Goal: Task Accomplishment & Management: Use online tool/utility

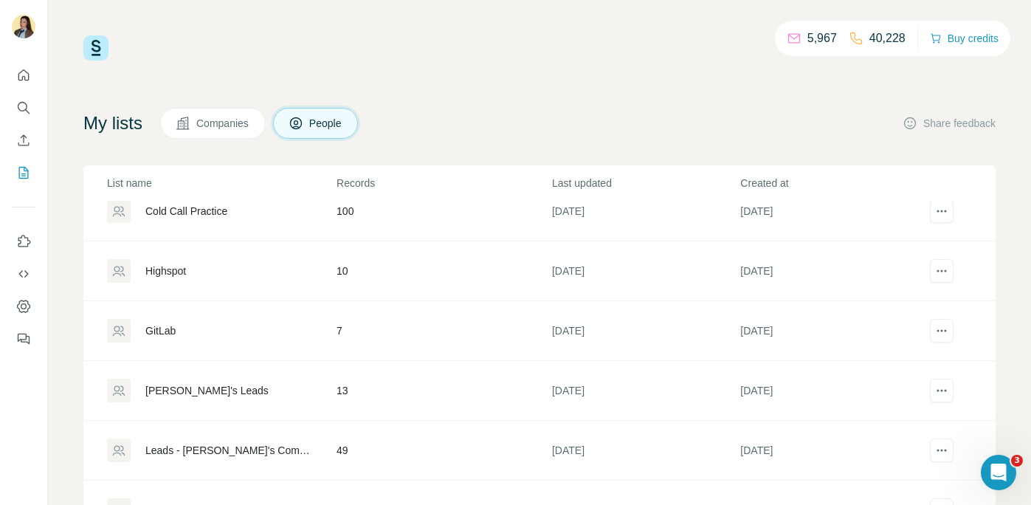
scroll to position [13, 0]
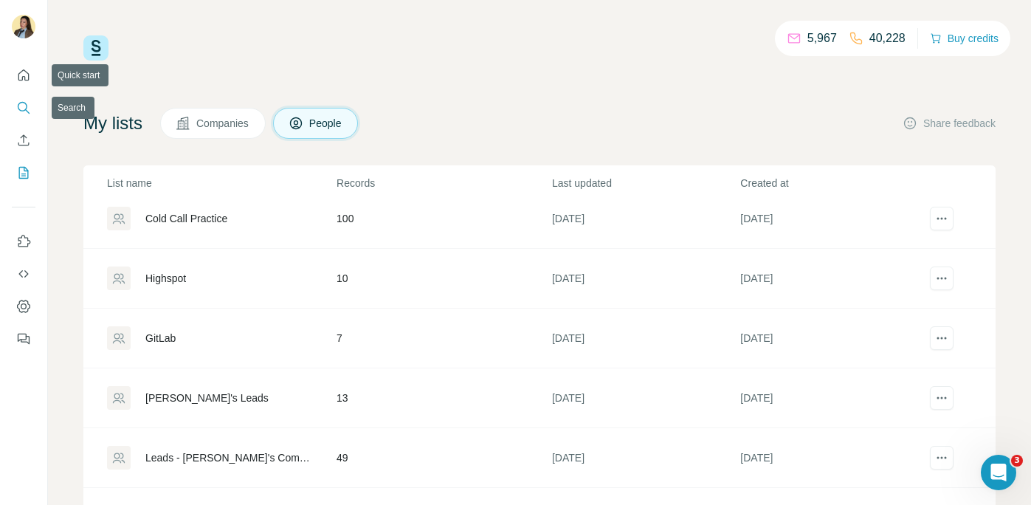
click at [25, 105] on icon "Search" at bounding box center [23, 107] width 15 height 15
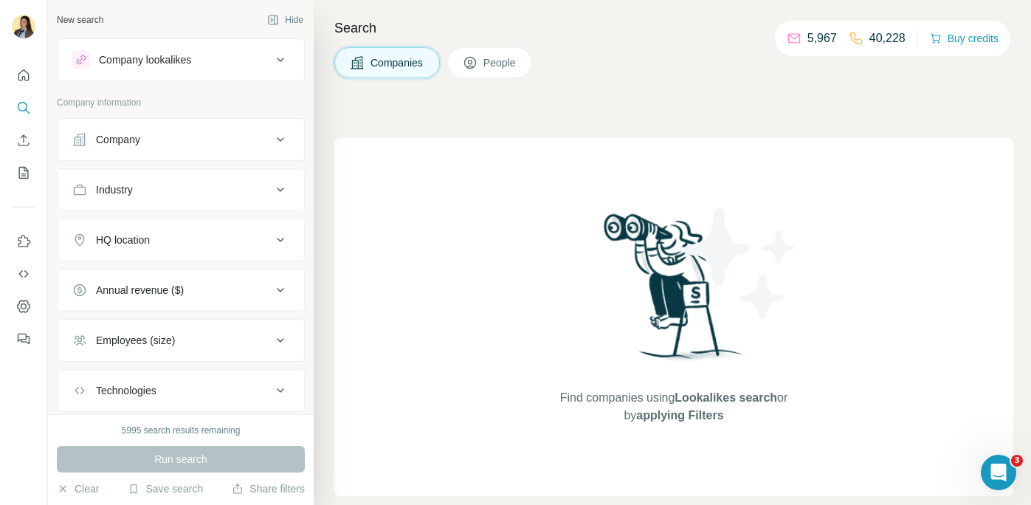
click at [199, 136] on div "Company" at bounding box center [171, 139] width 199 height 15
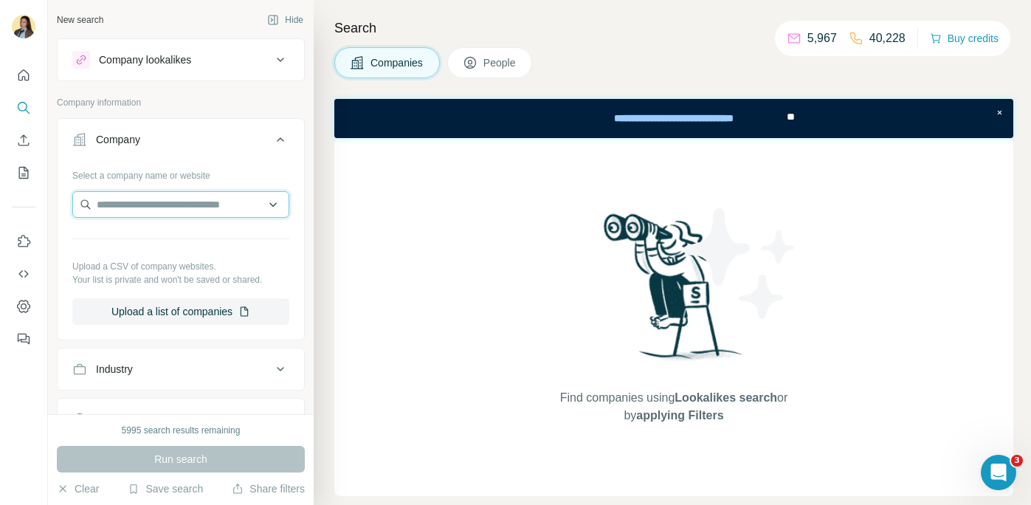
click at [172, 207] on input "text" at bounding box center [180, 204] width 217 height 27
type input "********"
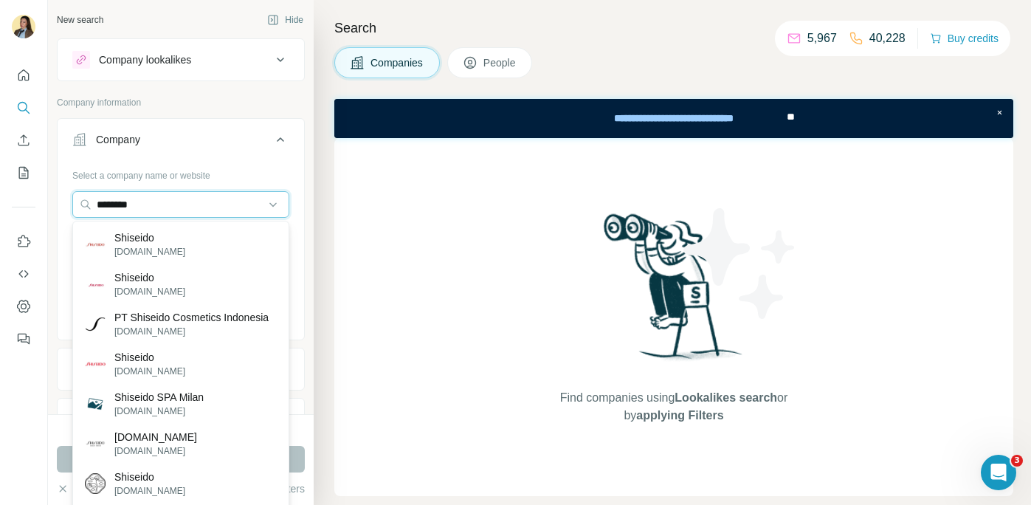
drag, startPoint x: 153, startPoint y: 207, endPoint x: 29, endPoint y: 207, distance: 124.0
click at [29, 207] on div "New search Hide Company lookalikes Company information Company Select a company…" at bounding box center [515, 252] width 1031 height 505
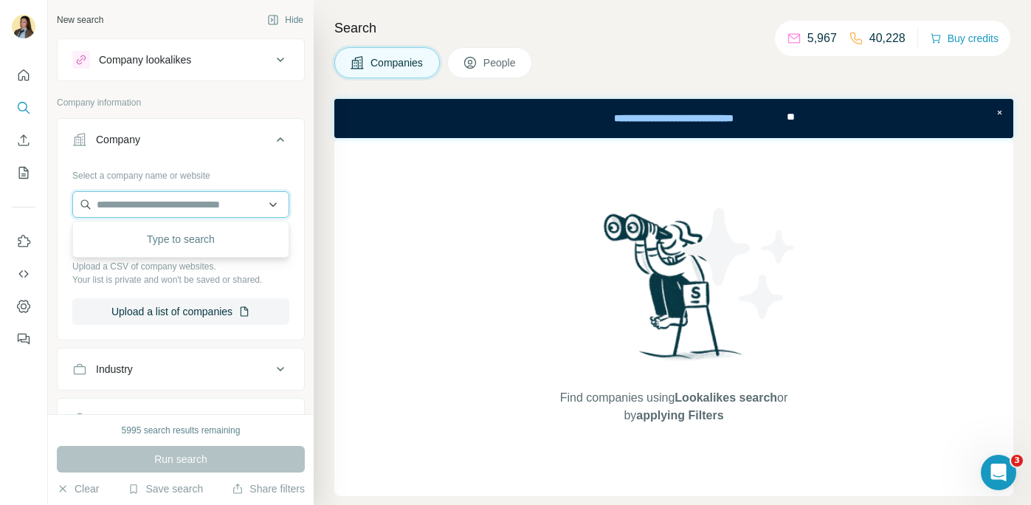
click at [166, 207] on input "text" at bounding box center [180, 204] width 217 height 27
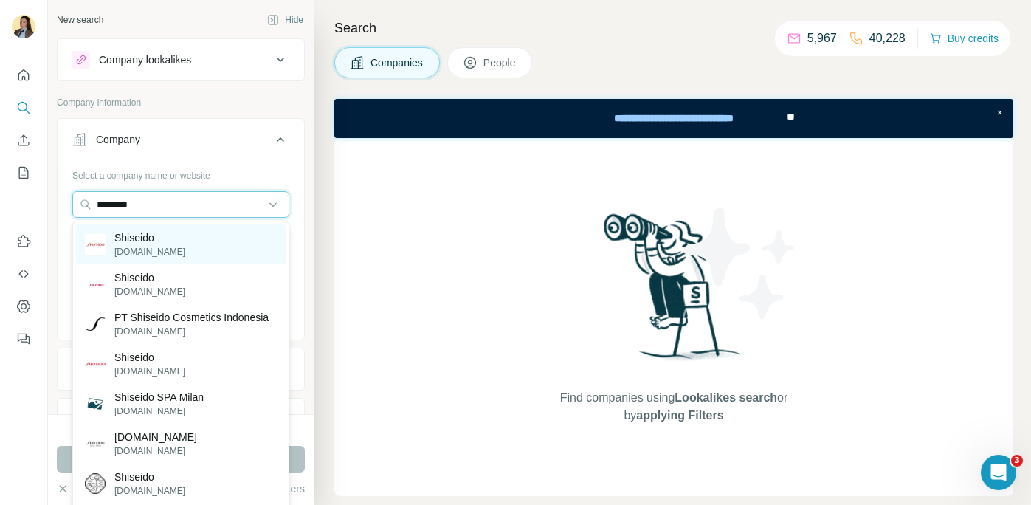
type input "********"
click at [239, 245] on div "Shiseido shiseido.com" at bounding box center [181, 244] width 210 height 40
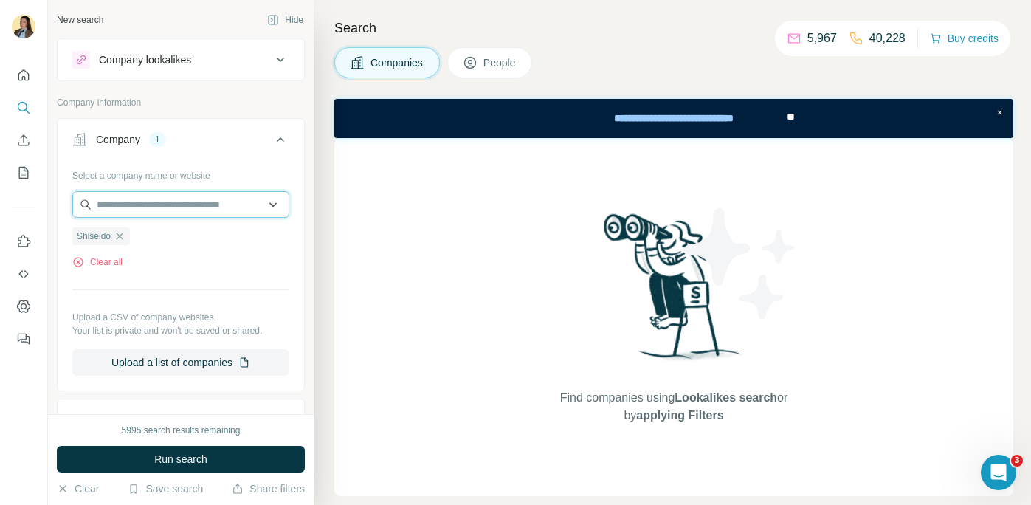
click at [178, 207] on input "text" at bounding box center [180, 204] width 217 height 27
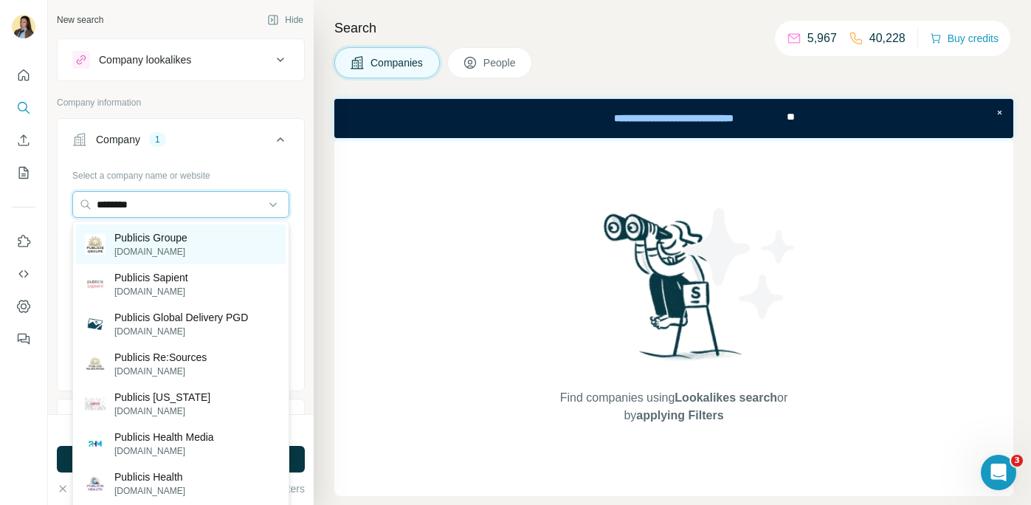
type input "********"
click at [183, 236] on p "Publicis Groupe" at bounding box center [150, 237] width 73 height 15
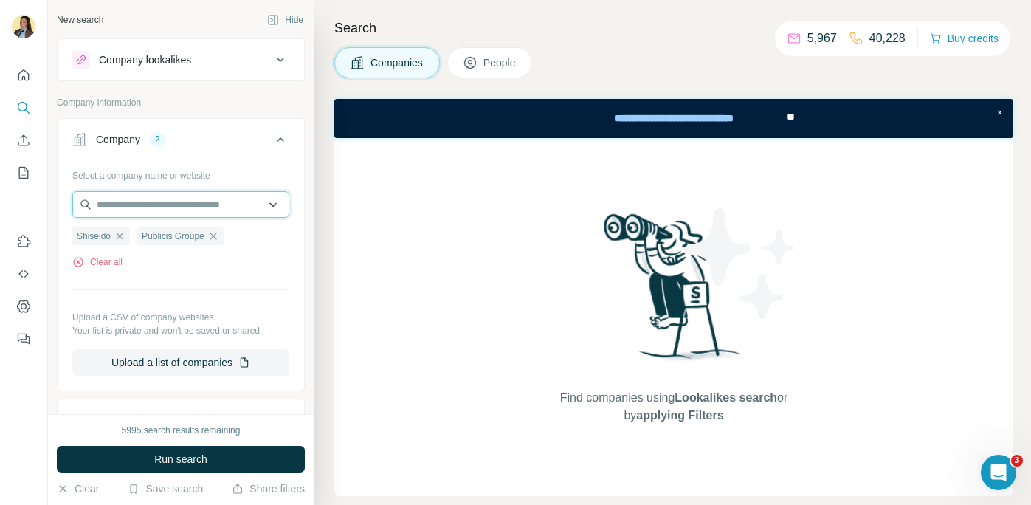
click at [189, 204] on input "text" at bounding box center [180, 204] width 217 height 27
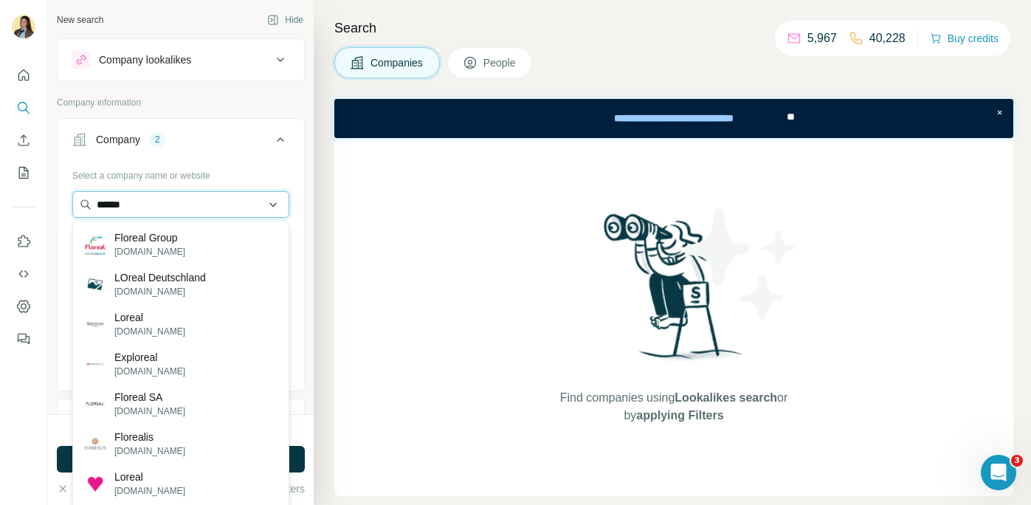
click at [100, 202] on input "******" at bounding box center [180, 204] width 217 height 27
drag, startPoint x: 185, startPoint y: 204, endPoint x: 29, endPoint y: 201, distance: 156.5
click at [29, 201] on div "New search Hide Company lookalikes Company information Company 2 Select a compa…" at bounding box center [515, 252] width 1031 height 505
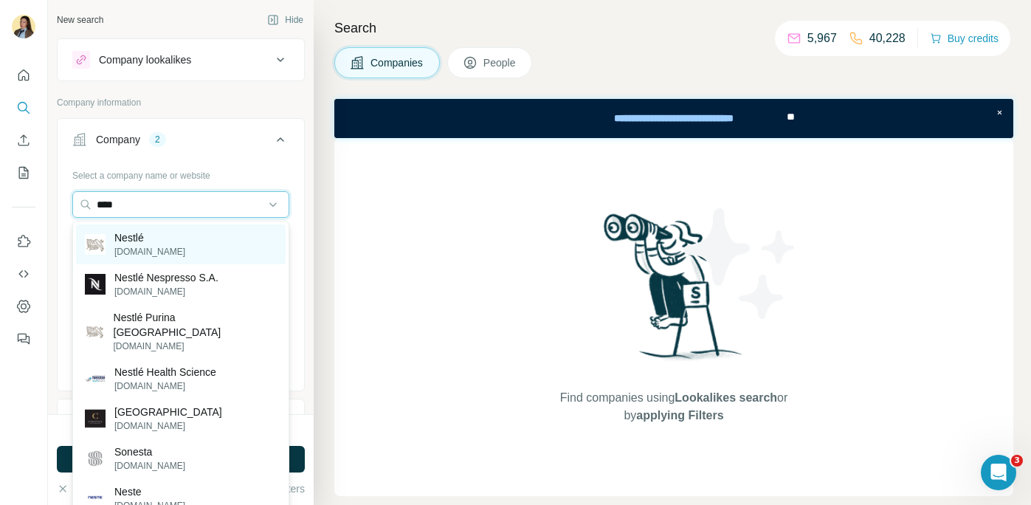
type input "****"
click at [169, 249] on div "Nestlé nestle.com" at bounding box center [181, 244] width 210 height 40
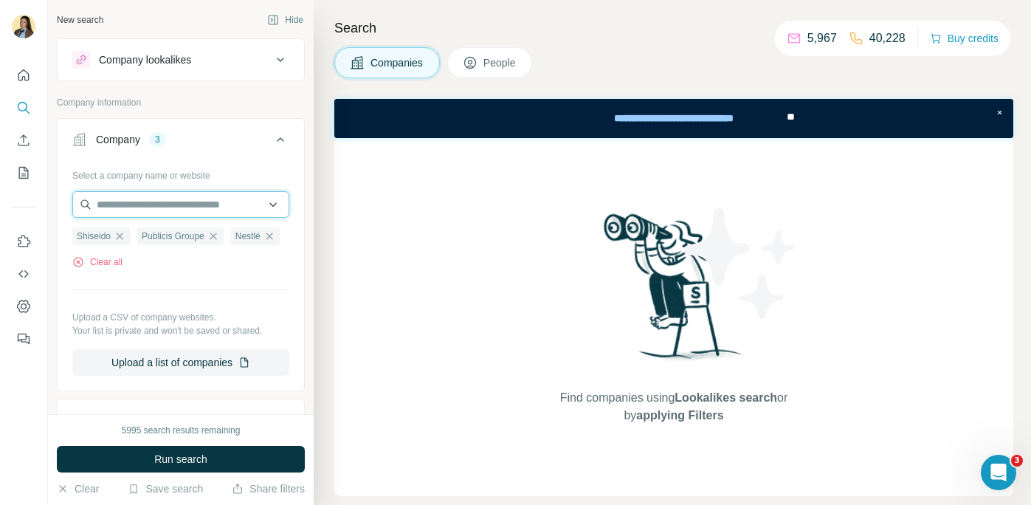
click at [164, 208] on input "text" at bounding box center [180, 204] width 217 height 27
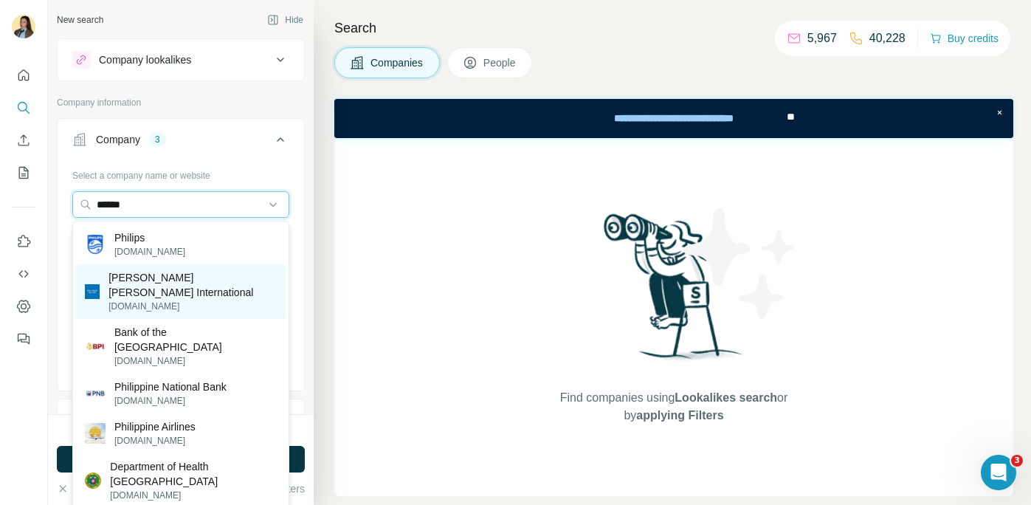
type input "******"
click at [172, 283] on p "Philip Morris International" at bounding box center [192, 285] width 168 height 30
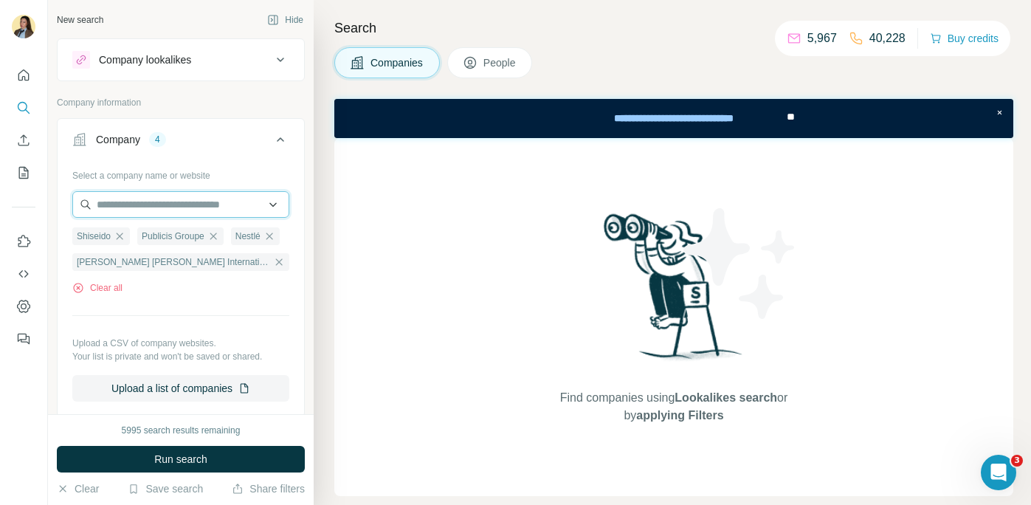
click at [192, 210] on input "text" at bounding box center [180, 204] width 217 height 27
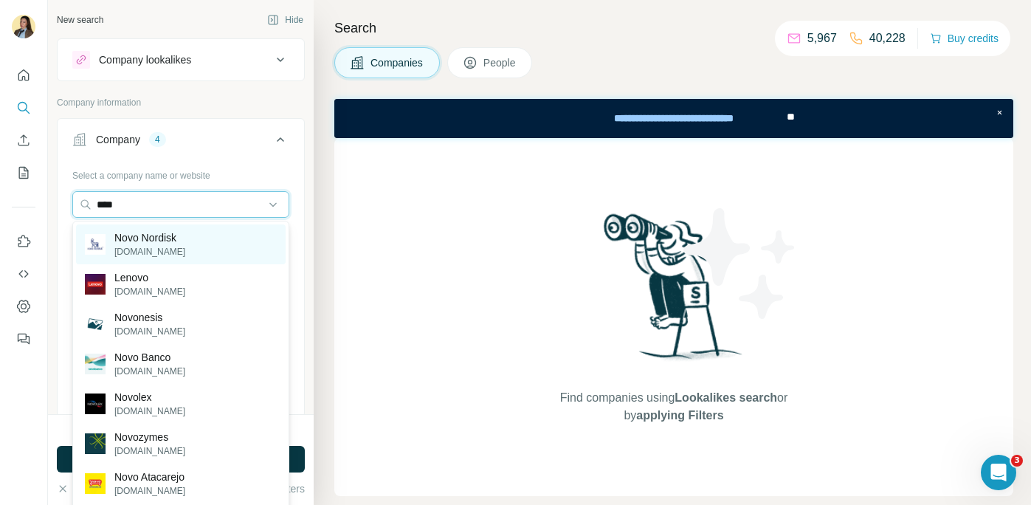
type input "****"
click at [195, 258] on div "Novo Nordisk novonordisk.com" at bounding box center [181, 244] width 210 height 40
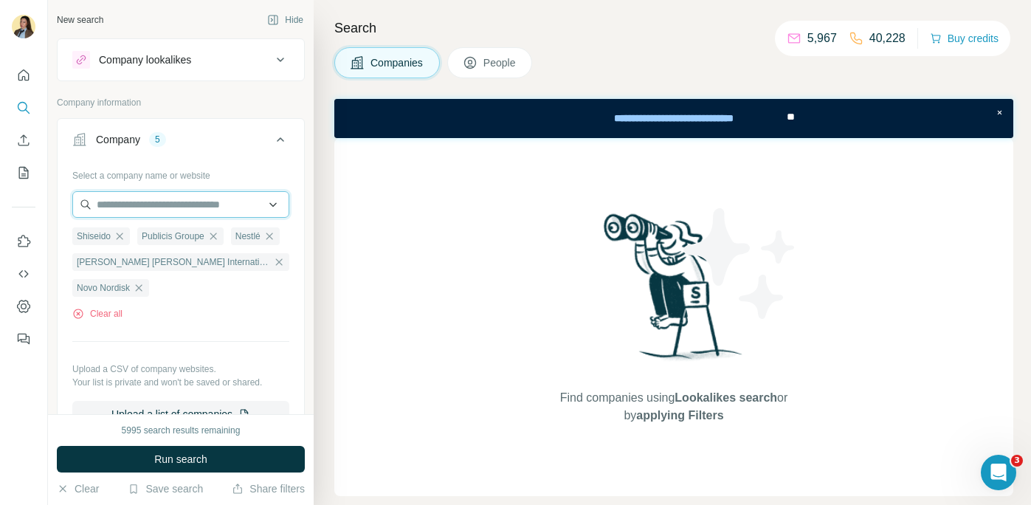
click at [203, 198] on input "text" at bounding box center [180, 204] width 217 height 27
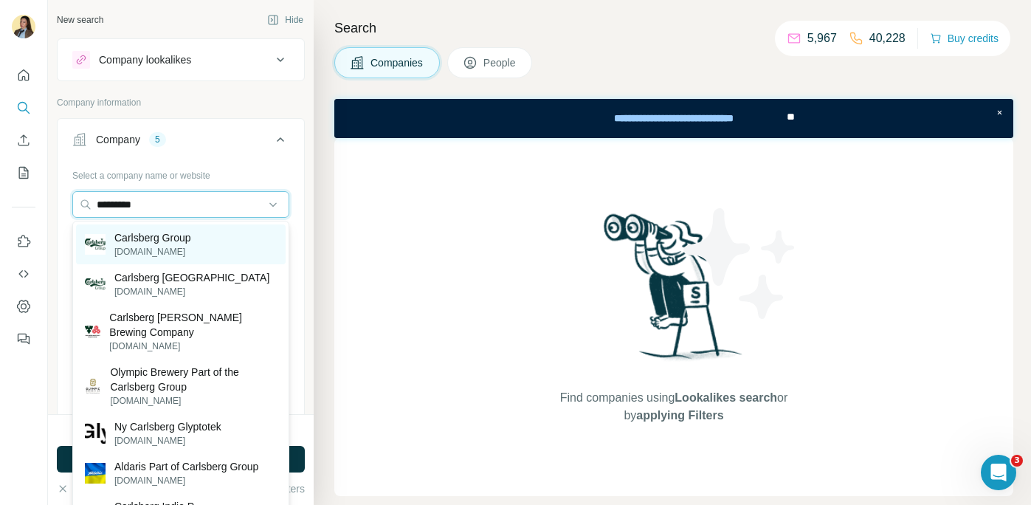
type input "*********"
click at [223, 252] on div "Carlsberg Group carlsberggroup.com" at bounding box center [181, 244] width 210 height 40
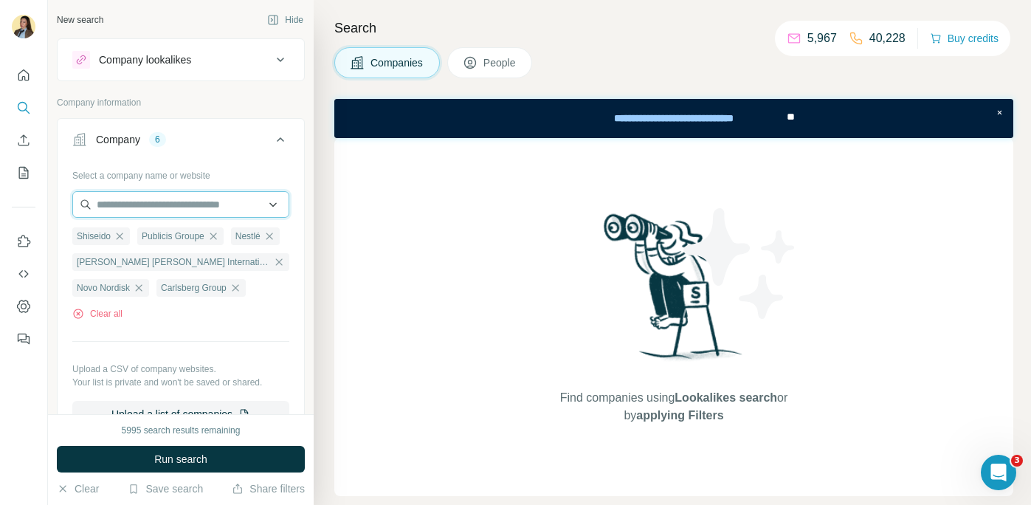
click at [192, 201] on input "text" at bounding box center [180, 204] width 217 height 27
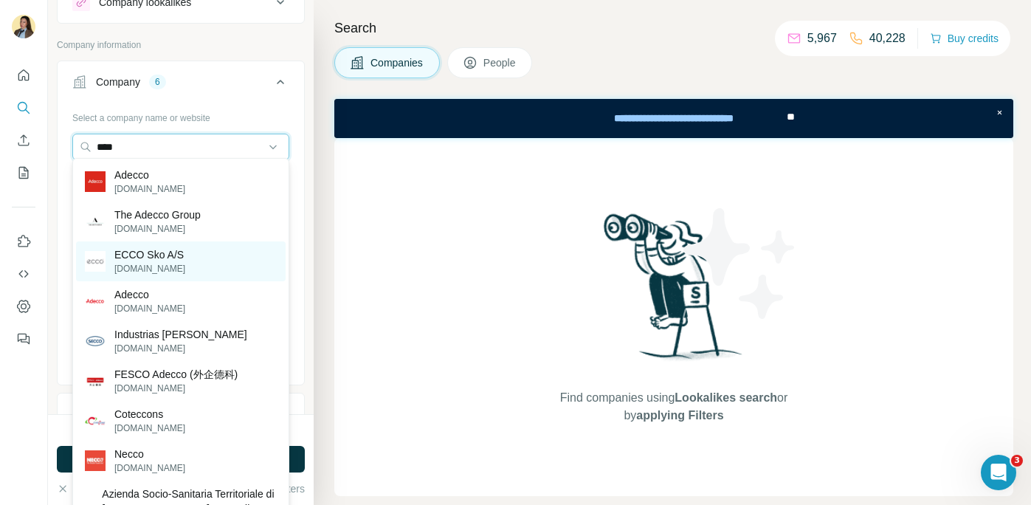
scroll to position [63, 0]
type input "****"
click at [170, 269] on p "[DOMAIN_NAME]" at bounding box center [149, 268] width 71 height 13
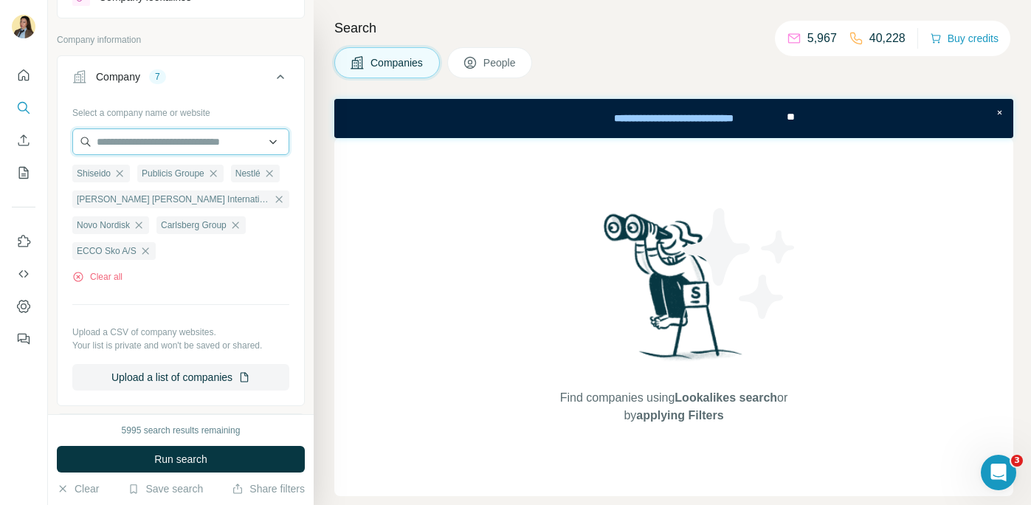
click at [162, 142] on input "text" at bounding box center [180, 141] width 217 height 27
drag, startPoint x: 125, startPoint y: 139, endPoint x: 44, endPoint y: 139, distance: 81.2
click at [44, 139] on div "**********" at bounding box center [515, 252] width 1031 height 505
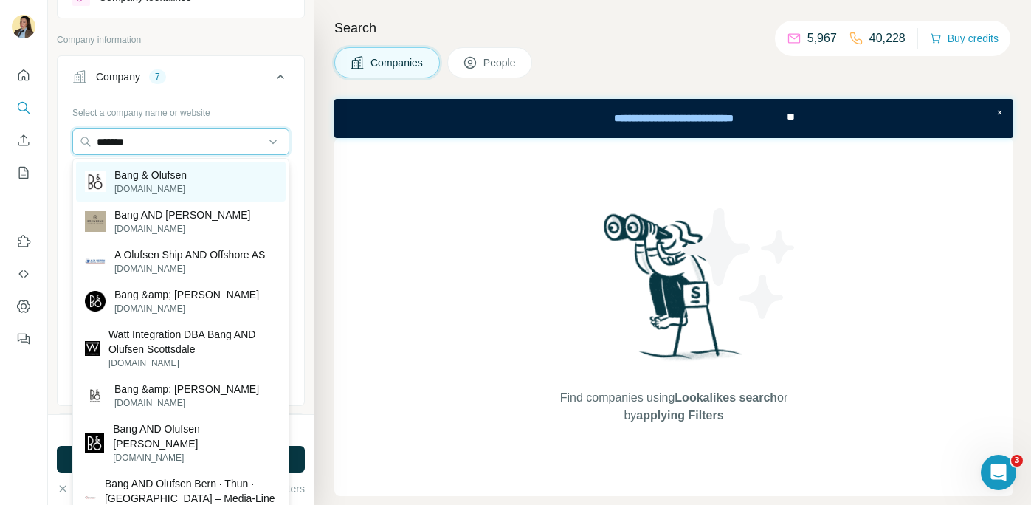
type input "*******"
click at [148, 178] on p "Bang & Olufsen" at bounding box center [150, 175] width 72 height 15
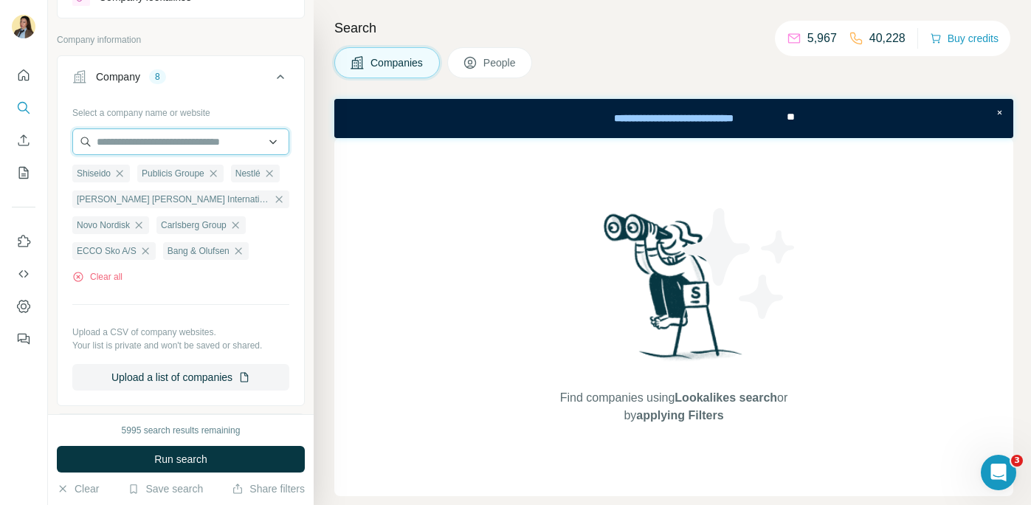
click at [179, 152] on input "text" at bounding box center [180, 141] width 217 height 27
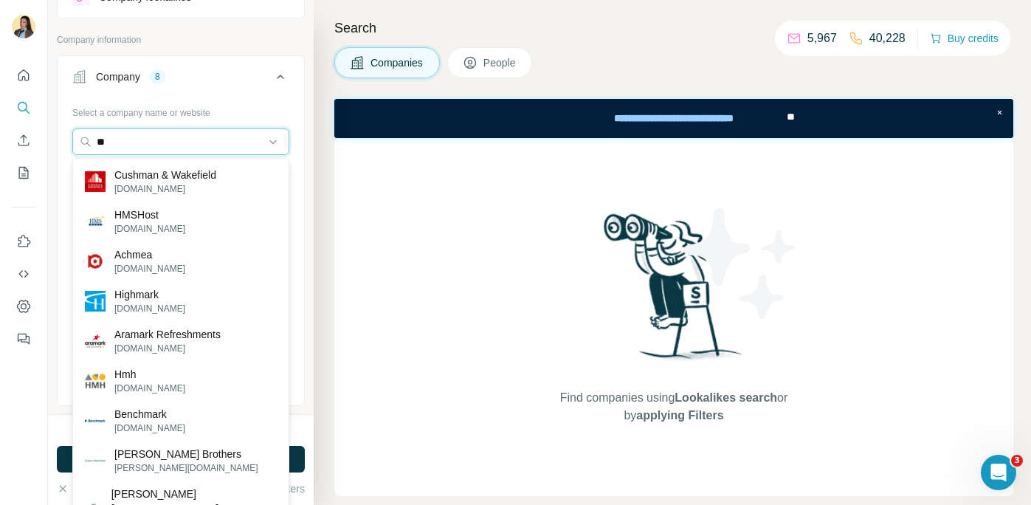
type input "*"
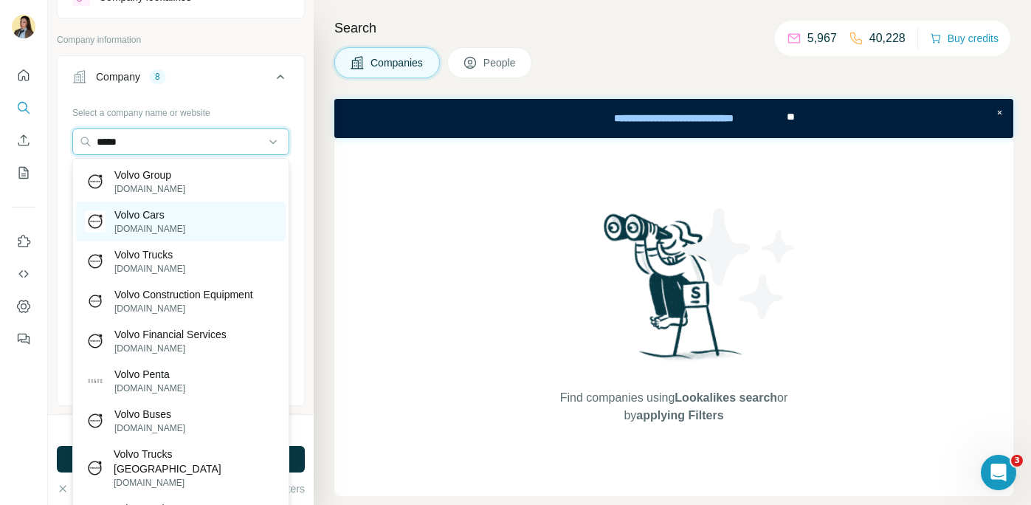
type input "*****"
click at [196, 224] on div "Volvo Cars volvocars.com" at bounding box center [181, 221] width 210 height 40
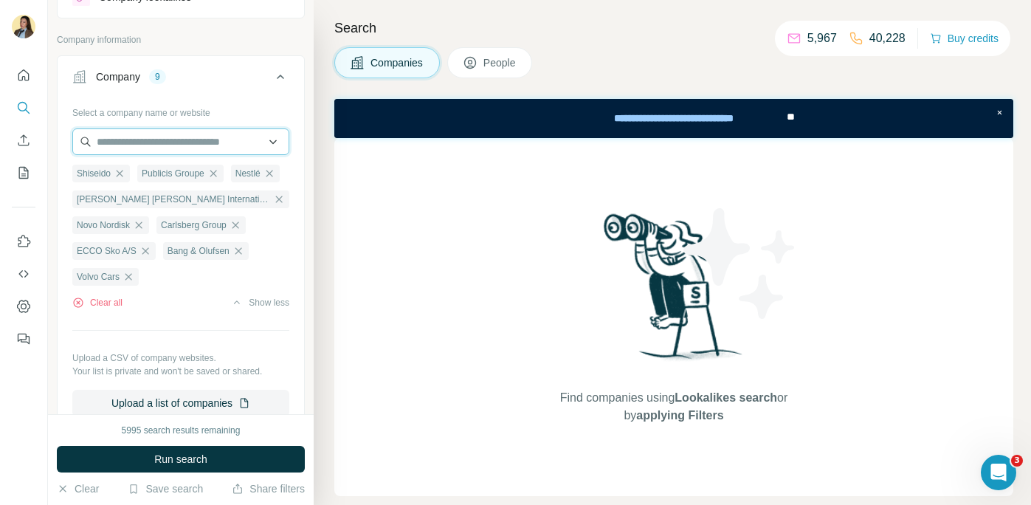
click at [191, 149] on input "text" at bounding box center [180, 141] width 217 height 27
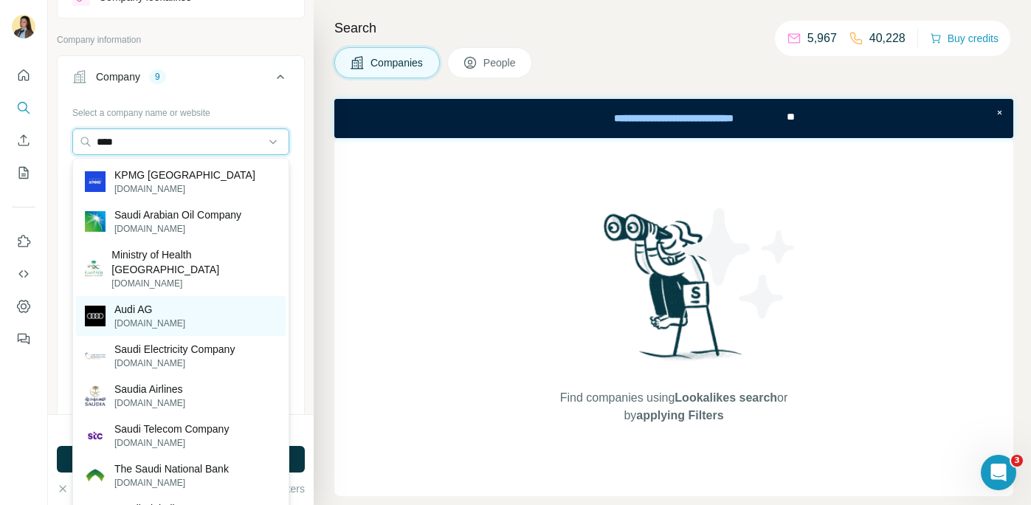
type input "****"
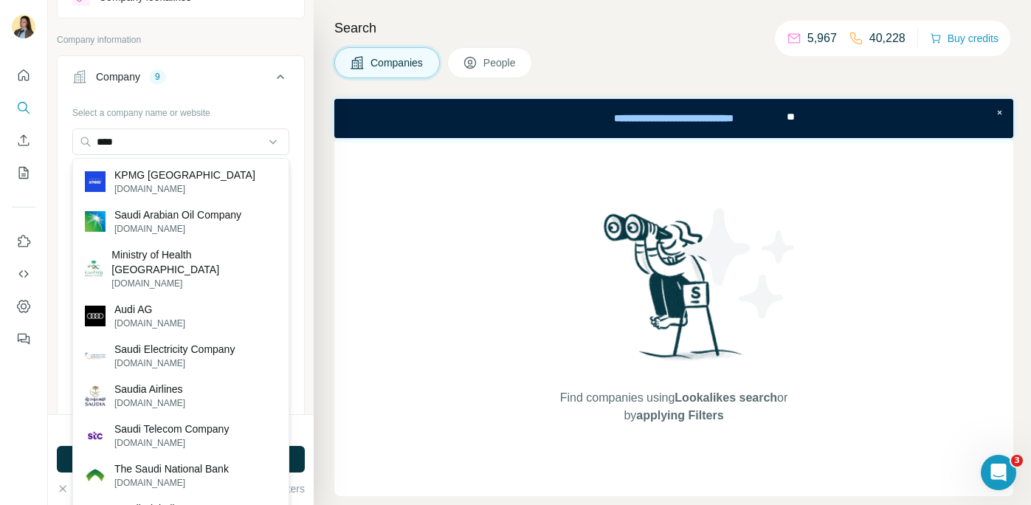
click at [159, 310] on div "Audi AG audi.com" at bounding box center [181, 316] width 210 height 40
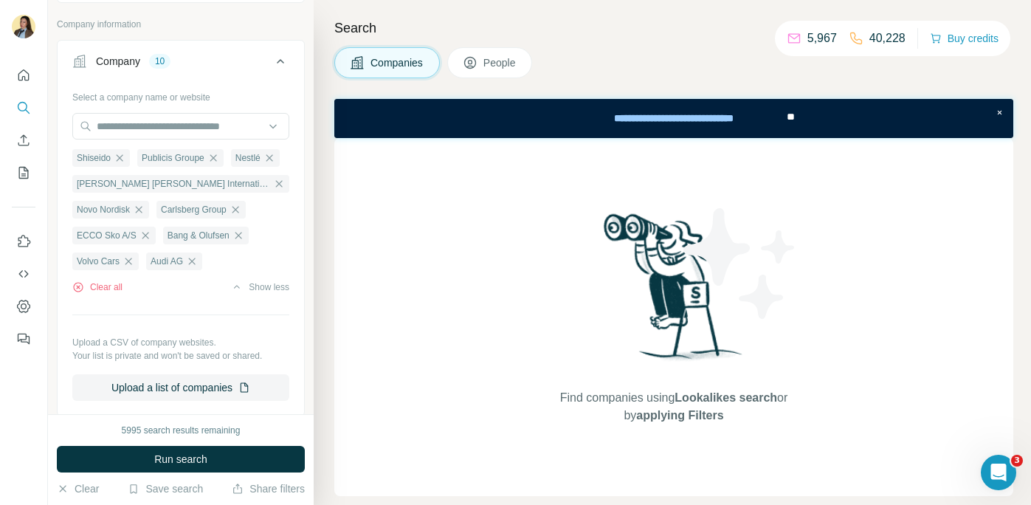
scroll to position [77, 0]
click at [162, 130] on input "text" at bounding box center [180, 127] width 217 height 27
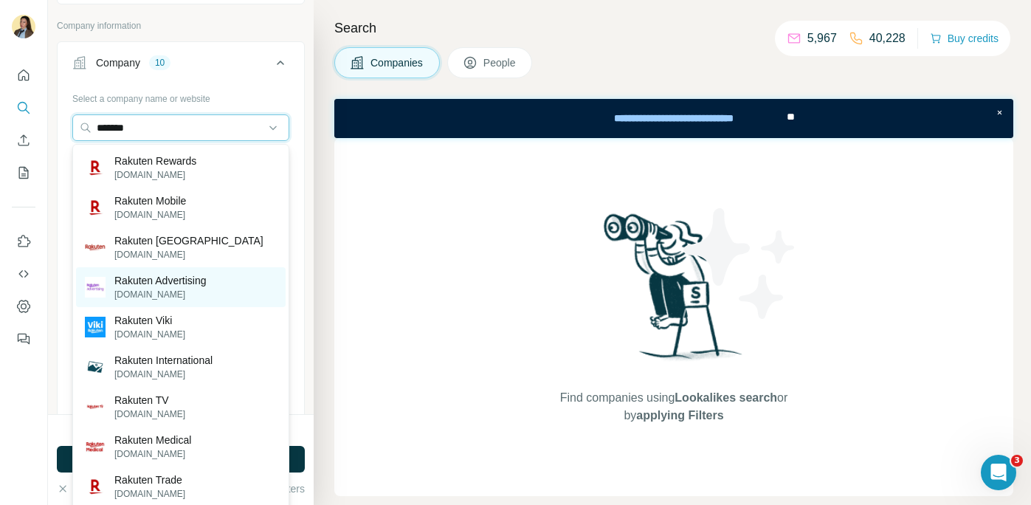
type input "*******"
click at [187, 283] on p "Rakuten Advertising" at bounding box center [160, 280] width 92 height 15
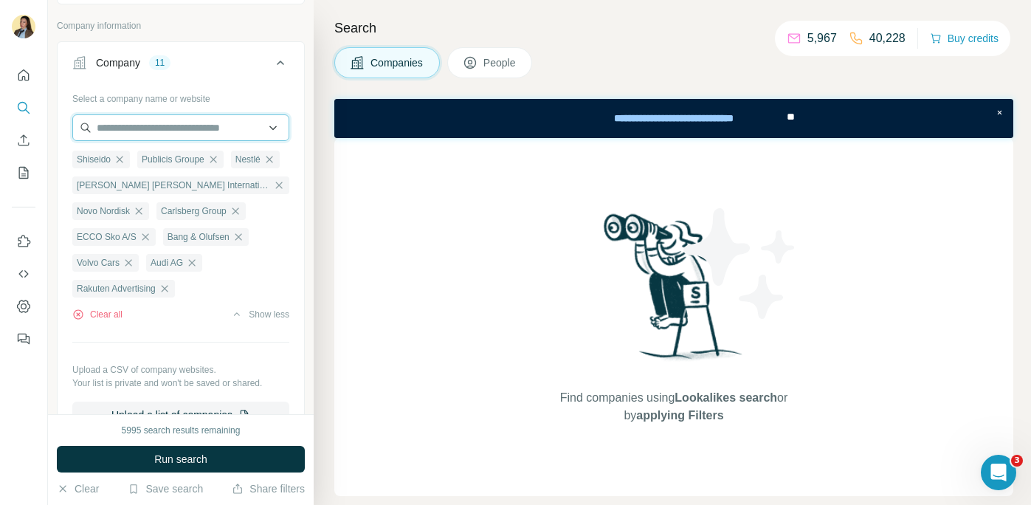
click at [214, 123] on input "text" at bounding box center [180, 127] width 217 height 27
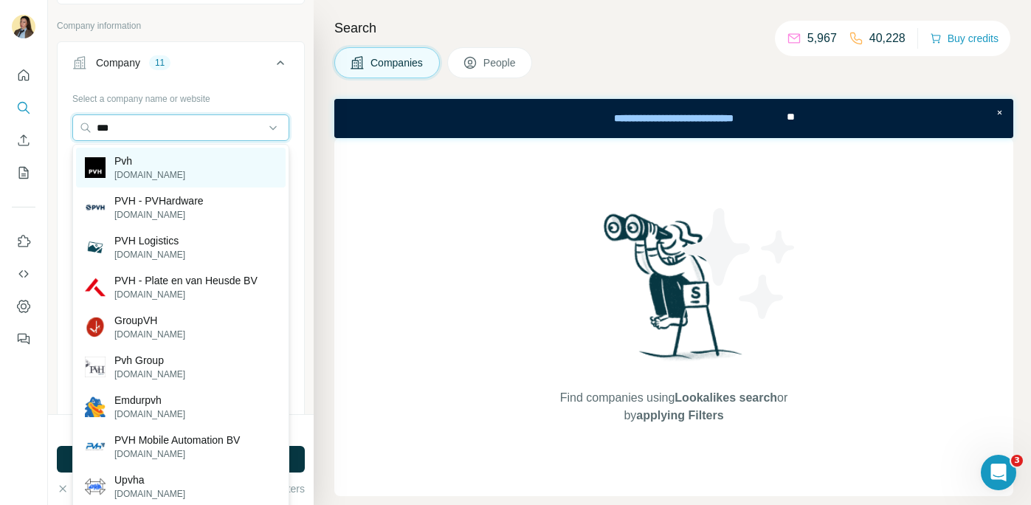
type input "***"
click at [210, 170] on div "Pvh pvh.com" at bounding box center [181, 168] width 210 height 40
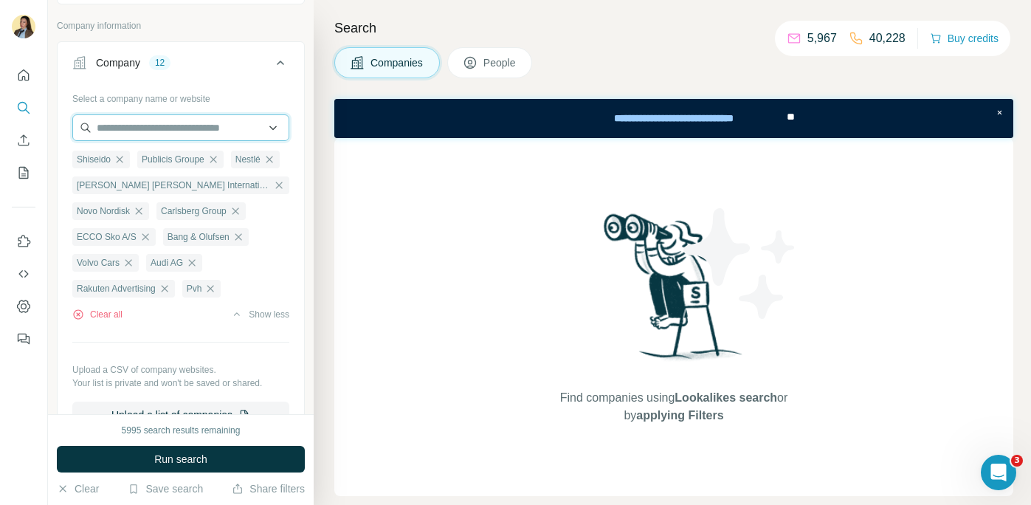
click at [188, 129] on input "text" at bounding box center [180, 127] width 217 height 27
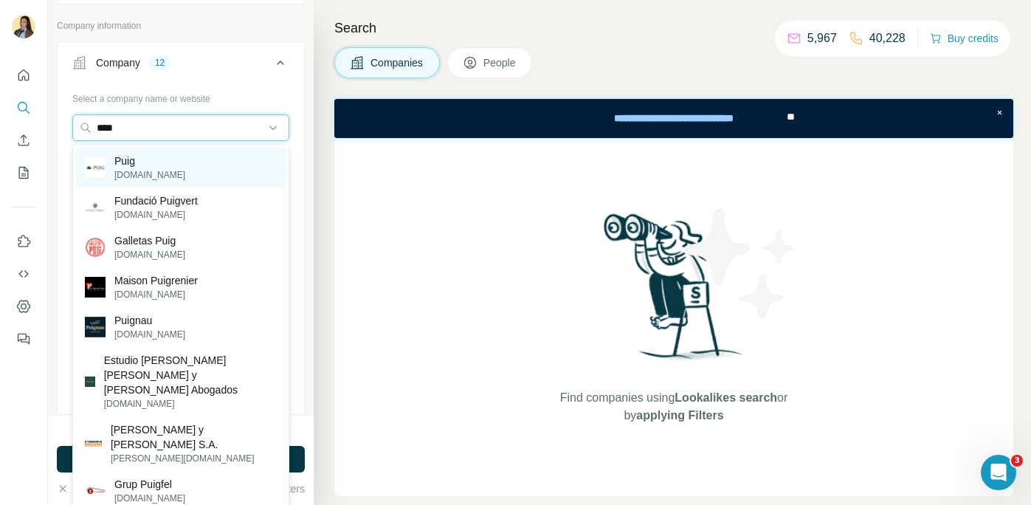
type input "****"
click at [187, 163] on div "Puig puig.com" at bounding box center [181, 168] width 210 height 40
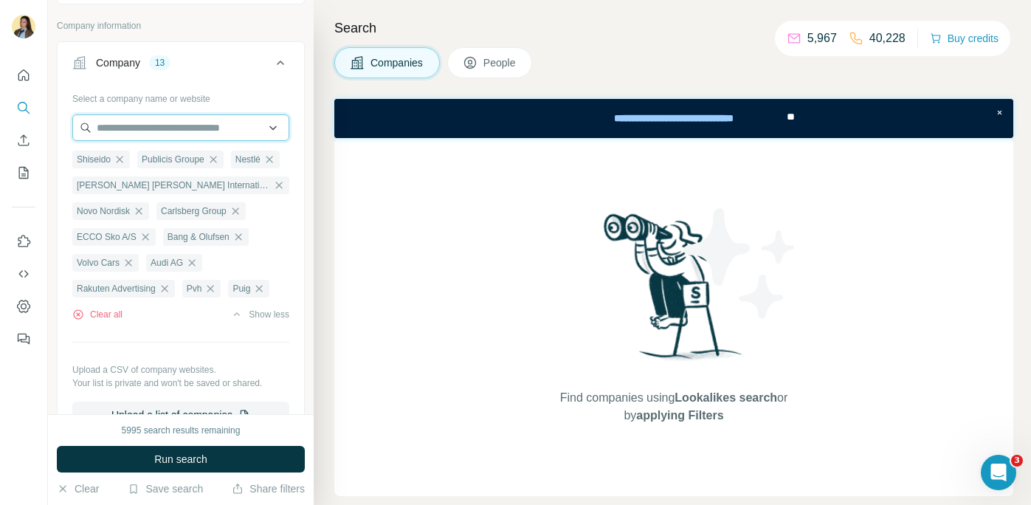
click at [196, 133] on input "text" at bounding box center [180, 127] width 217 height 27
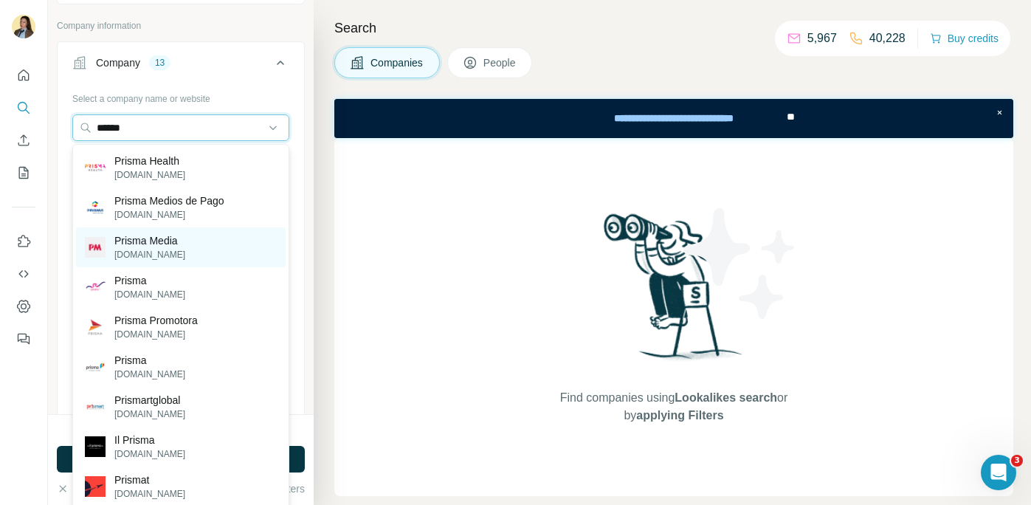
type input "******"
click at [188, 251] on div "Prisma Media prismamedia.com" at bounding box center [181, 247] width 210 height 40
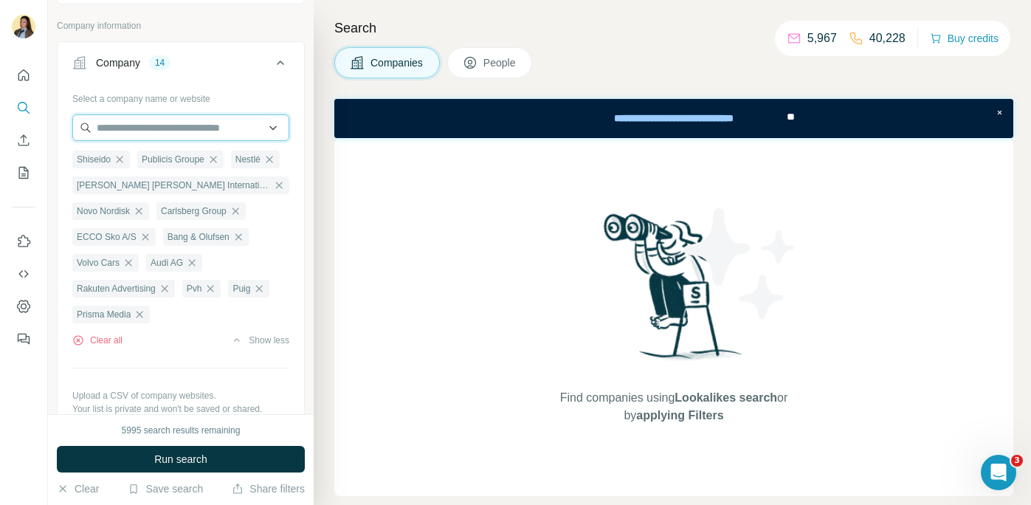
click at [187, 135] on input "text" at bounding box center [180, 127] width 217 height 27
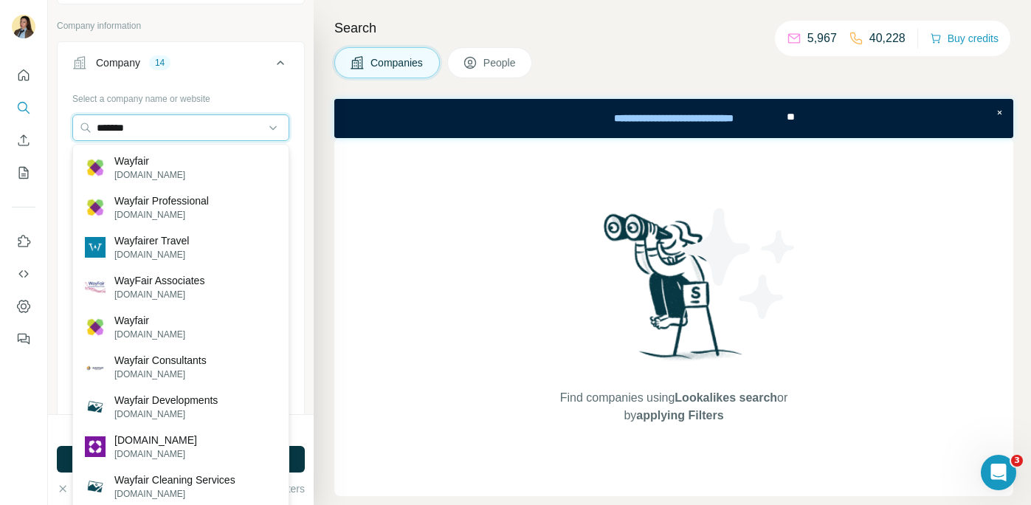
type input "*******"
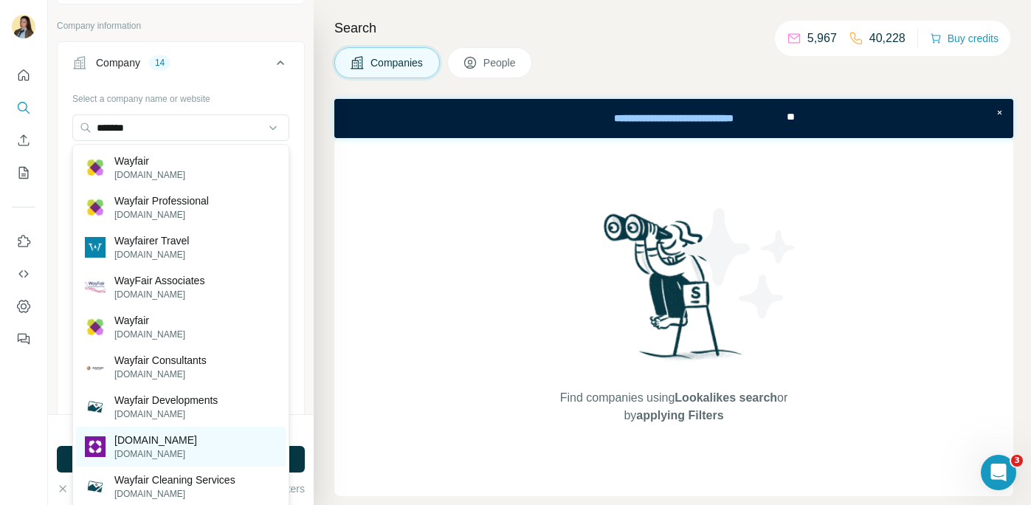
click at [171, 444] on div "Wayfair.de wayfair.de" at bounding box center [181, 447] width 210 height 40
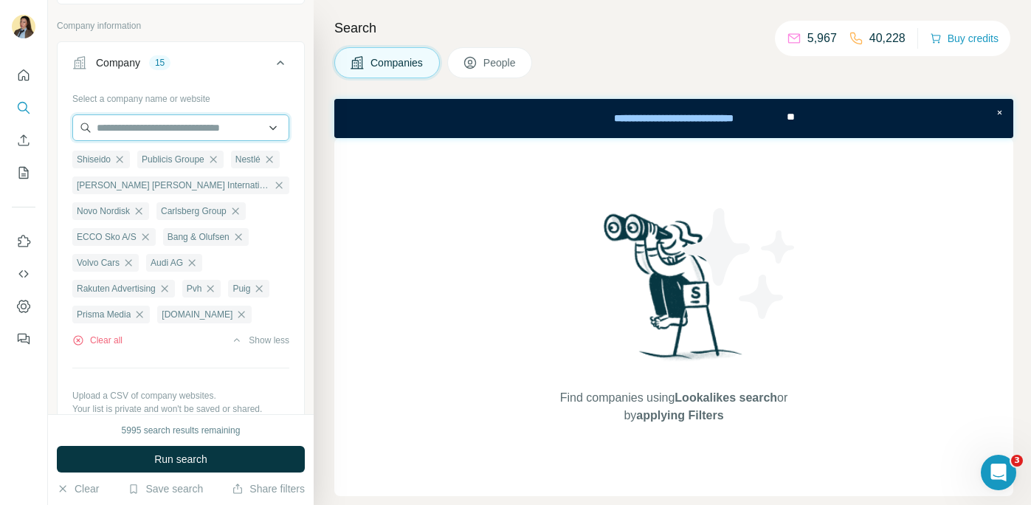
click at [196, 131] on input "text" at bounding box center [180, 127] width 217 height 27
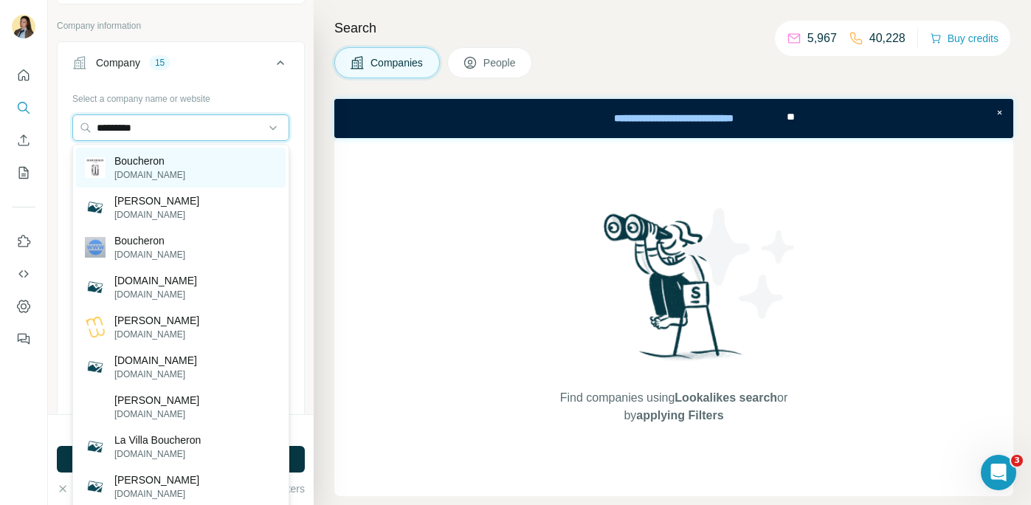
type input "*********"
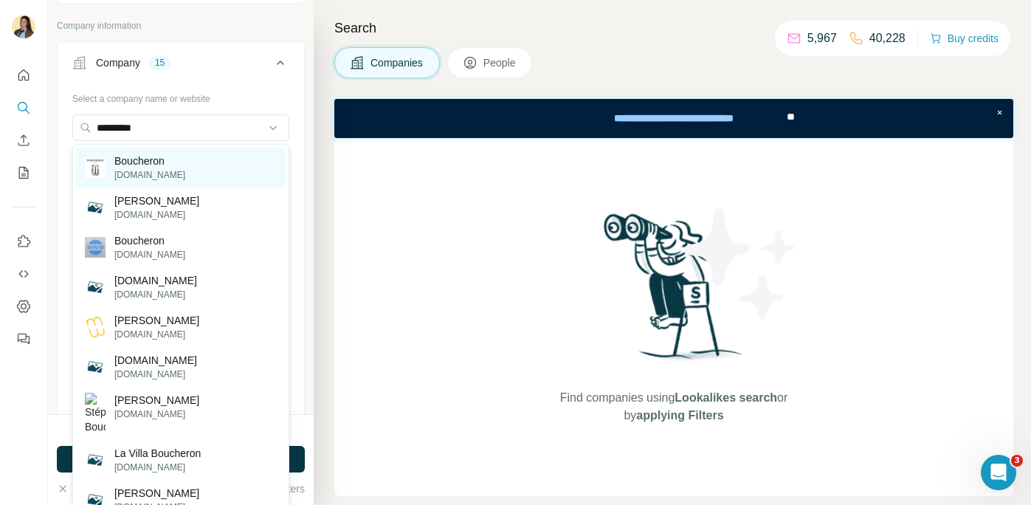
click at [193, 173] on div "Boucheron boucheron.com" at bounding box center [181, 168] width 210 height 40
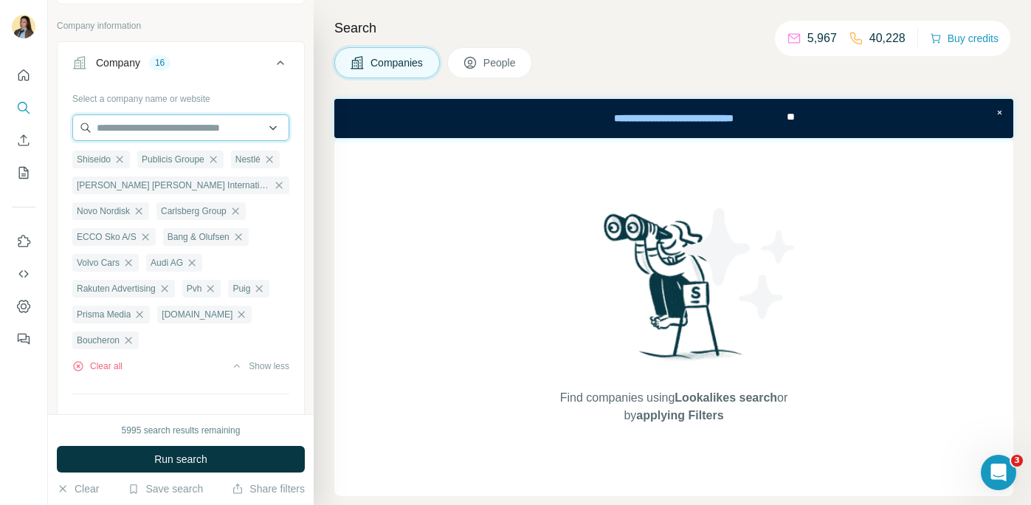
click at [204, 121] on input "text" at bounding box center [180, 127] width 217 height 27
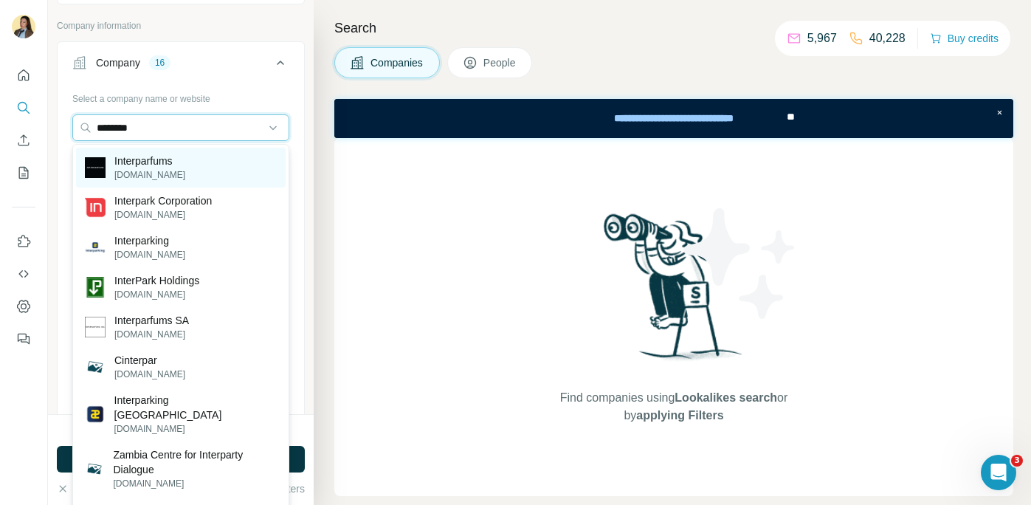
type input "********"
click at [205, 165] on div "Interparfums interparfums.fr" at bounding box center [181, 168] width 210 height 40
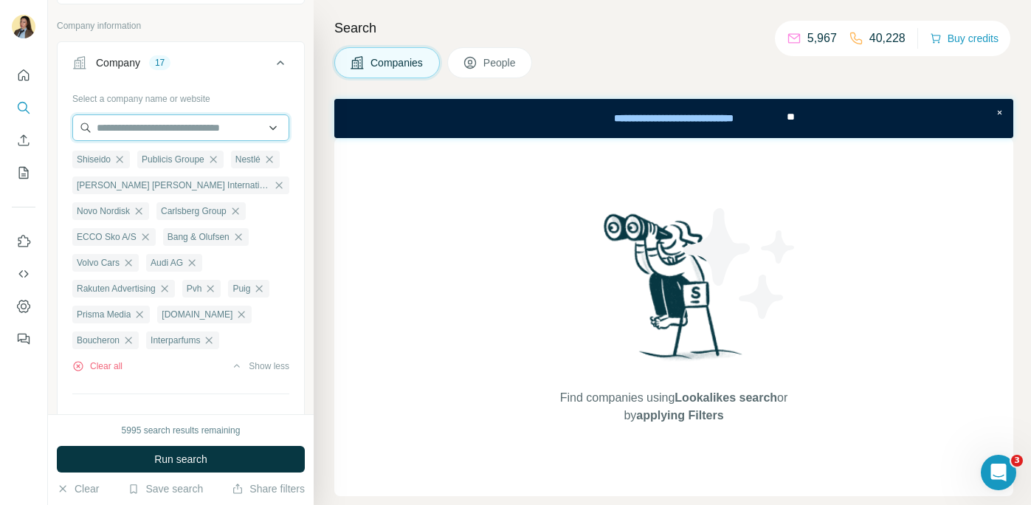
click at [146, 131] on input "text" at bounding box center [180, 127] width 217 height 27
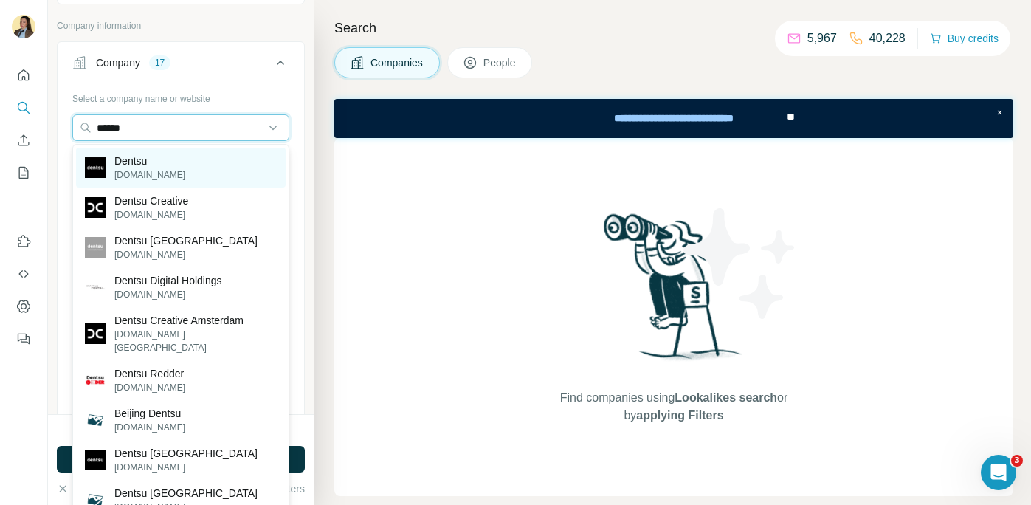
type input "******"
click at [210, 170] on div "Dentsu dentsu.com" at bounding box center [181, 168] width 210 height 40
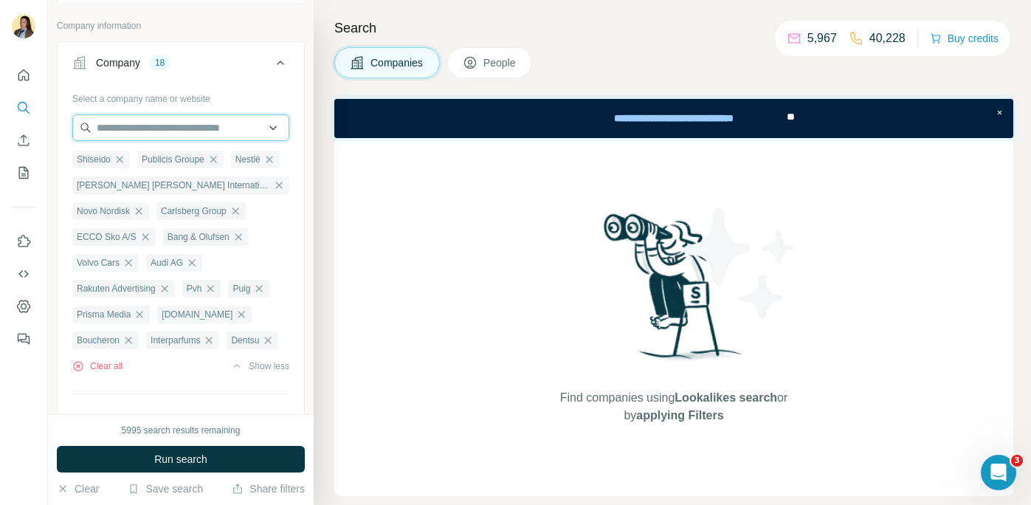
click at [153, 128] on input "text" at bounding box center [180, 127] width 217 height 27
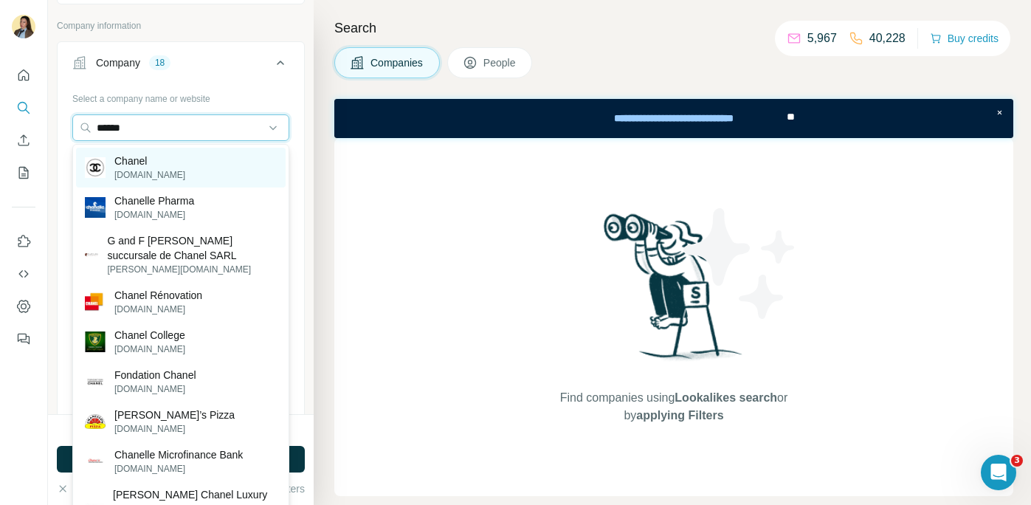
type input "******"
click at [180, 170] on div "Chanel chanel.com" at bounding box center [181, 168] width 210 height 40
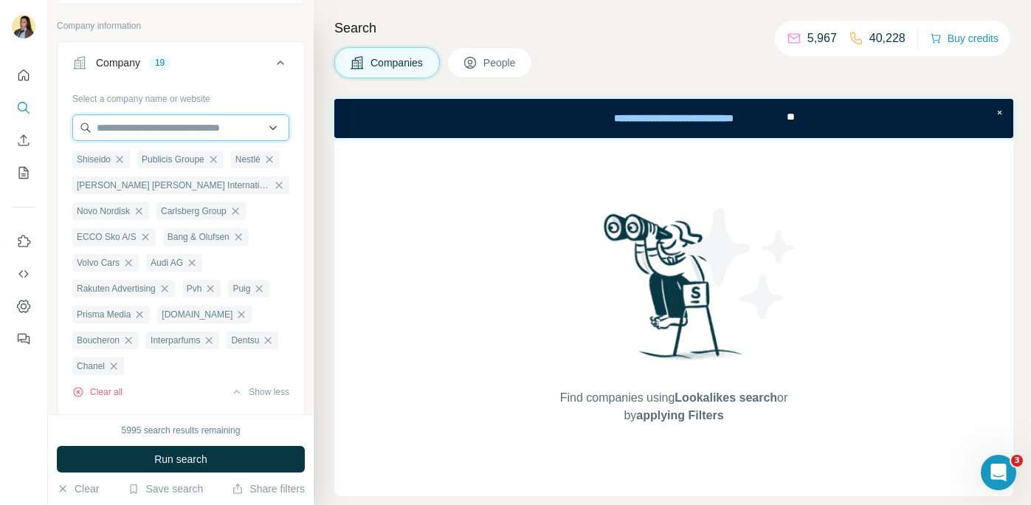
click at [181, 129] on input "text" at bounding box center [180, 127] width 217 height 27
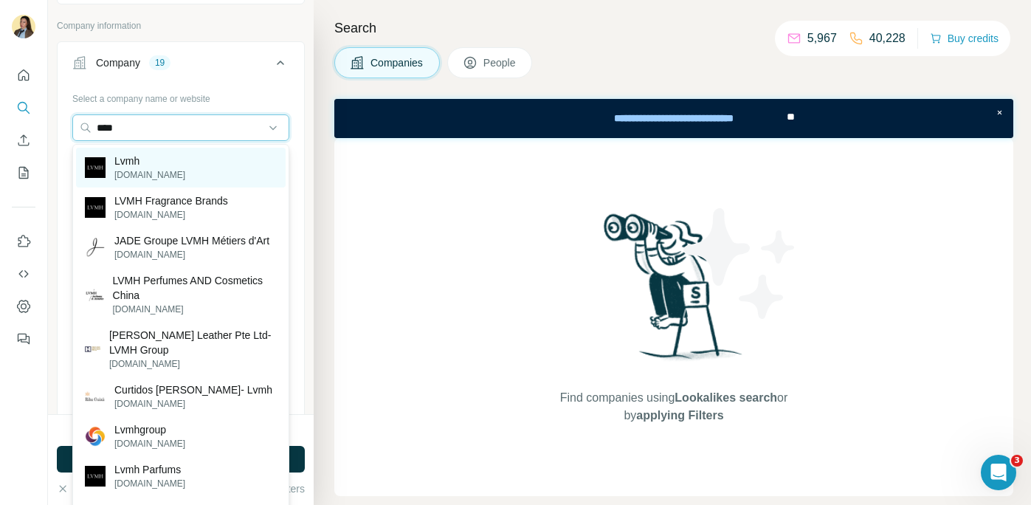
type input "****"
click at [198, 181] on div "Lvmh lvmh.com" at bounding box center [181, 168] width 210 height 40
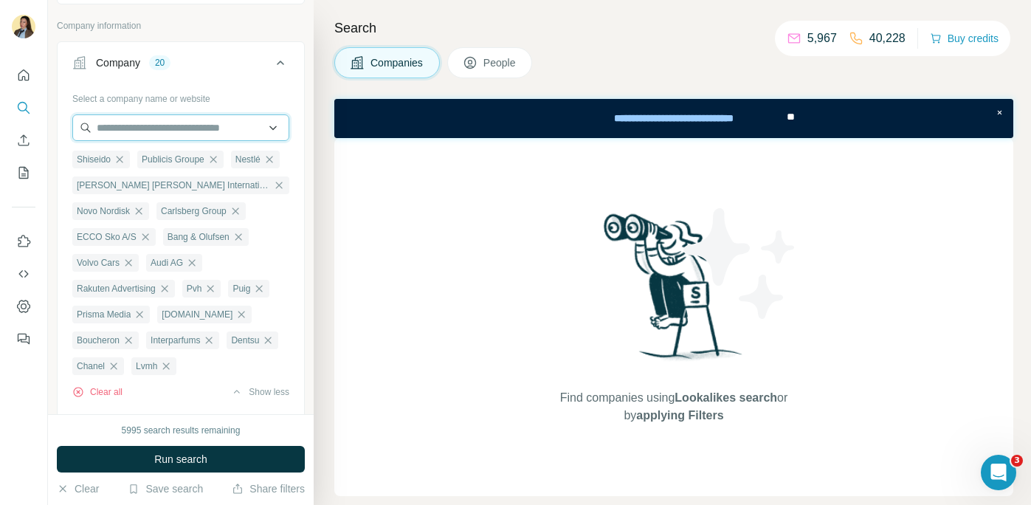
click at [185, 130] on input "text" at bounding box center [180, 127] width 217 height 27
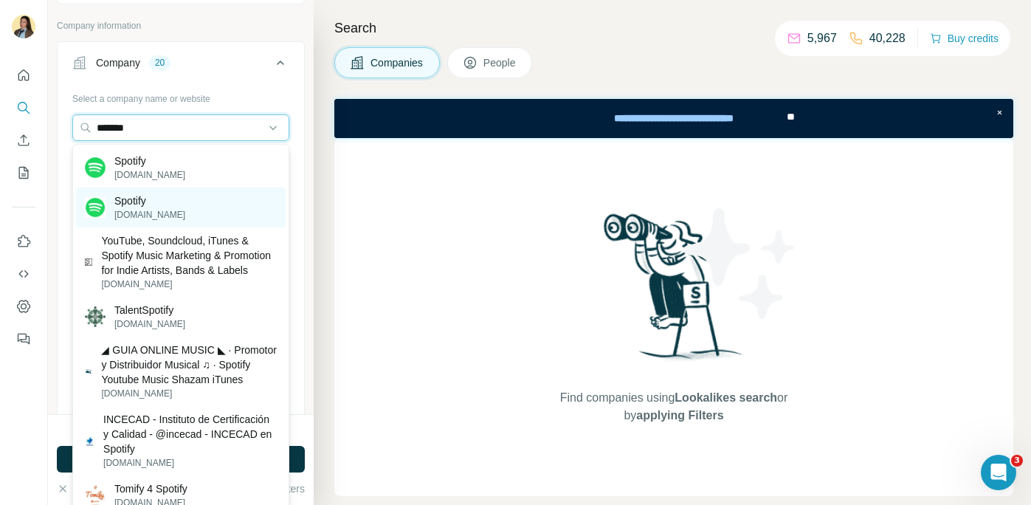
type input "*******"
click at [187, 201] on div "Spotify spotify.com" at bounding box center [181, 207] width 210 height 40
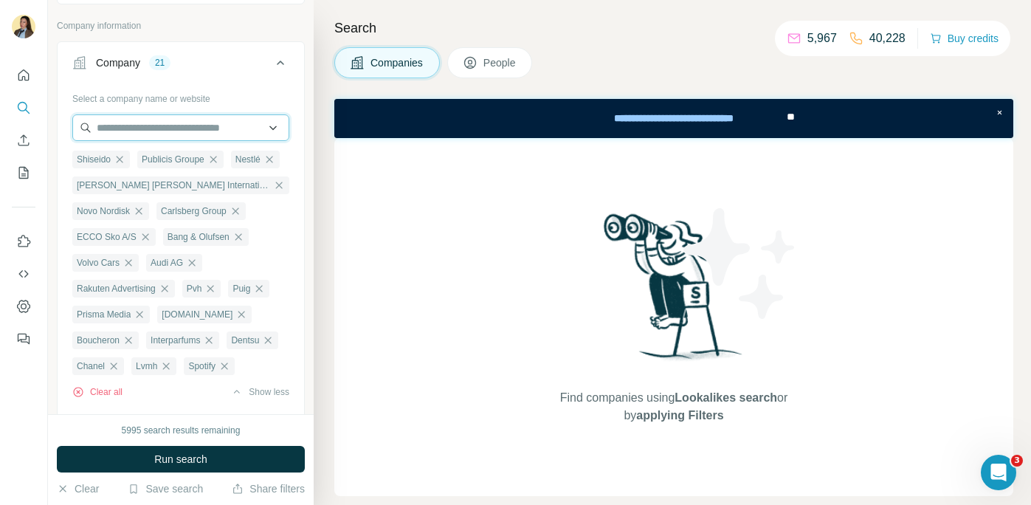
click at [183, 129] on input "text" at bounding box center [180, 127] width 217 height 27
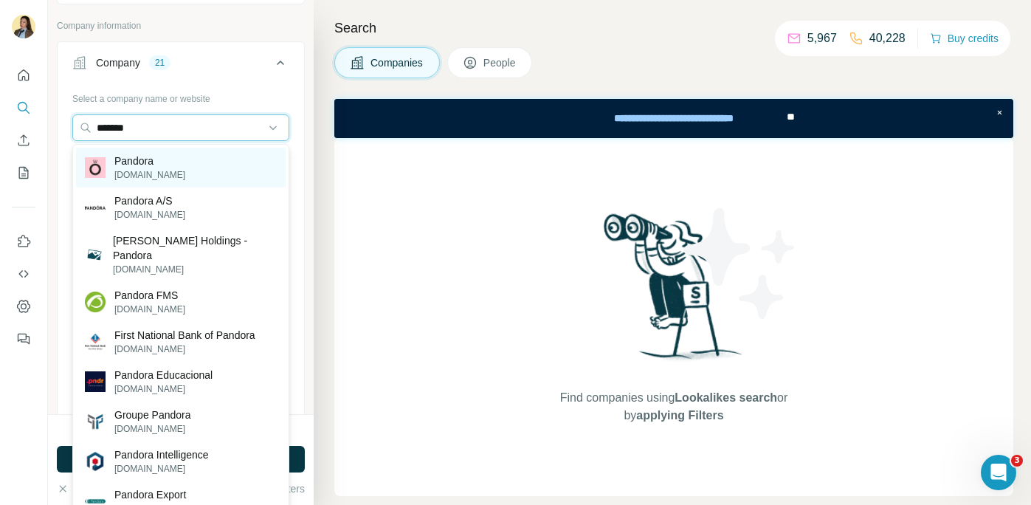
type input "*******"
click at [187, 185] on div "Pandora pandoragroup.com" at bounding box center [181, 168] width 210 height 40
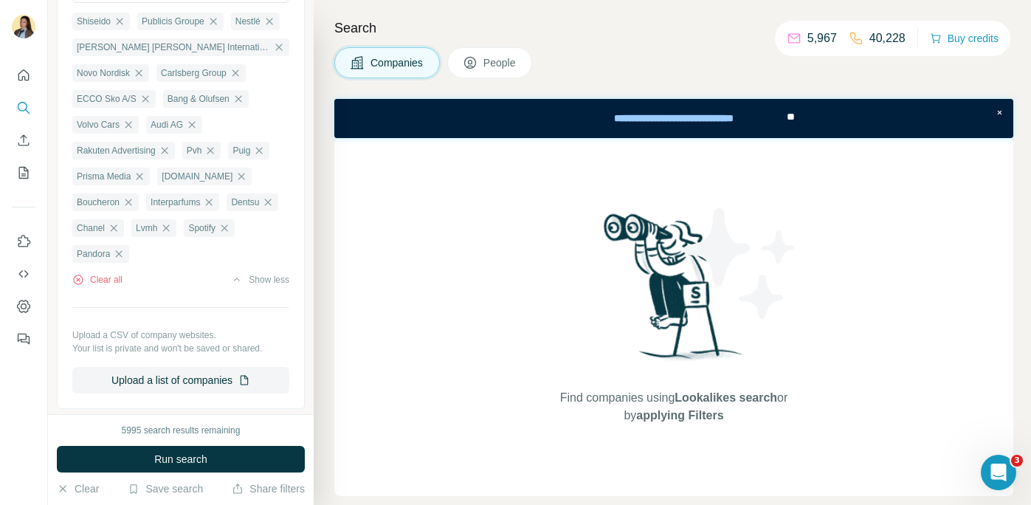
scroll to position [6, 0]
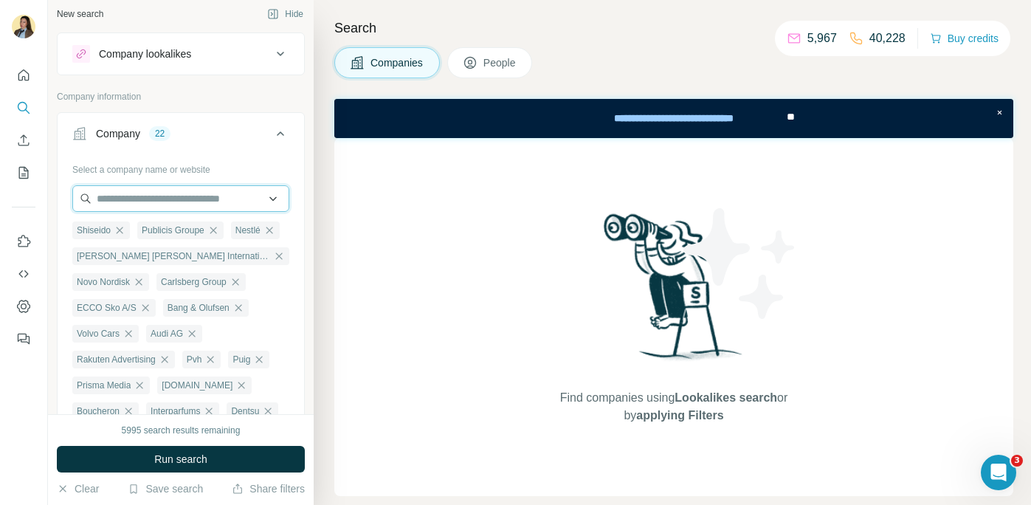
click at [148, 199] on input "text" at bounding box center [180, 198] width 217 height 27
click at [114, 200] on input "******" at bounding box center [180, 198] width 217 height 27
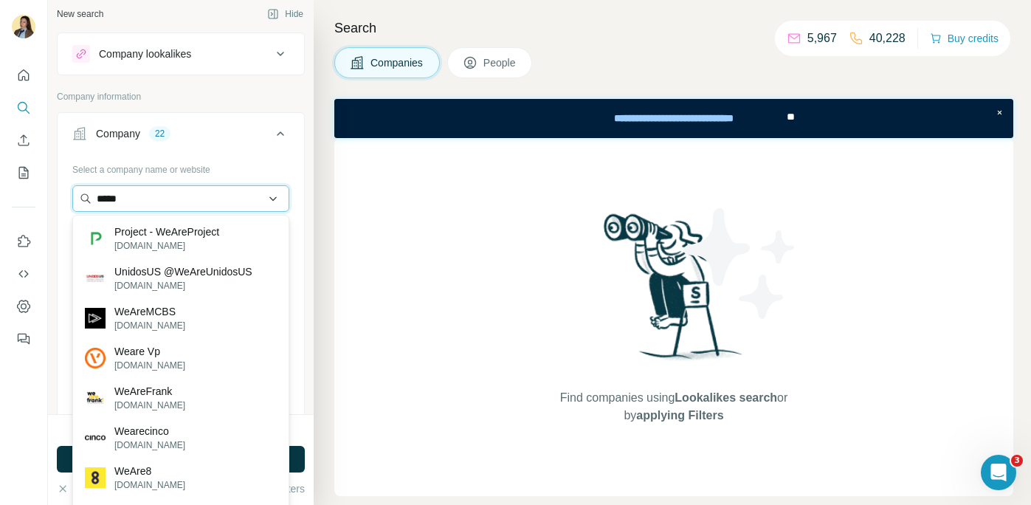
click at [144, 201] on input "*****" at bounding box center [180, 198] width 217 height 27
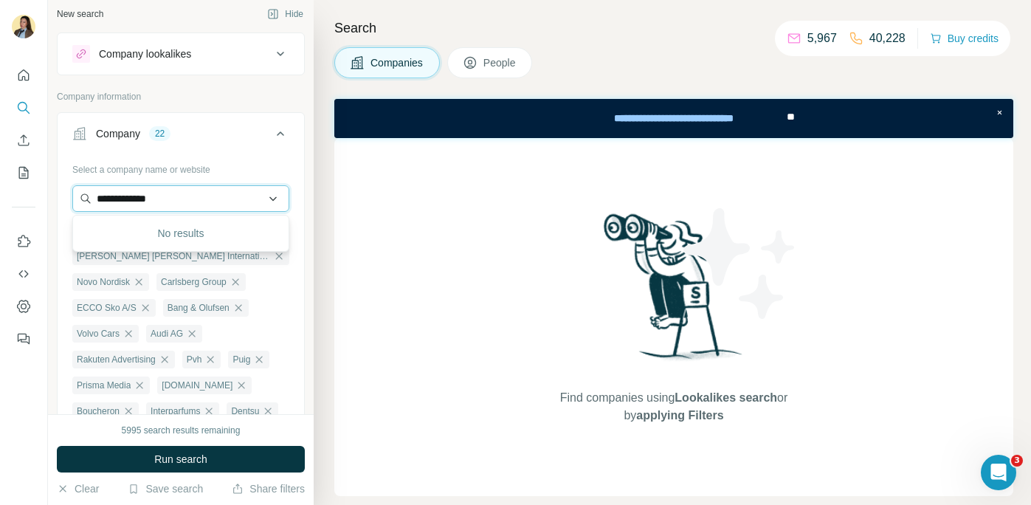
click at [113, 197] on input "**********" at bounding box center [180, 198] width 217 height 27
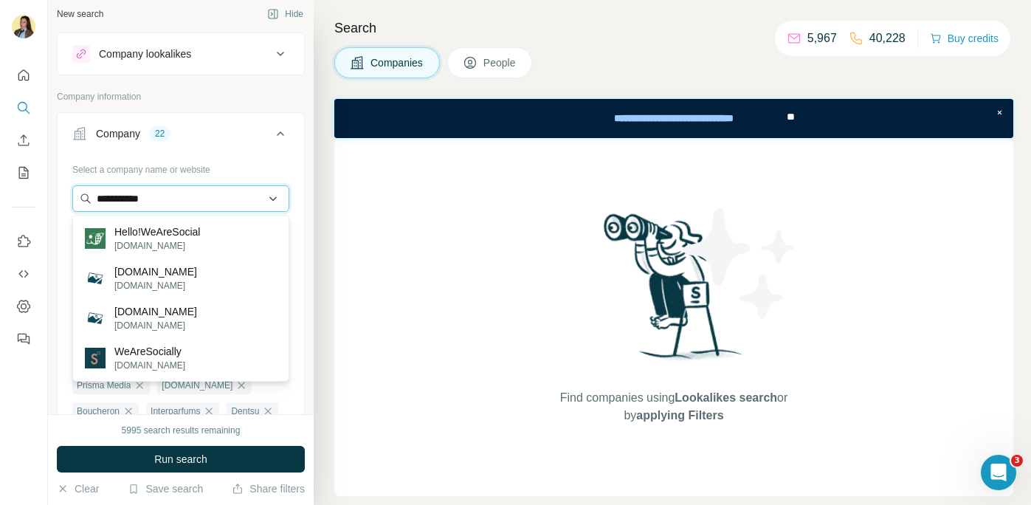
click at [187, 192] on input "**********" at bounding box center [180, 198] width 217 height 27
drag, startPoint x: 126, startPoint y: 201, endPoint x: 68, endPoint y: 200, distance: 58.3
click at [68, 200] on div "**********" at bounding box center [181, 385] width 247 height 457
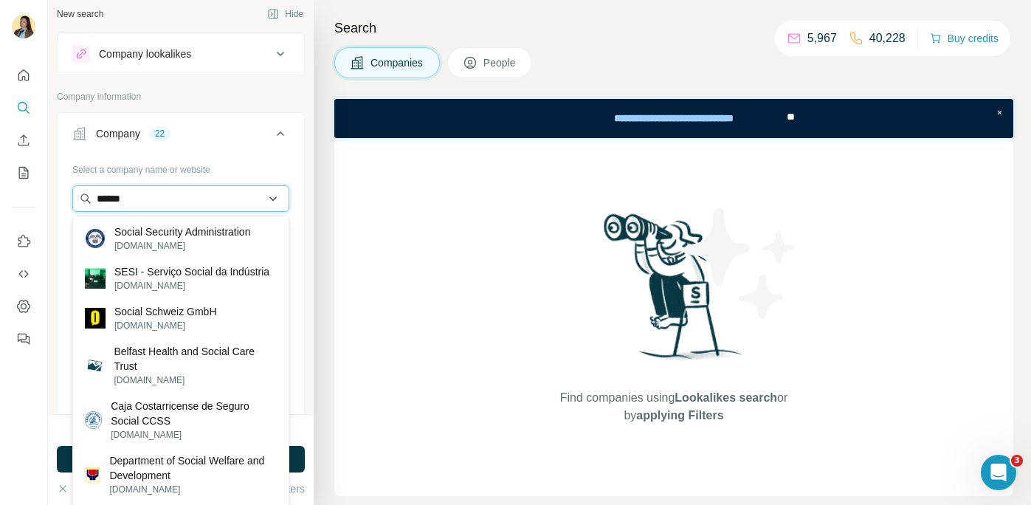
drag, startPoint x: 165, startPoint y: 200, endPoint x: 85, endPoint y: 199, distance: 79.7
click at [85, 199] on input "******" at bounding box center [180, 198] width 217 height 27
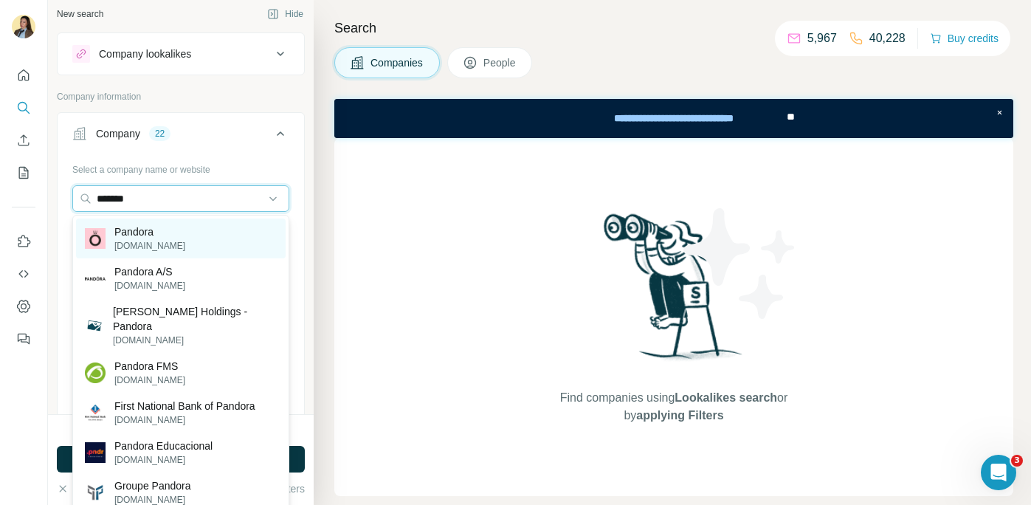
type input "*******"
click at [159, 237] on p "Pandora" at bounding box center [149, 231] width 71 height 15
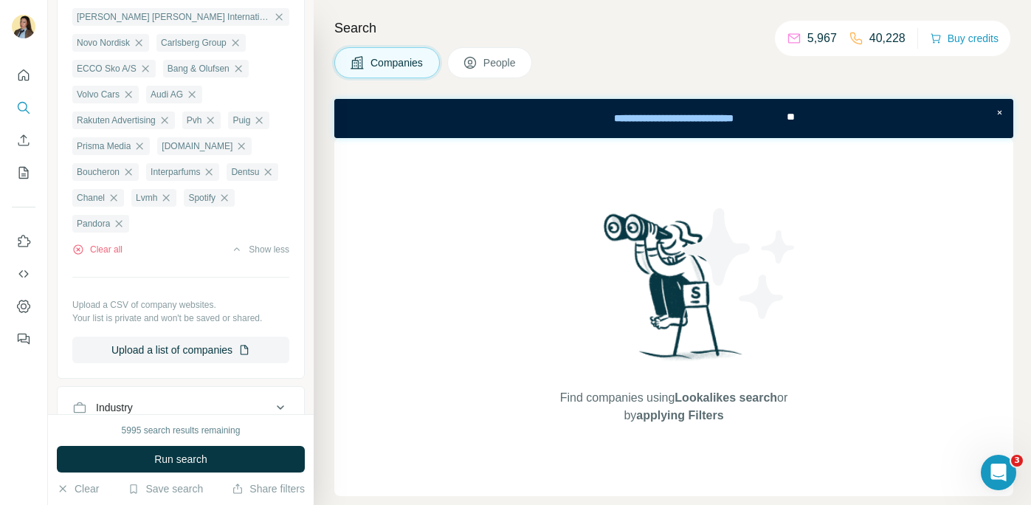
scroll to position [0, 0]
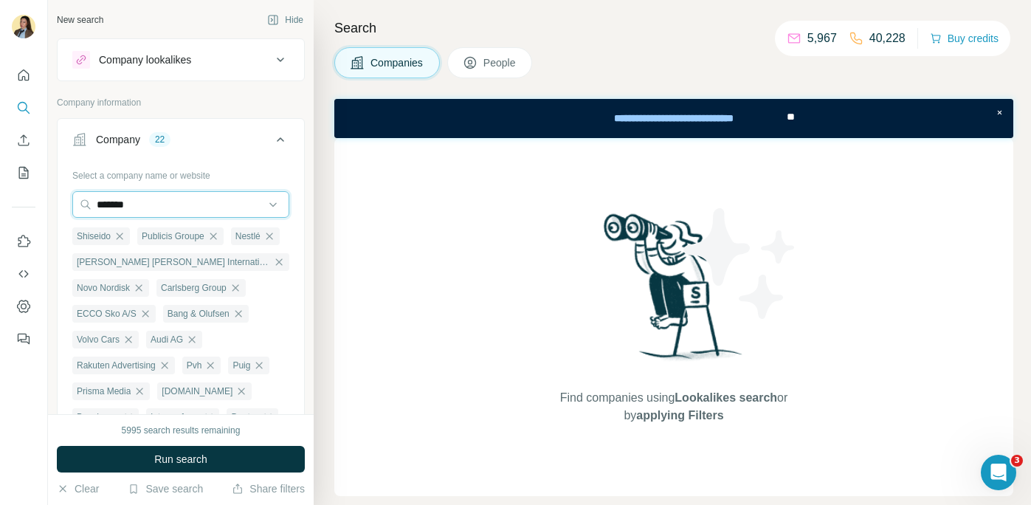
drag, startPoint x: 165, startPoint y: 204, endPoint x: 27, endPoint y: 205, distance: 137.3
click at [27, 205] on div "New search Hide Company lookalikes Company information Company 22 Select a comp…" at bounding box center [515, 252] width 1031 height 505
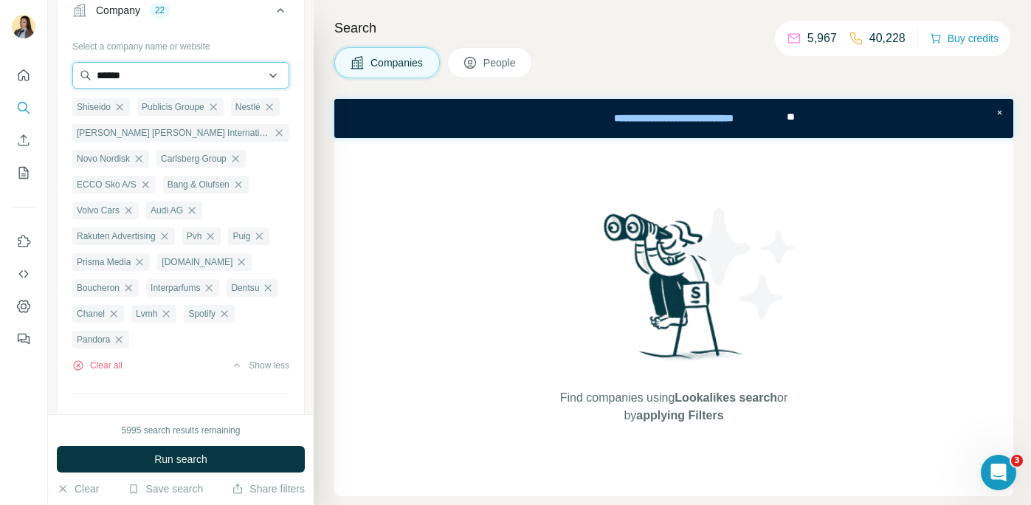
scroll to position [55, 0]
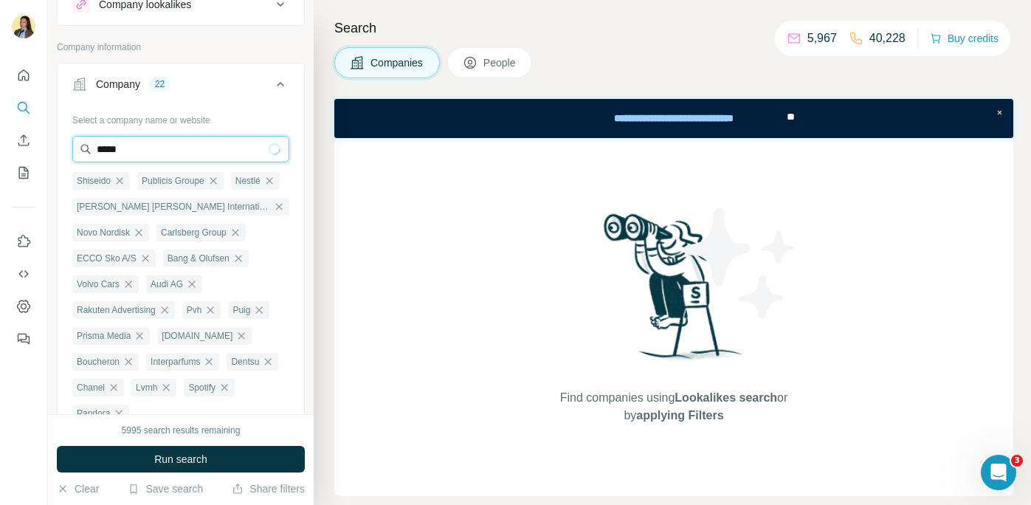
type input "******"
drag, startPoint x: 173, startPoint y: 151, endPoint x: 36, endPoint y: 151, distance: 136.5
click at [36, 151] on div "New search Hide Company lookalikes Company information Company 22 Select a comp…" at bounding box center [515, 252] width 1031 height 505
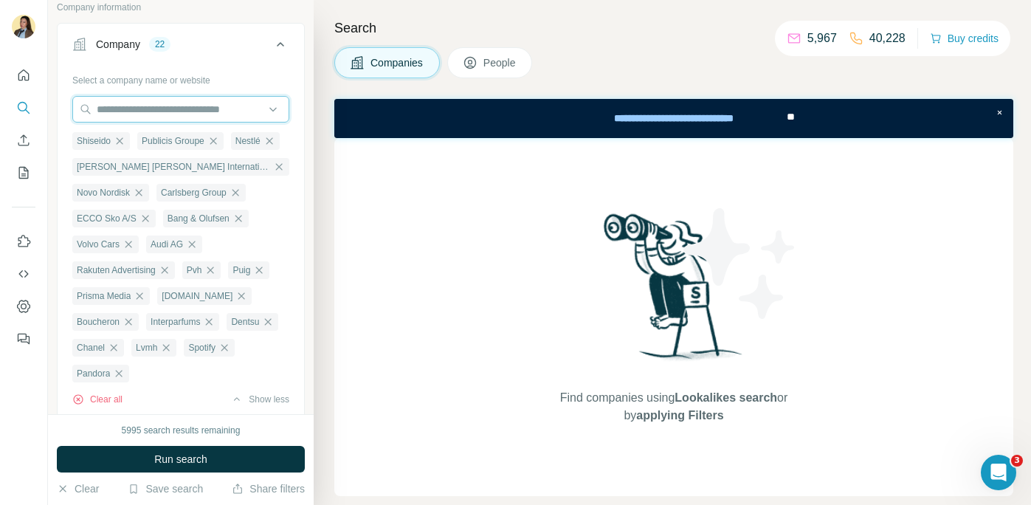
scroll to position [141, 0]
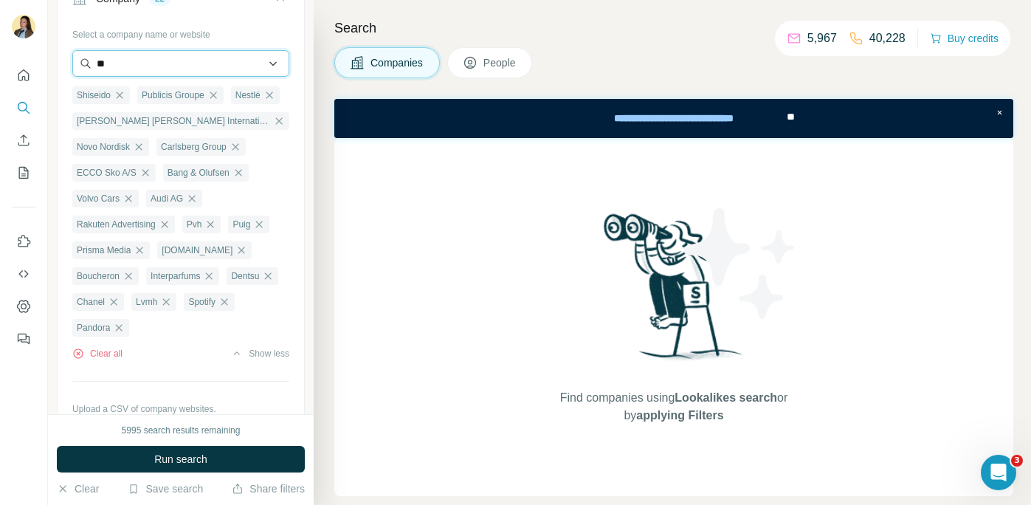
type input "*"
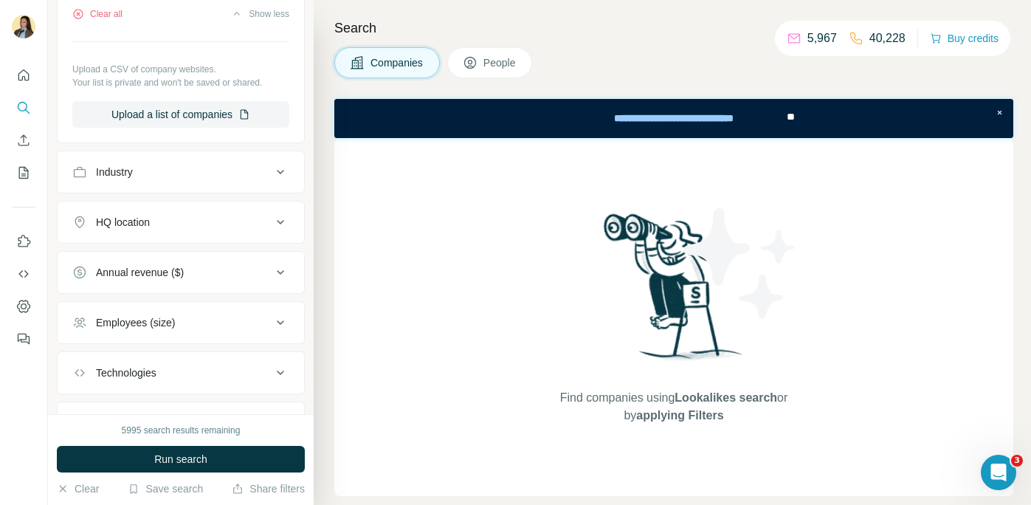
scroll to position [525, 0]
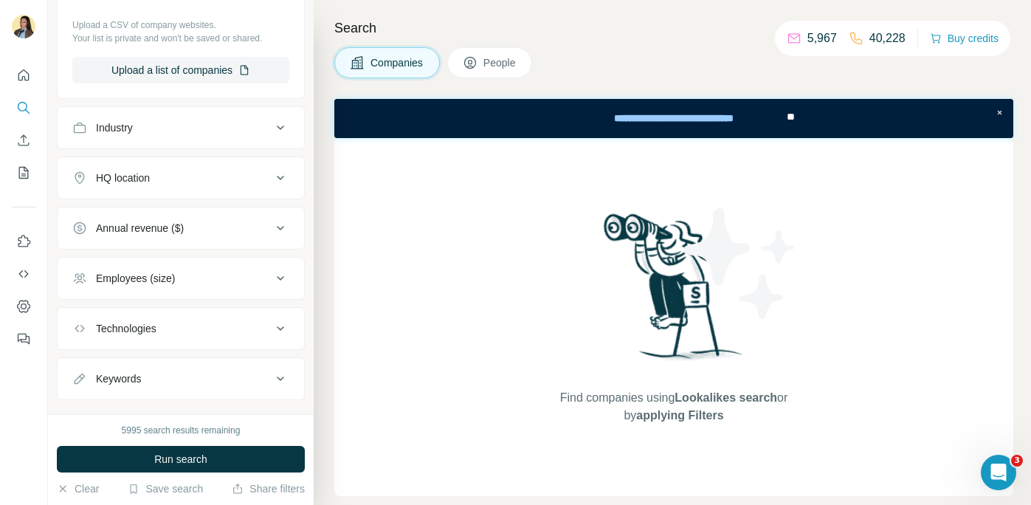
click at [497, 63] on span "People" at bounding box center [500, 62] width 34 height 15
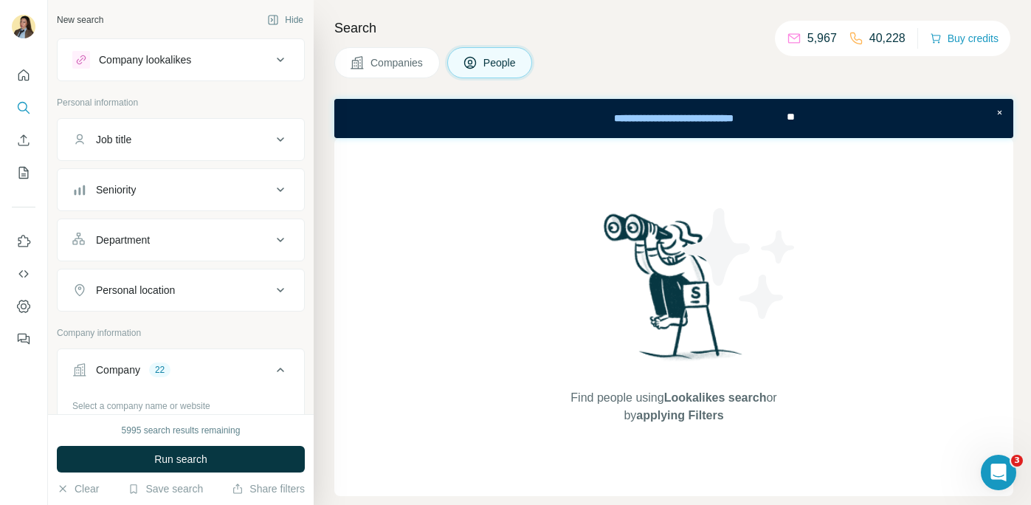
click at [187, 236] on div "Department" at bounding box center [171, 239] width 199 height 15
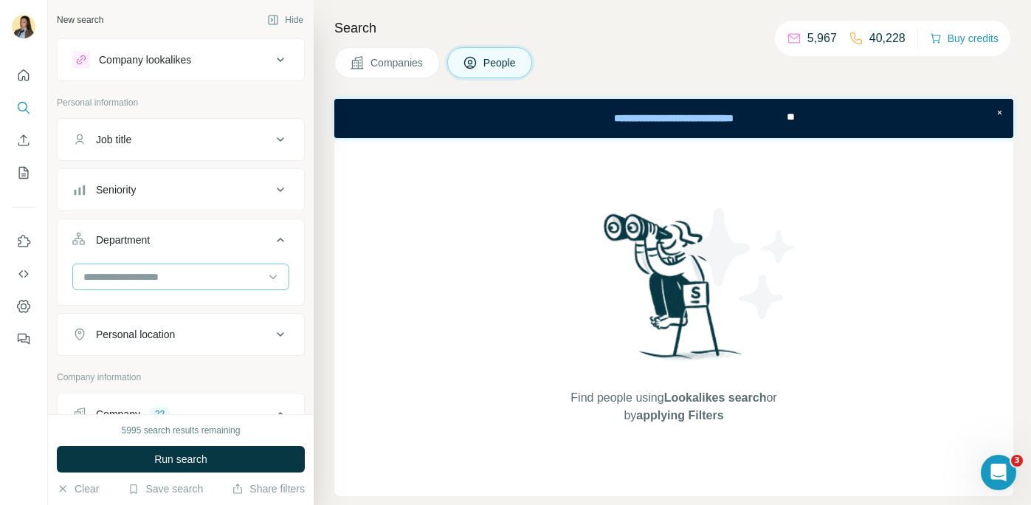
click at [168, 284] on input at bounding box center [173, 277] width 182 height 16
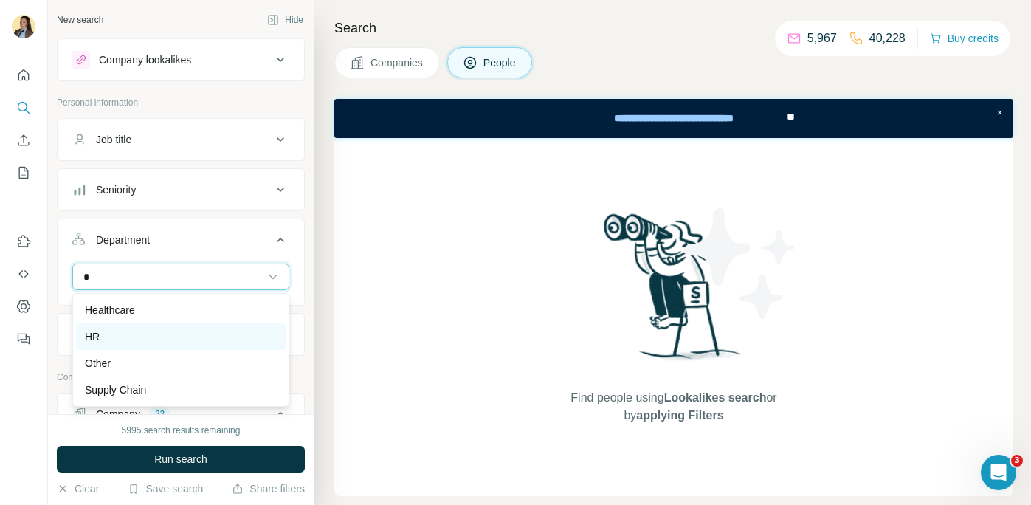
type input "*"
click at [191, 329] on div "HR" at bounding box center [181, 336] width 192 height 15
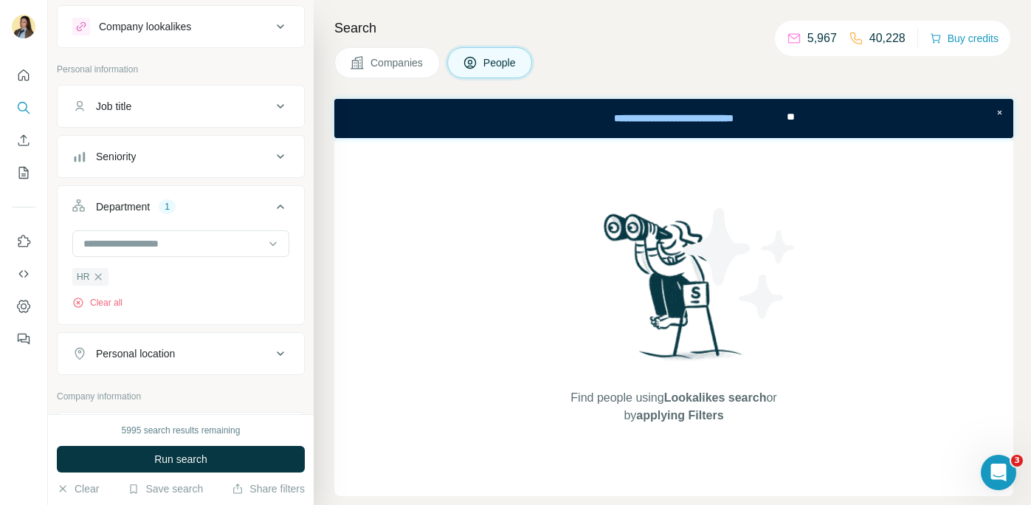
scroll to position [34, 0]
click at [193, 162] on div "Seniority" at bounding box center [171, 155] width 199 height 15
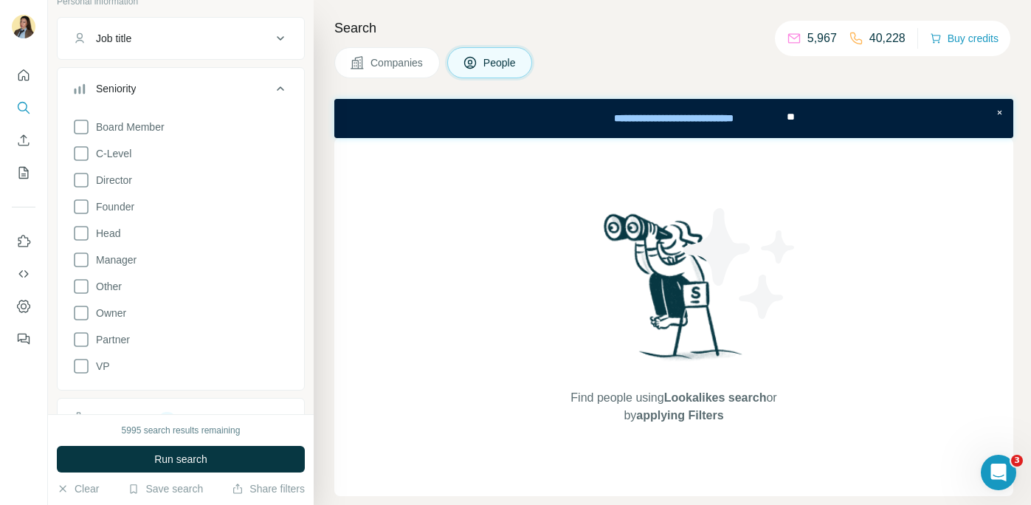
scroll to position [119, 0]
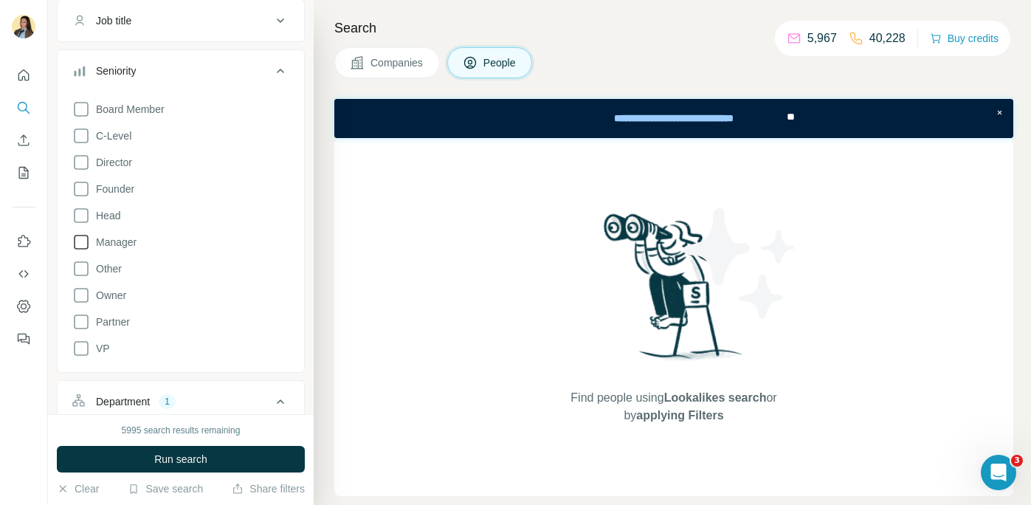
click at [125, 244] on span "Manager" at bounding box center [113, 242] width 46 height 15
click at [114, 217] on span "Head" at bounding box center [105, 215] width 30 height 15
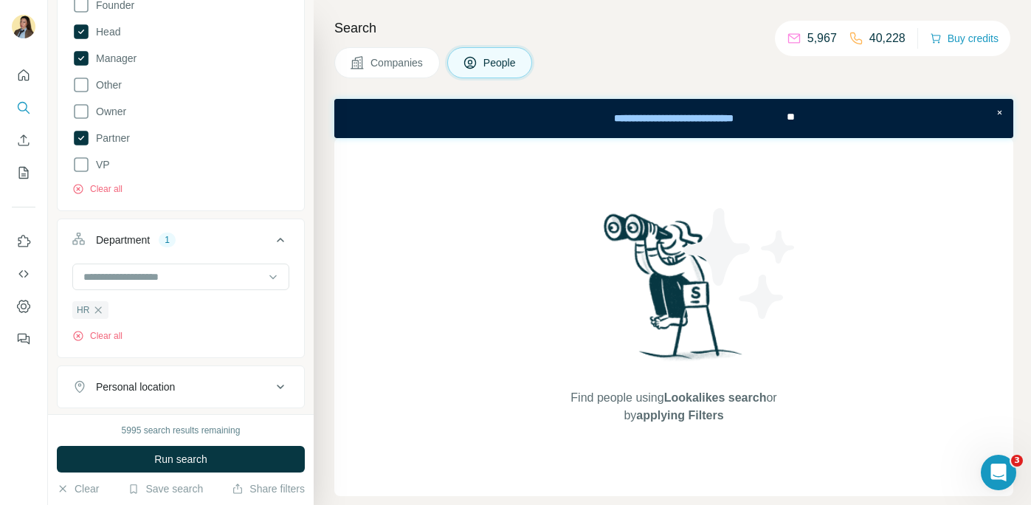
scroll to position [339, 0]
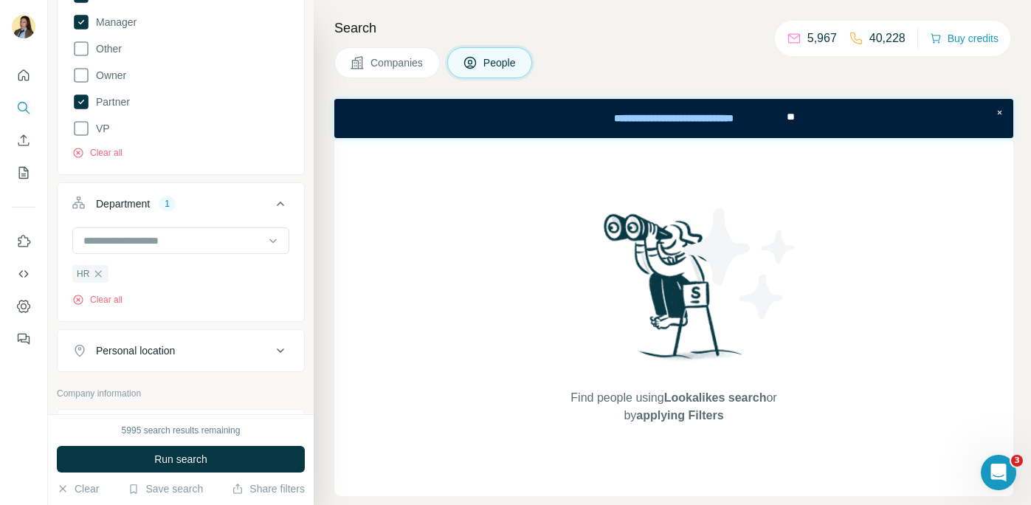
click at [196, 356] on div "Personal location" at bounding box center [171, 350] width 199 height 15
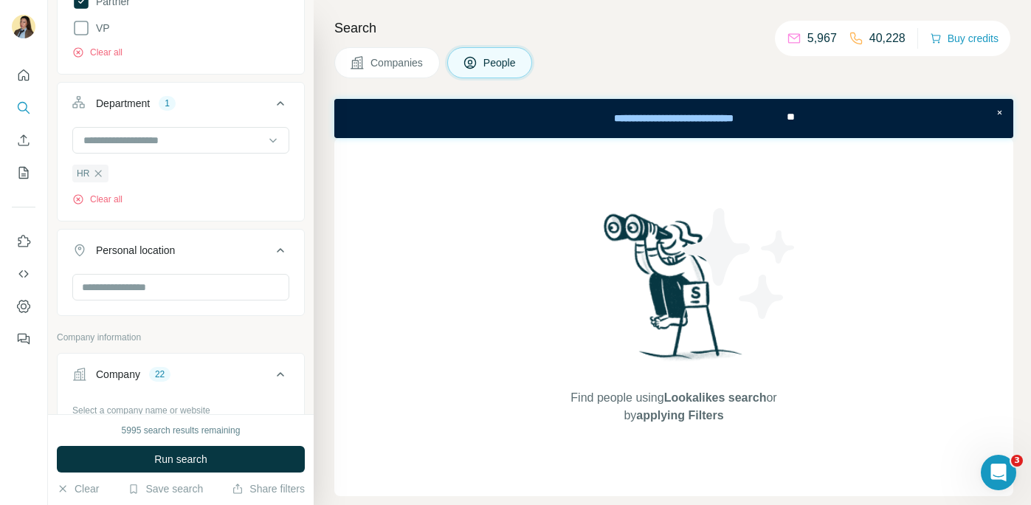
scroll to position [470, 0]
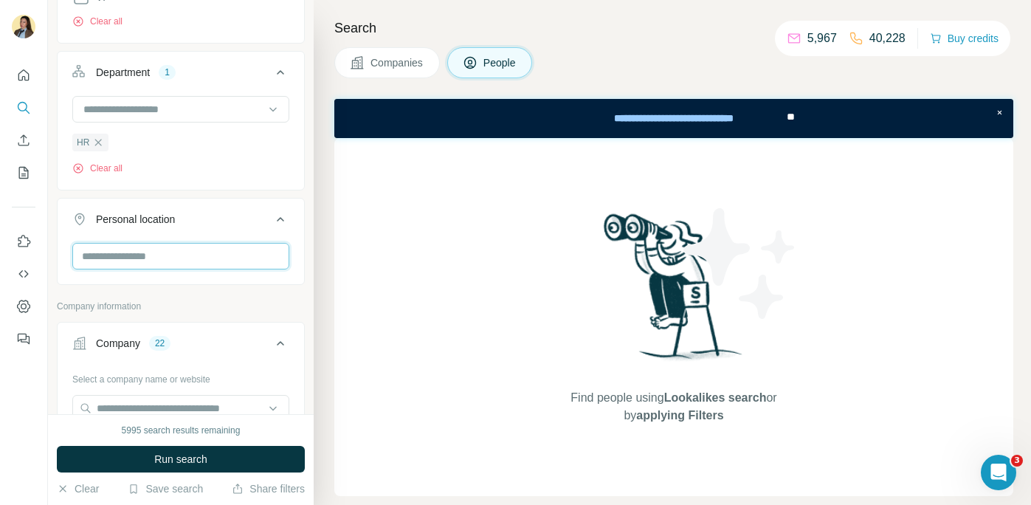
click at [175, 263] on input "text" at bounding box center [180, 256] width 217 height 27
type input "***"
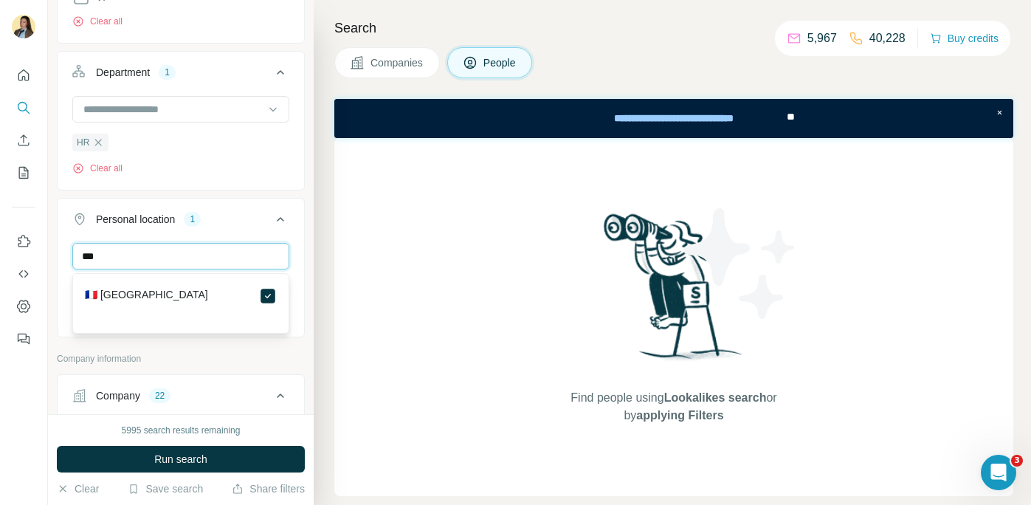
drag, startPoint x: 200, startPoint y: 258, endPoint x: 52, endPoint y: 258, distance: 147.6
click at [52, 258] on div "New search Hide Company lookalikes Personal information Job title Seniority 3 B…" at bounding box center [181, 207] width 266 height 414
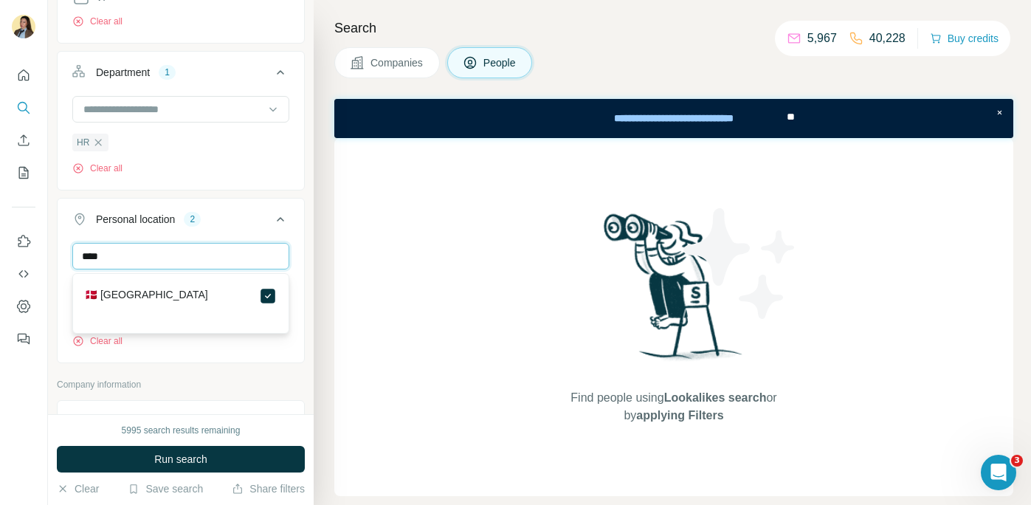
drag, startPoint x: 125, startPoint y: 258, endPoint x: -2, endPoint y: 258, distance: 126.9
click at [0, 258] on html "New search Hide Company lookalikes Personal information Job title Seniority 3 B…" at bounding box center [515, 252] width 1031 height 505
type input "***"
drag, startPoint x: 144, startPoint y: 253, endPoint x: -2, endPoint y: 253, distance: 146.1
click at [0, 253] on html "New search Hide Company lookalikes Personal information Job title Seniority 3 B…" at bounding box center [515, 252] width 1031 height 505
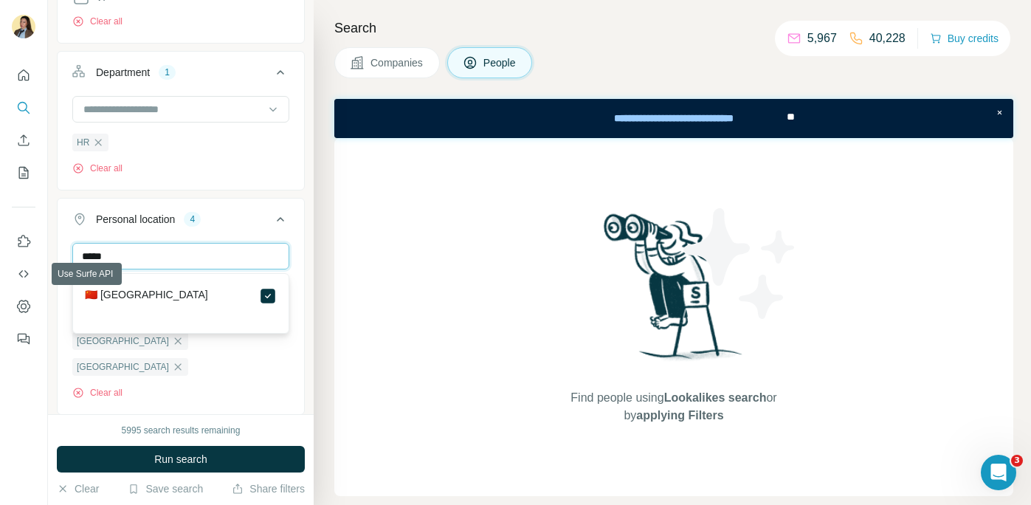
drag, startPoint x: 164, startPoint y: 261, endPoint x: -1, endPoint y: 261, distance: 164.6
click at [0, 261] on div "New search Hide Company lookalikes Personal information Job title Seniority 3 B…" at bounding box center [515, 252] width 1031 height 505
drag, startPoint x: 186, startPoint y: 258, endPoint x: -2, endPoint y: 257, distance: 188.2
click at [0, 257] on html "New search Hide Company lookalikes Personal information Job title Seniority 3 B…" at bounding box center [515, 252] width 1031 height 505
drag, startPoint x: 169, startPoint y: 260, endPoint x: 8, endPoint y: 259, distance: 160.9
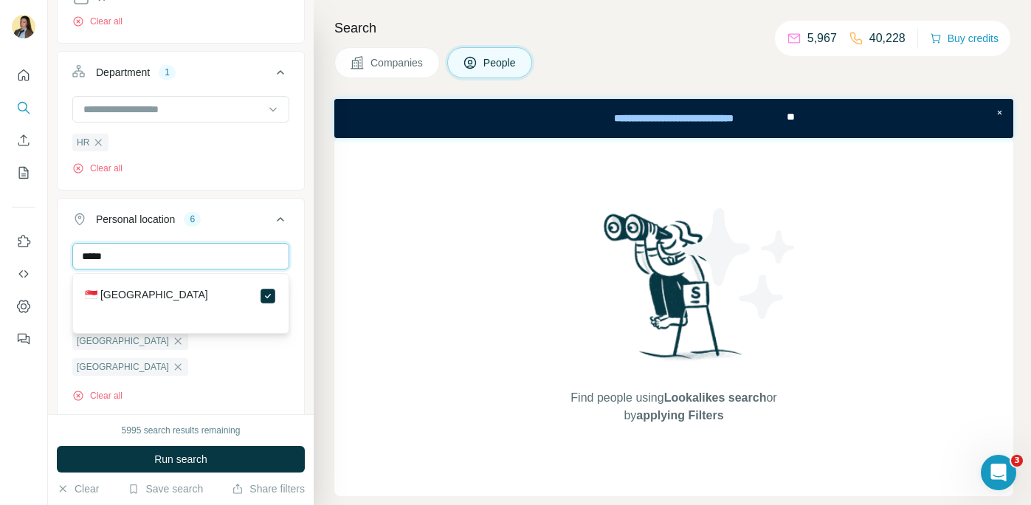
click at [8, 259] on div "New search Hide Company lookalikes Personal information Job title Seniority 3 B…" at bounding box center [515, 252] width 1031 height 505
type input "****"
click at [269, 287] on icon at bounding box center [268, 296] width 18 height 18
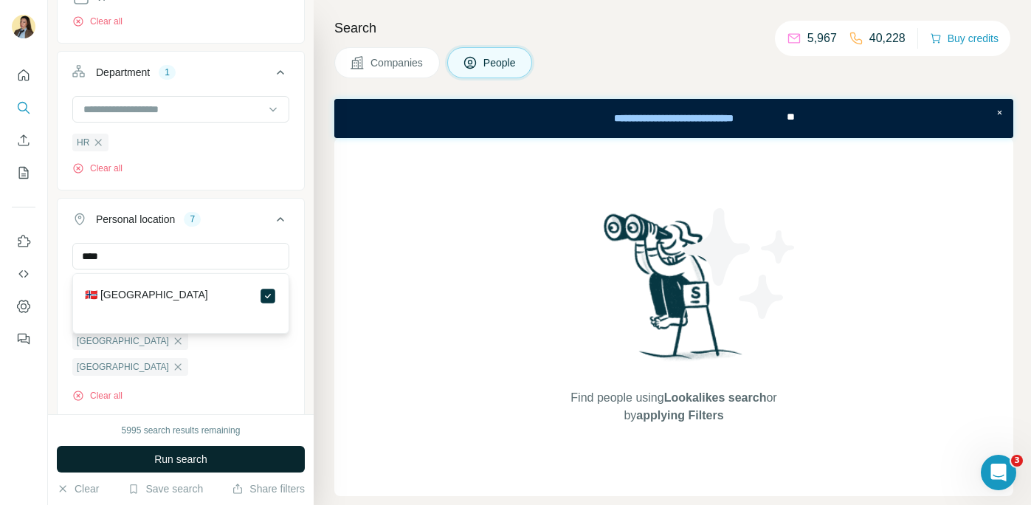
click at [272, 471] on button "Run search" at bounding box center [181, 459] width 248 height 27
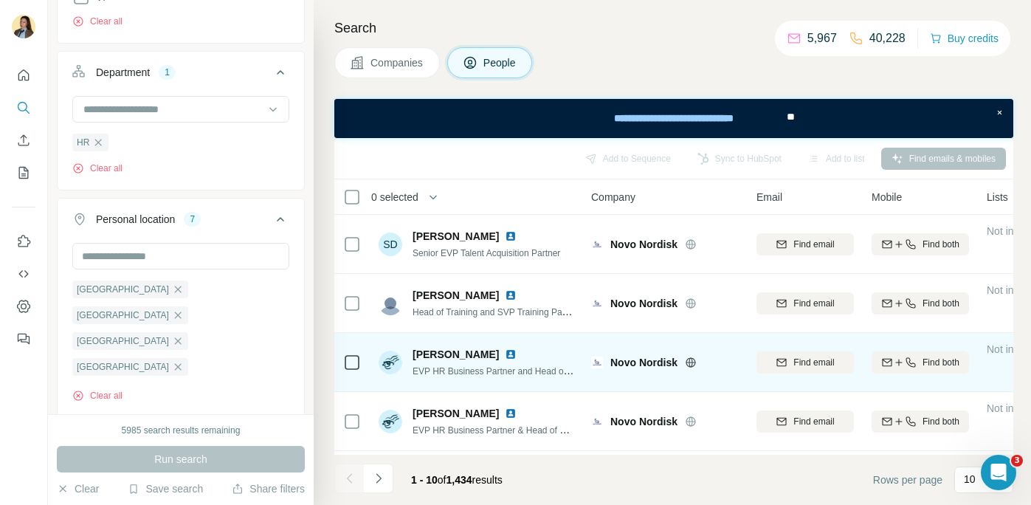
scroll to position [351, 0]
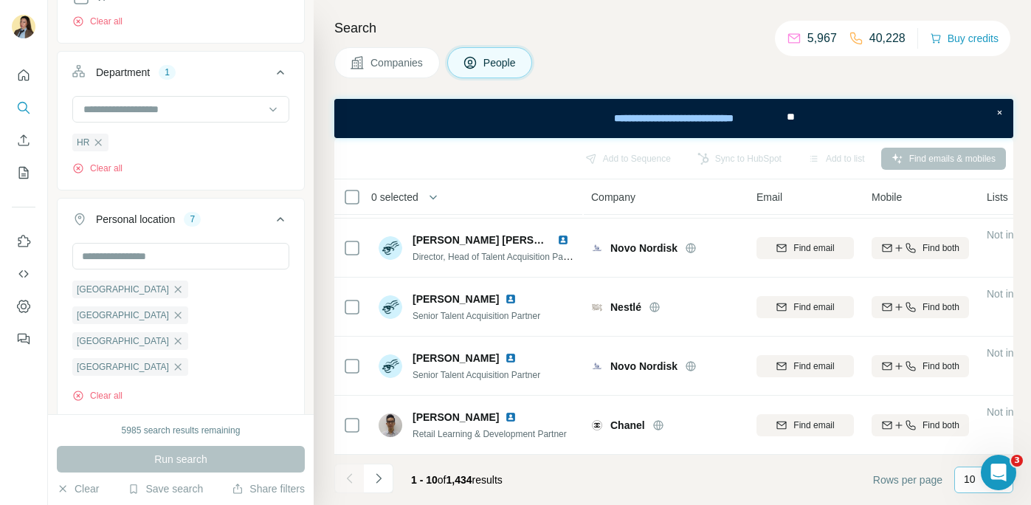
click at [973, 483] on p "10" at bounding box center [970, 479] width 12 height 15
click at [978, 366] on p "60" at bounding box center [973, 366] width 12 height 15
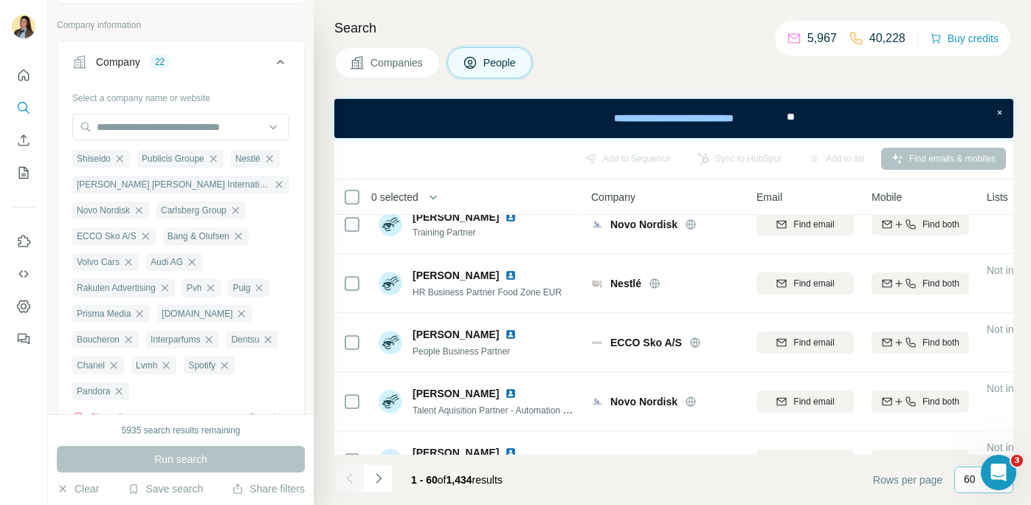
scroll to position [3303, 0]
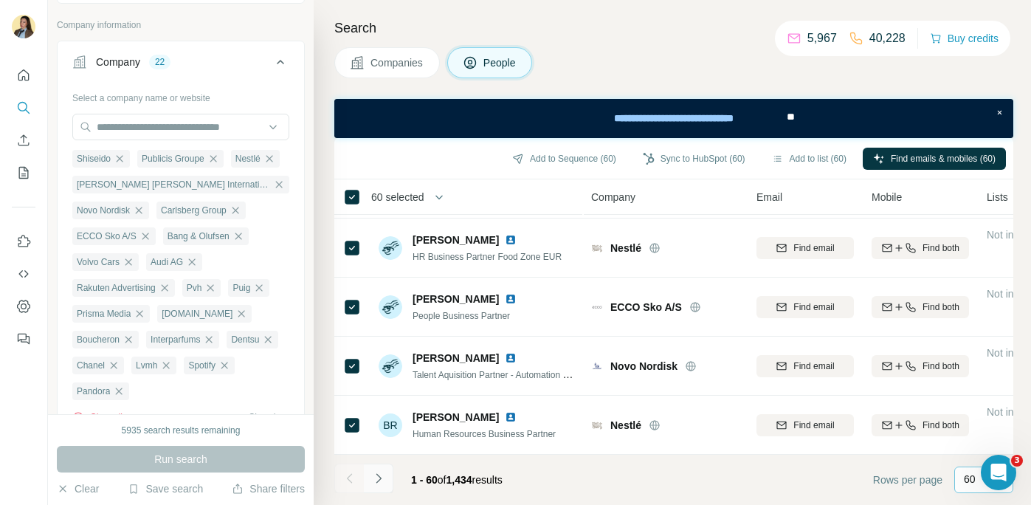
click at [387, 474] on button "Navigate to next page" at bounding box center [379, 478] width 30 height 30
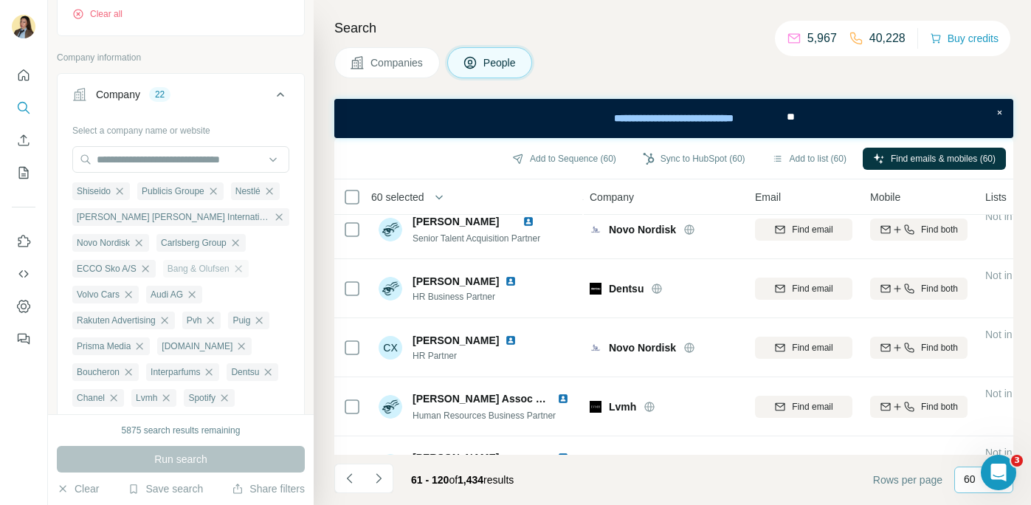
scroll to position [883, 0]
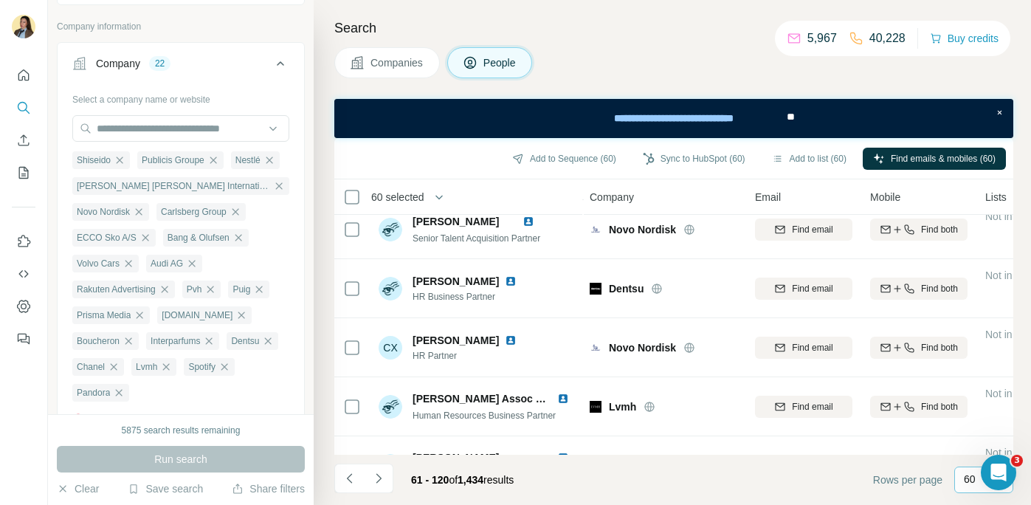
click at [273, 180] on icon "button" at bounding box center [279, 186] width 12 height 12
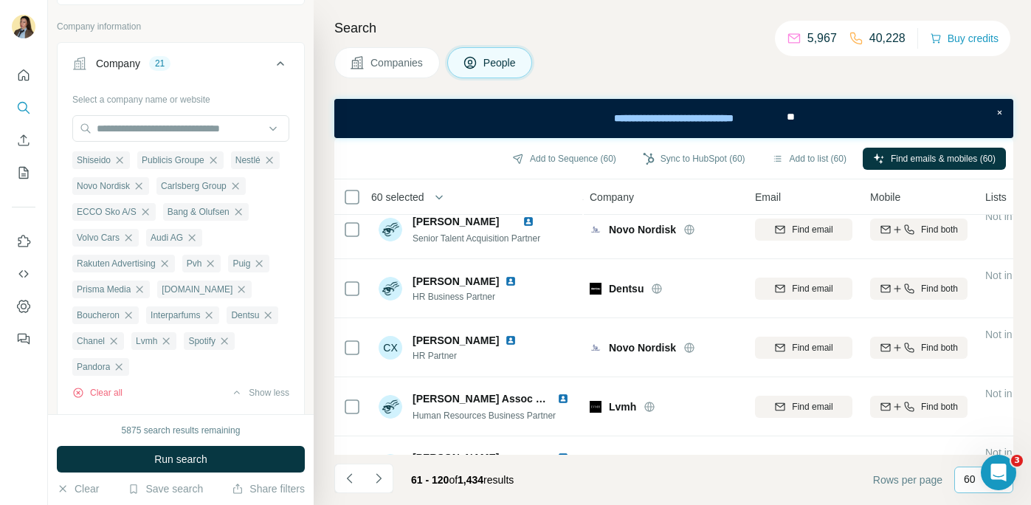
drag, startPoint x: 143, startPoint y: 161, endPoint x: 163, endPoint y: 222, distance: 64.4
click at [143, 180] on icon "button" at bounding box center [139, 186] width 12 height 12
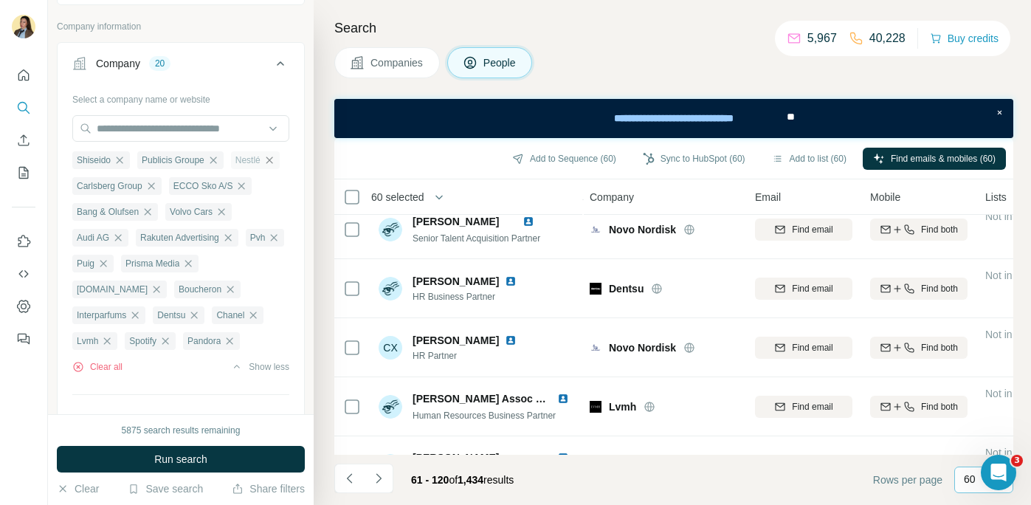
click at [275, 154] on icon "button" at bounding box center [269, 160] width 12 height 12
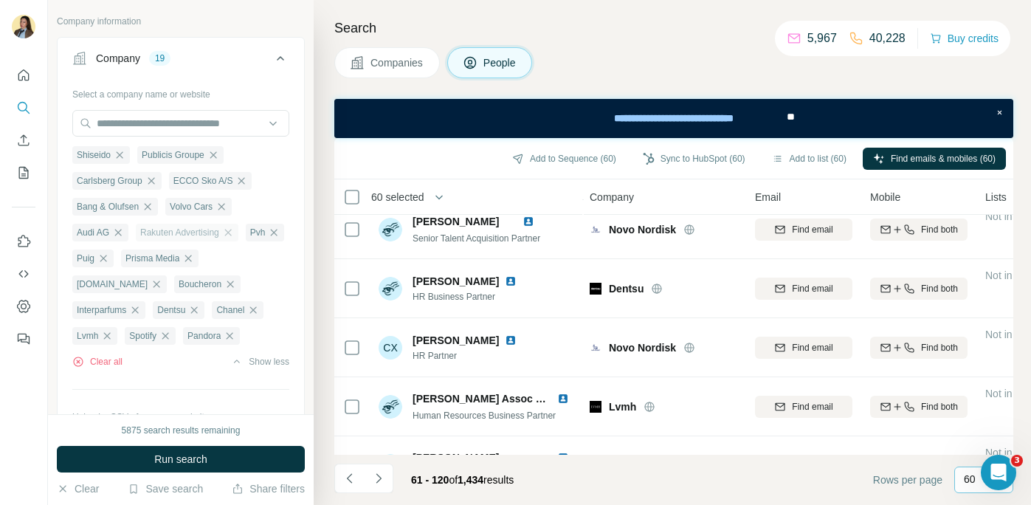
scroll to position [867, 0]
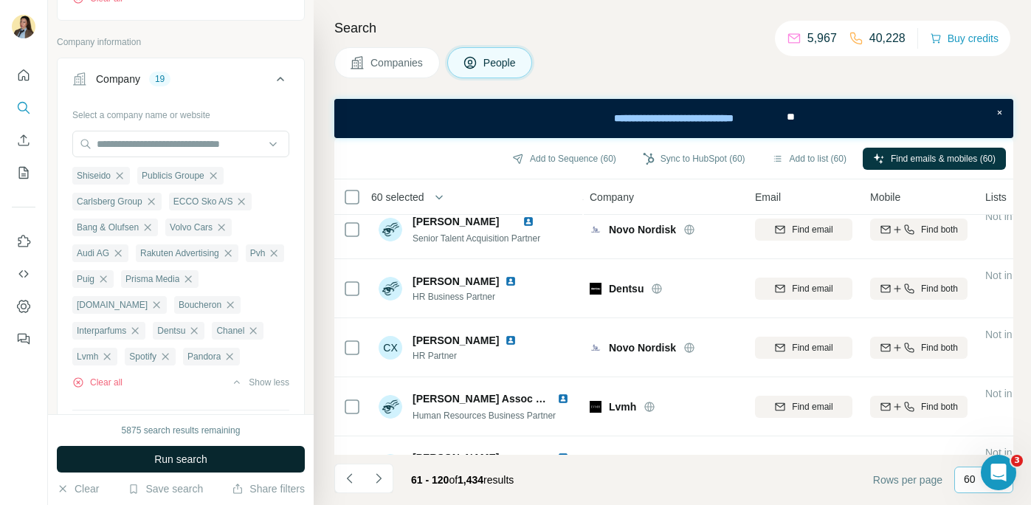
click at [173, 466] on span "Run search" at bounding box center [180, 459] width 53 height 15
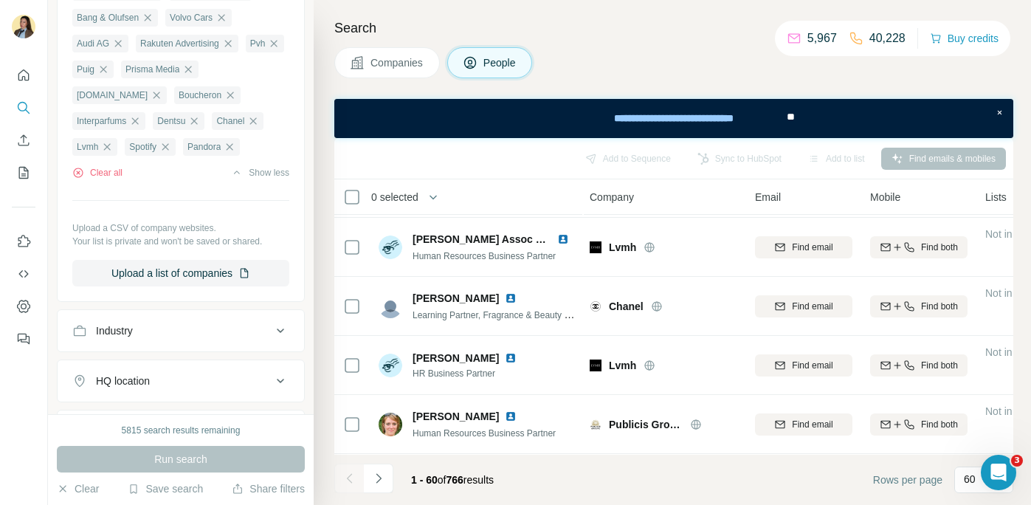
scroll to position [1084, 0]
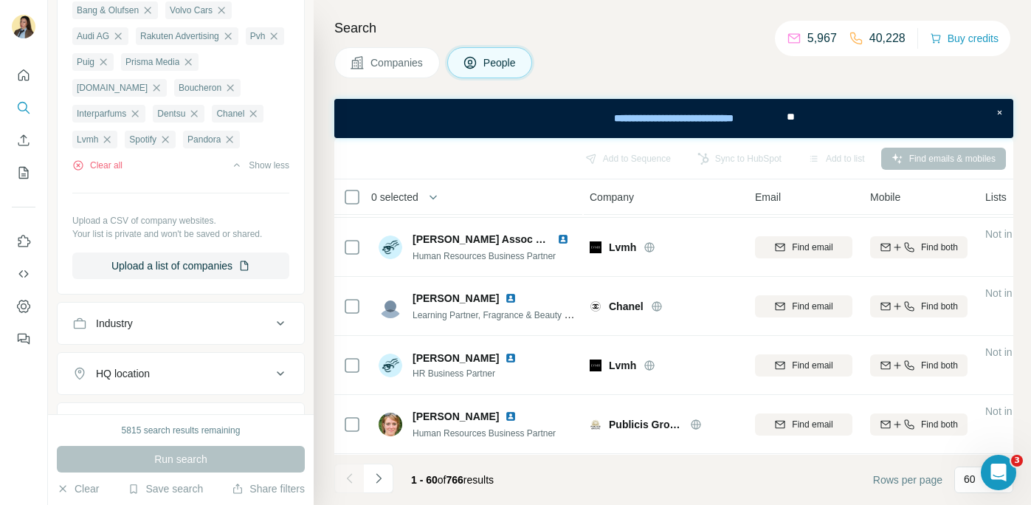
click at [236, 312] on button "Industry" at bounding box center [181, 323] width 247 height 35
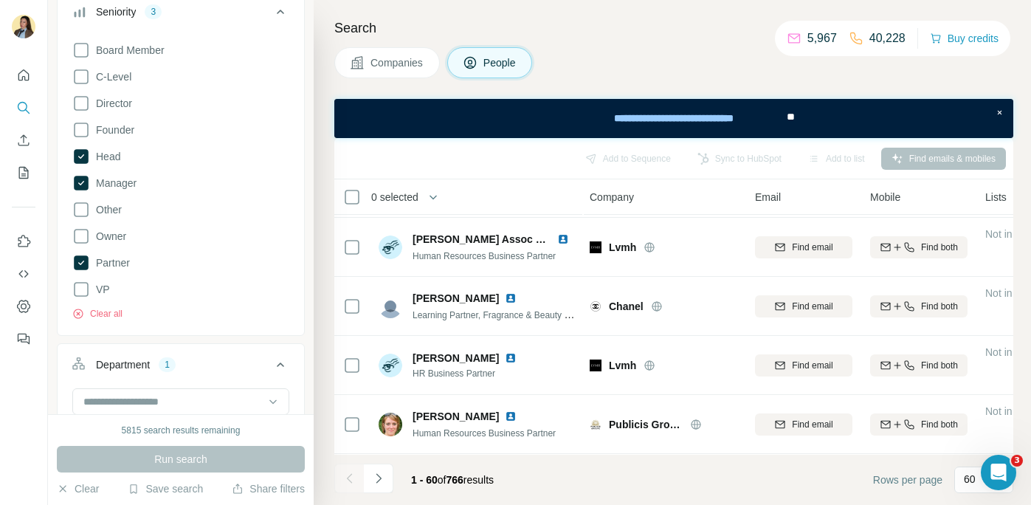
scroll to position [173, 0]
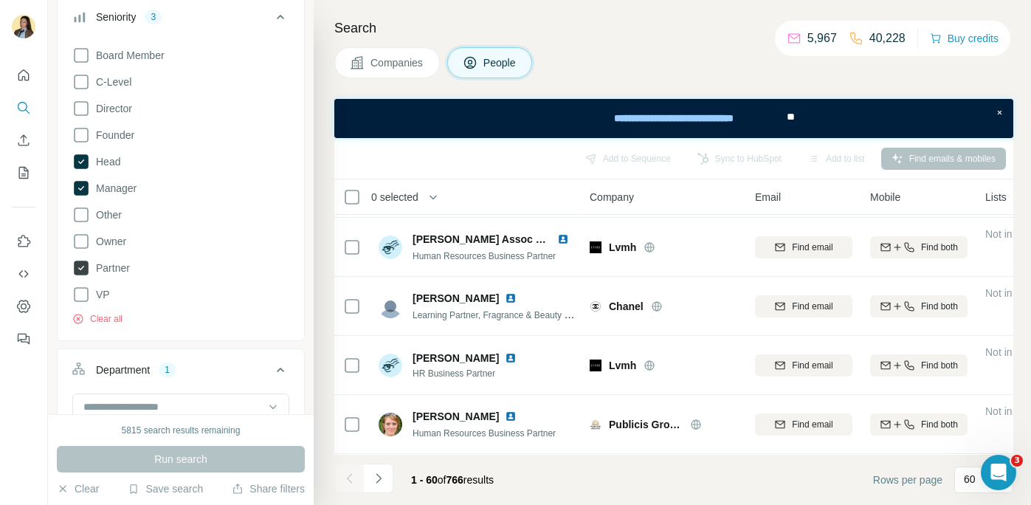
click at [82, 271] on icon at bounding box center [81, 268] width 15 height 15
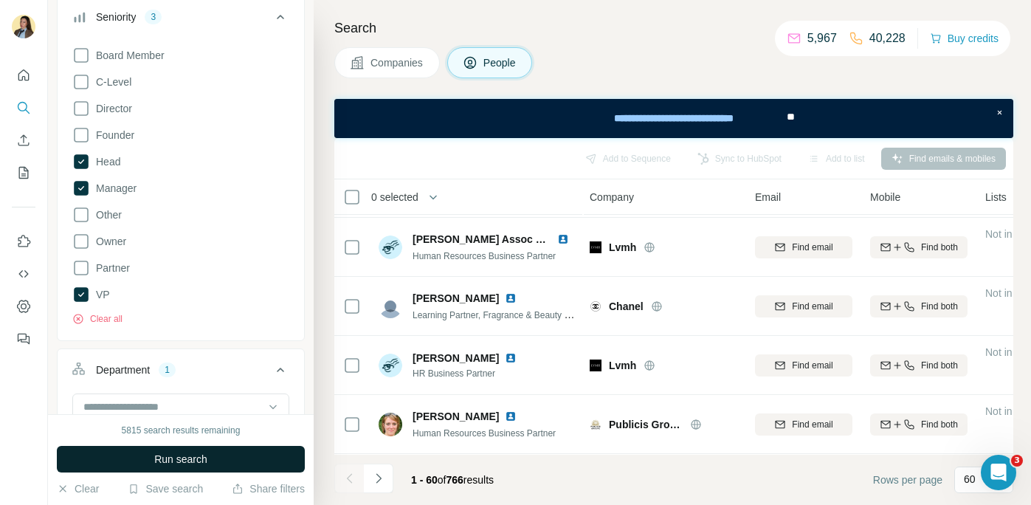
click at [132, 461] on button "Run search" at bounding box center [181, 459] width 248 height 27
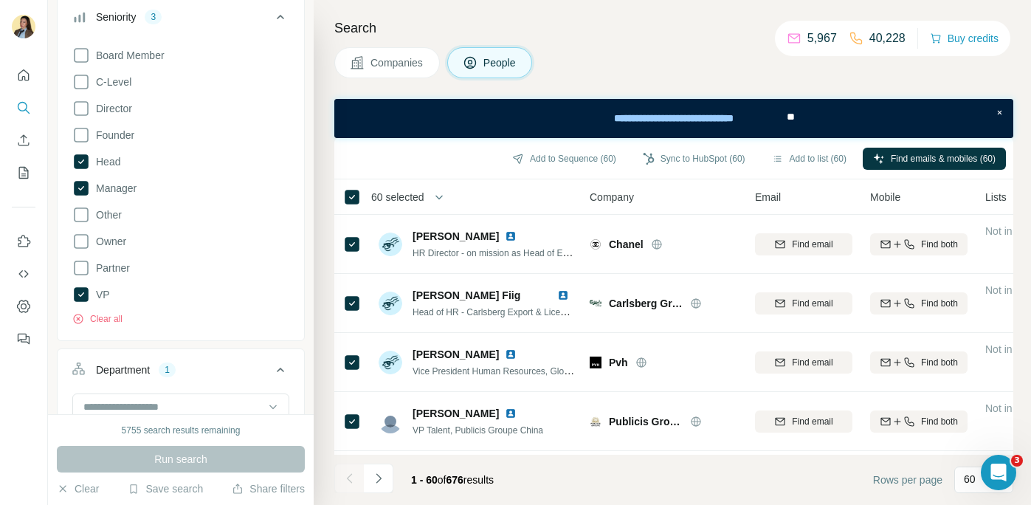
scroll to position [590, 1]
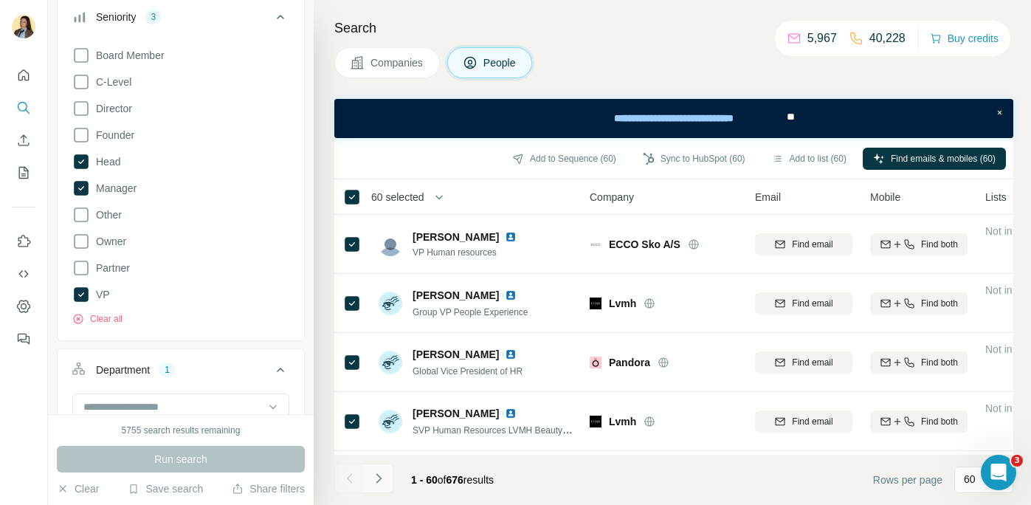
click at [380, 472] on icon "Navigate to next page" at bounding box center [378, 478] width 15 height 15
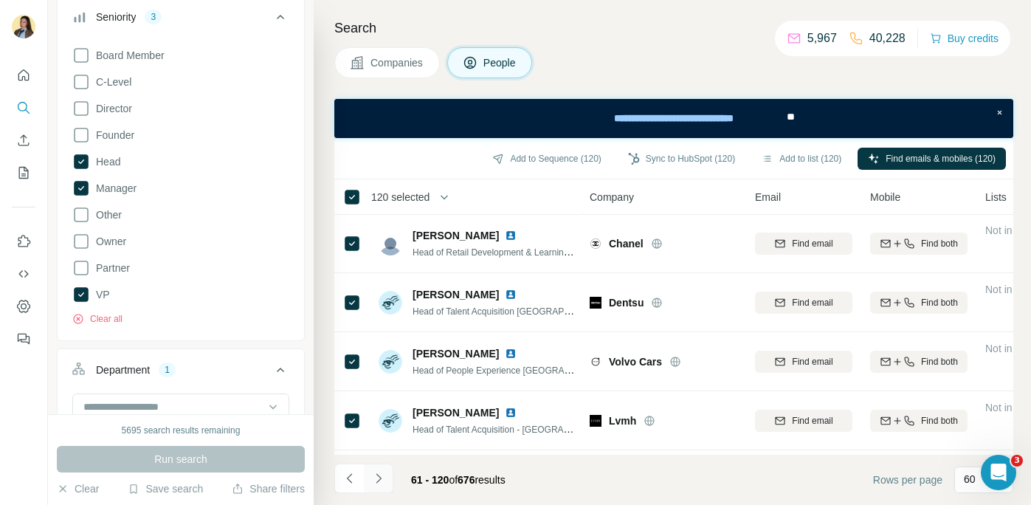
scroll to position [1351, 1]
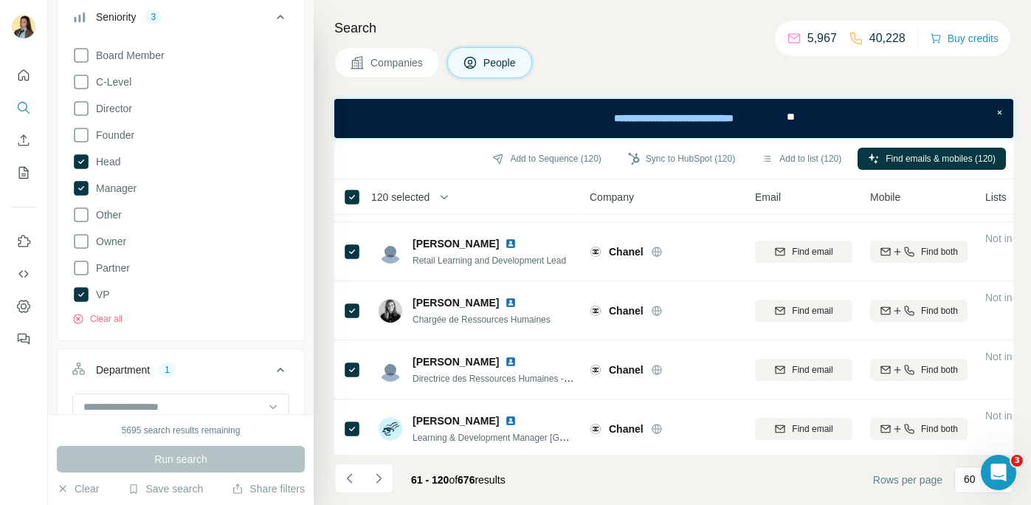
click at [378, 477] on icon "Navigate to next page" at bounding box center [378, 478] width 15 height 15
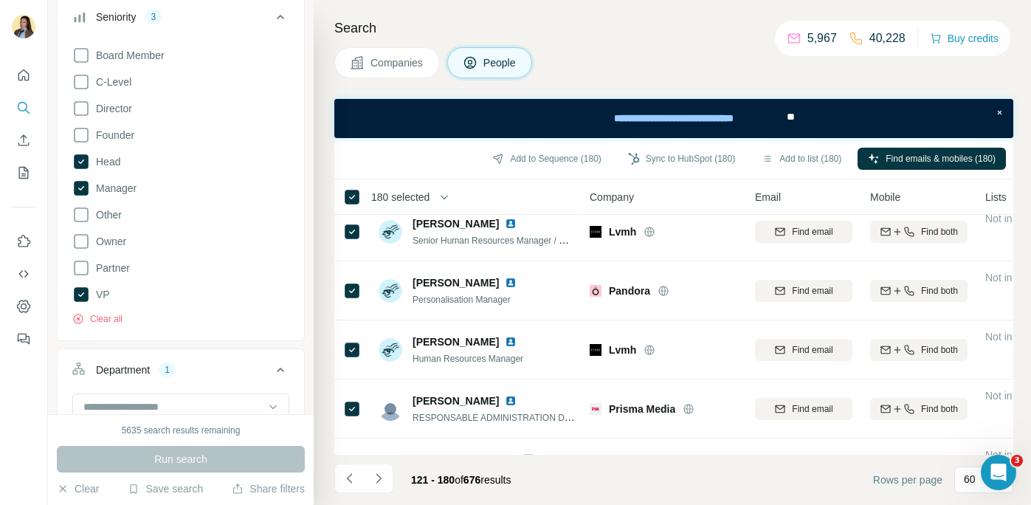
scroll to position [1927, 1]
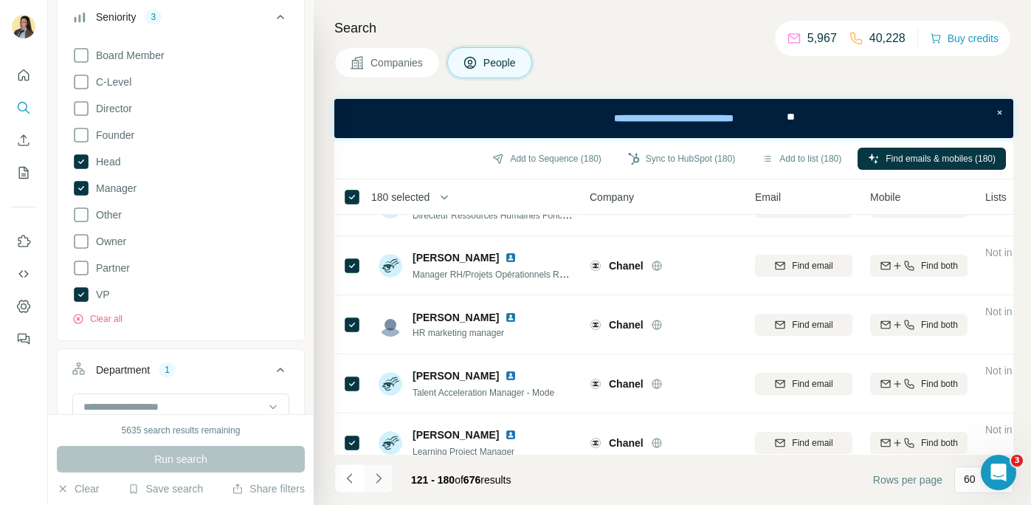
click at [385, 482] on icon "Navigate to next page" at bounding box center [378, 478] width 15 height 15
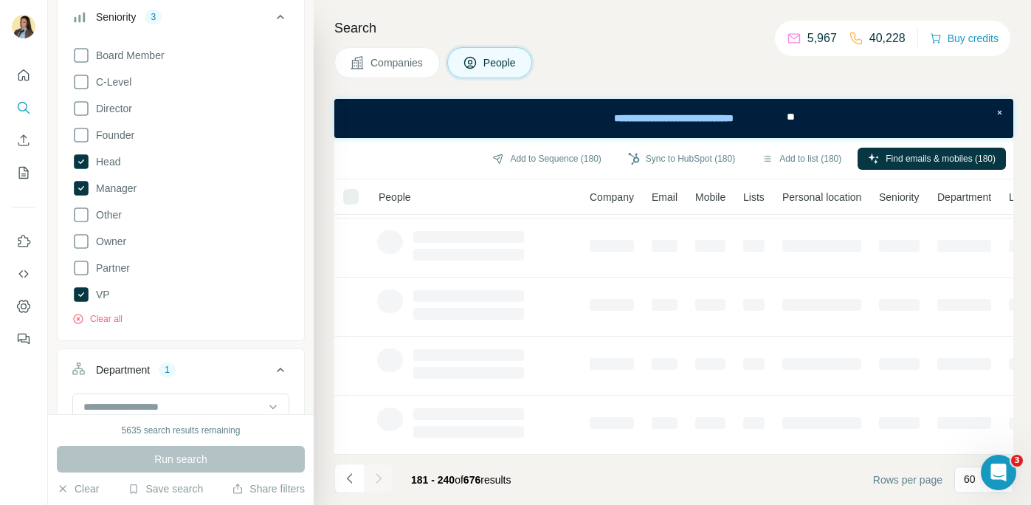
scroll to position [351, 1]
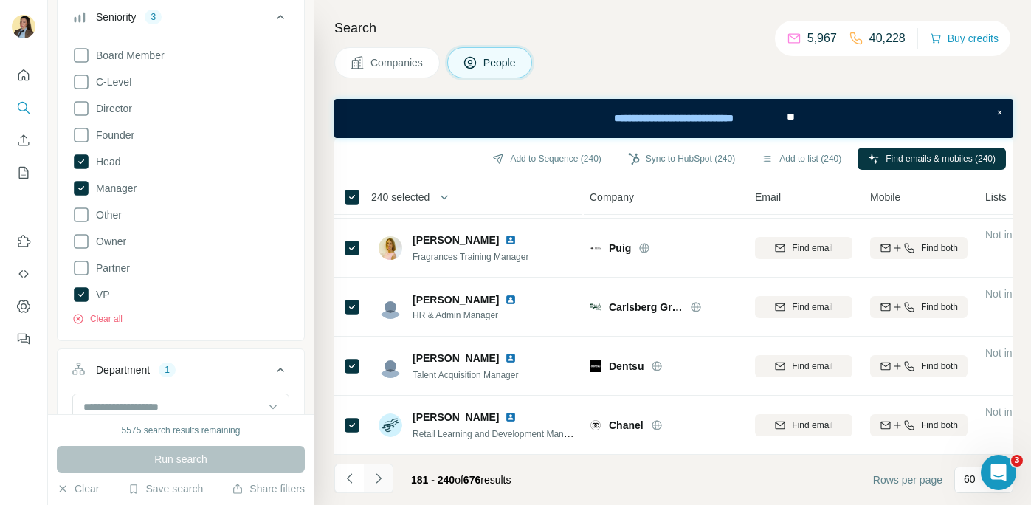
click at [373, 469] on button "Navigate to next page" at bounding box center [379, 478] width 30 height 30
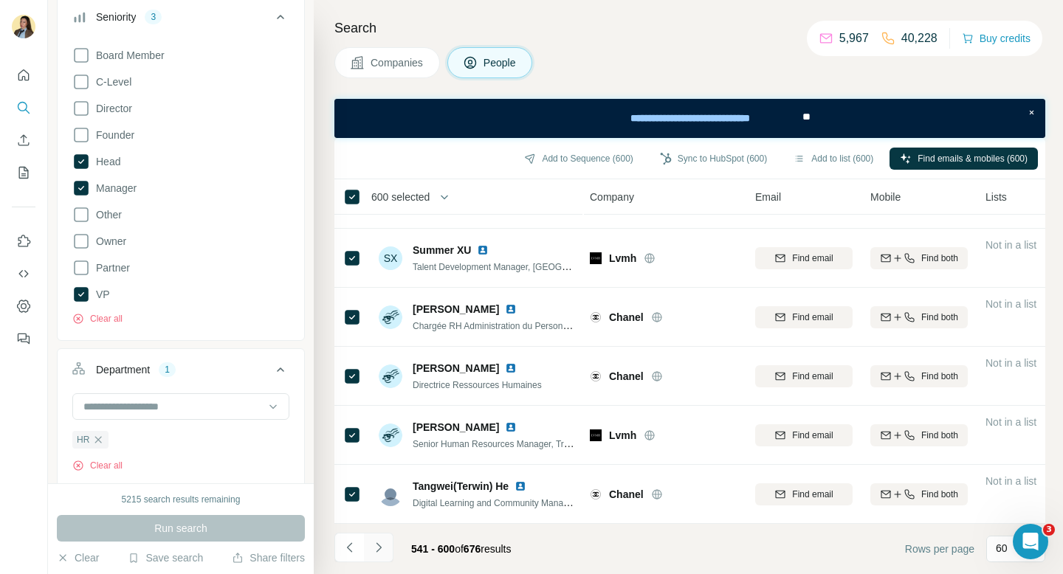
click at [391, 548] on button "Navigate to next page" at bounding box center [379, 548] width 30 height 30
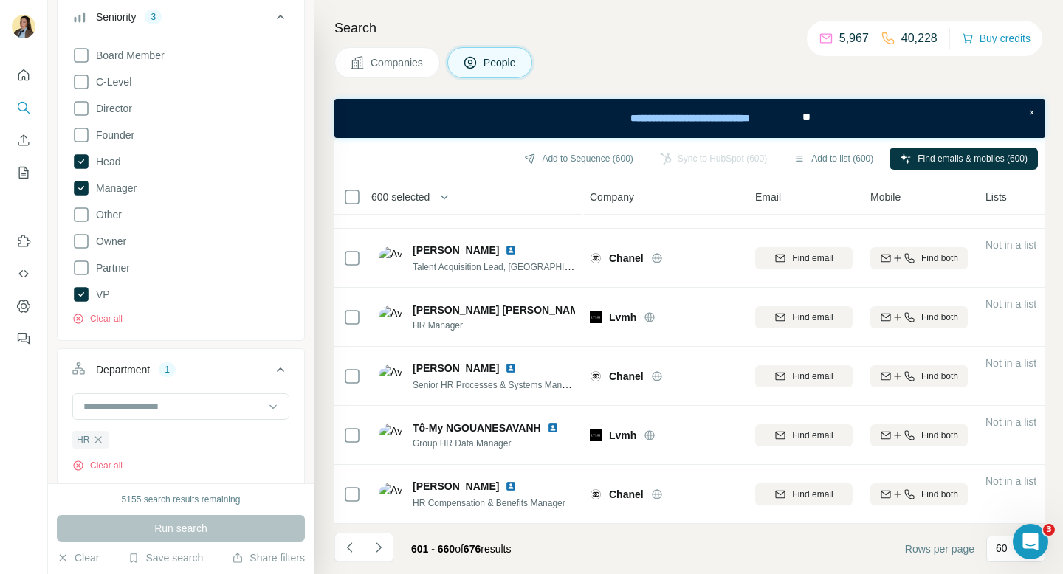
scroll to position [3233, 1]
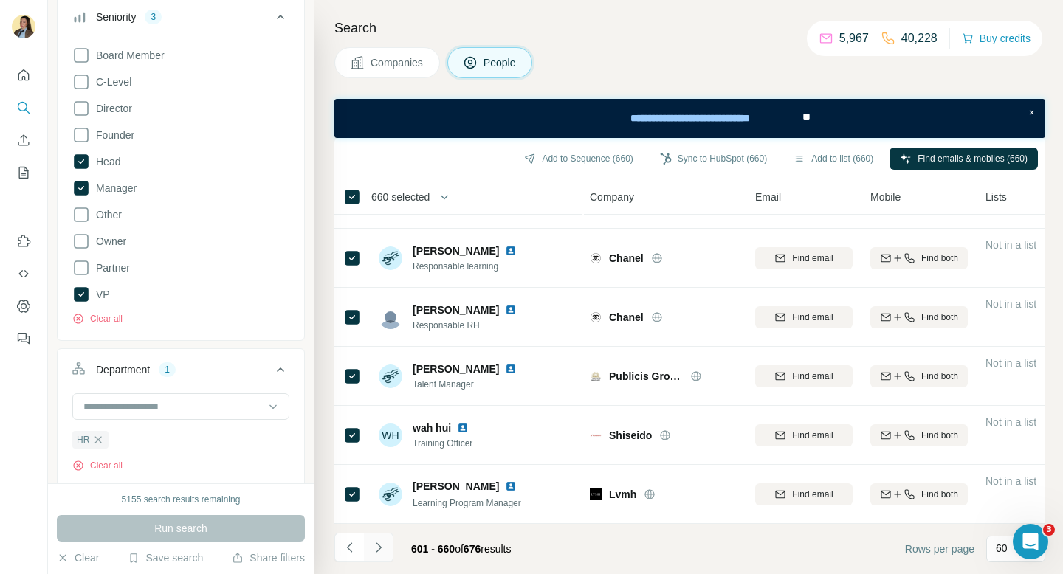
click at [379, 560] on button "Navigate to next page" at bounding box center [379, 548] width 30 height 30
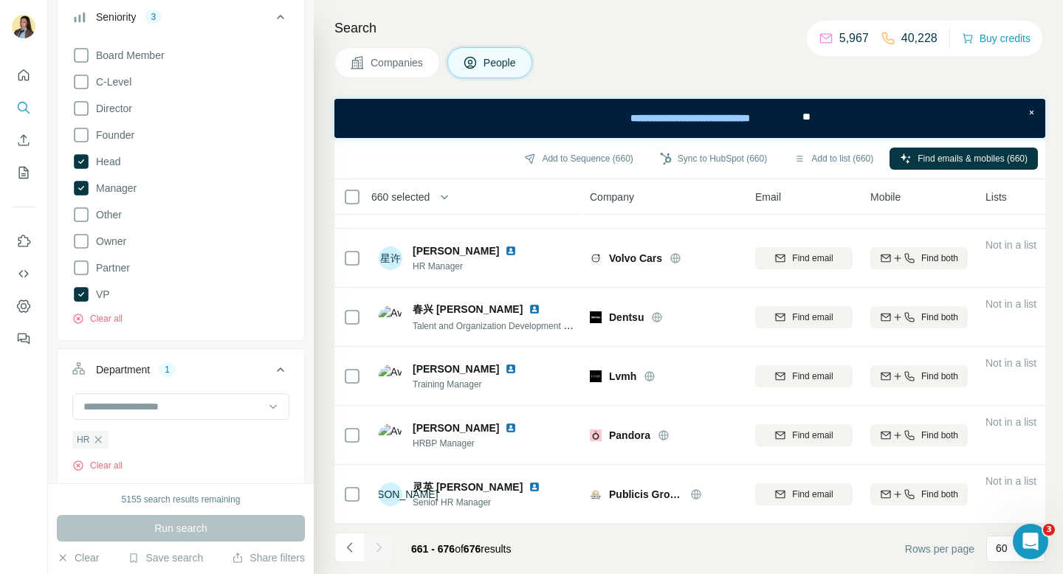
scroll to position [635, 1]
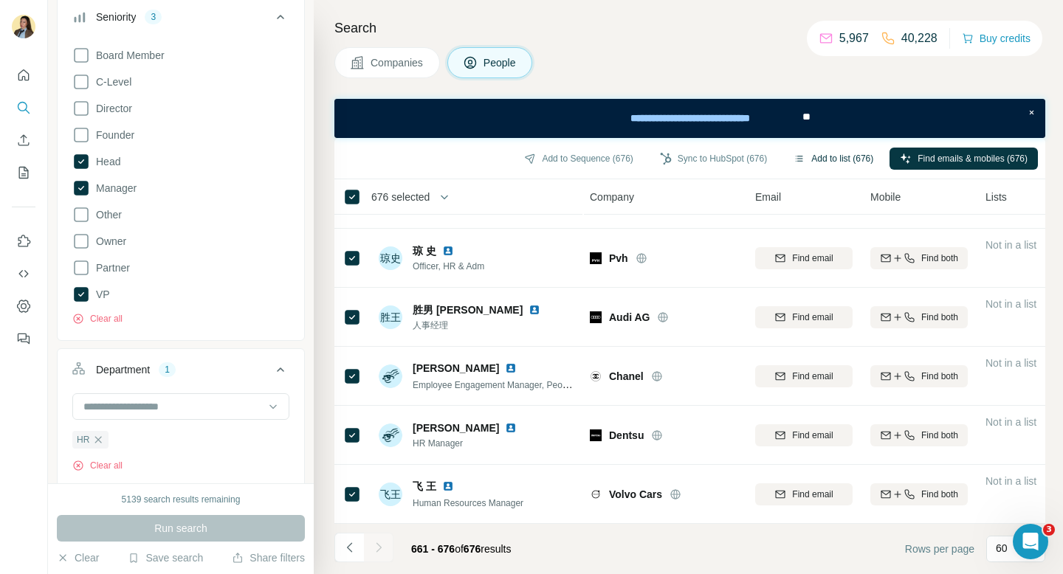
click at [839, 160] on button "Add to list (676)" at bounding box center [833, 159] width 100 height 22
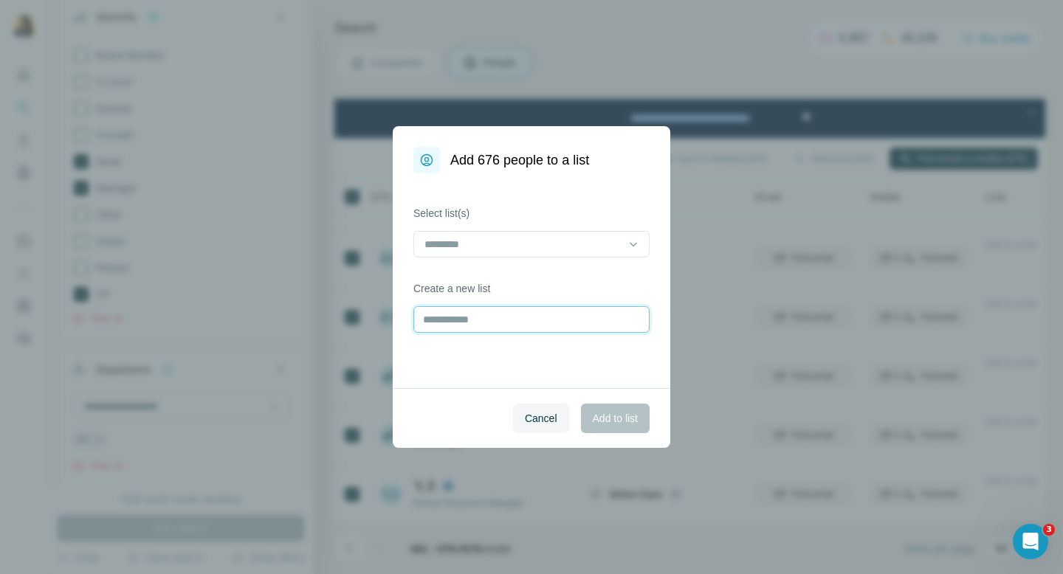
click at [548, 323] on input "text" at bounding box center [531, 319] width 236 height 27
click at [482, 324] on input "*****" at bounding box center [531, 319] width 236 height 27
click at [452, 318] on input "*****" at bounding box center [531, 319] width 236 height 27
type input "*****"
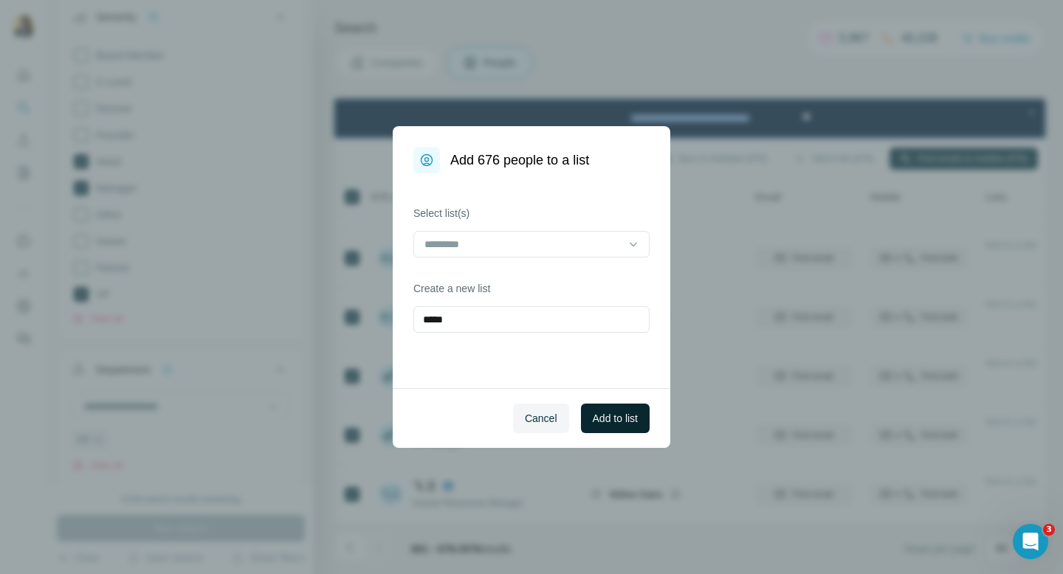
click at [607, 427] on button "Add to list" at bounding box center [615, 419] width 69 height 30
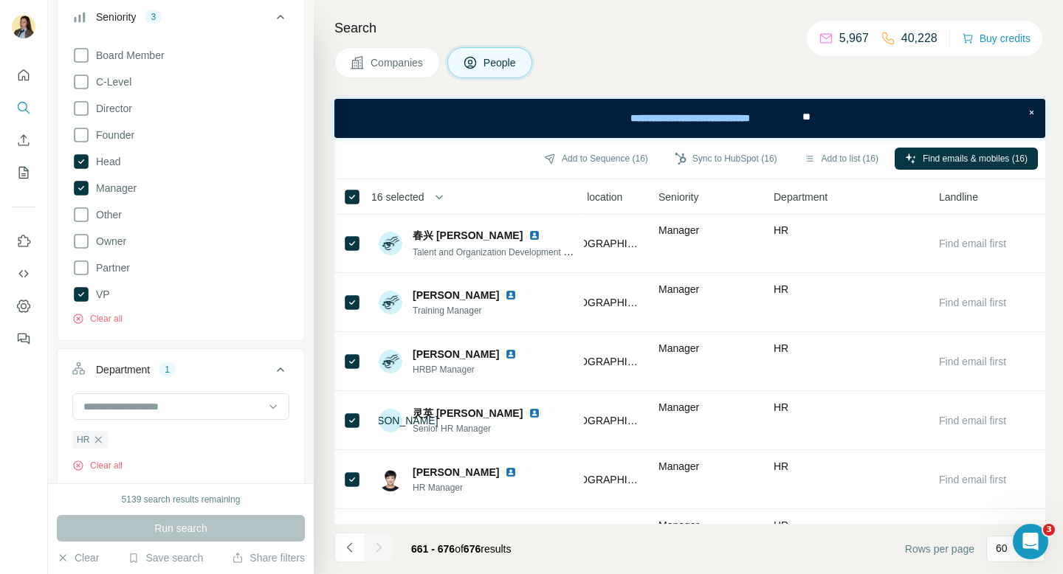
scroll to position [0, 559]
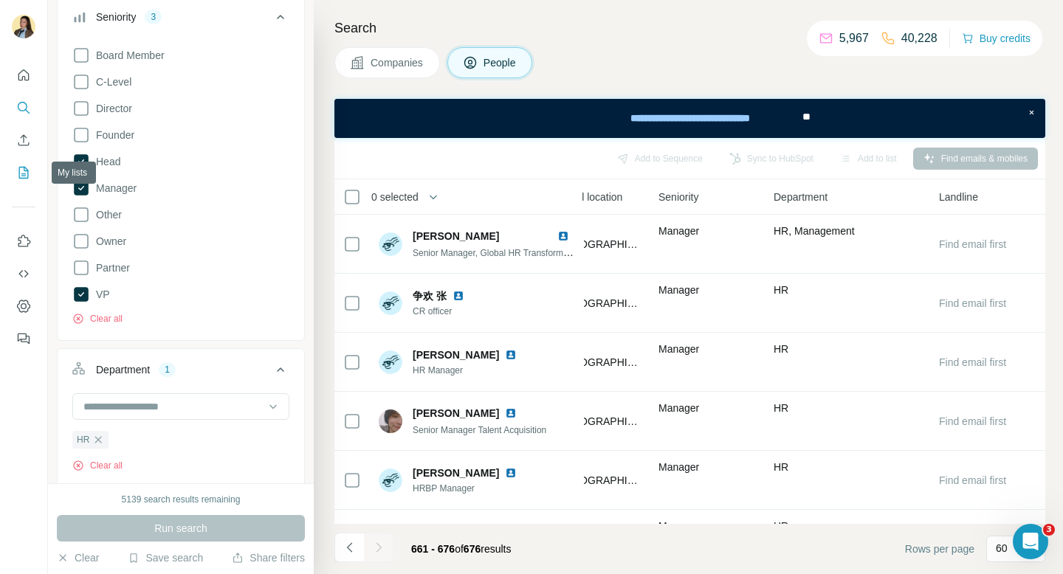
click at [30, 176] on icon "My lists" at bounding box center [23, 172] width 15 height 15
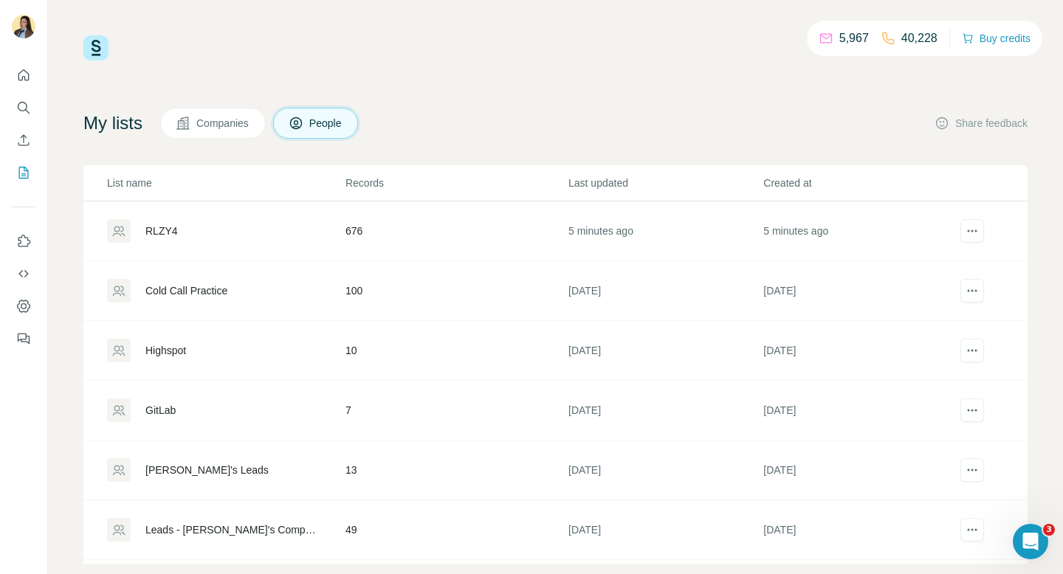
click at [170, 237] on div "RLZY4" at bounding box center [161, 231] width 32 height 15
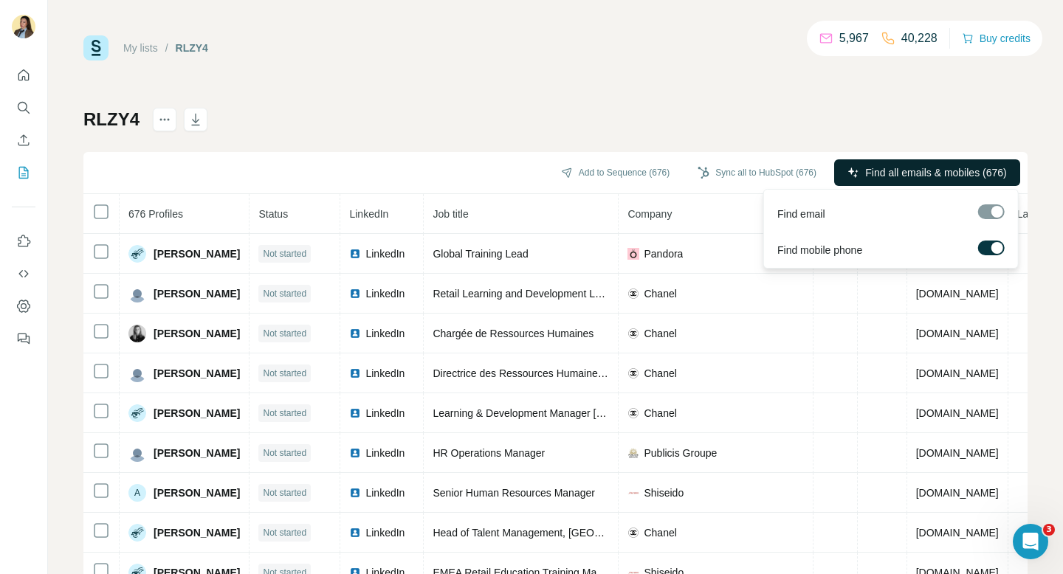
click at [920, 171] on span "Find all emails & mobiles (676)" at bounding box center [935, 172] width 141 height 15
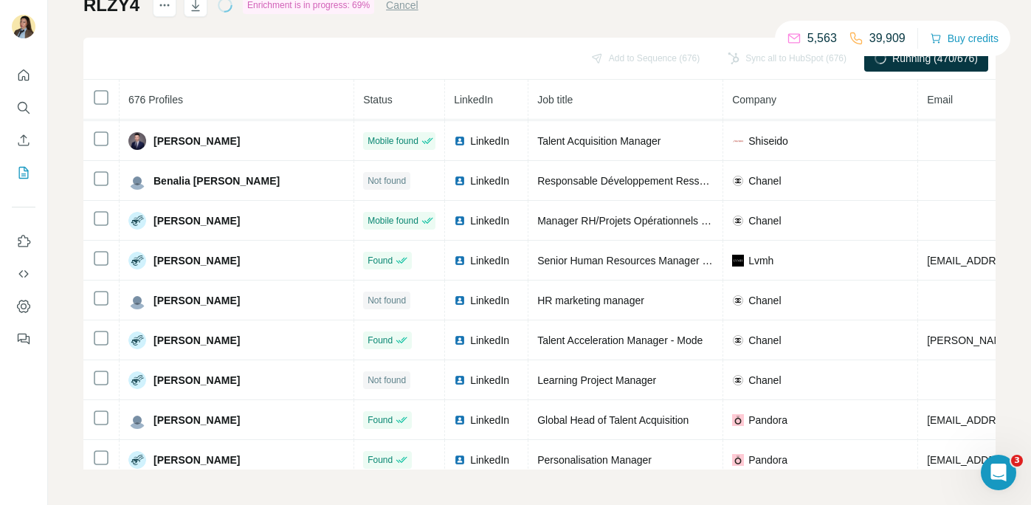
scroll to position [2723, 0]
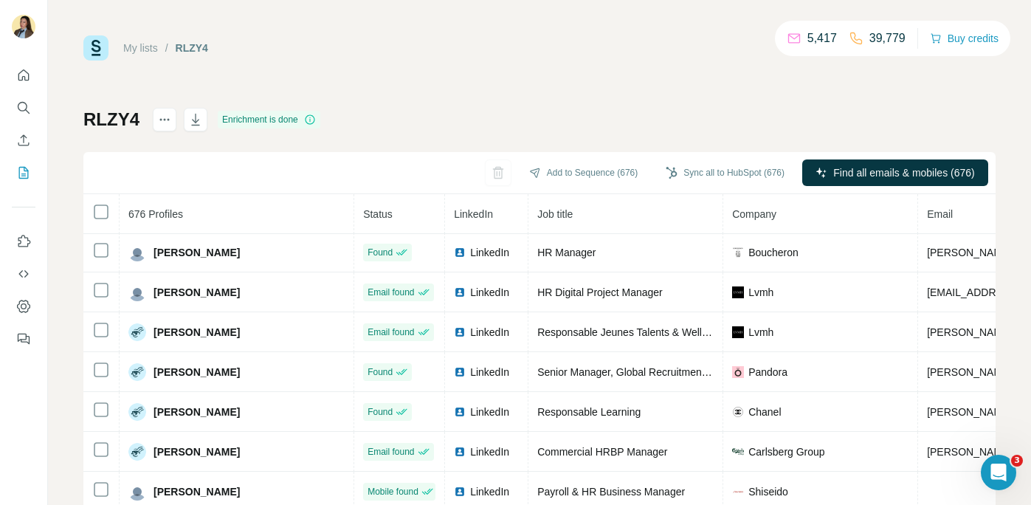
scroll to position [739, 0]
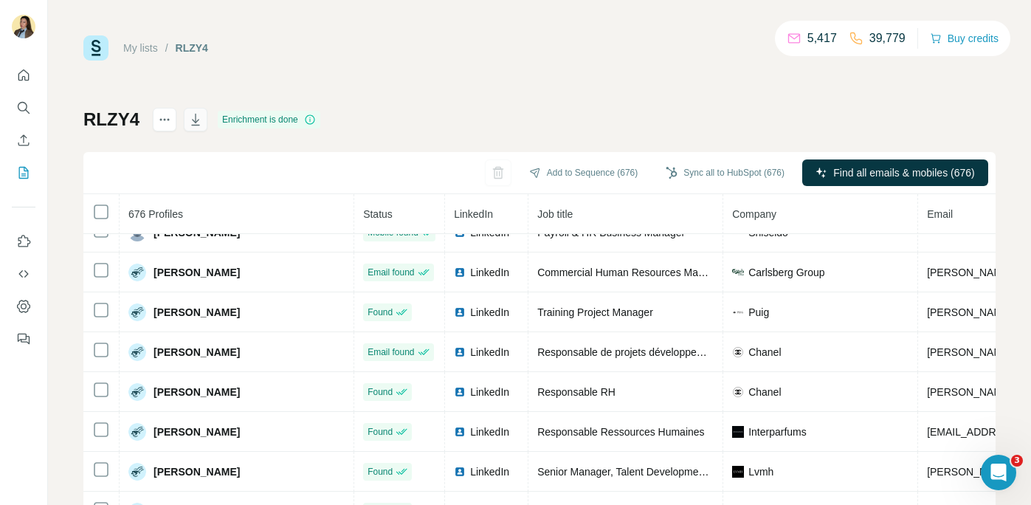
click at [196, 118] on icon "button" at bounding box center [195, 119] width 15 height 15
click at [168, 121] on icon "actions" at bounding box center [164, 119] width 15 height 15
click at [204, 149] on div "Delete list" at bounding box center [247, 151] width 183 height 27
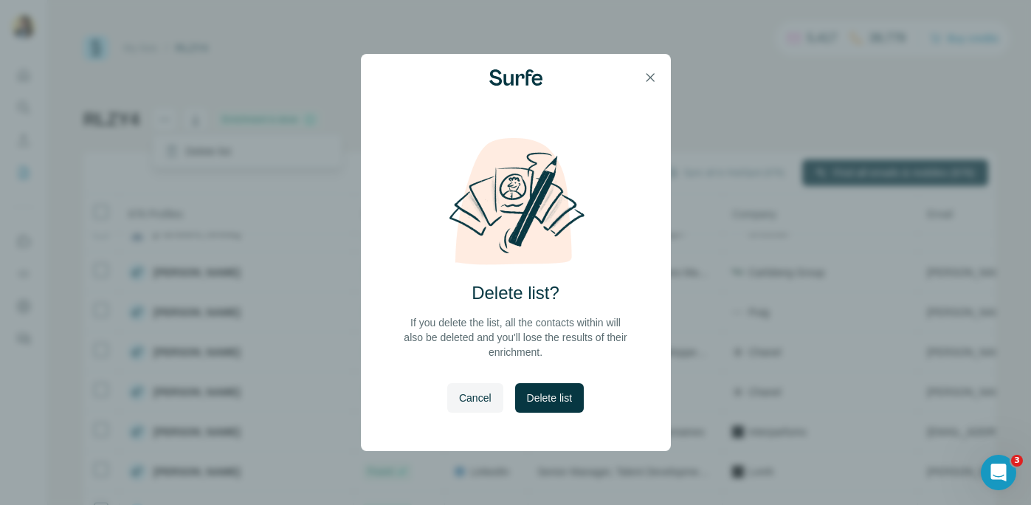
click at [559, 399] on span "Delete list" at bounding box center [549, 397] width 45 height 15
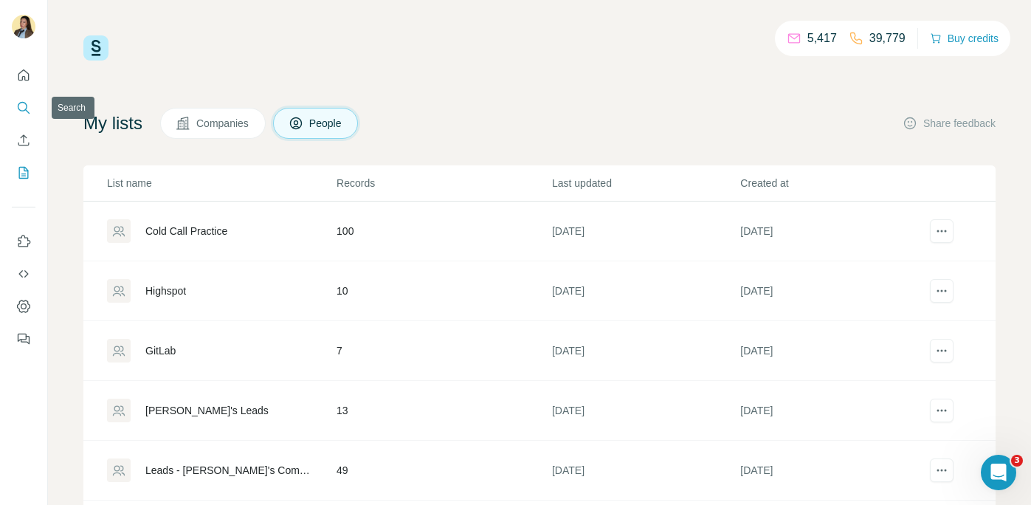
click at [22, 113] on icon "Search" at bounding box center [23, 107] width 15 height 15
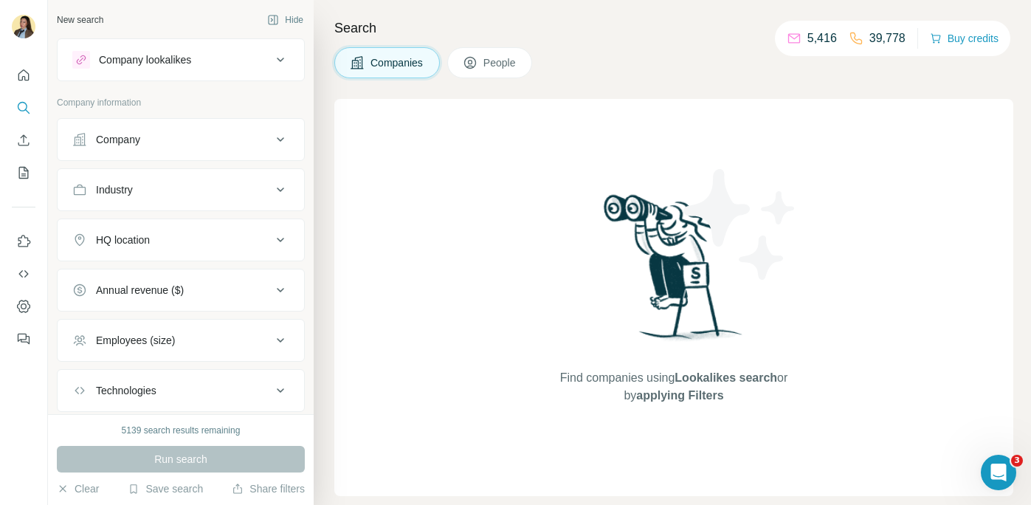
click at [174, 147] on button "Company" at bounding box center [181, 139] width 247 height 35
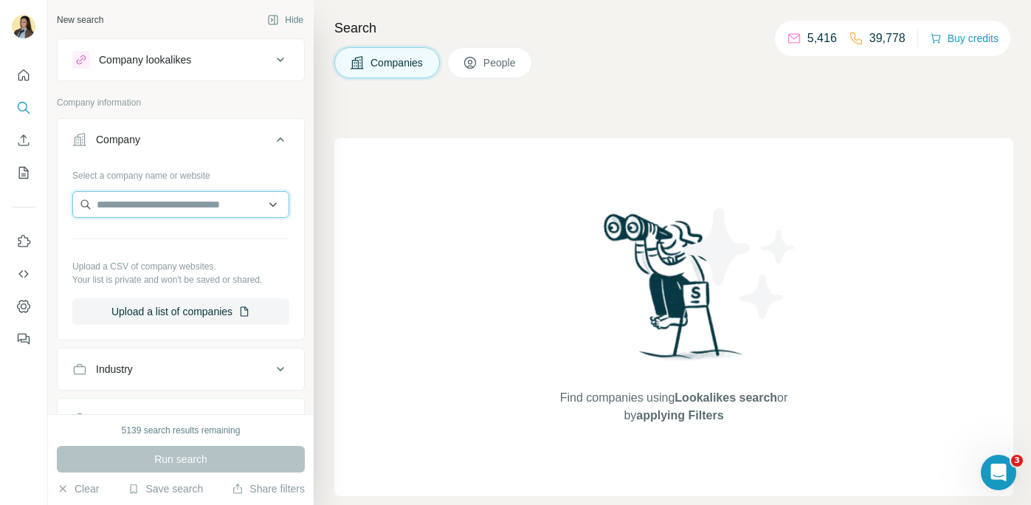
click at [154, 204] on input "text" at bounding box center [180, 204] width 217 height 27
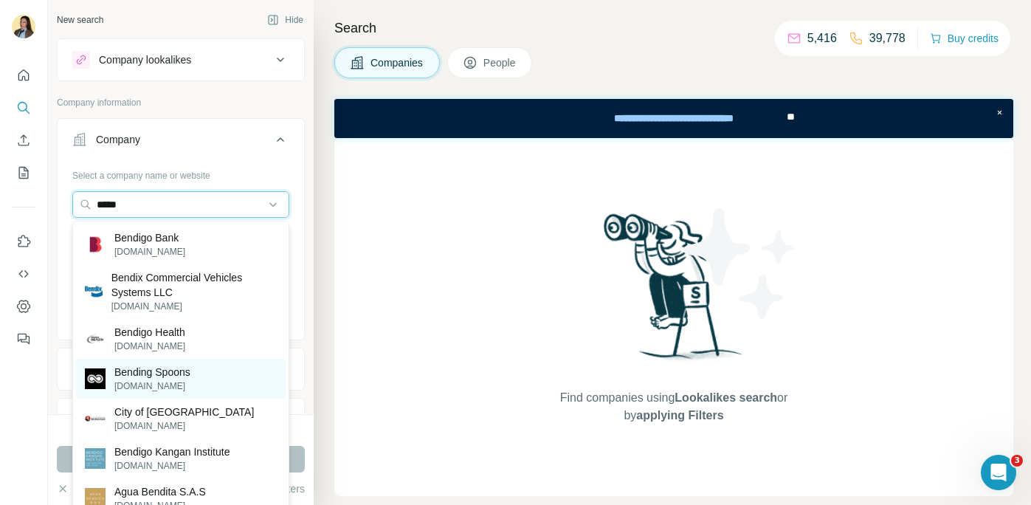
type input "*****"
click at [201, 390] on div "Bending Spoons bendingspoons.com" at bounding box center [181, 379] width 210 height 40
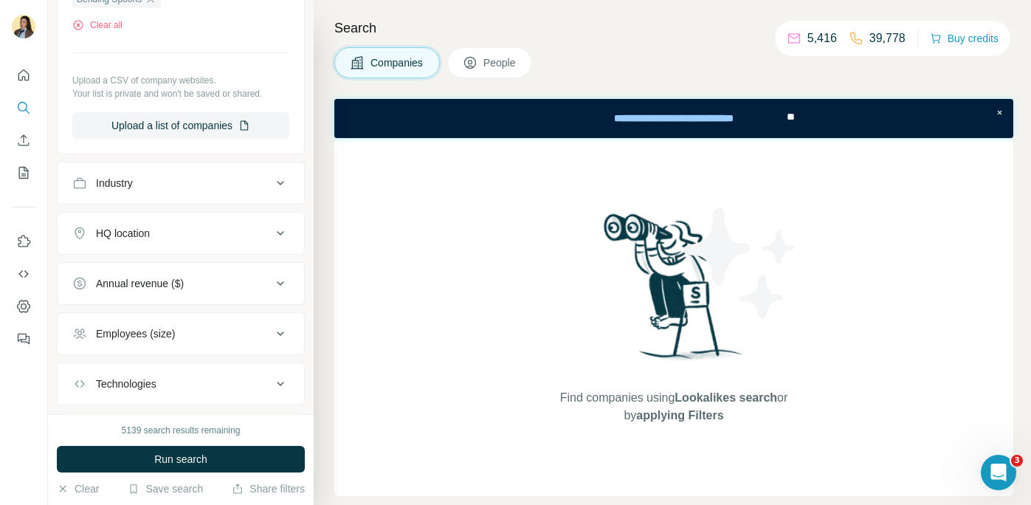
scroll to position [297, 0]
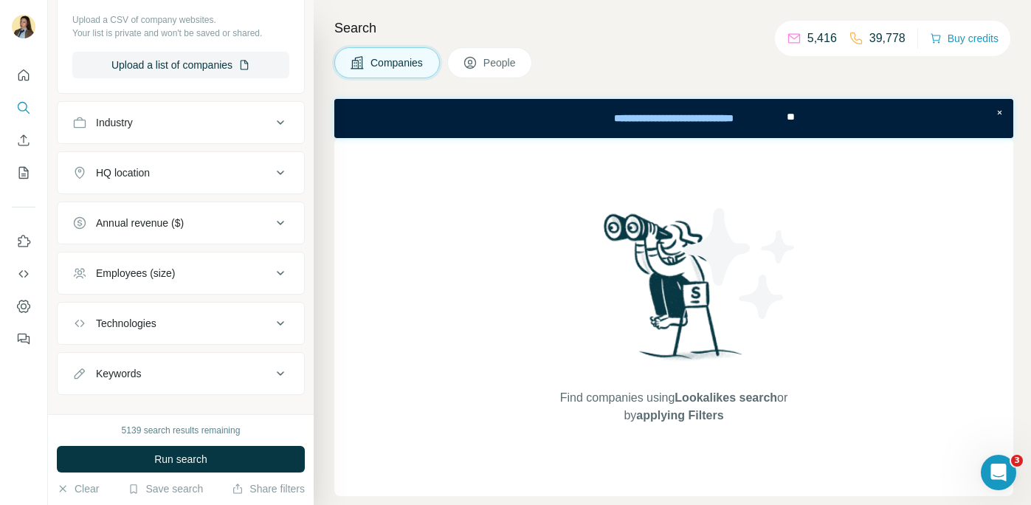
click at [512, 61] on span "People" at bounding box center [500, 62] width 34 height 15
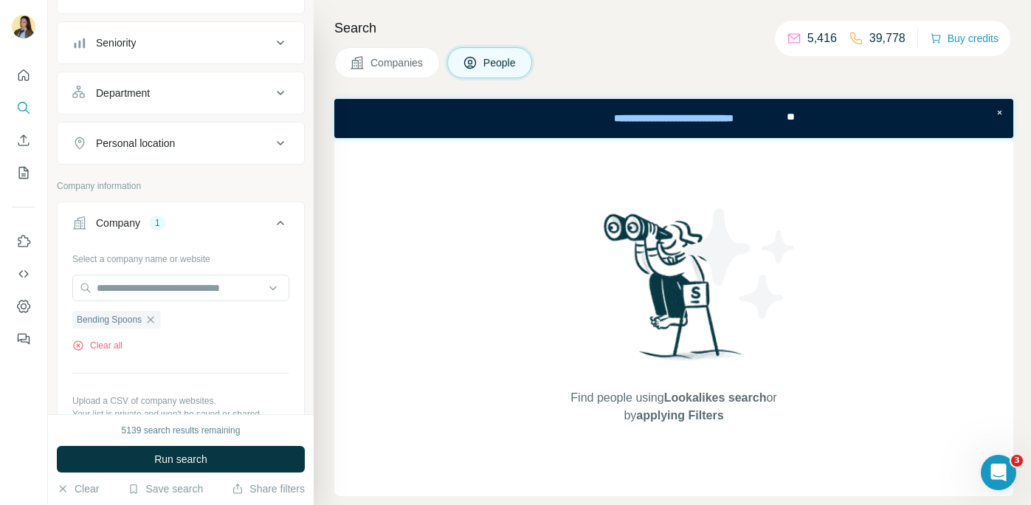
scroll to position [57, 0]
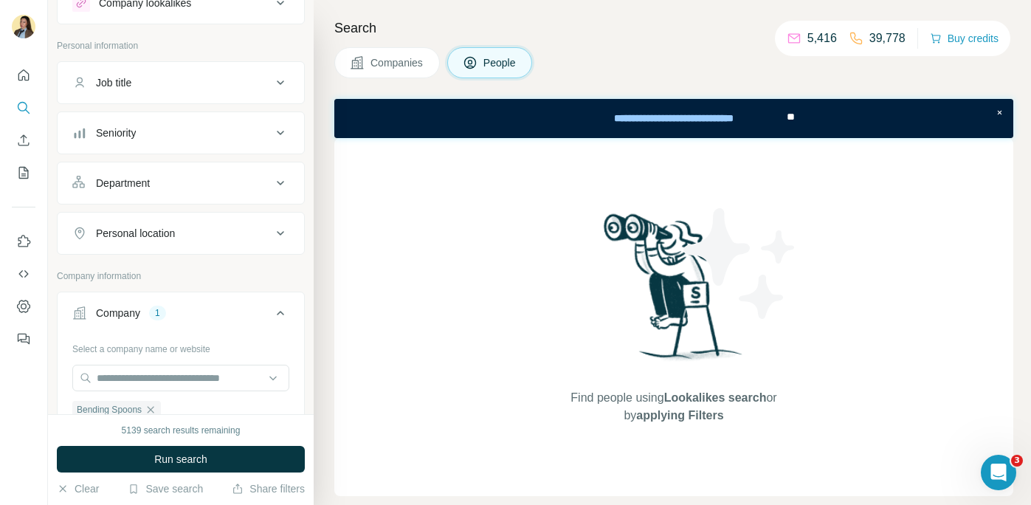
click at [168, 139] on div "Seniority" at bounding box center [171, 132] width 199 height 15
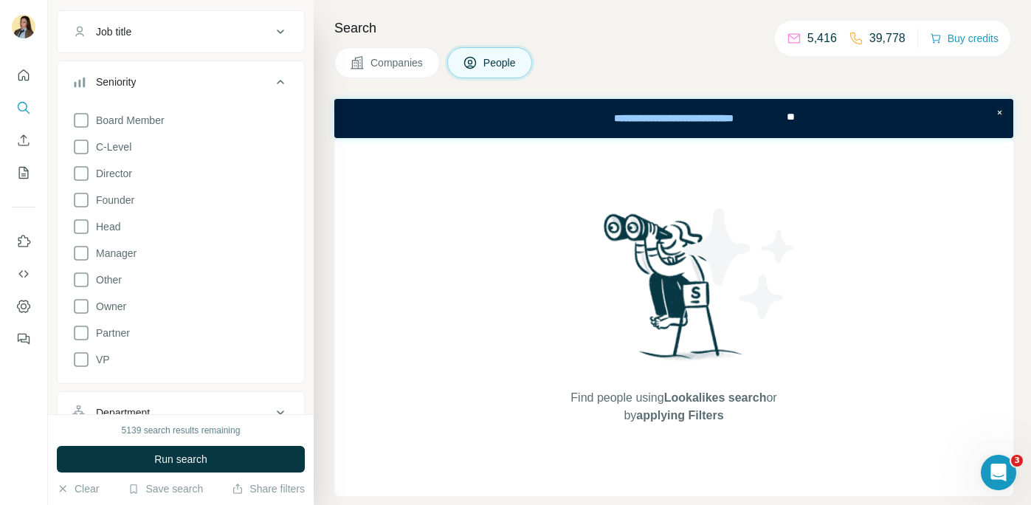
scroll to position [117, 0]
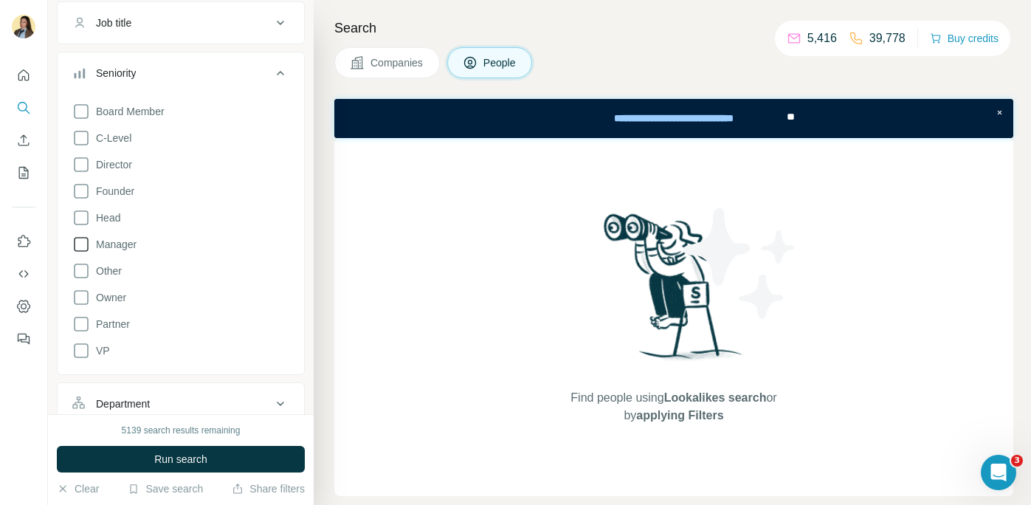
click at [123, 250] on span "Manager" at bounding box center [113, 244] width 46 height 15
click at [107, 222] on span "Head" at bounding box center [105, 217] width 30 height 15
click at [103, 342] on label "VP" at bounding box center [91, 351] width 38 height 18
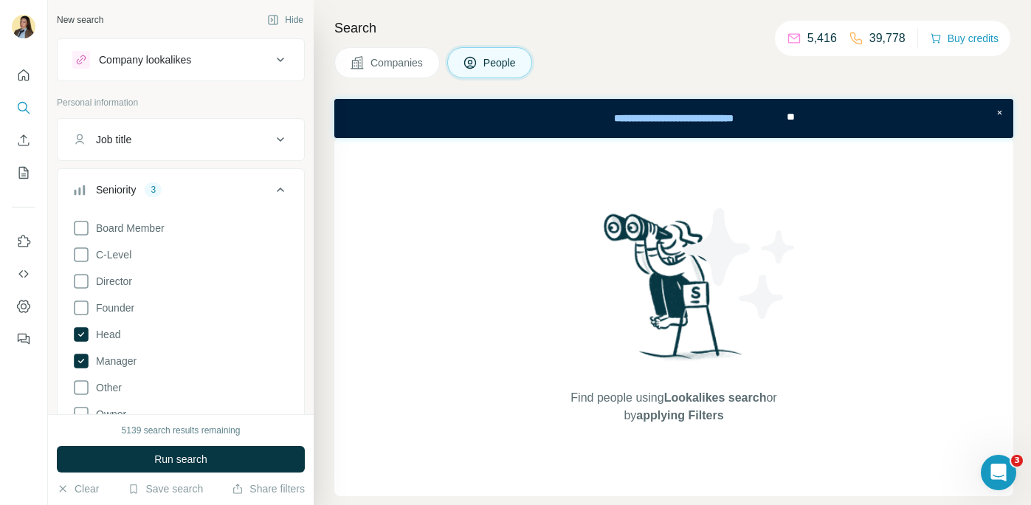
click at [179, 131] on button "Job title" at bounding box center [181, 139] width 247 height 35
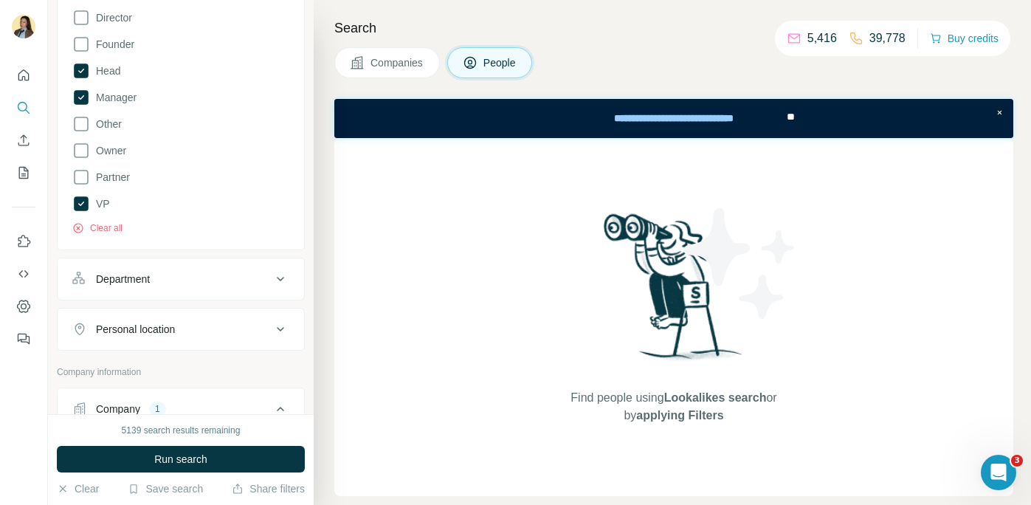
scroll to position [441, 0]
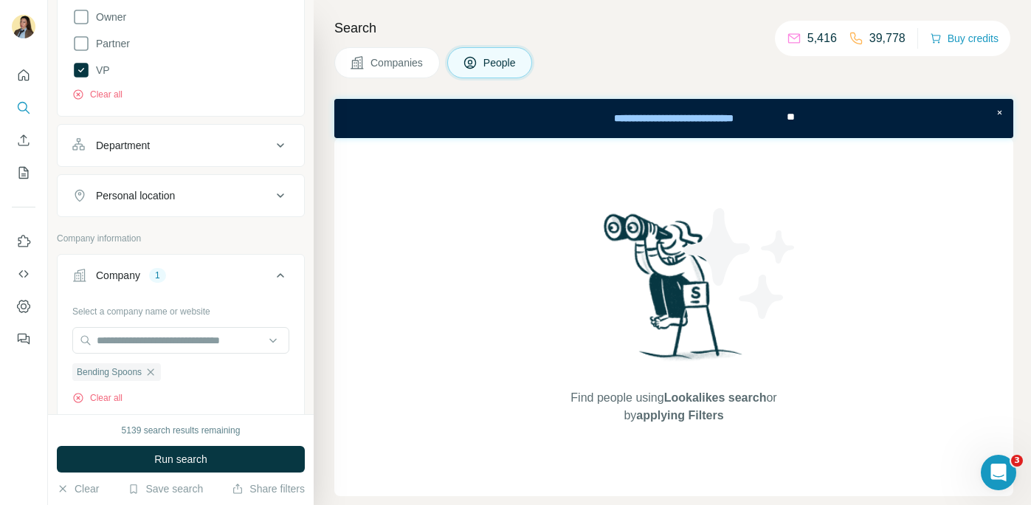
click at [212, 150] on div "Department" at bounding box center [171, 145] width 199 height 15
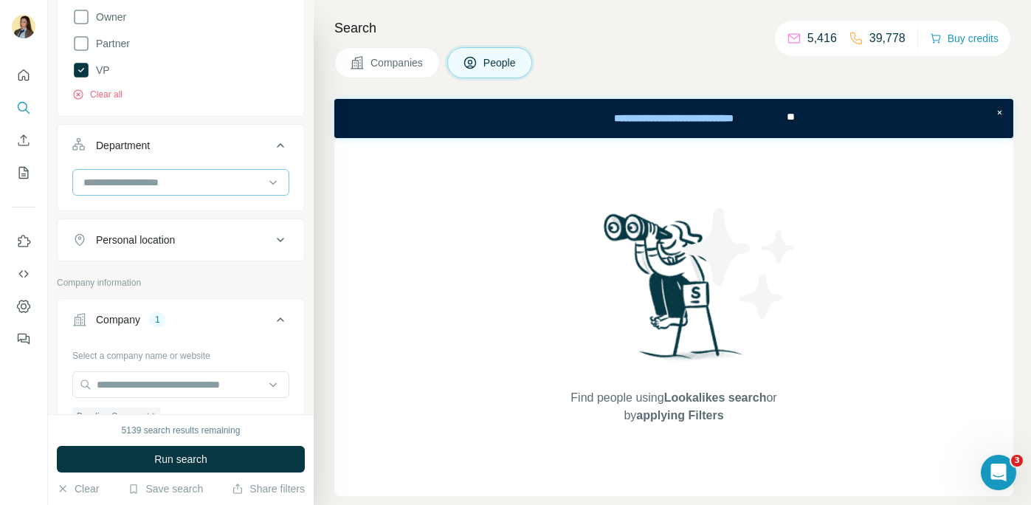
click at [201, 188] on input at bounding box center [173, 182] width 182 height 16
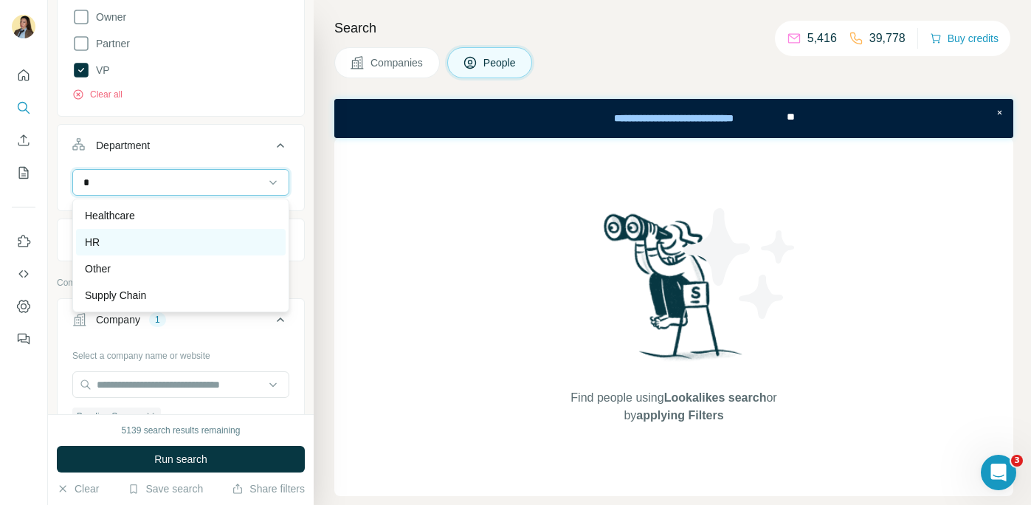
type input "*"
click at [179, 246] on div "HR" at bounding box center [181, 242] width 192 height 15
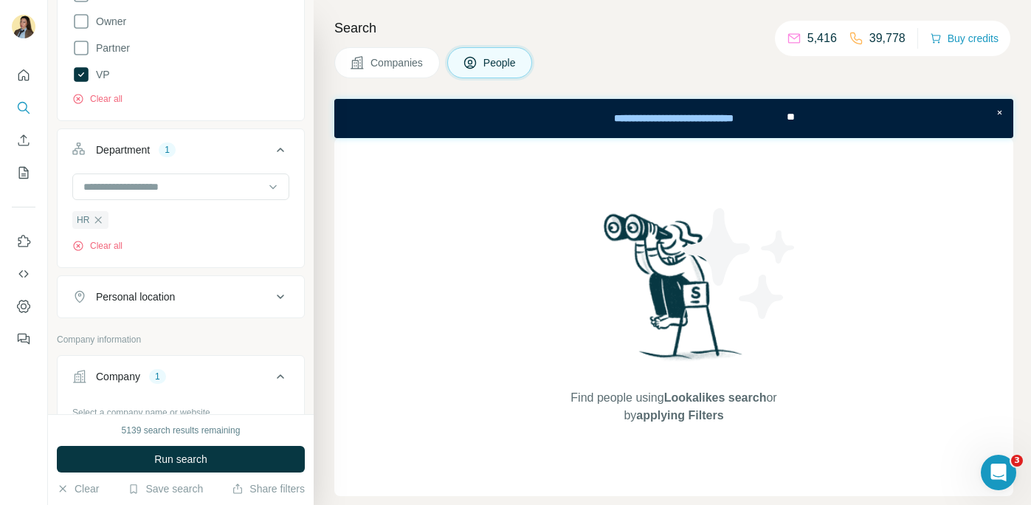
scroll to position [435, 0]
click at [170, 297] on div "Personal location" at bounding box center [135, 298] width 79 height 15
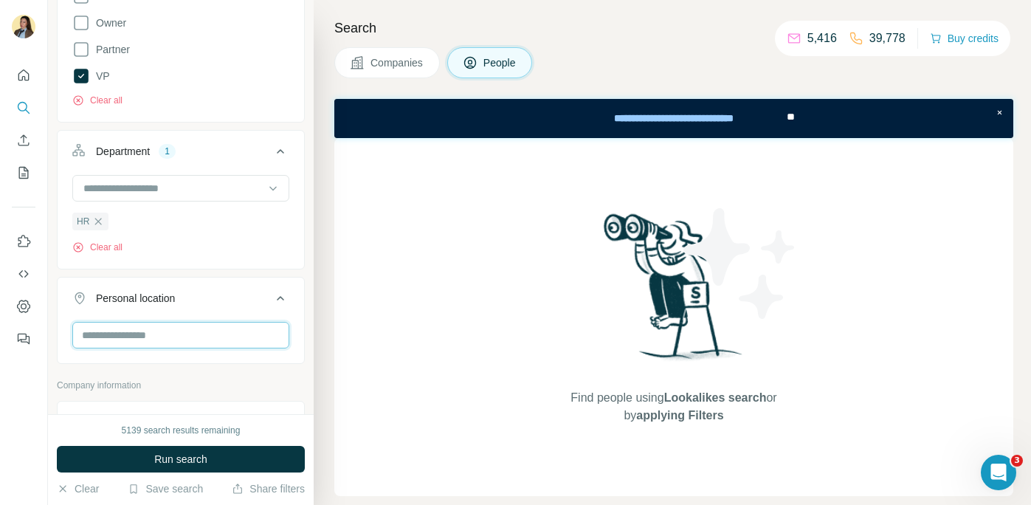
click at [156, 345] on input "text" at bounding box center [180, 335] width 217 height 27
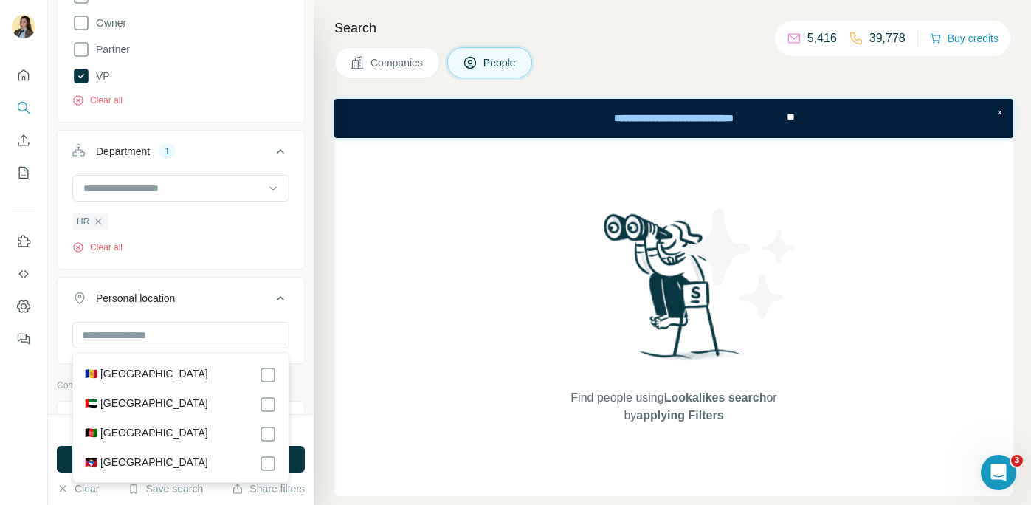
click at [277, 297] on icon at bounding box center [281, 298] width 18 height 18
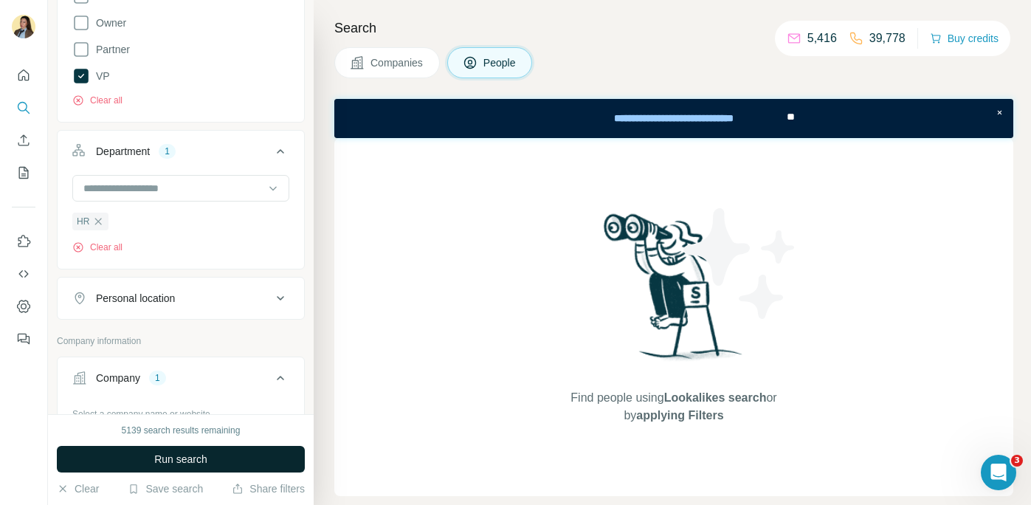
click at [232, 470] on button "Run search" at bounding box center [181, 459] width 248 height 27
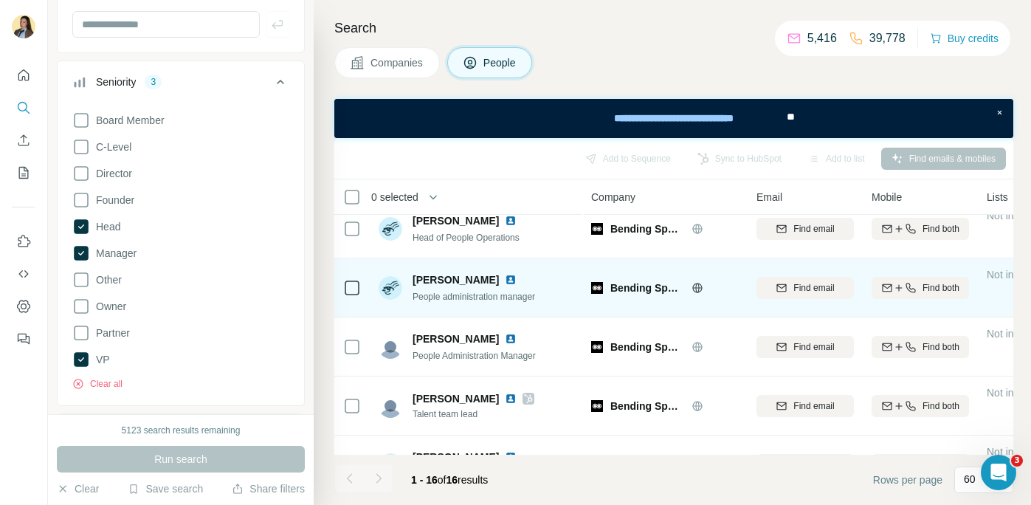
scroll to position [13, 0]
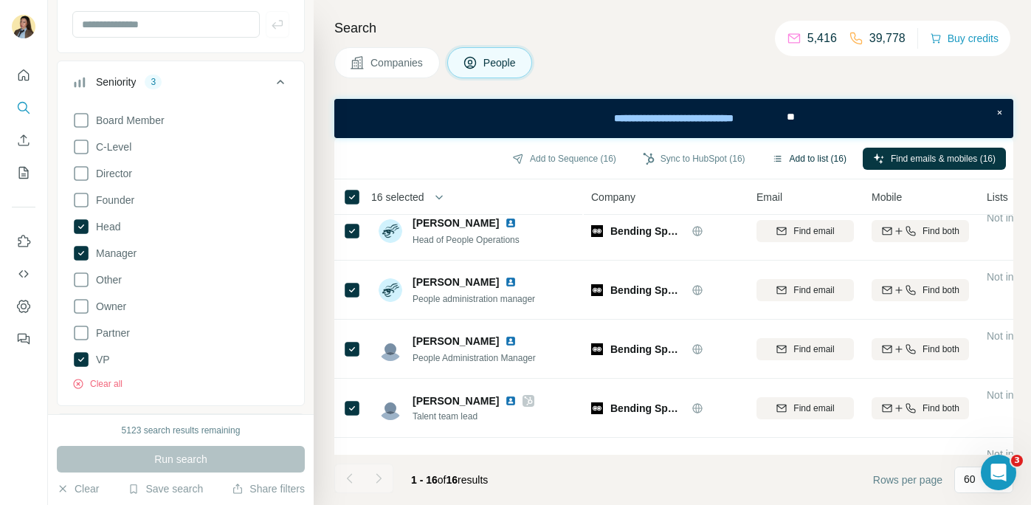
click at [811, 159] on button "Add to list (16)" at bounding box center [809, 159] width 95 height 22
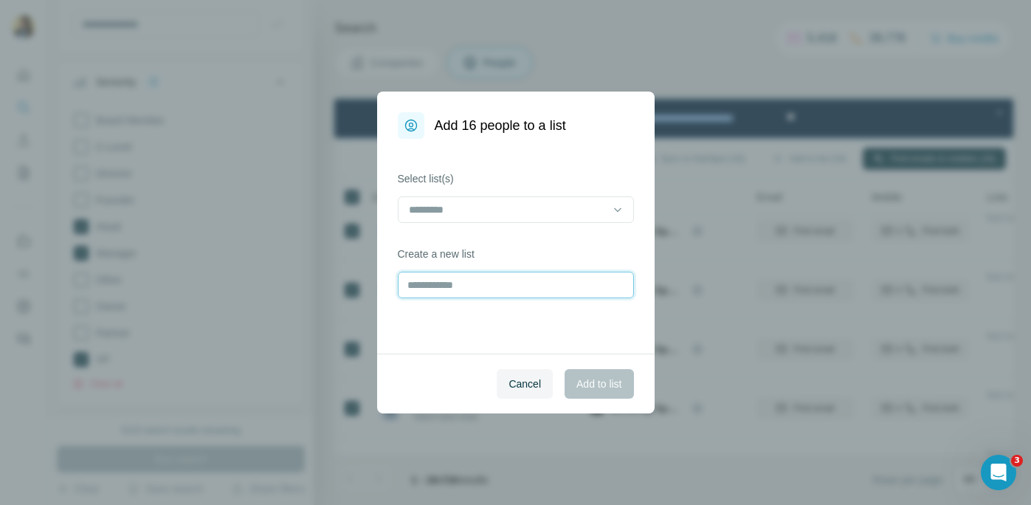
click at [520, 286] on input "text" at bounding box center [516, 285] width 236 height 27
type input "**********"
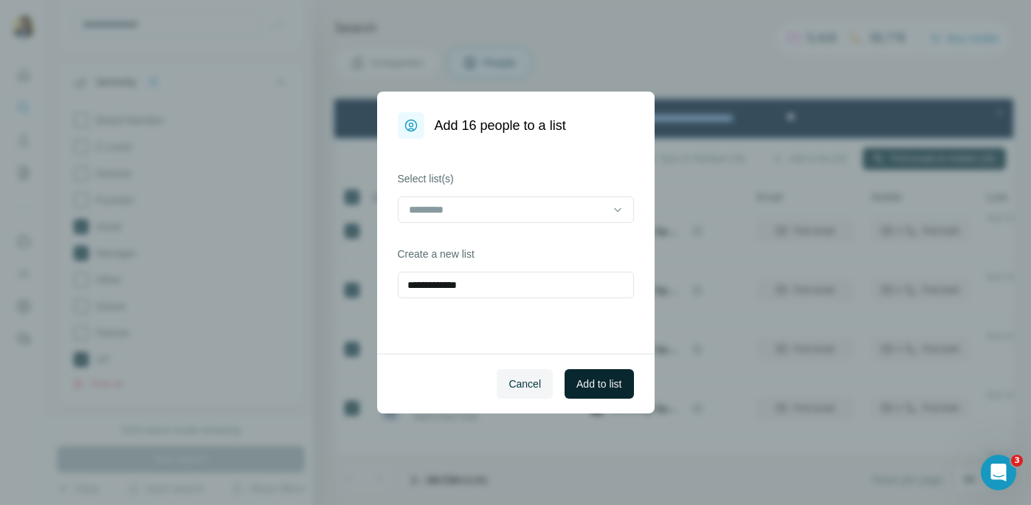
click at [613, 383] on span "Add to list" at bounding box center [598, 383] width 45 height 15
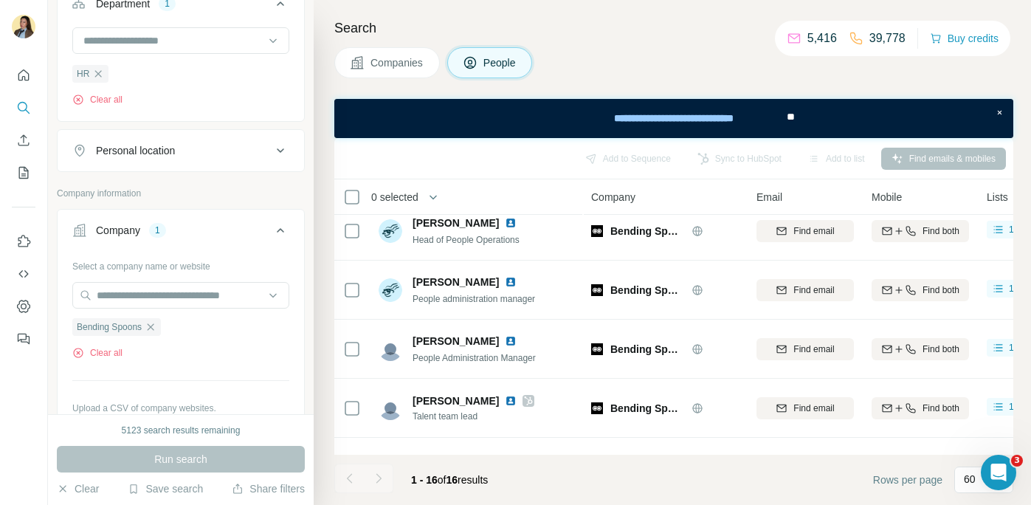
scroll to position [601, 0]
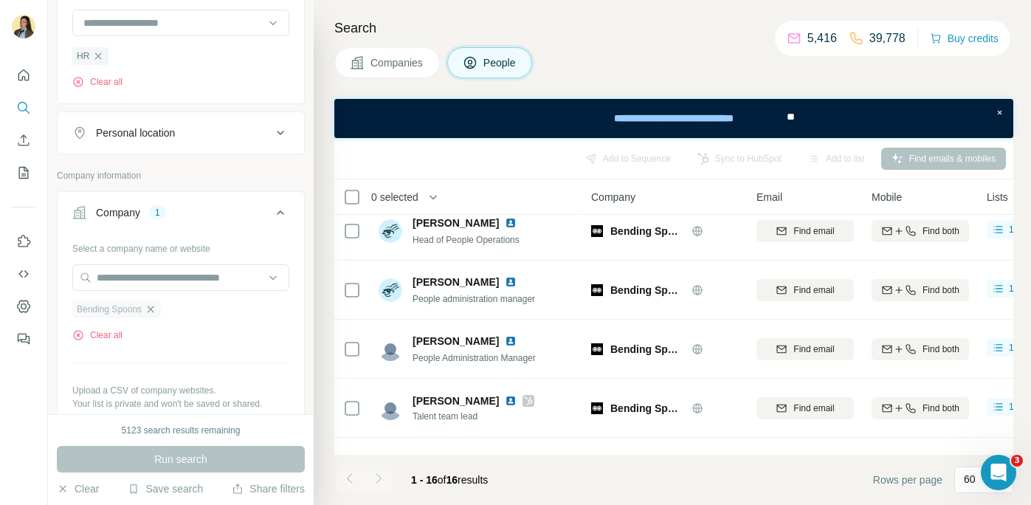
click at [154, 308] on icon "button" at bounding box center [151, 309] width 12 height 12
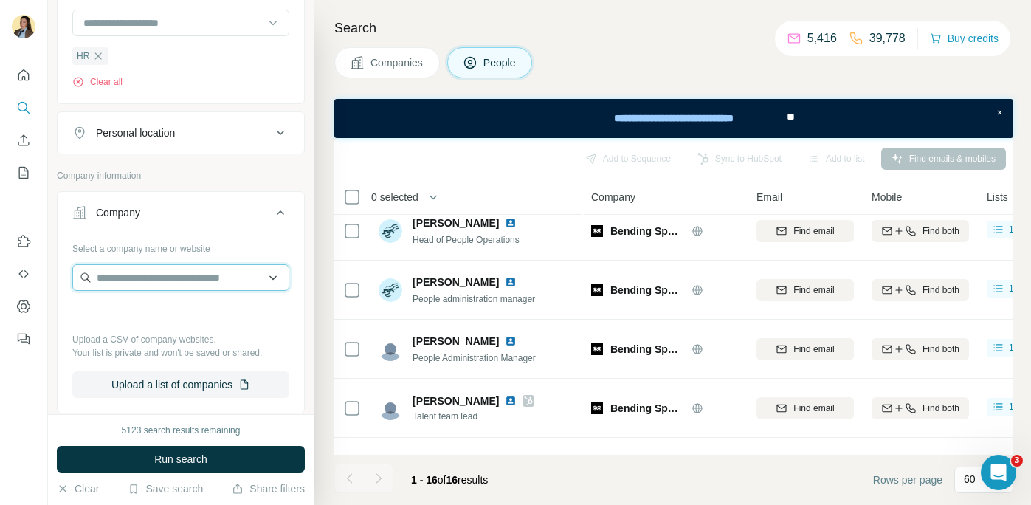
click at [151, 278] on input "text" at bounding box center [180, 277] width 217 height 27
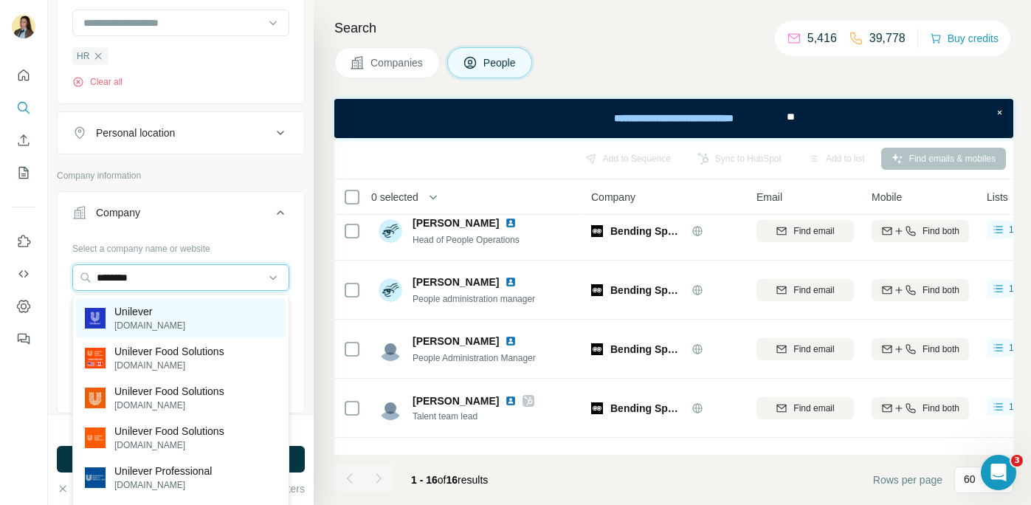
type input "********"
click at [156, 314] on p "Unilever" at bounding box center [149, 311] width 71 height 15
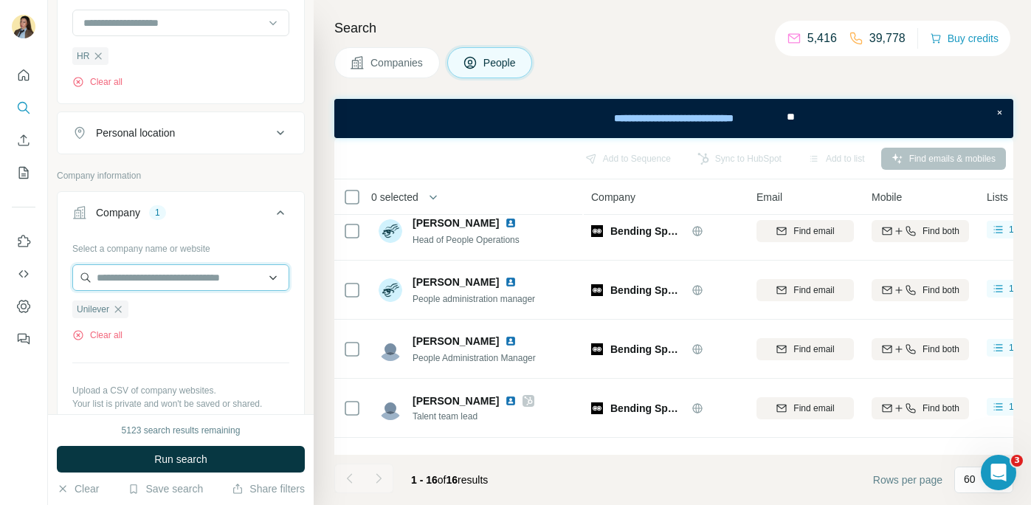
click at [151, 278] on input "text" at bounding box center [180, 277] width 217 height 27
type input "*"
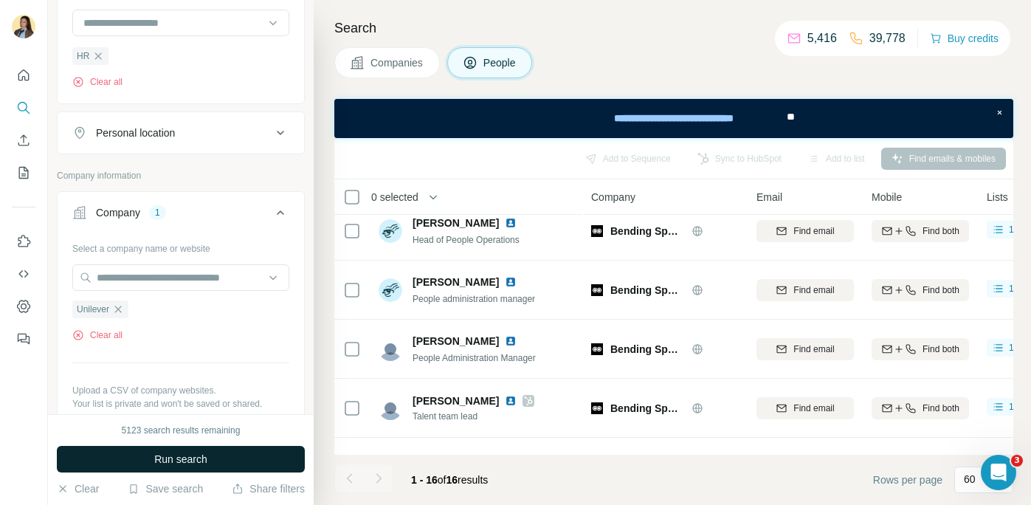
click at [205, 466] on span "Run search" at bounding box center [180, 459] width 53 height 15
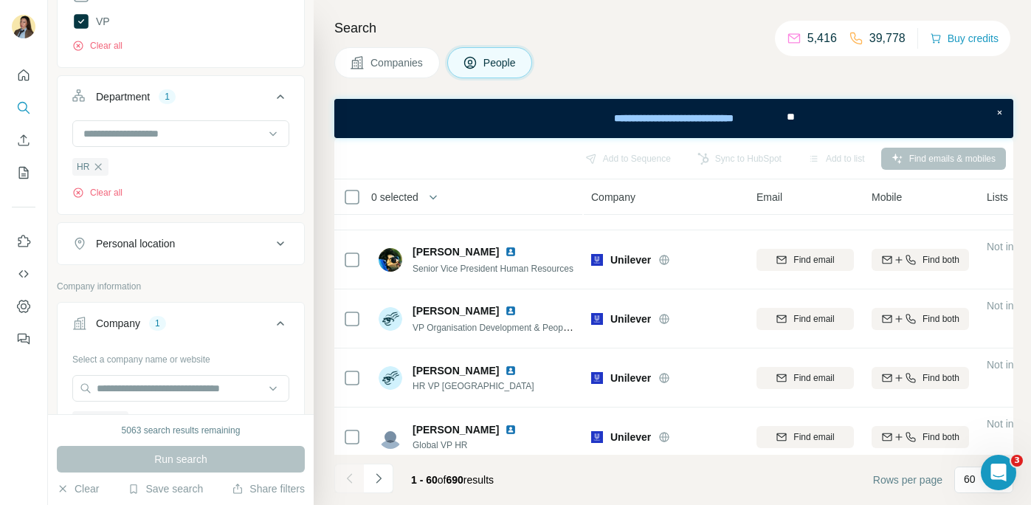
scroll to position [485, 0]
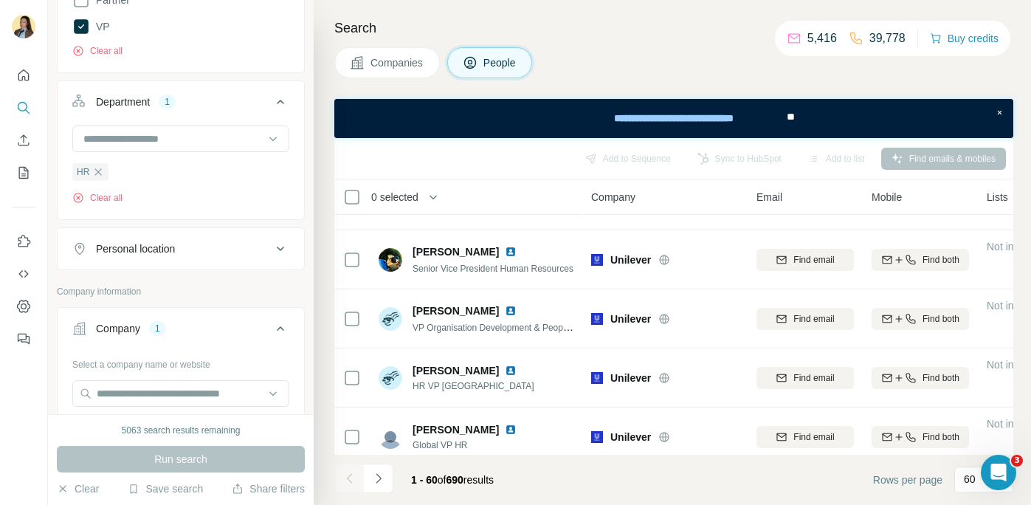
click at [190, 258] on button "Personal location" at bounding box center [181, 248] width 247 height 35
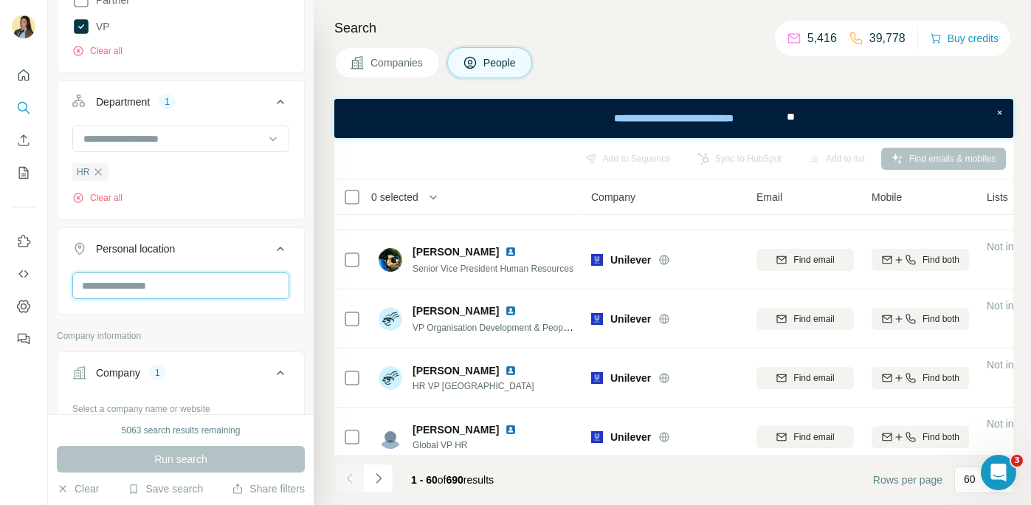
click at [174, 282] on input "text" at bounding box center [180, 285] width 217 height 27
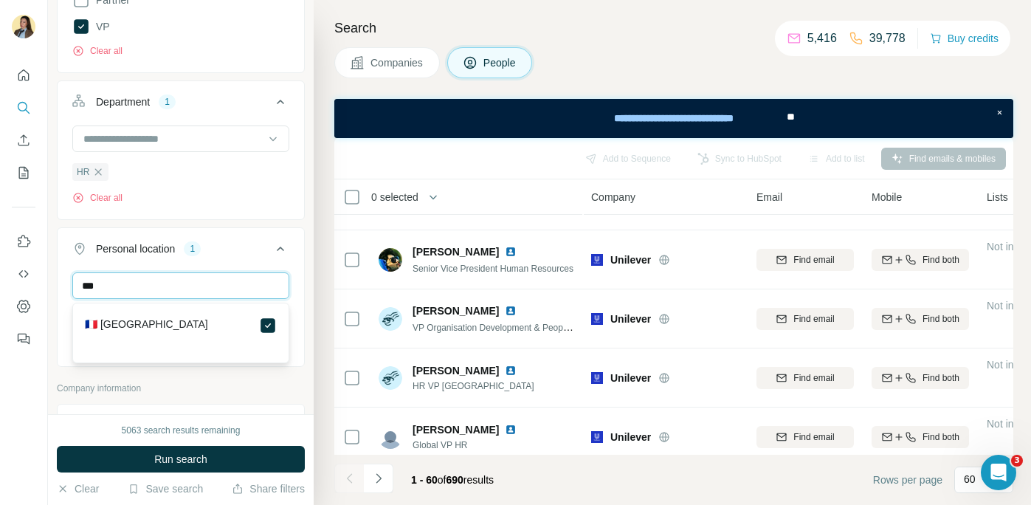
drag, startPoint x: 126, startPoint y: 289, endPoint x: 27, endPoint y: 289, distance: 99.6
click at [26, 288] on div "New search Hide Company lookalikes Personal information Job title Seniority 3 B…" at bounding box center [515, 252] width 1031 height 505
type input "*****"
drag, startPoint x: 133, startPoint y: 283, endPoint x: 18, endPoint y: 283, distance: 115.1
click at [18, 283] on div "New search Hide Company lookalikes Personal information Job title Seniority 3 B…" at bounding box center [515, 252] width 1031 height 505
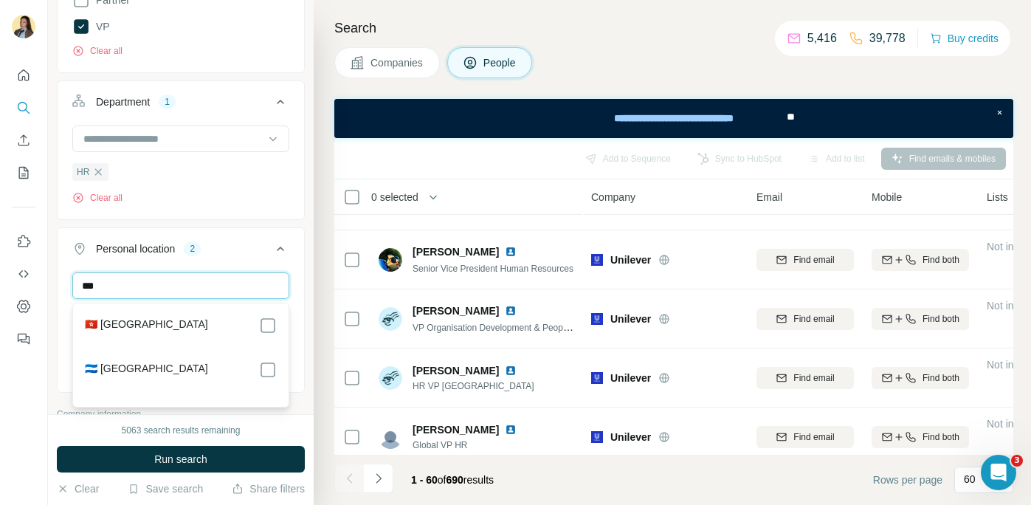
type input "***"
drag, startPoint x: 119, startPoint y: 289, endPoint x: 16, endPoint y: 289, distance: 102.6
click at [16, 289] on div "New search Hide Company lookalikes Personal information Job title Seniority 3 B…" at bounding box center [515, 252] width 1031 height 505
type input "*"
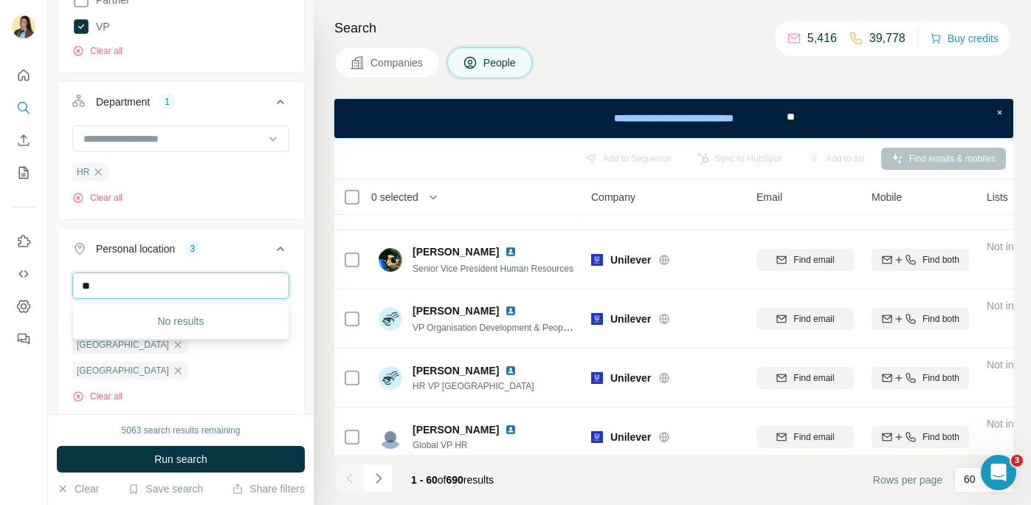
type input "*"
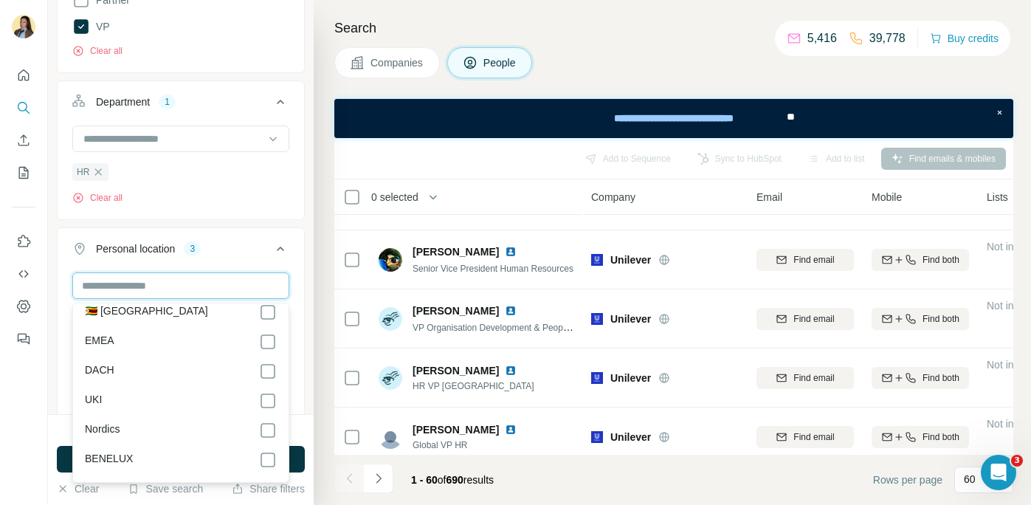
scroll to position [7421, 0]
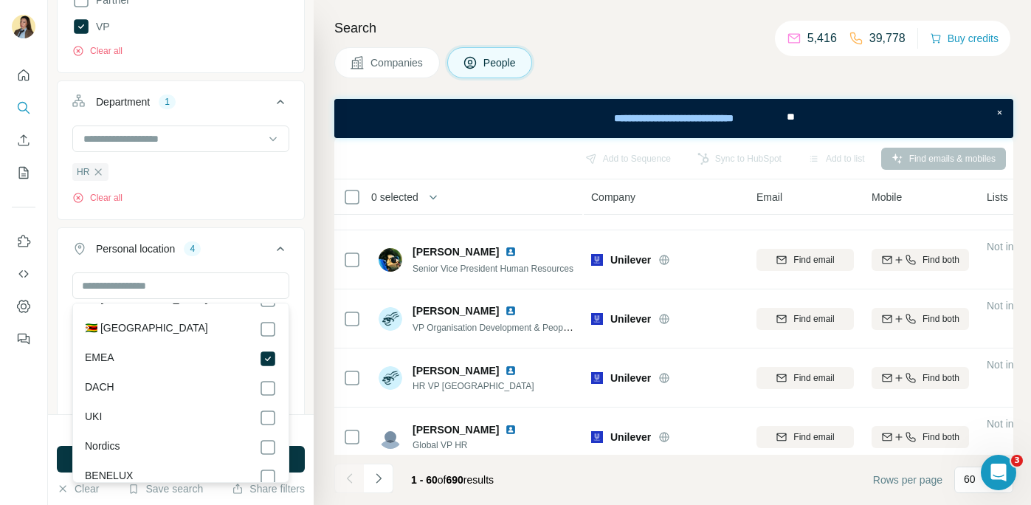
scroll to position [7457, 0]
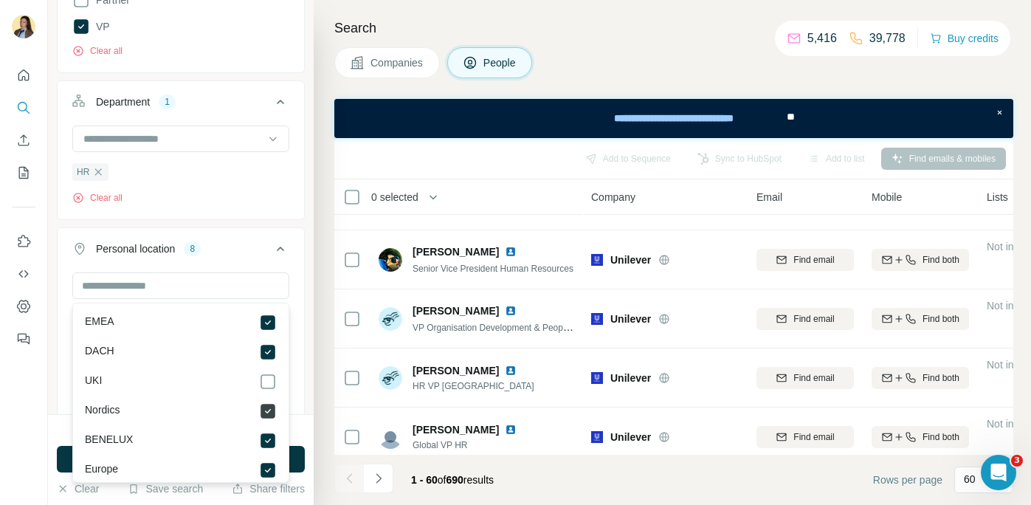
scroll to position [7496, 0]
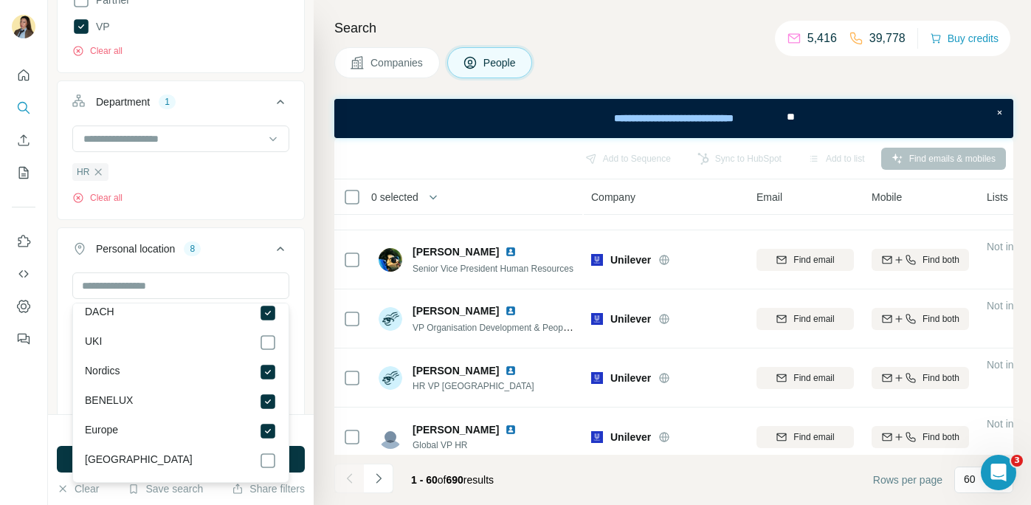
click at [275, 247] on icon at bounding box center [281, 249] width 18 height 18
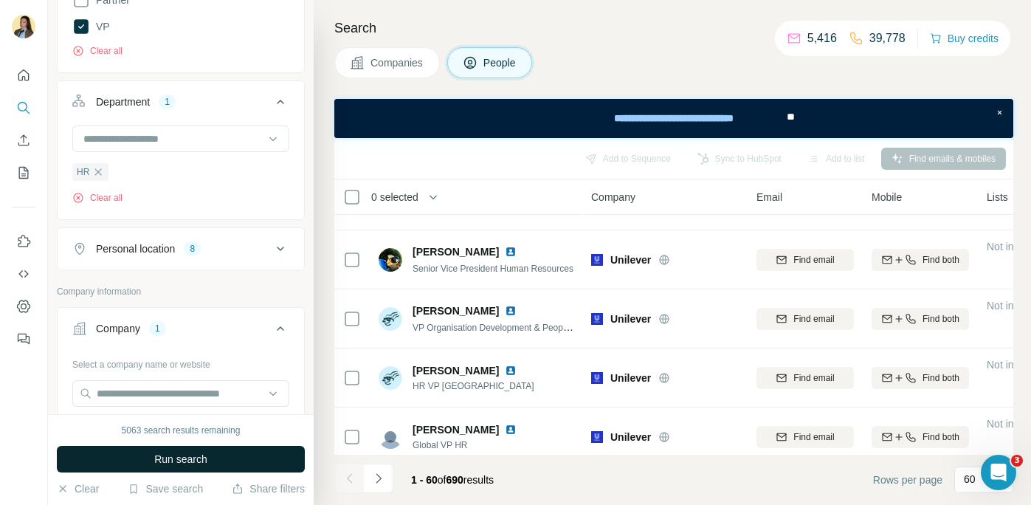
click at [213, 458] on button "Run search" at bounding box center [181, 459] width 248 height 27
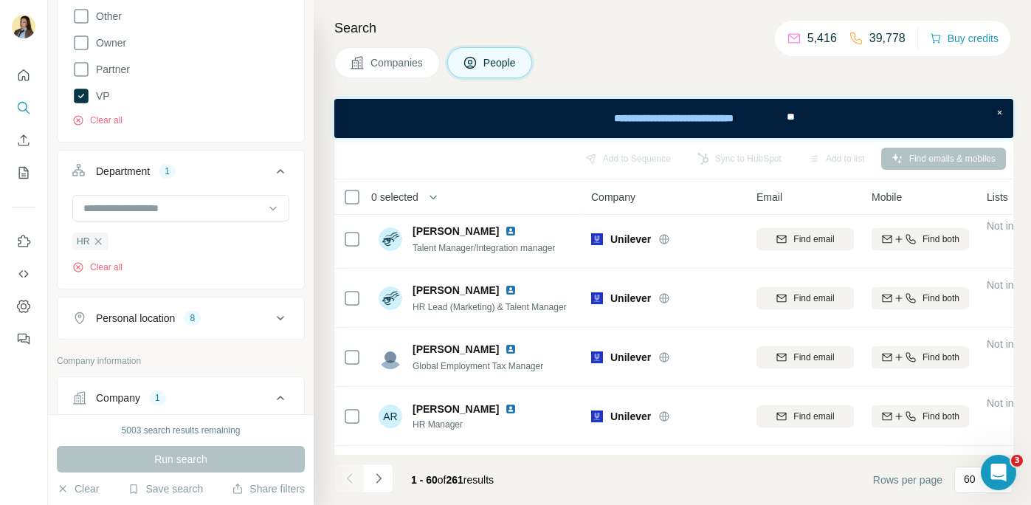
scroll to position [230, 0]
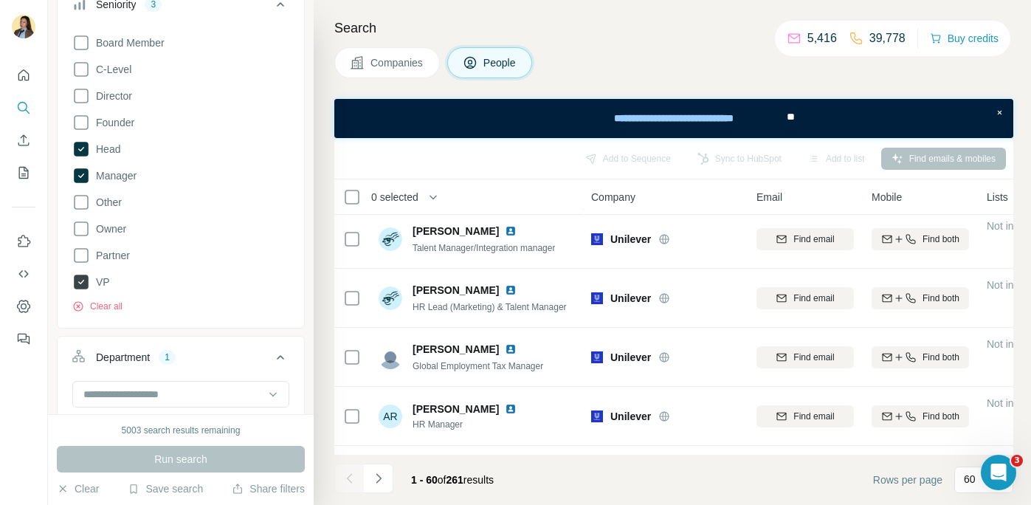
click at [81, 283] on icon at bounding box center [81, 282] width 15 height 15
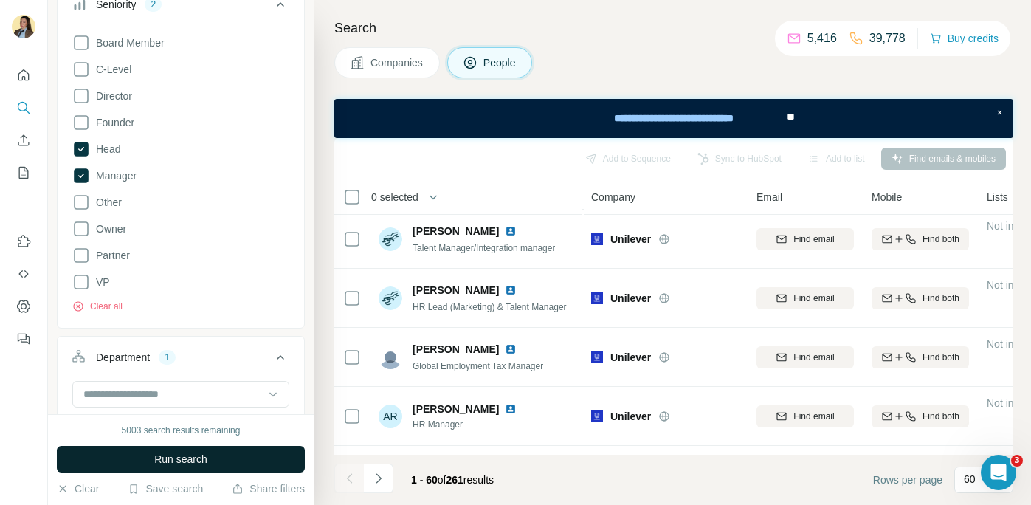
click at [196, 456] on span "Run search" at bounding box center [180, 459] width 53 height 15
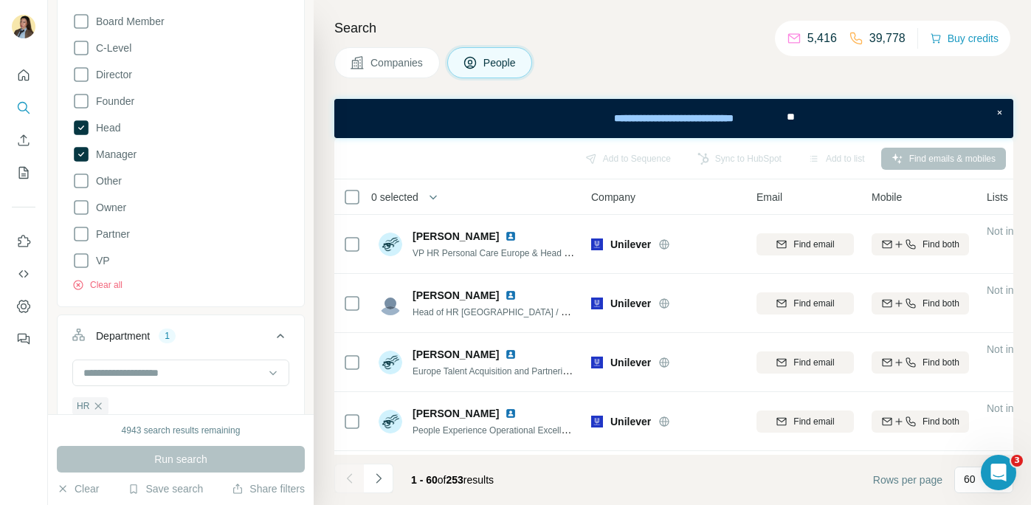
scroll to position [35, 0]
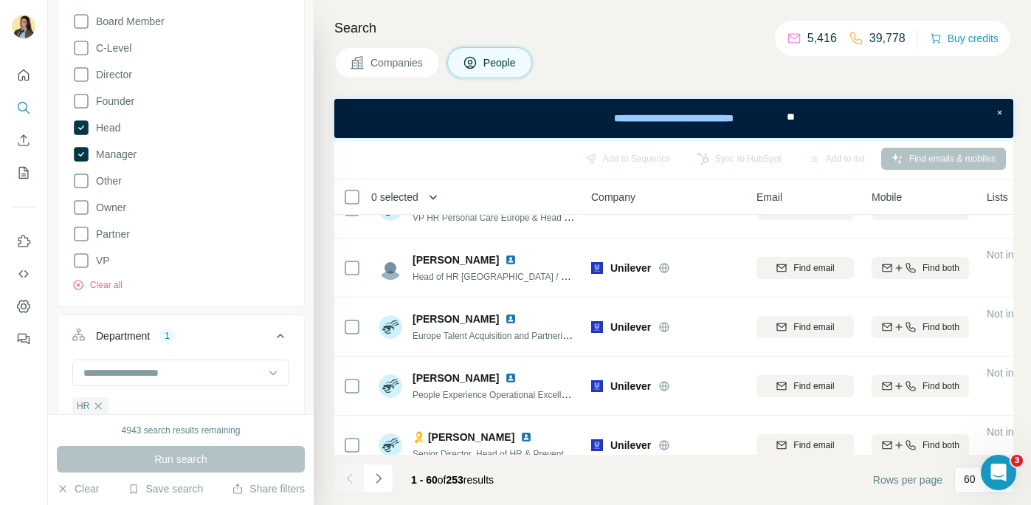
click at [432, 199] on icon "button" at bounding box center [433, 197] width 15 height 15
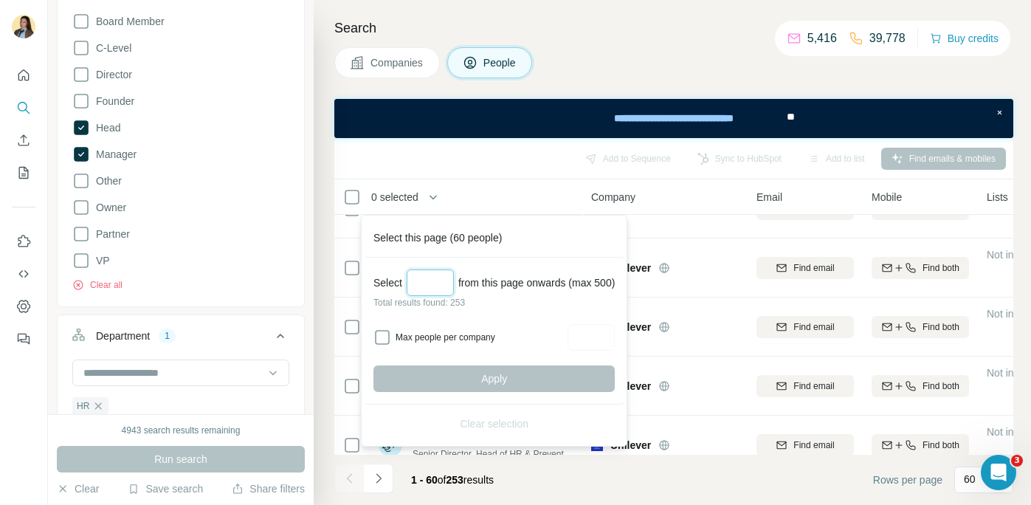
click at [435, 279] on input "Select a number (up to 500)" at bounding box center [430, 282] width 47 height 27
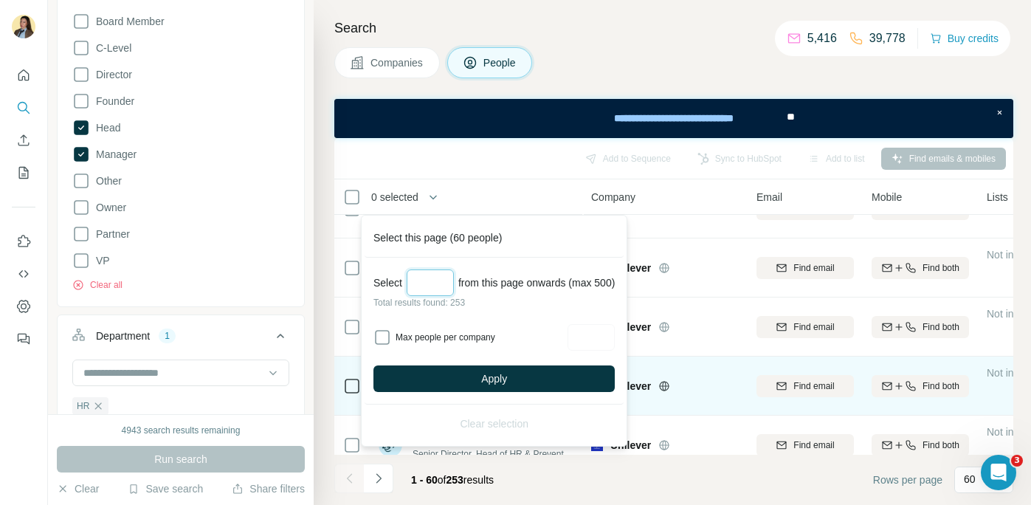
type input "***"
click at [486, 378] on span "Apply" at bounding box center [494, 378] width 26 height 15
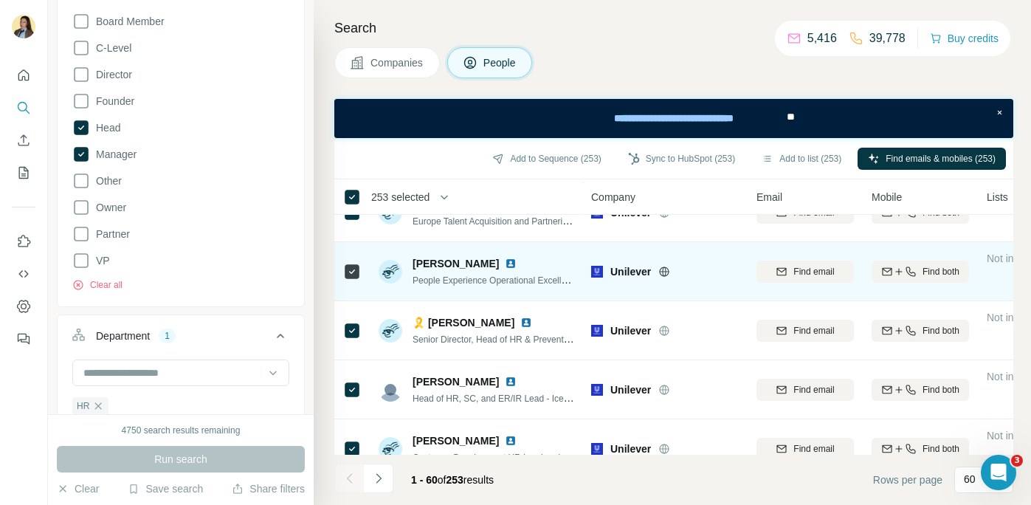
scroll to position [0, 0]
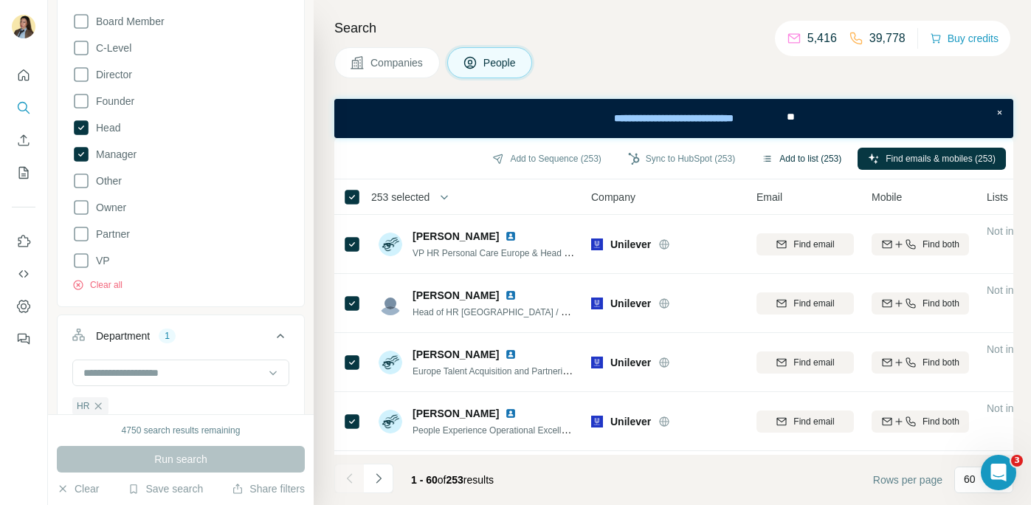
click at [811, 159] on button "Add to list (253)" at bounding box center [801, 159] width 100 height 22
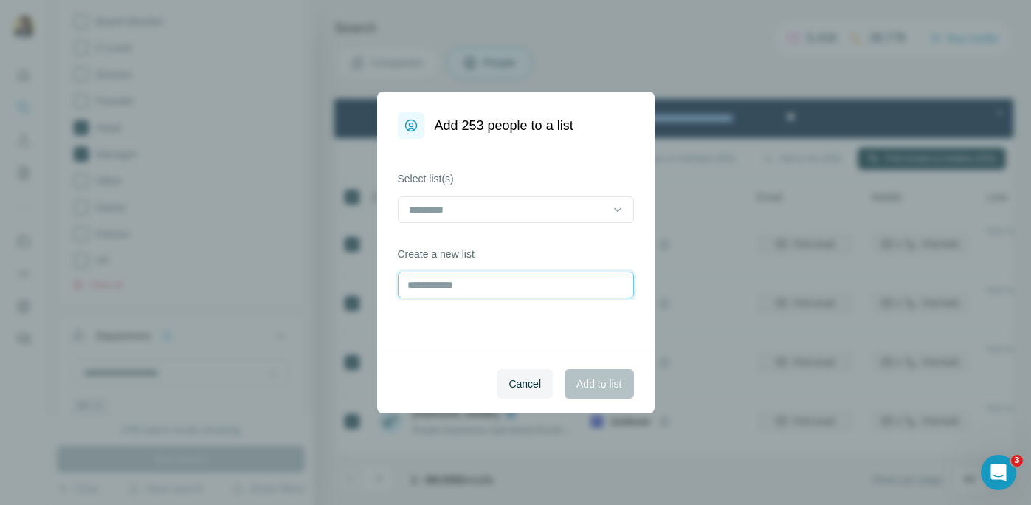
click at [447, 294] on input "text" at bounding box center [516, 285] width 236 height 27
type input "********"
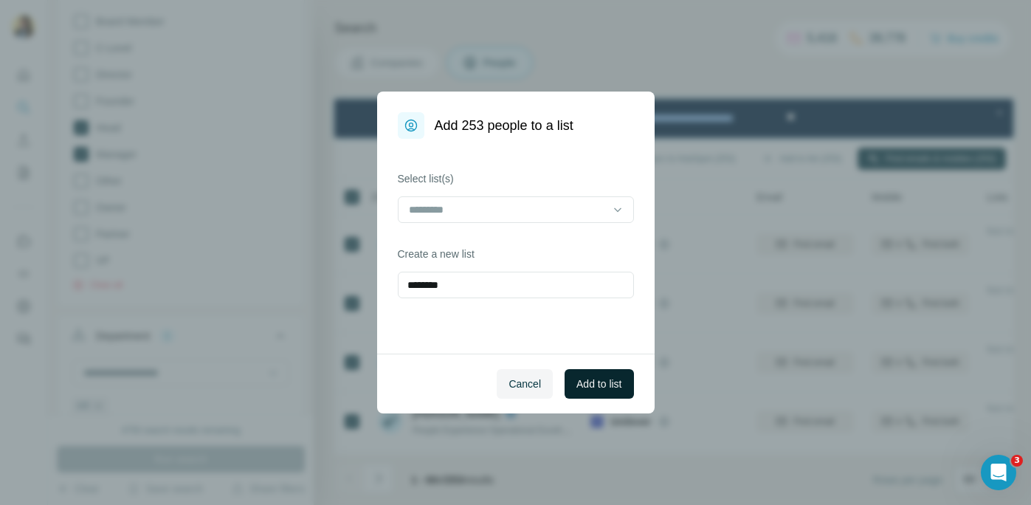
click at [605, 391] on button "Add to list" at bounding box center [599, 384] width 69 height 30
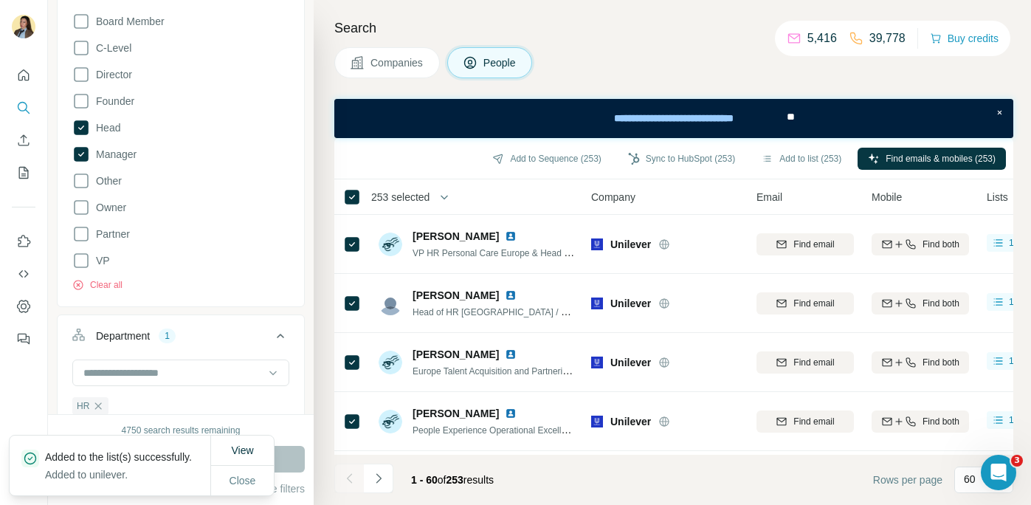
click at [623, 69] on div "Companies People" at bounding box center [673, 62] width 679 height 31
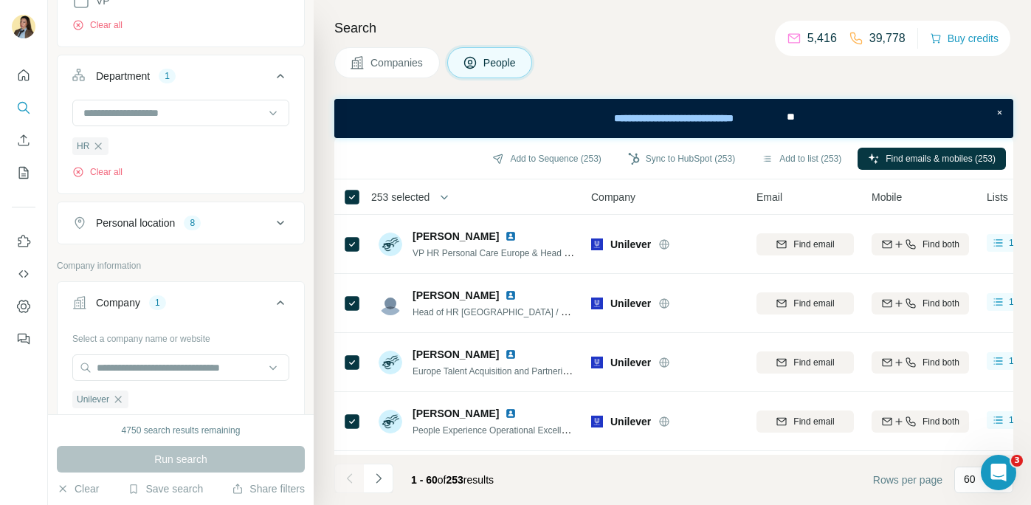
scroll to position [571, 0]
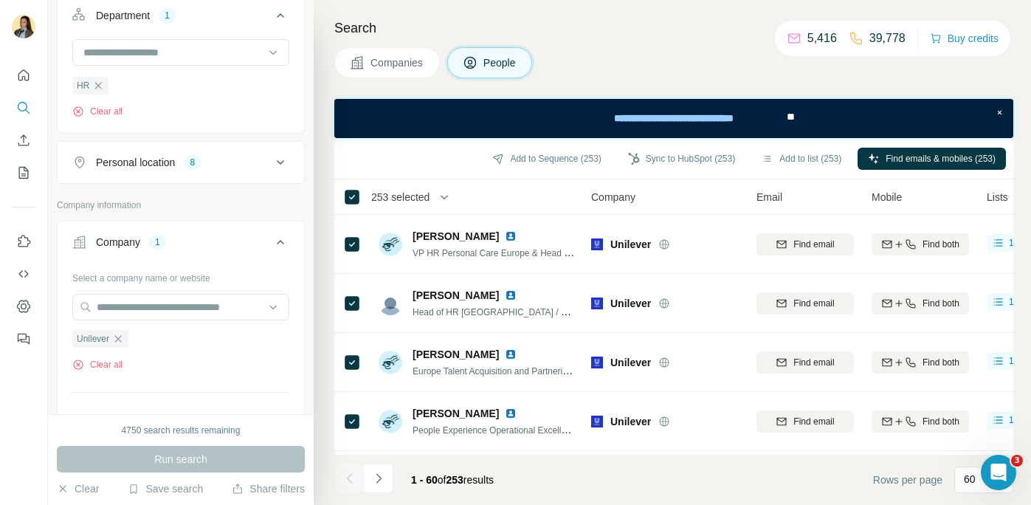
click at [232, 242] on div "Company 1" at bounding box center [171, 242] width 199 height 15
click at [191, 238] on div "Company 1" at bounding box center [171, 242] width 199 height 15
click at [120, 342] on icon "button" at bounding box center [118, 339] width 12 height 12
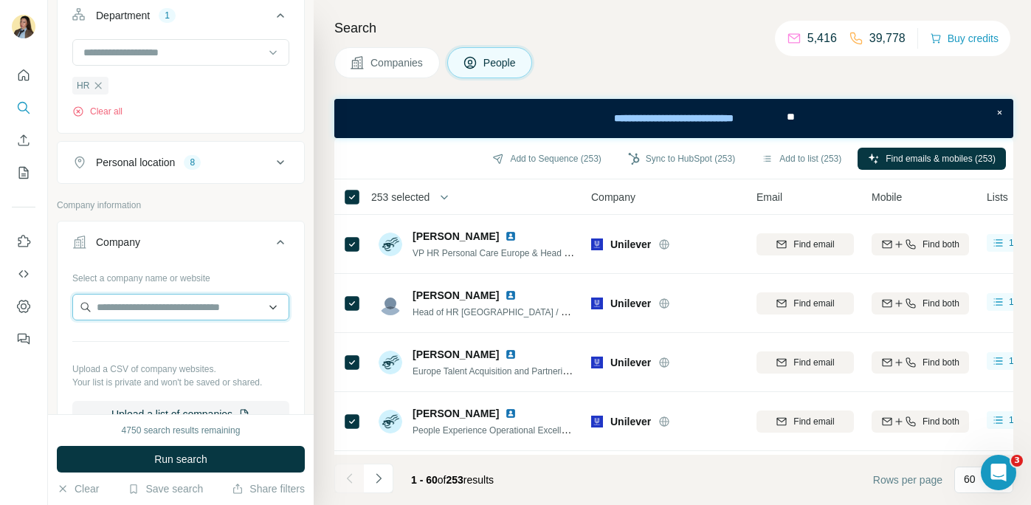
click at [134, 312] on input "text" at bounding box center [180, 307] width 217 height 27
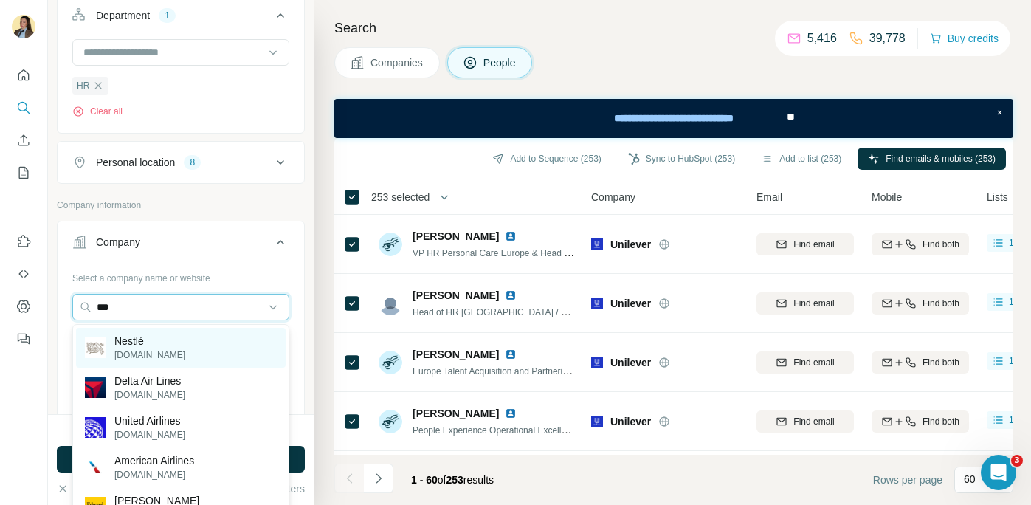
type input "***"
click at [135, 344] on p "Nestlé" at bounding box center [149, 341] width 71 height 15
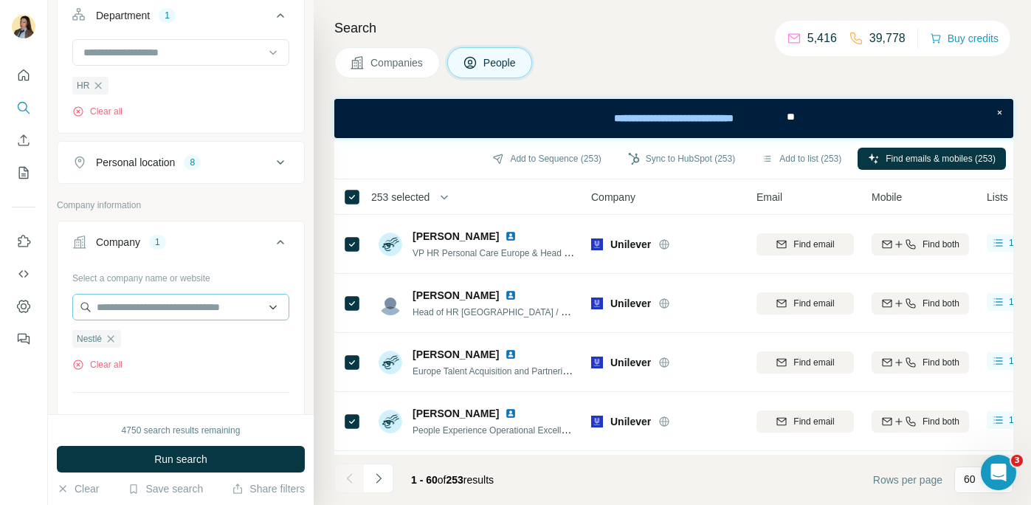
click at [113, 338] on icon "button" at bounding box center [111, 338] width 7 height 7
click at [114, 309] on input "text" at bounding box center [180, 307] width 217 height 27
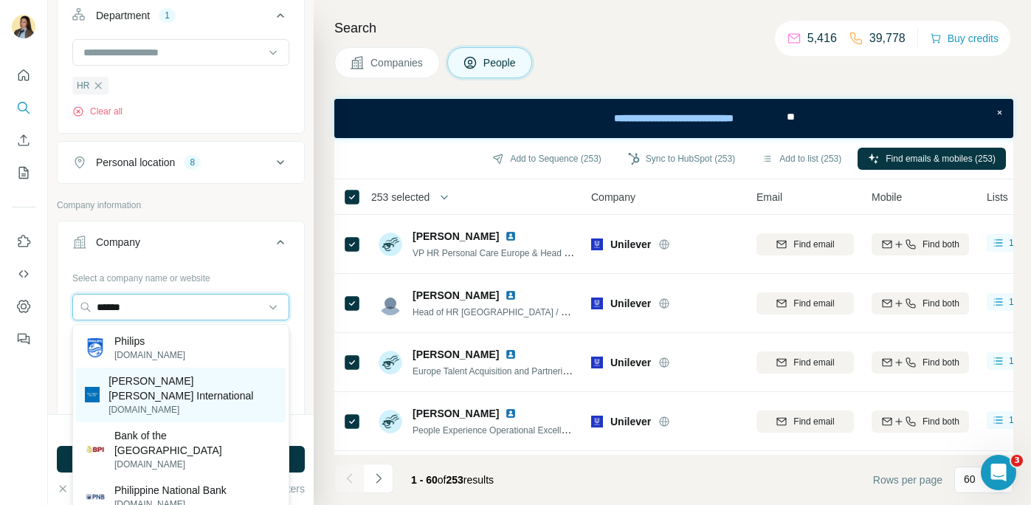
type input "******"
click at [154, 387] on p "Philip Morris International" at bounding box center [192, 388] width 168 height 30
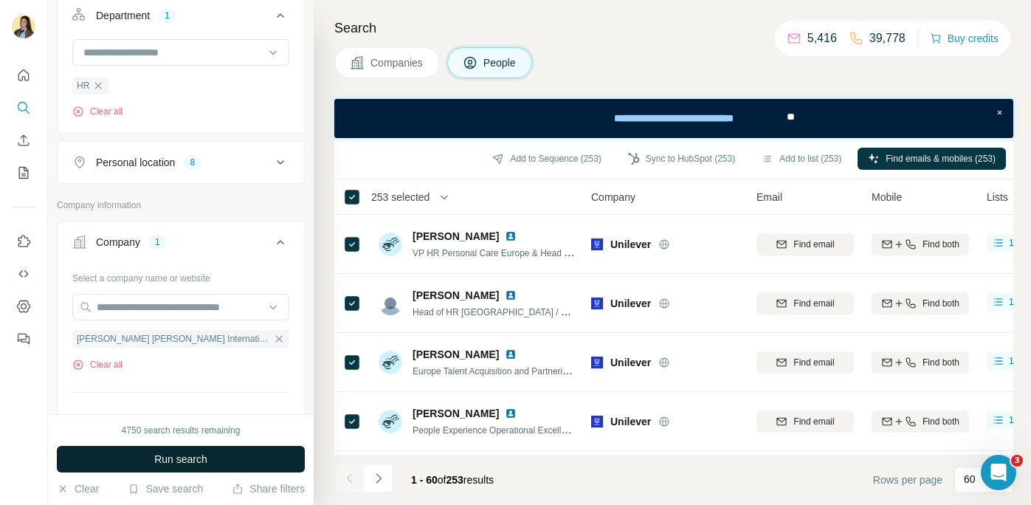
click at [180, 458] on span "Run search" at bounding box center [180, 459] width 53 height 15
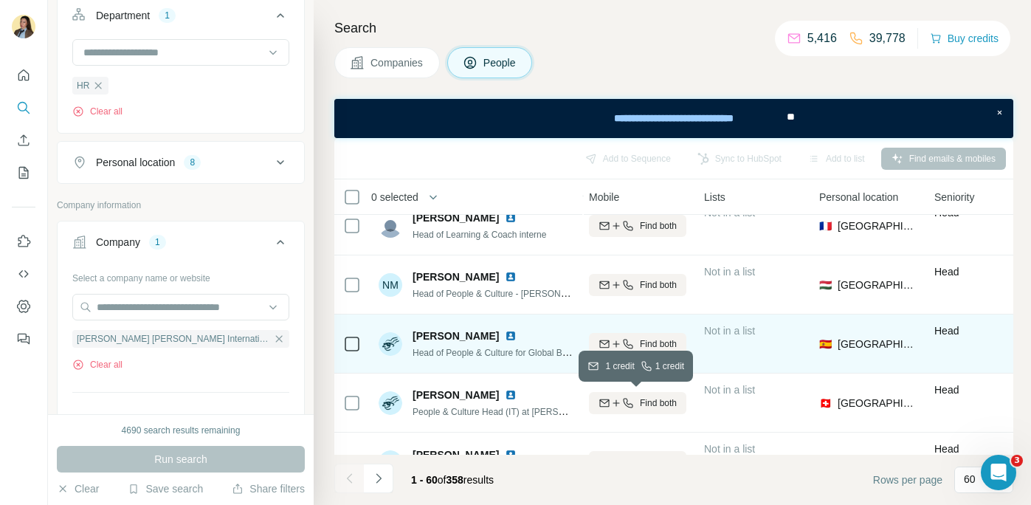
scroll to position [1754, 283]
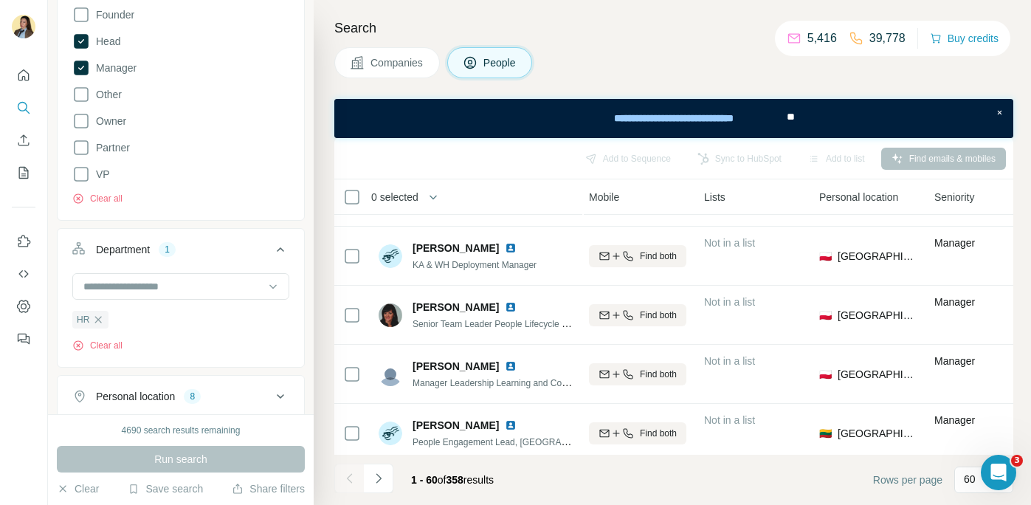
scroll to position [329, 0]
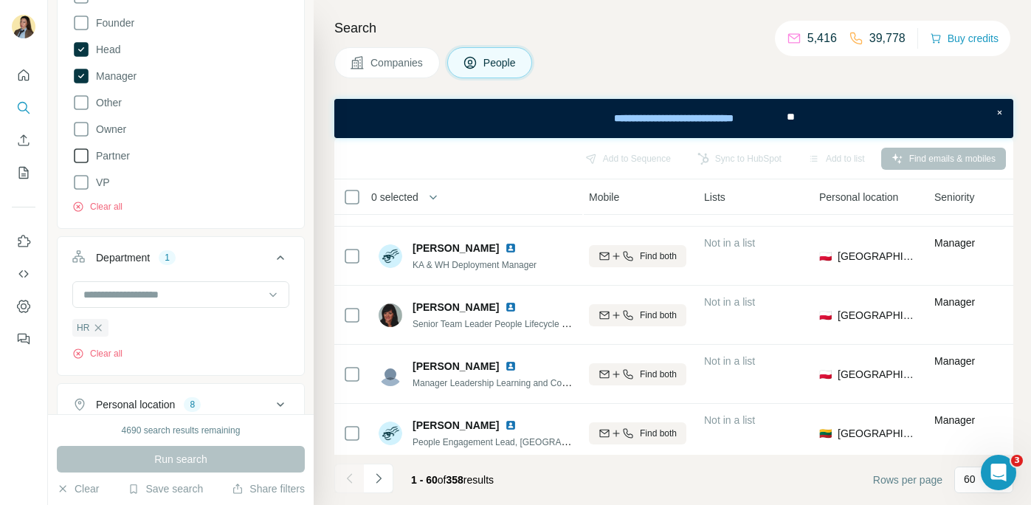
click at [120, 159] on span "Partner" at bounding box center [110, 155] width 40 height 15
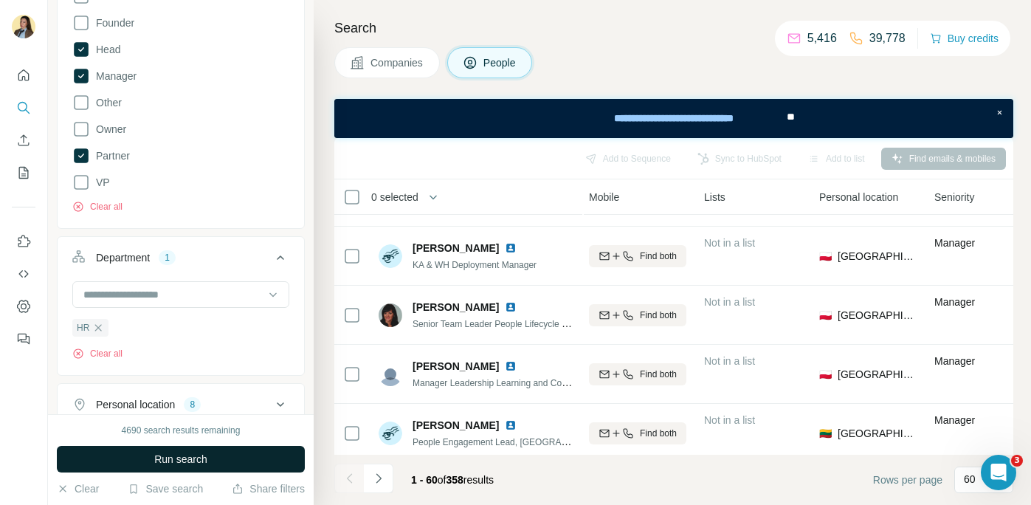
click at [255, 458] on button "Run search" at bounding box center [181, 459] width 248 height 27
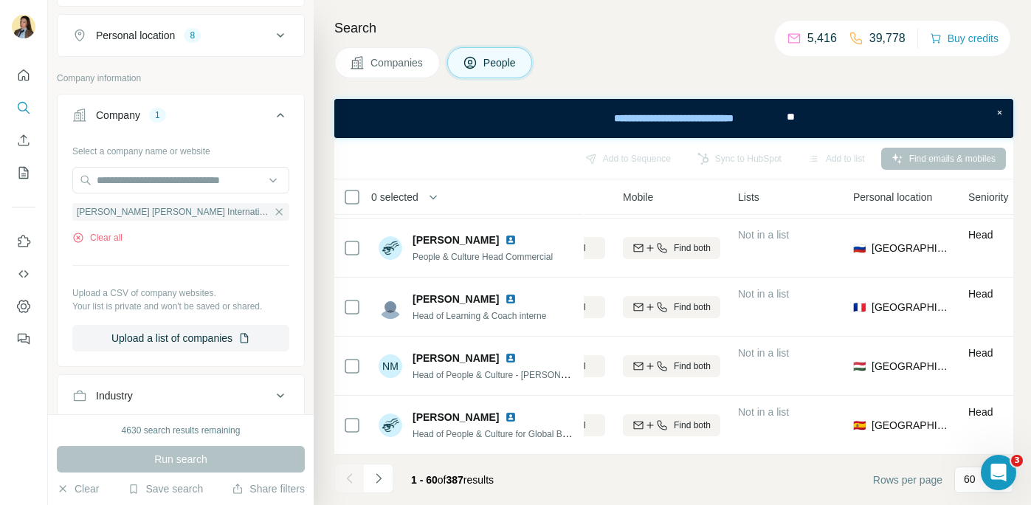
scroll to position [700, 0]
click at [276, 39] on icon at bounding box center [281, 33] width 18 height 18
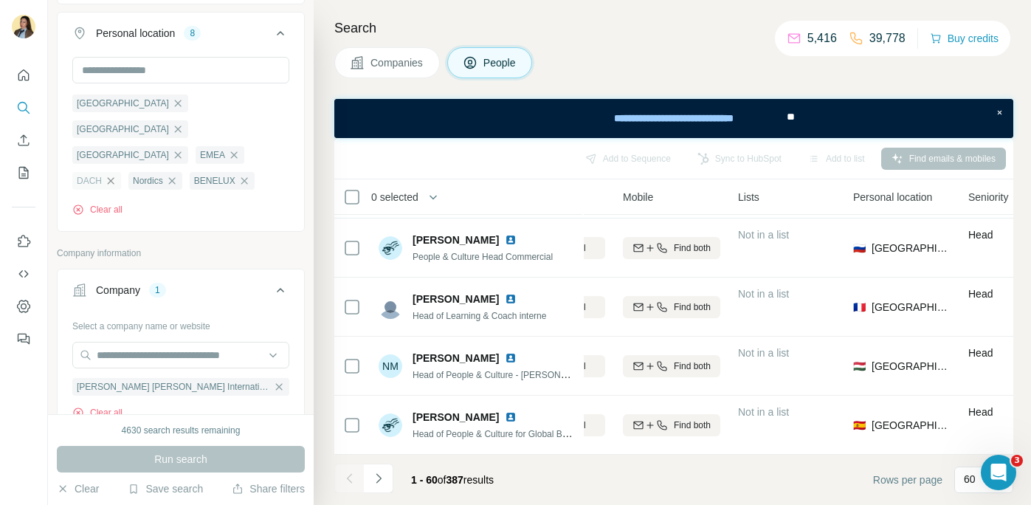
click at [117, 175] on icon "button" at bounding box center [111, 181] width 12 height 12
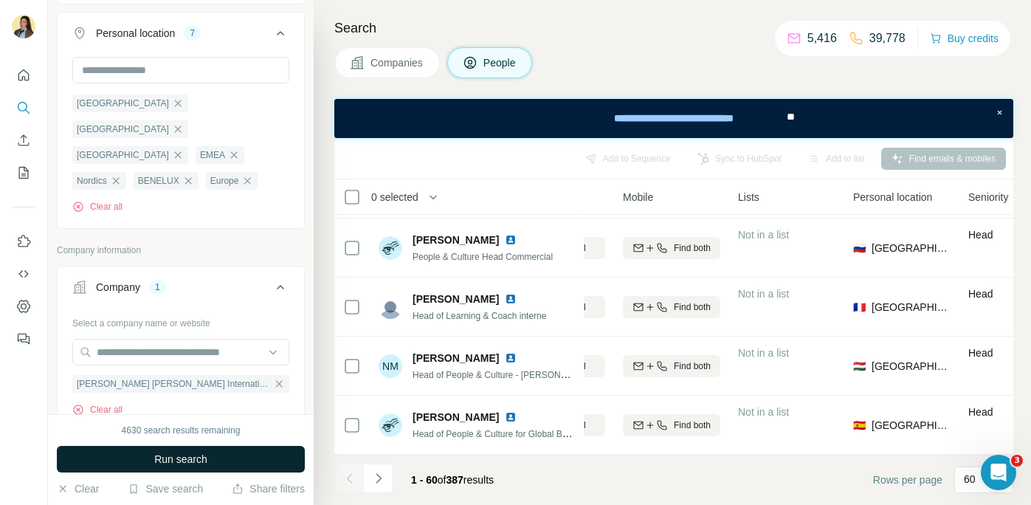
click at [230, 468] on button "Run search" at bounding box center [181, 459] width 248 height 27
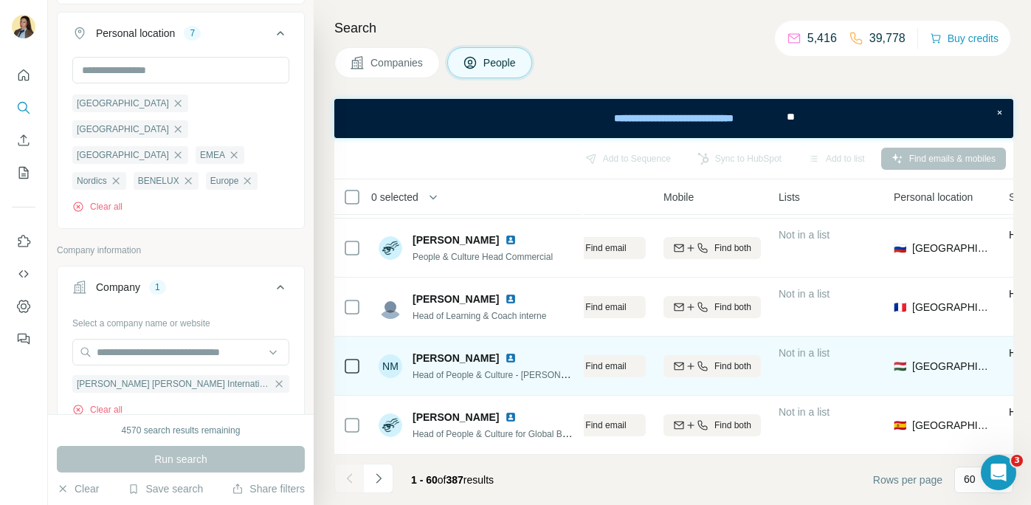
scroll to position [3303, 201]
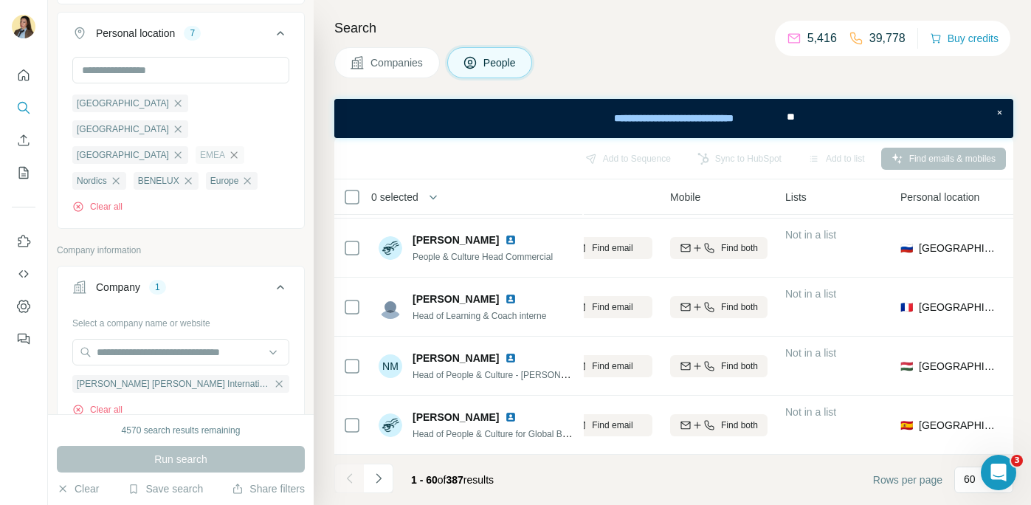
click at [231, 151] on icon "button" at bounding box center [234, 154] width 7 height 7
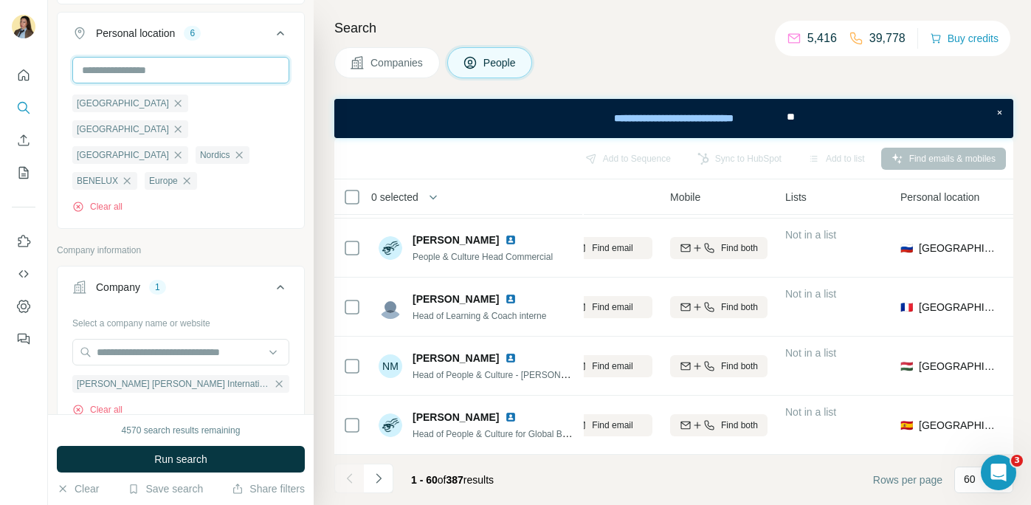
click at [132, 74] on input "text" at bounding box center [180, 70] width 217 height 27
type input "***"
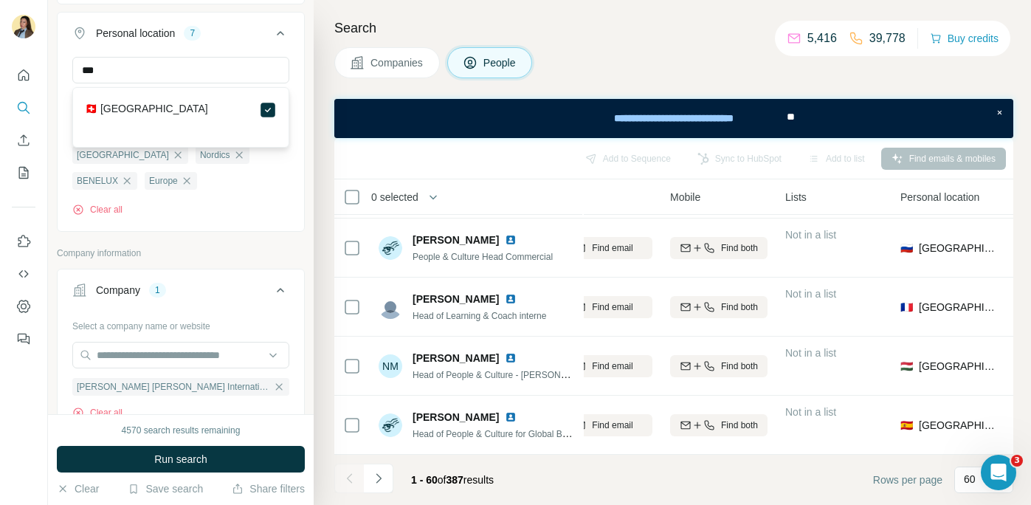
click at [280, 36] on icon at bounding box center [281, 33] width 18 height 18
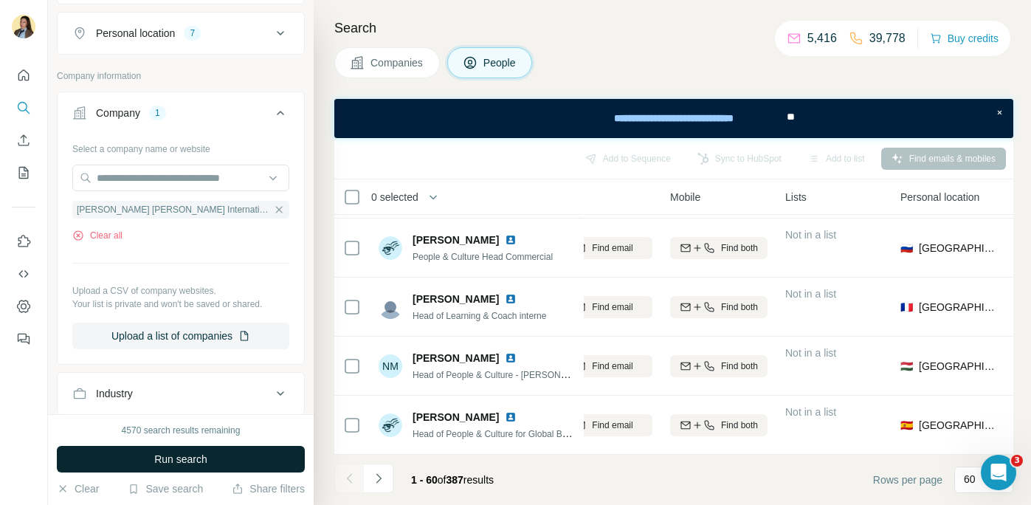
click at [187, 452] on span "Run search" at bounding box center [180, 459] width 53 height 15
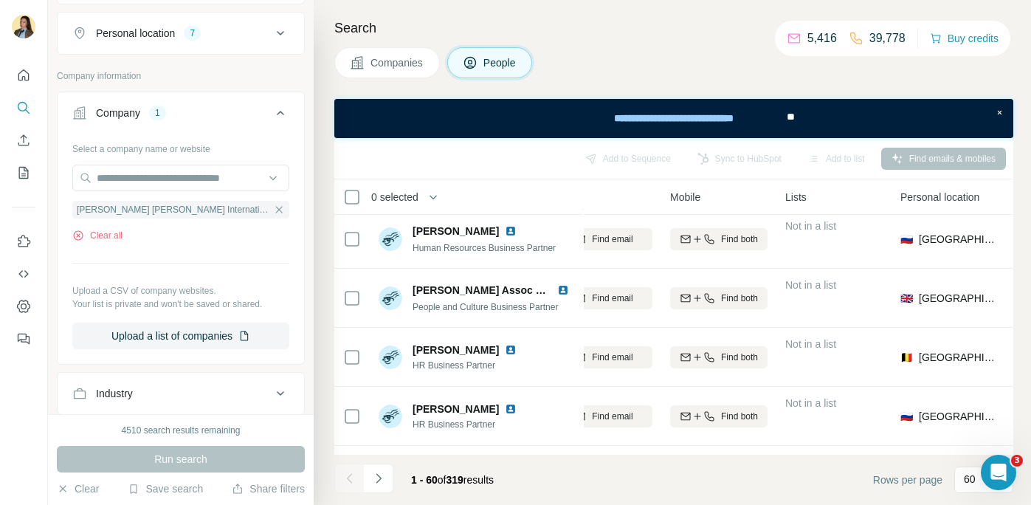
scroll to position [641, 0]
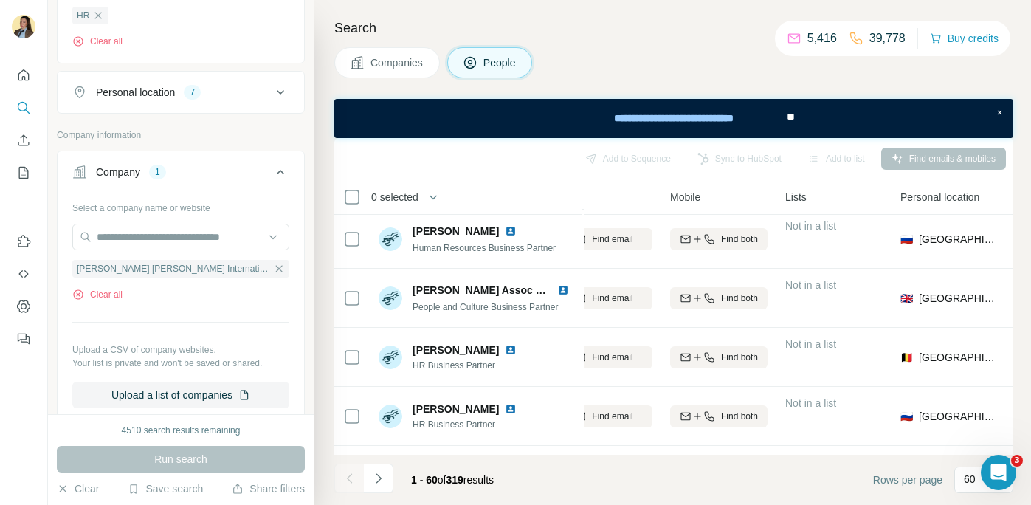
click at [258, 95] on div "Personal location 7" at bounding box center [171, 92] width 199 height 15
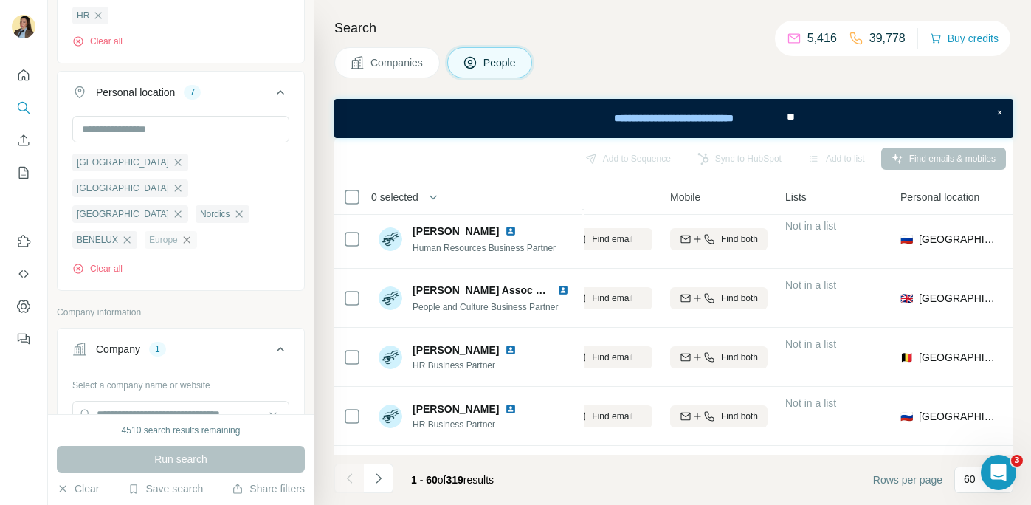
click at [190, 236] on icon "button" at bounding box center [186, 239] width 7 height 7
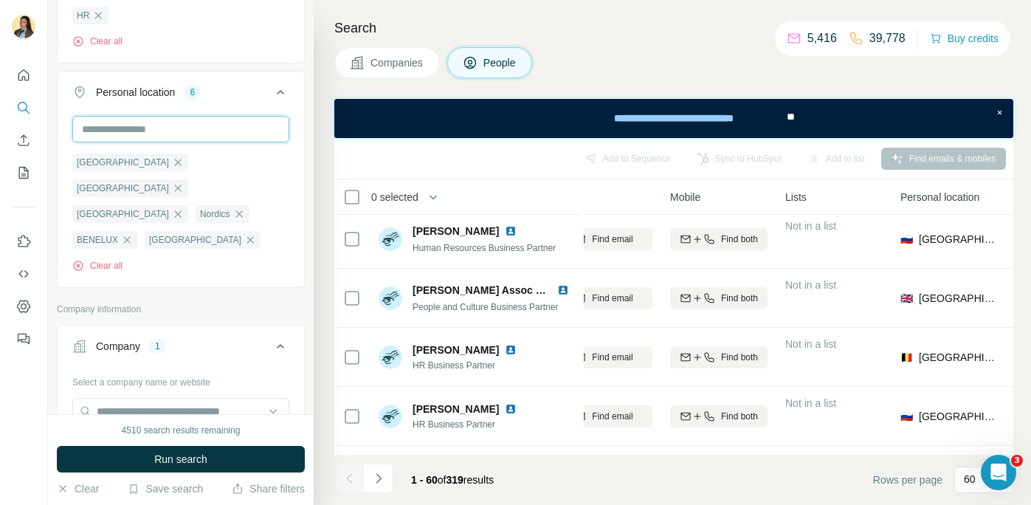
click at [218, 129] on input "text" at bounding box center [180, 129] width 217 height 27
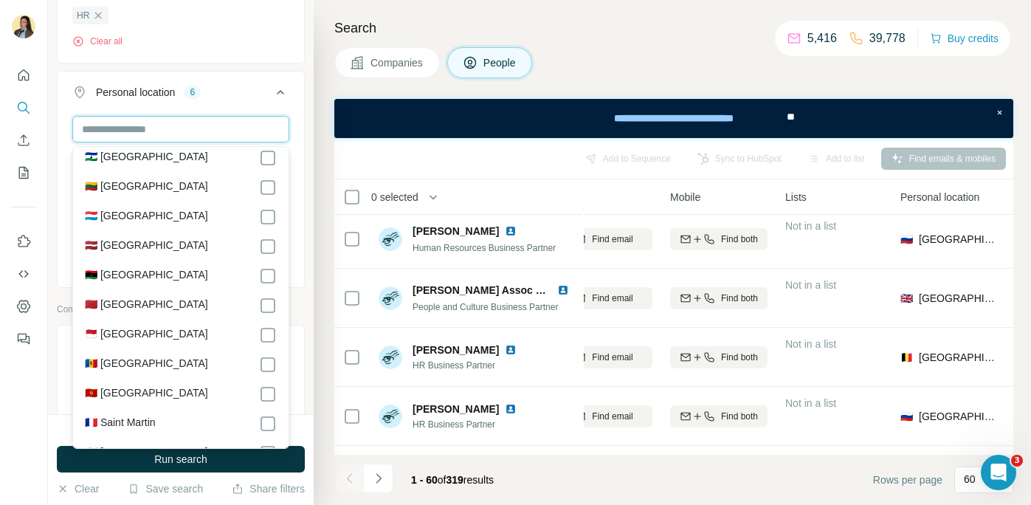
scroll to position [4255, 0]
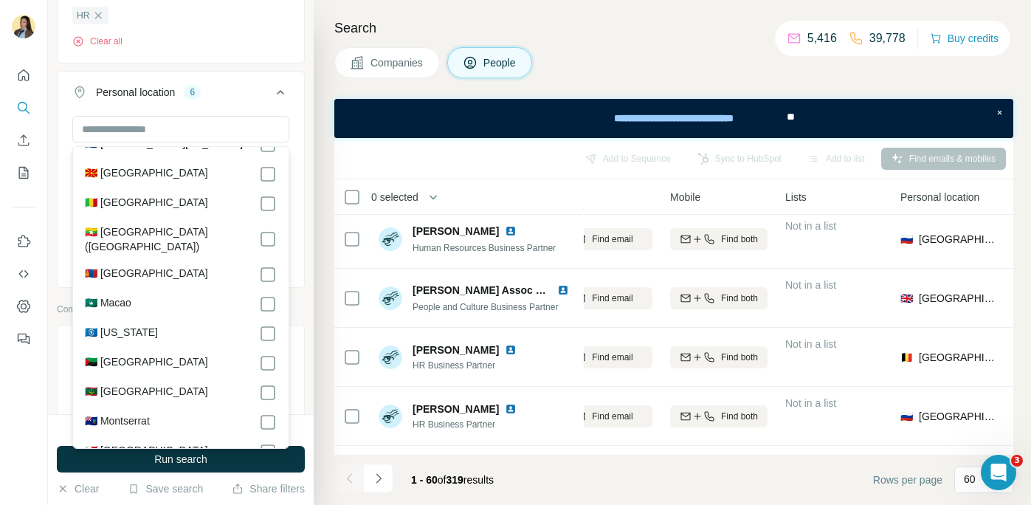
click at [286, 93] on icon at bounding box center [281, 92] width 18 height 18
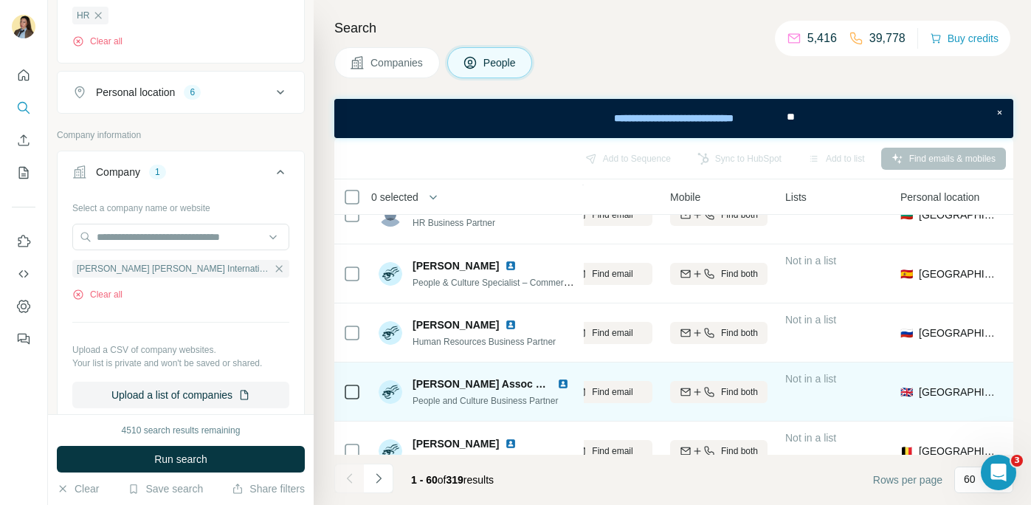
scroll to position [0, 201]
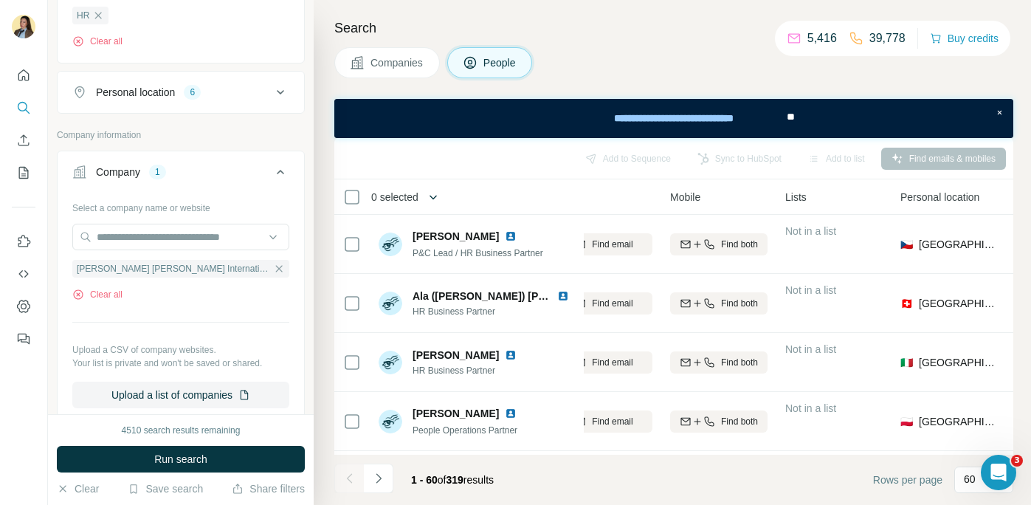
click at [434, 194] on icon "button" at bounding box center [433, 197] width 15 height 15
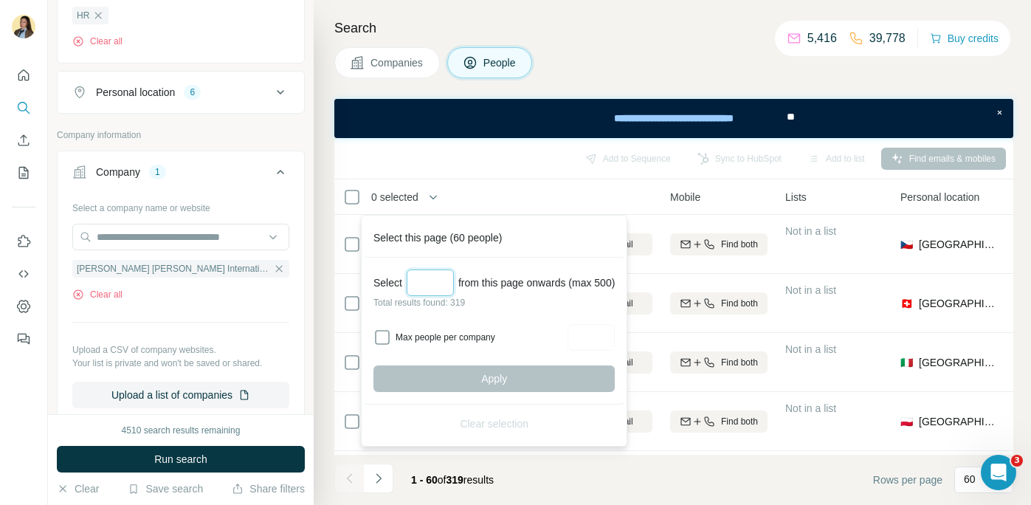
click at [419, 280] on input "Select a number (up to 500)" at bounding box center [430, 282] width 47 height 27
click at [439, 287] on input "Select a number (up to 500)" at bounding box center [430, 282] width 47 height 27
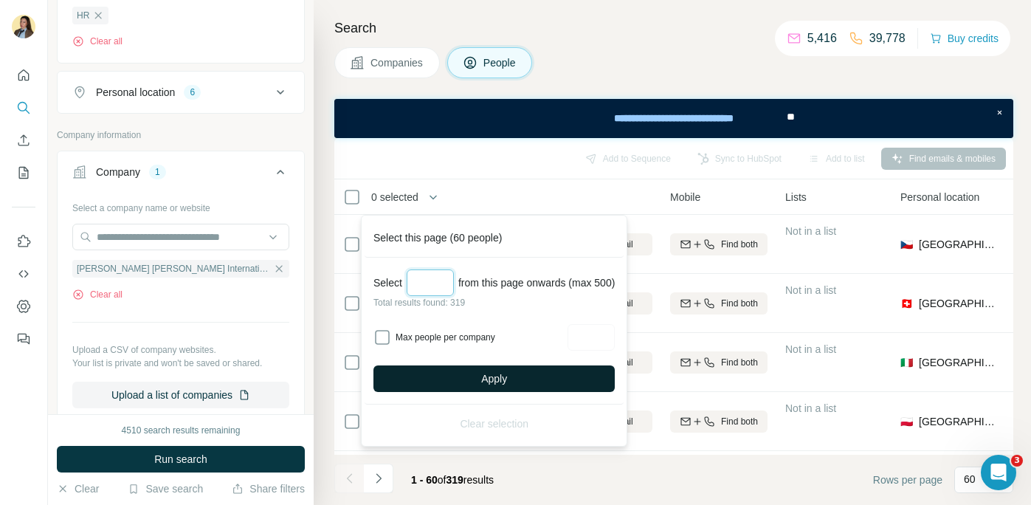
type input "***"
click at [500, 384] on span "Apply" at bounding box center [494, 378] width 26 height 15
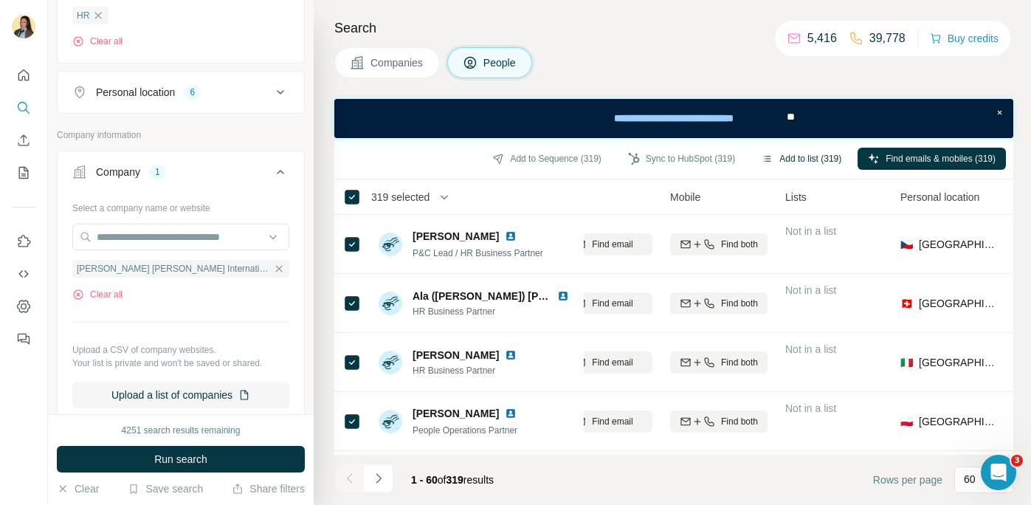
click at [786, 159] on button "Add to list (319)" at bounding box center [801, 159] width 100 height 22
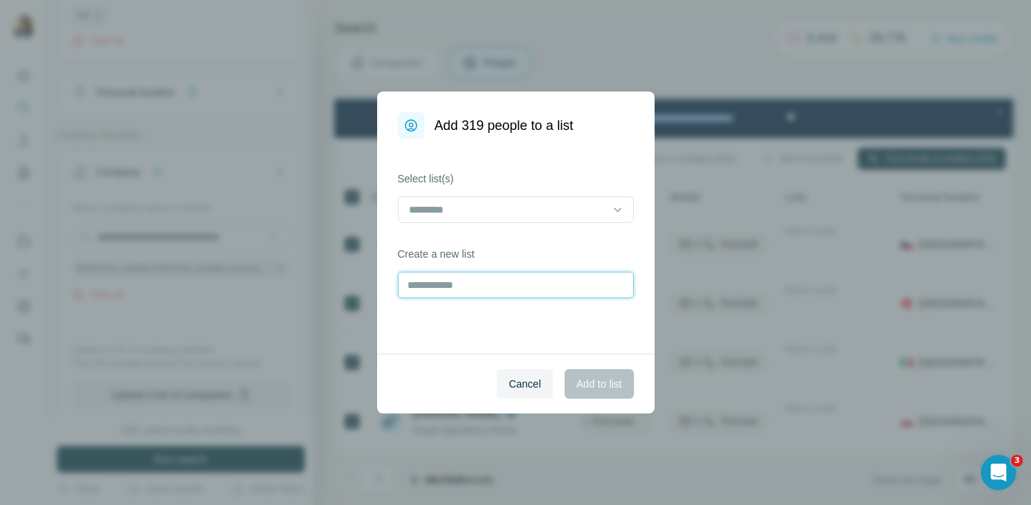
click at [600, 291] on input "text" at bounding box center [516, 285] width 236 height 27
type input "***"
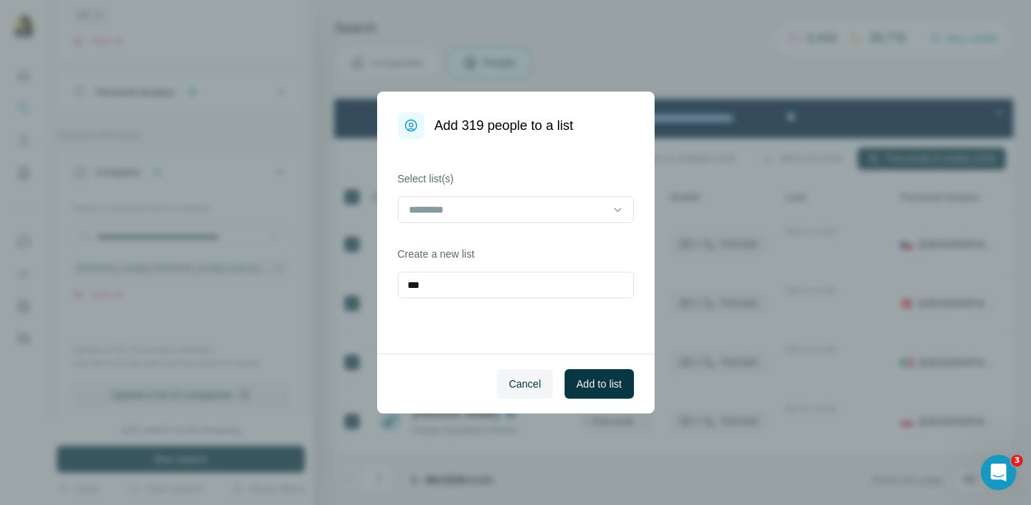
click at [613, 382] on span "Add to list" at bounding box center [598, 383] width 45 height 15
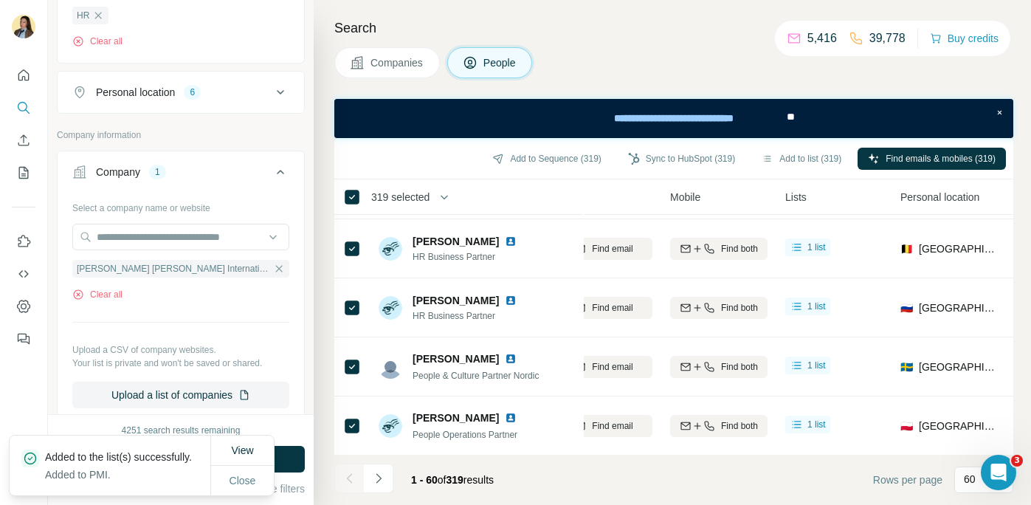
scroll to position [537, 201]
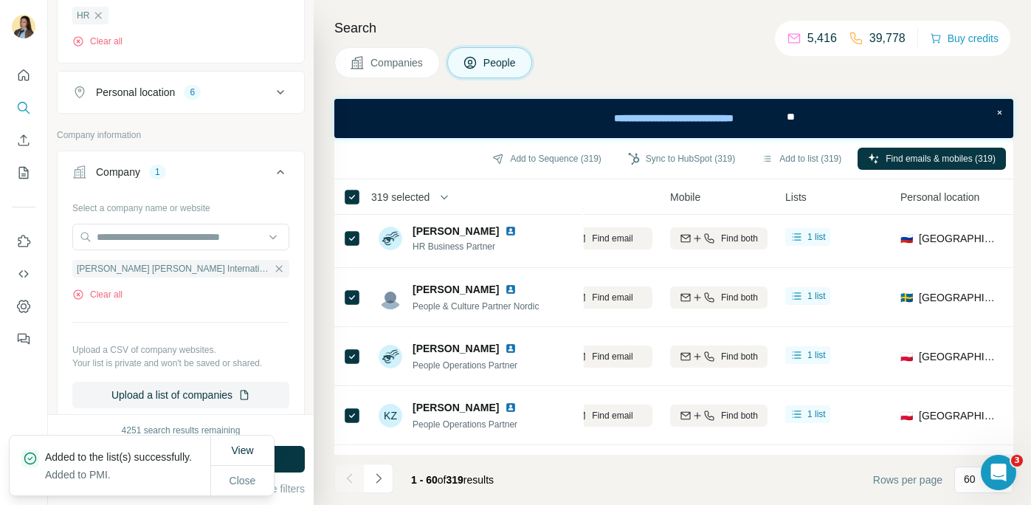
click at [638, 56] on div "Companies People" at bounding box center [673, 62] width 679 height 31
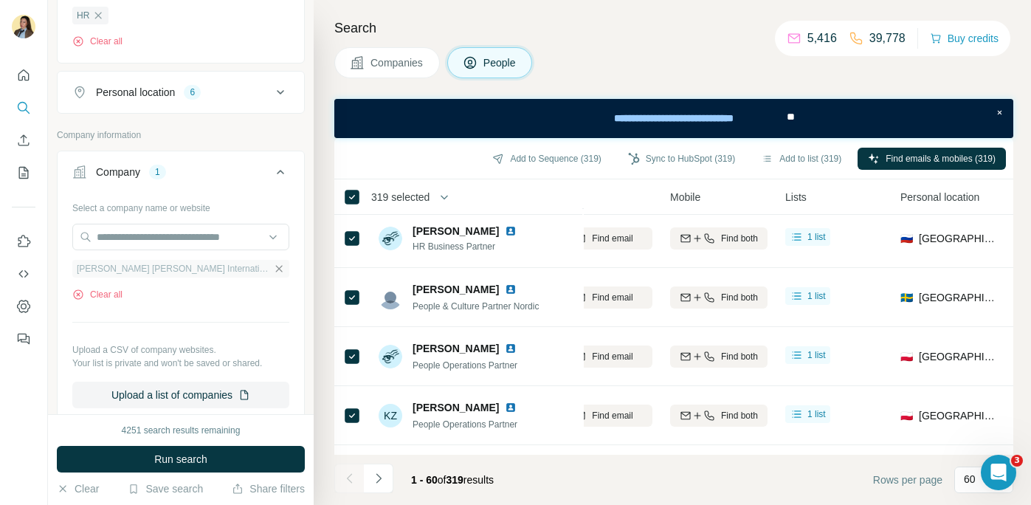
click at [273, 270] on icon "button" at bounding box center [279, 269] width 12 height 12
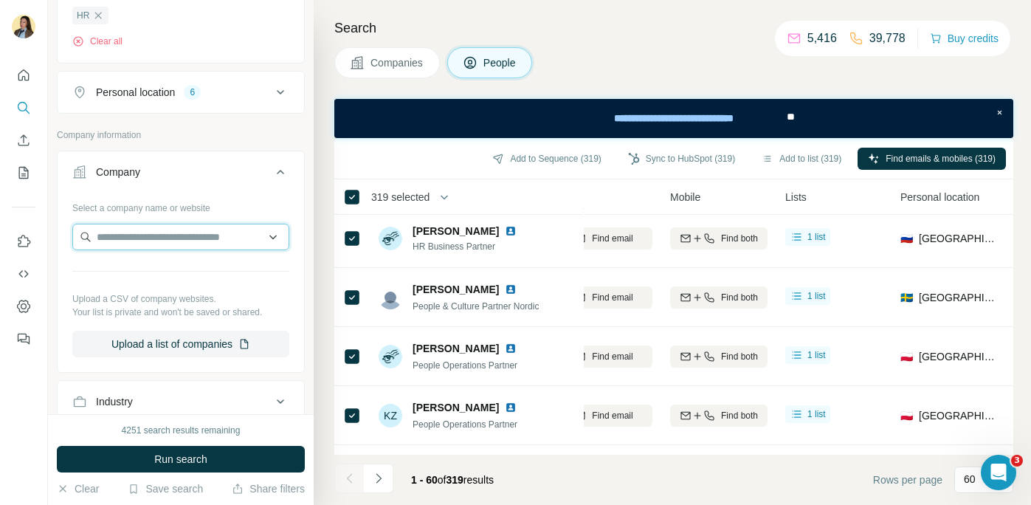
click at [198, 242] on input "text" at bounding box center [180, 237] width 217 height 27
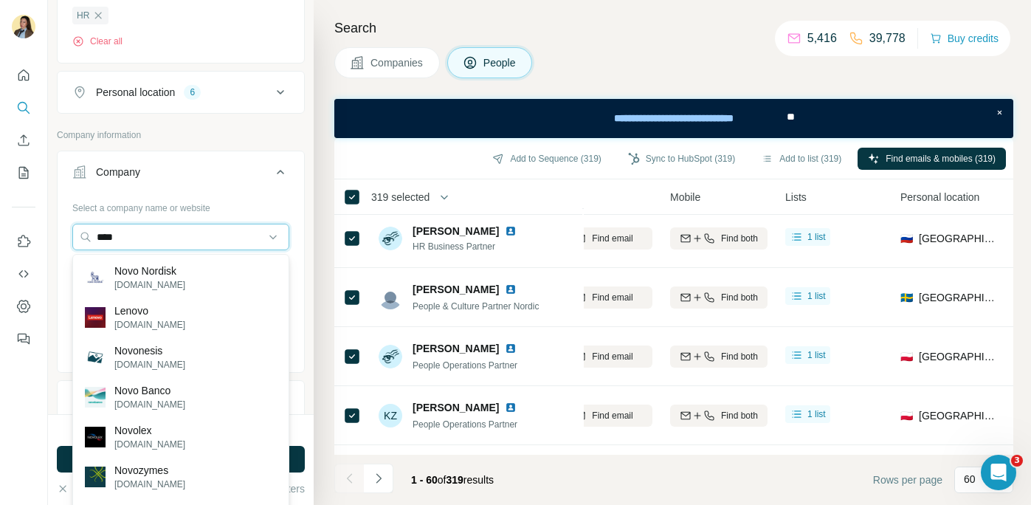
type input "****"
click at [170, 278] on p "novonordisk.com" at bounding box center [149, 284] width 71 height 13
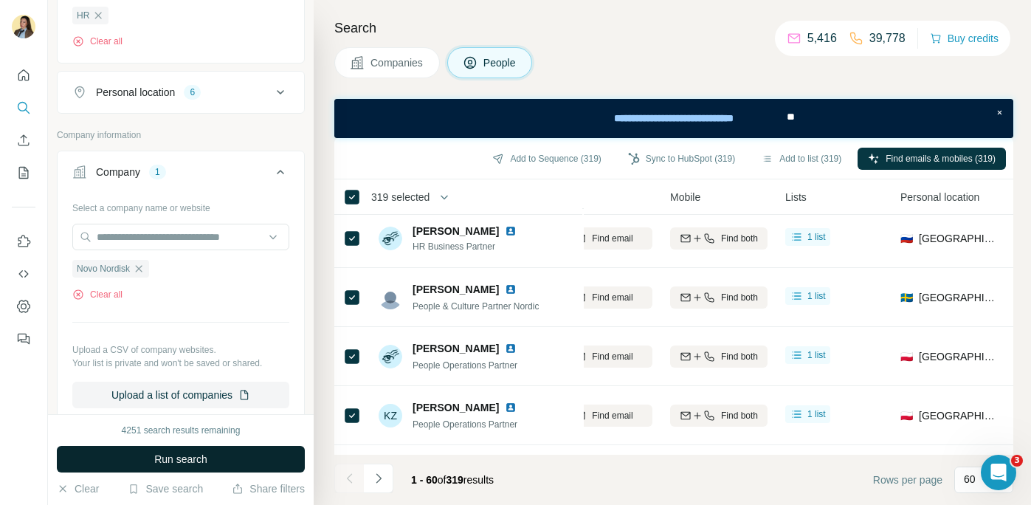
click at [174, 465] on span "Run search" at bounding box center [180, 459] width 53 height 15
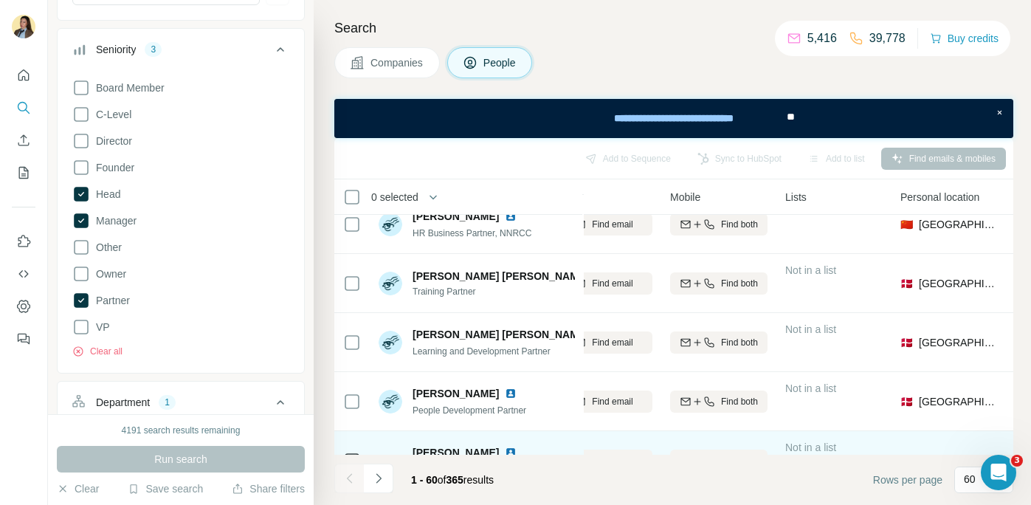
scroll to position [3147, 201]
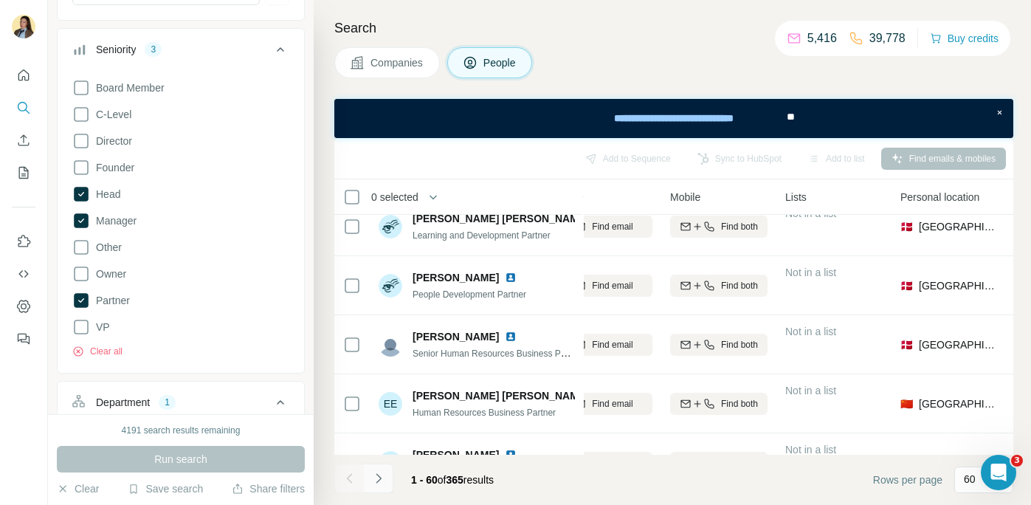
click at [379, 475] on icon "Navigate to next page" at bounding box center [378, 478] width 15 height 15
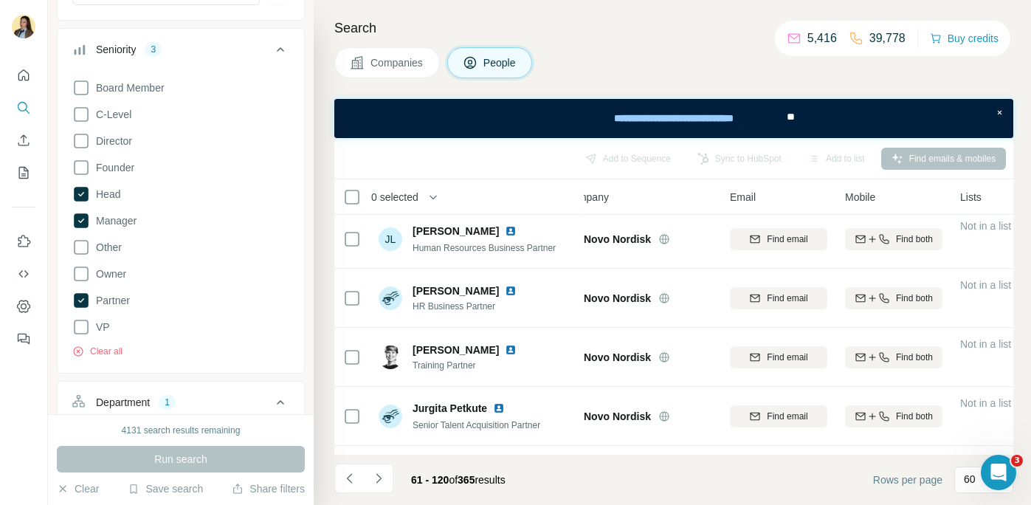
scroll to position [1599, 0]
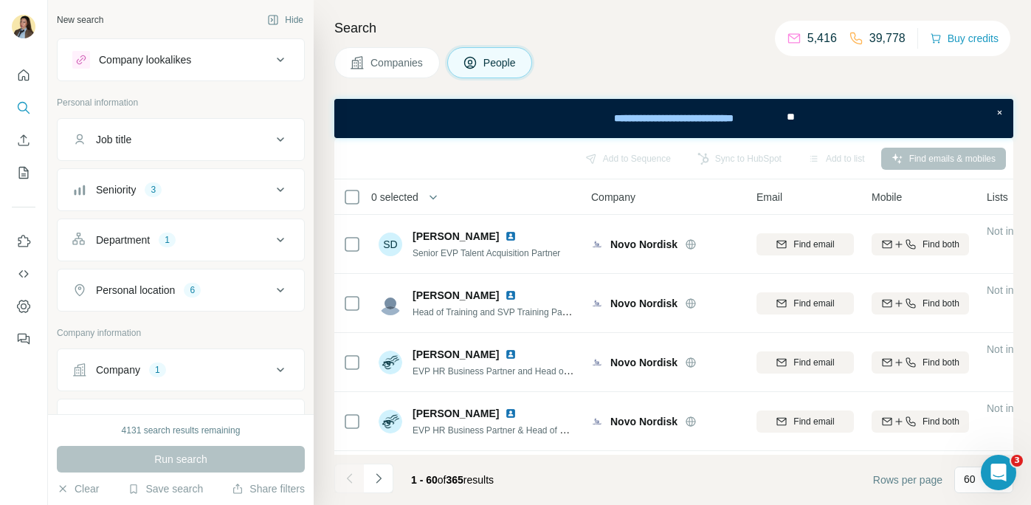
click at [635, 56] on div "Companies People" at bounding box center [673, 62] width 679 height 31
click at [441, 201] on icon "button" at bounding box center [433, 197] width 15 height 15
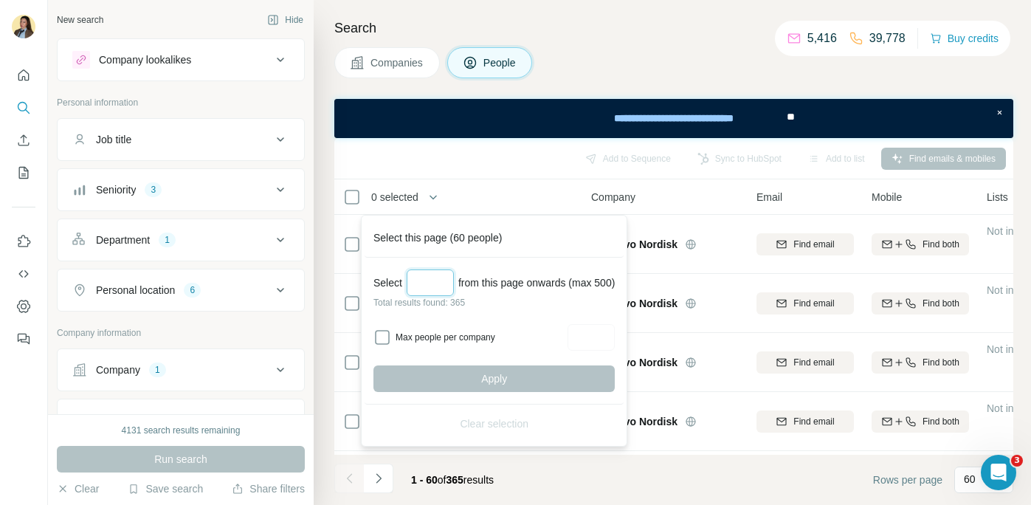
click at [430, 278] on input "Select a number (up to 500)" at bounding box center [430, 282] width 47 height 27
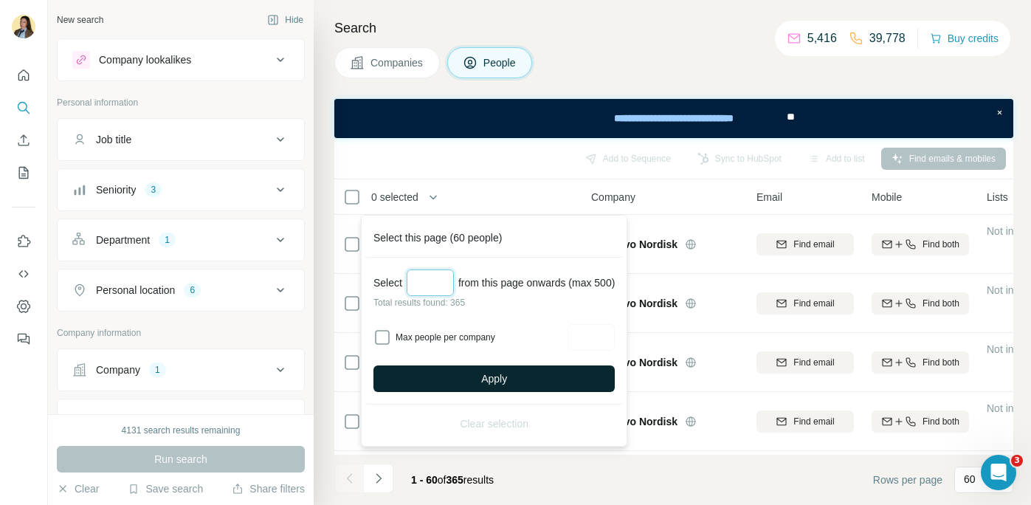
type input "***"
click at [538, 371] on button "Apply" at bounding box center [493, 378] width 241 height 27
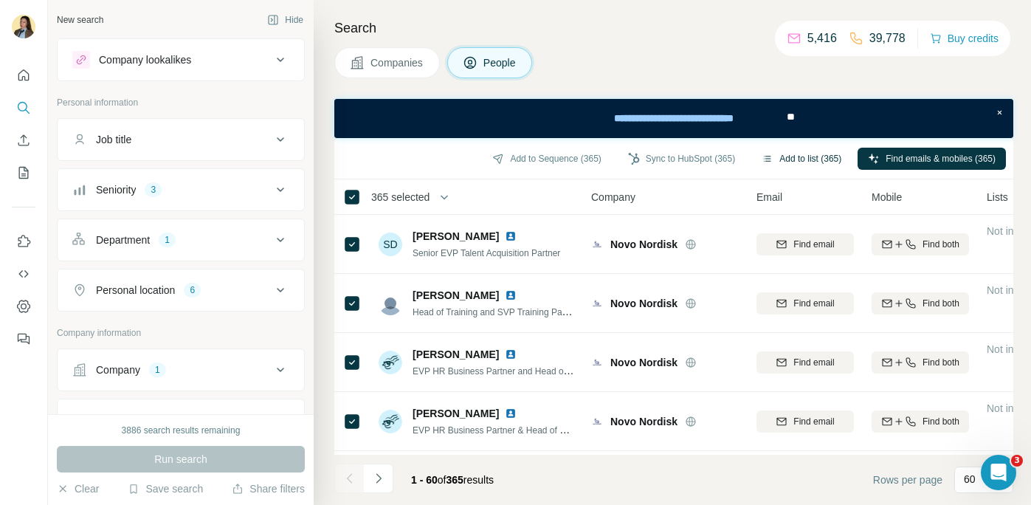
click at [790, 155] on button "Add to list (365)" at bounding box center [801, 159] width 100 height 22
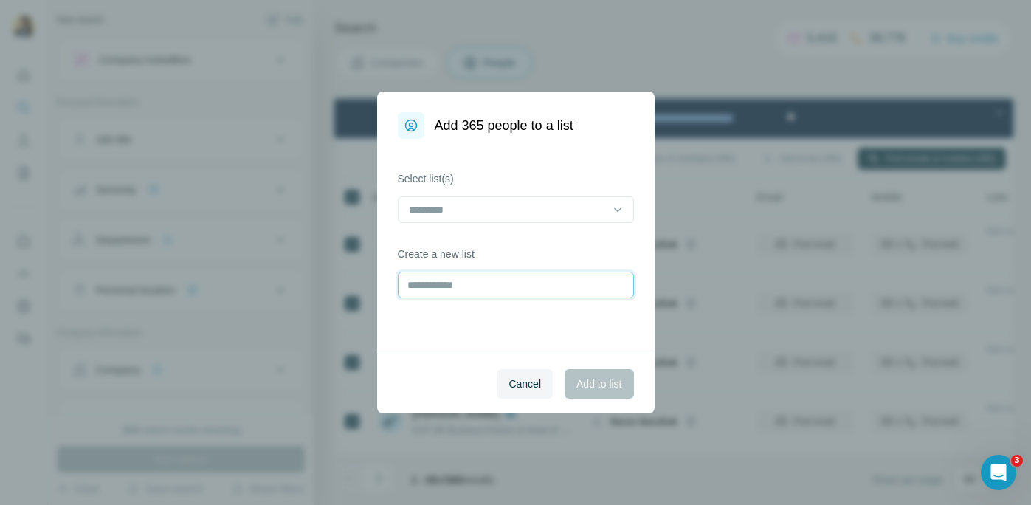
click at [517, 290] on input "text" at bounding box center [516, 285] width 236 height 27
click at [568, 215] on input at bounding box center [506, 209] width 199 height 16
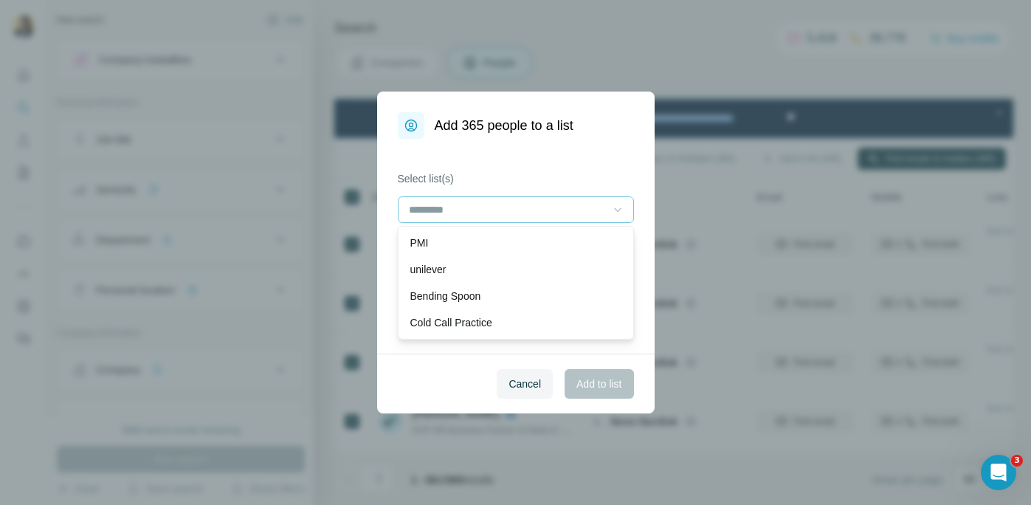
click at [621, 210] on icon at bounding box center [617, 209] width 15 height 15
click at [604, 169] on div "Select list(s) Create a new list" at bounding box center [516, 246] width 278 height 215
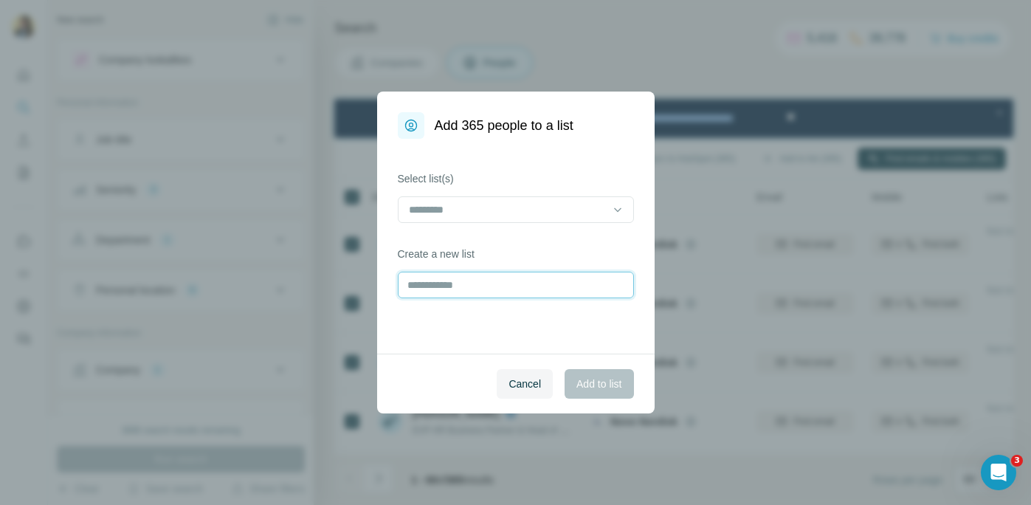
click at [518, 280] on input "text" at bounding box center [516, 285] width 236 height 27
type input "****"
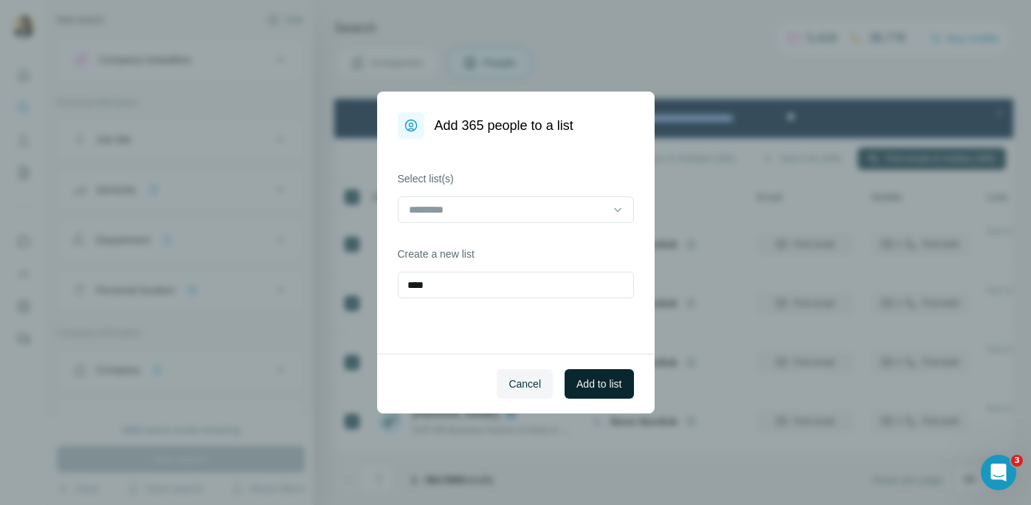
click at [578, 387] on span "Add to list" at bounding box center [598, 383] width 45 height 15
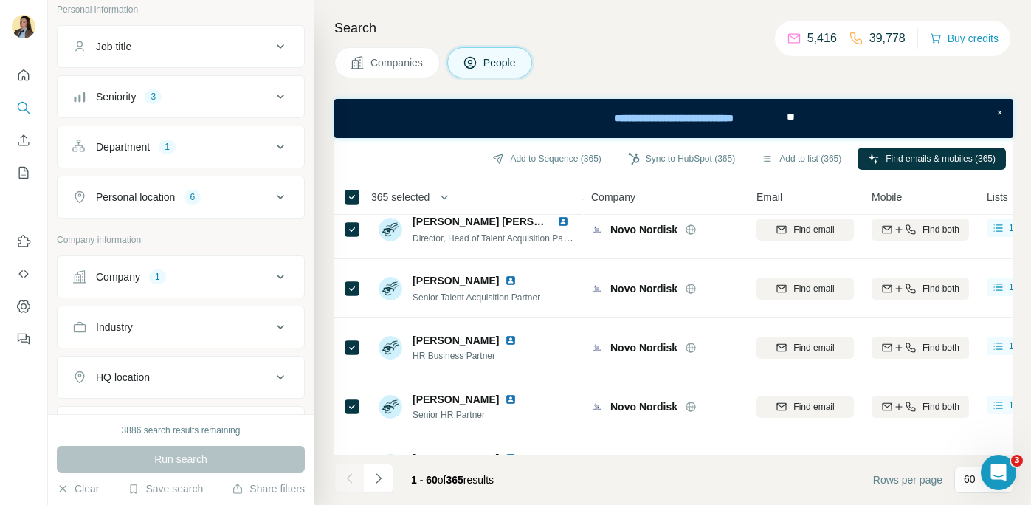
scroll to position [210, 0]
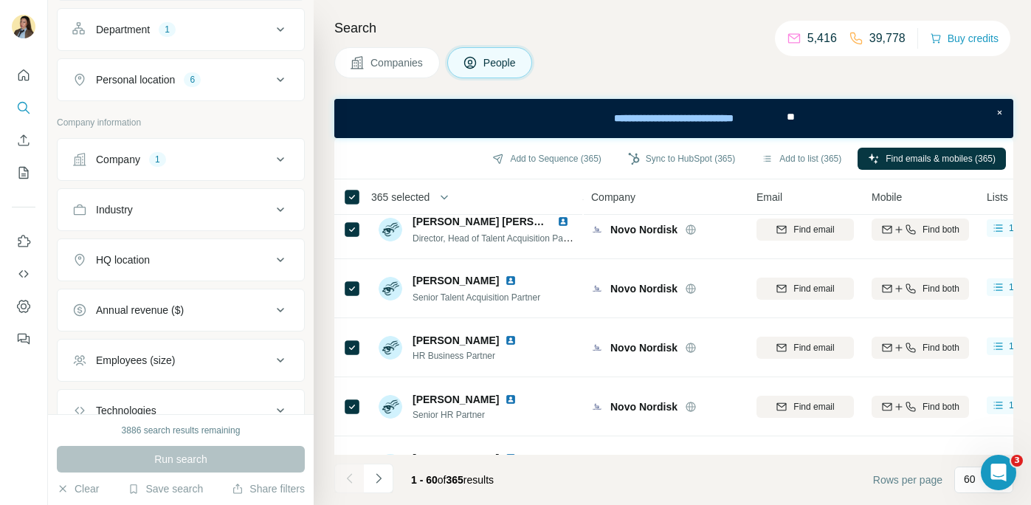
click at [200, 165] on div "Company 1" at bounding box center [171, 159] width 199 height 15
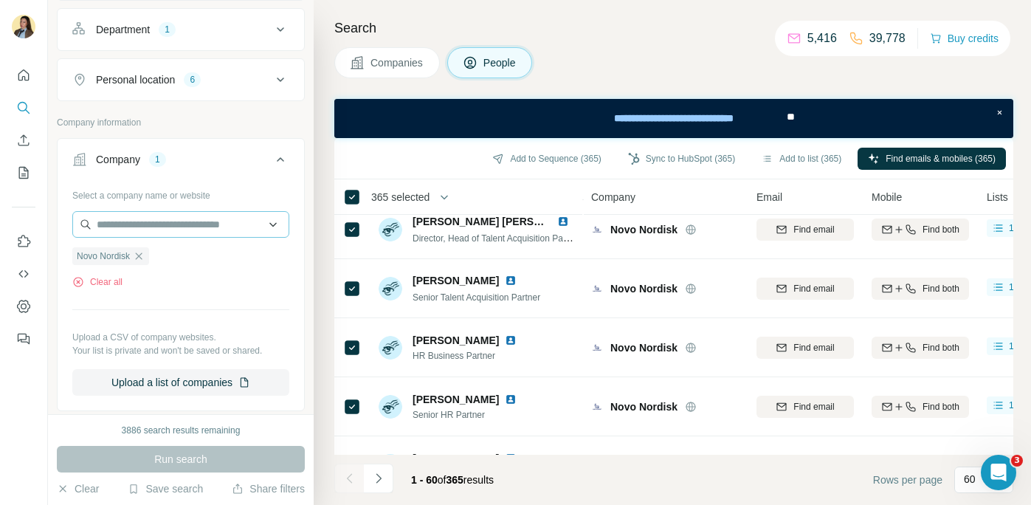
click at [143, 256] on icon "button" at bounding box center [139, 256] width 12 height 12
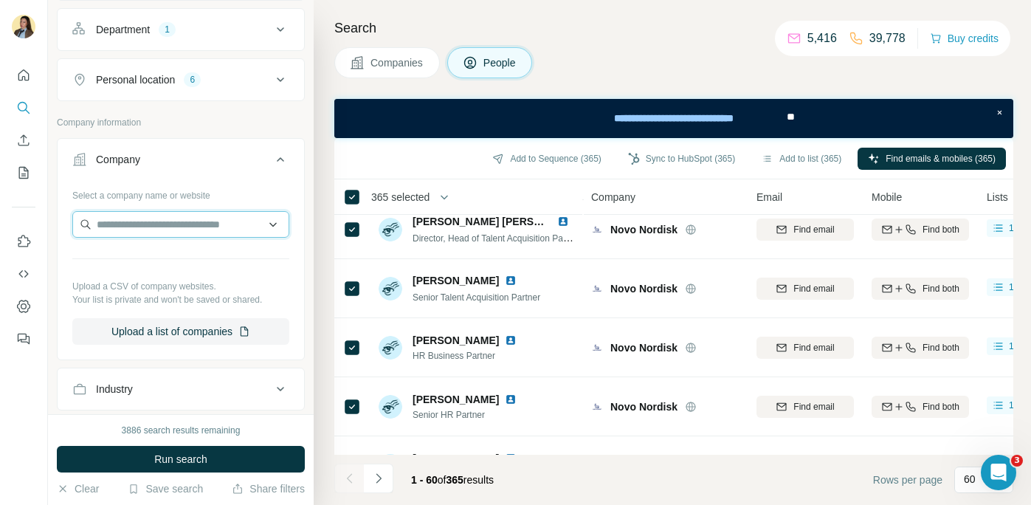
click at [142, 221] on input "text" at bounding box center [180, 224] width 217 height 27
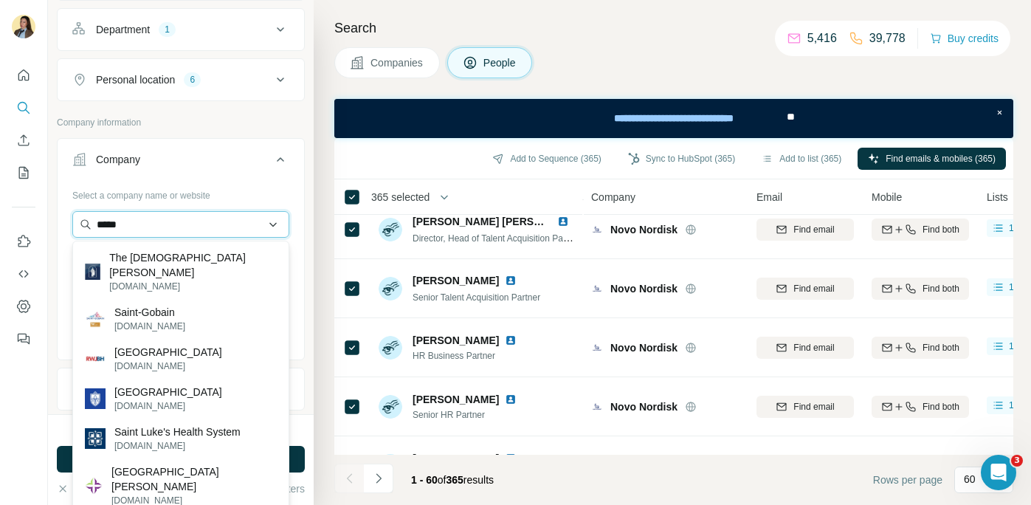
click at [275, 224] on input "*****" at bounding box center [180, 224] width 217 height 27
type input "*"
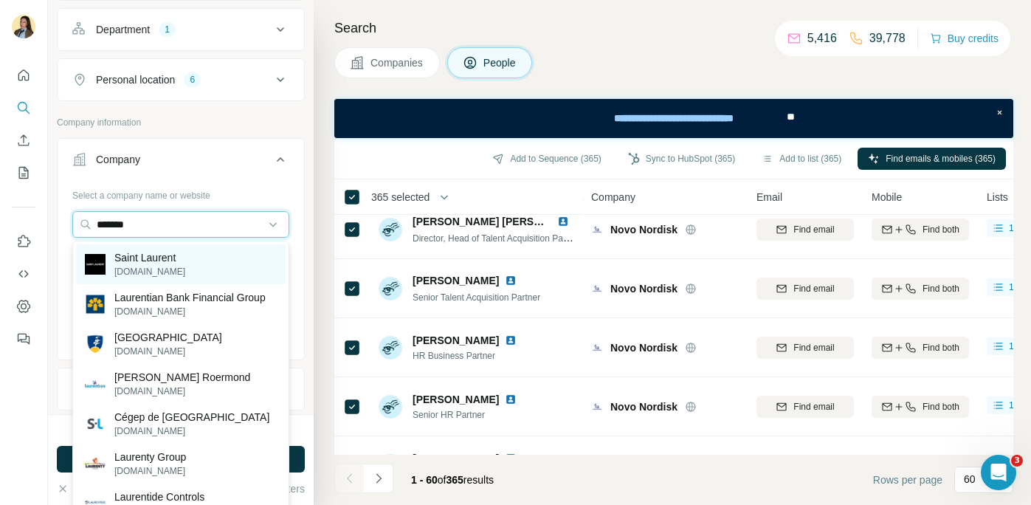
type input "*******"
click at [139, 261] on p "Saint Laurent" at bounding box center [149, 257] width 71 height 15
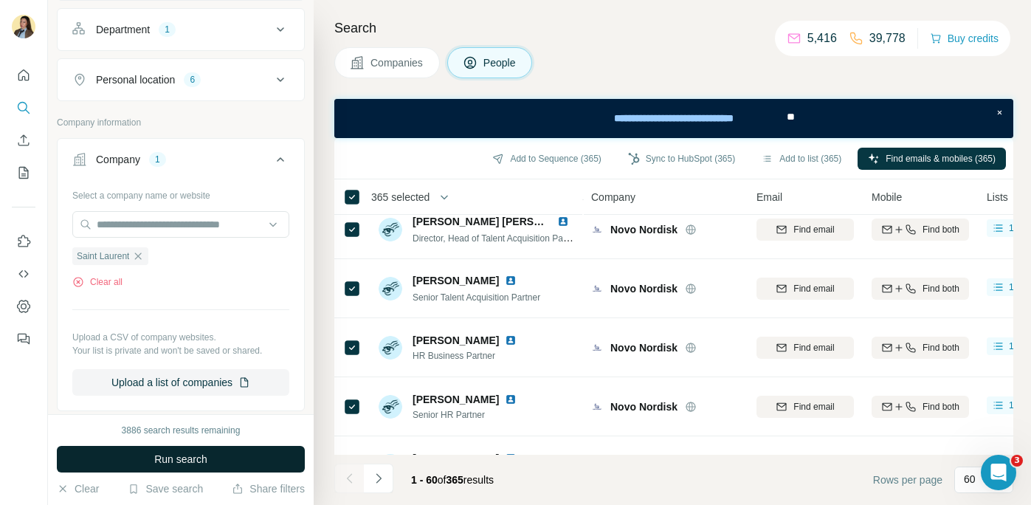
click at [219, 453] on button "Run search" at bounding box center [181, 459] width 248 height 27
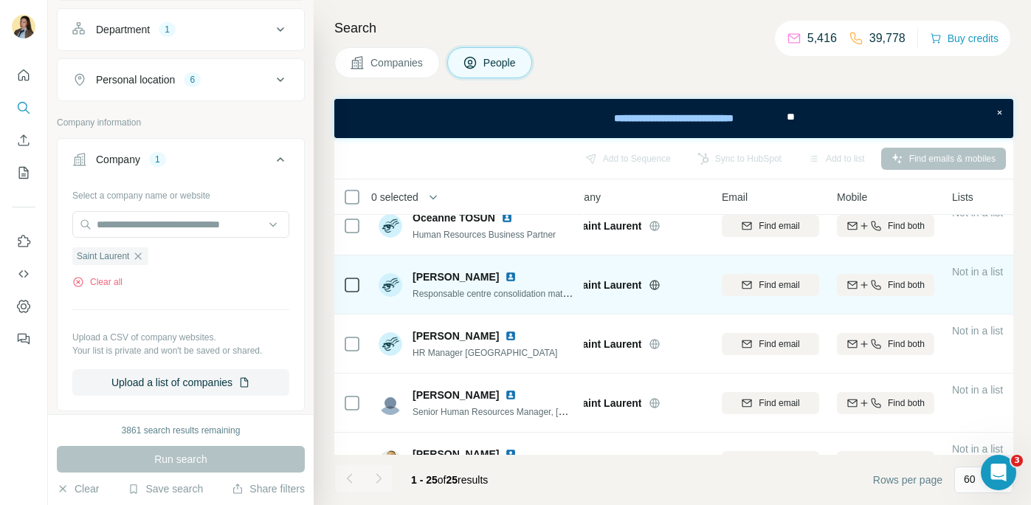
scroll to position [196, 0]
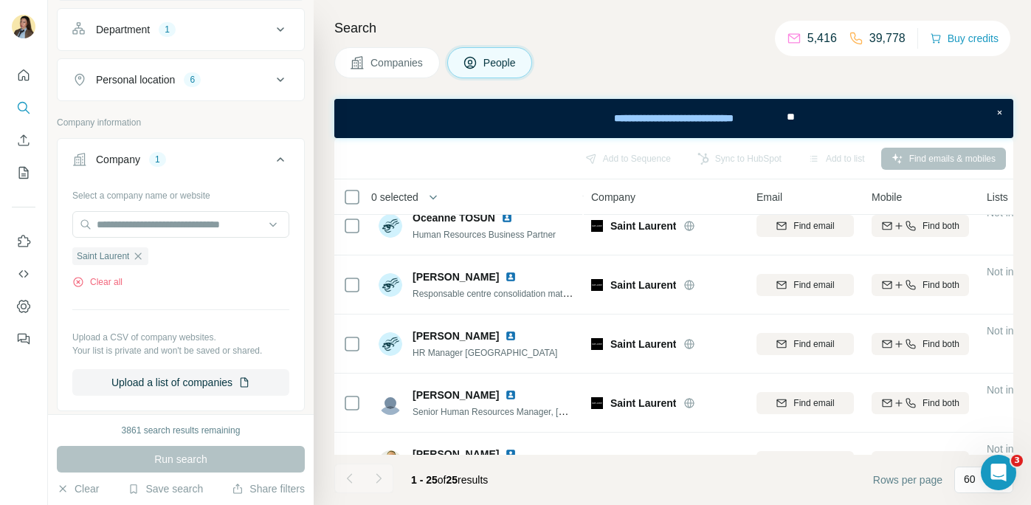
click at [256, 89] on button "Personal location 6" at bounding box center [181, 79] width 247 height 35
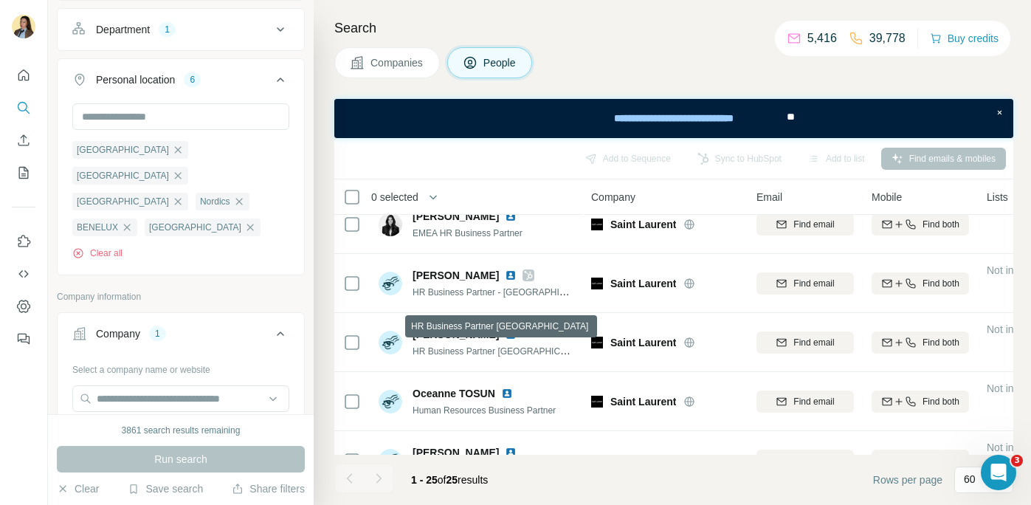
scroll to position [0, 0]
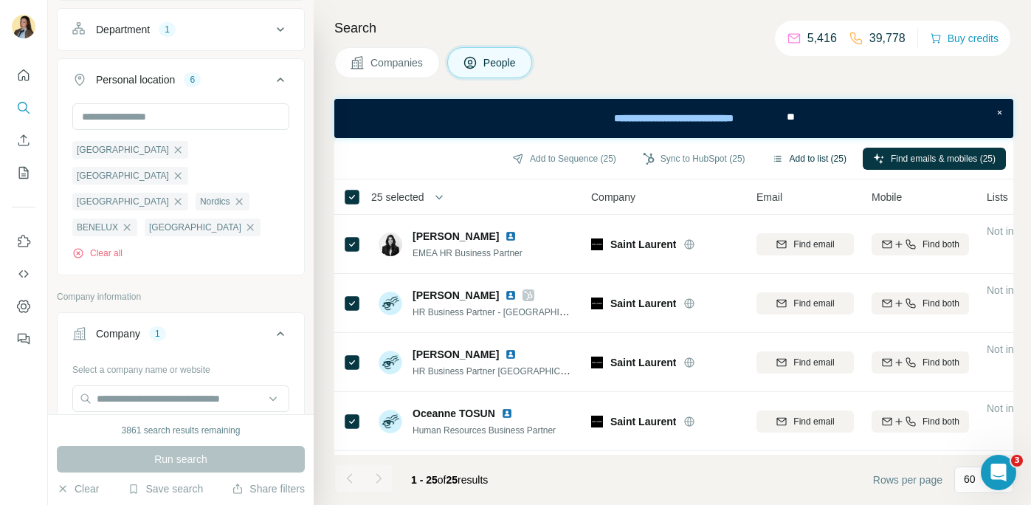
click at [818, 156] on button "Add to list (25)" at bounding box center [809, 159] width 95 height 22
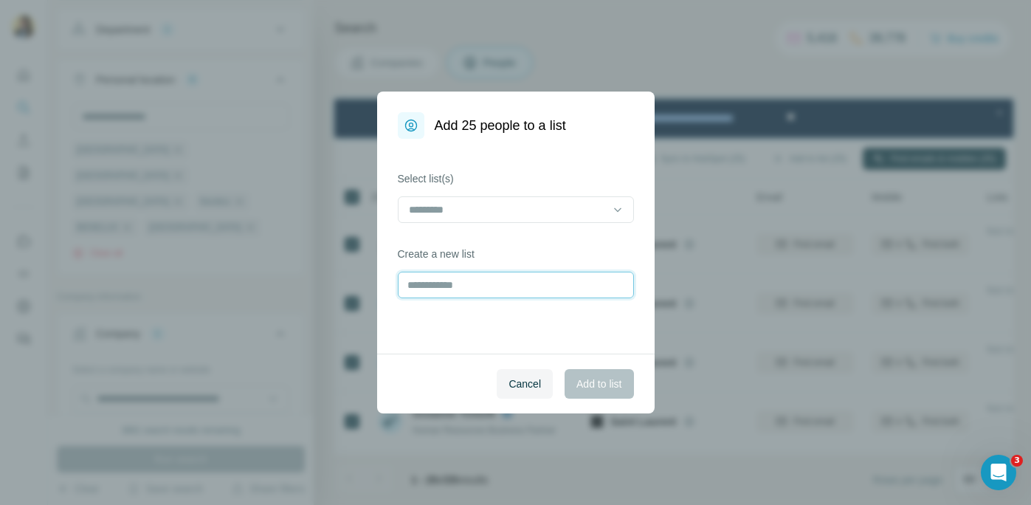
click at [448, 285] on input "text" at bounding box center [516, 285] width 236 height 27
type input "***"
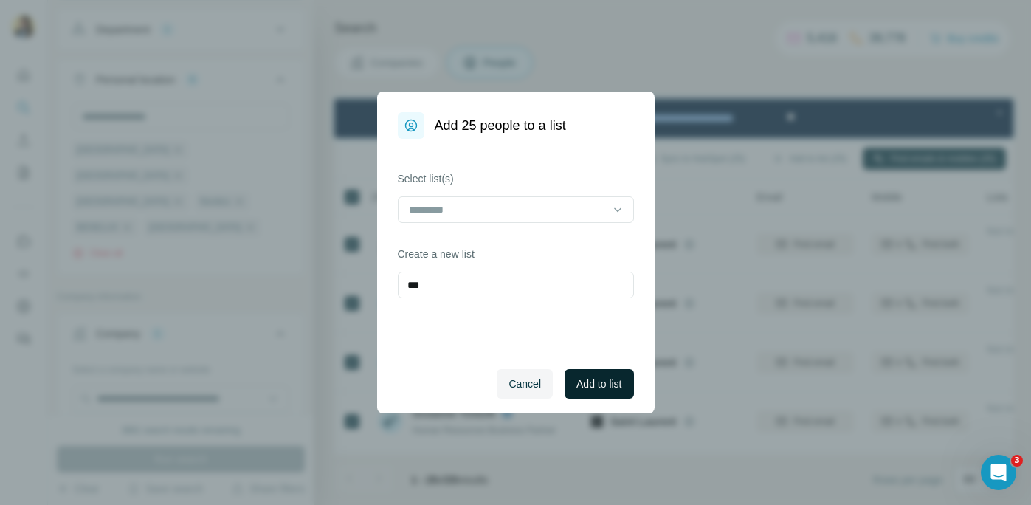
click at [577, 382] on span "Add to list" at bounding box center [598, 383] width 45 height 15
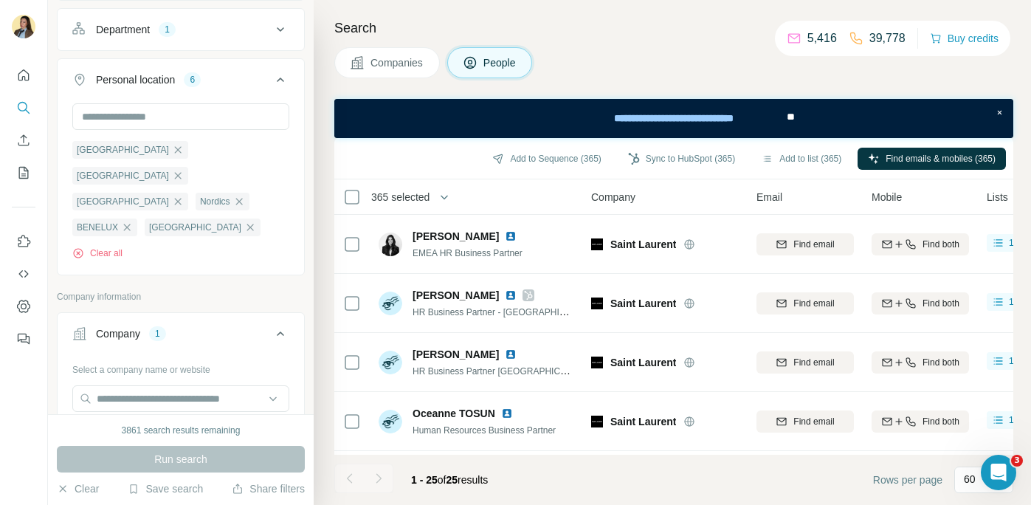
click at [226, 326] on div "Company 1" at bounding box center [171, 333] width 199 height 15
click at [261, 326] on div "Company 1" at bounding box center [171, 333] width 199 height 15
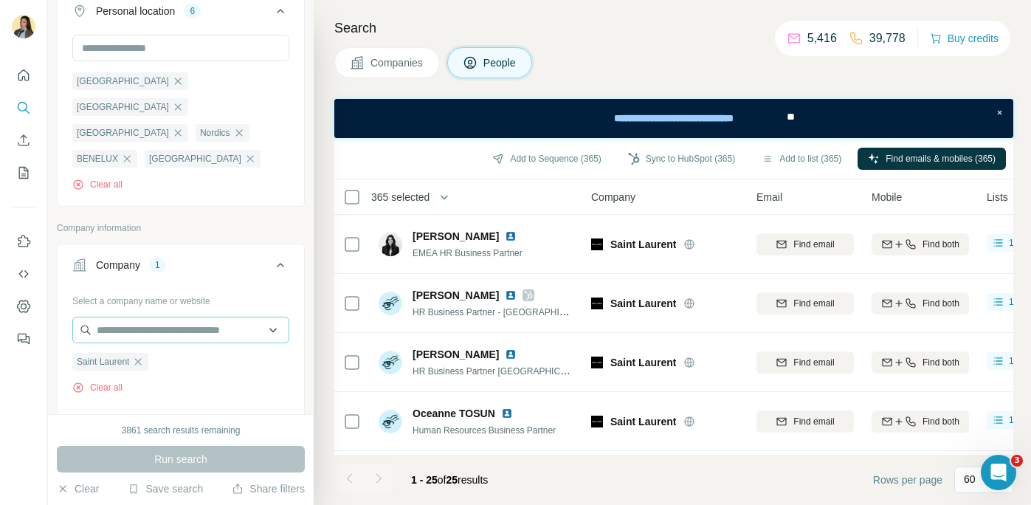
click at [144, 356] on icon "button" at bounding box center [138, 362] width 12 height 12
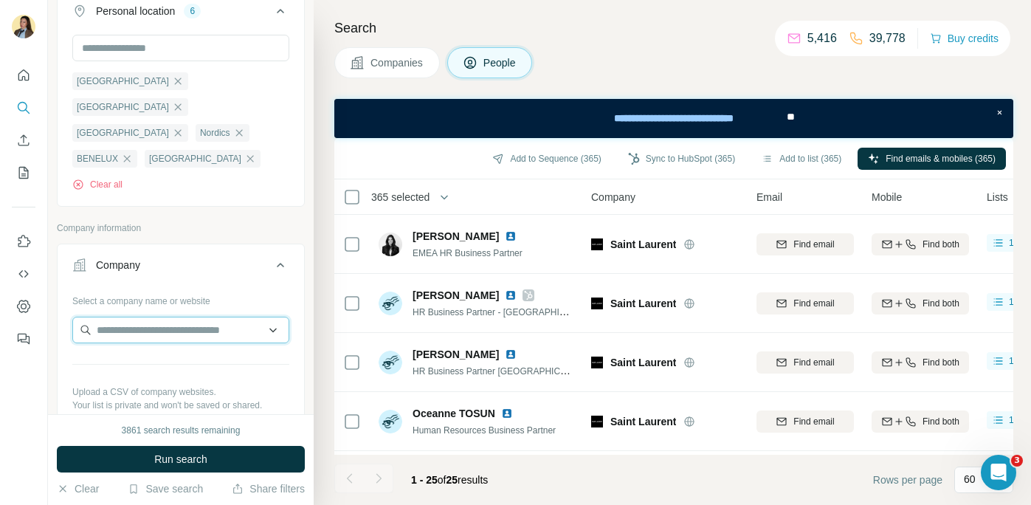
click at [138, 317] on input "text" at bounding box center [180, 330] width 217 height 27
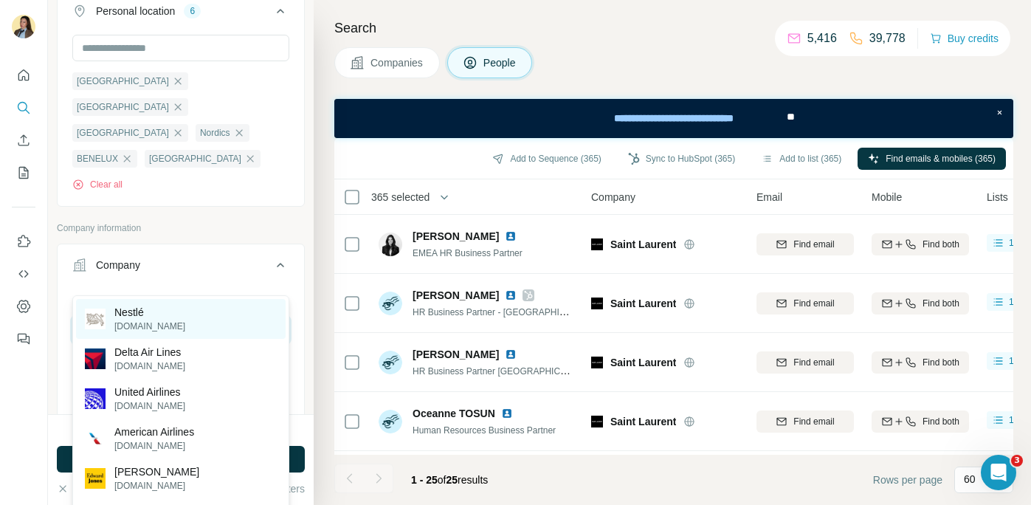
type input "***"
click at [171, 325] on div "Nestlé nestle.com" at bounding box center [181, 319] width 210 height 40
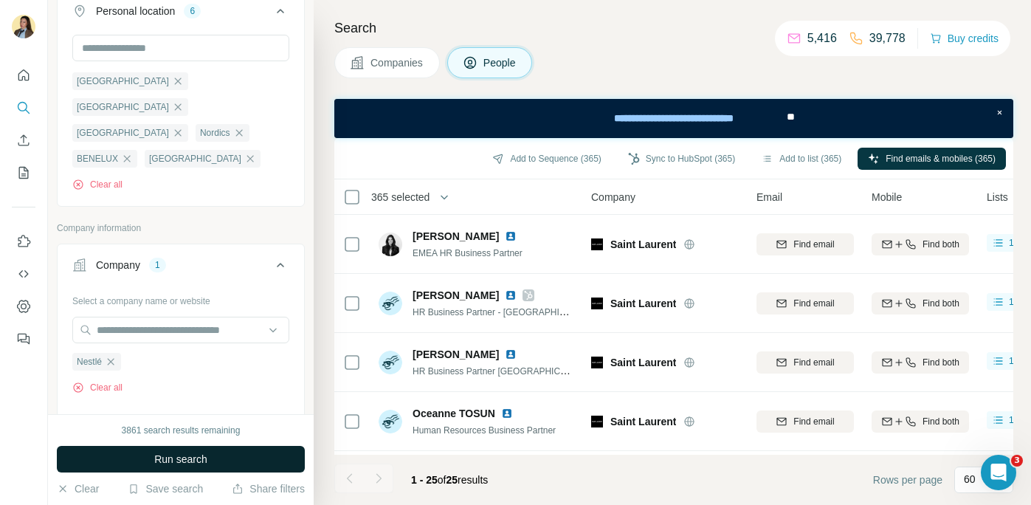
click at [201, 465] on span "Run search" at bounding box center [180, 459] width 53 height 15
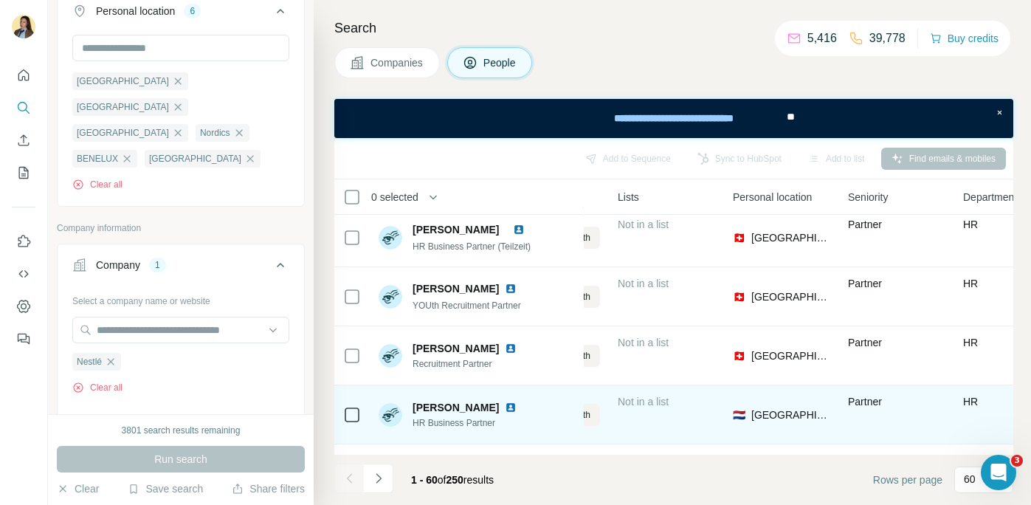
scroll to position [3217, 369]
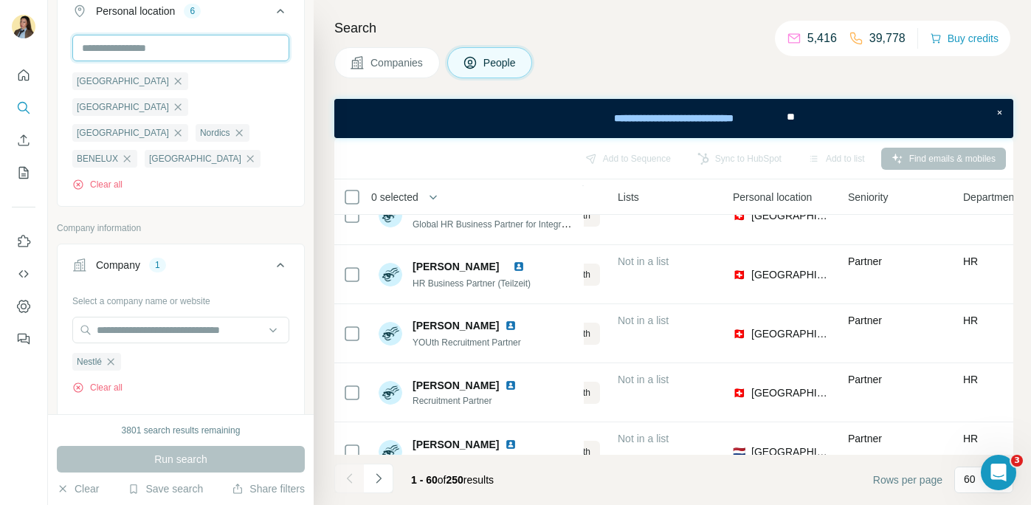
click at [240, 55] on input "text" at bounding box center [180, 48] width 217 height 27
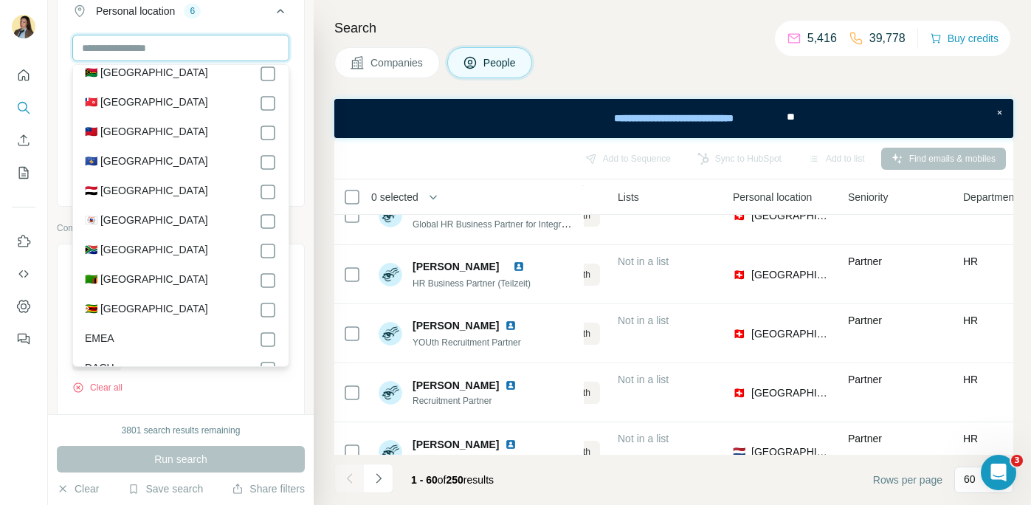
scroll to position [7375, 0]
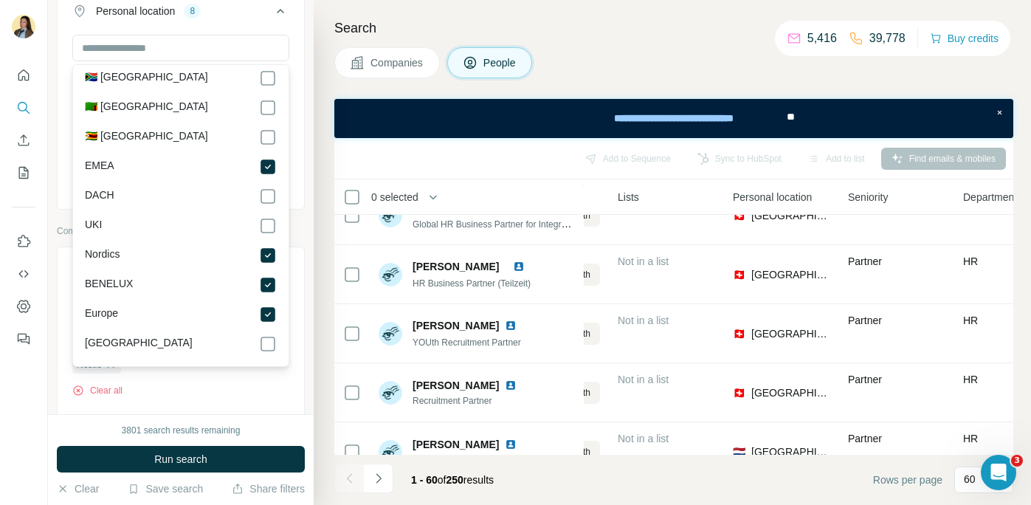
click at [229, 458] on button "Run search" at bounding box center [181, 459] width 248 height 27
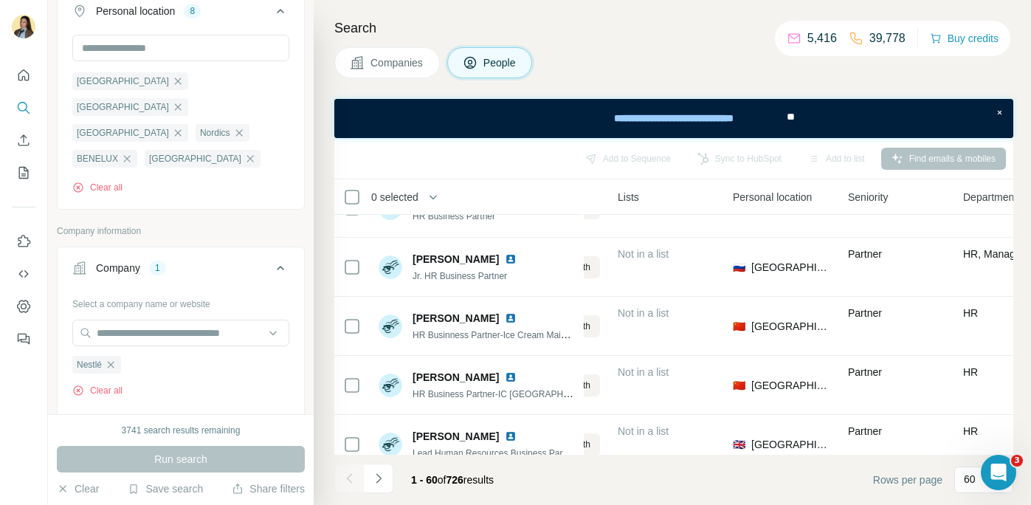
scroll to position [278, 0]
click at [171, 180] on icon "button" at bounding box center [171, 186] width 12 height 12
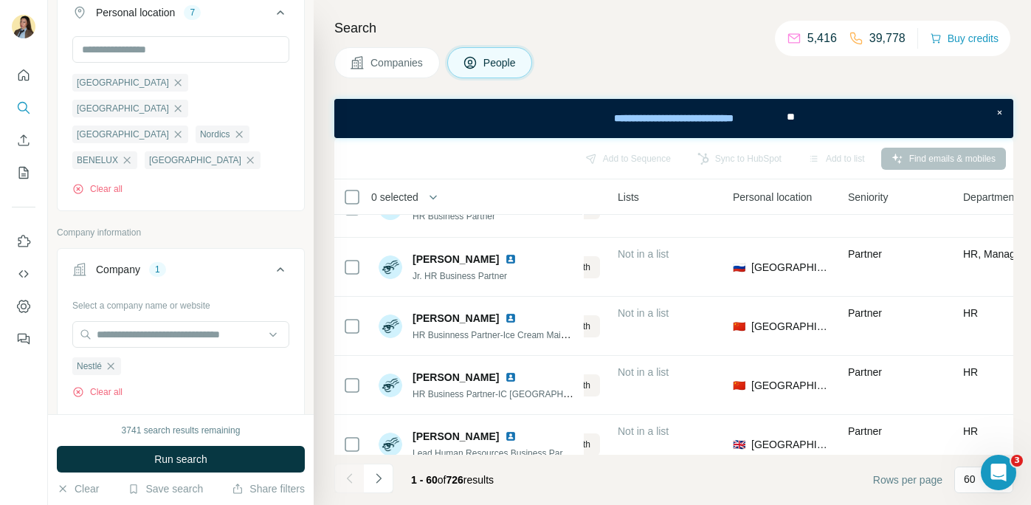
click at [212, 463] on button "Run search" at bounding box center [181, 459] width 248 height 27
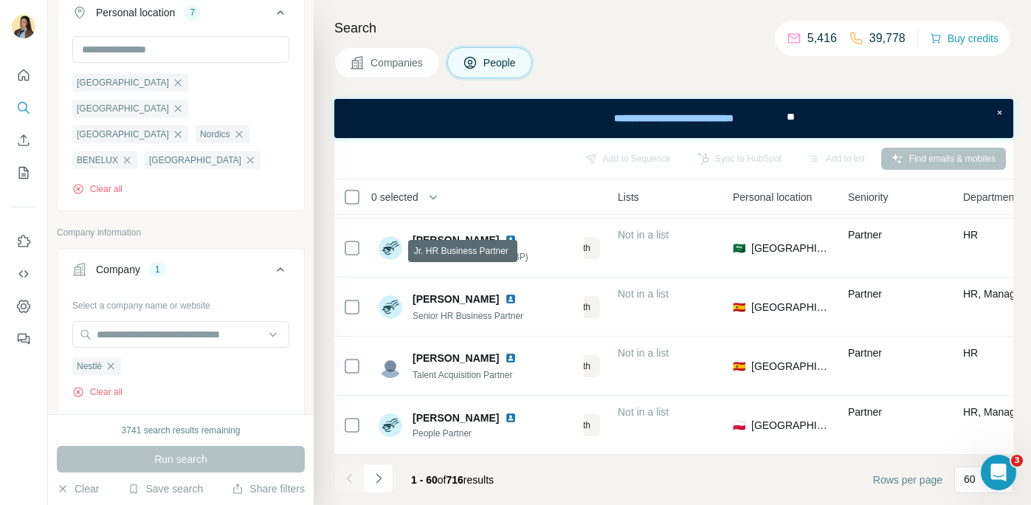
scroll to position [981, 369]
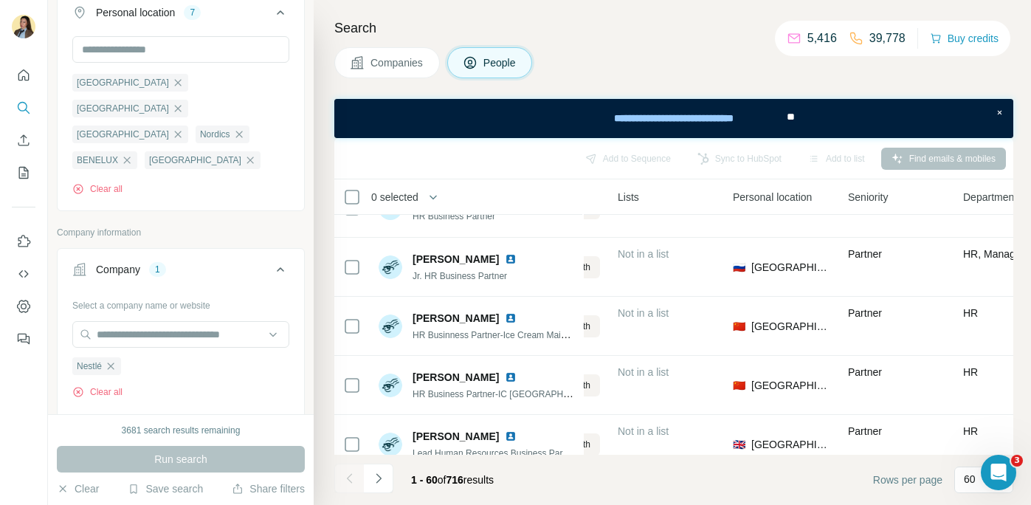
drag, startPoint x: 109, startPoint y: 136, endPoint x: 237, endPoint y: 303, distance: 210.6
click at [109, 182] on icon "button" at bounding box center [111, 185] width 7 height 7
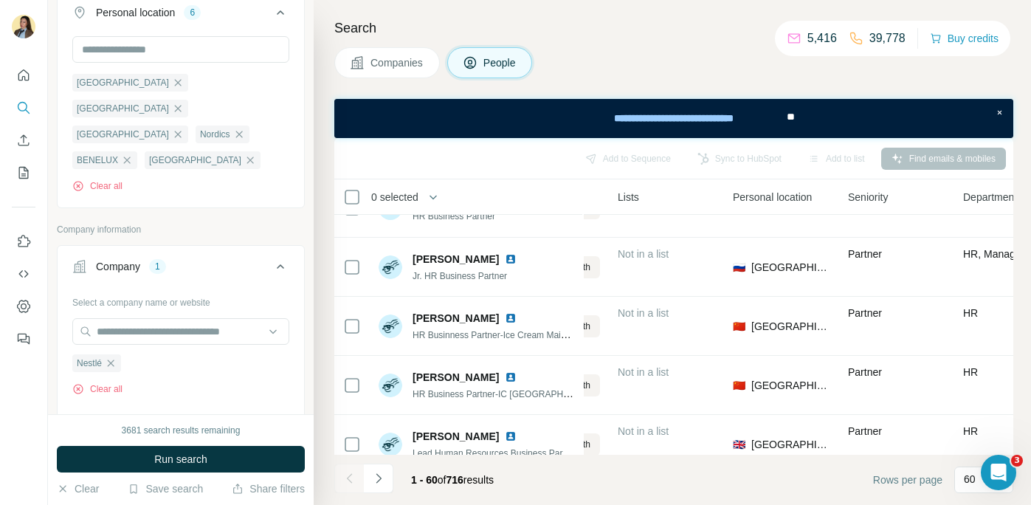
click at [231, 456] on button "Run search" at bounding box center [181, 459] width 248 height 27
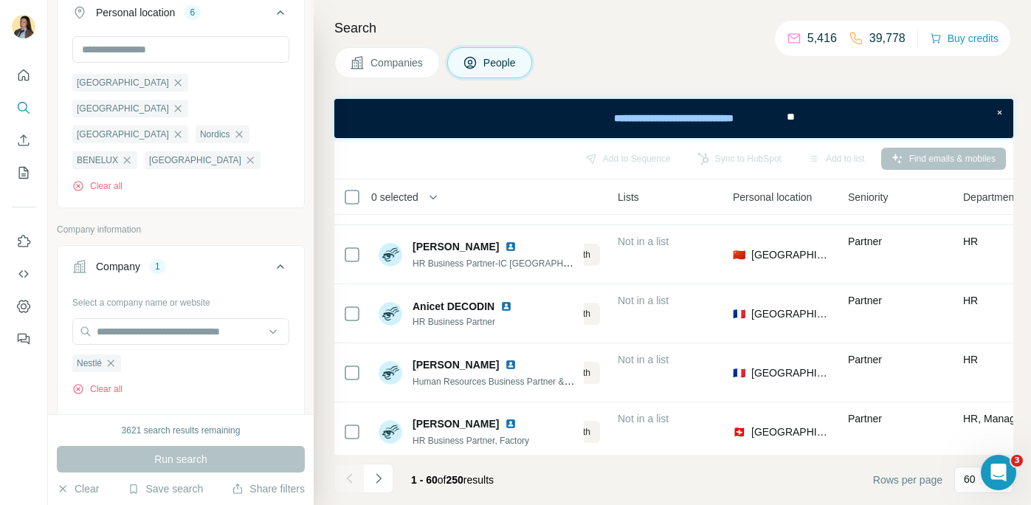
scroll to position [0, 369]
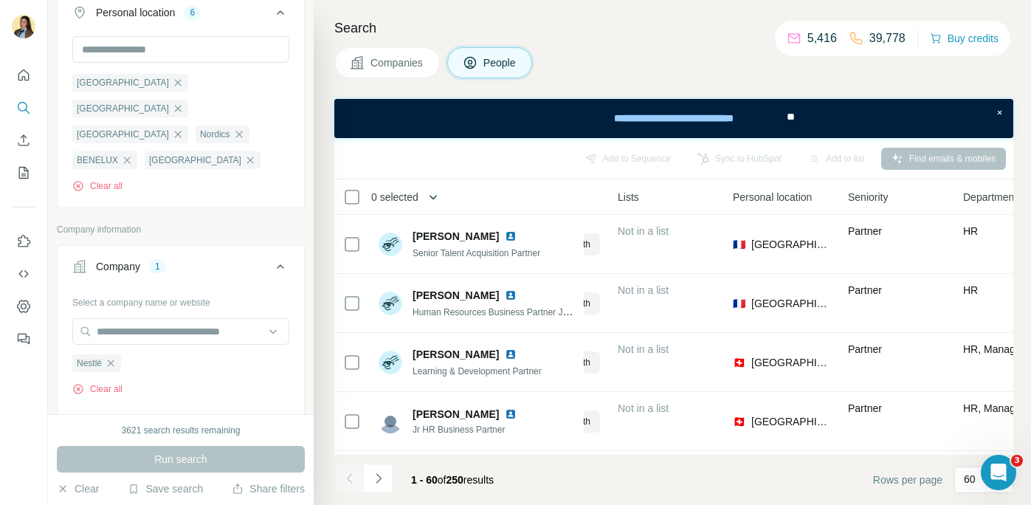
click at [439, 201] on icon "button" at bounding box center [433, 197] width 15 height 15
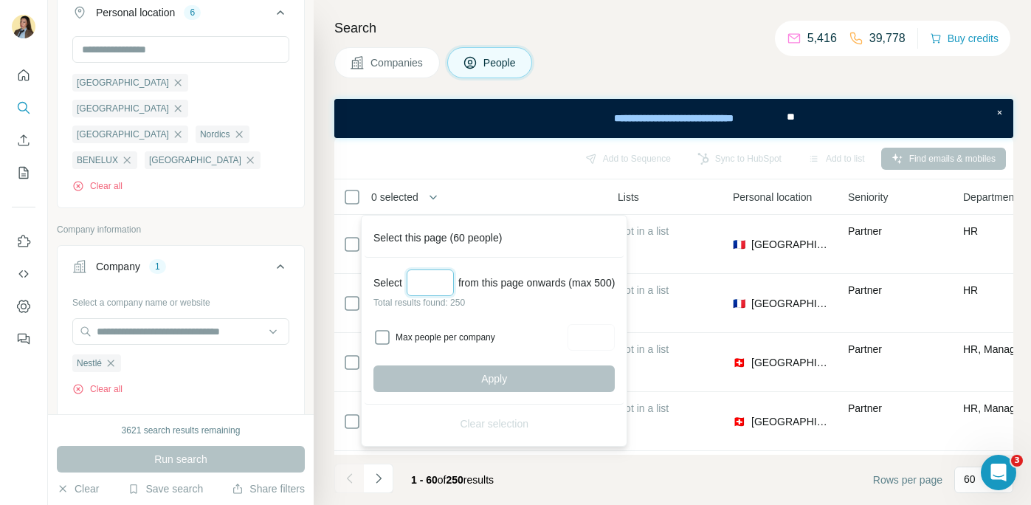
click at [436, 278] on input "Select a number (up to 500)" at bounding box center [430, 282] width 47 height 27
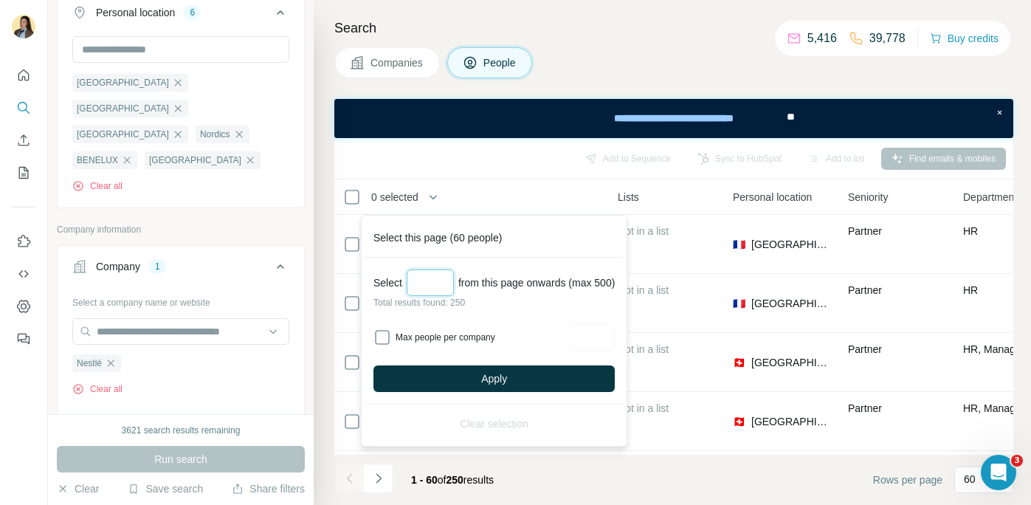
type input "***"
click at [466, 377] on button "Apply" at bounding box center [493, 378] width 241 height 27
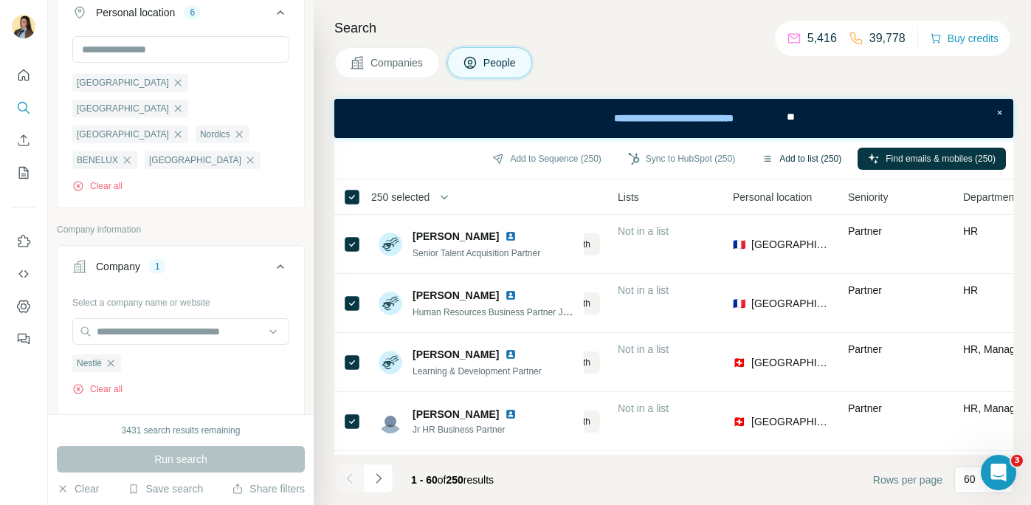
click at [782, 161] on button "Add to list (250)" at bounding box center [801, 159] width 100 height 22
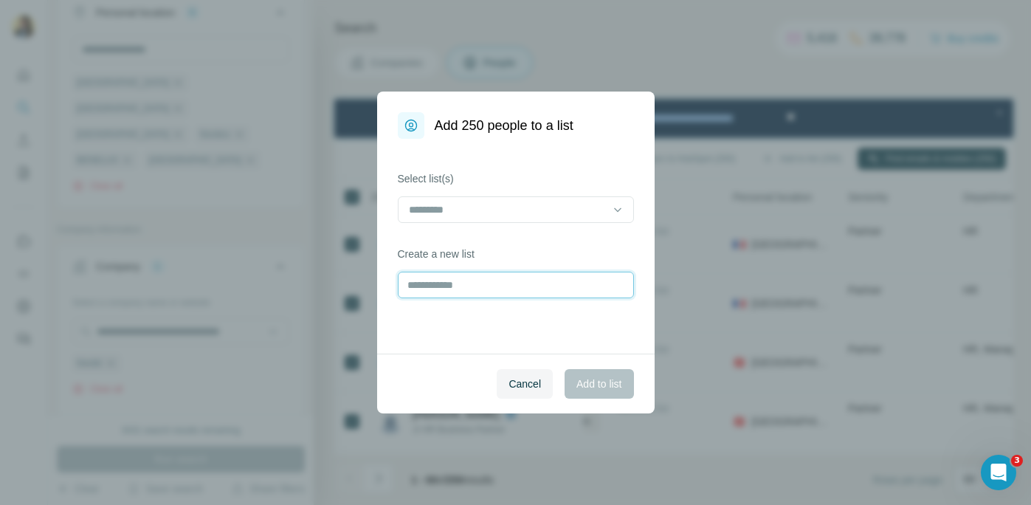
click at [455, 284] on input "text" at bounding box center [516, 285] width 236 height 27
type input "******"
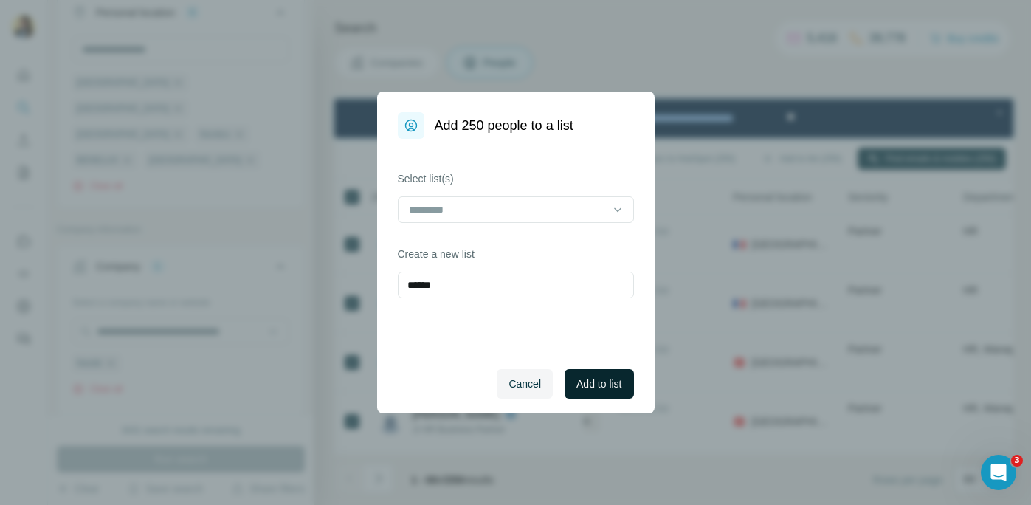
click at [607, 390] on span "Add to list" at bounding box center [598, 383] width 45 height 15
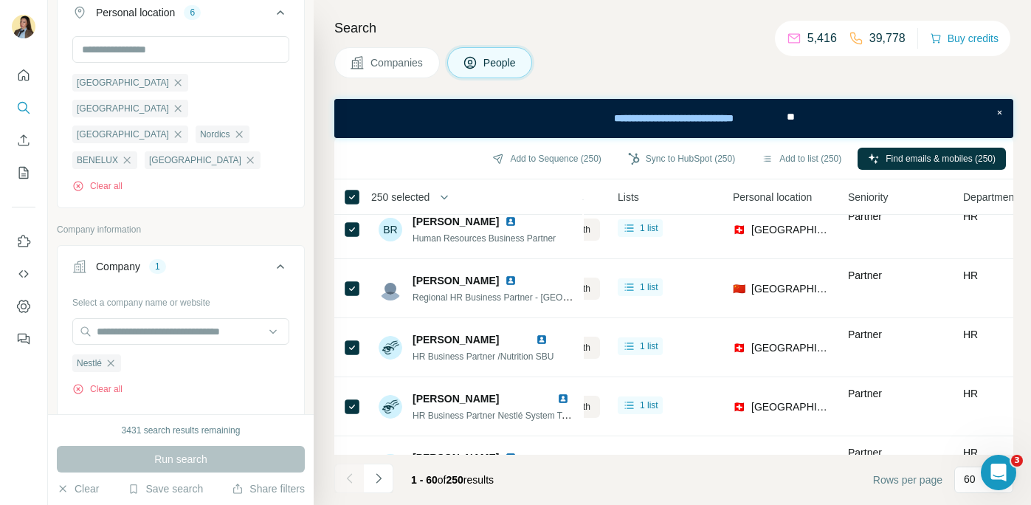
scroll to position [1035, 369]
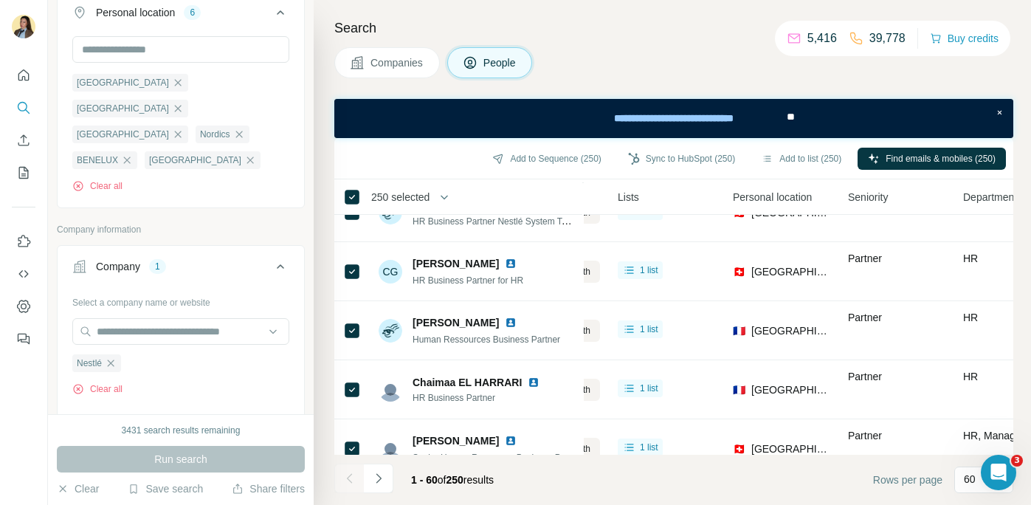
click at [204, 249] on button "Company 1" at bounding box center [181, 269] width 247 height 41
click at [195, 259] on div "Company 1" at bounding box center [171, 266] width 199 height 15
click at [115, 357] on icon "button" at bounding box center [111, 363] width 12 height 12
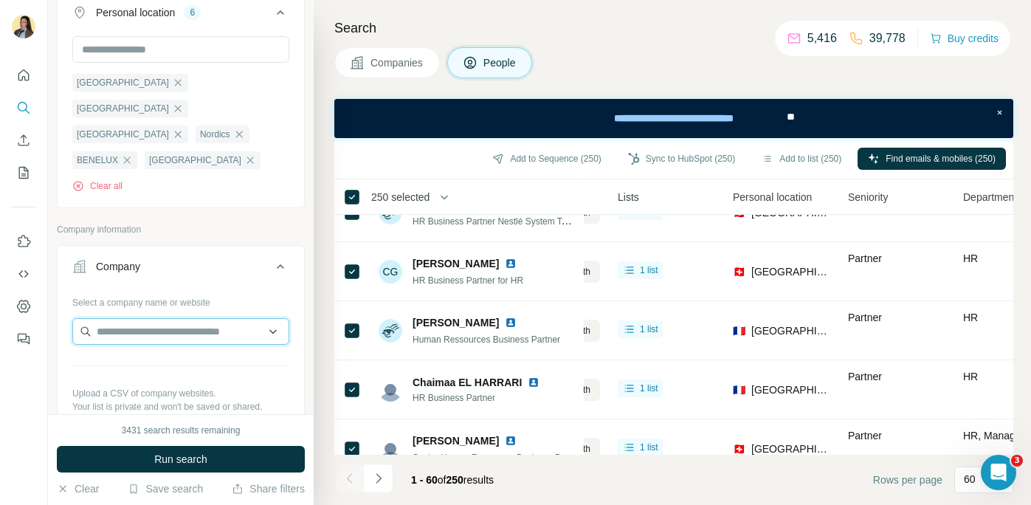
click at [154, 318] on input "text" at bounding box center [180, 331] width 217 height 27
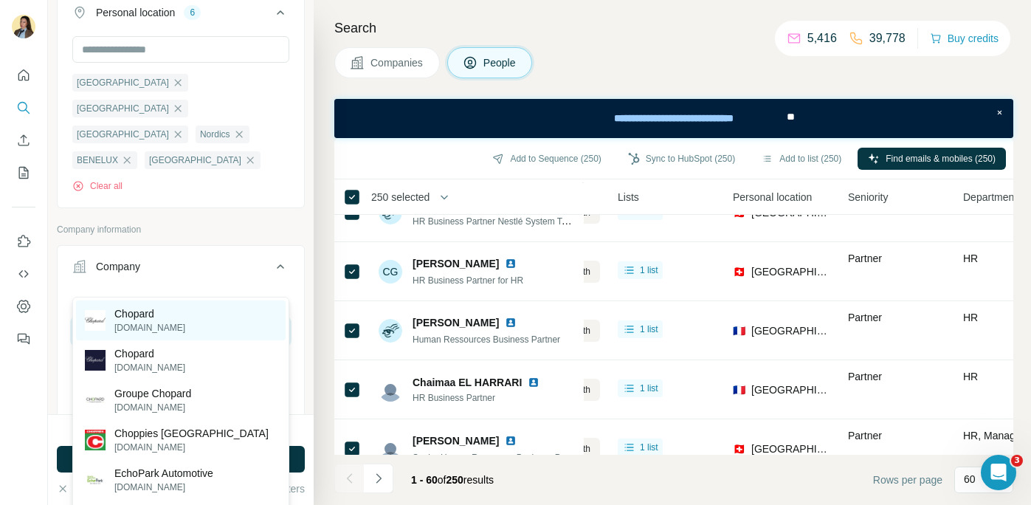
type input "****"
click at [168, 325] on p "chopard.com" at bounding box center [149, 327] width 71 height 13
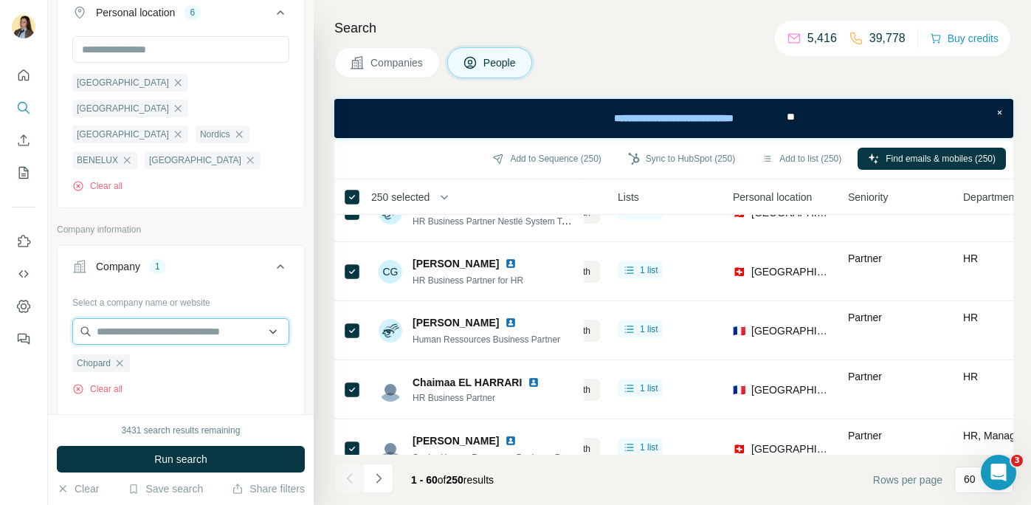
click at [183, 318] on input "text" at bounding box center [180, 331] width 217 height 27
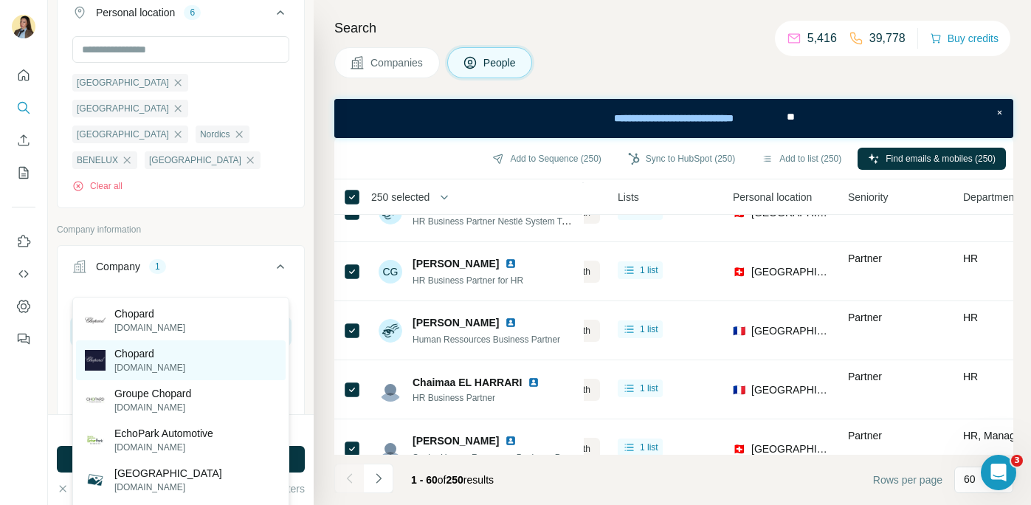
type input "******"
click at [216, 364] on div "Chopard chopard.co" at bounding box center [181, 360] width 210 height 40
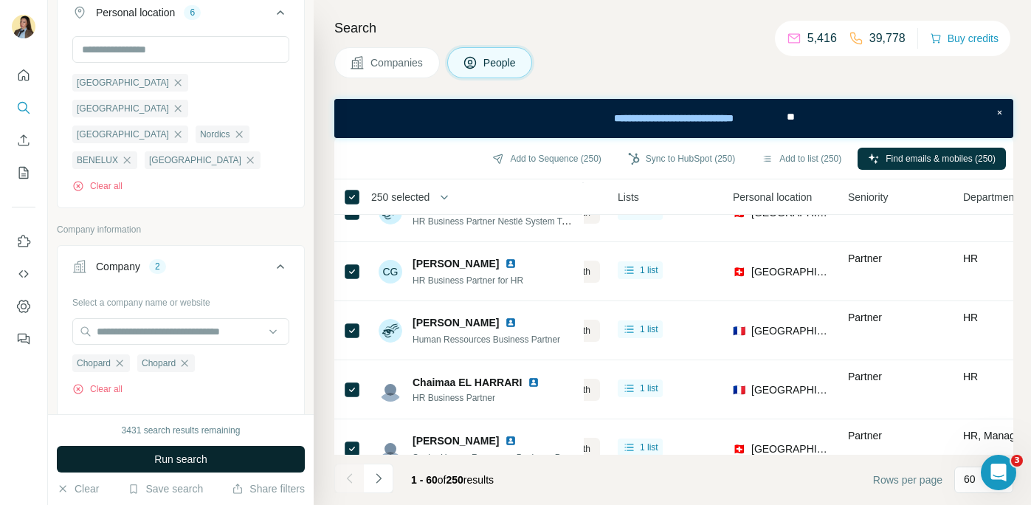
click at [210, 461] on button "Run search" at bounding box center [181, 459] width 248 height 27
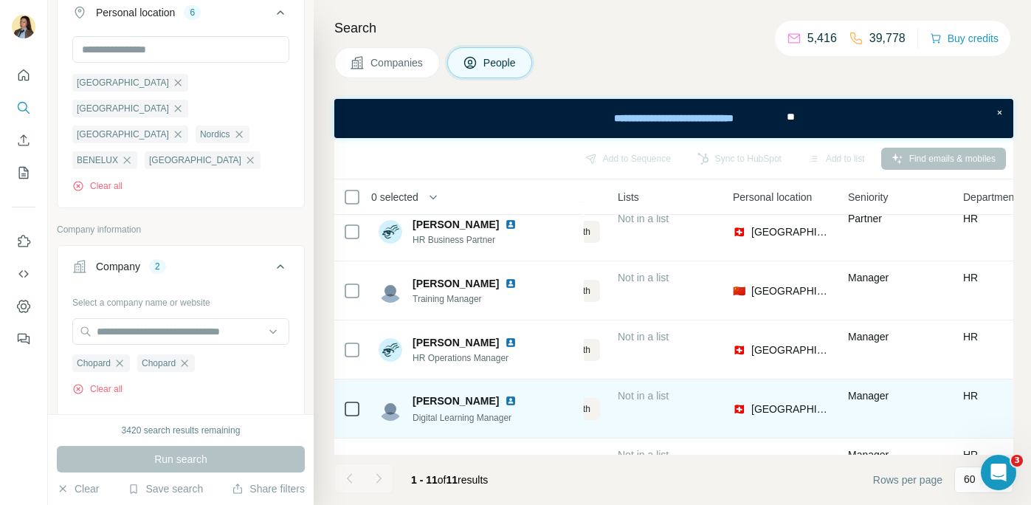
scroll to position [0, 369]
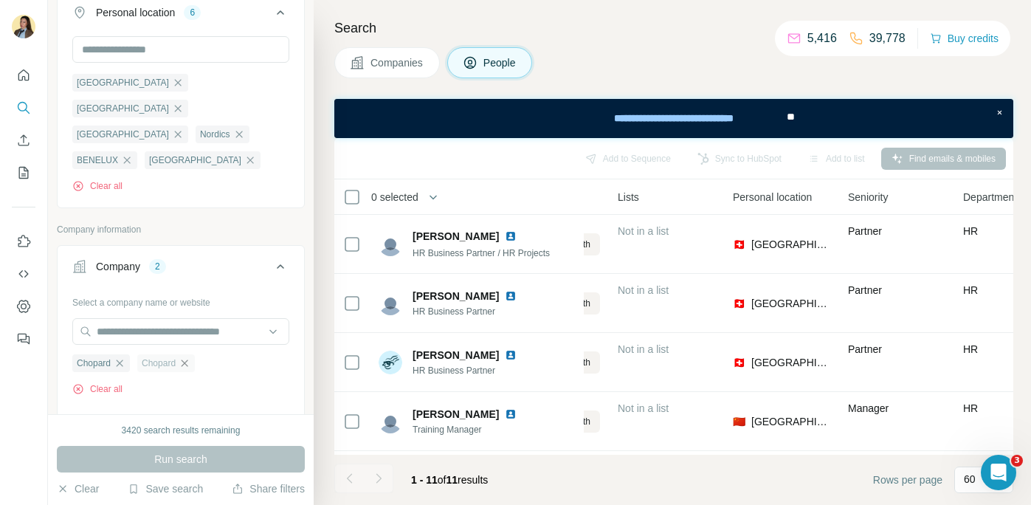
click at [187, 357] on icon "button" at bounding box center [185, 363] width 12 height 12
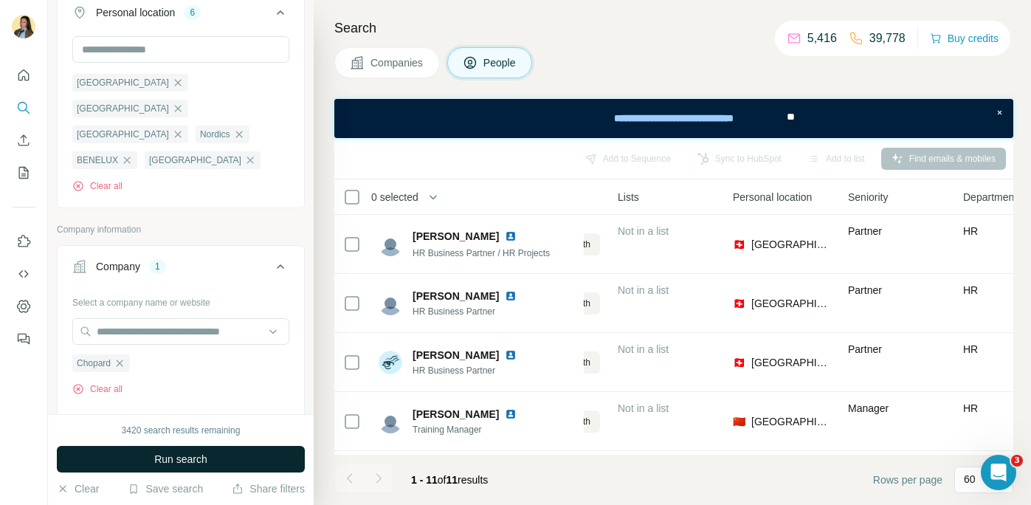
click at [210, 461] on button "Run search" at bounding box center [181, 459] width 248 height 27
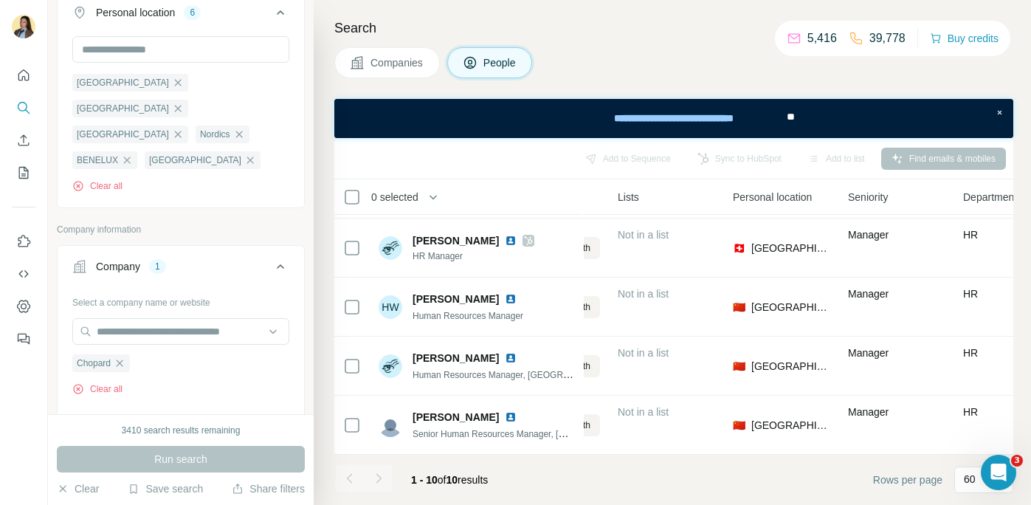
scroll to position [0, 369]
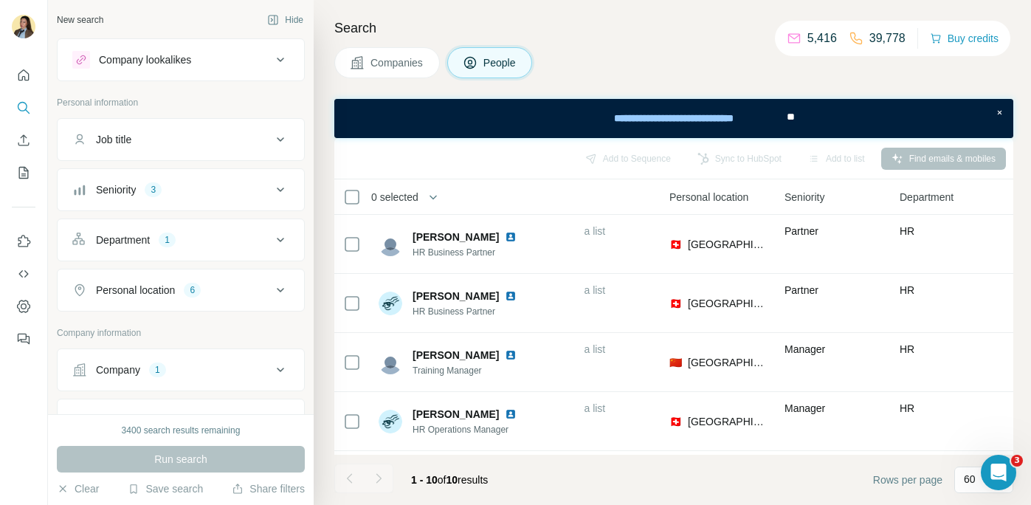
scroll to position [214, 432]
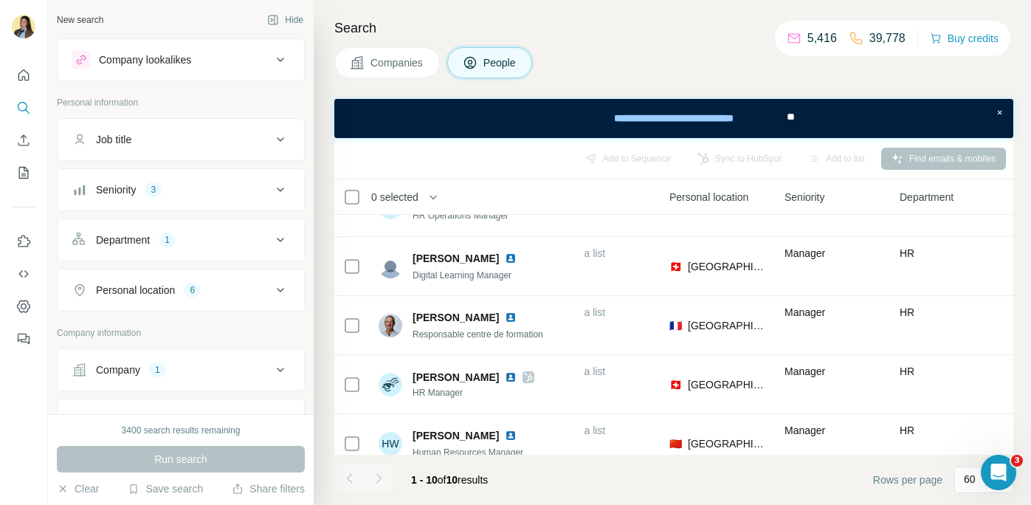
click at [201, 288] on div "6" at bounding box center [192, 289] width 17 height 13
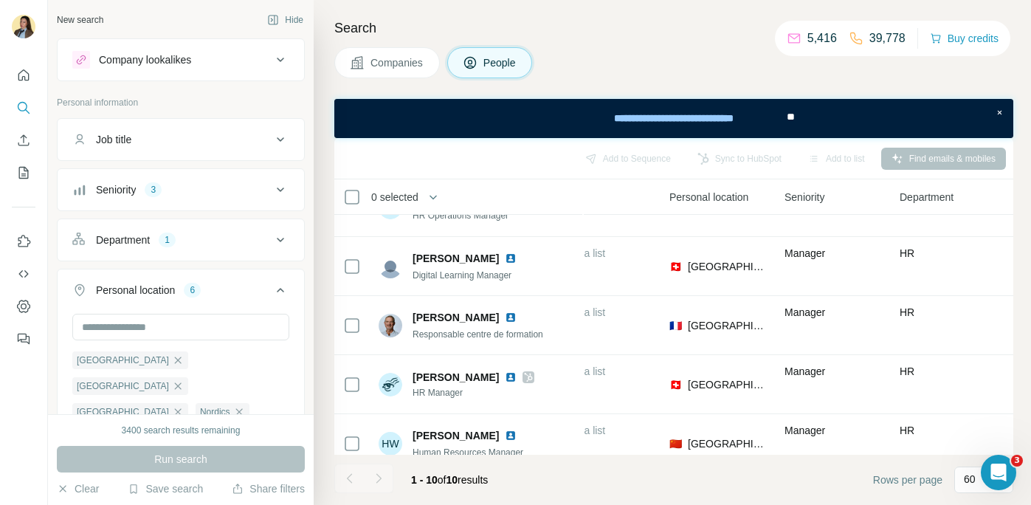
scroll to position [73, 0]
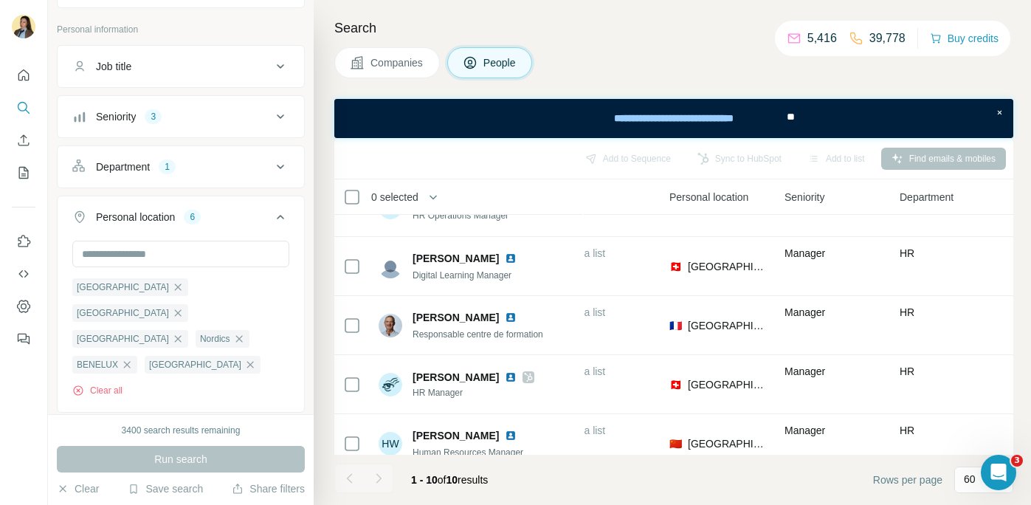
click at [227, 171] on div "Department 1" at bounding box center [171, 166] width 199 height 15
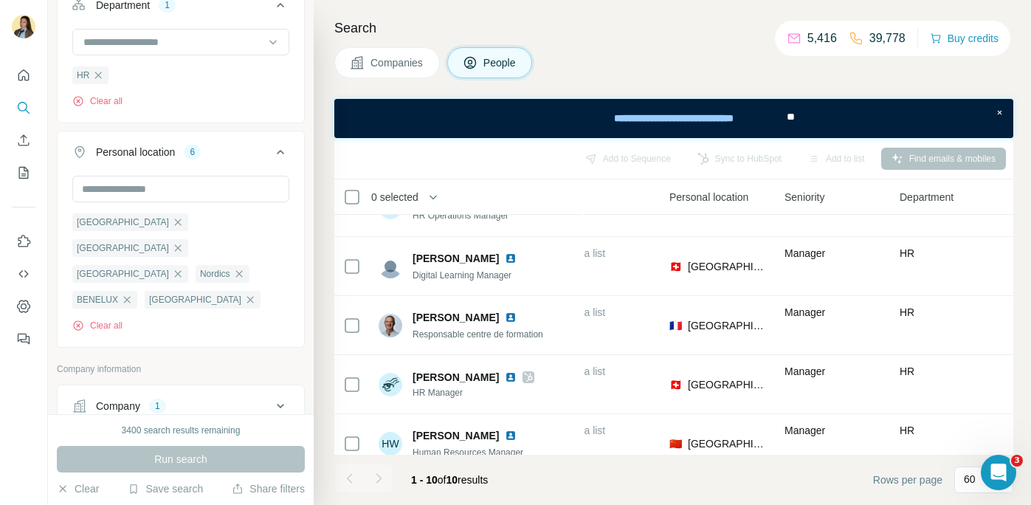
scroll to position [345, 0]
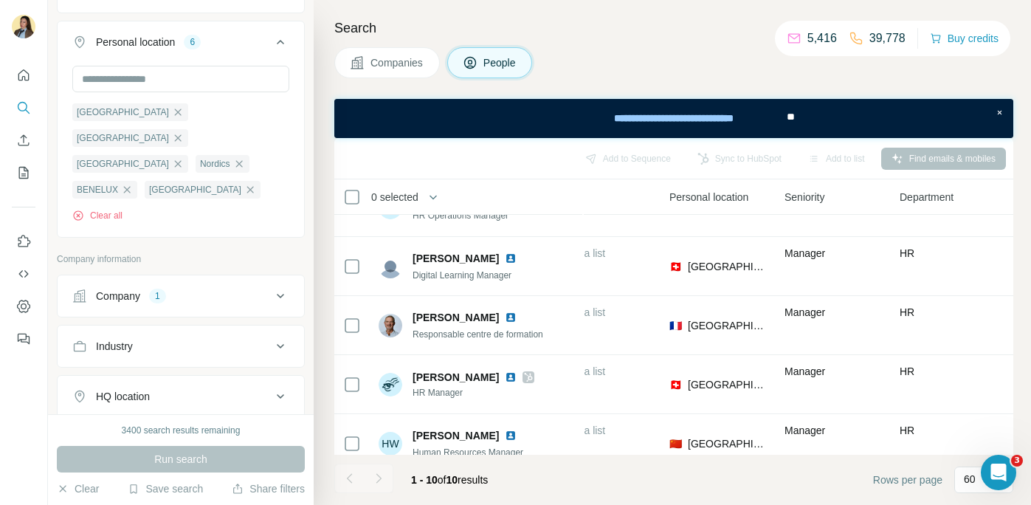
click at [226, 289] on div "Company 1" at bounding box center [171, 296] width 199 height 15
click at [125, 387] on icon "button" at bounding box center [120, 393] width 12 height 12
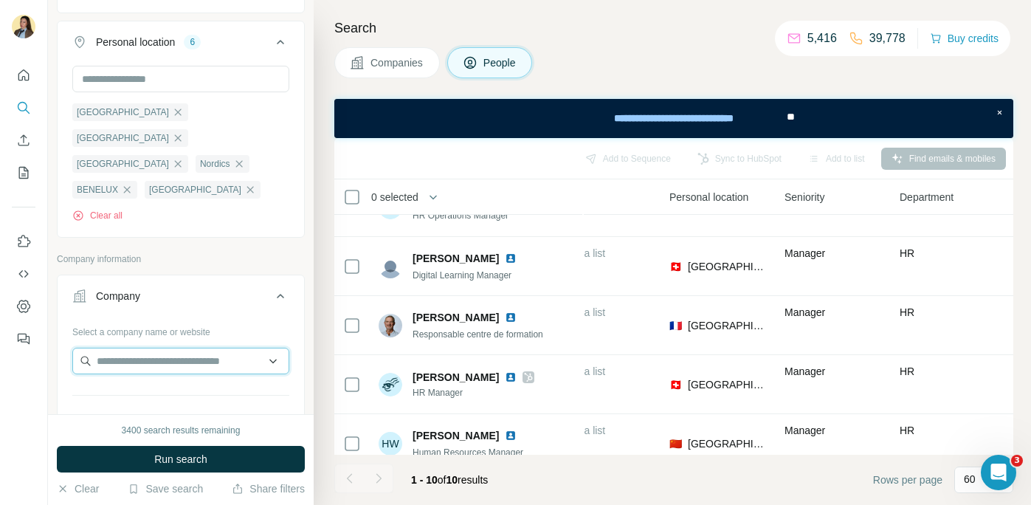
click at [150, 348] on input "text" at bounding box center [180, 361] width 217 height 27
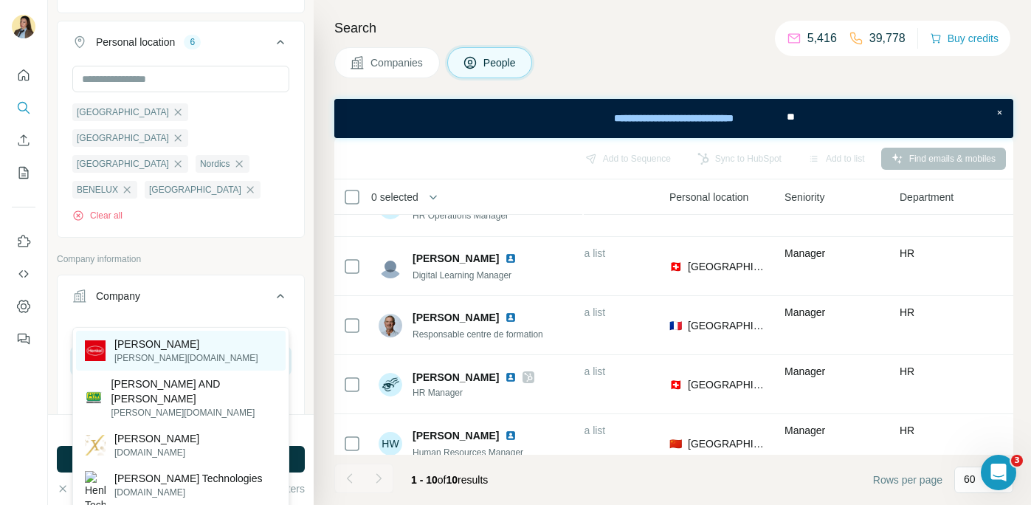
type input "******"
click at [172, 348] on div "[PERSON_NAME] [PERSON_NAME][DOMAIN_NAME]" at bounding box center [181, 351] width 210 height 40
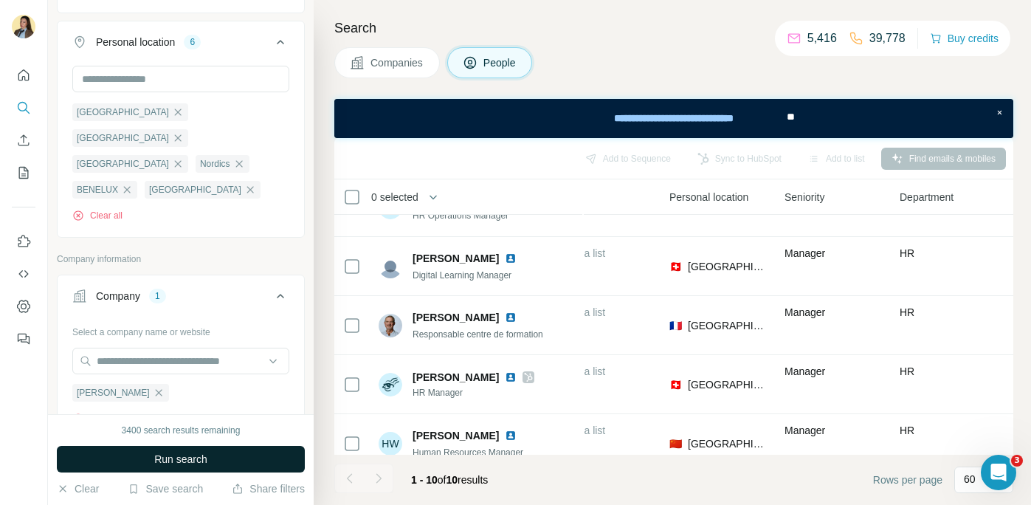
click at [171, 458] on span "Run search" at bounding box center [180, 459] width 53 height 15
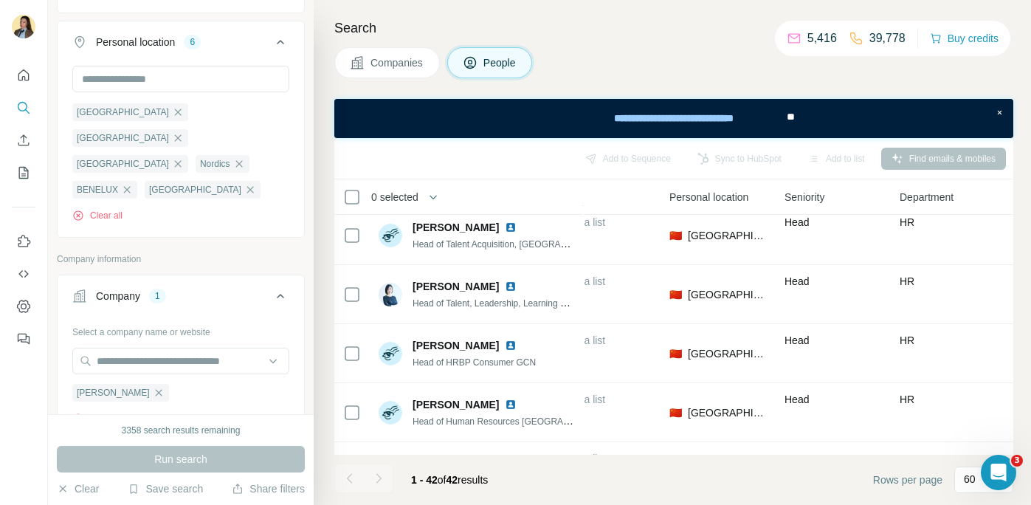
scroll to position [1227, 432]
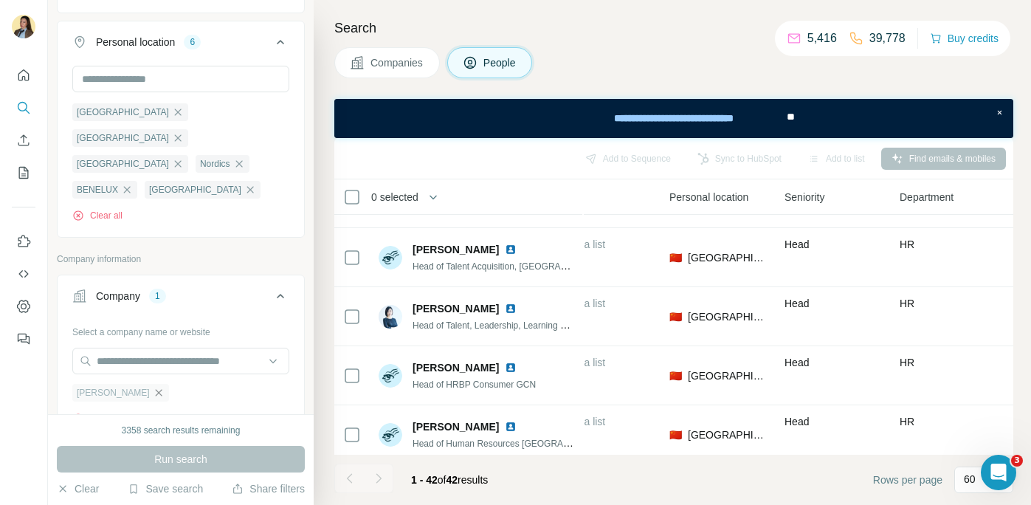
click at [153, 387] on icon "button" at bounding box center [159, 393] width 12 height 12
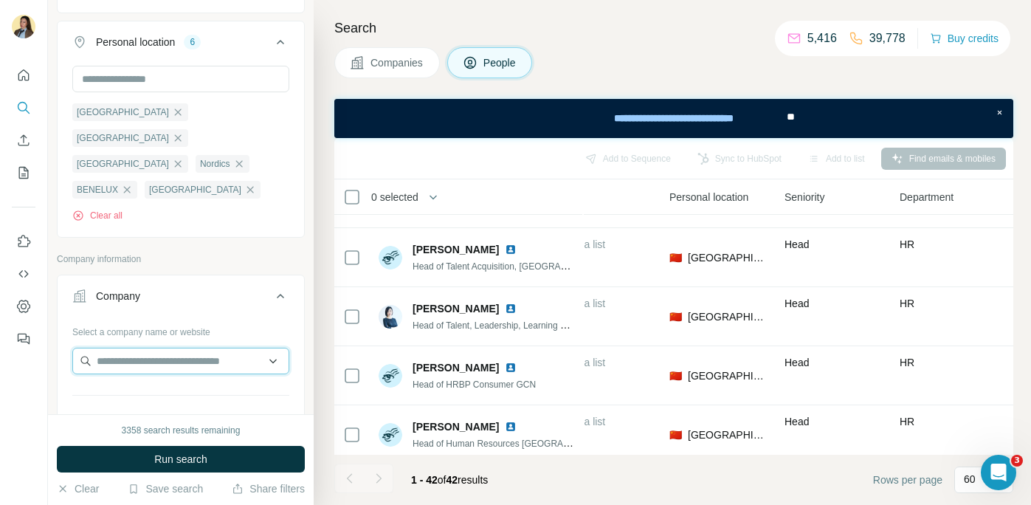
click at [125, 348] on input "text" at bounding box center [180, 361] width 217 height 27
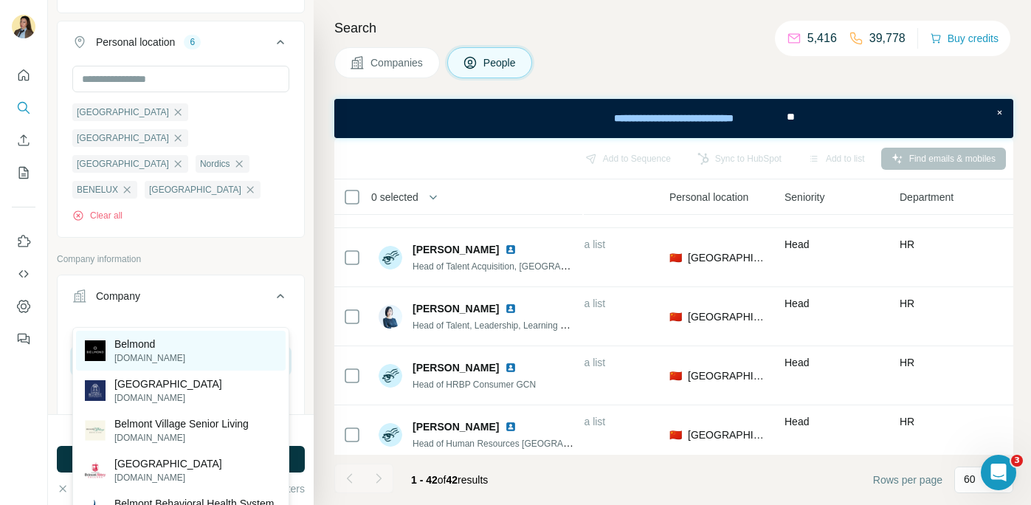
type input "*****"
click at [172, 351] on div "[PERSON_NAME][DOMAIN_NAME]" at bounding box center [181, 351] width 210 height 40
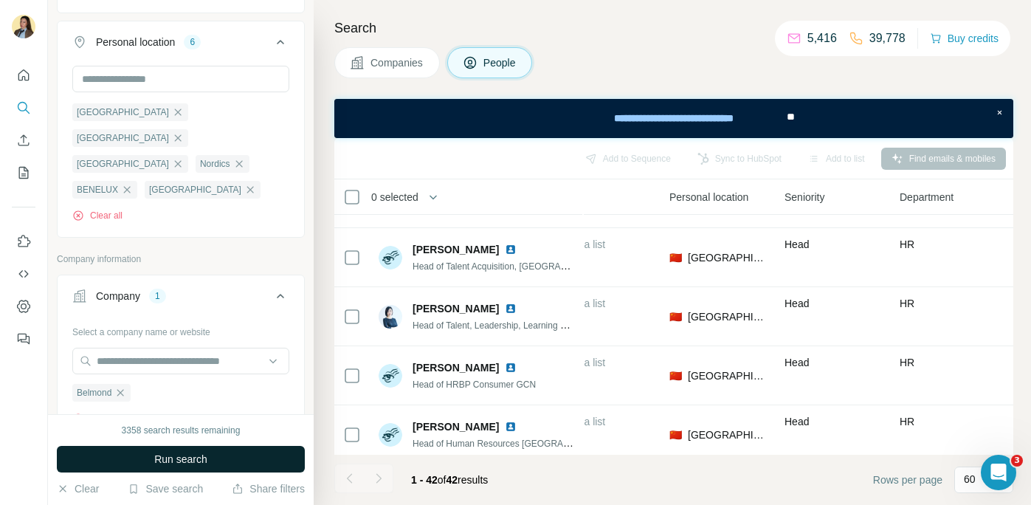
click at [197, 452] on span "Run search" at bounding box center [180, 459] width 53 height 15
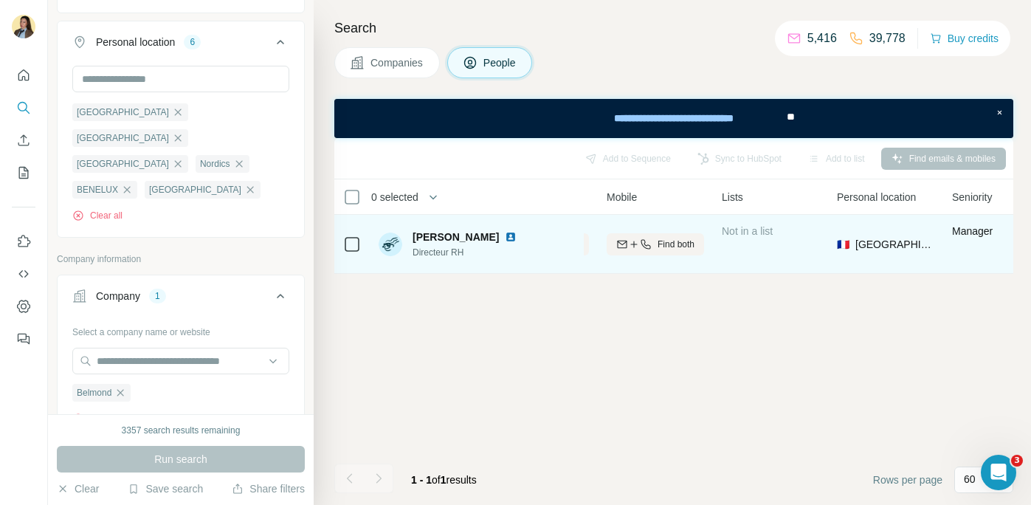
scroll to position [0, 264]
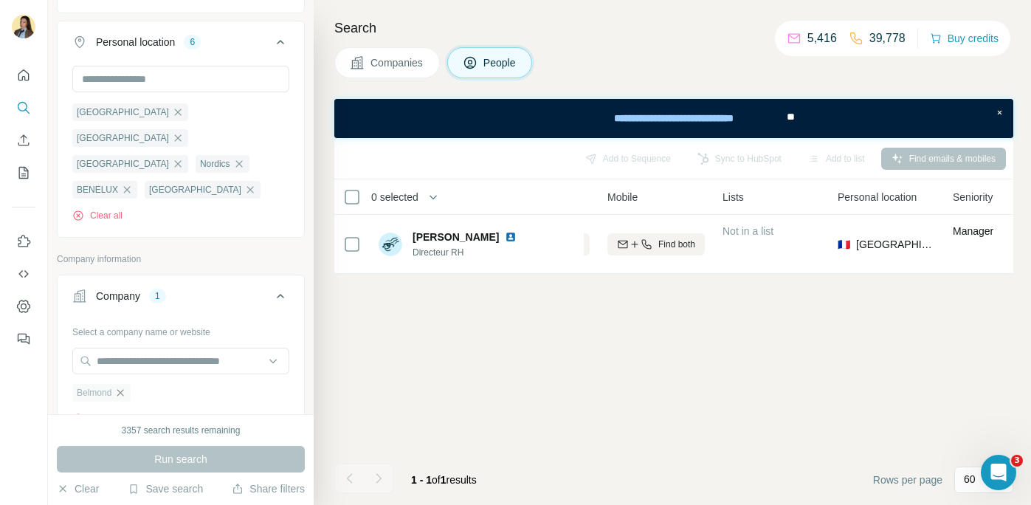
click at [123, 387] on icon "button" at bounding box center [120, 393] width 12 height 12
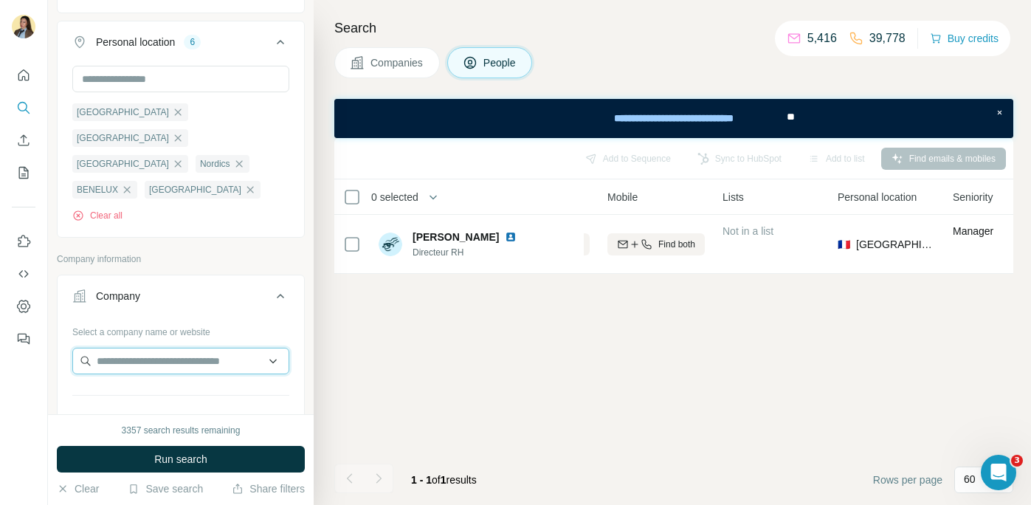
click at [135, 348] on input "text" at bounding box center [180, 361] width 217 height 27
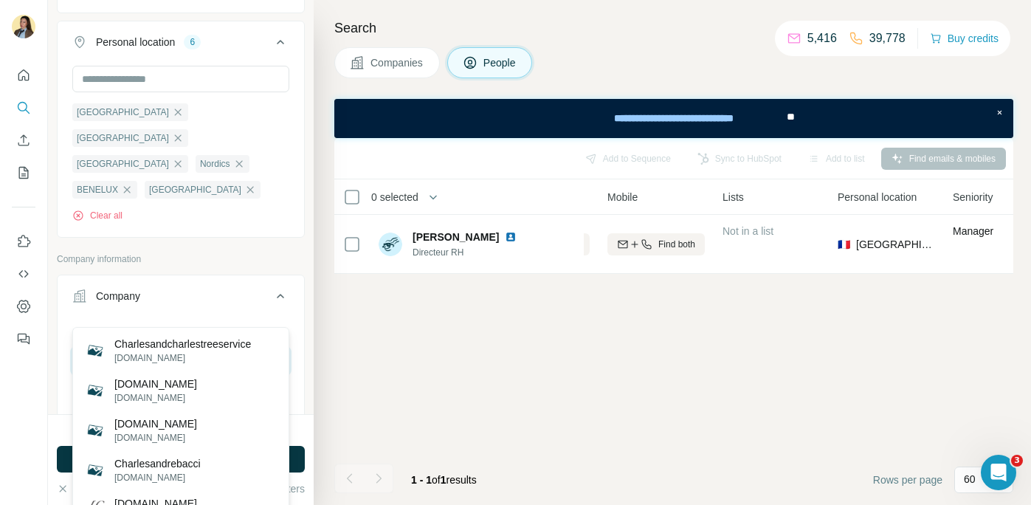
type input "*"
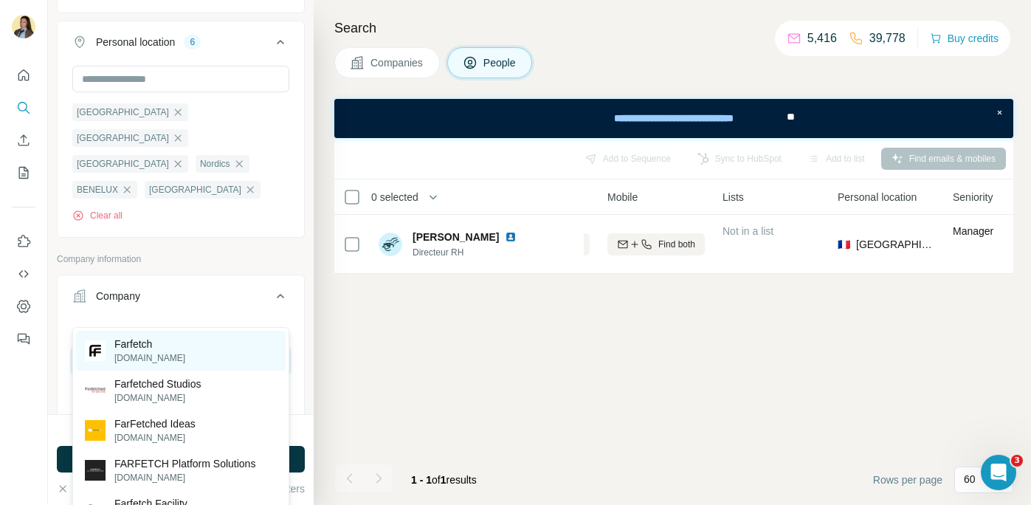
type input "********"
click at [159, 352] on p "[DOMAIN_NAME]" at bounding box center [149, 357] width 71 height 13
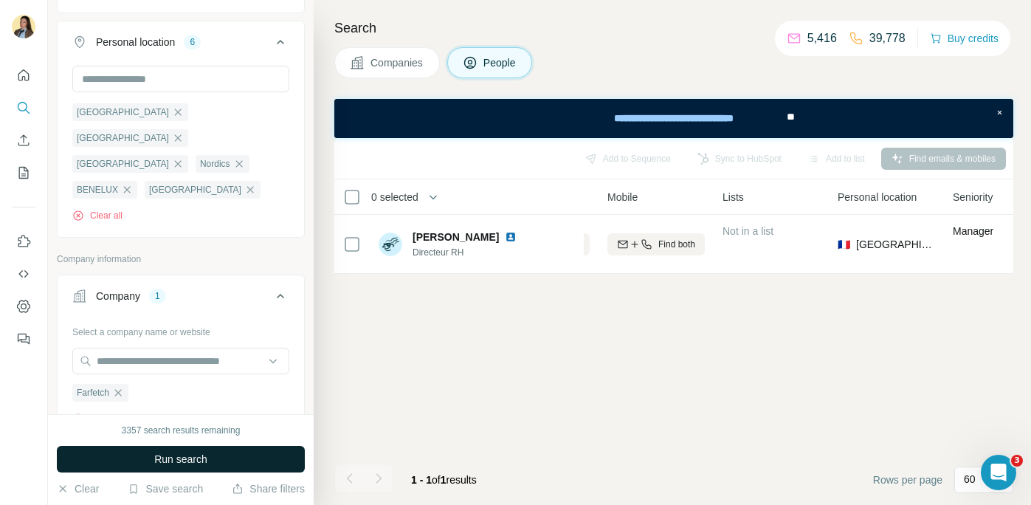
click at [230, 463] on button "Run search" at bounding box center [181, 459] width 248 height 27
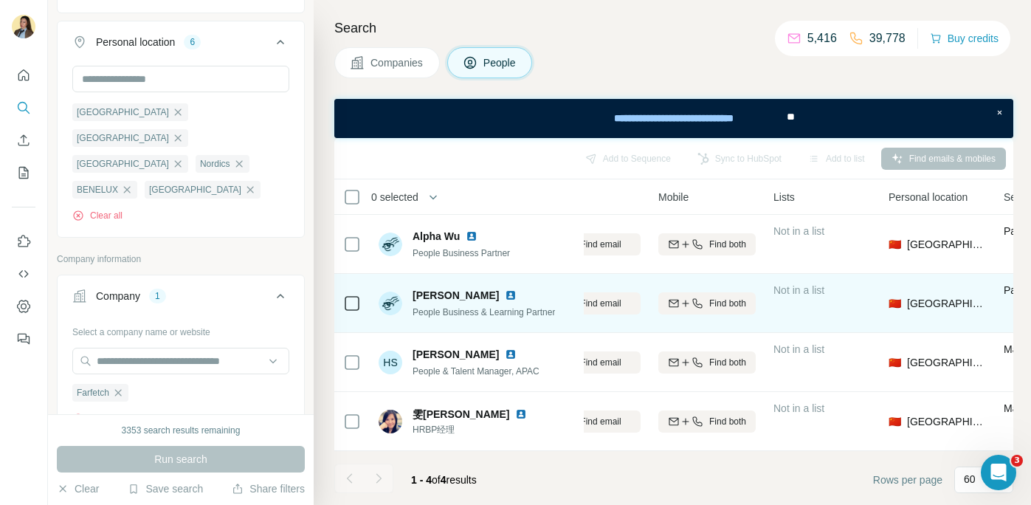
scroll to position [0, 168]
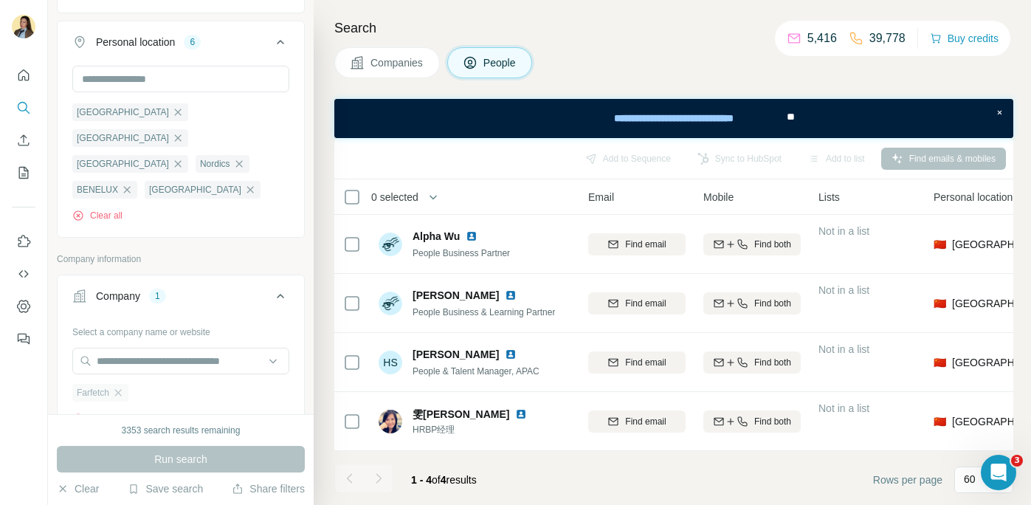
click at [119, 384] on div "Farfetch" at bounding box center [100, 393] width 56 height 18
click at [120, 387] on icon "button" at bounding box center [118, 393] width 12 height 12
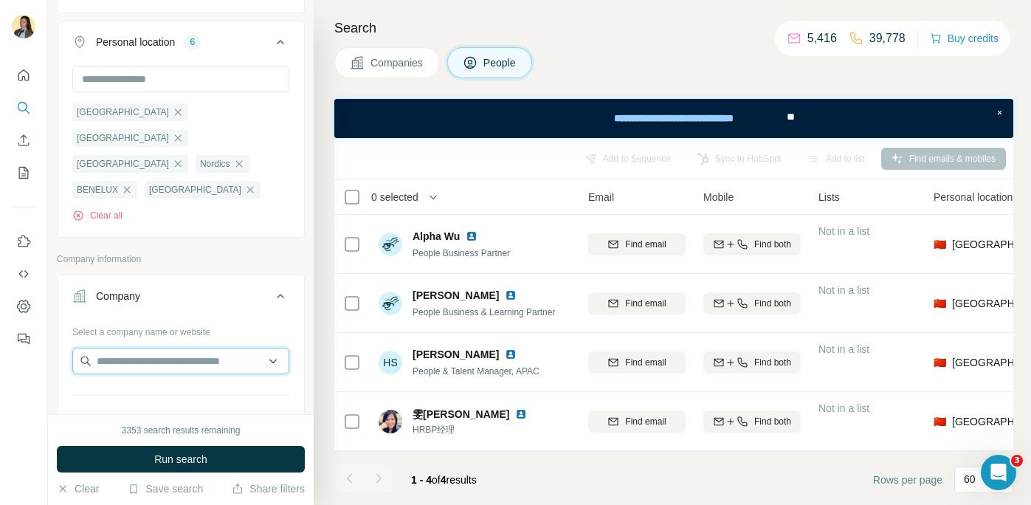
click at [123, 348] on input "text" at bounding box center [180, 361] width 217 height 27
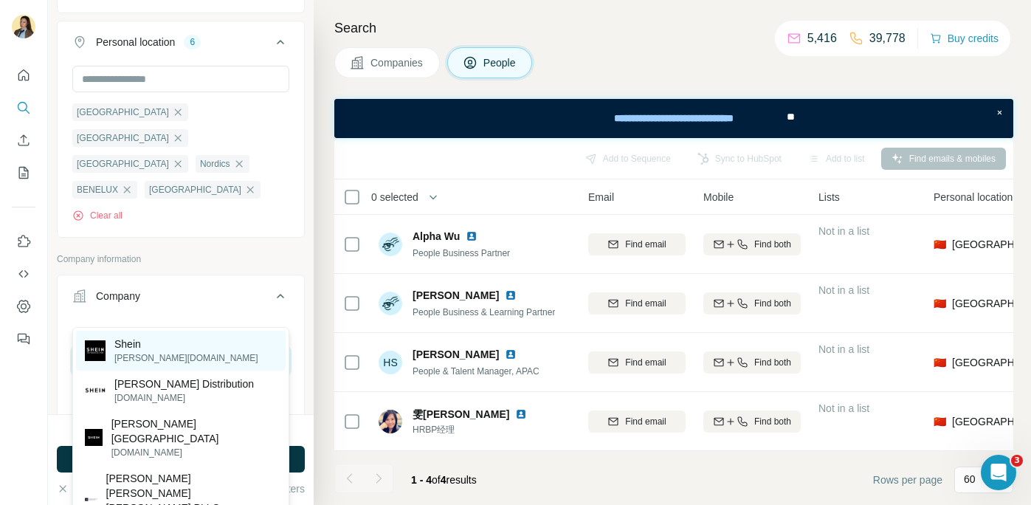
type input "*****"
click at [125, 351] on p "[PERSON_NAME][DOMAIN_NAME]" at bounding box center [186, 357] width 144 height 13
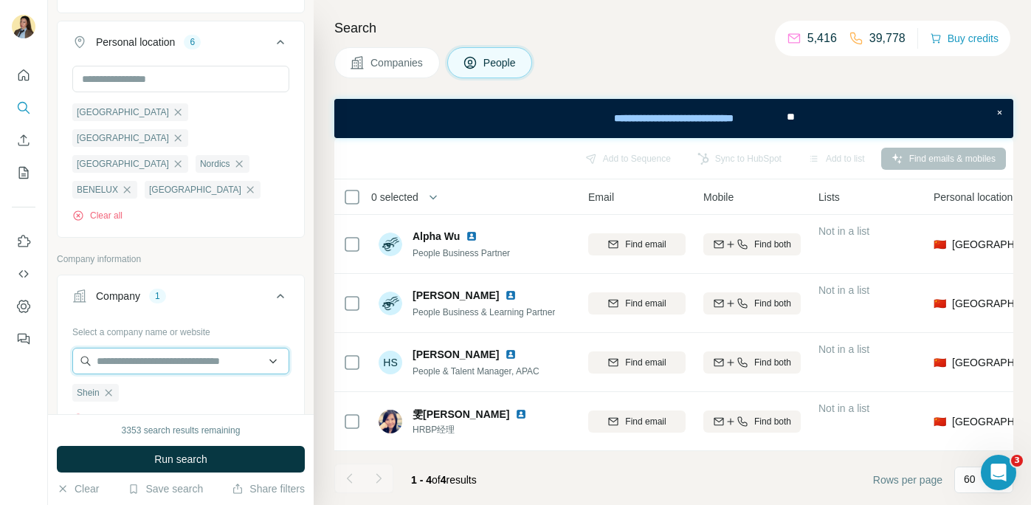
click at [176, 348] on input "text" at bounding box center [180, 361] width 217 height 27
type input "*****"
click at [244, 289] on div "Company 1" at bounding box center [171, 296] width 199 height 15
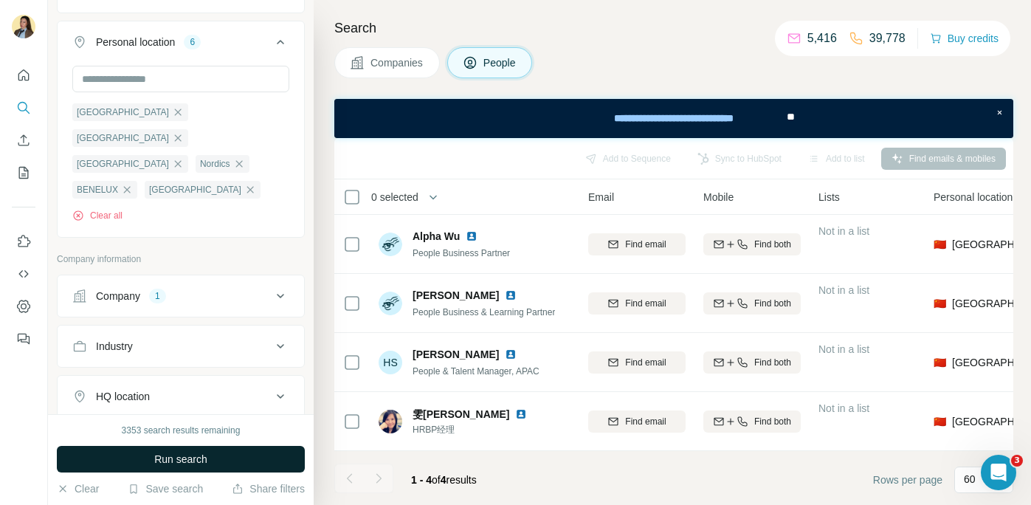
click at [216, 453] on button "Run search" at bounding box center [181, 459] width 248 height 27
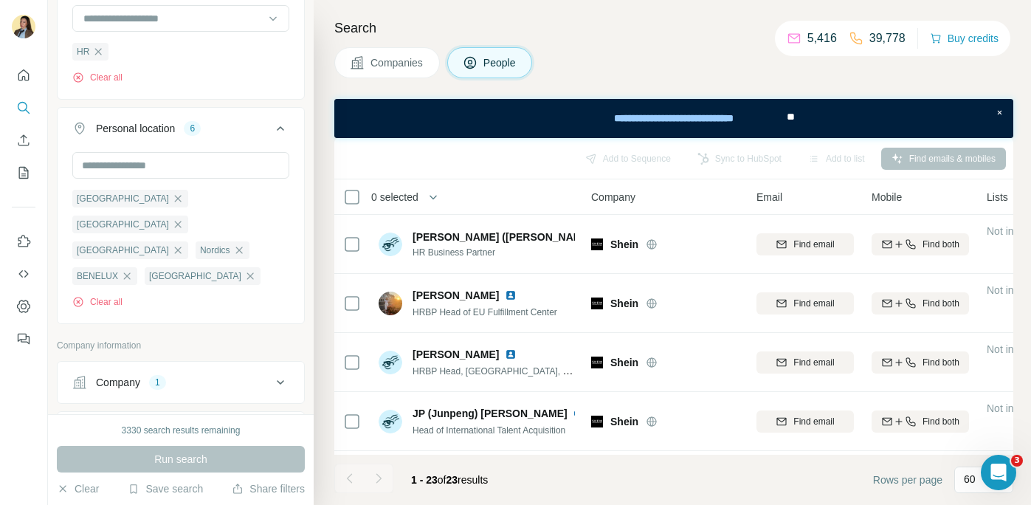
scroll to position [255, 0]
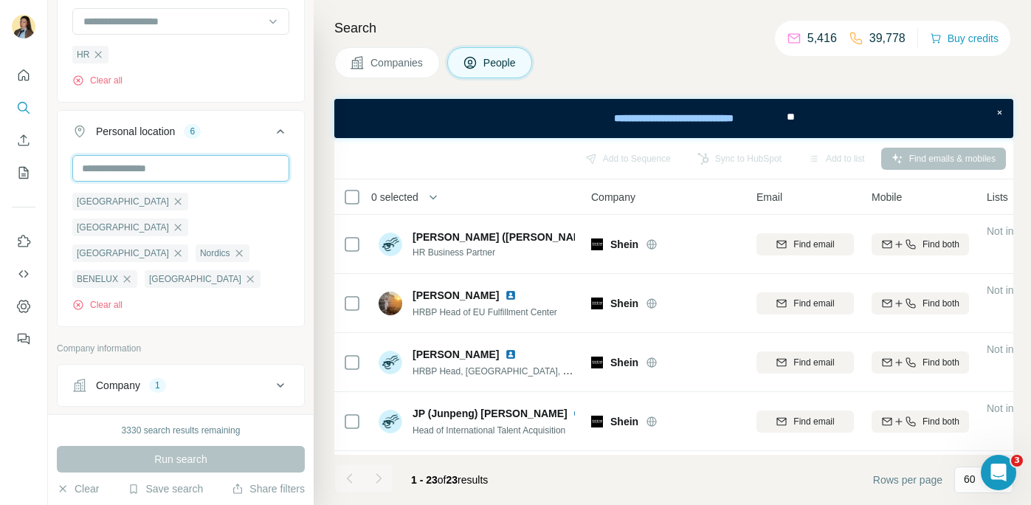
click at [263, 167] on input "text" at bounding box center [180, 168] width 217 height 27
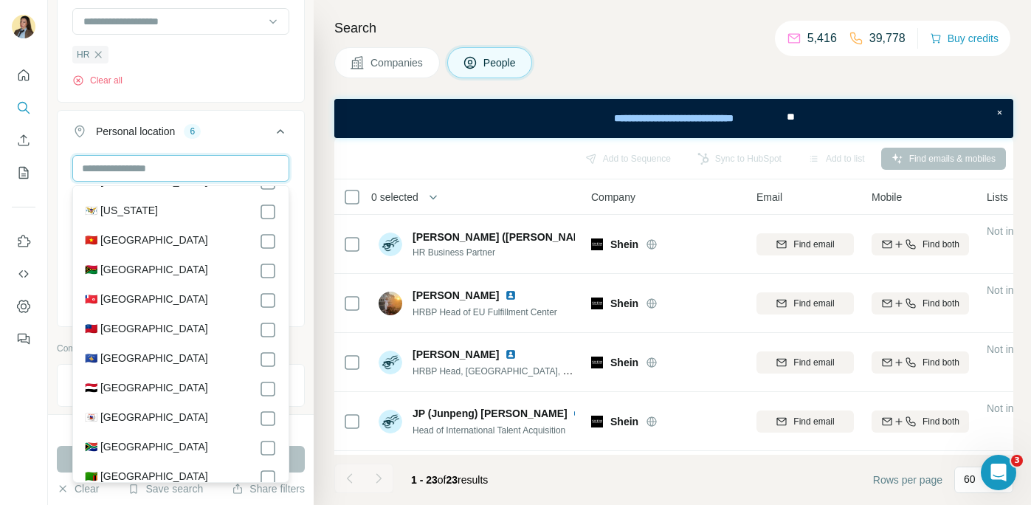
scroll to position [7379, 0]
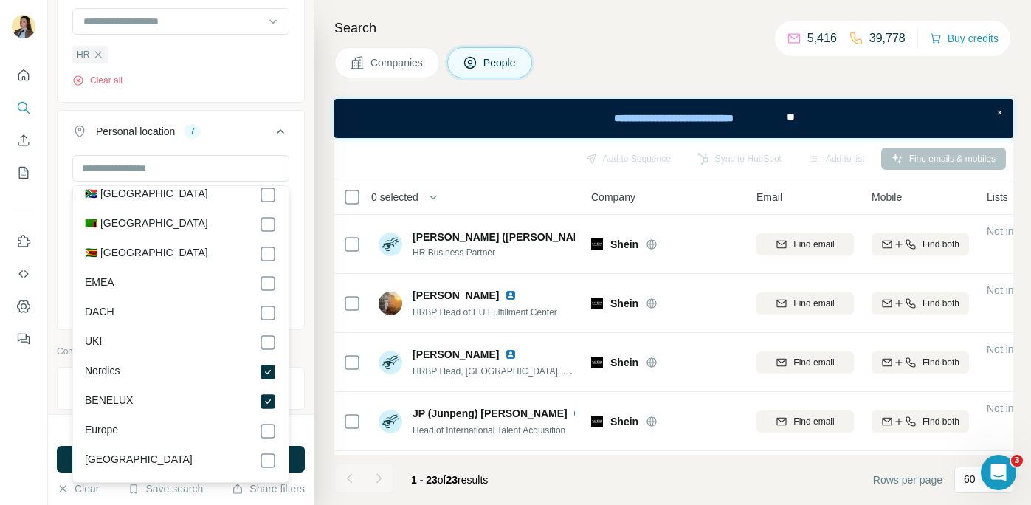
click at [278, 126] on icon at bounding box center [281, 132] width 18 height 18
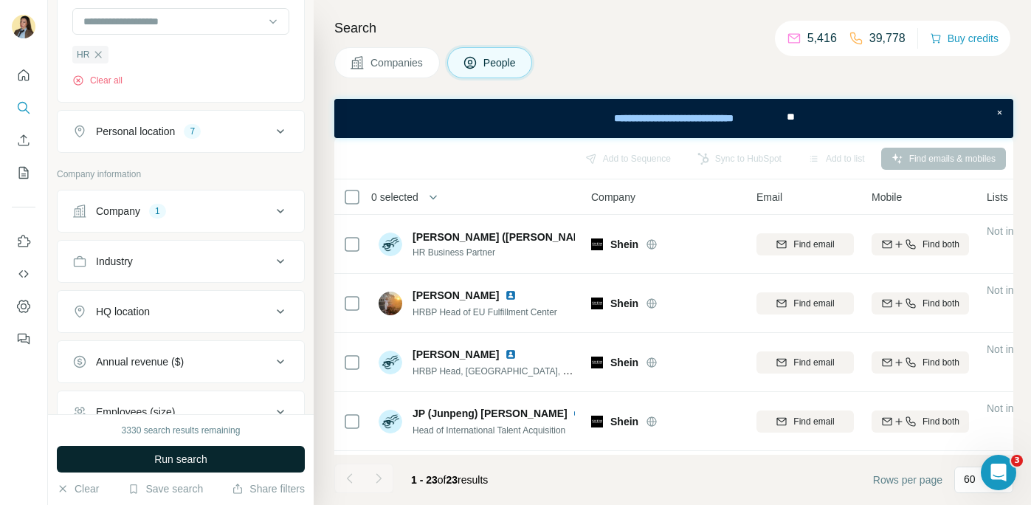
click at [207, 460] on span "Run search" at bounding box center [180, 459] width 53 height 15
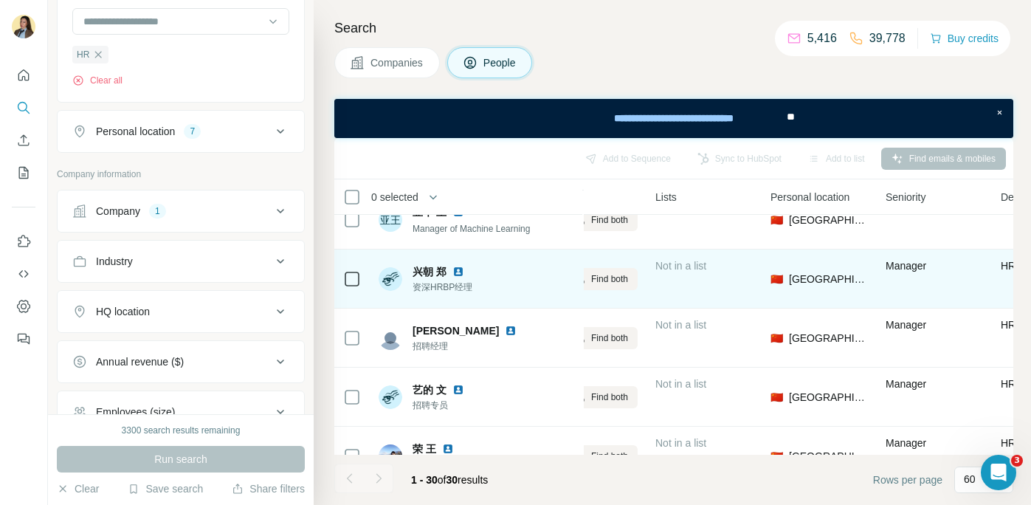
scroll to position [1441, 391]
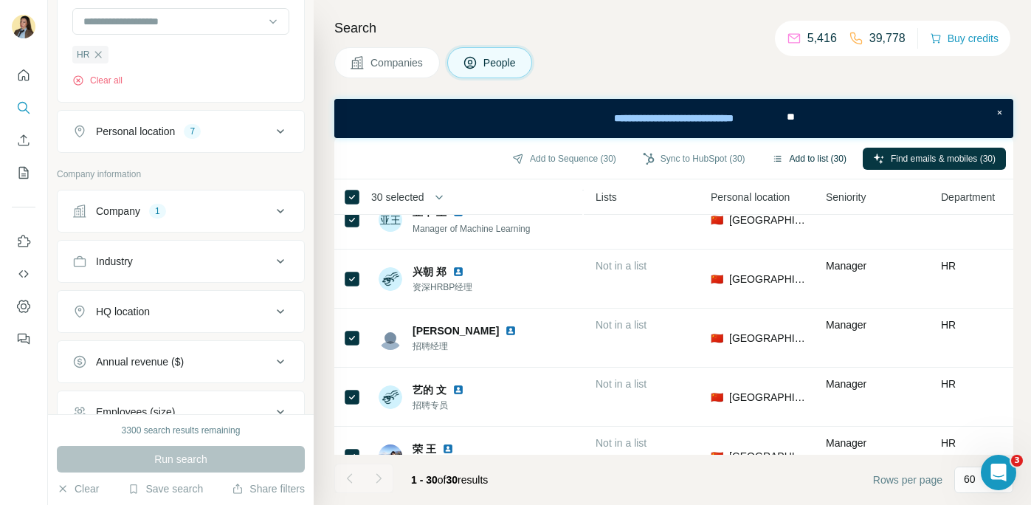
click at [793, 159] on button "Add to list (30)" at bounding box center [809, 159] width 95 height 22
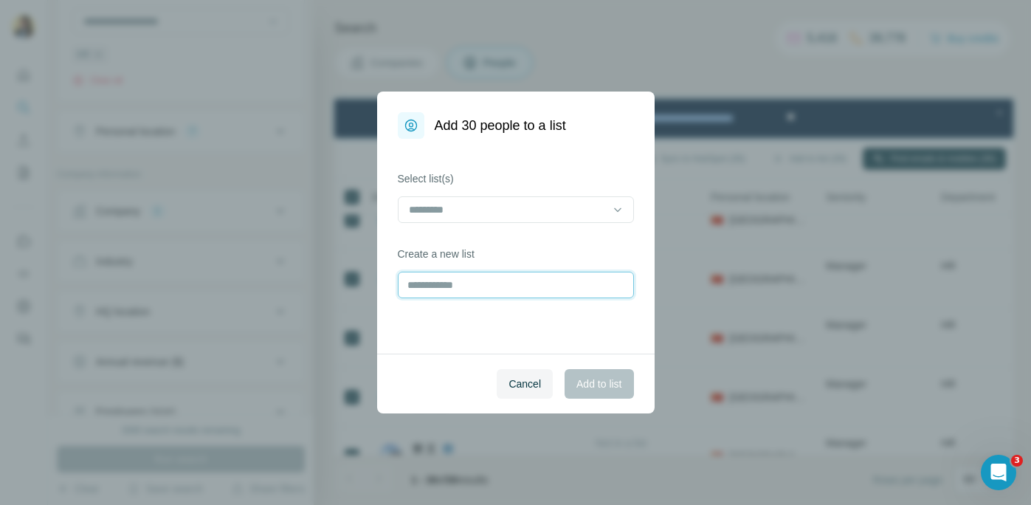
click at [468, 280] on input "text" at bounding box center [516, 285] width 236 height 27
type input "*****"
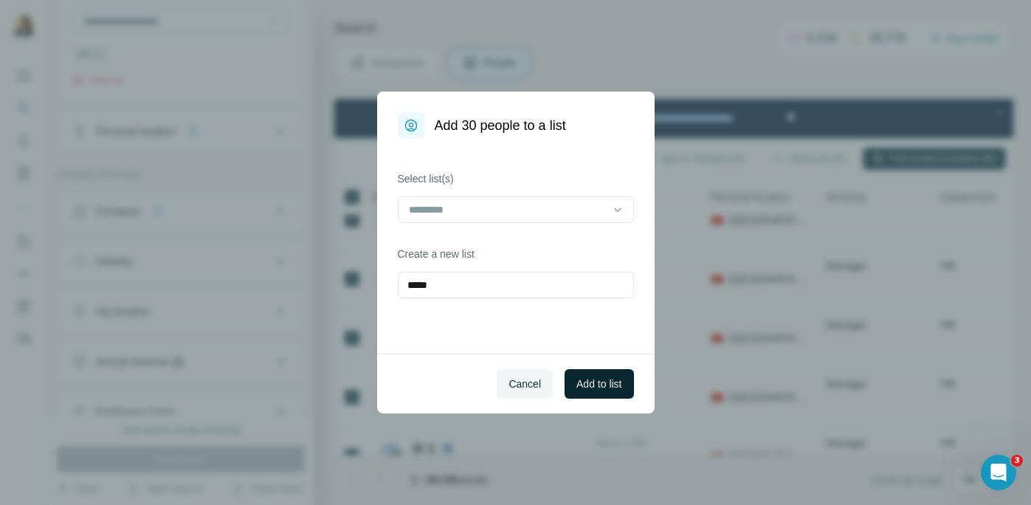
click at [604, 376] on span "Add to list" at bounding box center [598, 383] width 45 height 15
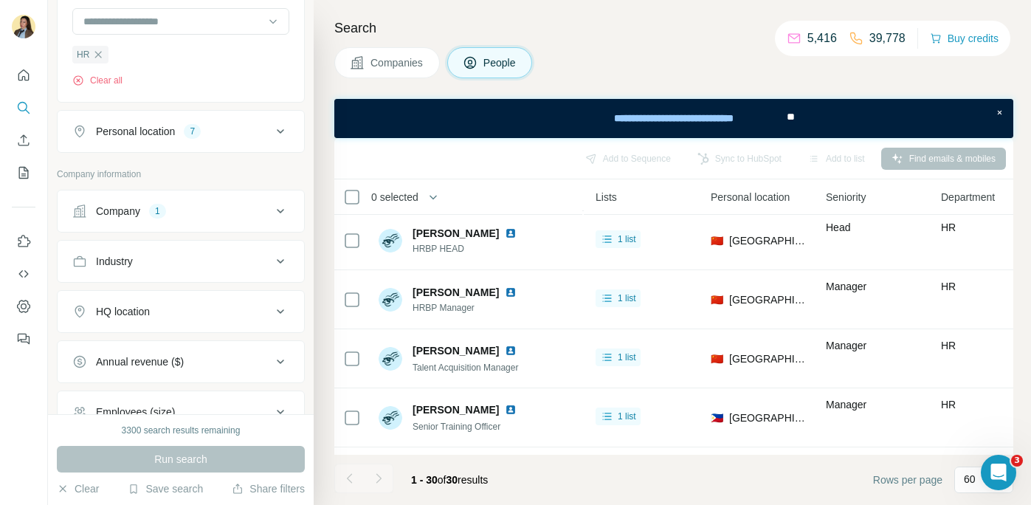
scroll to position [0, 391]
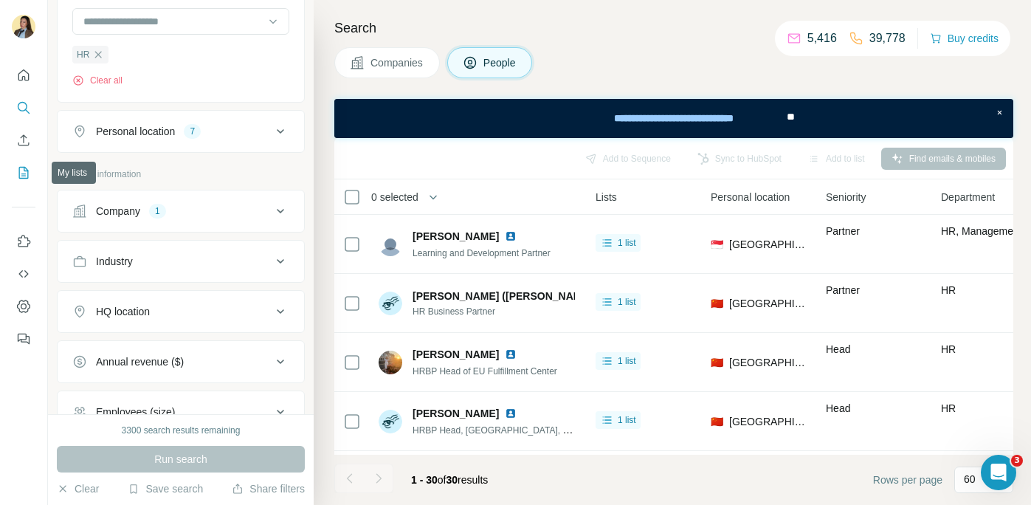
click at [21, 176] on icon "My lists" at bounding box center [24, 172] width 7 height 10
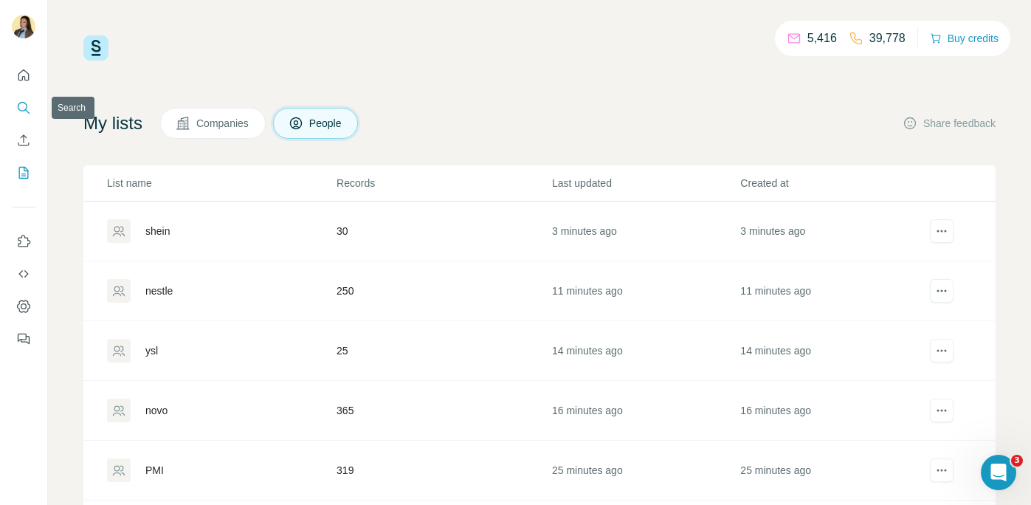
click at [23, 111] on icon "Search" at bounding box center [23, 107] width 15 height 15
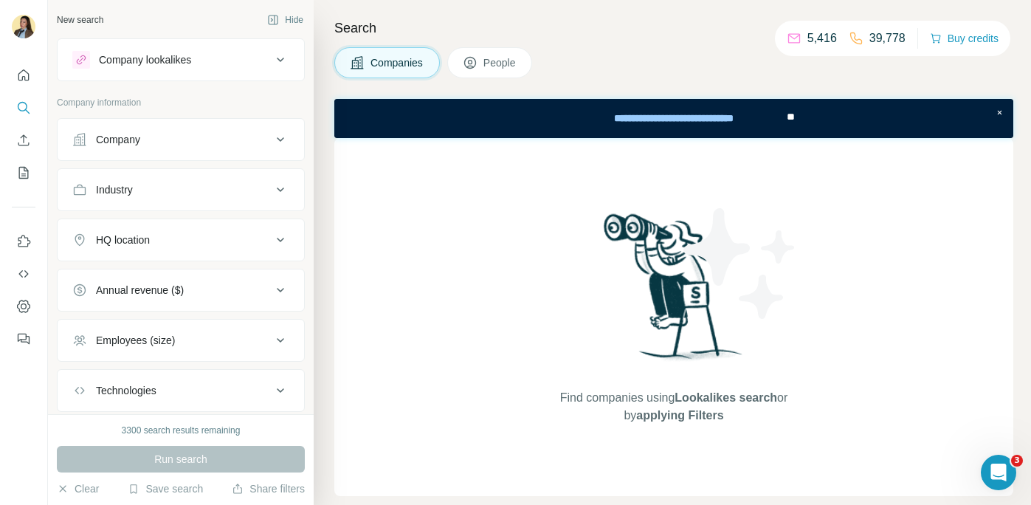
click at [239, 144] on div "Company" at bounding box center [171, 139] width 199 height 15
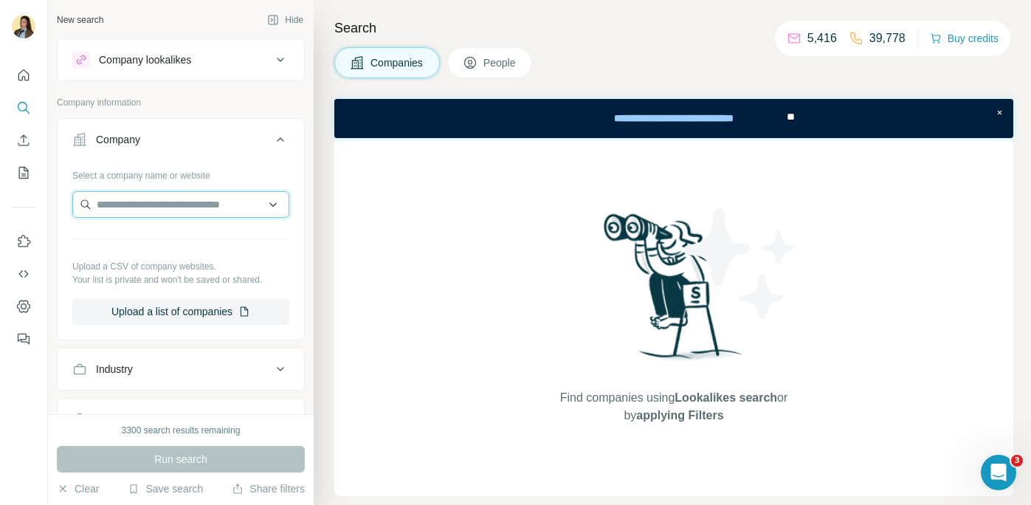
click at [201, 210] on input "text" at bounding box center [180, 204] width 217 height 27
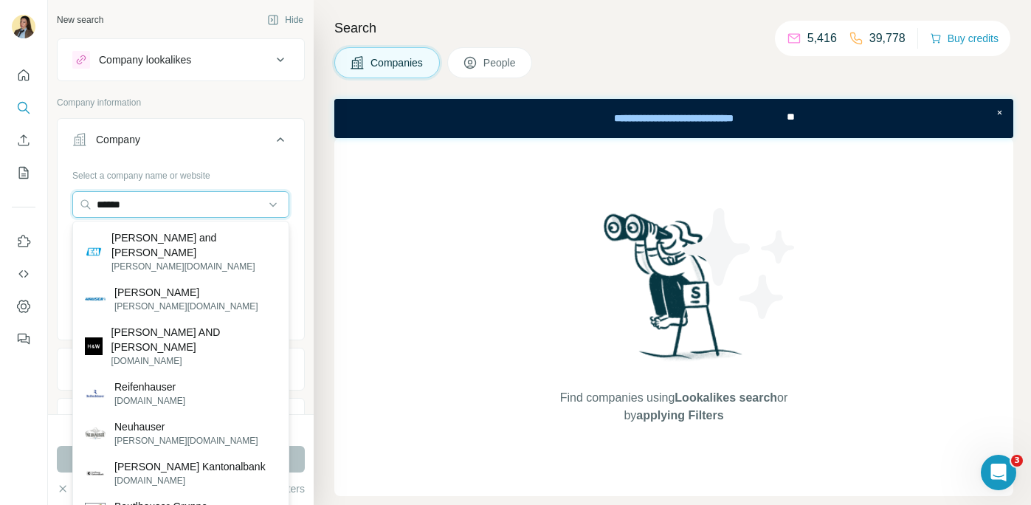
drag, startPoint x: 204, startPoint y: 208, endPoint x: 58, endPoint y: 195, distance: 146.7
click at [58, 195] on div "Select a company name or website ****** Upload a CSV of company websites. Your …" at bounding box center [181, 249] width 247 height 173
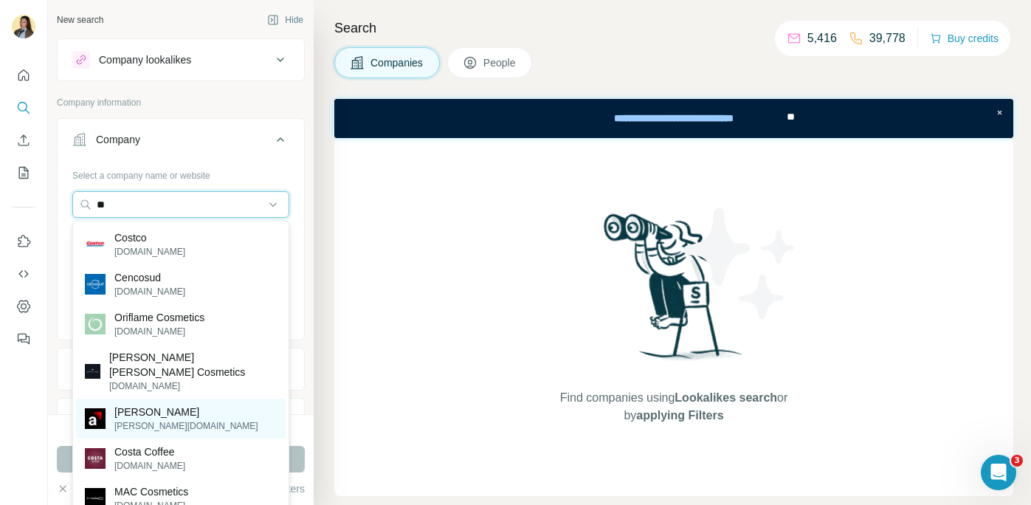
type input "*"
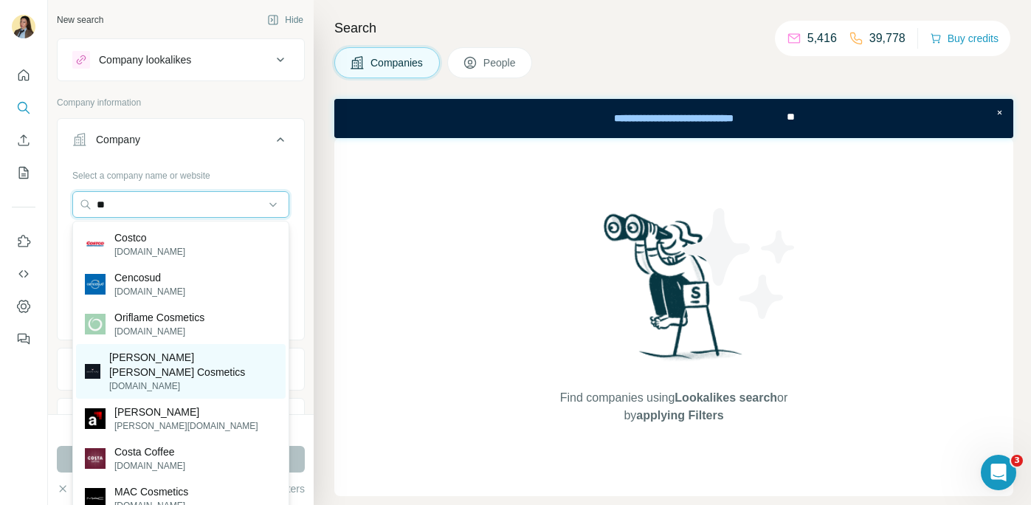
type input "*"
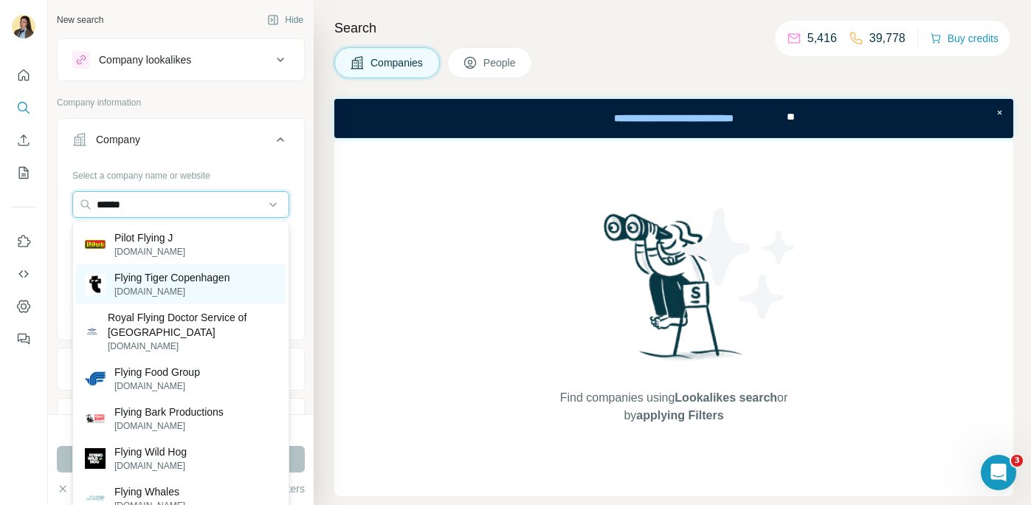
type input "******"
click at [216, 286] on p "[DOMAIN_NAME]" at bounding box center [171, 291] width 115 height 13
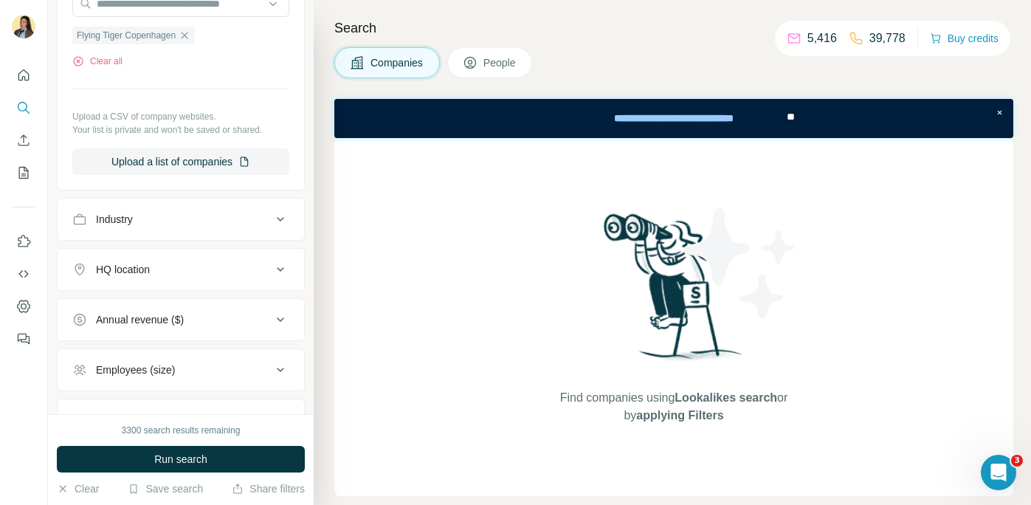
scroll to position [235, 0]
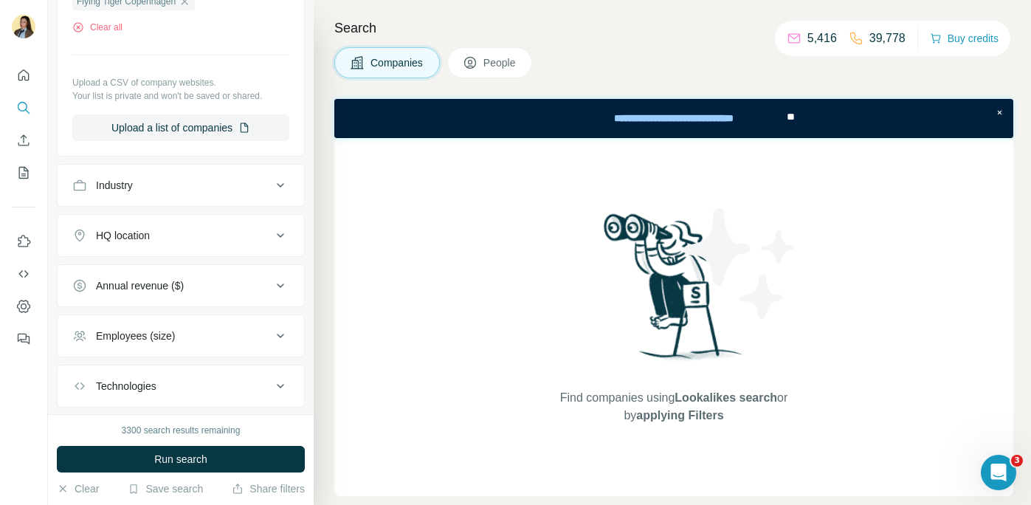
click at [482, 61] on button "People" at bounding box center [490, 62] width 86 height 31
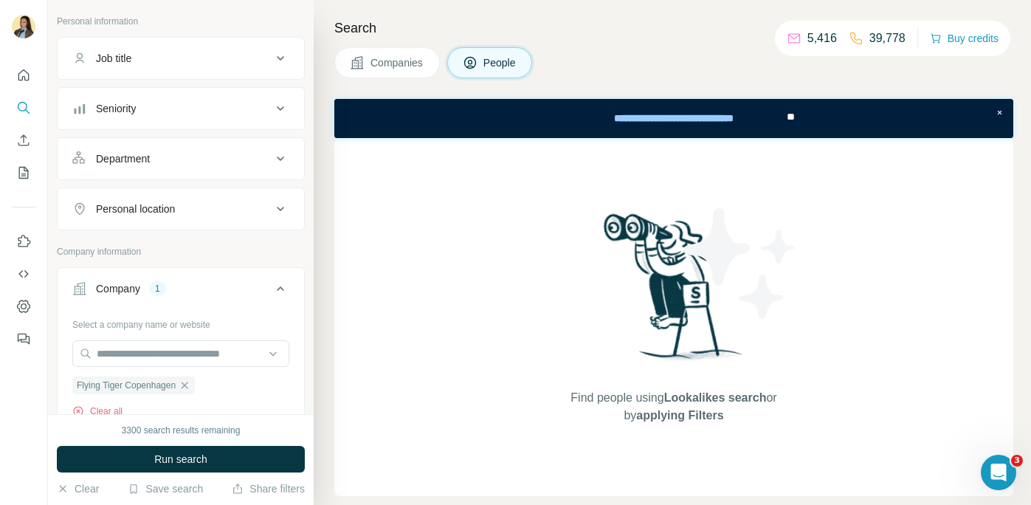
scroll to position [77, 0]
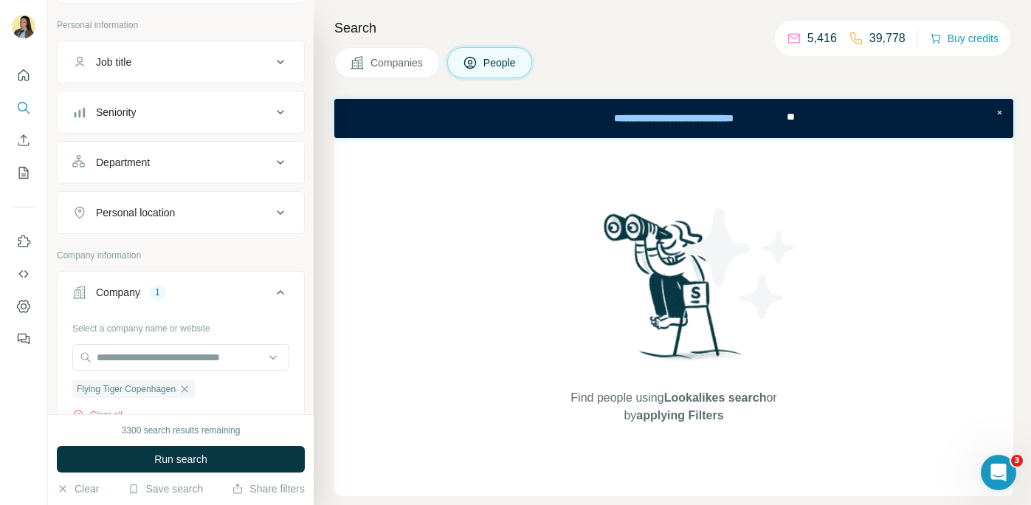
click at [176, 163] on div "Department" at bounding box center [171, 162] width 199 height 15
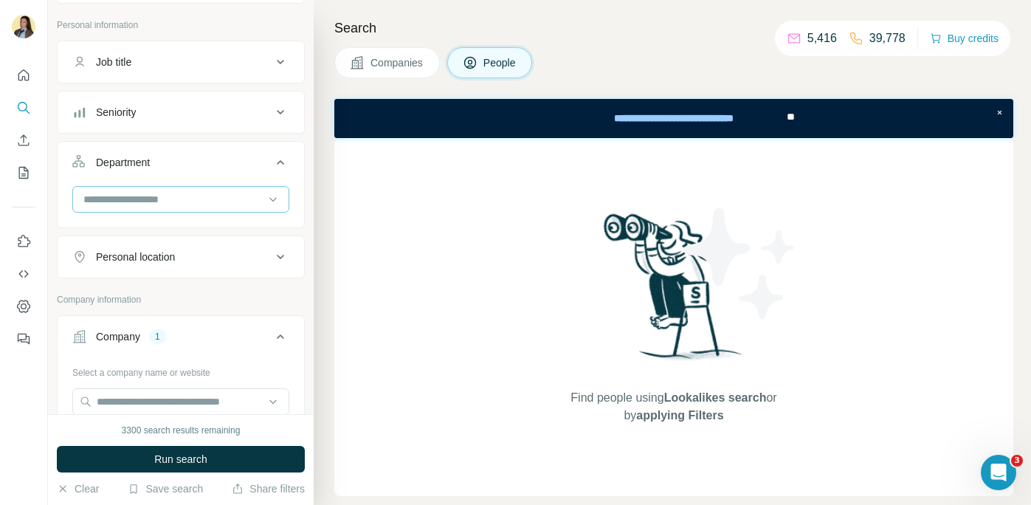
click at [152, 201] on input at bounding box center [173, 199] width 182 height 16
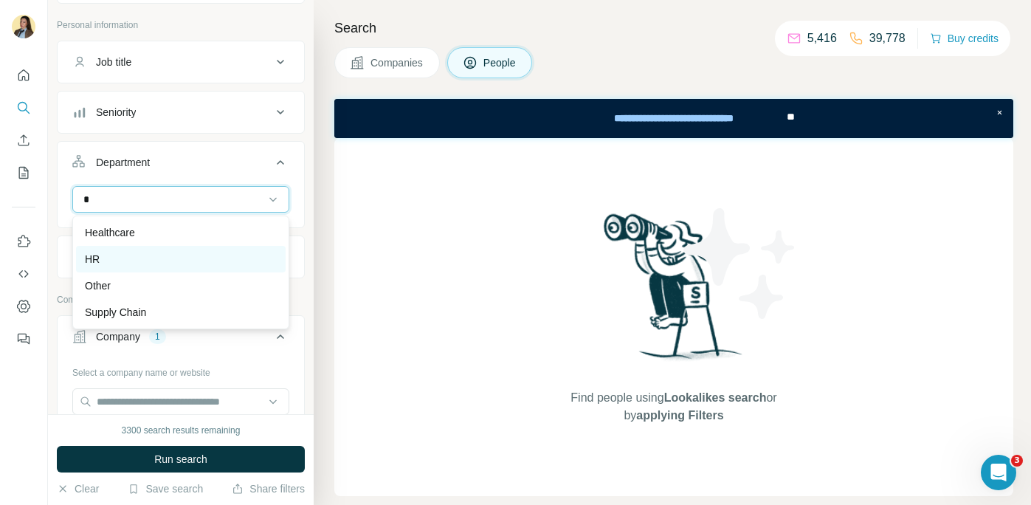
type input "*"
click at [170, 255] on div "HR" at bounding box center [181, 259] width 192 height 15
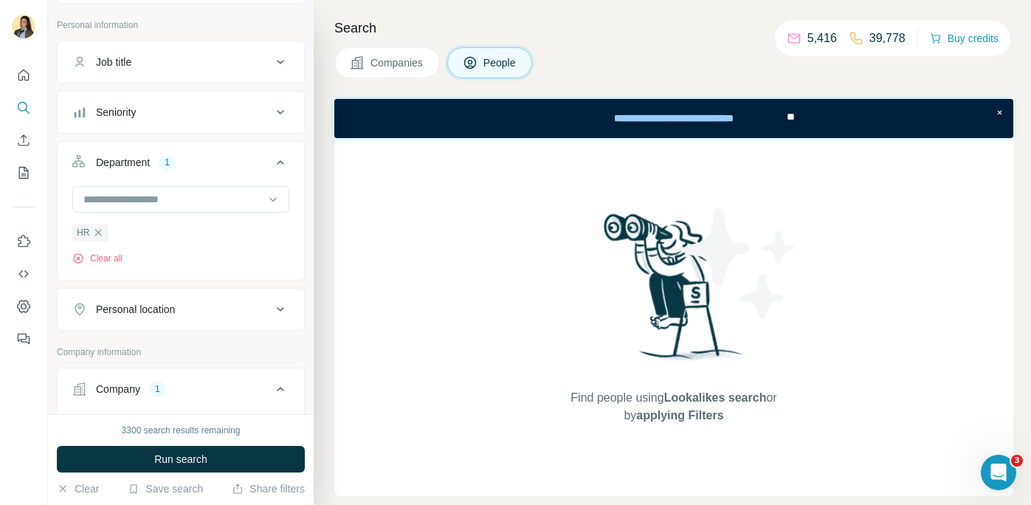
click at [207, 123] on button "Seniority" at bounding box center [181, 111] width 247 height 35
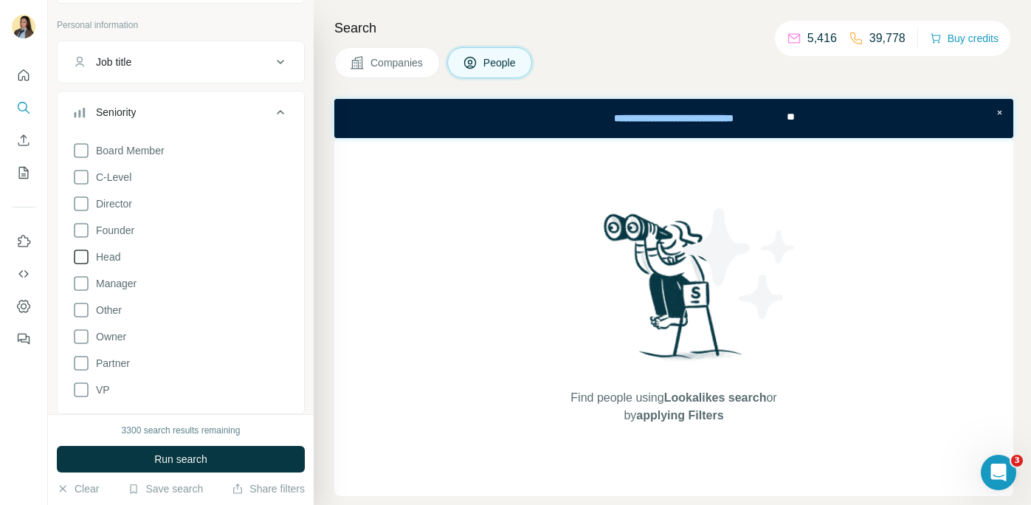
click at [116, 260] on span "Head" at bounding box center [105, 256] width 30 height 15
click at [116, 283] on span "Manager" at bounding box center [113, 283] width 46 height 15
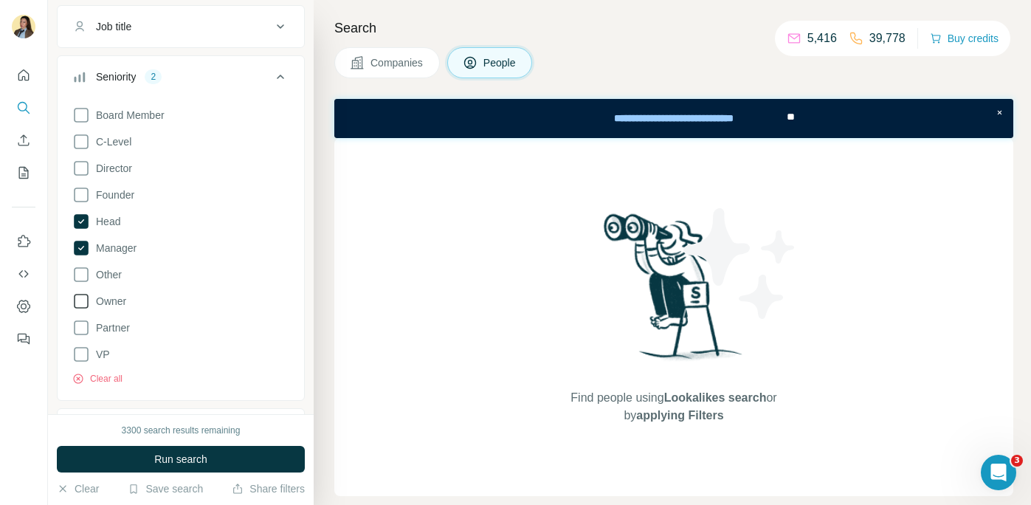
scroll to position [123, 0]
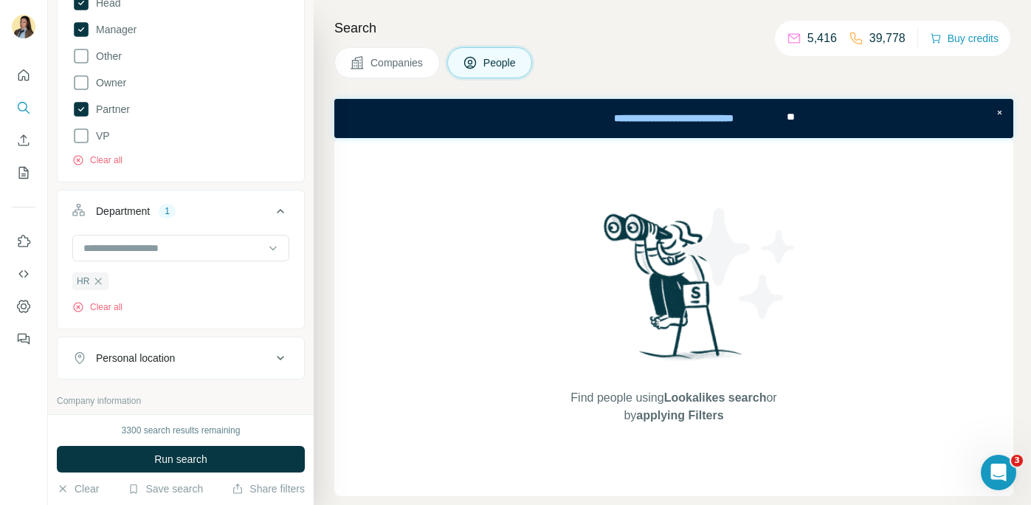
scroll to position [395, 0]
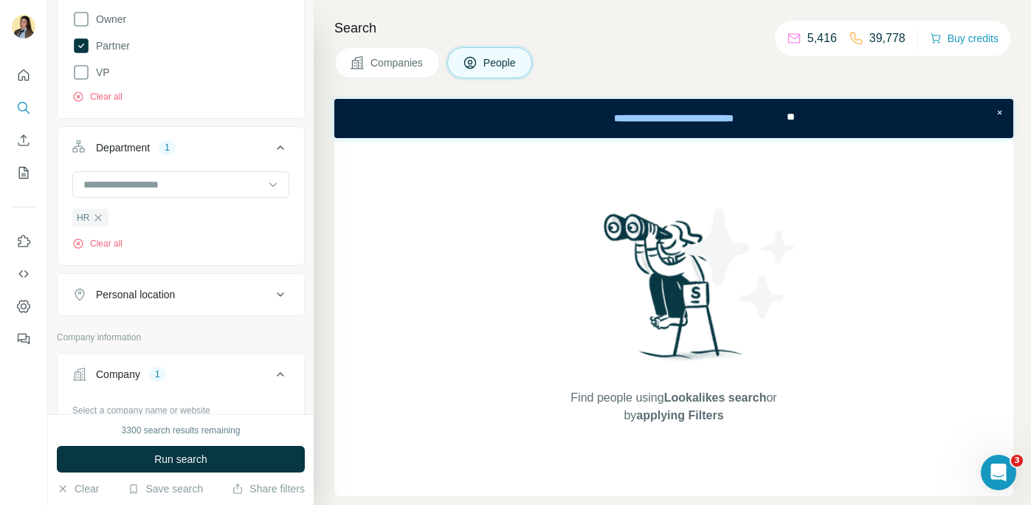
click at [175, 297] on div "Personal location" at bounding box center [135, 294] width 79 height 15
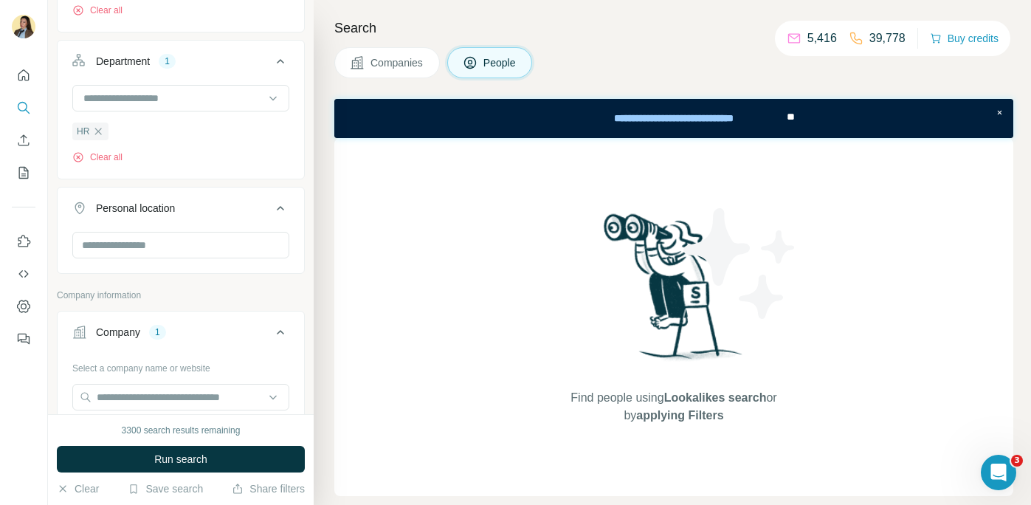
scroll to position [489, 0]
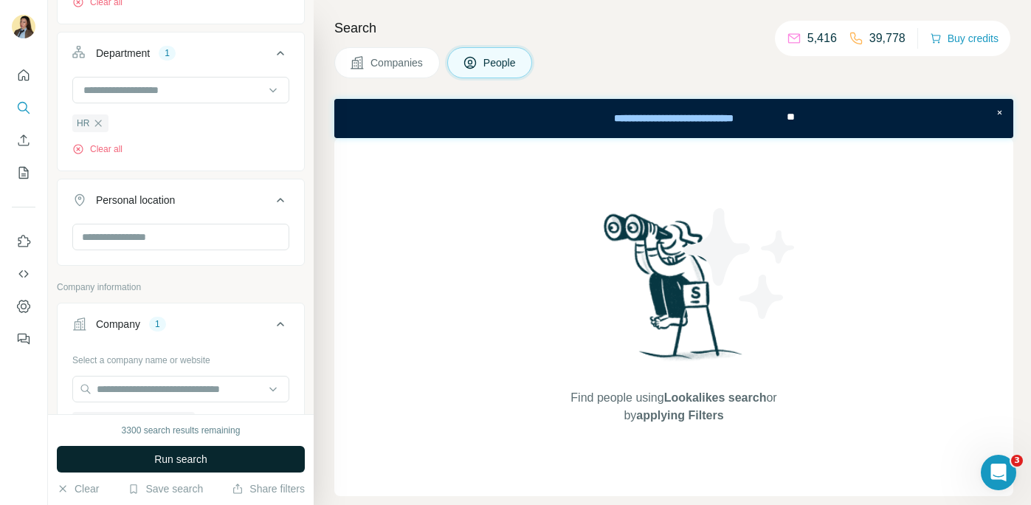
click at [168, 466] on span "Run search" at bounding box center [180, 459] width 53 height 15
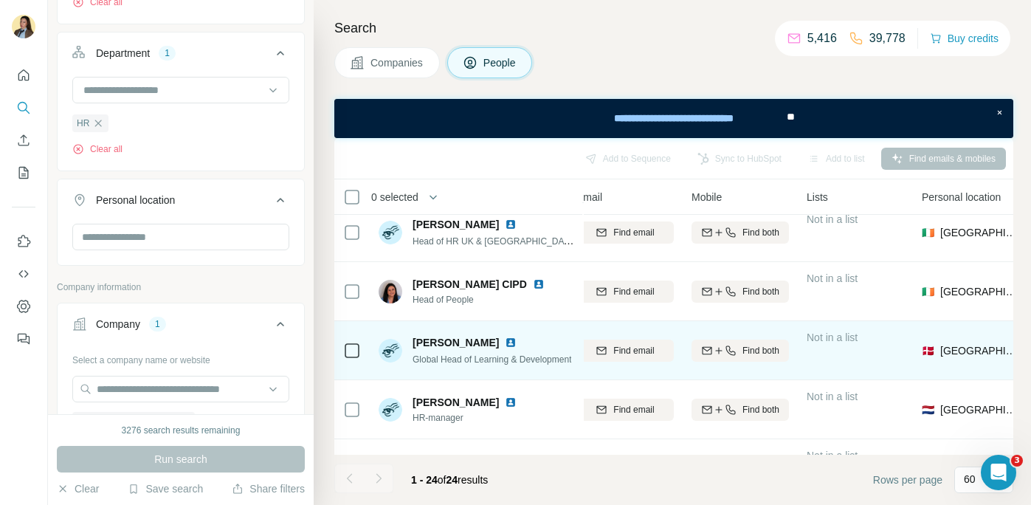
scroll to position [779, 0]
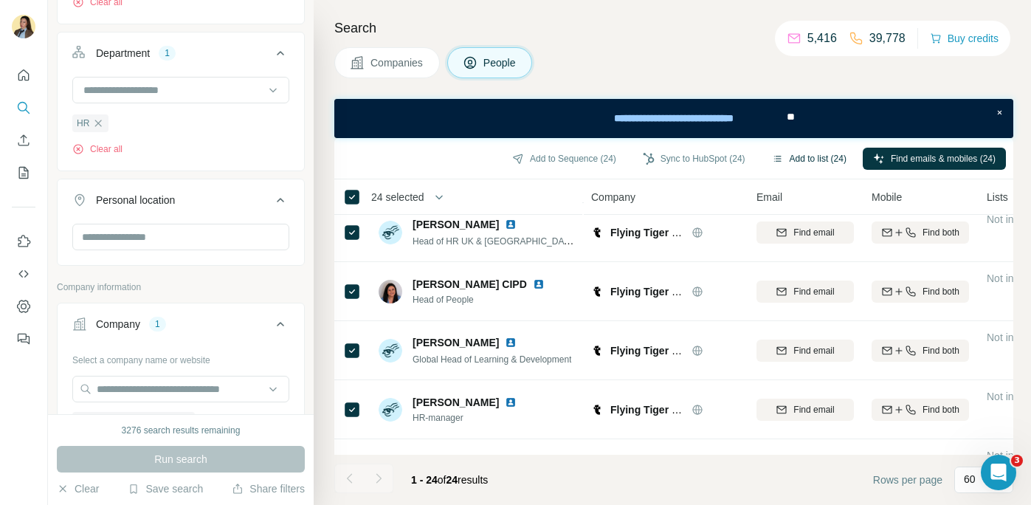
click at [796, 165] on button "Add to list (24)" at bounding box center [809, 159] width 95 height 22
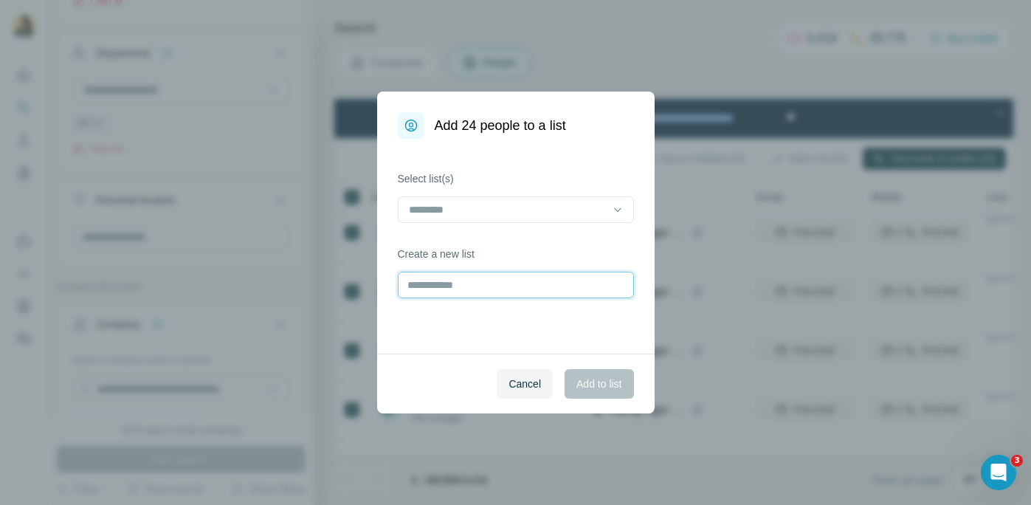
click at [454, 287] on input "text" at bounding box center [516, 285] width 236 height 27
type input "**********"
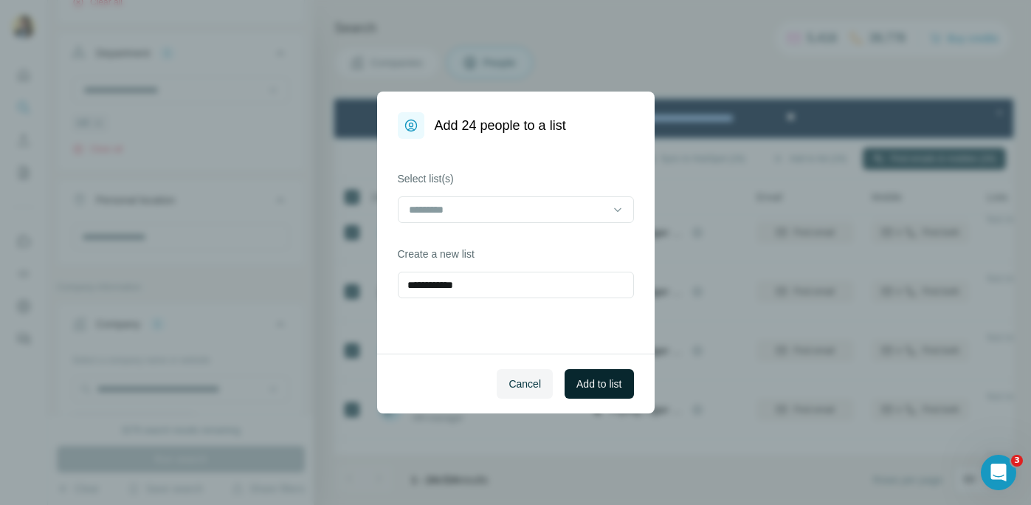
click at [603, 382] on span "Add to list" at bounding box center [598, 383] width 45 height 15
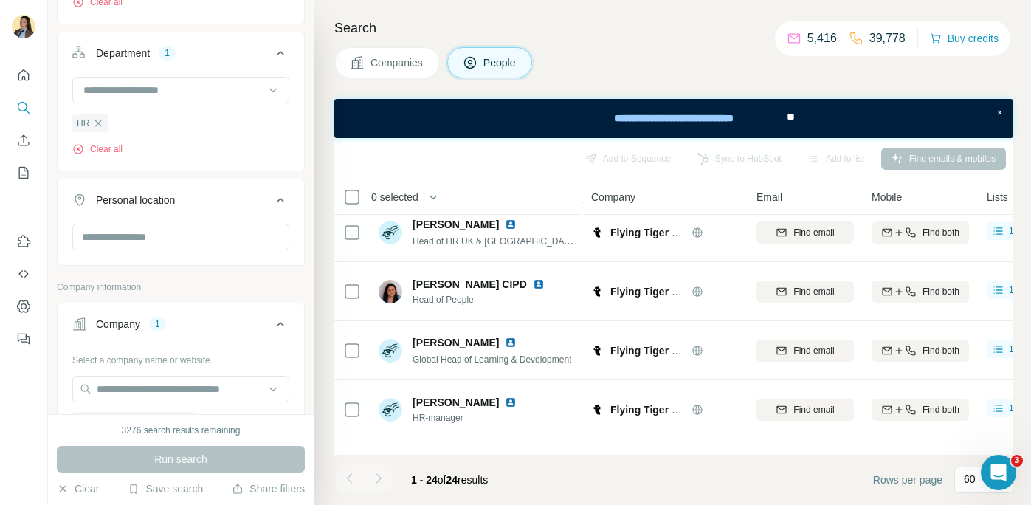
scroll to position [554, 0]
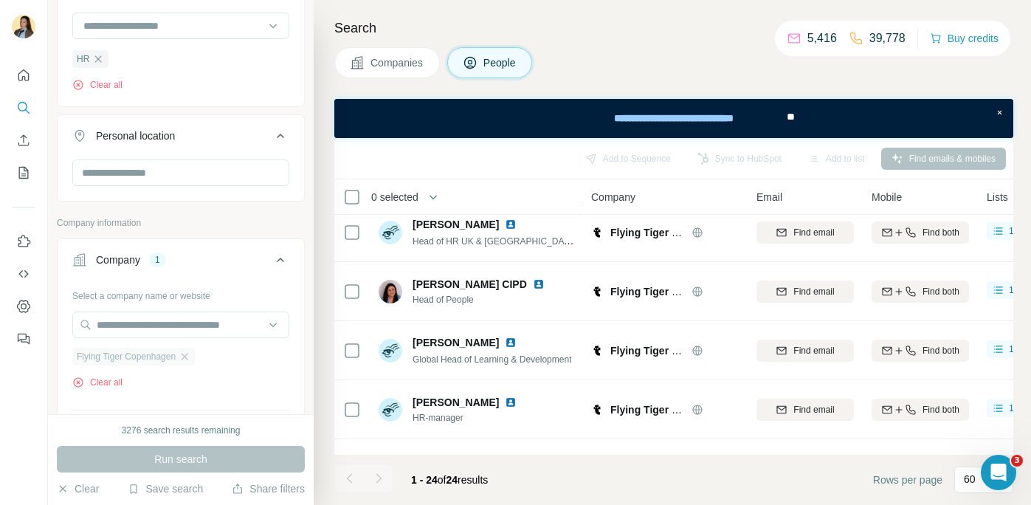
click at [186, 364] on div "Flying Tiger Copenhagen" at bounding box center [133, 357] width 123 height 18
click at [190, 357] on icon "button" at bounding box center [185, 357] width 12 height 12
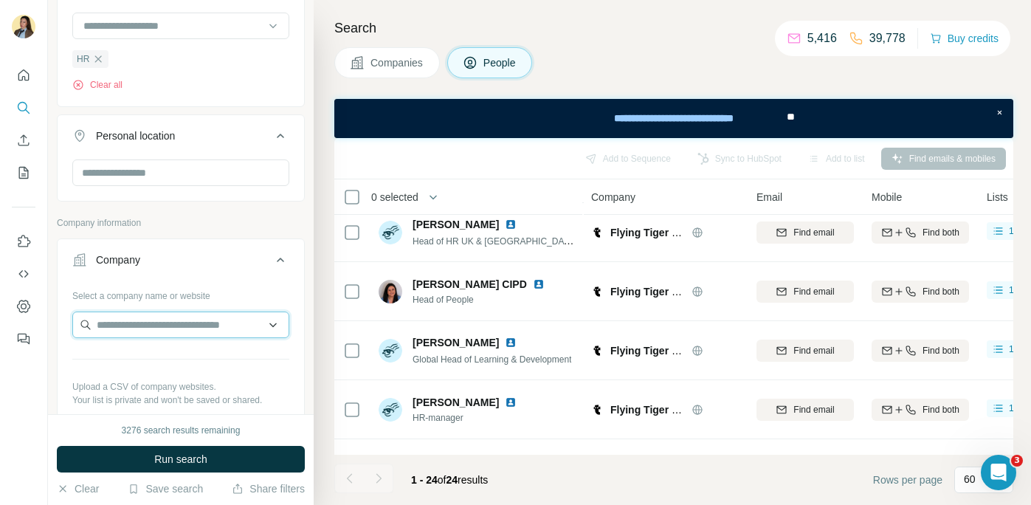
click at [190, 325] on input "text" at bounding box center [180, 324] width 217 height 27
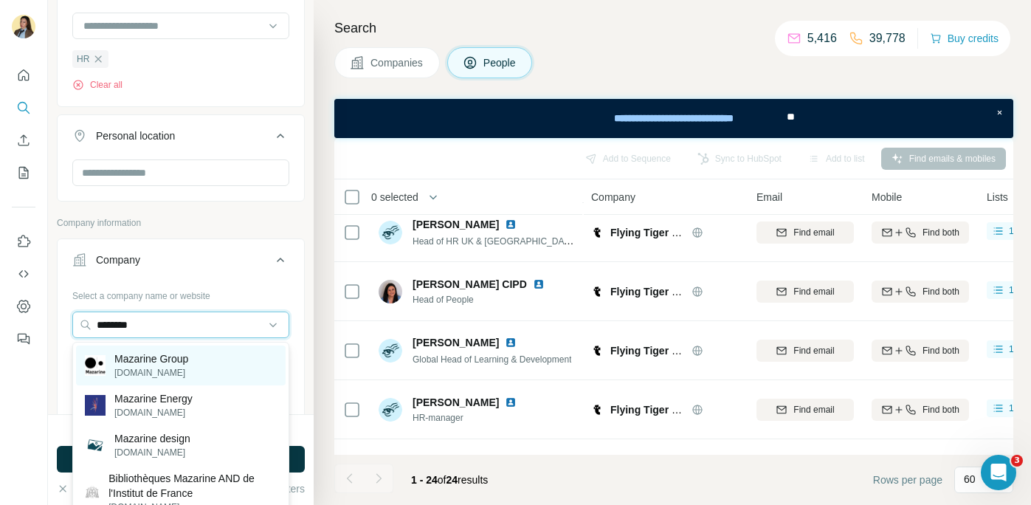
type input "********"
click at [212, 368] on div "Mazarine Group mazarine.com" at bounding box center [181, 365] width 210 height 40
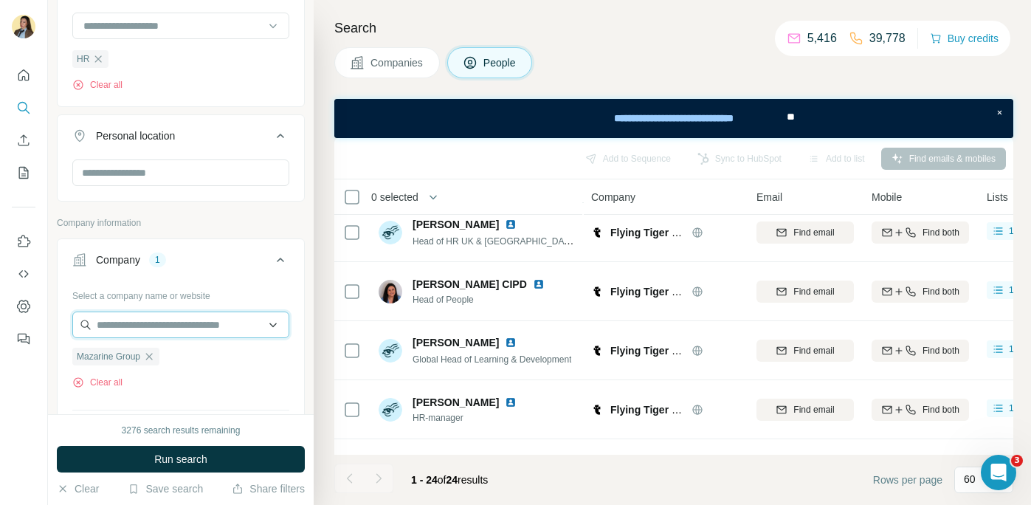
click at [185, 331] on input "text" at bounding box center [180, 324] width 217 height 27
click at [106, 322] on input "**********" at bounding box center [180, 324] width 217 height 27
click at [134, 324] on input "**********" at bounding box center [180, 324] width 217 height 27
click at [151, 325] on input "**********" at bounding box center [180, 324] width 217 height 27
type input "**********"
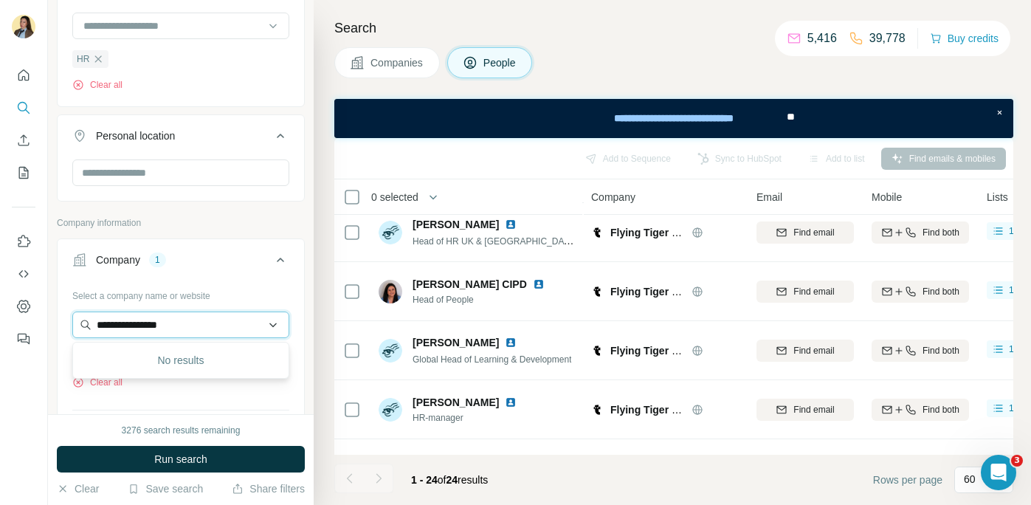
click at [190, 324] on input "**********" at bounding box center [180, 324] width 217 height 27
drag, startPoint x: 199, startPoint y: 326, endPoint x: -58, endPoint y: 311, distance: 256.5
click at [0, 311] on html "**********" at bounding box center [515, 252] width 1031 height 505
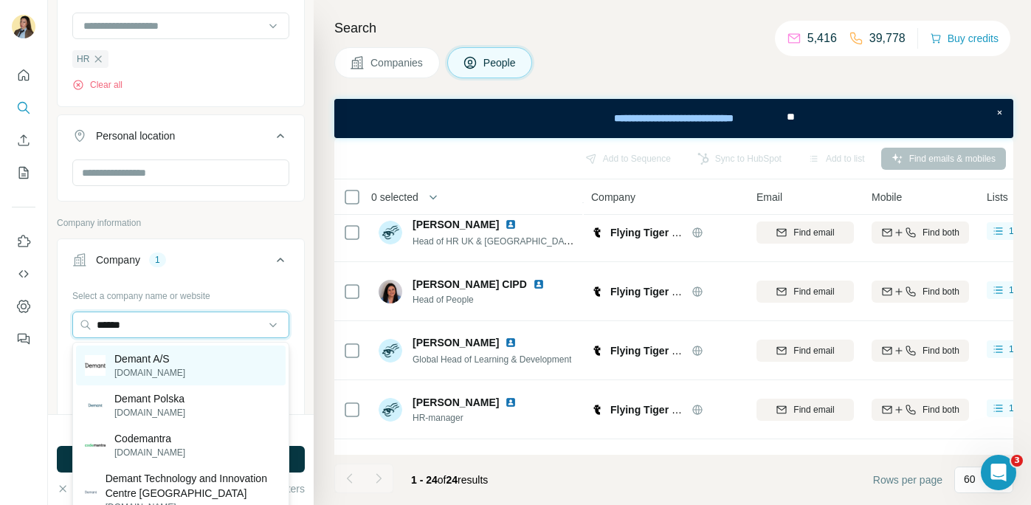
type input "******"
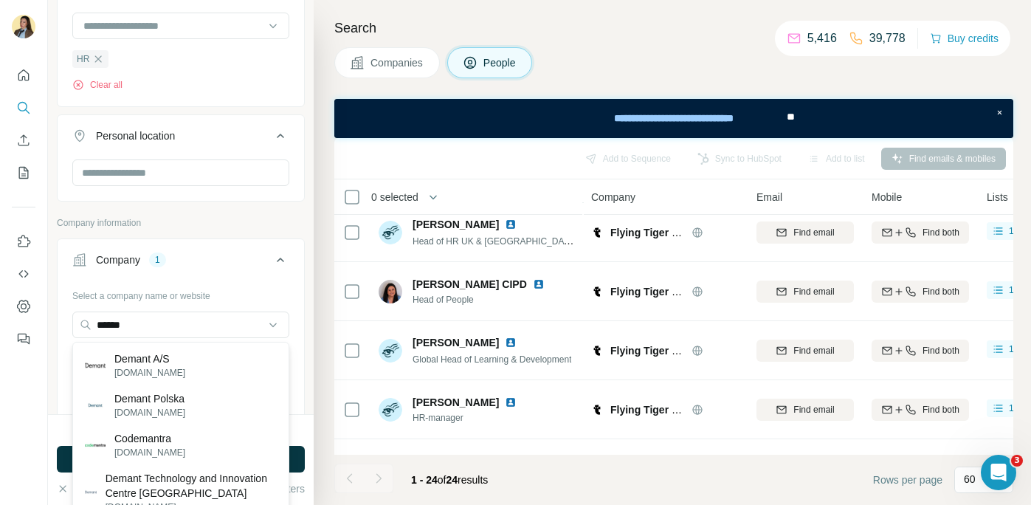
click at [216, 368] on div "Demant A/S demant.com" at bounding box center [181, 365] width 210 height 40
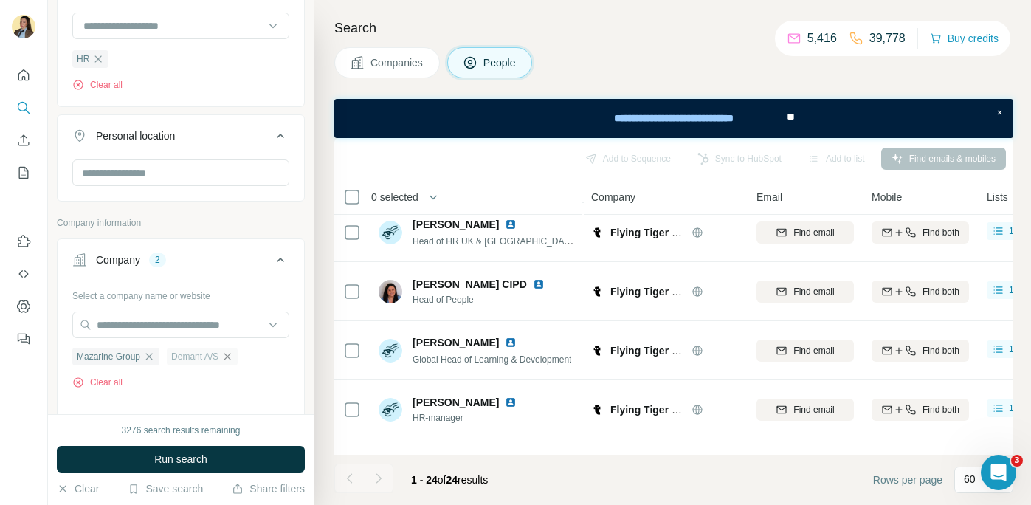
click at [232, 359] on icon "button" at bounding box center [227, 357] width 12 height 12
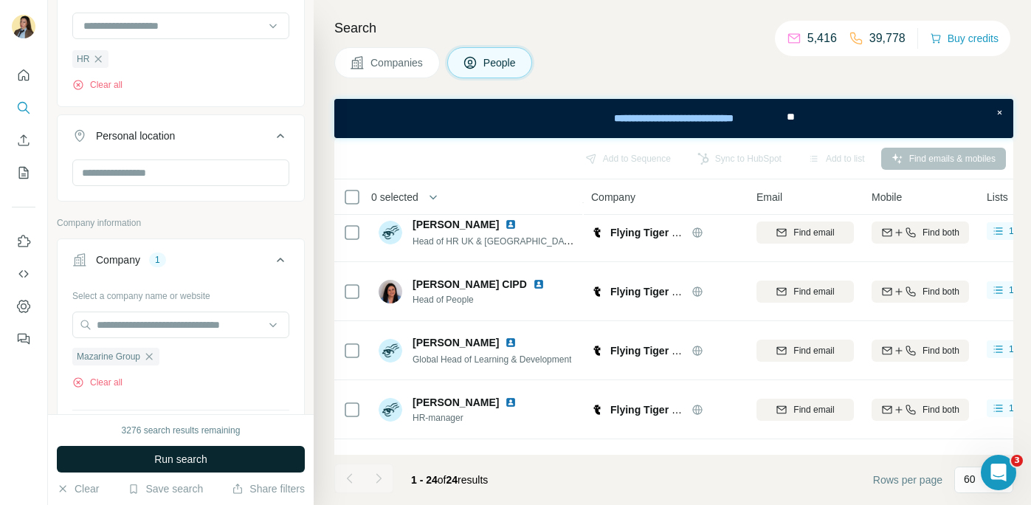
click at [209, 457] on button "Run search" at bounding box center [181, 459] width 248 height 27
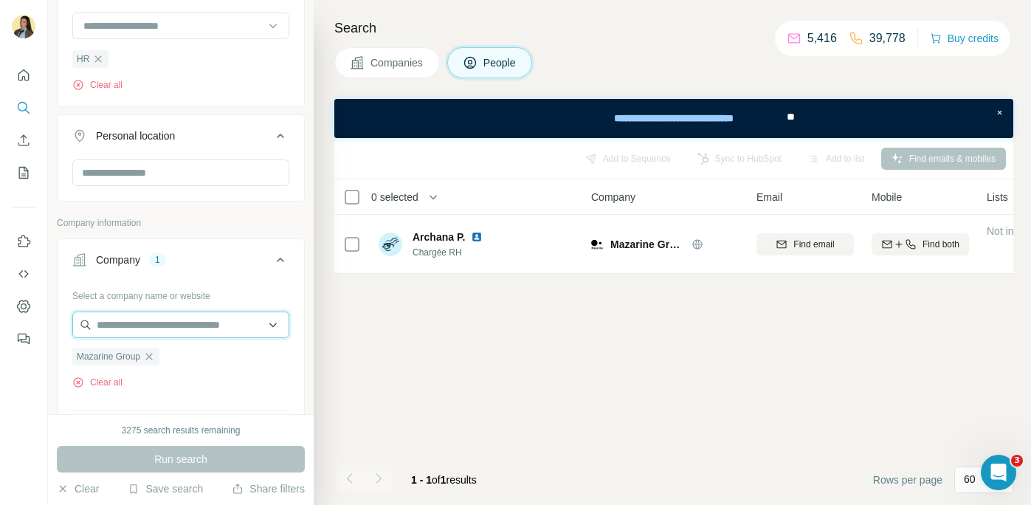
click at [185, 331] on input "text" at bounding box center [180, 324] width 217 height 27
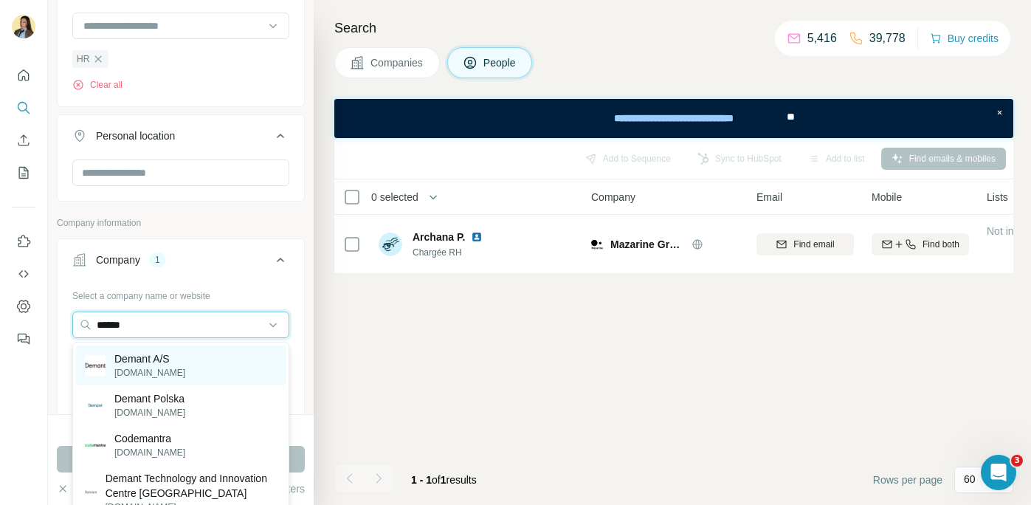
type input "******"
click at [190, 367] on div "Demant A/S demant.com" at bounding box center [181, 365] width 210 height 40
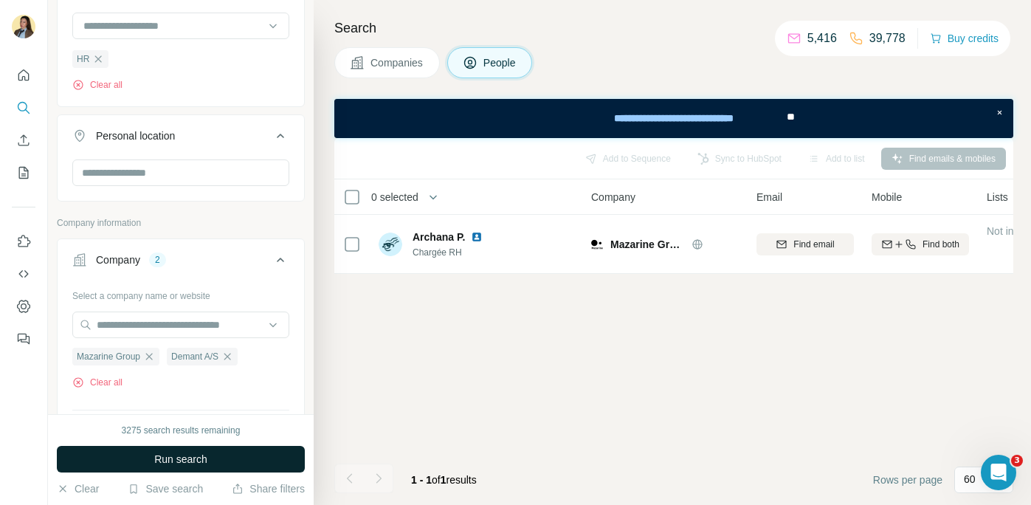
click at [172, 453] on span "Run search" at bounding box center [180, 459] width 53 height 15
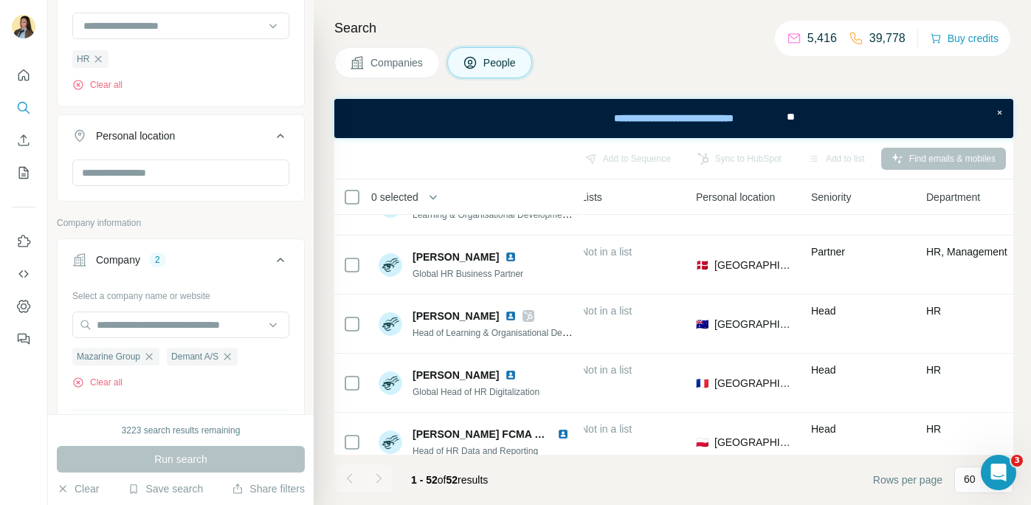
scroll to position [1747, 406]
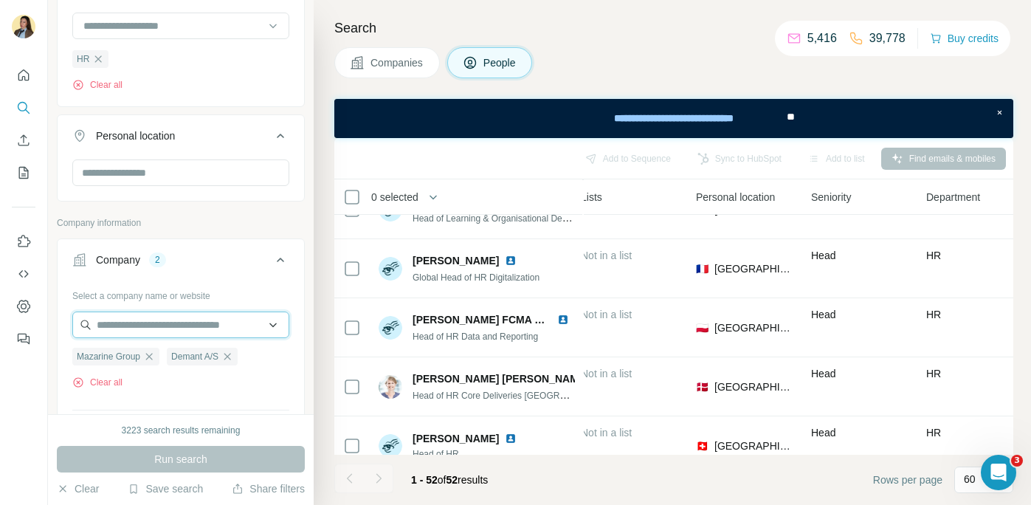
click at [160, 328] on input "text" at bounding box center [180, 324] width 217 height 27
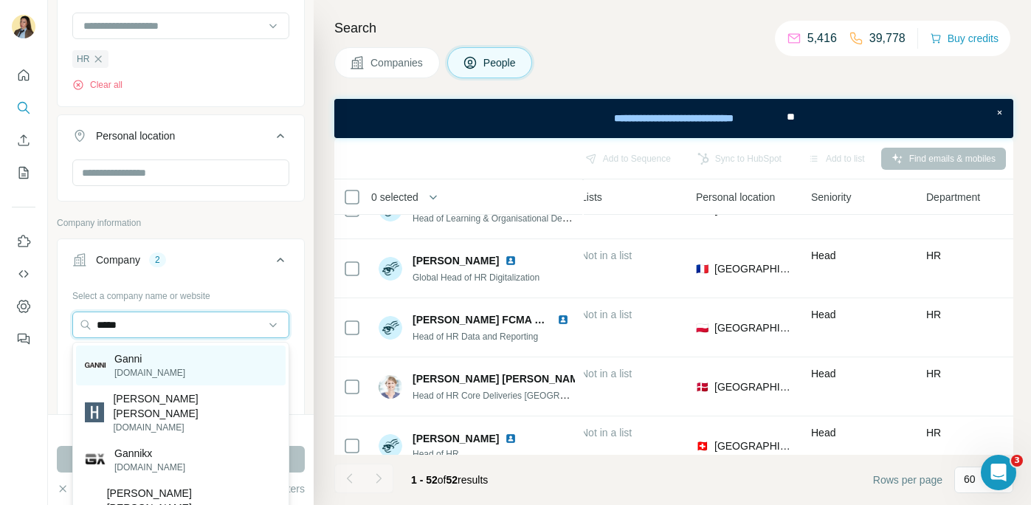
type input "*****"
click at [182, 356] on div "Ganni ganni.com" at bounding box center [181, 365] width 210 height 40
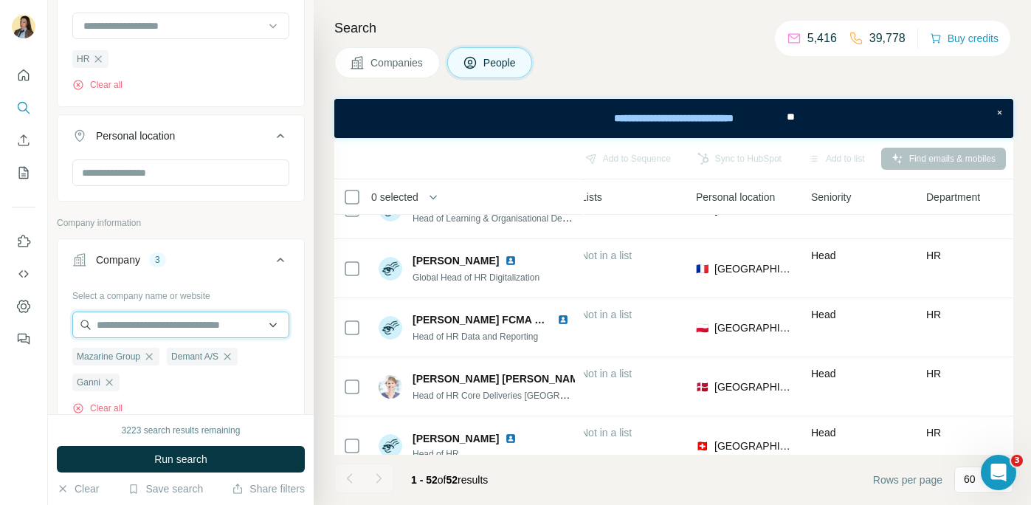
click at [166, 329] on input "text" at bounding box center [180, 324] width 217 height 27
type input "*"
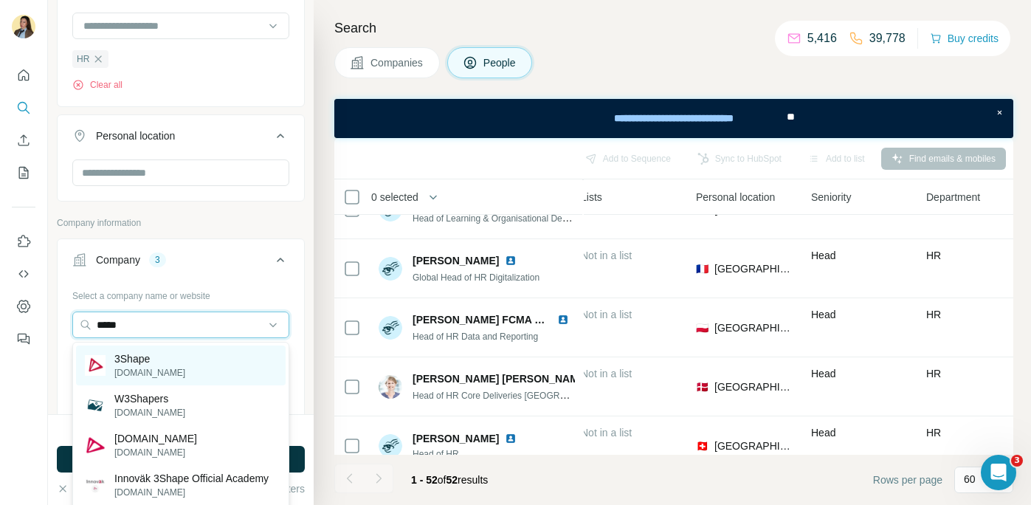
type input "*****"
click at [186, 364] on div "3Shape 3shape.com" at bounding box center [181, 365] width 210 height 40
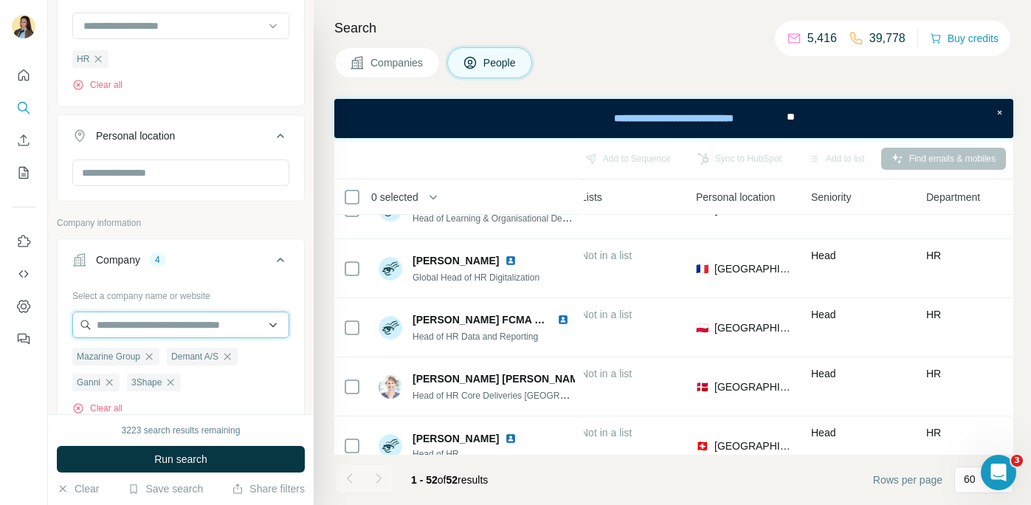
click at [196, 328] on input "text" at bounding box center [180, 324] width 217 height 27
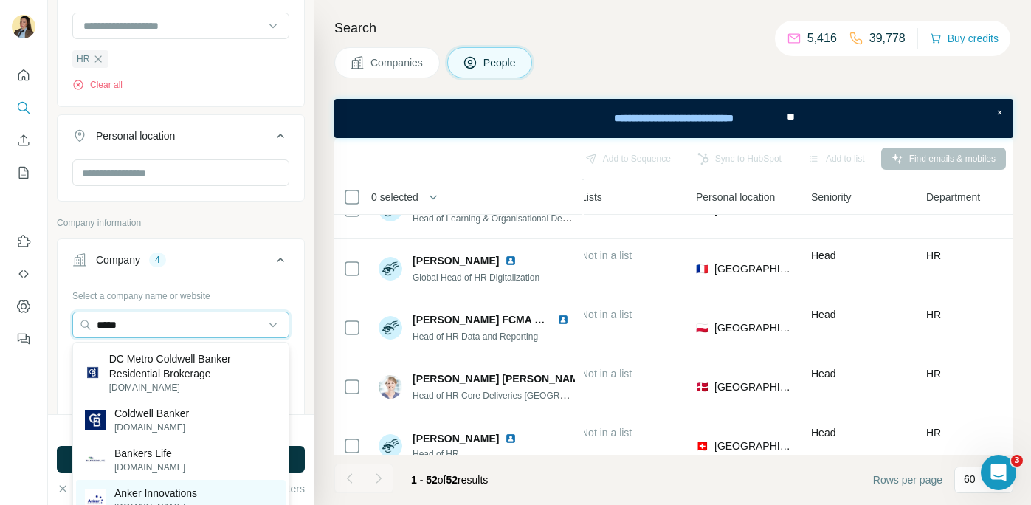
type input "*****"
click at [173, 486] on p "Anker Innovations" at bounding box center [155, 493] width 83 height 15
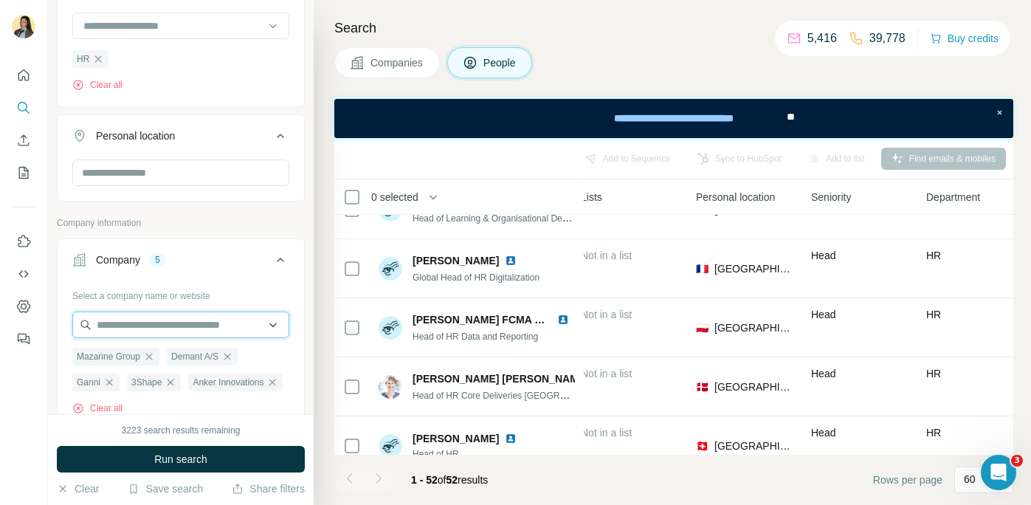
click at [170, 323] on input "text" at bounding box center [180, 324] width 217 height 27
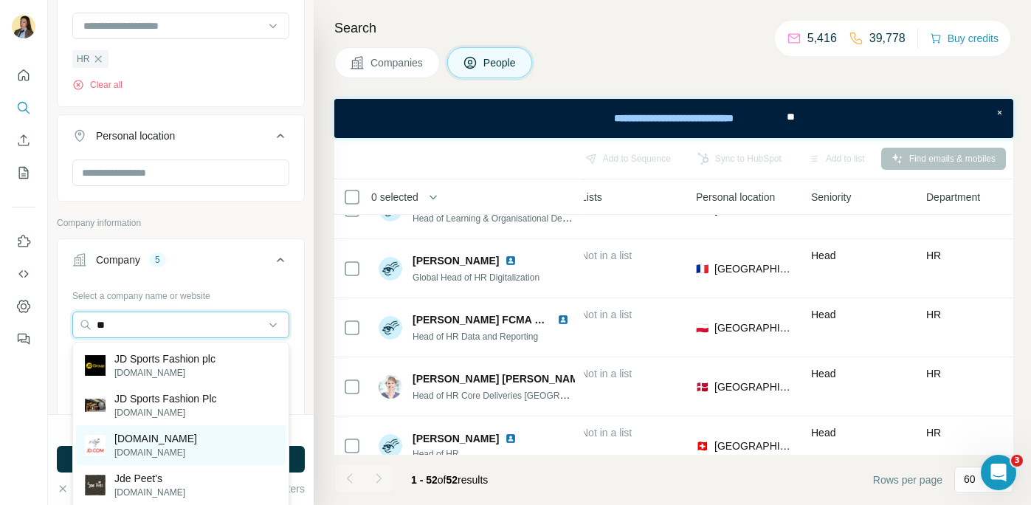
type input "**"
click at [150, 443] on div "jd.com jd.com" at bounding box center [181, 445] width 210 height 40
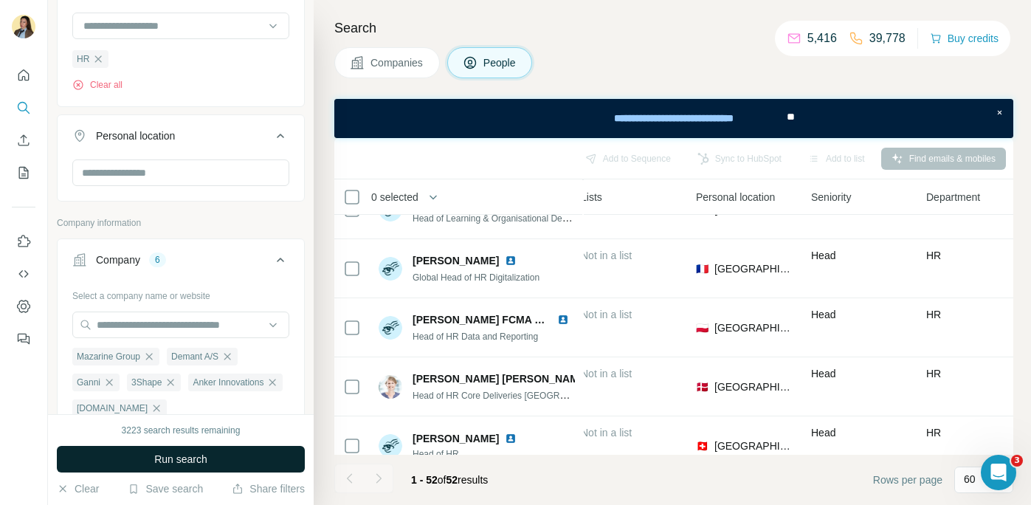
click at [223, 461] on button "Run search" at bounding box center [181, 459] width 248 height 27
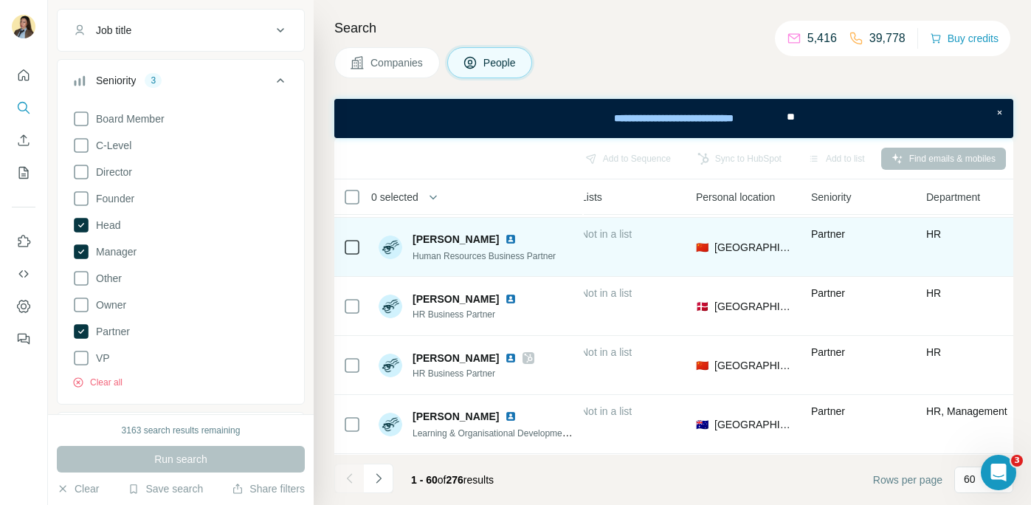
scroll to position [2556, 406]
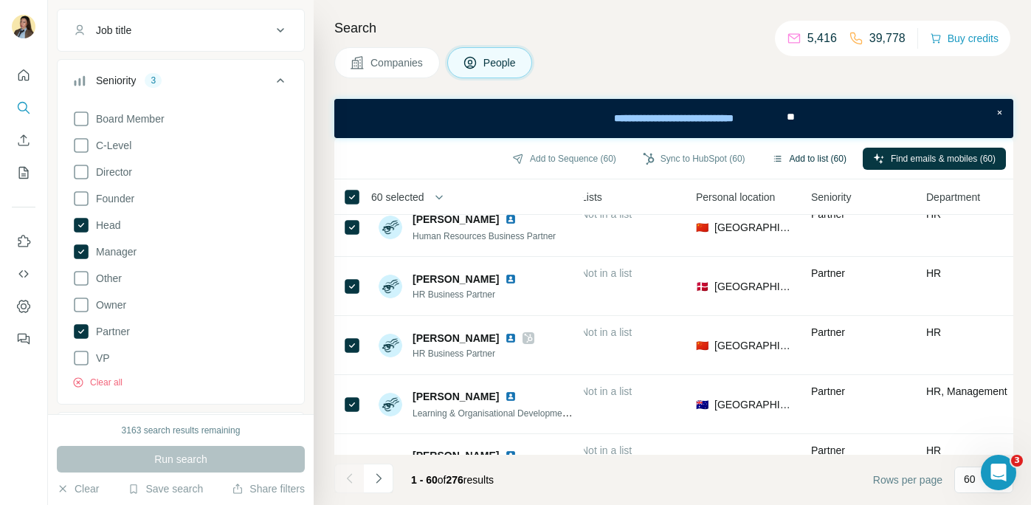
click at [816, 154] on button "Add to list (60)" at bounding box center [809, 159] width 95 height 22
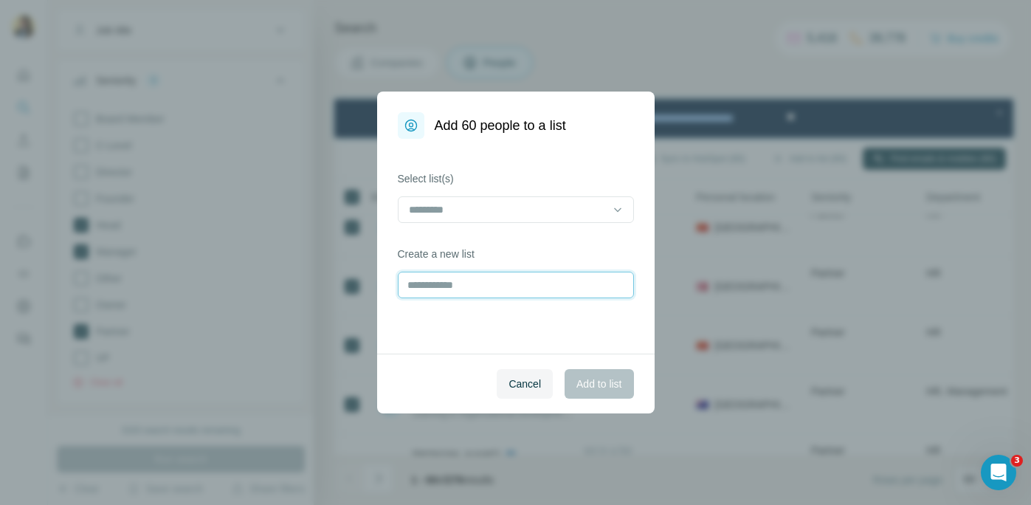
click at [485, 292] on input "text" at bounding box center [516, 285] width 236 height 27
type input "********"
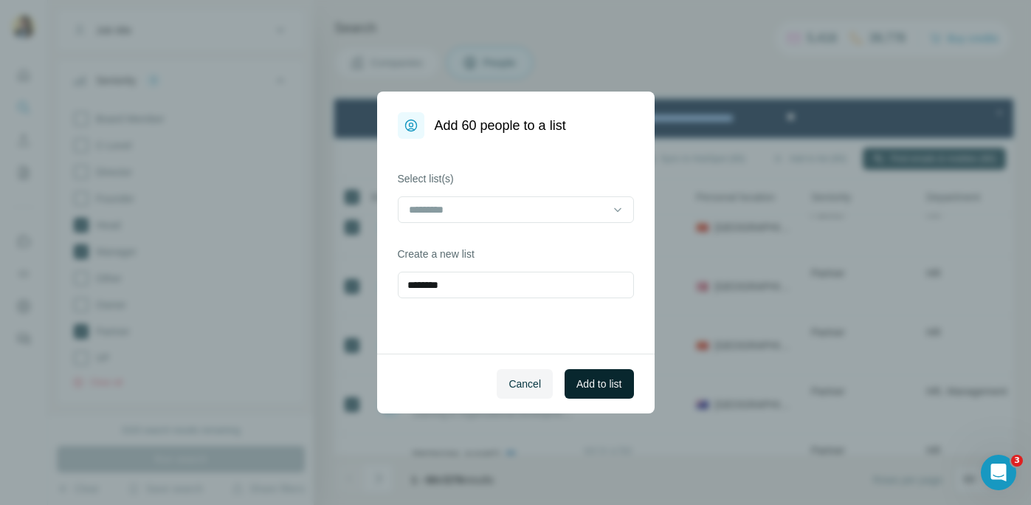
click at [614, 390] on span "Add to list" at bounding box center [598, 383] width 45 height 15
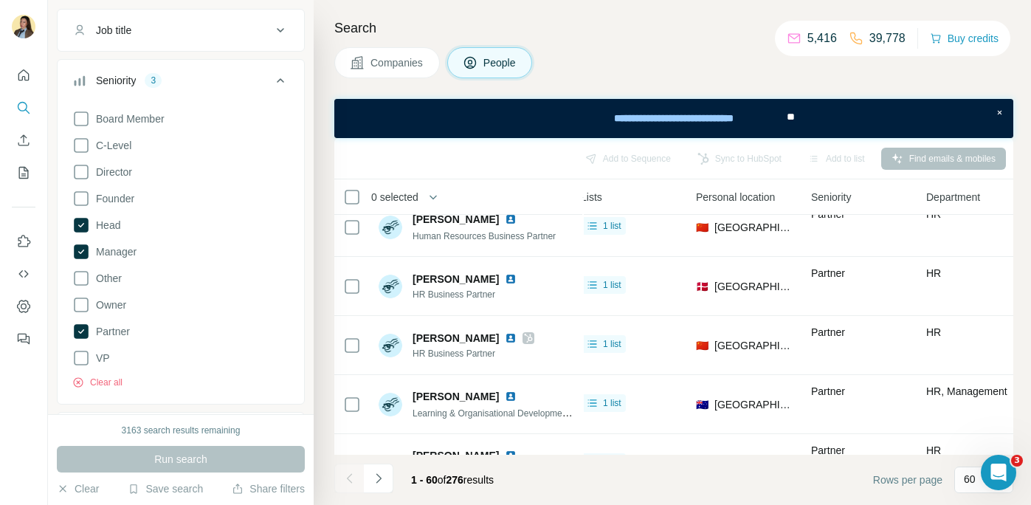
click at [637, 59] on div "Companies People" at bounding box center [673, 62] width 679 height 31
click at [278, 83] on icon at bounding box center [281, 81] width 18 height 18
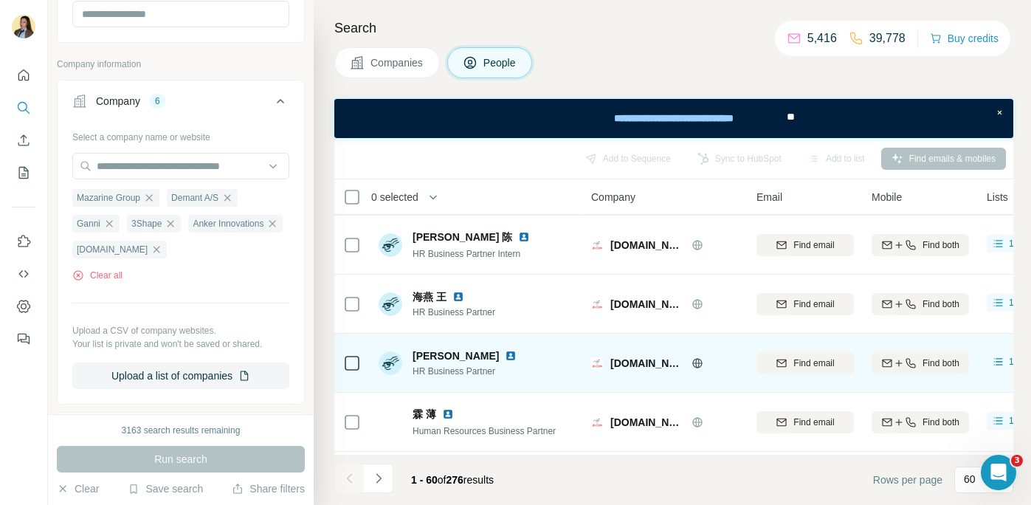
scroll to position [3303, 0]
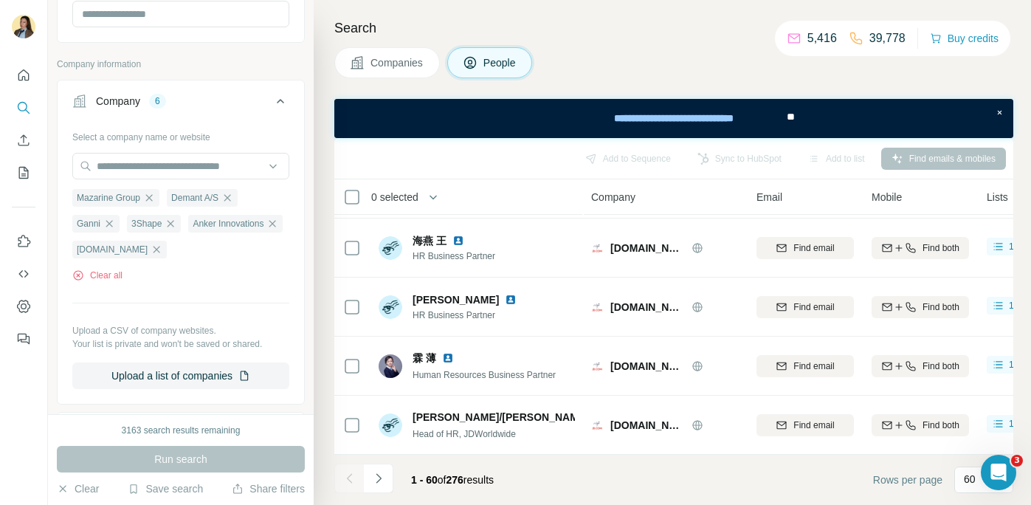
click at [544, 30] on h4 "Search" at bounding box center [673, 28] width 679 height 21
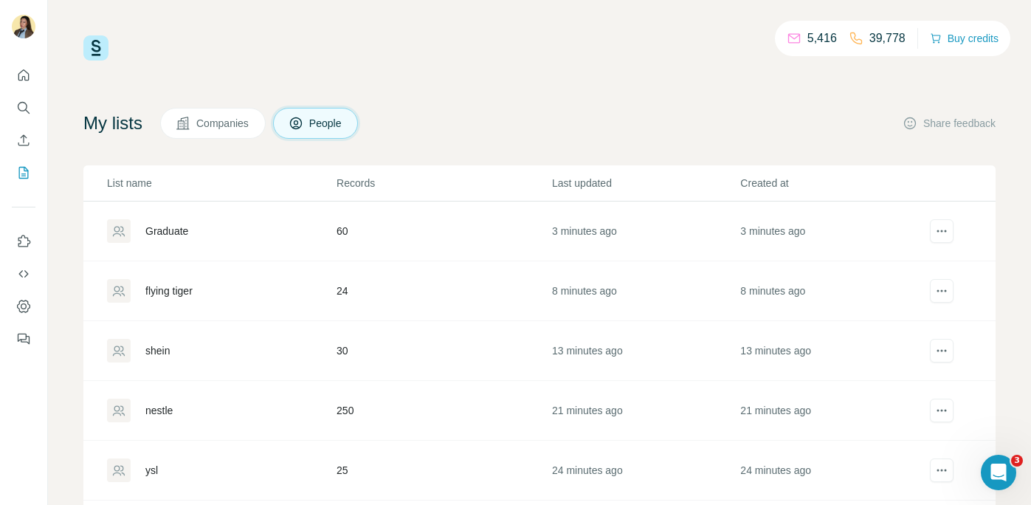
click at [177, 233] on div "Graduate" at bounding box center [166, 231] width 43 height 15
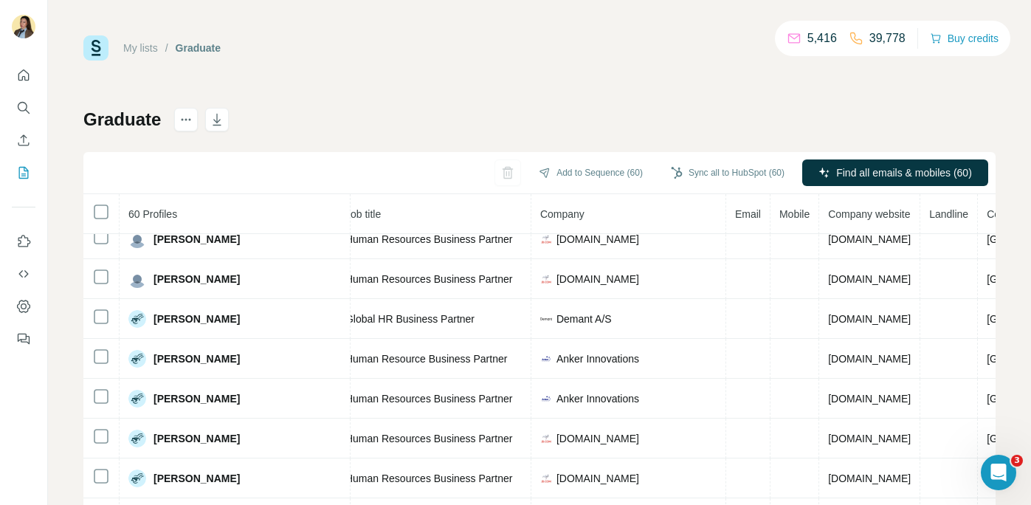
scroll to position [1929, 0]
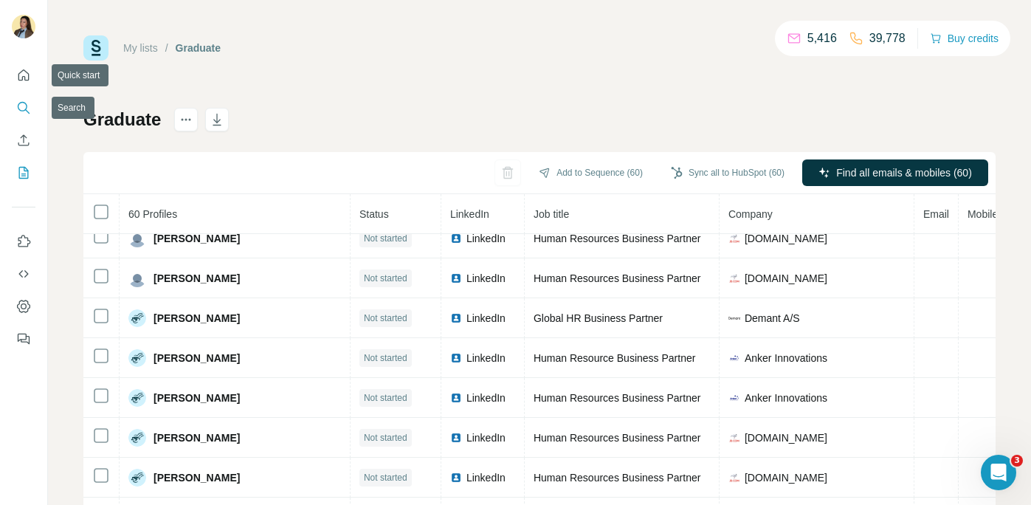
click at [26, 105] on icon "Search" at bounding box center [23, 107] width 10 height 10
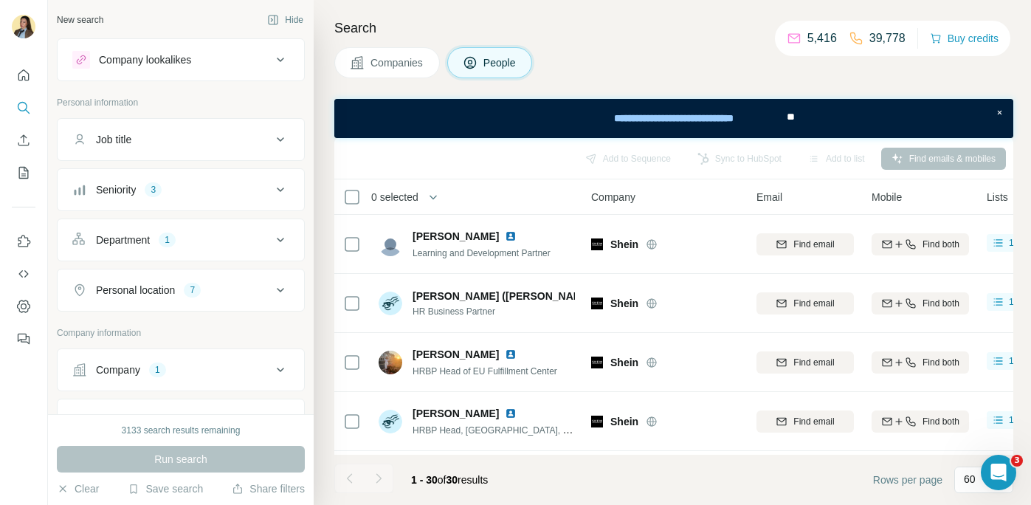
click at [185, 194] on div "Seniority 3" at bounding box center [171, 189] width 199 height 15
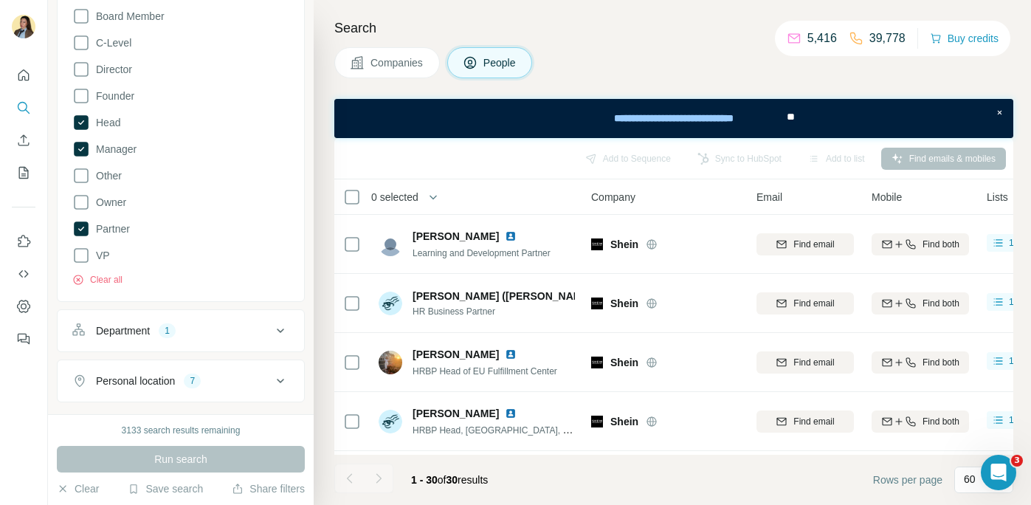
scroll to position [230, 0]
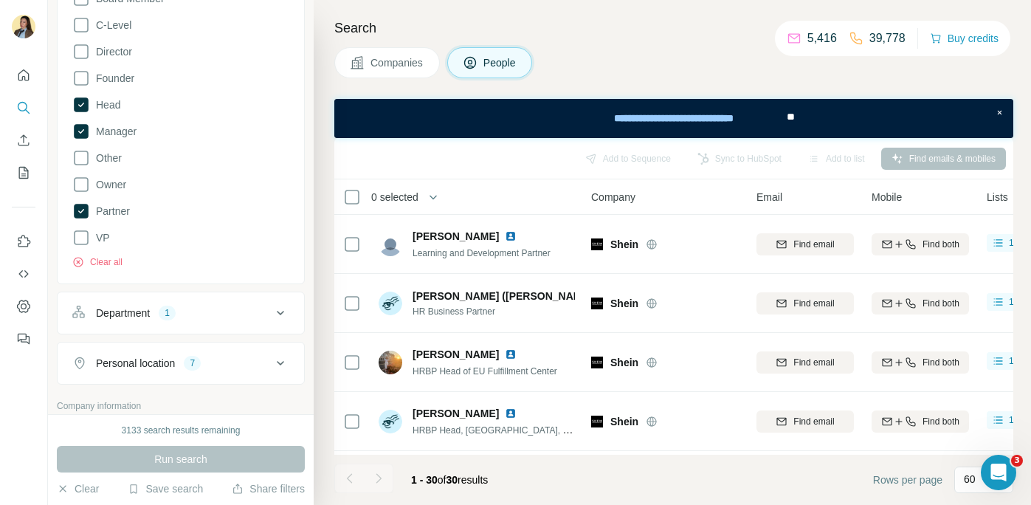
click at [181, 320] on div "Department 1" at bounding box center [171, 313] width 199 height 15
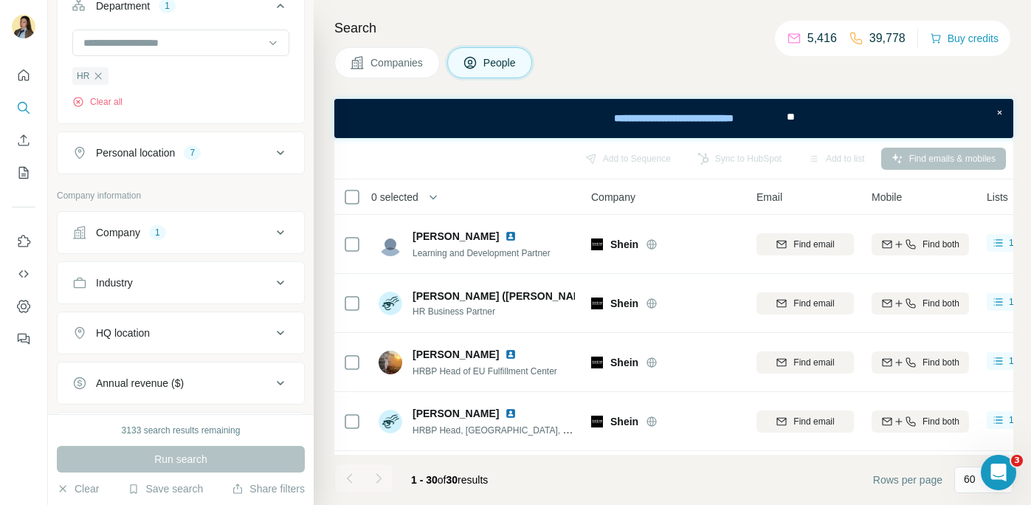
scroll to position [543, 0]
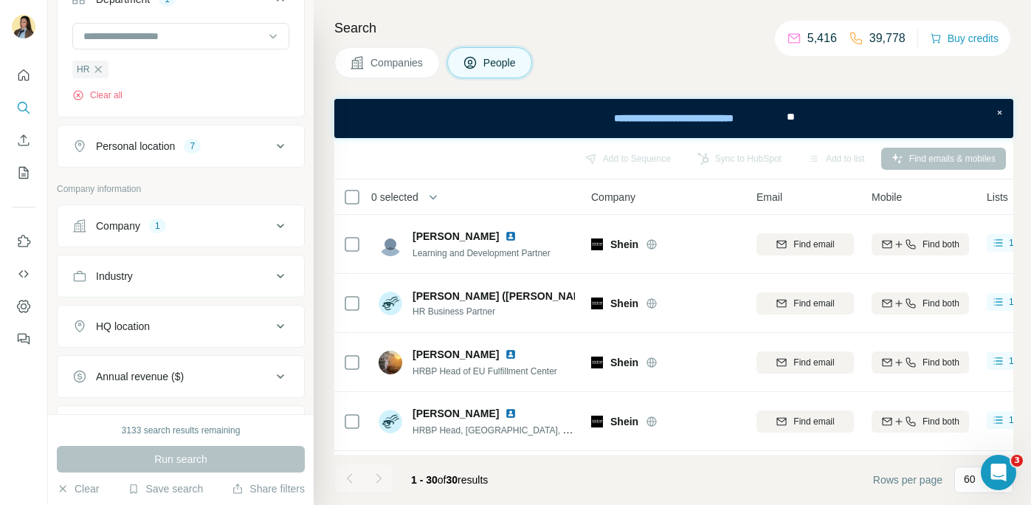
click at [193, 232] on div "Company 1" at bounding box center [171, 225] width 199 height 15
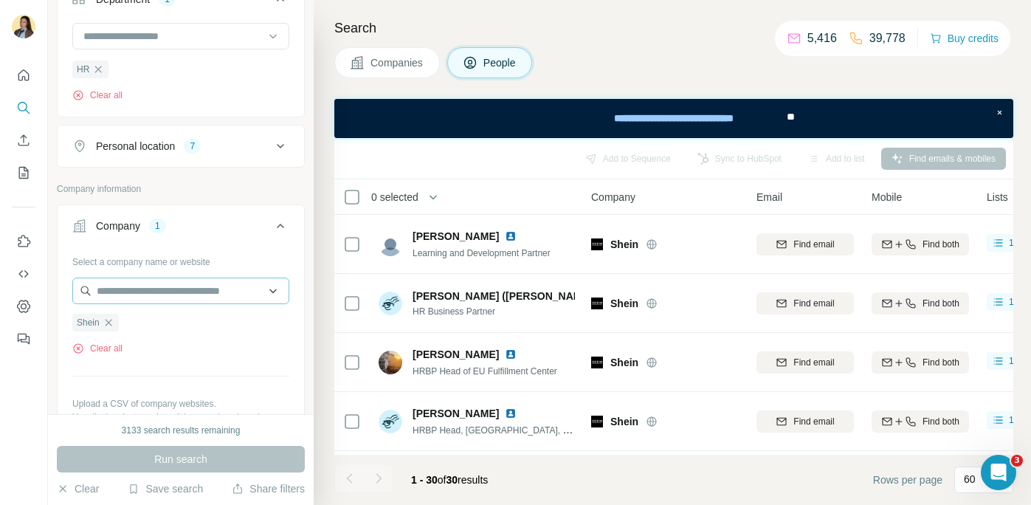
scroll to position [610, 0]
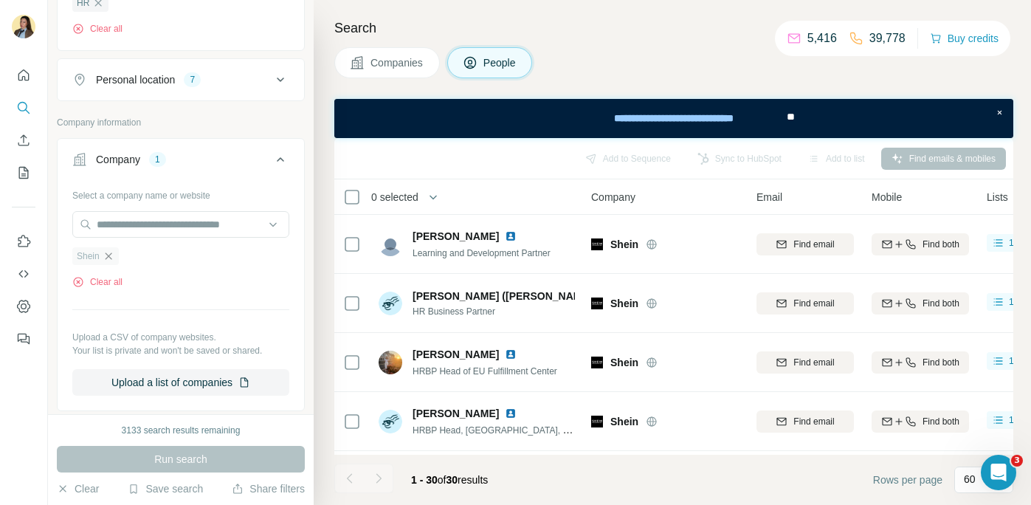
click at [108, 252] on icon "button" at bounding box center [109, 256] width 12 height 12
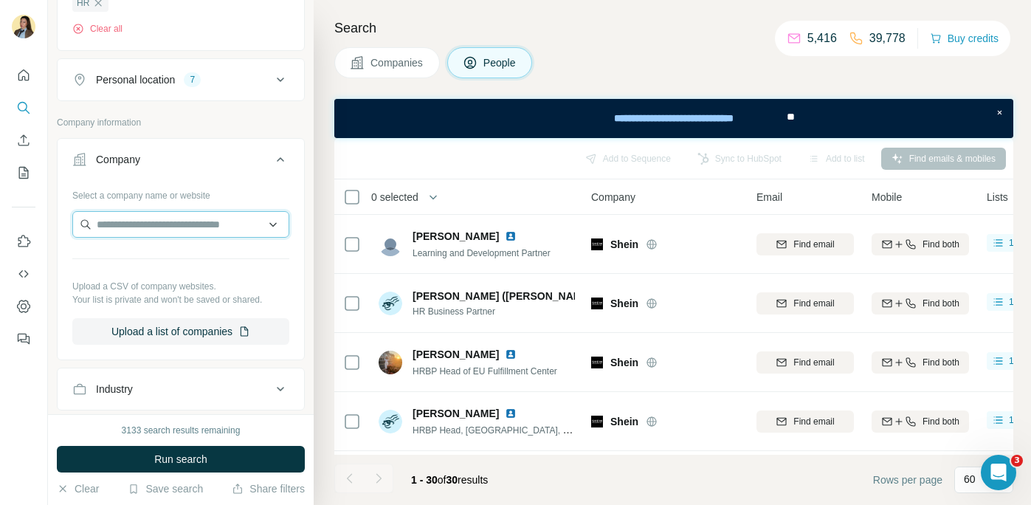
click at [119, 228] on input "text" at bounding box center [180, 224] width 217 height 27
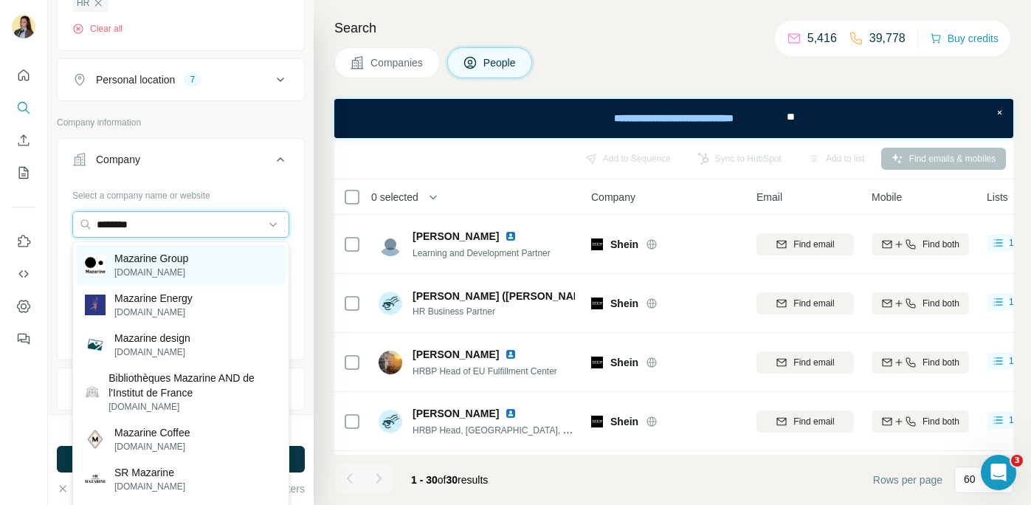
type input "********"
click at [179, 269] on p "mazarine.com" at bounding box center [151, 272] width 74 height 13
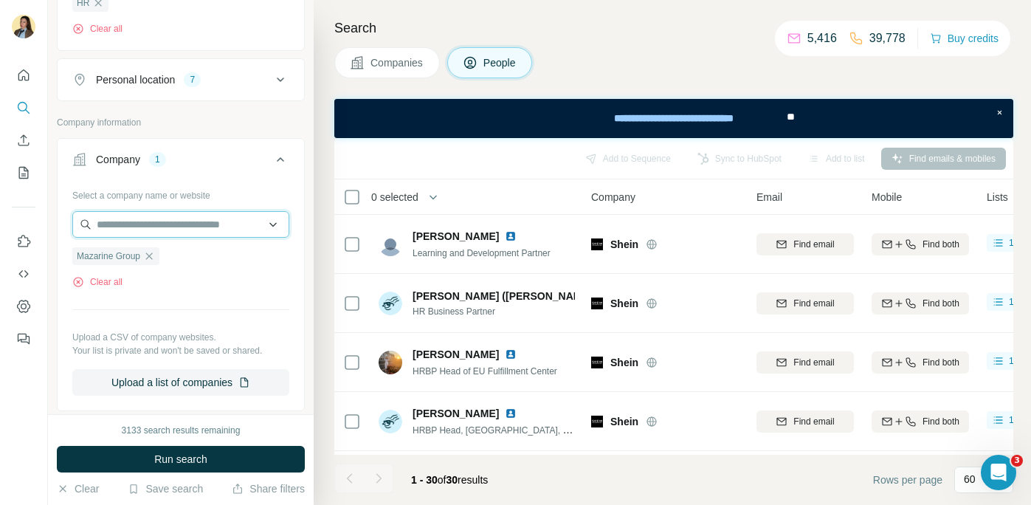
click at [167, 230] on input "text" at bounding box center [180, 224] width 217 height 27
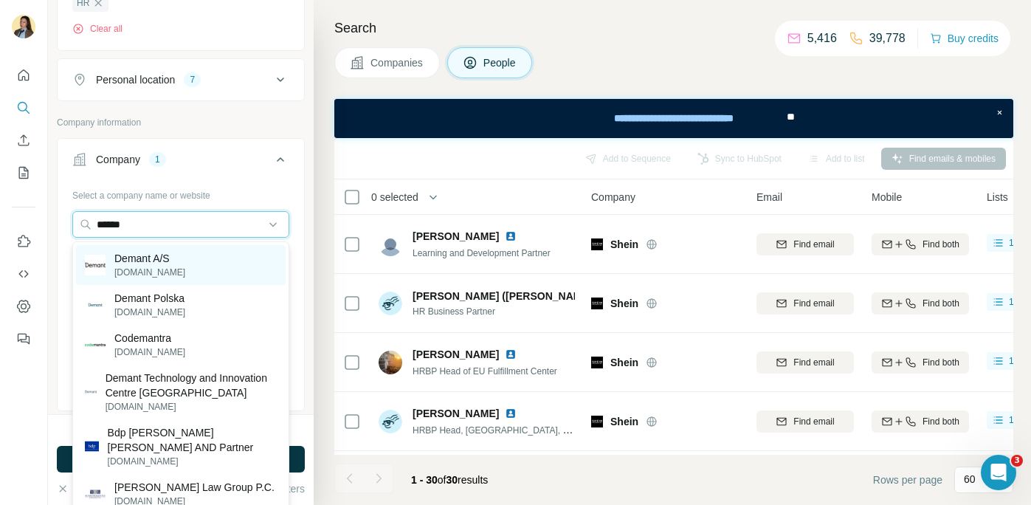
type input "******"
click at [185, 262] on div "Demant A/S demant.com" at bounding box center [181, 265] width 210 height 40
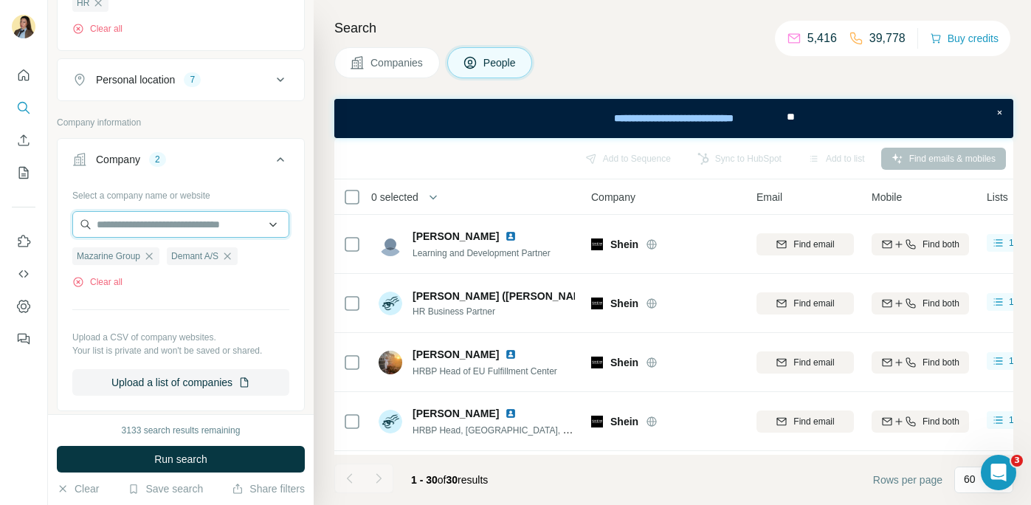
click at [189, 227] on input "text" at bounding box center [180, 224] width 217 height 27
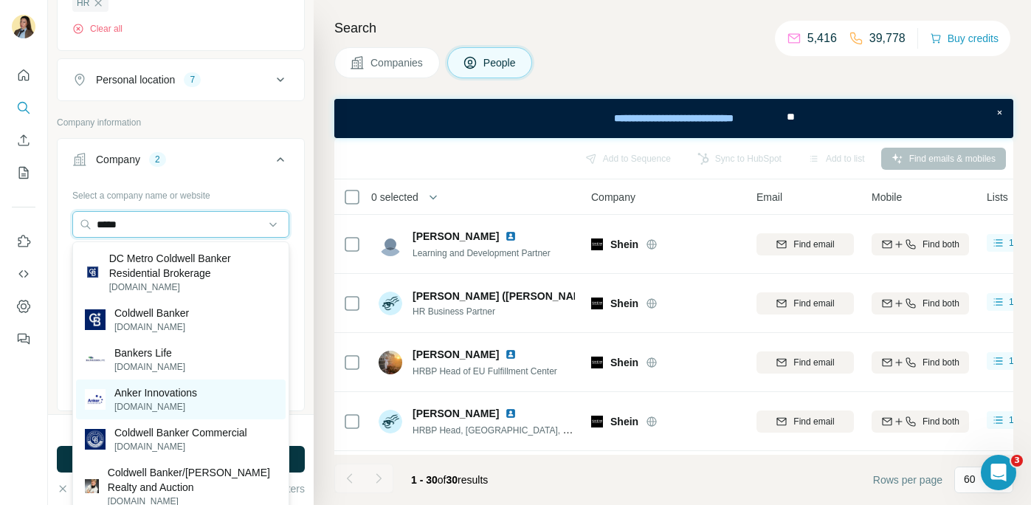
type input "*****"
click at [188, 392] on p "Anker Innovations" at bounding box center [155, 392] width 83 height 15
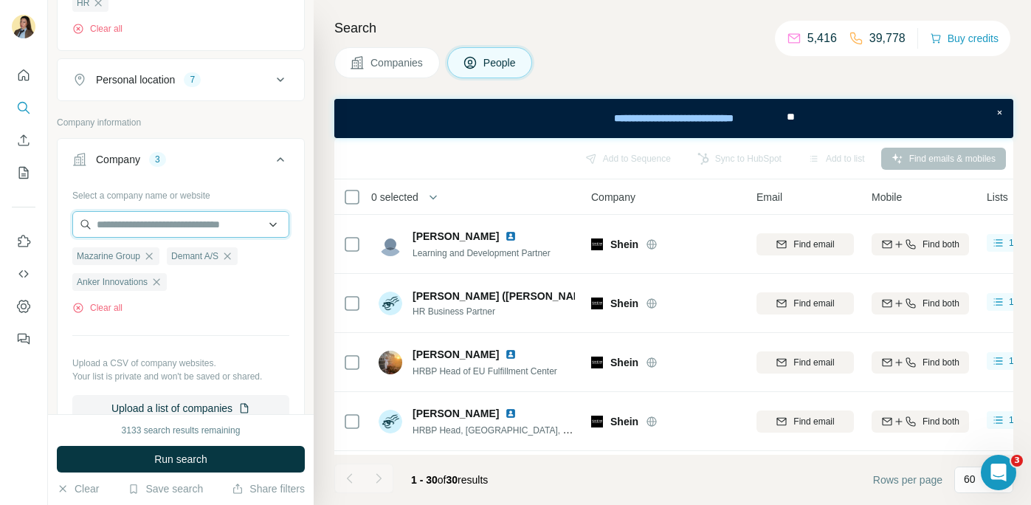
click at [152, 229] on input "text" at bounding box center [180, 224] width 217 height 27
type input "*"
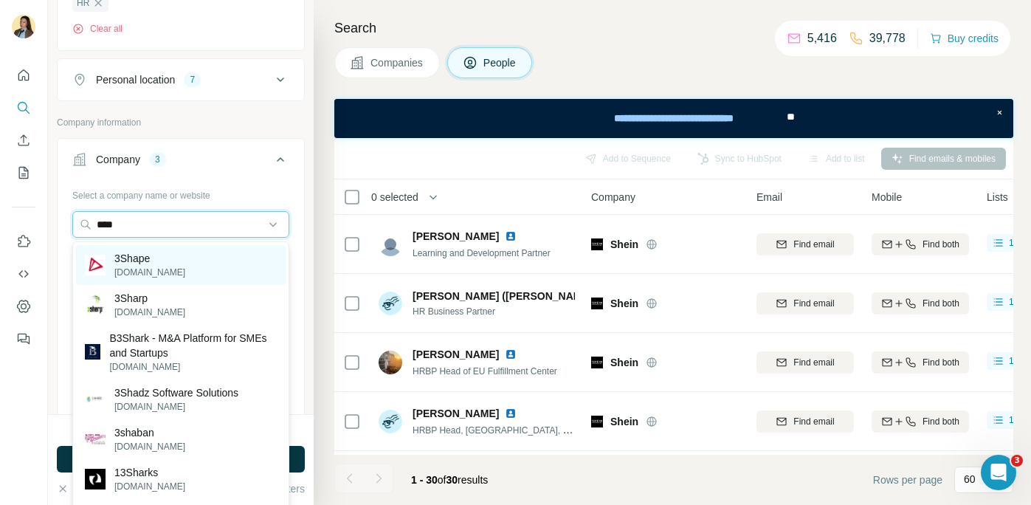
type input "****"
click at [165, 272] on p "3shape.com" at bounding box center [149, 272] width 71 height 13
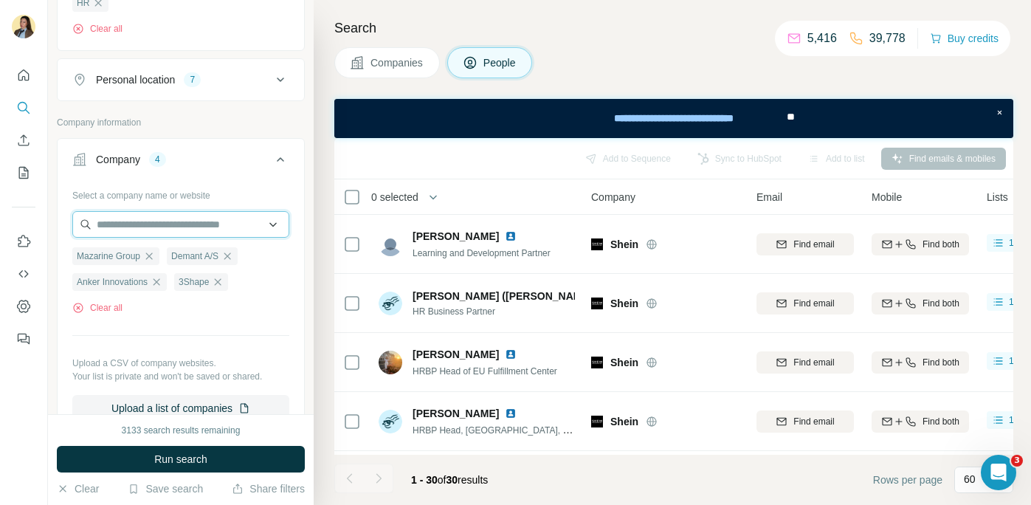
click at [140, 224] on input "text" at bounding box center [180, 224] width 217 height 27
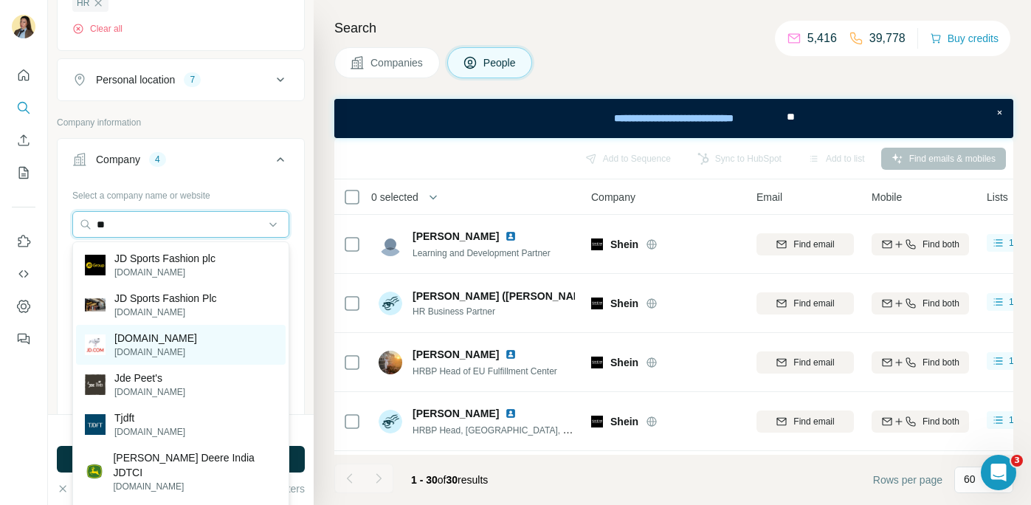
type input "**"
click at [137, 341] on p "jd.com" at bounding box center [155, 338] width 83 height 15
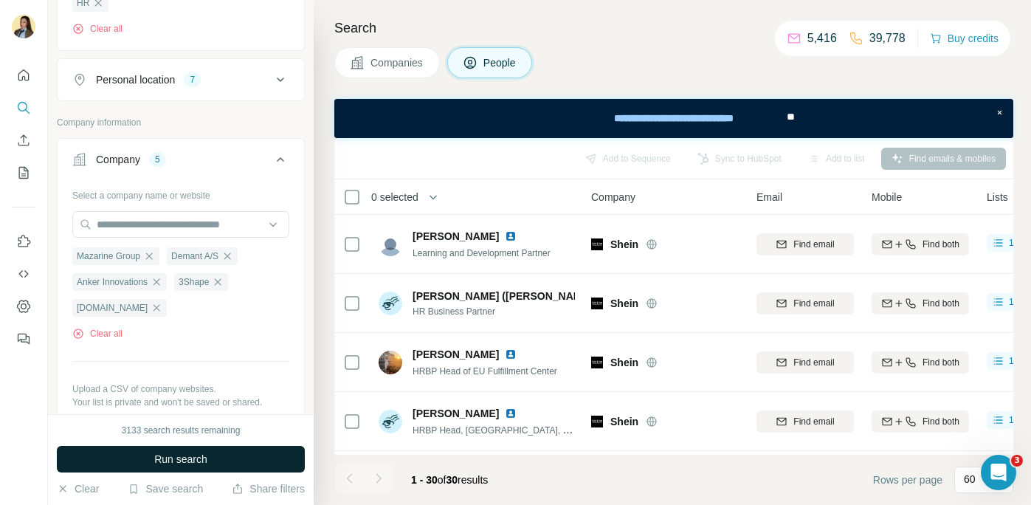
click at [213, 461] on button "Run search" at bounding box center [181, 459] width 248 height 27
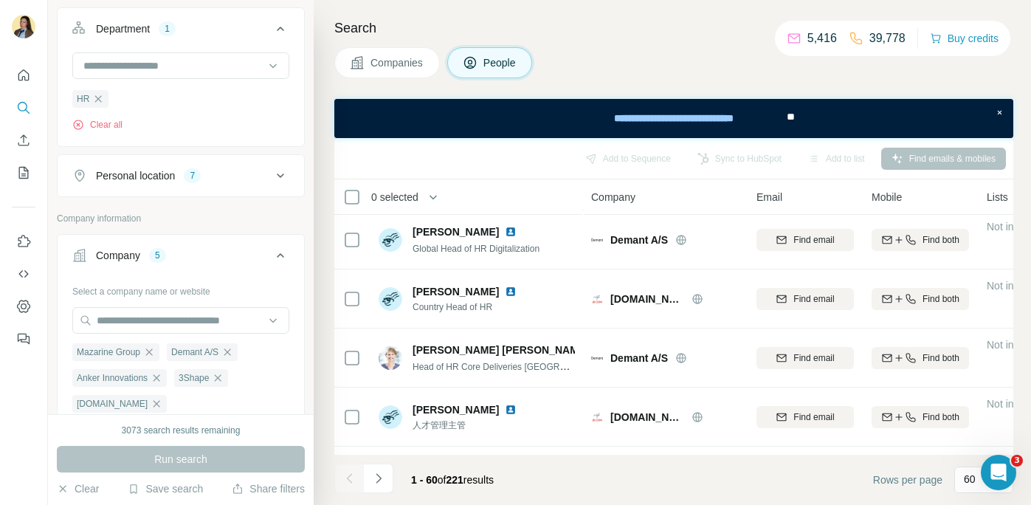
scroll to position [502, 0]
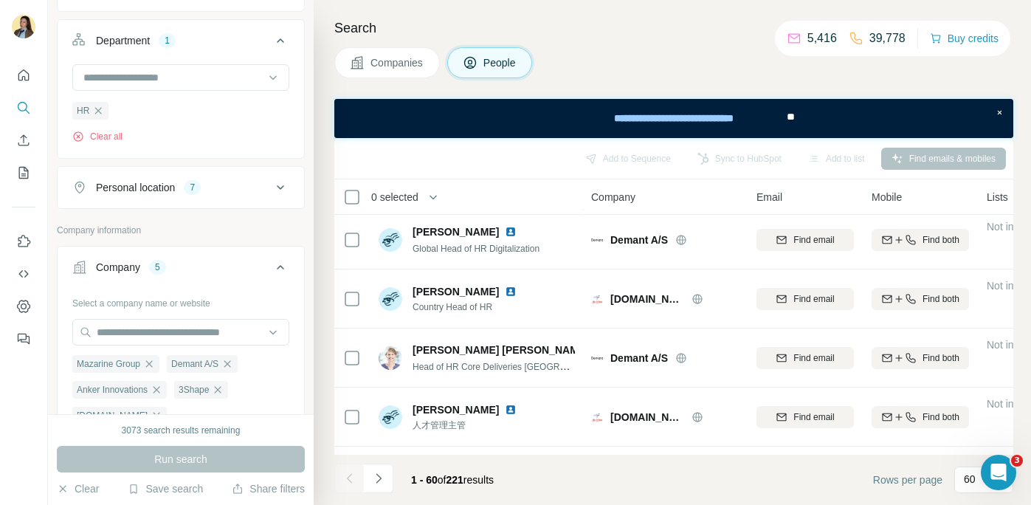
click at [221, 187] on div "Personal location 7" at bounding box center [171, 187] width 199 height 15
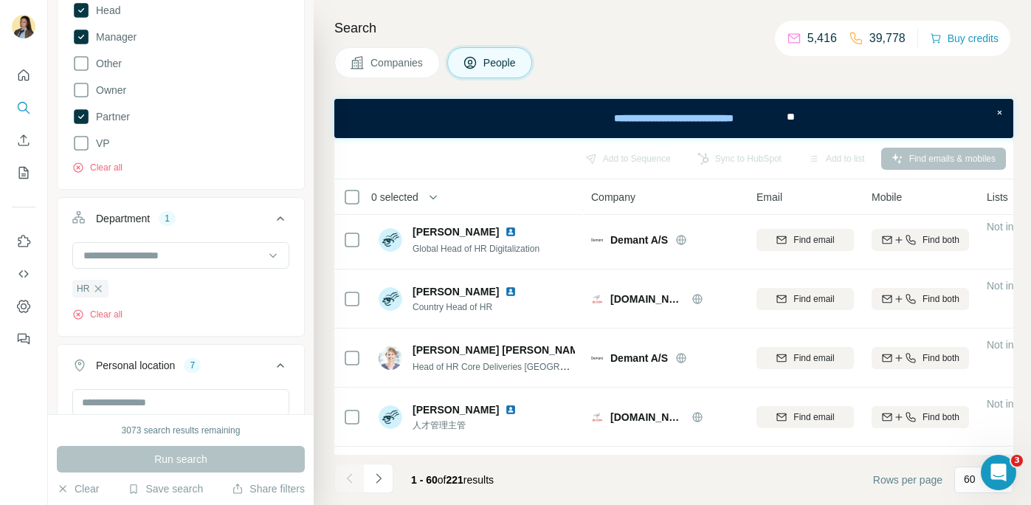
scroll to position [246, 0]
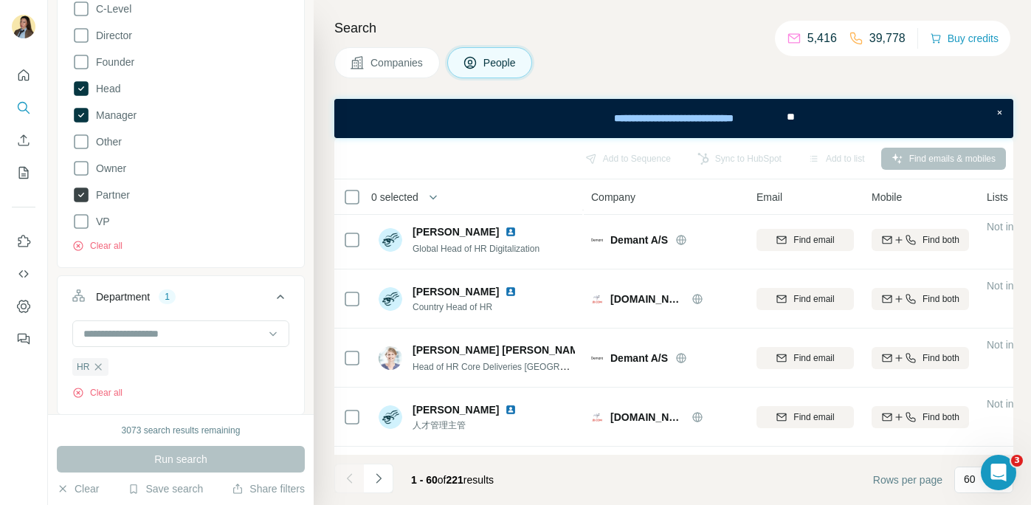
click at [89, 195] on icon at bounding box center [81, 195] width 18 height 18
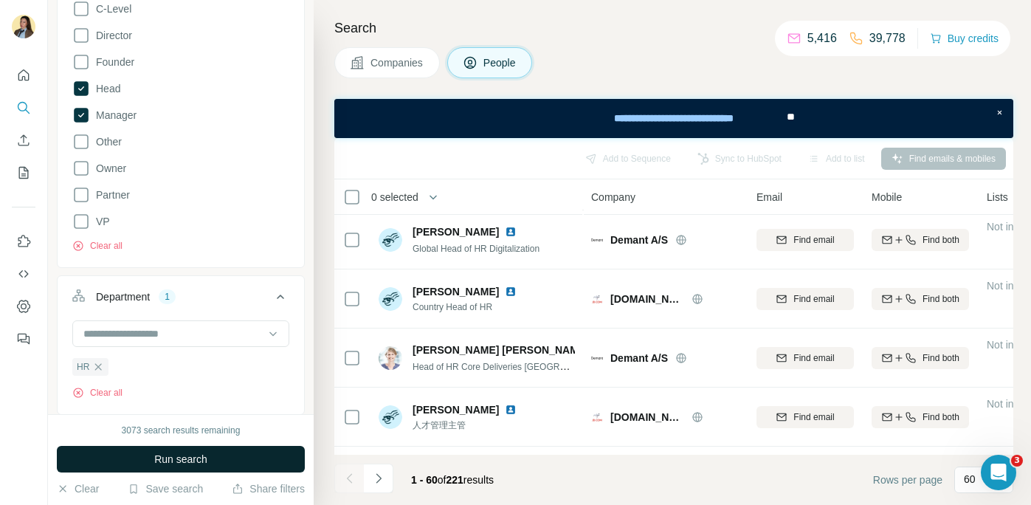
click at [179, 469] on button "Run search" at bounding box center [181, 459] width 248 height 27
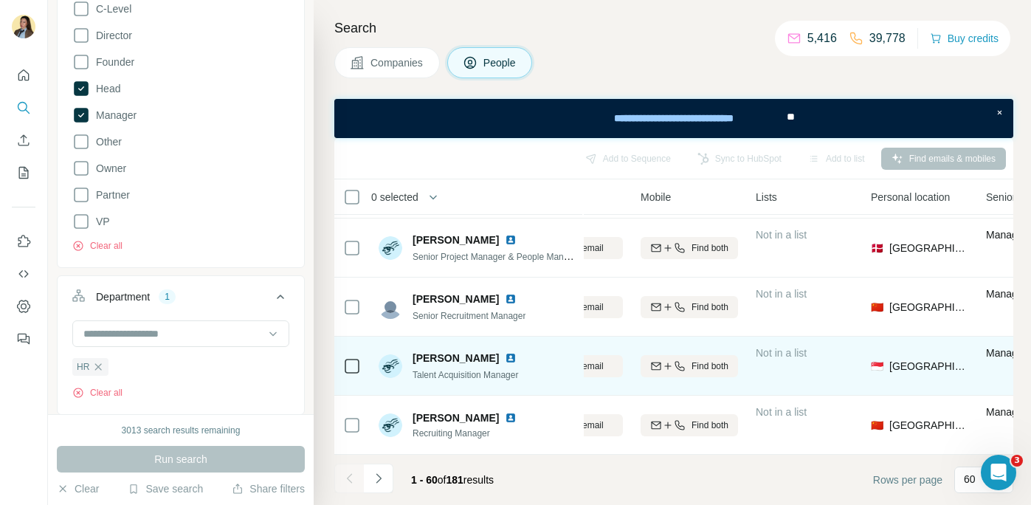
scroll to position [3303, 234]
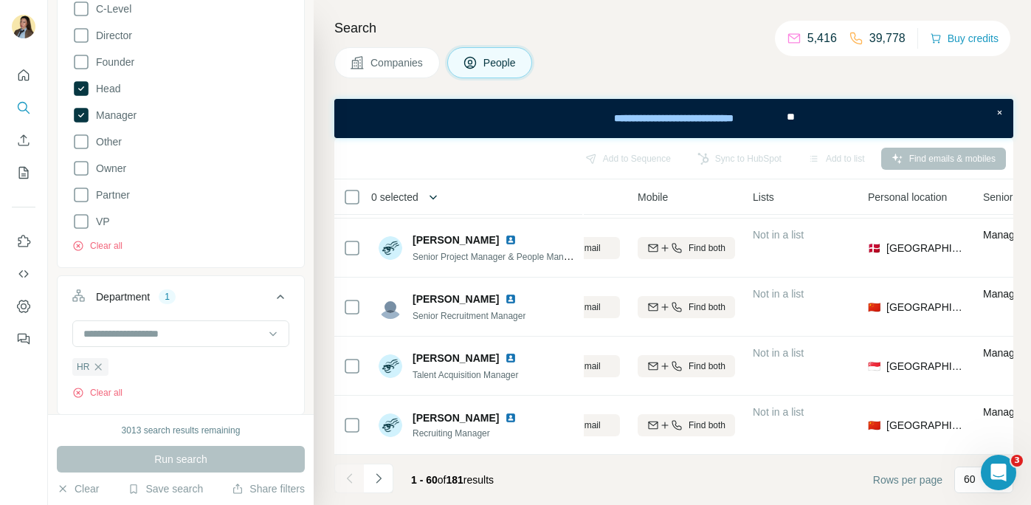
click at [435, 197] on icon "button" at bounding box center [433, 197] width 15 height 15
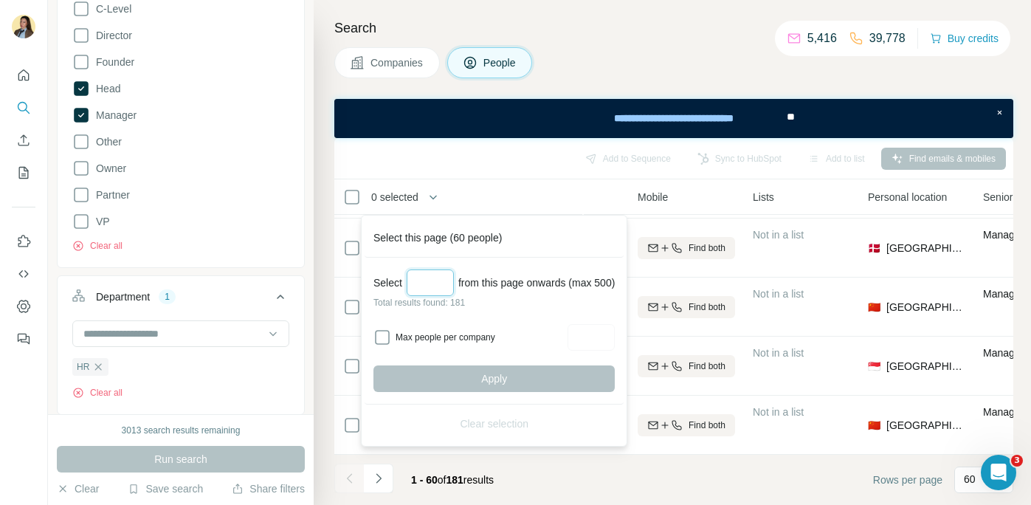
click at [434, 280] on input "Select a number (up to 500)" at bounding box center [430, 282] width 47 height 27
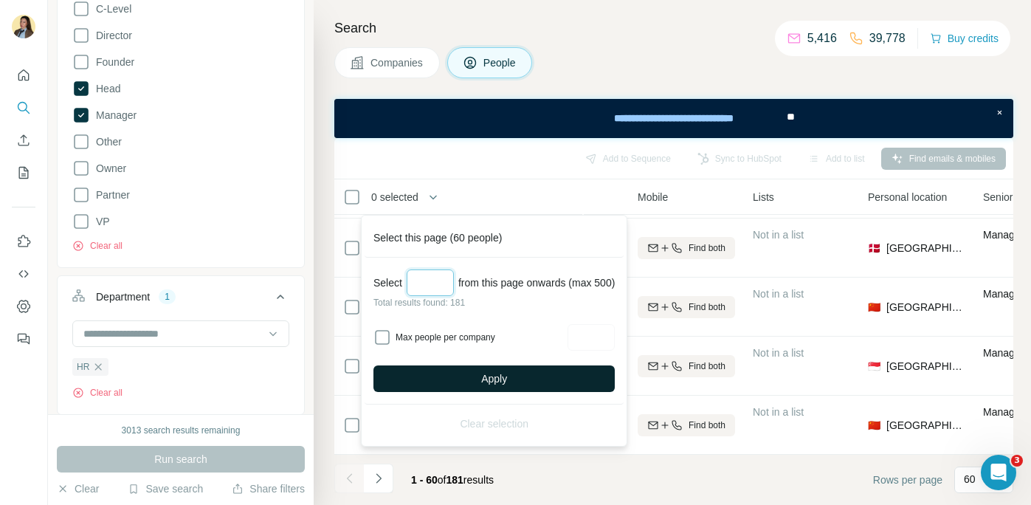
type input "***"
click at [462, 382] on button "Apply" at bounding box center [493, 378] width 241 height 27
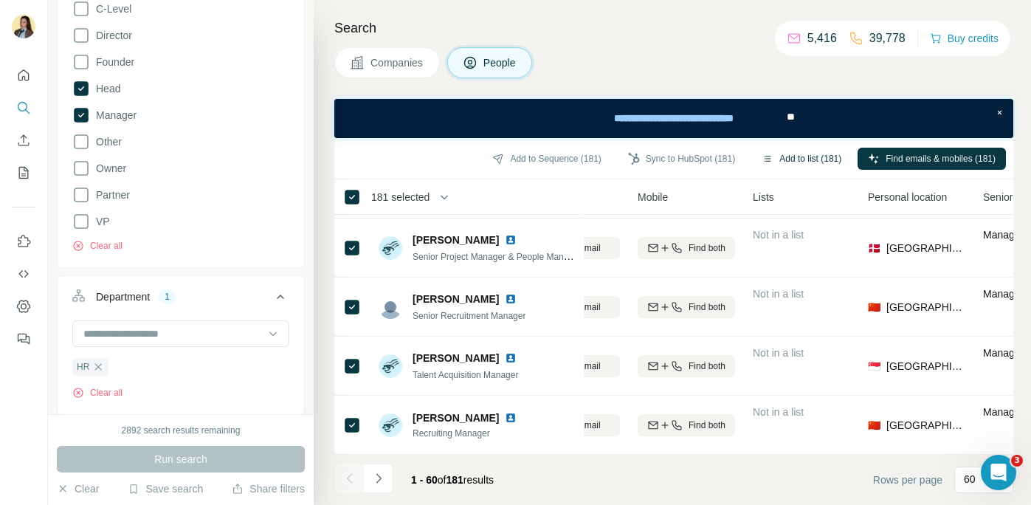
click at [805, 154] on button "Add to list (181)" at bounding box center [801, 159] width 100 height 22
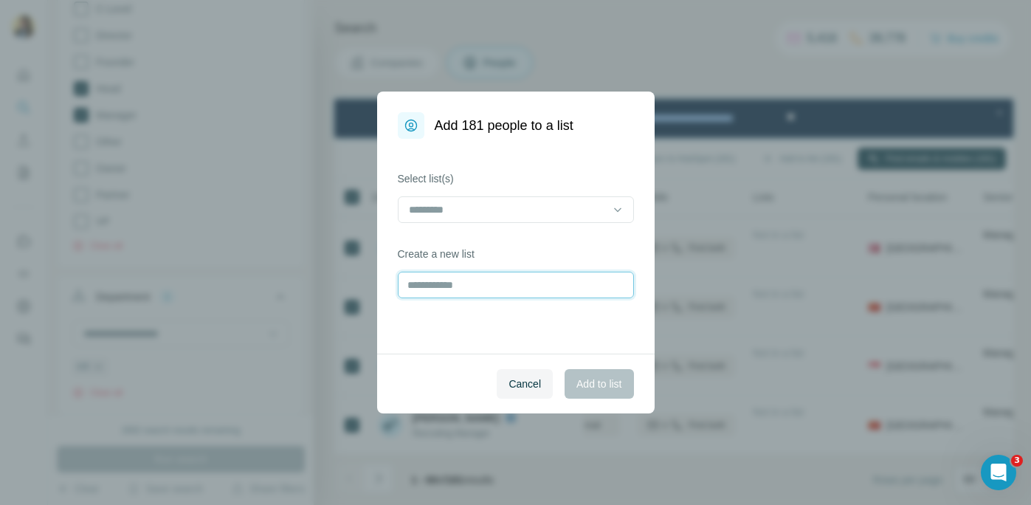
click at [537, 292] on input "text" at bounding box center [516, 285] width 236 height 27
click at [530, 208] on input at bounding box center [506, 209] width 199 height 16
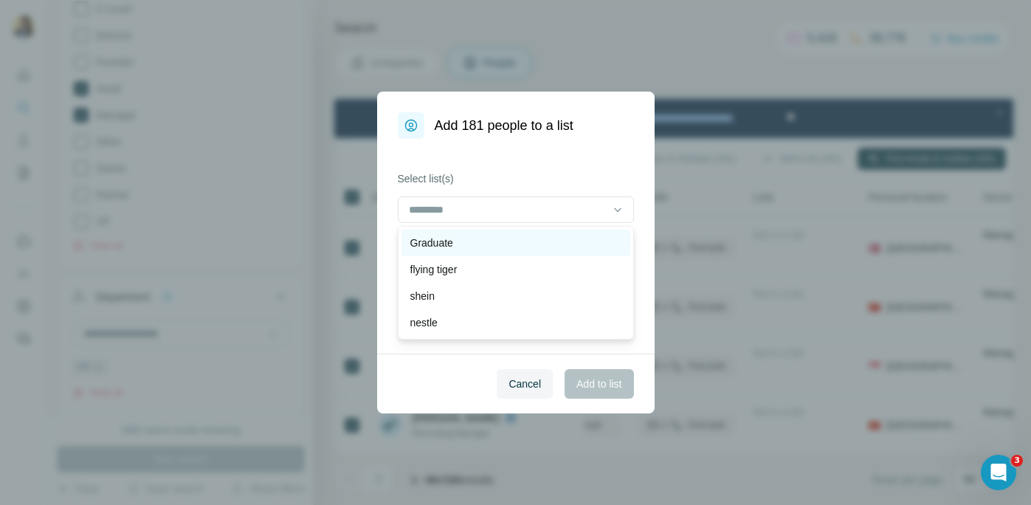
click at [525, 246] on div "Graduate" at bounding box center [515, 242] width 211 height 15
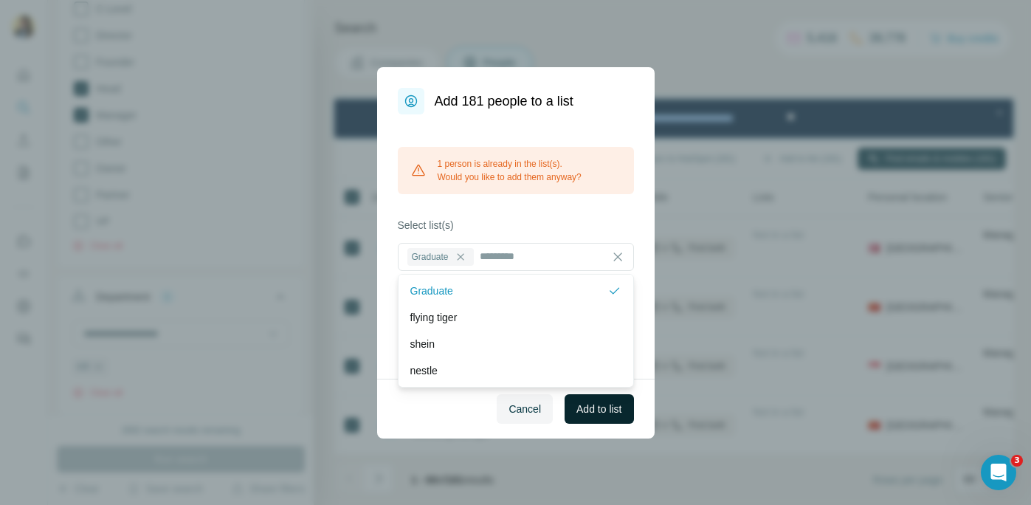
click at [605, 410] on span "Add to list" at bounding box center [598, 408] width 45 height 15
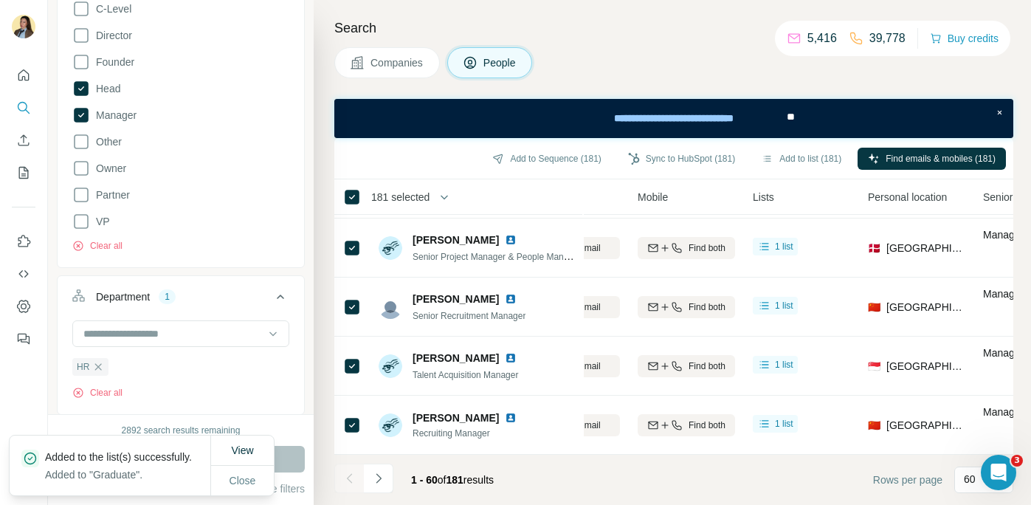
click at [582, 80] on div "Search Companies People Add to Sequence (181) Sync to HubSpot (181) Add to list…" at bounding box center [672, 252] width 717 height 505
click at [244, 480] on span "Close" at bounding box center [243, 480] width 27 height 15
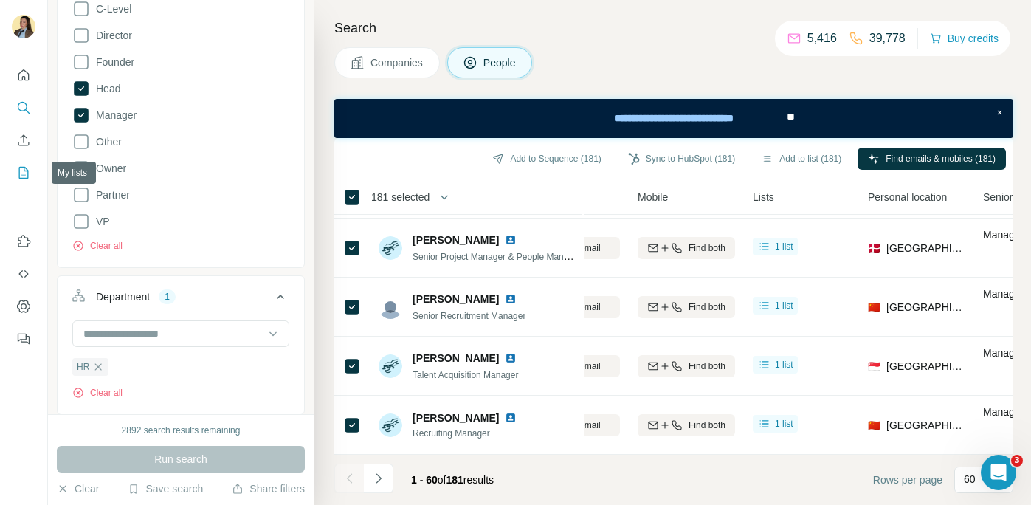
click at [19, 170] on icon "My lists" at bounding box center [24, 173] width 10 height 12
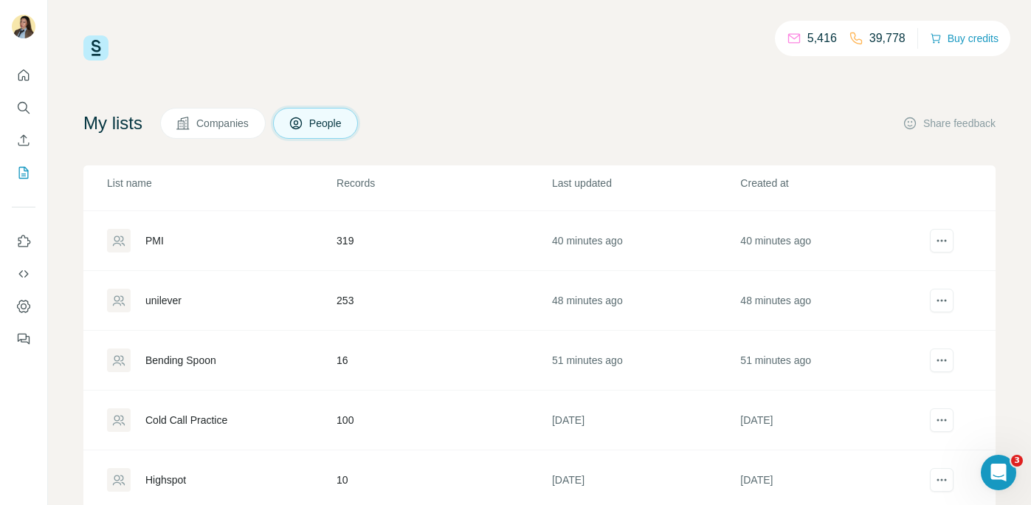
scroll to position [363, 0]
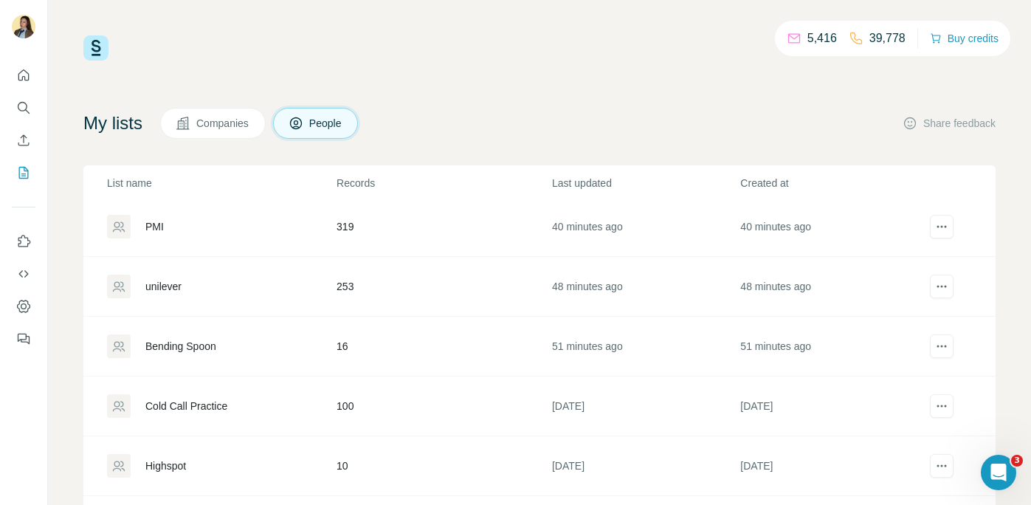
click at [339, 347] on td "16" at bounding box center [444, 347] width 216 height 60
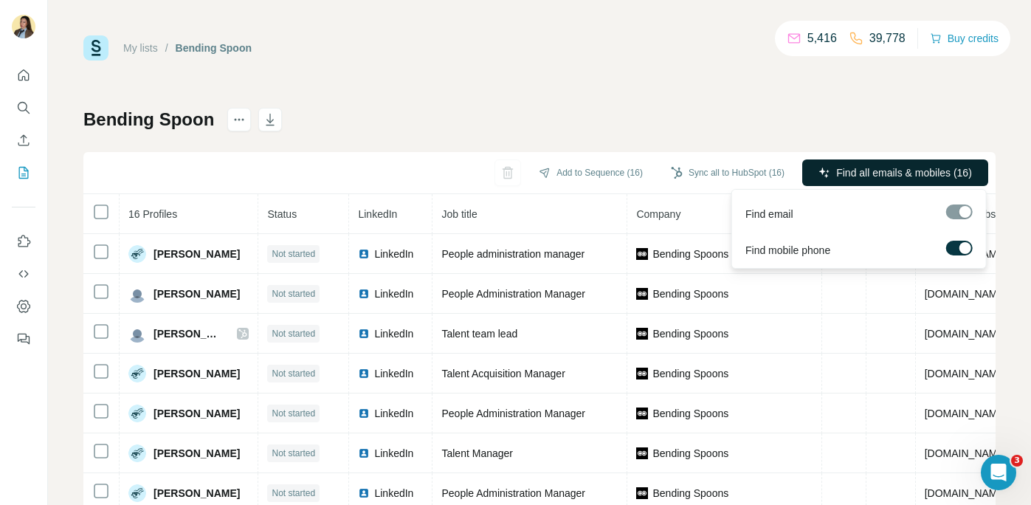
click at [871, 173] on span "Find all emails & mobiles (16)" at bounding box center [904, 172] width 136 height 15
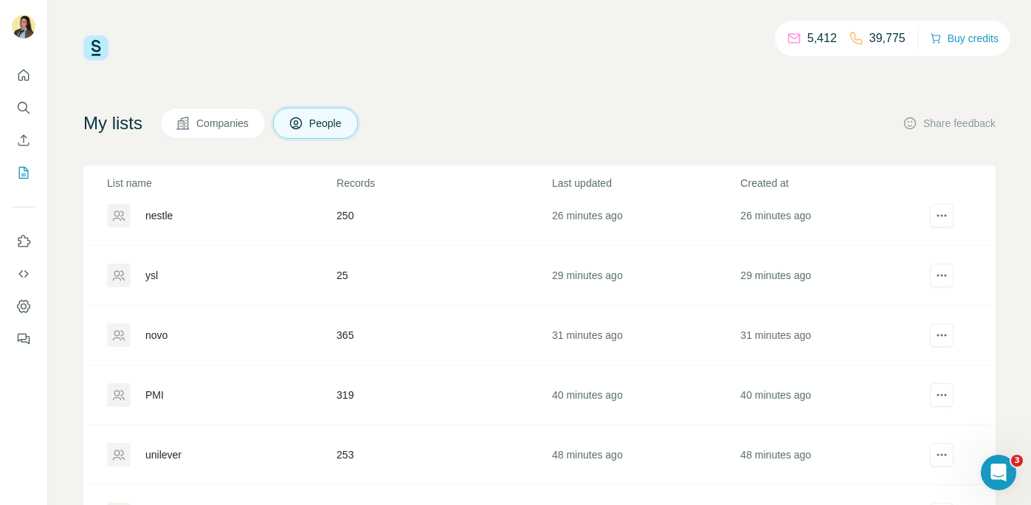
scroll to position [168, 0]
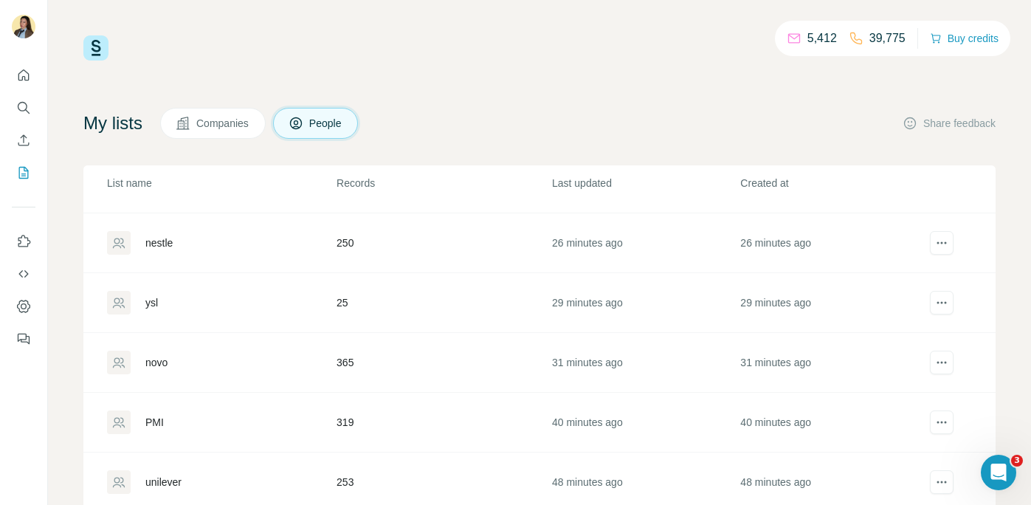
click at [154, 308] on div "ysl" at bounding box center [151, 302] width 13 height 15
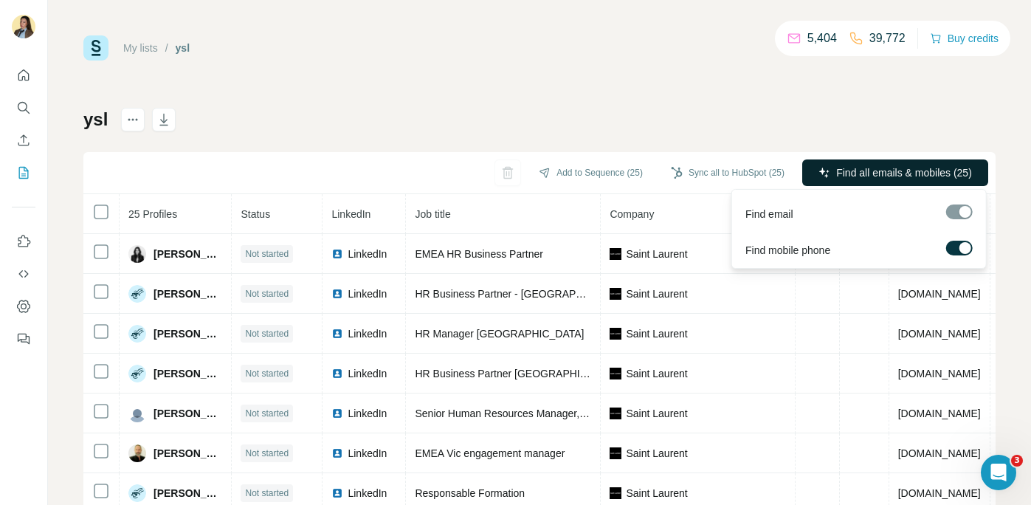
click at [830, 170] on button "Find all emails & mobiles (25)" at bounding box center [895, 172] width 186 height 27
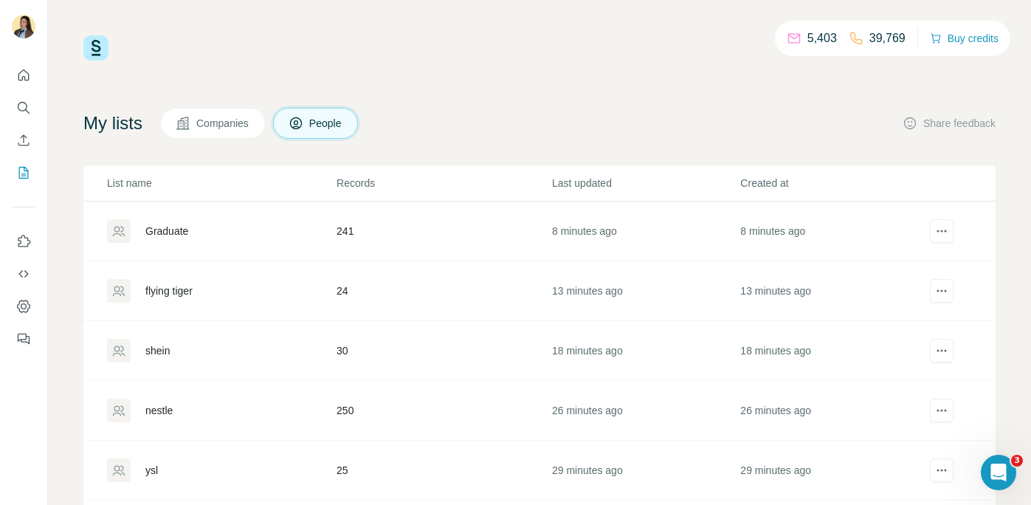
click at [173, 235] on div "Graduate" at bounding box center [166, 231] width 43 height 15
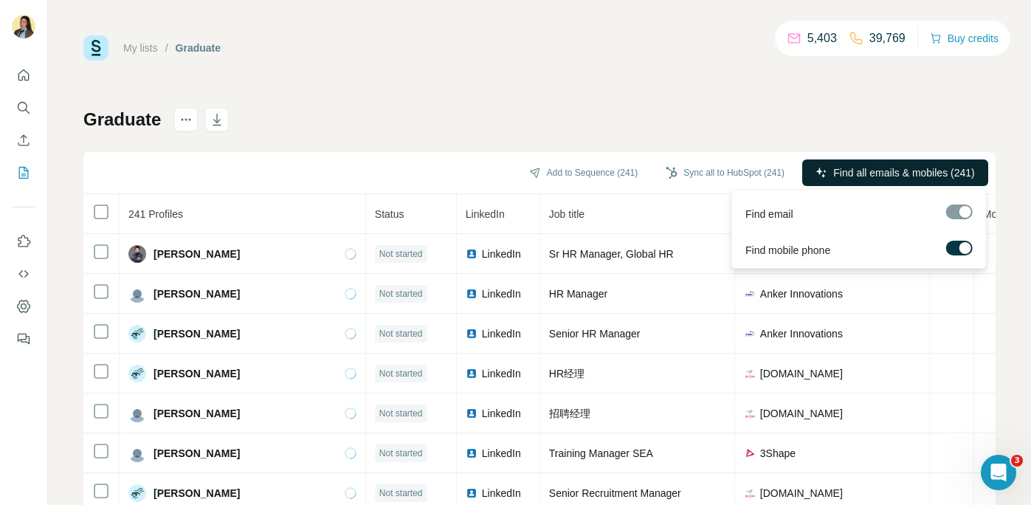
click at [844, 173] on span "Find all emails & mobiles (241)" at bounding box center [903, 172] width 141 height 15
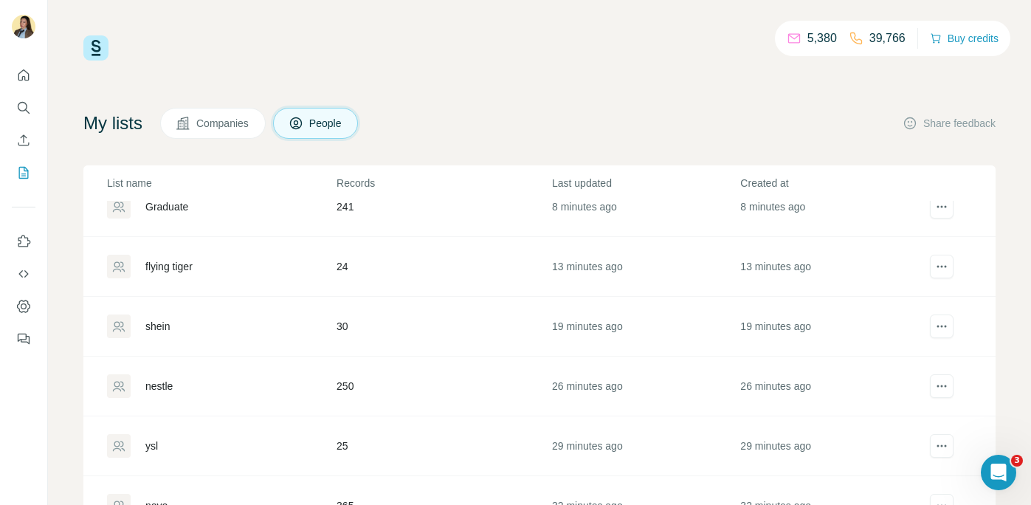
scroll to position [27, 0]
click at [172, 270] on div "flying tiger" at bounding box center [168, 264] width 47 height 15
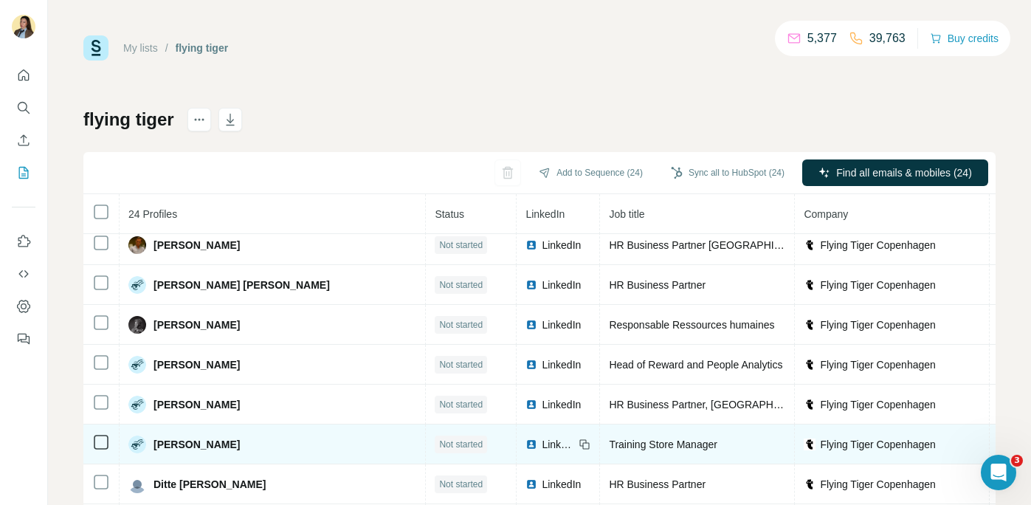
scroll to position [146, 0]
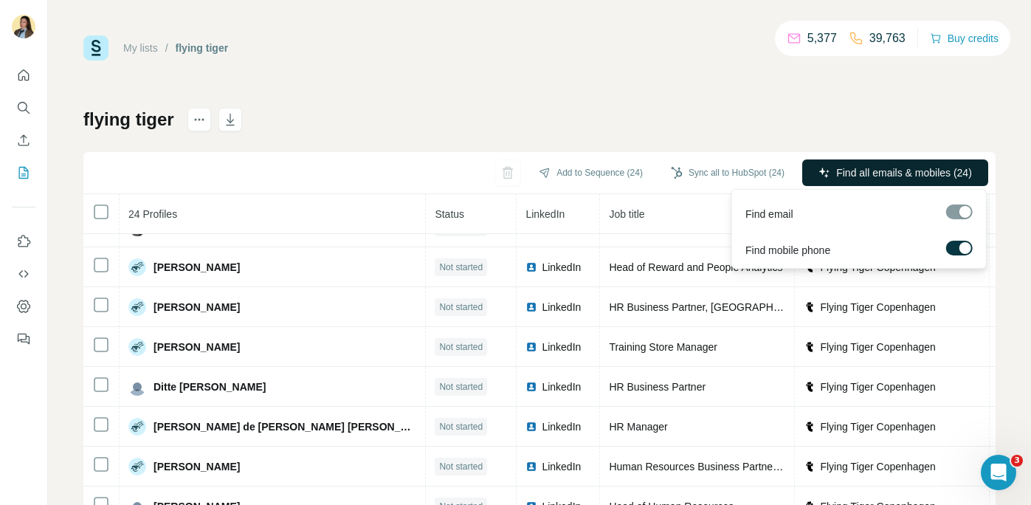
click at [860, 177] on span "Find all emails & mobiles (24)" at bounding box center [904, 172] width 136 height 15
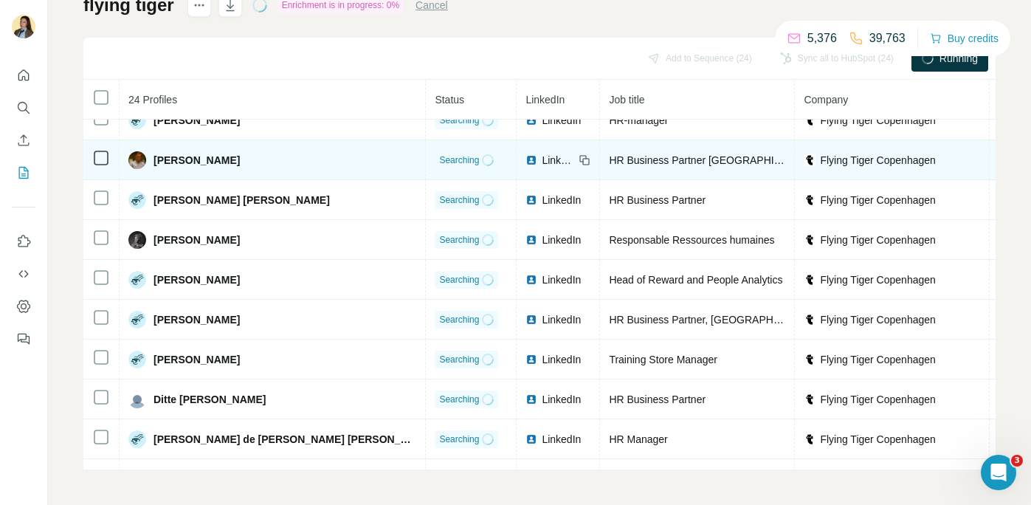
scroll to position [12, 0]
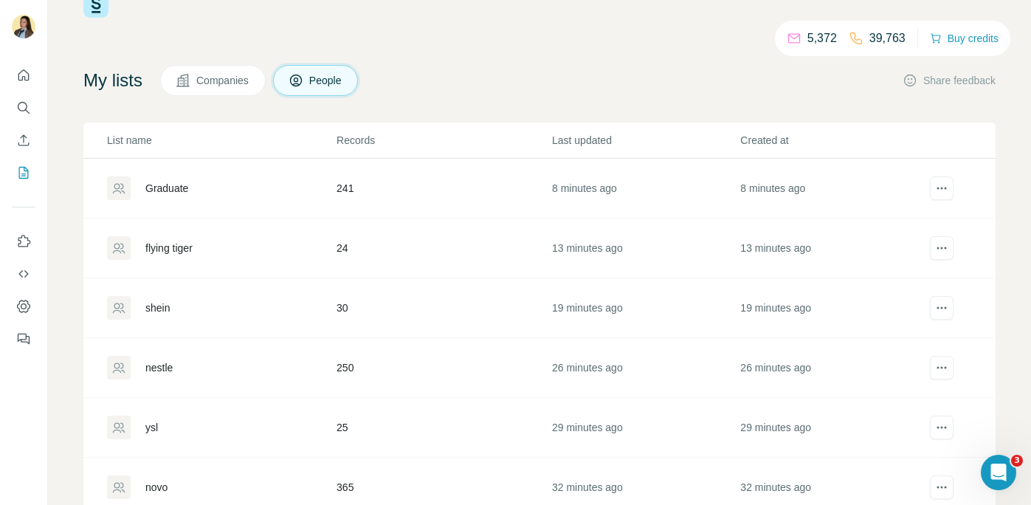
scroll to position [44, 0]
click at [168, 309] on div "shein" at bounding box center [157, 307] width 24 height 15
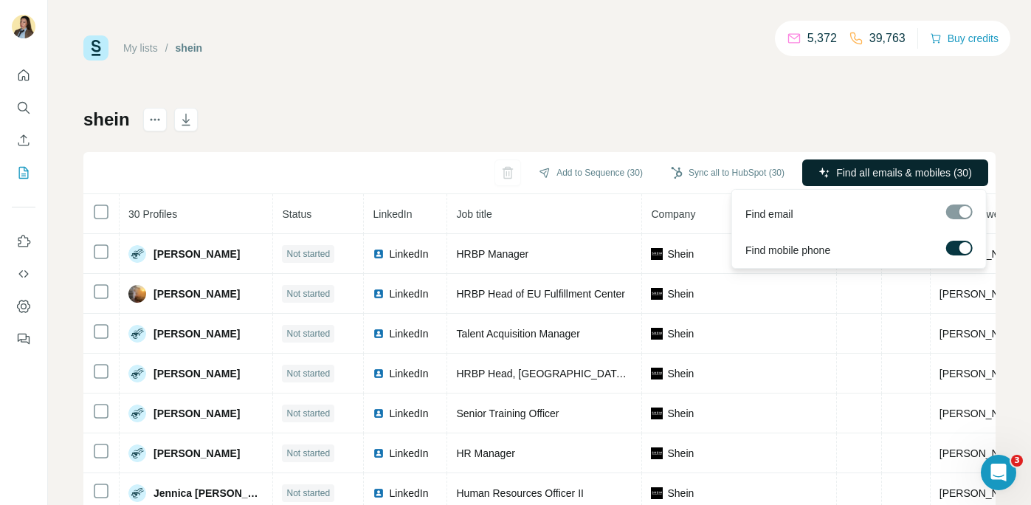
click at [864, 179] on span "Find all emails & mobiles (30)" at bounding box center [904, 172] width 136 height 15
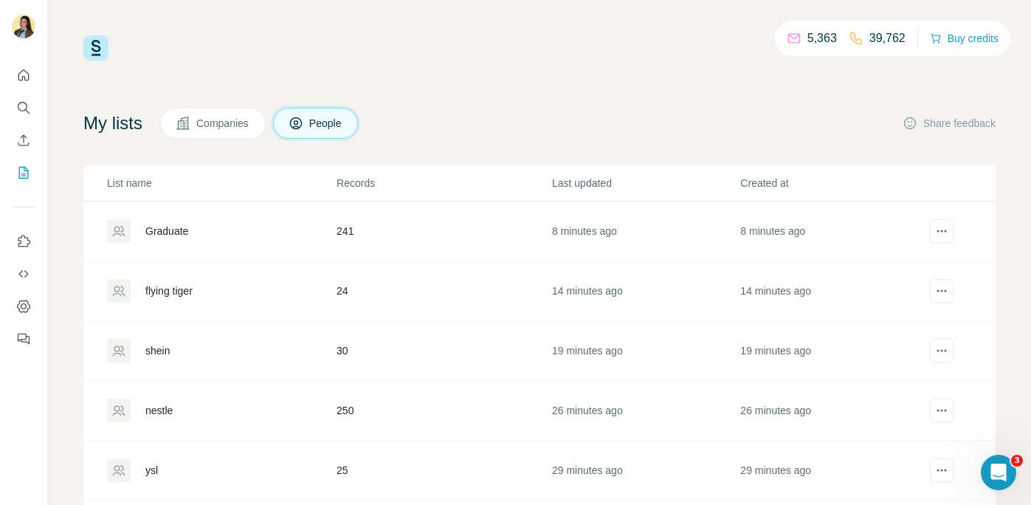
click at [178, 235] on div "Graduate" at bounding box center [166, 231] width 43 height 15
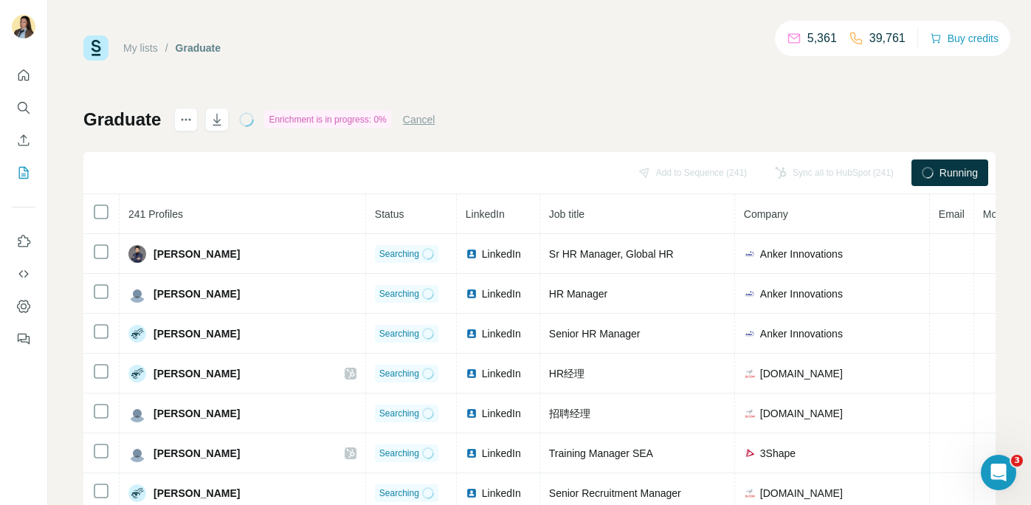
scroll to position [313, 0]
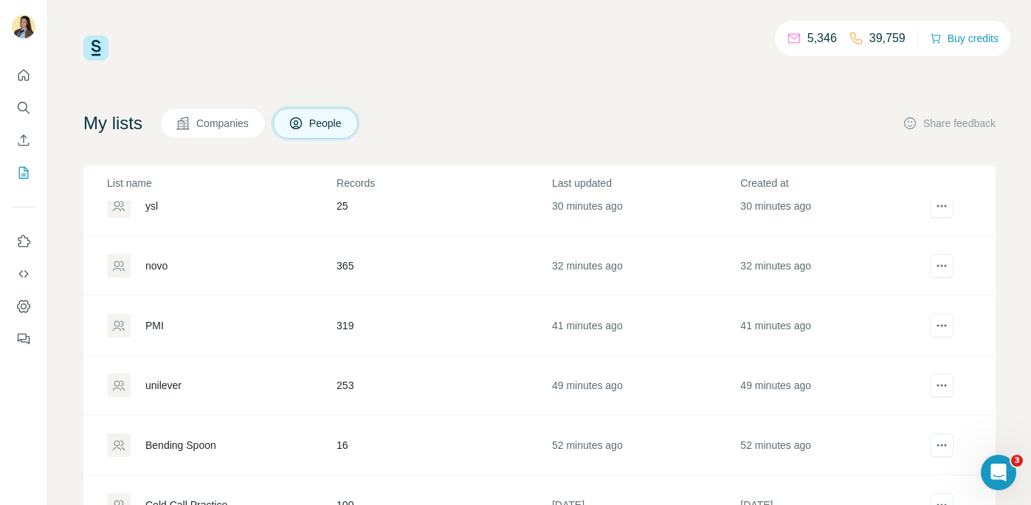
scroll to position [278, 0]
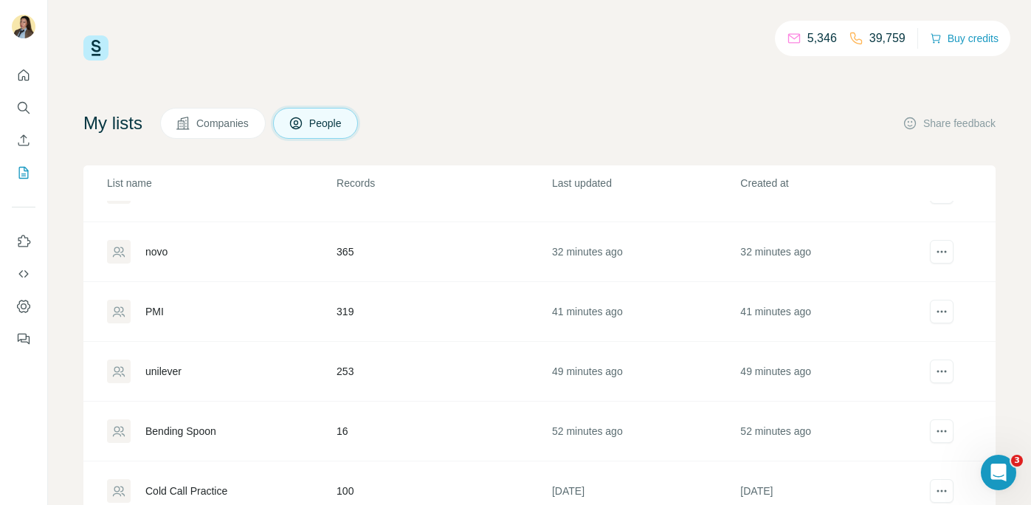
click at [168, 429] on div "Bending Spoon" at bounding box center [180, 431] width 71 height 15
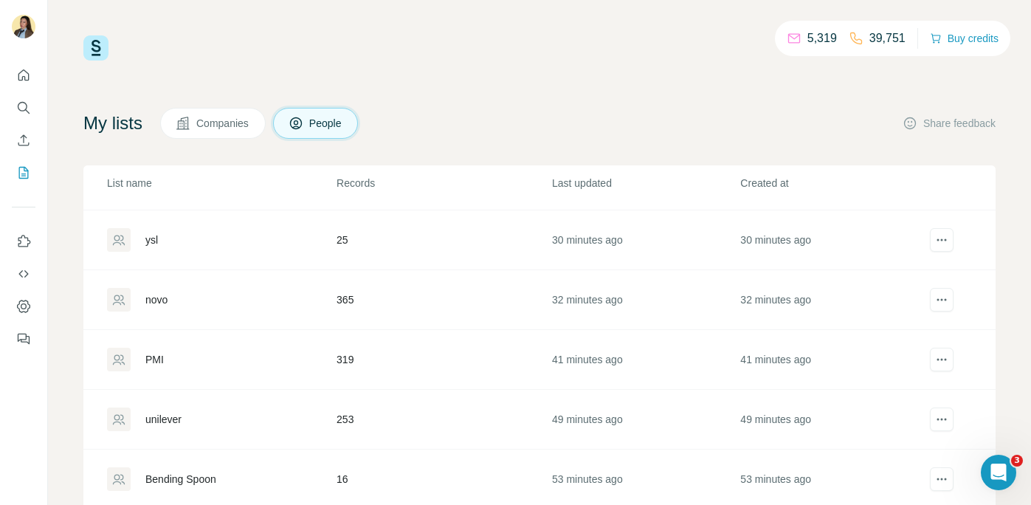
scroll to position [229, 0]
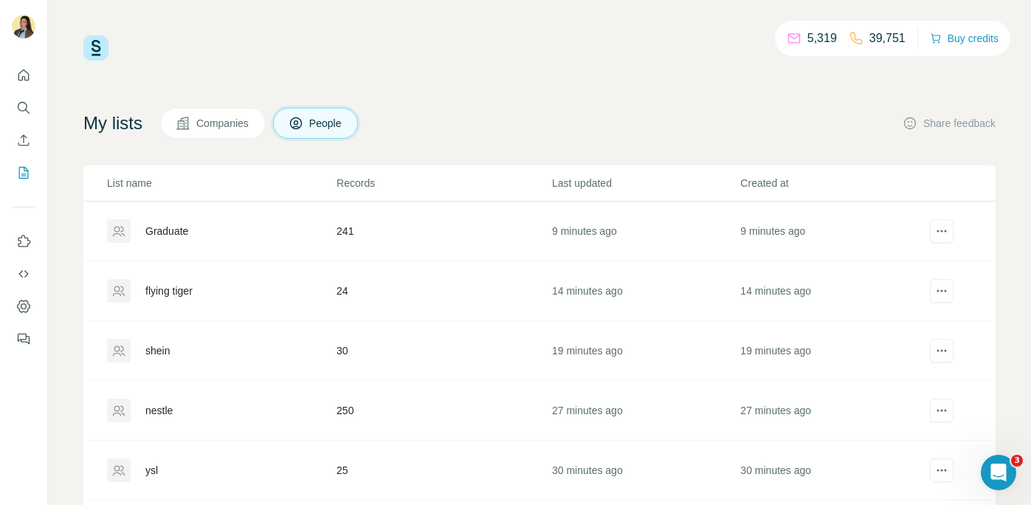
click at [163, 348] on div "shein" at bounding box center [157, 350] width 24 height 15
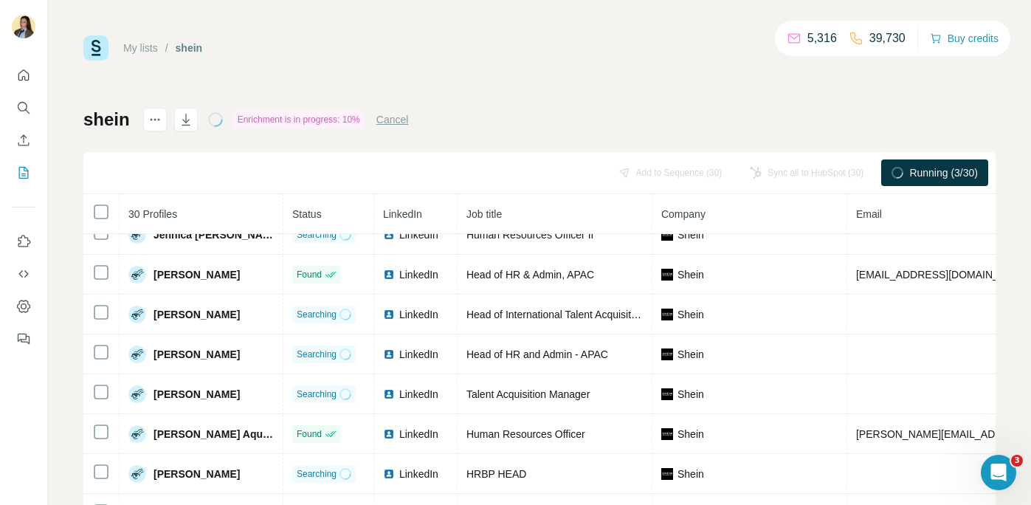
scroll to position [91, 0]
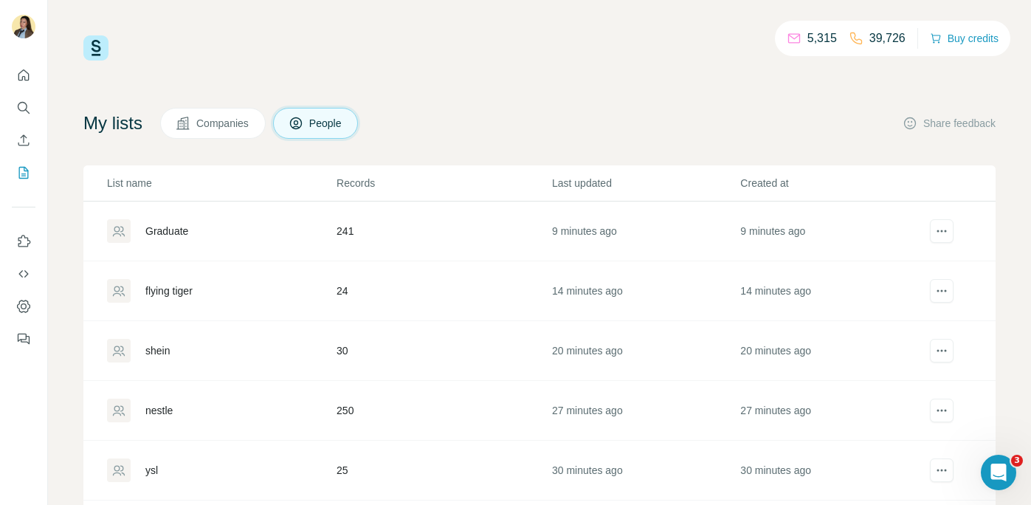
click at [180, 232] on div "Graduate" at bounding box center [166, 231] width 43 height 15
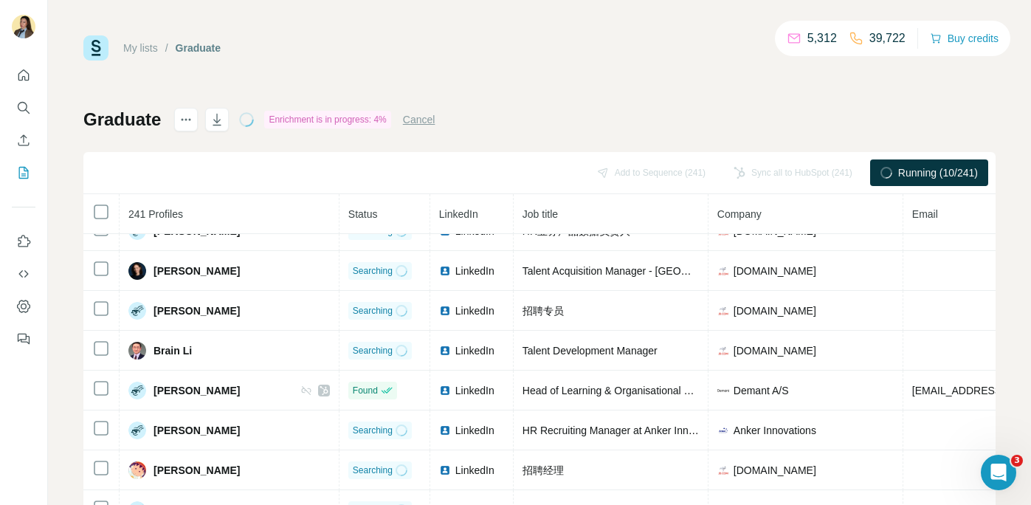
scroll to position [292, 0]
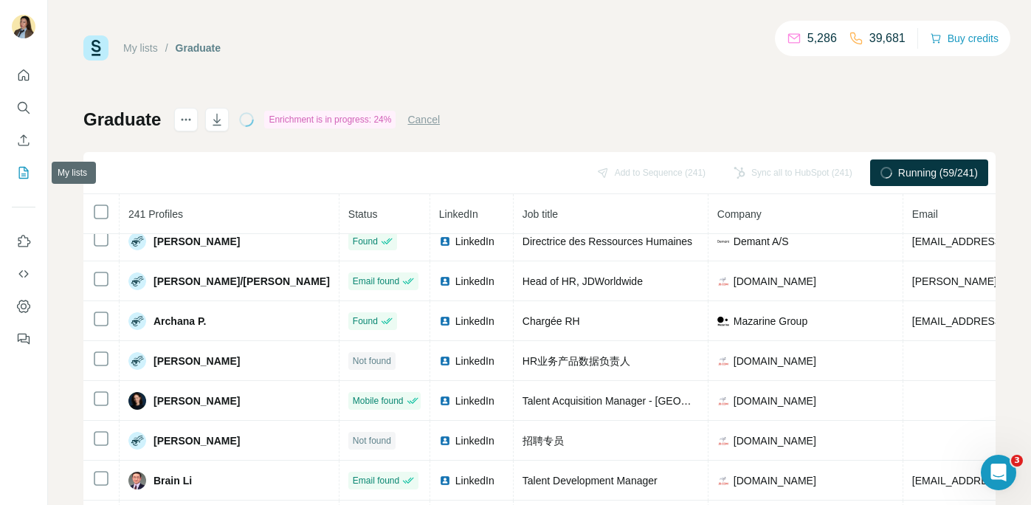
click at [19, 171] on icon "My lists" at bounding box center [24, 173] width 10 height 12
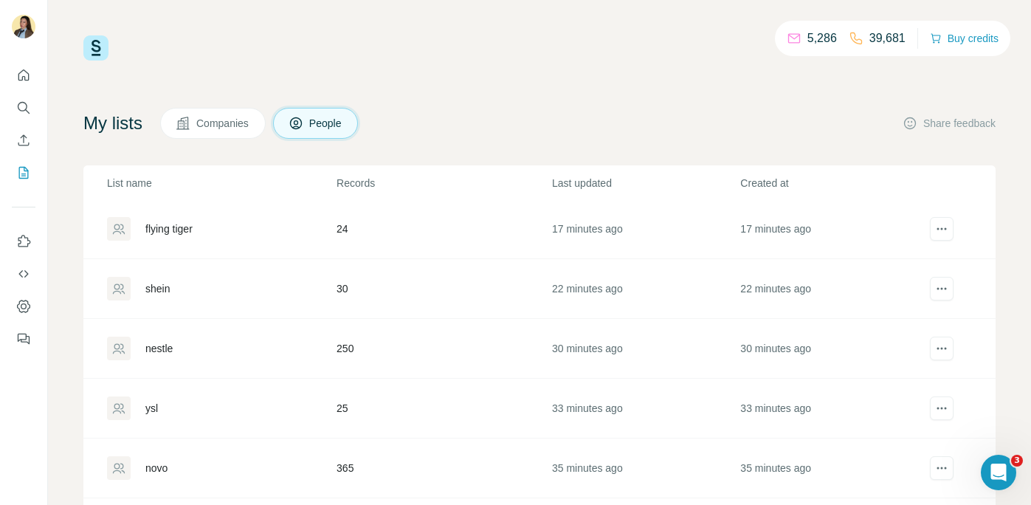
scroll to position [294, 0]
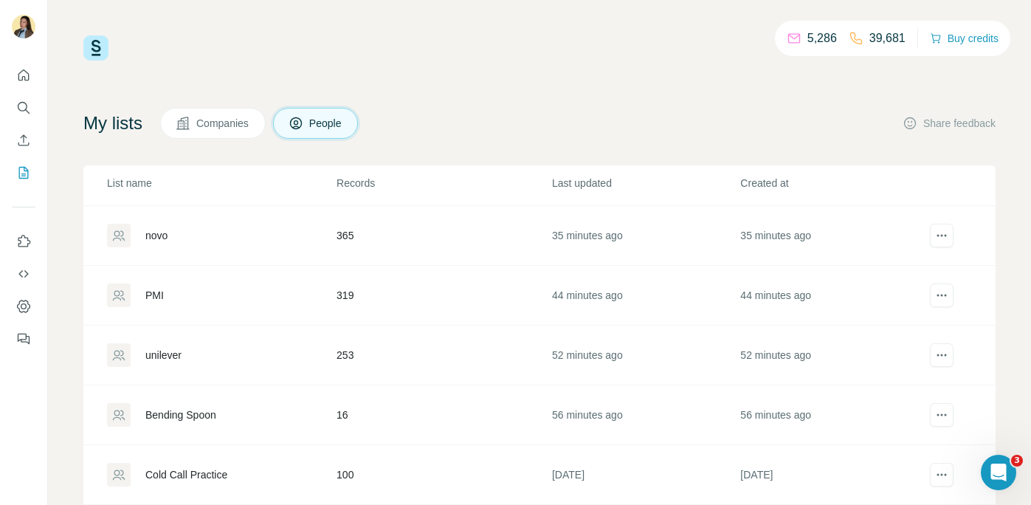
click at [252, 421] on div "Bending Spoon" at bounding box center [221, 415] width 228 height 24
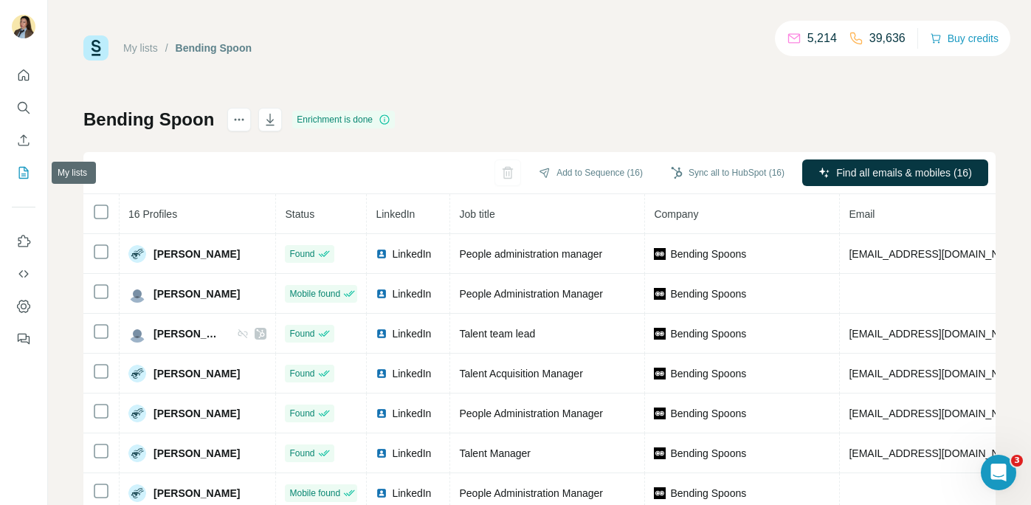
click at [30, 168] on icon "My lists" at bounding box center [23, 172] width 15 height 15
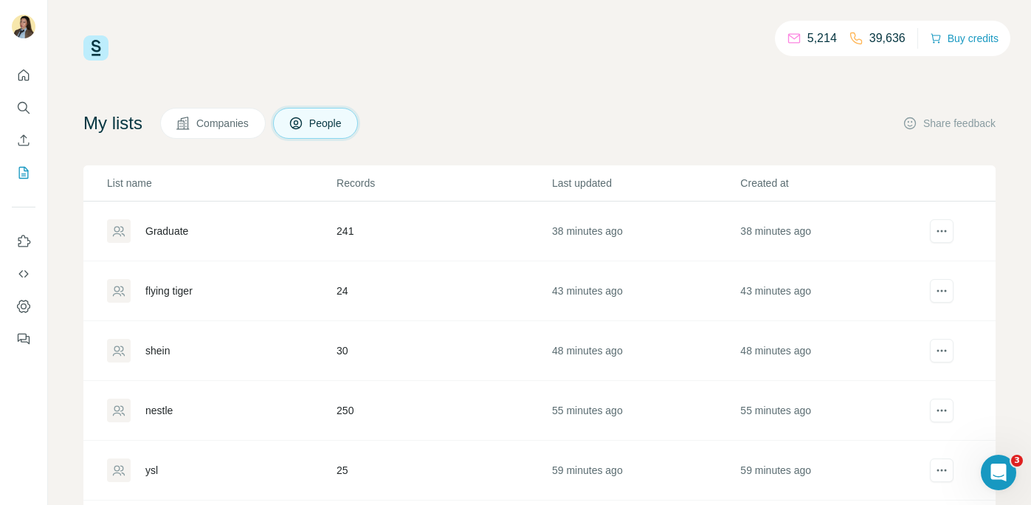
click at [176, 232] on div "Graduate" at bounding box center [166, 231] width 43 height 15
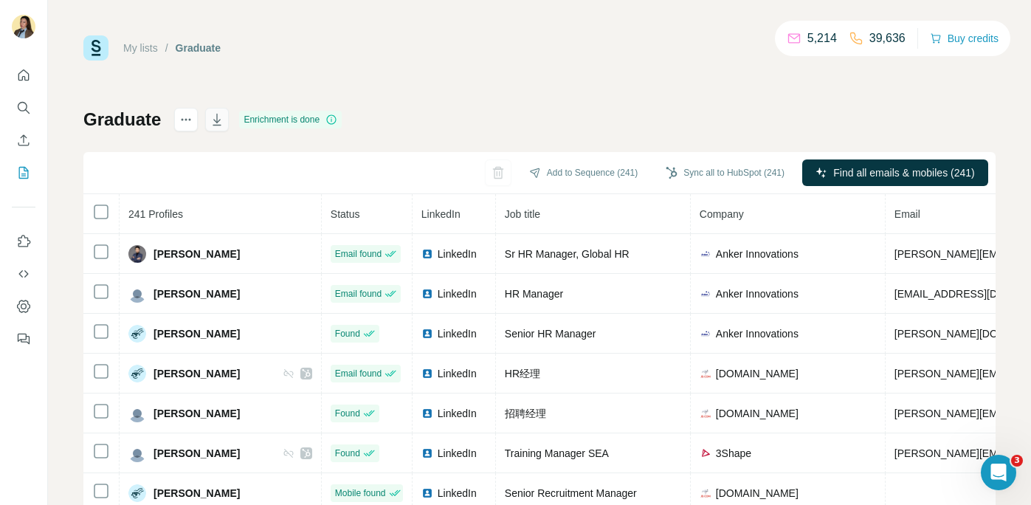
click at [221, 114] on icon "button" at bounding box center [217, 119] width 15 height 15
click at [187, 124] on icon "actions" at bounding box center [186, 119] width 15 height 15
click at [226, 154] on div "Delete list" at bounding box center [272, 151] width 183 height 27
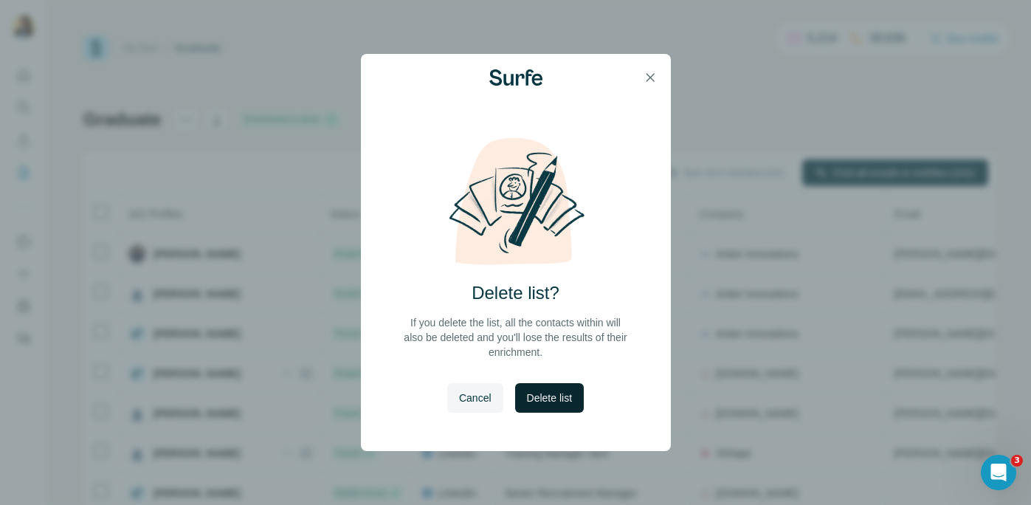
click at [568, 399] on span "Delete list" at bounding box center [549, 397] width 45 height 15
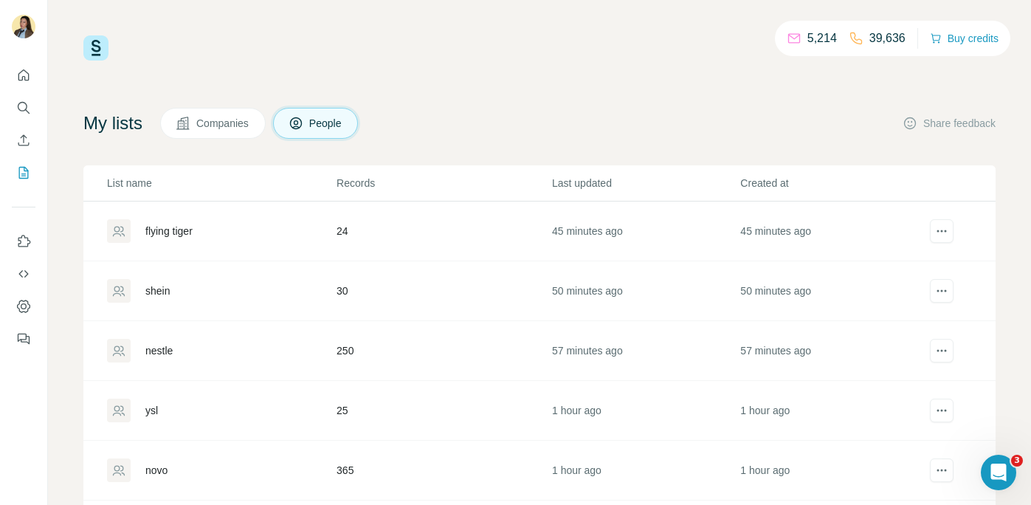
click at [180, 238] on div "flying tiger" at bounding box center [168, 231] width 47 height 15
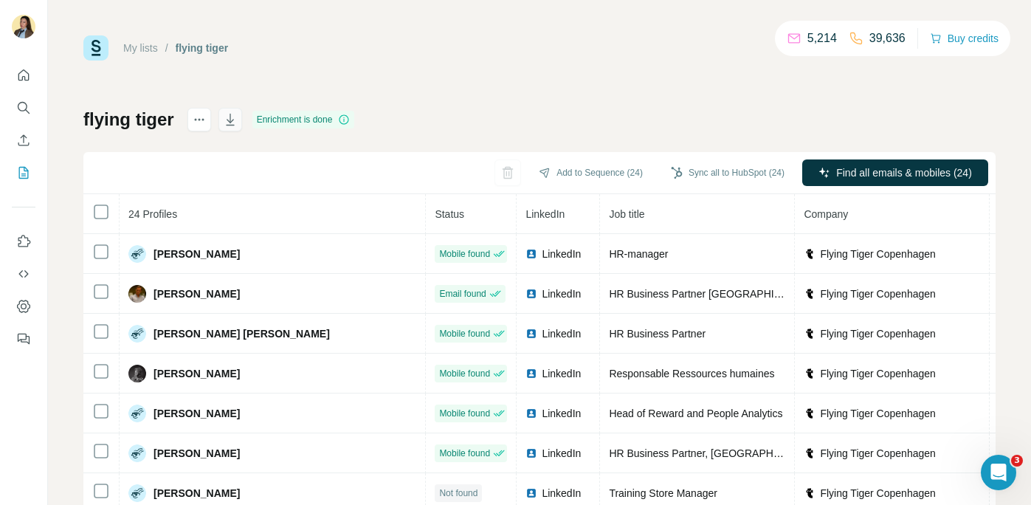
click at [236, 120] on icon "button" at bounding box center [230, 119] width 15 height 15
click at [199, 116] on icon "actions" at bounding box center [199, 119] width 15 height 15
click at [235, 146] on div "flying tiger Enrichment is done Add to Sequence (24) Sync all to HubSpot (24) F…" at bounding box center [539, 346] width 912 height 476
click at [221, 151] on div "Delete list" at bounding box center [284, 151] width 183 height 27
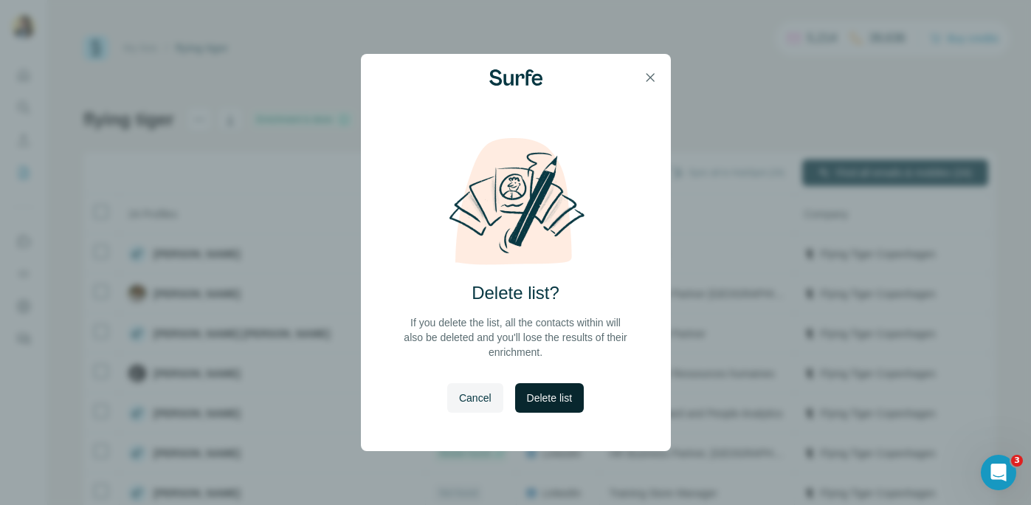
click at [558, 401] on span "Delete list" at bounding box center [549, 397] width 45 height 15
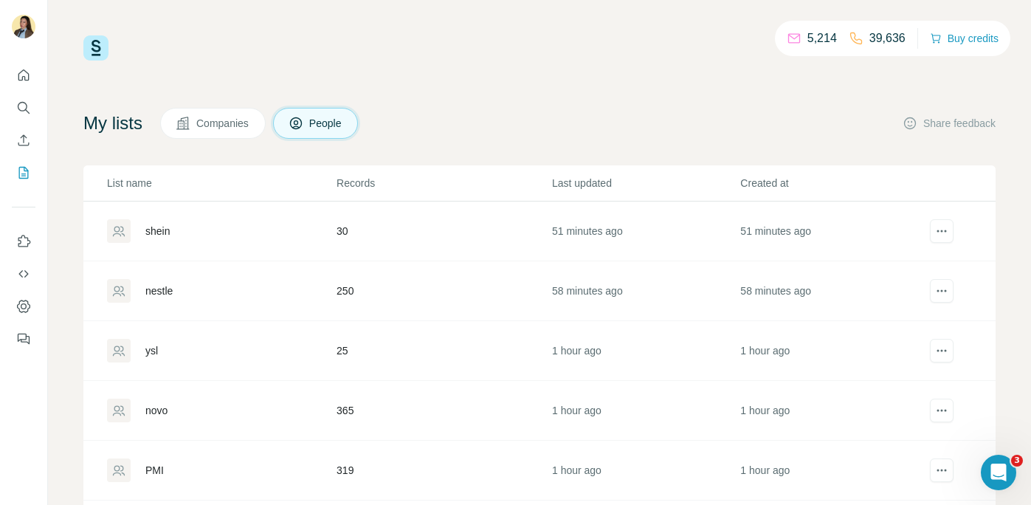
click at [162, 232] on div "shein" at bounding box center [157, 231] width 24 height 15
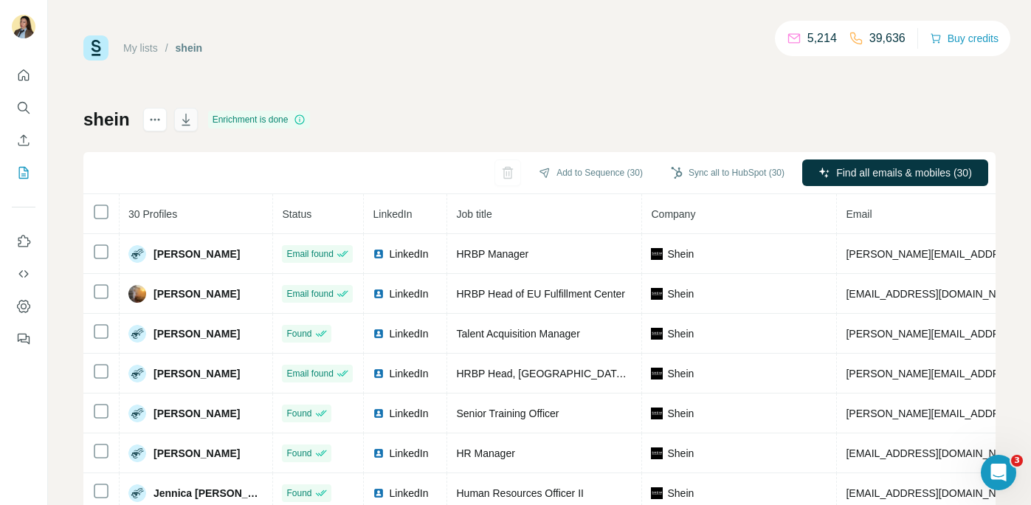
click at [190, 120] on icon "button" at bounding box center [186, 119] width 15 height 15
click at [154, 122] on icon "actions" at bounding box center [155, 119] width 15 height 15
click at [209, 166] on div "Add to Sequence (30) Sync all to HubSpot (30) Find all emails & mobiles (30)" at bounding box center [539, 173] width 912 height 42
click at [179, 148] on div "[PERSON_NAME] Enrichment is done Add to Sequence (30) Sync all to HubSpot (30) …" at bounding box center [539, 346] width 912 height 476
click at [168, 154] on icon at bounding box center [162, 151] width 15 height 15
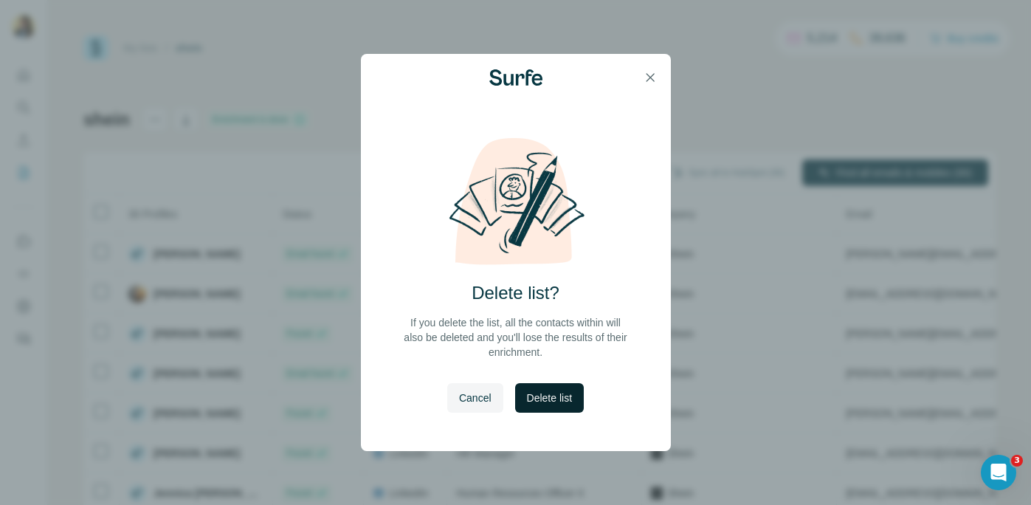
click at [555, 396] on span "Delete list" at bounding box center [549, 397] width 45 height 15
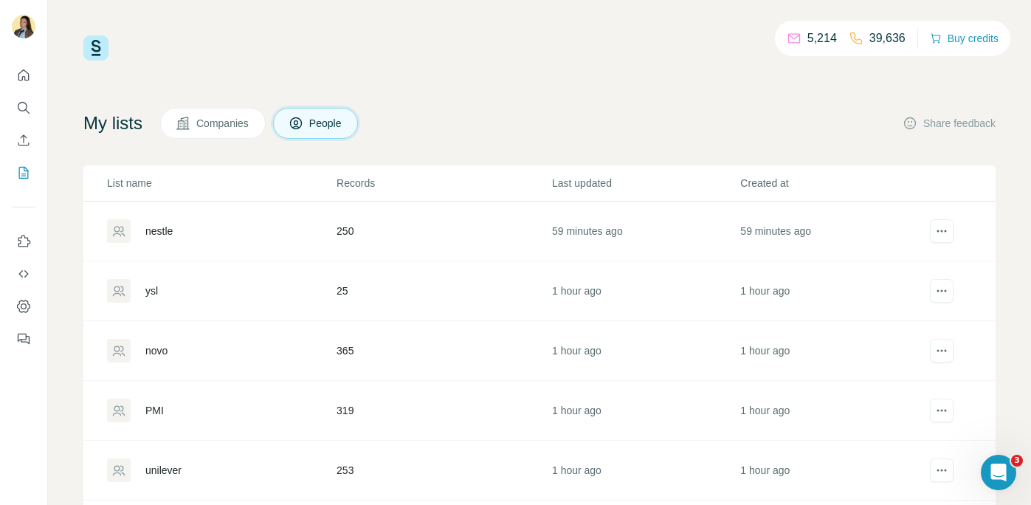
click at [191, 241] on div "nestle" at bounding box center [221, 231] width 228 height 24
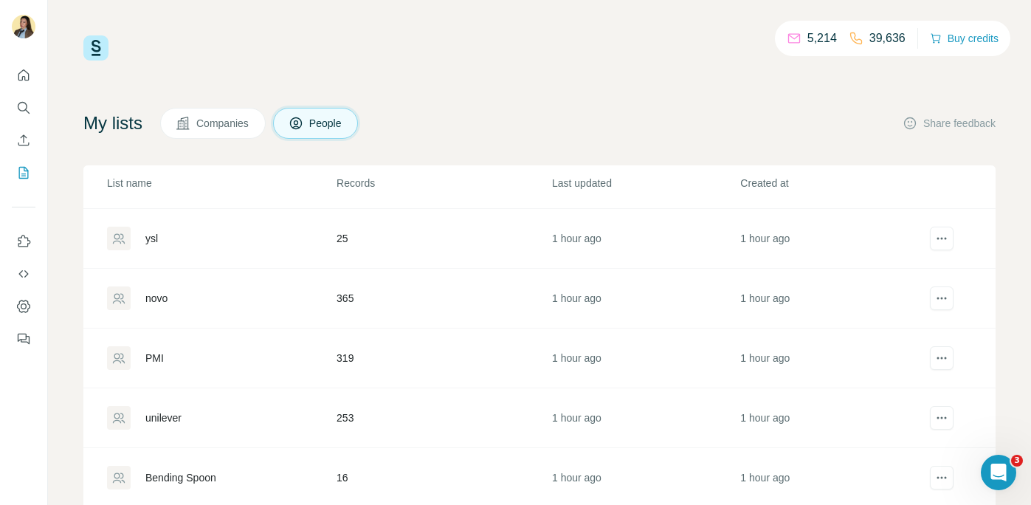
scroll to position [61, 0]
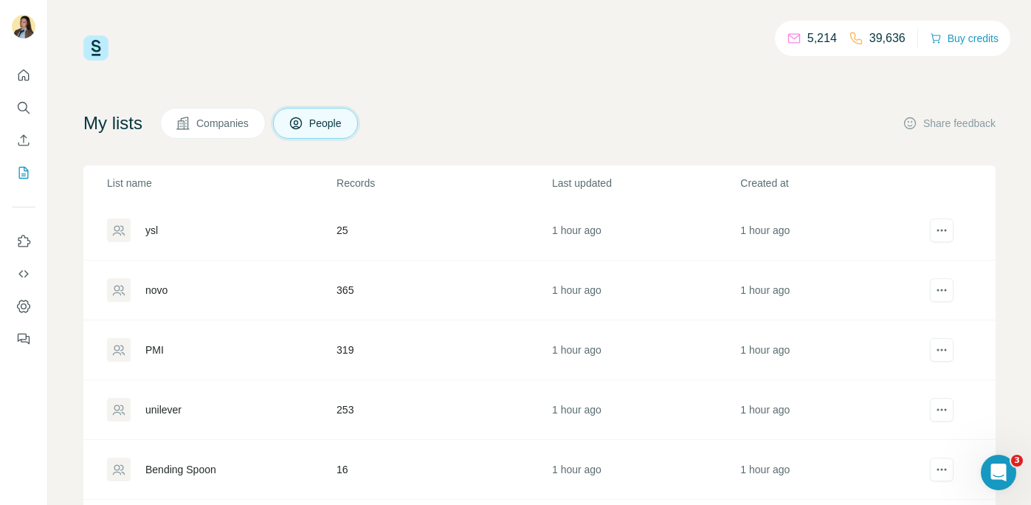
click at [158, 235] on div "ysl" at bounding box center [151, 230] width 13 height 15
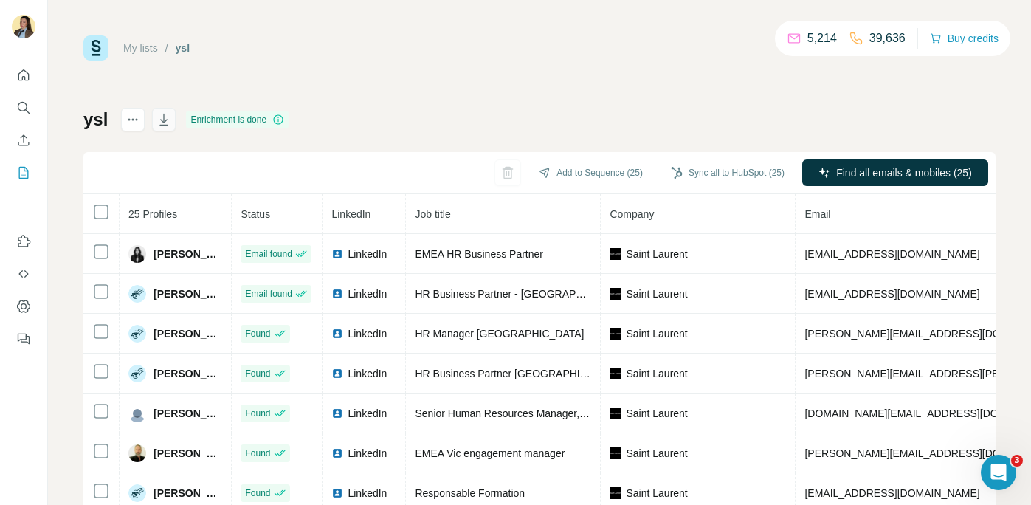
click at [165, 115] on icon "button" at bounding box center [163, 119] width 15 height 15
click at [151, 153] on div "Delete list" at bounding box center [215, 151] width 183 height 27
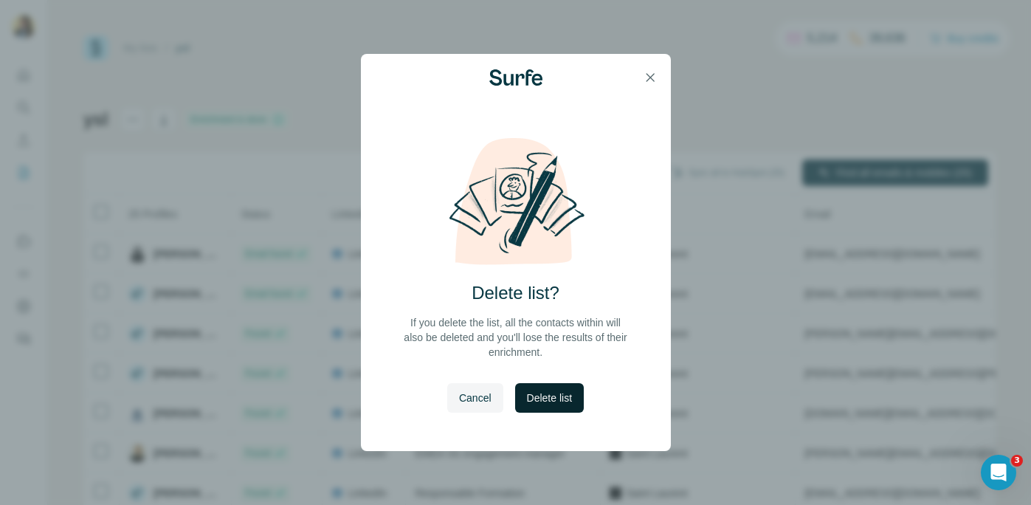
click at [551, 397] on span "Delete list" at bounding box center [549, 397] width 45 height 15
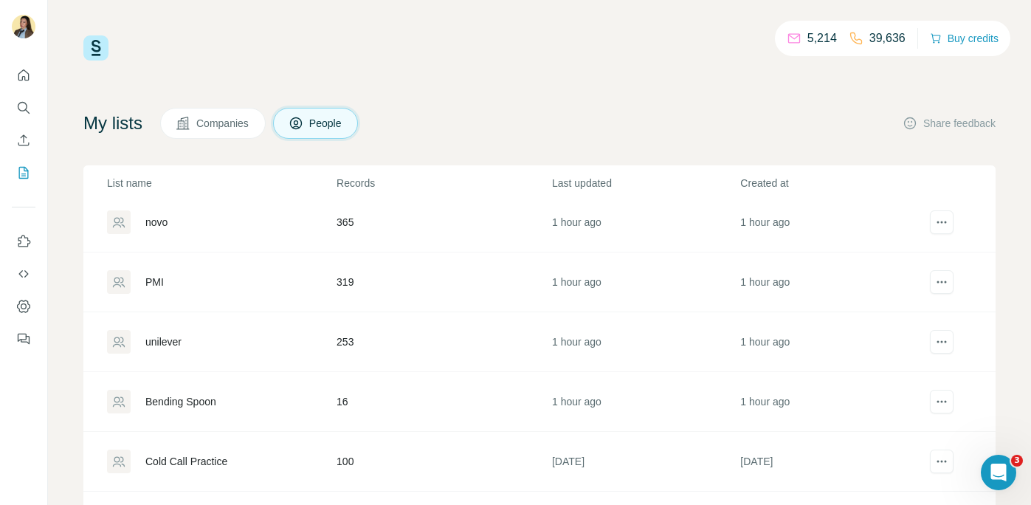
scroll to position [80, 0]
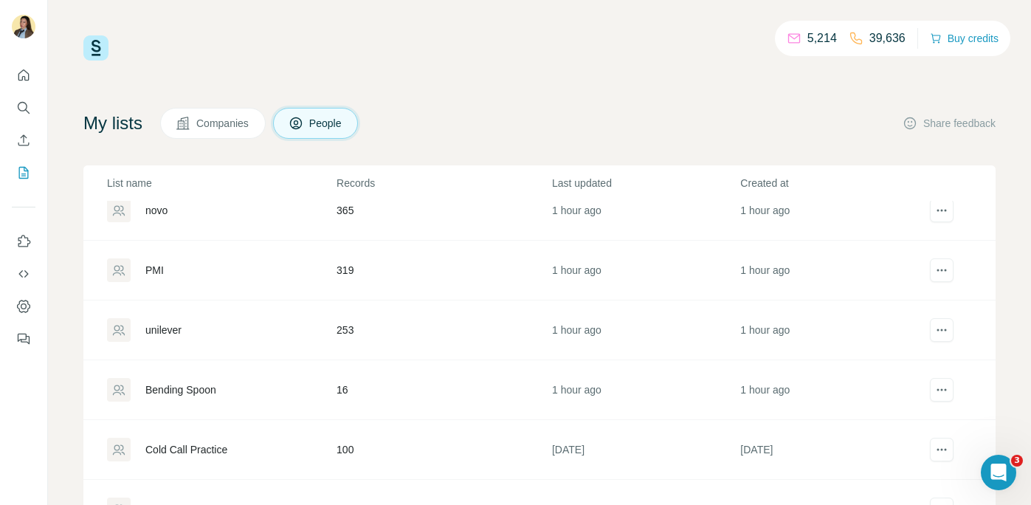
click at [176, 387] on div "Bending Spoon" at bounding box center [180, 389] width 71 height 15
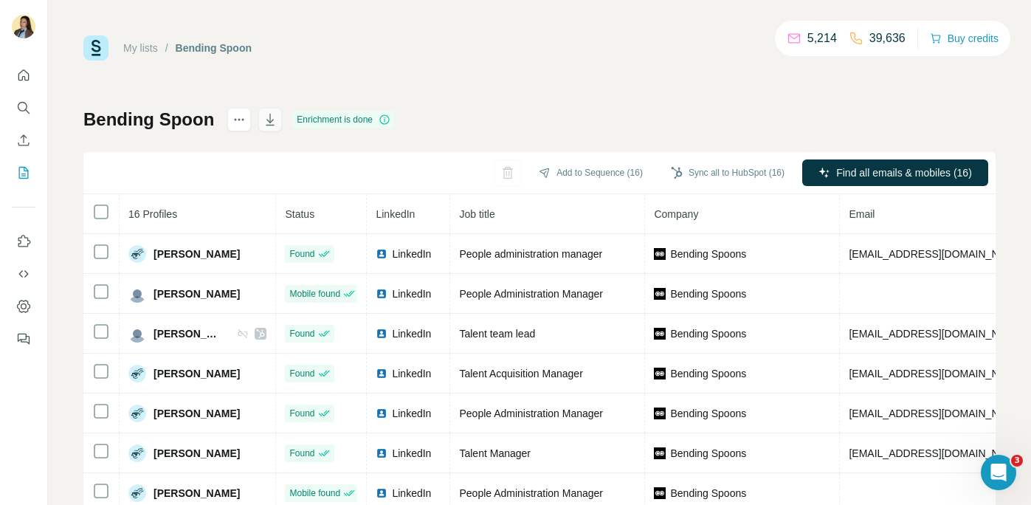
click at [265, 123] on icon "button" at bounding box center [270, 119] width 15 height 15
click at [232, 122] on icon "actions" at bounding box center [239, 119] width 15 height 15
click at [266, 151] on div "Delete list" at bounding box center [319, 151] width 183 height 27
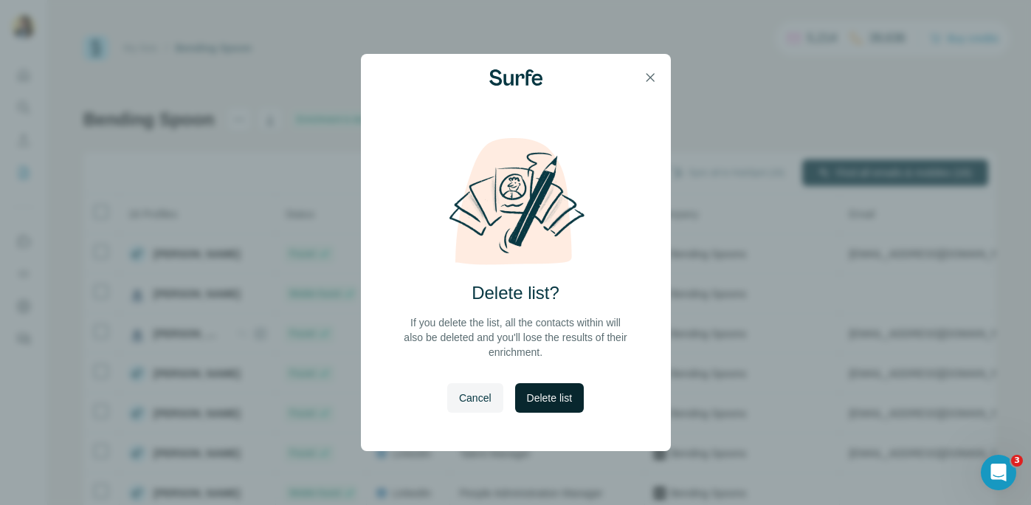
click at [556, 408] on button "Delete list" at bounding box center [549, 398] width 69 height 30
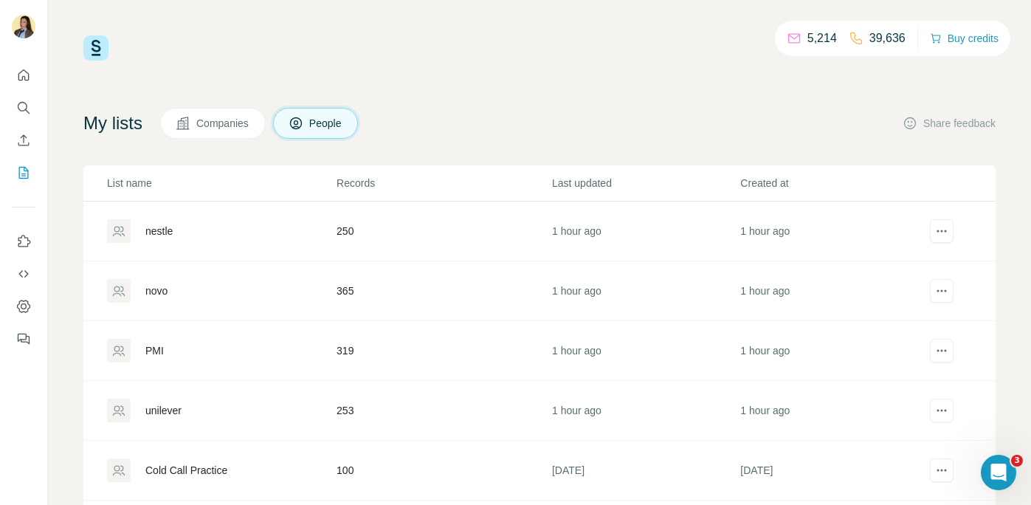
click at [170, 233] on div "nestle" at bounding box center [158, 231] width 27 height 15
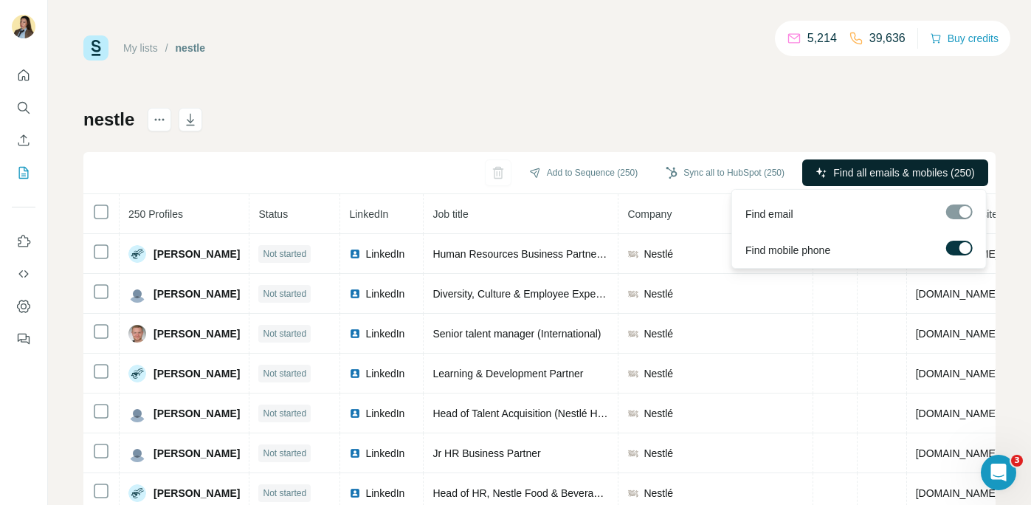
click at [897, 173] on span "Find all emails & mobiles (250)" at bounding box center [903, 172] width 141 height 15
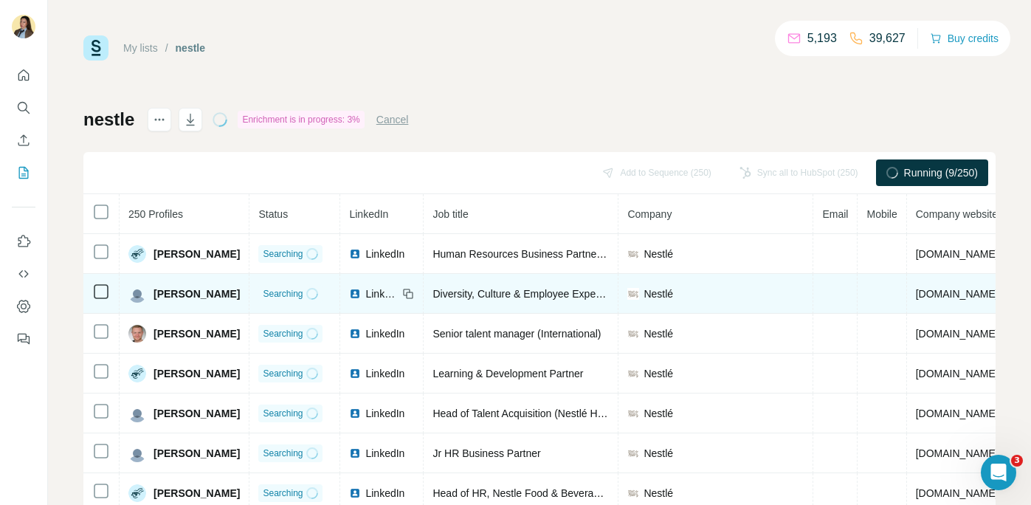
scroll to position [49, 0]
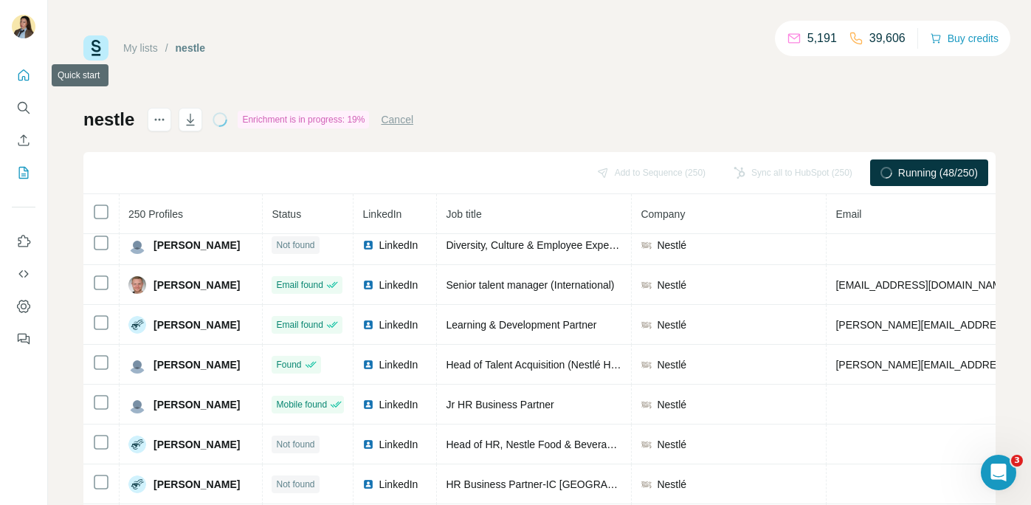
click at [26, 76] on icon "Quick start" at bounding box center [23, 75] width 15 height 15
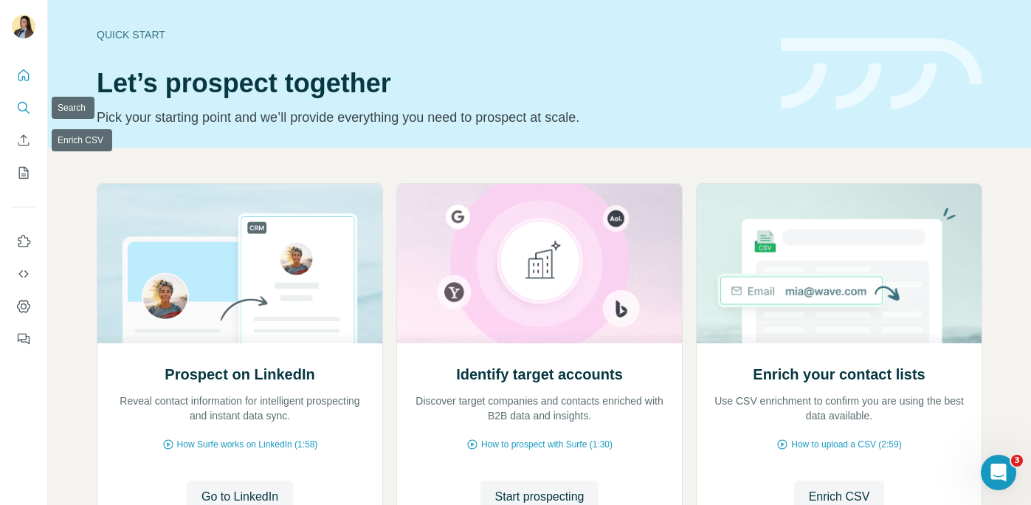
click at [24, 104] on icon "Search" at bounding box center [23, 107] width 15 height 15
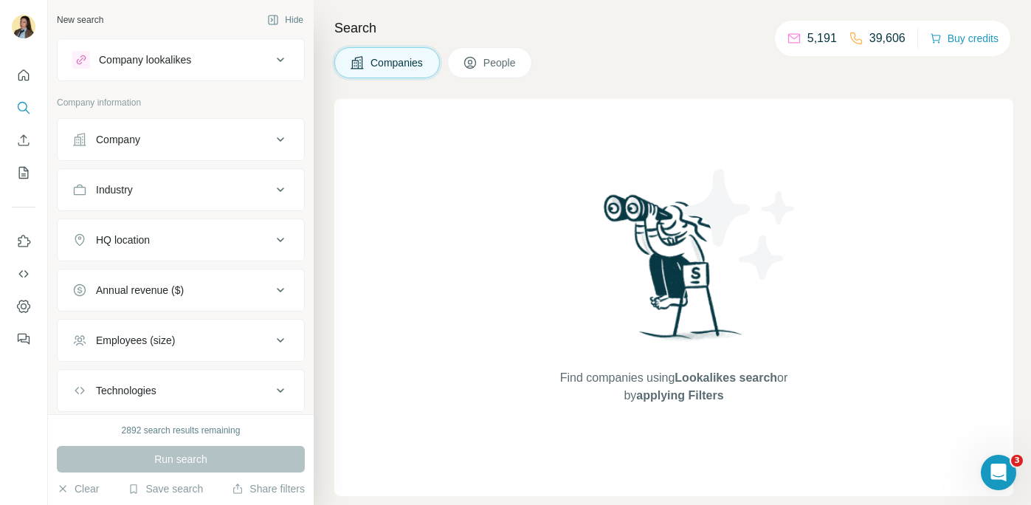
click at [173, 148] on button "Company" at bounding box center [181, 139] width 247 height 35
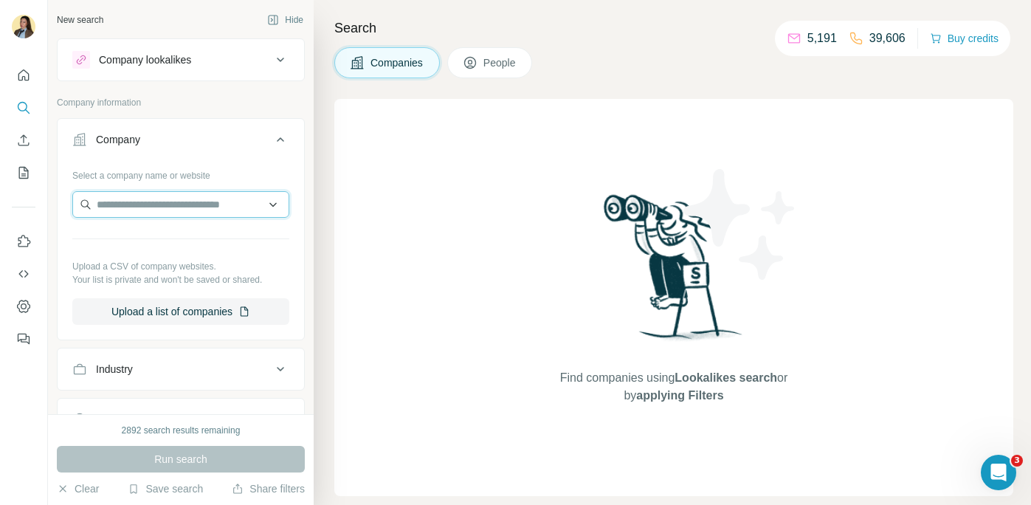
click at [137, 204] on input "text" at bounding box center [180, 204] width 217 height 27
paste input "*******"
drag, startPoint x: 117, startPoint y: 205, endPoint x: 50, endPoint y: 204, distance: 67.2
click at [50, 204] on div "New search Hide Company lookalikes Company information Company Select a company…" at bounding box center [181, 207] width 266 height 414
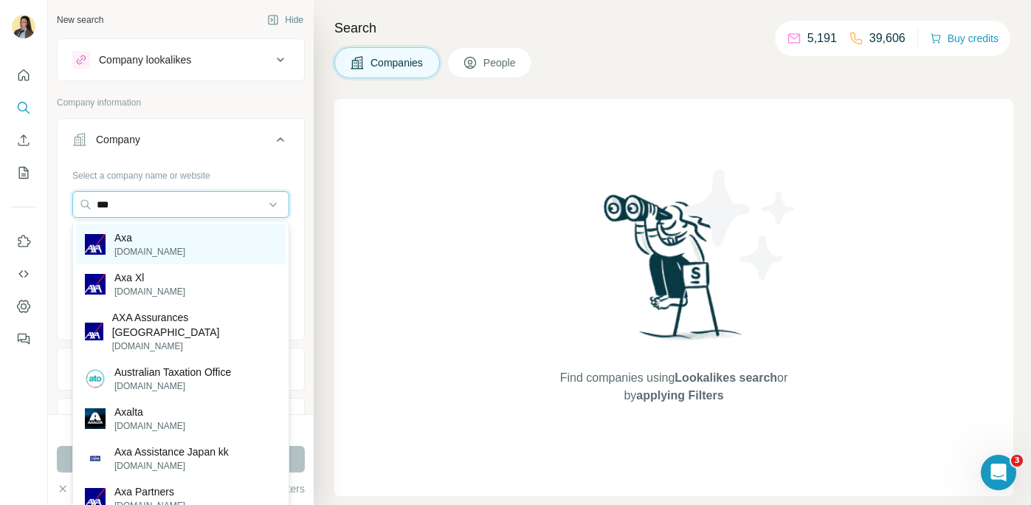
type input "***"
click at [193, 238] on div "Axa axa.com" at bounding box center [181, 244] width 210 height 40
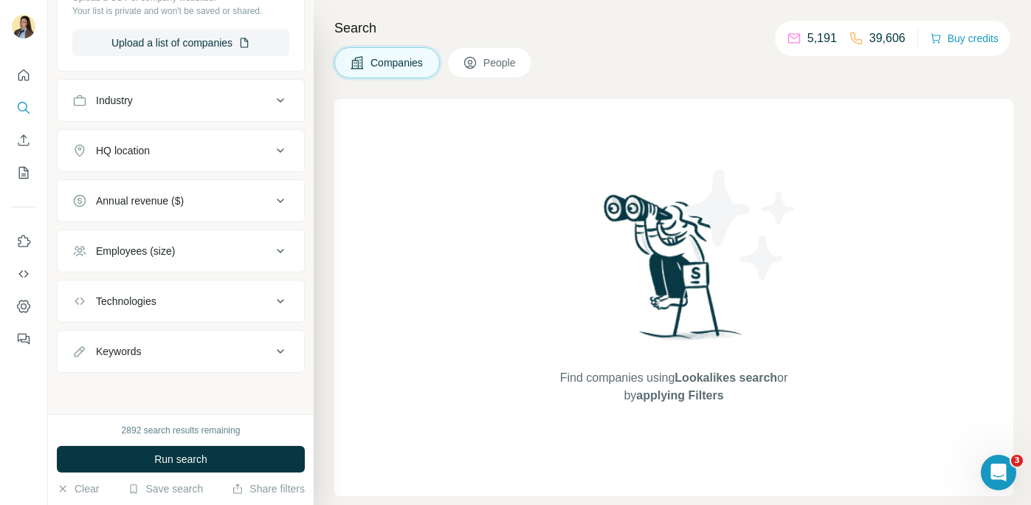
scroll to position [221, 0]
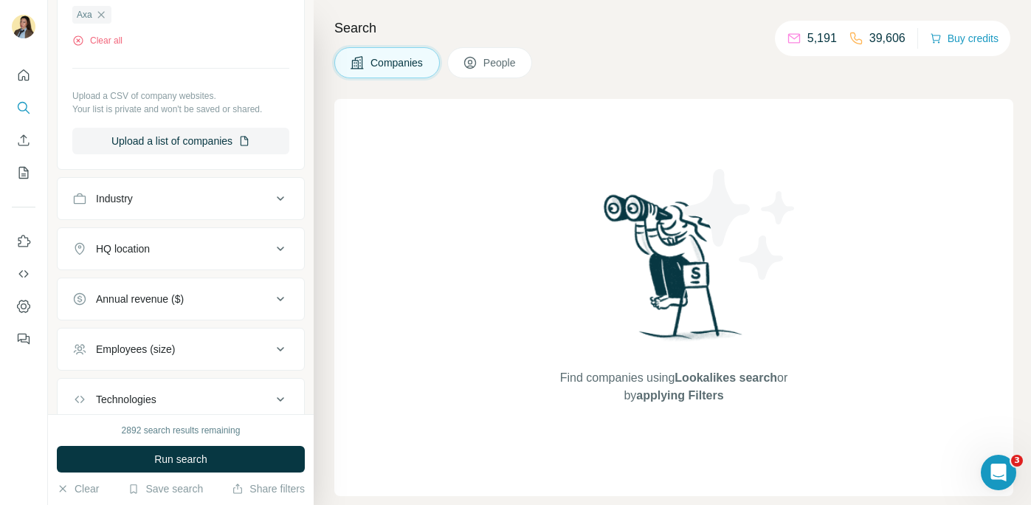
click at [501, 71] on button "People" at bounding box center [490, 62] width 86 height 31
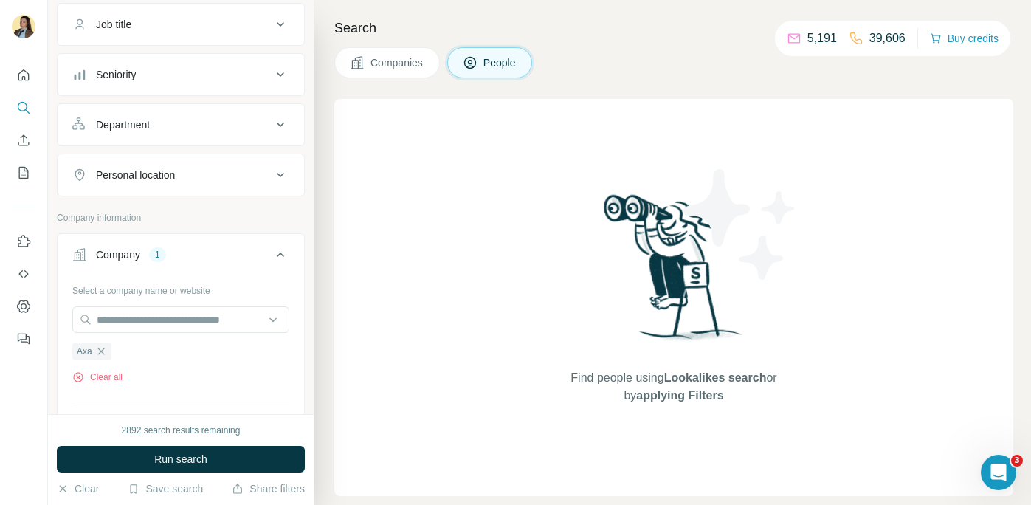
scroll to position [22, 0]
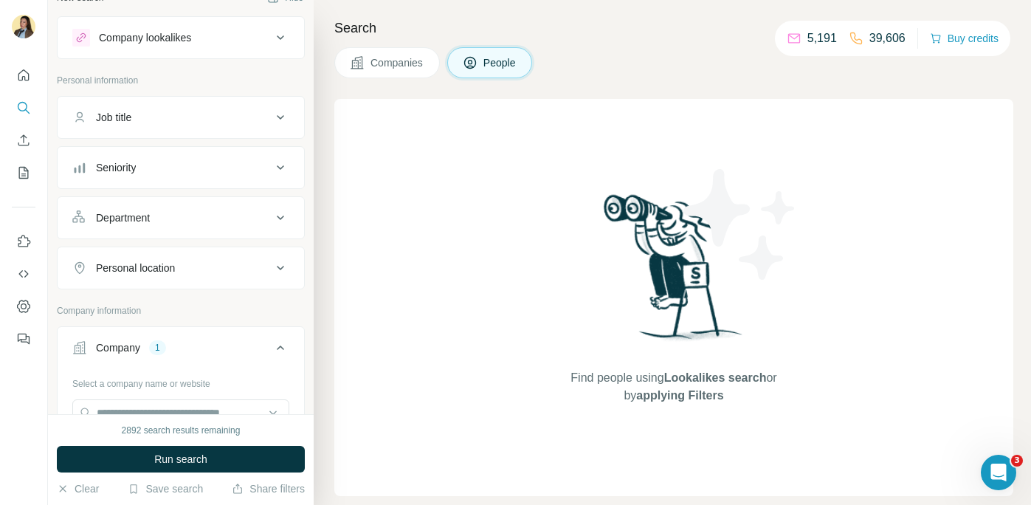
click at [202, 218] on div "Department" at bounding box center [171, 217] width 199 height 15
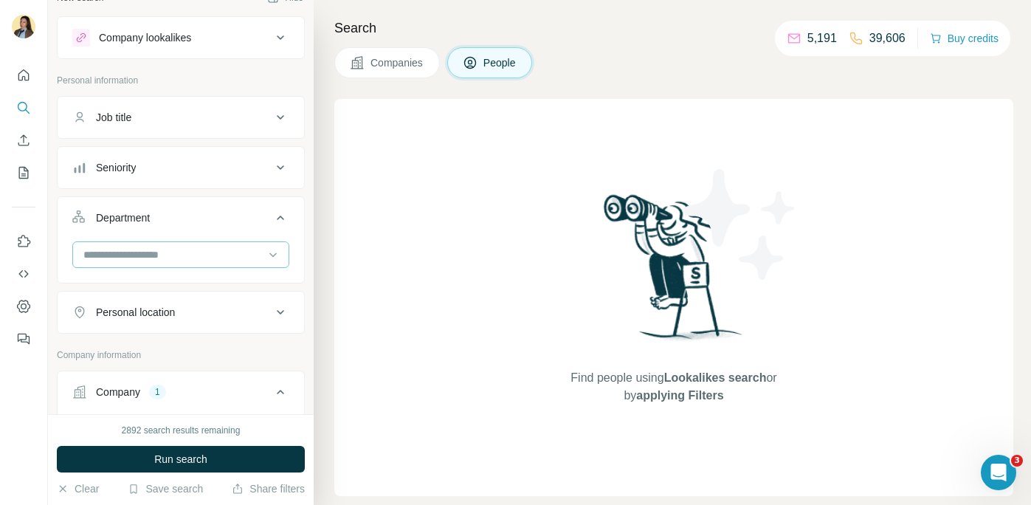
click at [165, 262] on div at bounding box center [173, 254] width 182 height 25
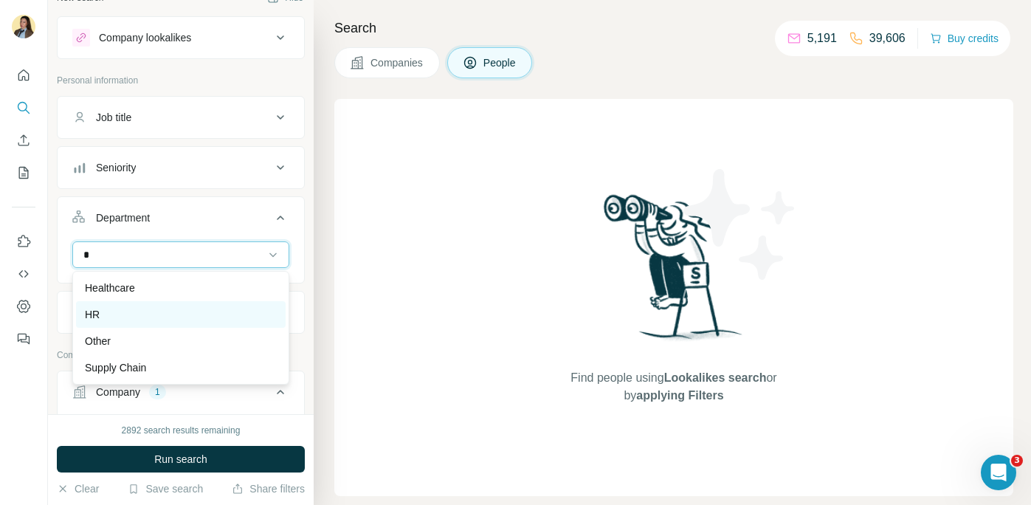
type input "*"
click at [148, 315] on div "HR" at bounding box center [181, 314] width 192 height 15
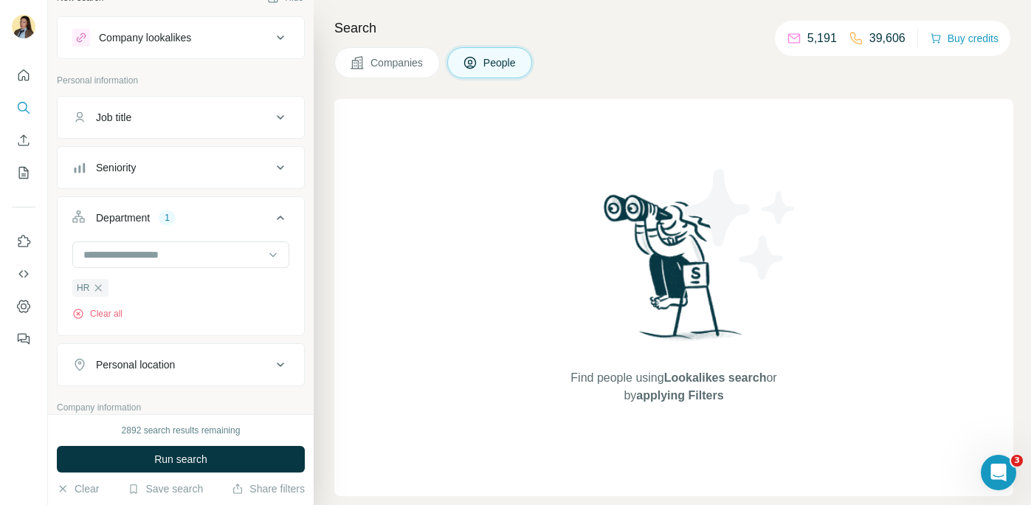
click at [165, 165] on div "Seniority" at bounding box center [171, 167] width 199 height 15
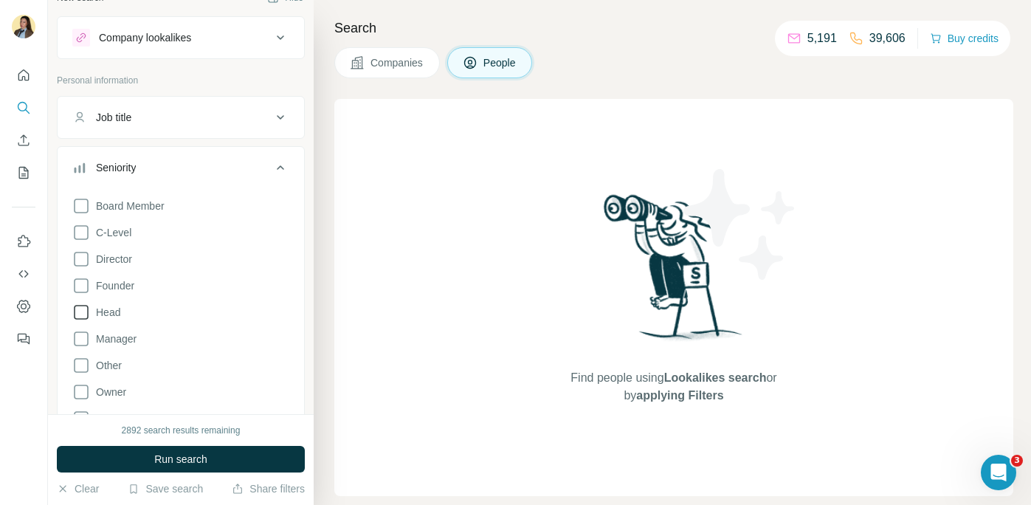
click at [105, 316] on span "Head" at bounding box center [105, 312] width 30 height 15
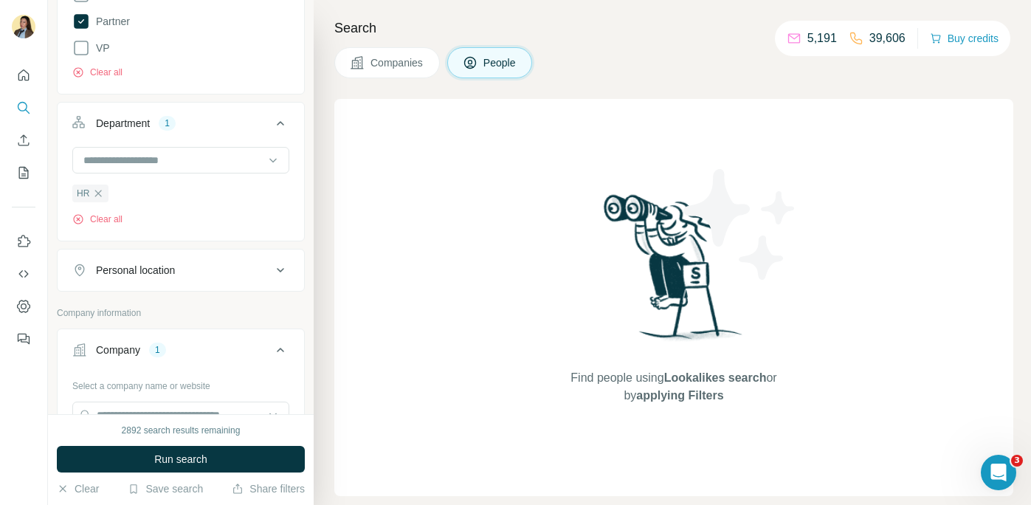
scroll to position [469, 0]
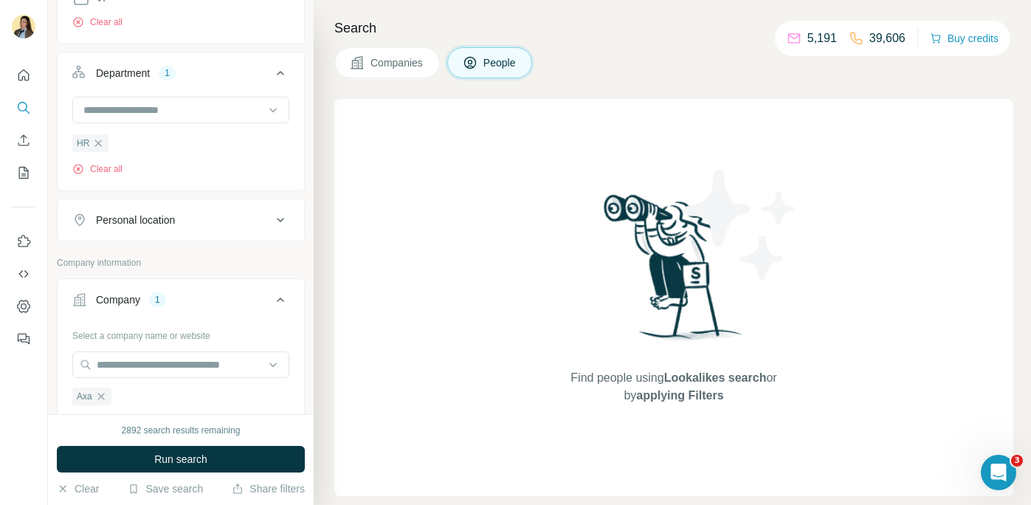
click at [182, 221] on div "Personal location" at bounding box center [171, 220] width 199 height 15
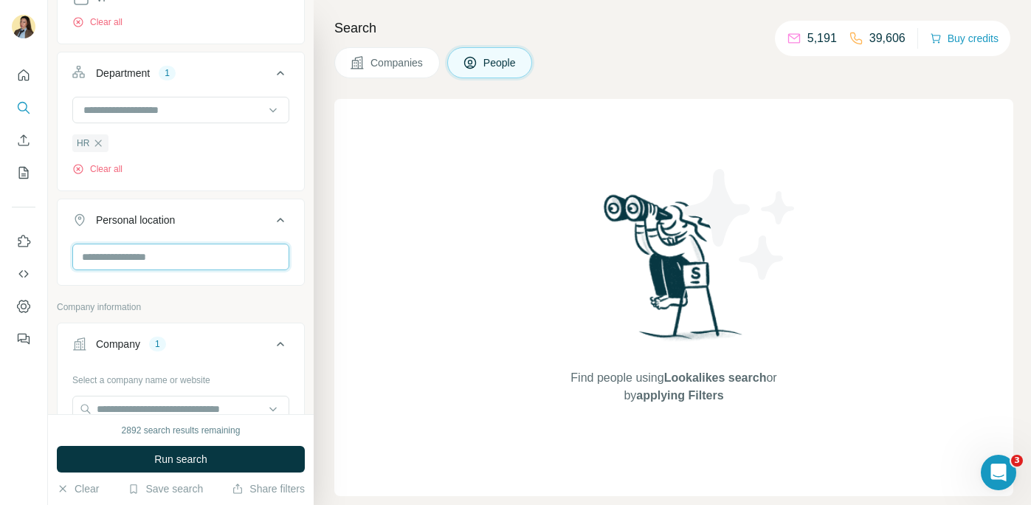
click at [136, 268] on input "text" at bounding box center [180, 257] width 217 height 27
type input "***"
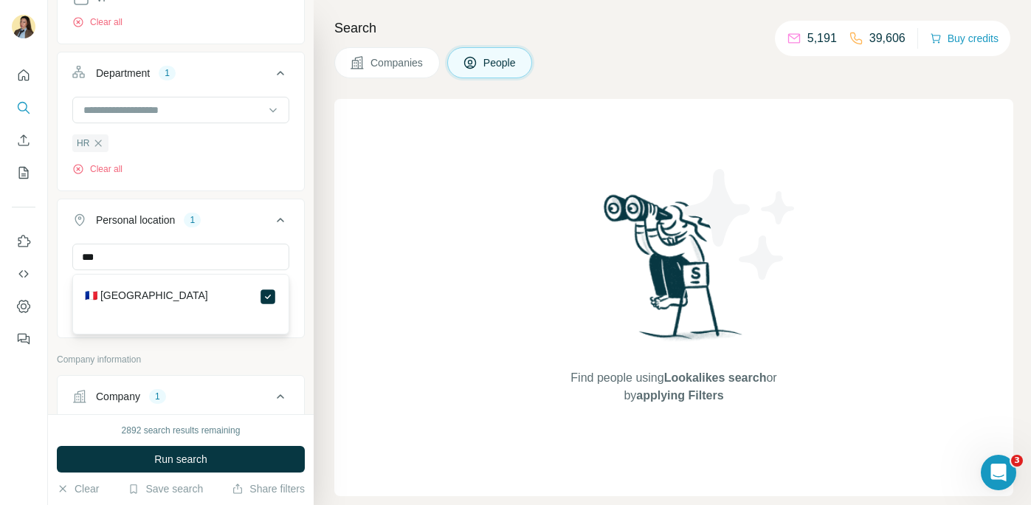
click at [216, 460] on button "Run search" at bounding box center [181, 459] width 248 height 27
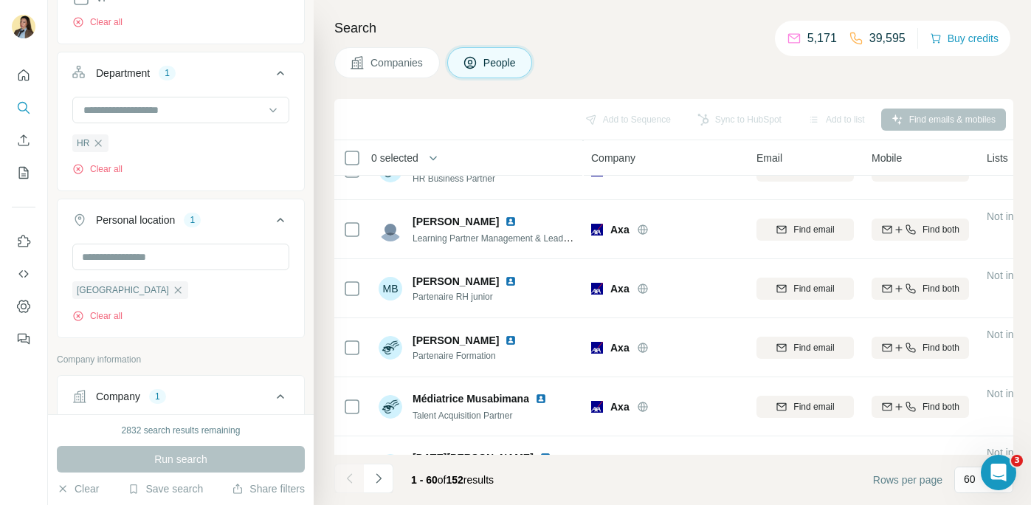
scroll to position [943, 0]
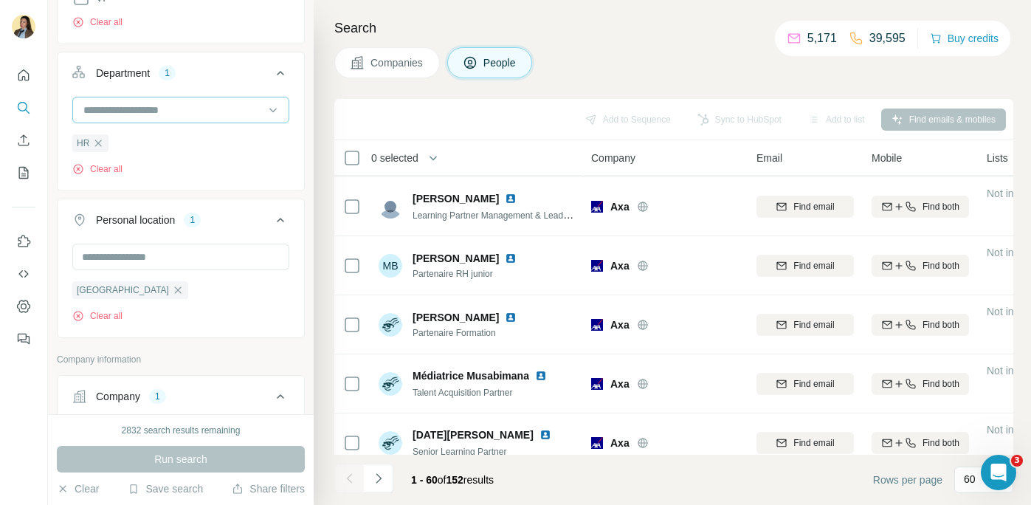
click at [243, 111] on input at bounding box center [173, 110] width 182 height 16
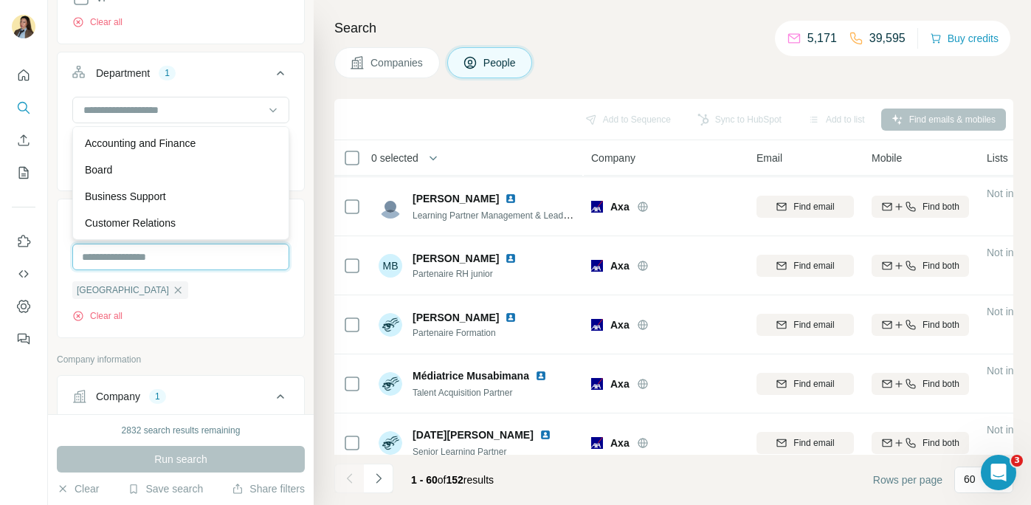
click at [216, 257] on input "text" at bounding box center [180, 257] width 217 height 27
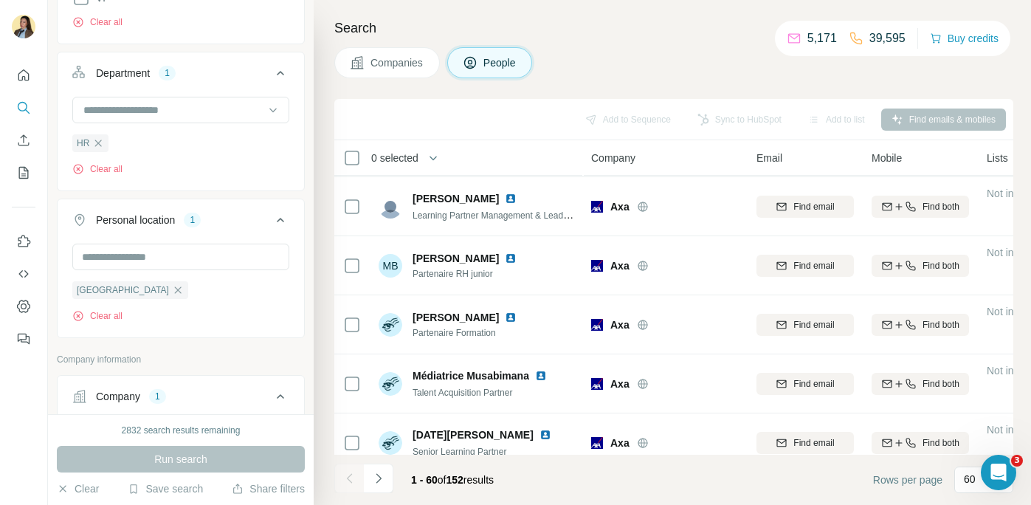
click at [275, 226] on icon at bounding box center [281, 220] width 18 height 18
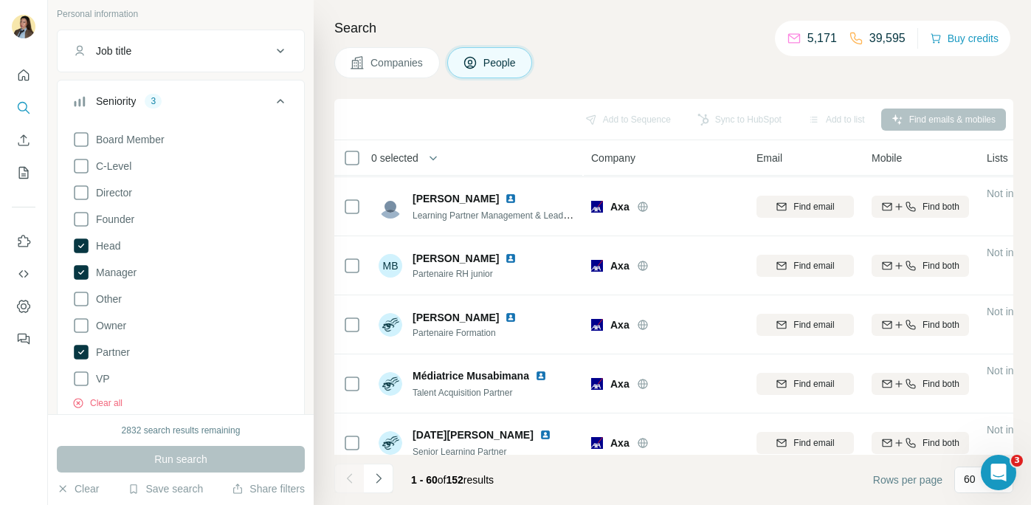
scroll to position [64, 0]
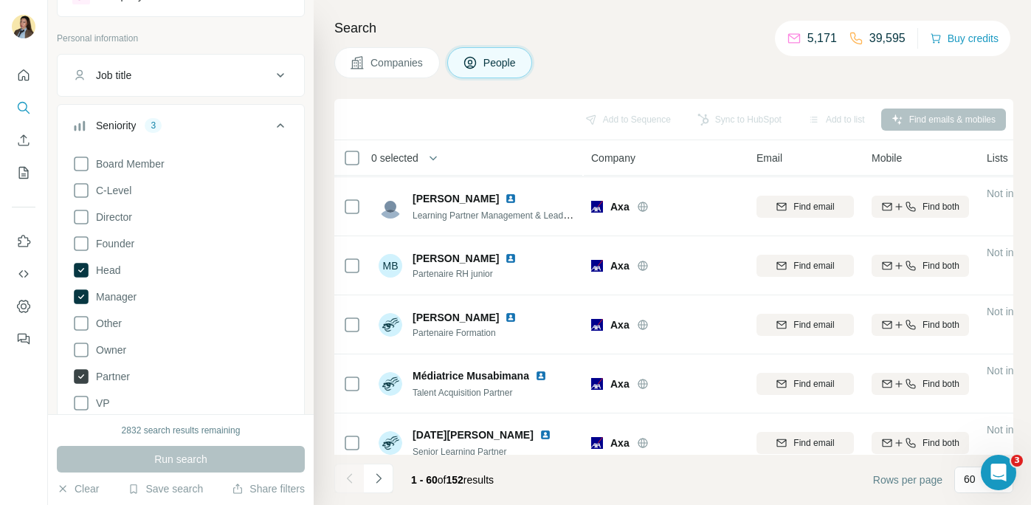
click at [80, 373] on icon at bounding box center [81, 376] width 15 height 15
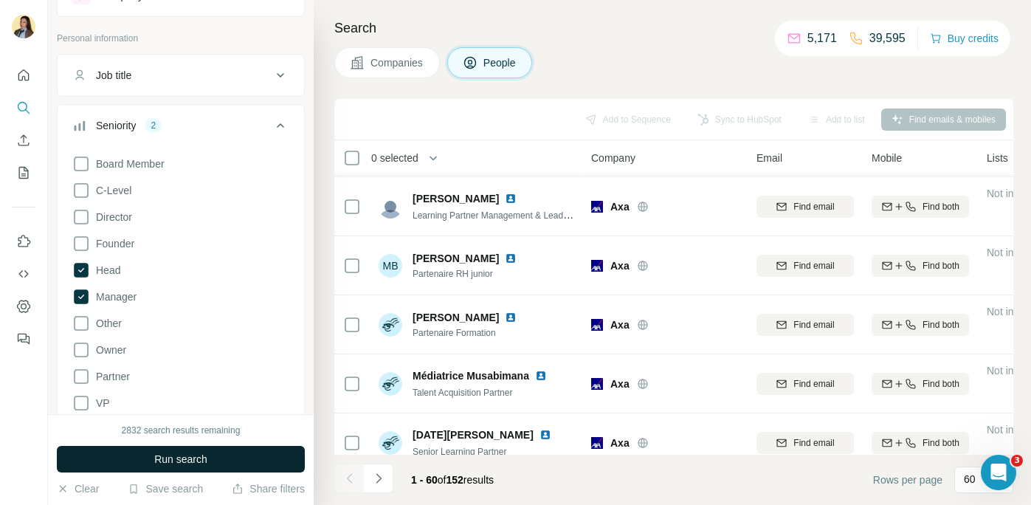
click at [172, 466] on span "Run search" at bounding box center [180, 459] width 53 height 15
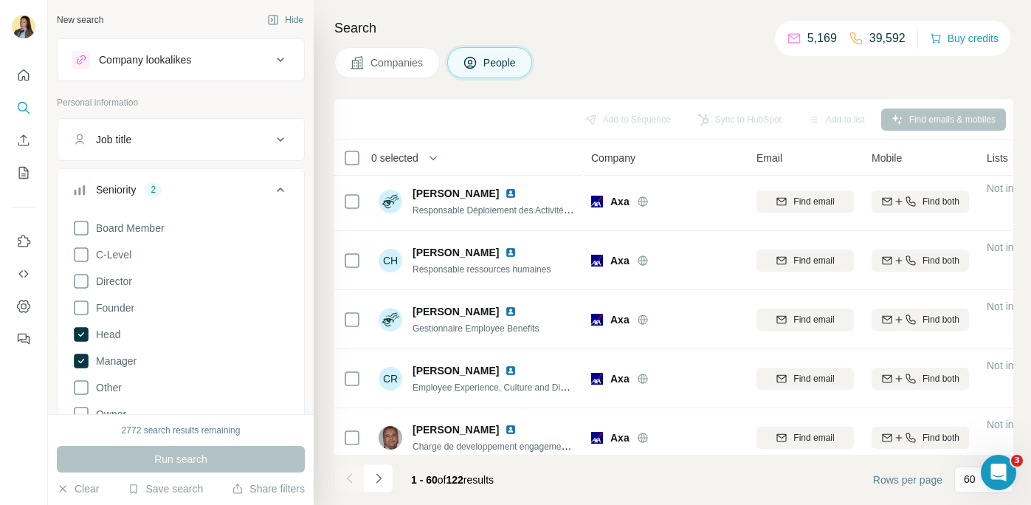
click at [259, 150] on button "Job title" at bounding box center [181, 139] width 247 height 35
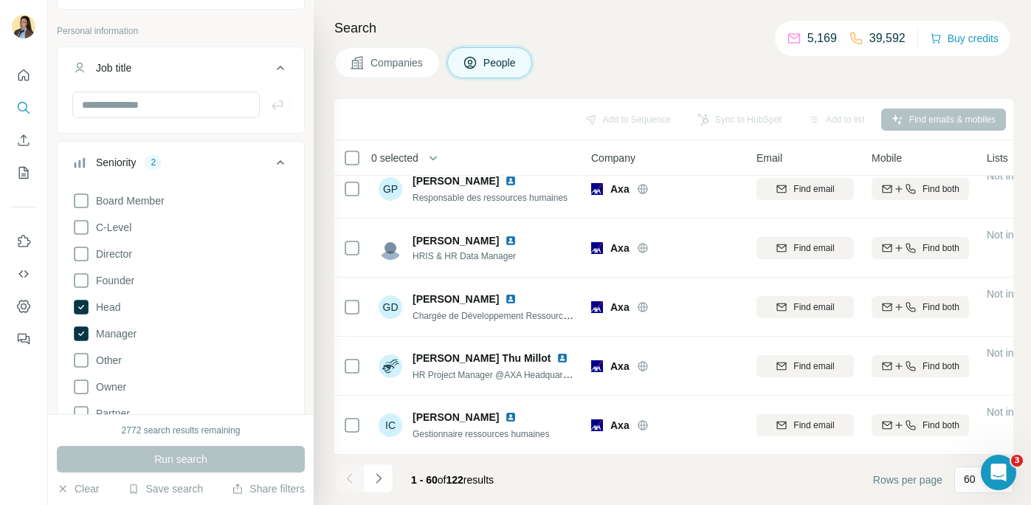
scroll to position [97, 0]
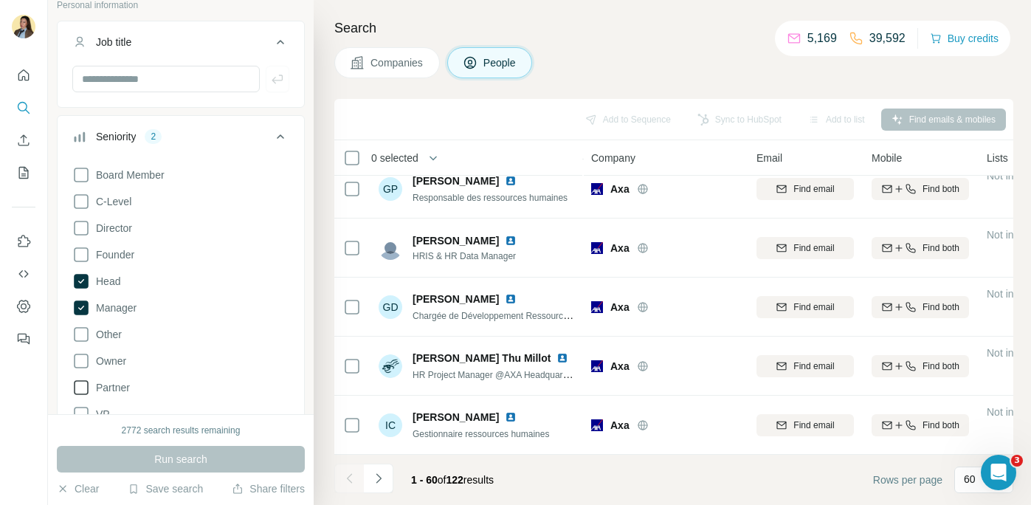
click at [120, 385] on span "Partner" at bounding box center [110, 387] width 40 height 15
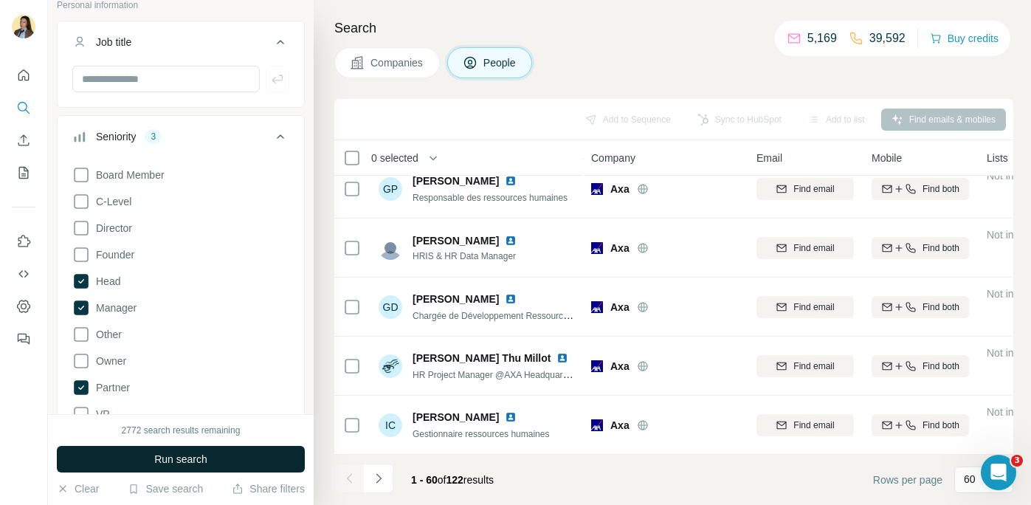
click at [145, 460] on button "Run search" at bounding box center [181, 459] width 248 height 27
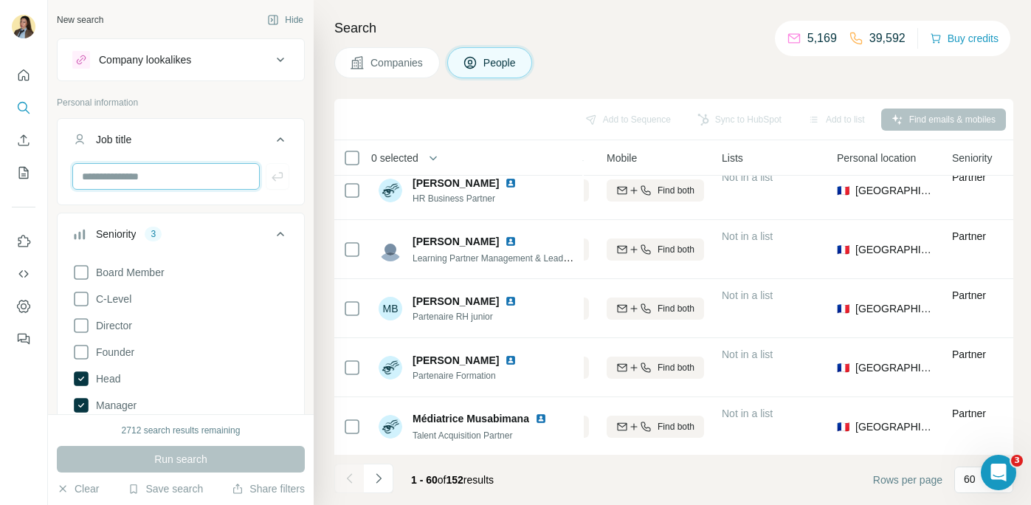
click at [179, 188] on input "text" at bounding box center [165, 176] width 187 height 27
type input "**********"
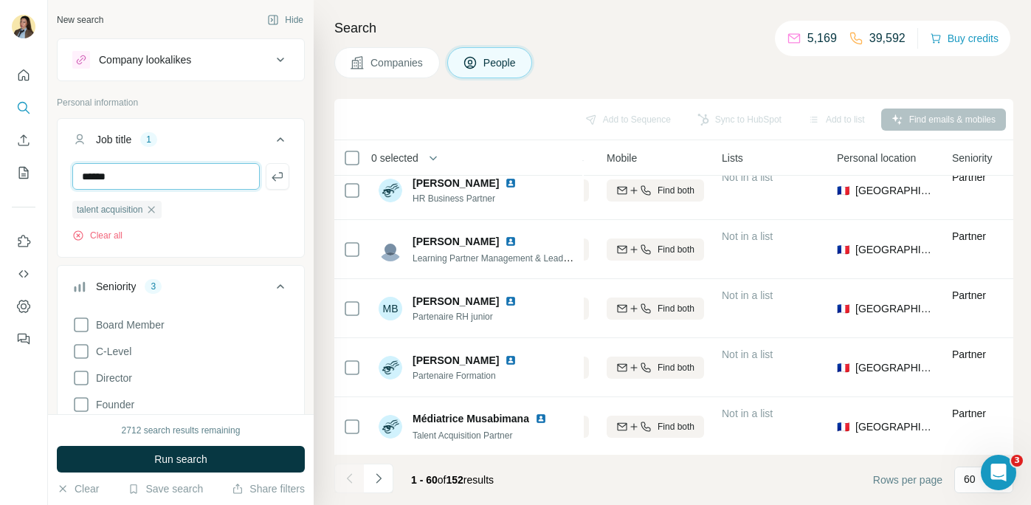
type input "******"
type input "**********"
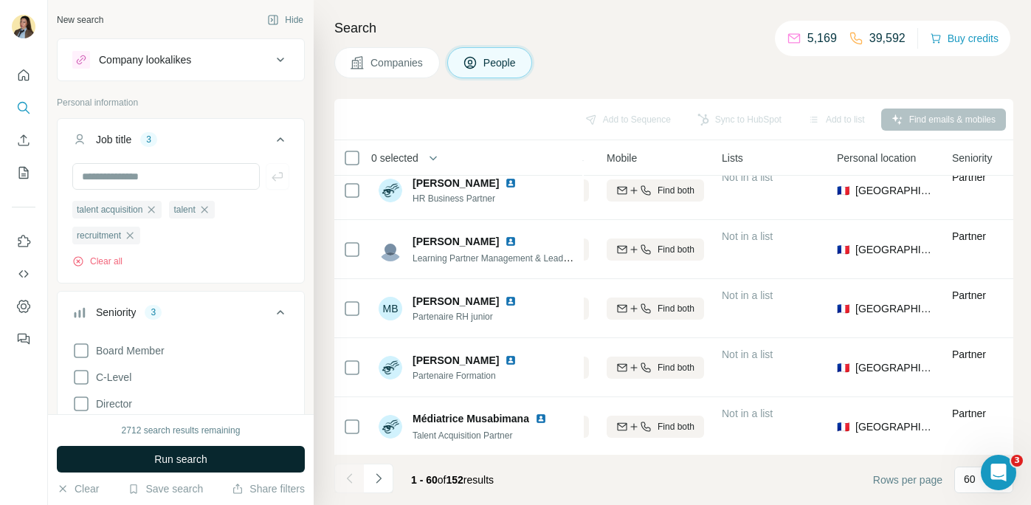
click at [168, 455] on span "Run search" at bounding box center [180, 459] width 53 height 15
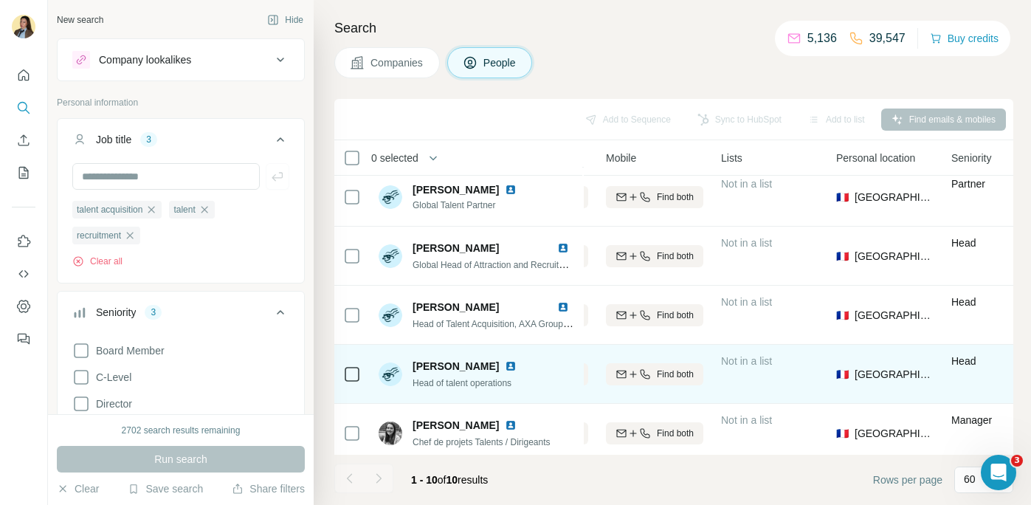
scroll to position [311, 266]
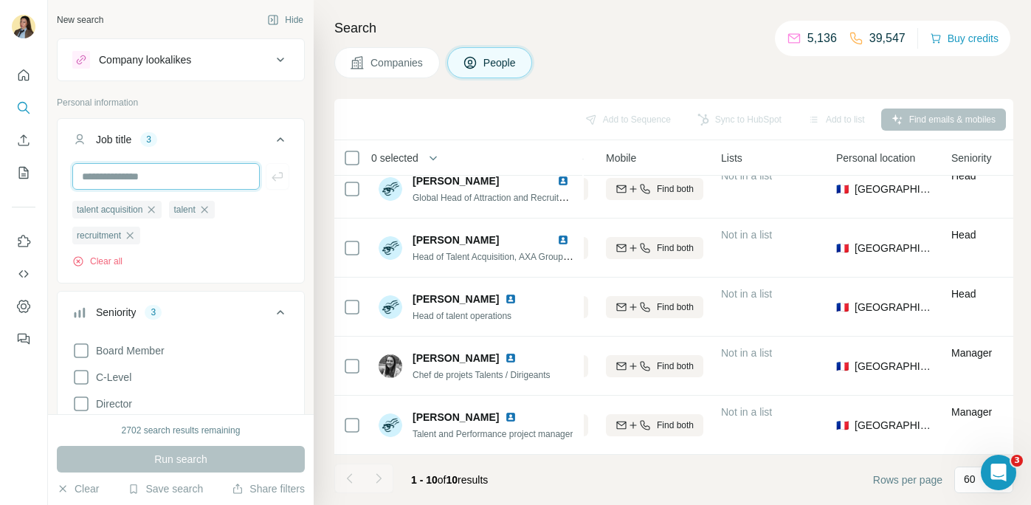
click at [162, 177] on input "text" at bounding box center [165, 176] width 187 height 27
type input "*"
type input "**********"
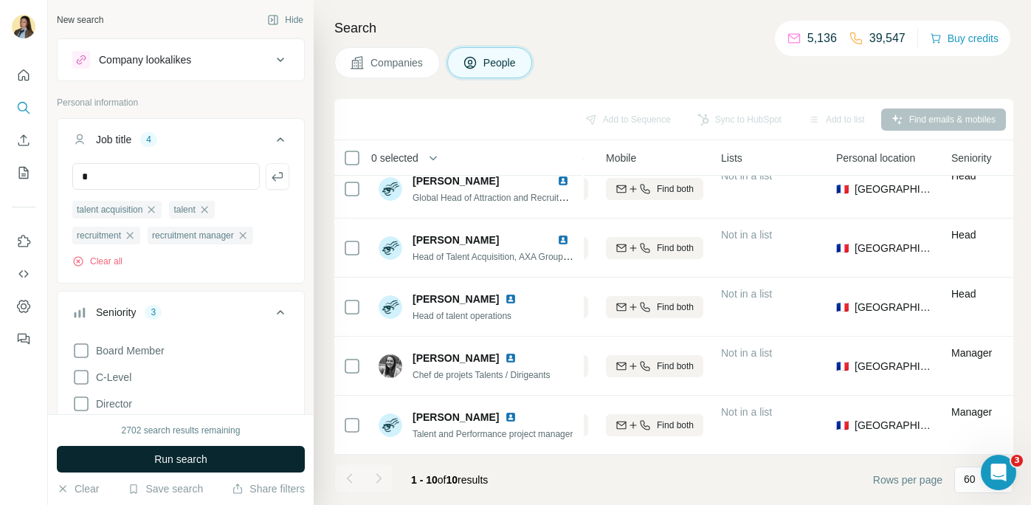
click at [248, 446] on button "Run search" at bounding box center [181, 459] width 248 height 27
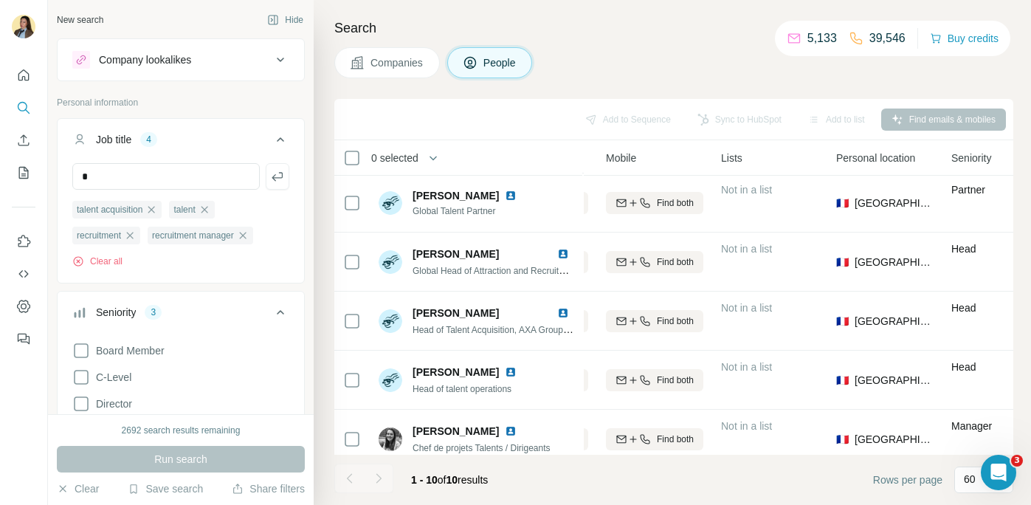
scroll to position [311, 266]
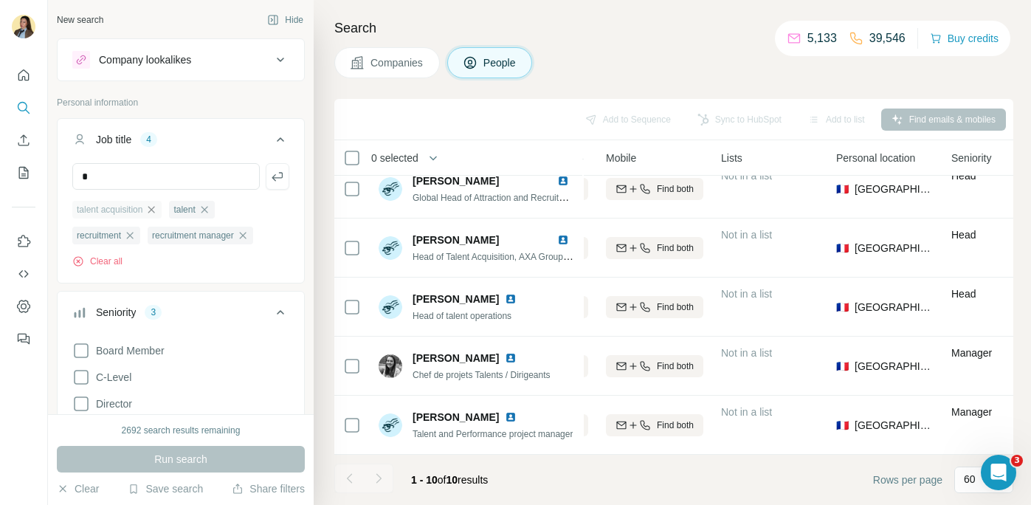
click at [157, 212] on icon "button" at bounding box center [151, 210] width 12 height 12
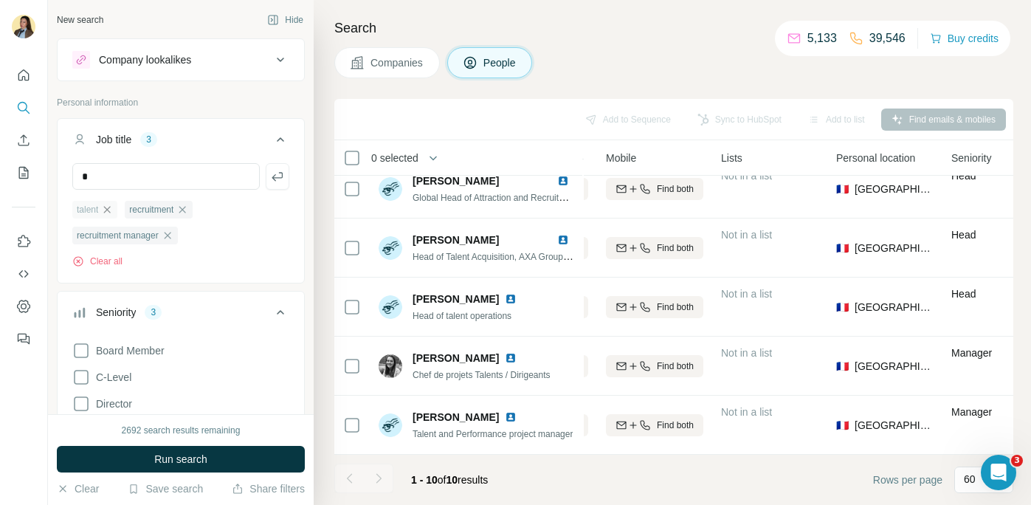
click at [113, 207] on icon "button" at bounding box center [107, 210] width 12 height 12
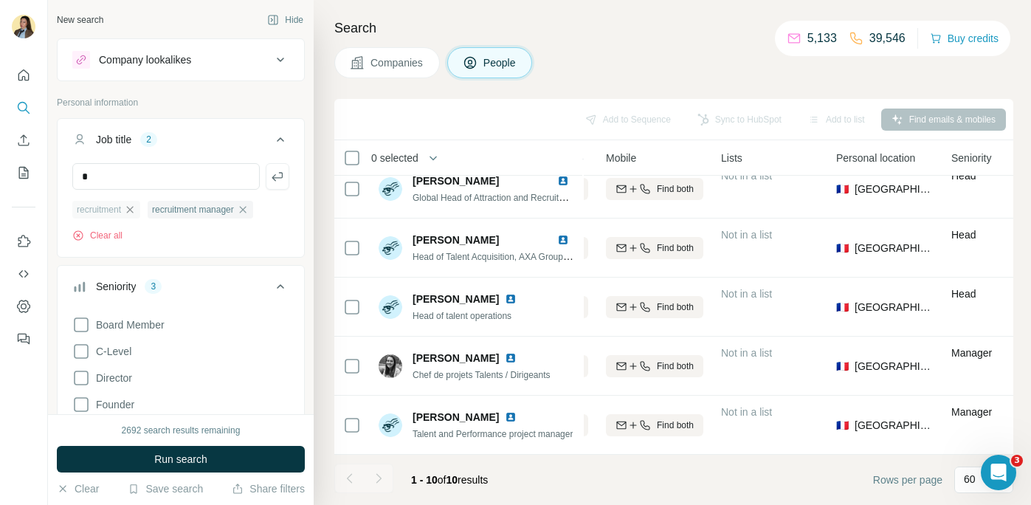
click at [135, 210] on icon "button" at bounding box center [130, 210] width 12 height 12
click at [173, 211] on icon "button" at bounding box center [168, 210] width 12 height 12
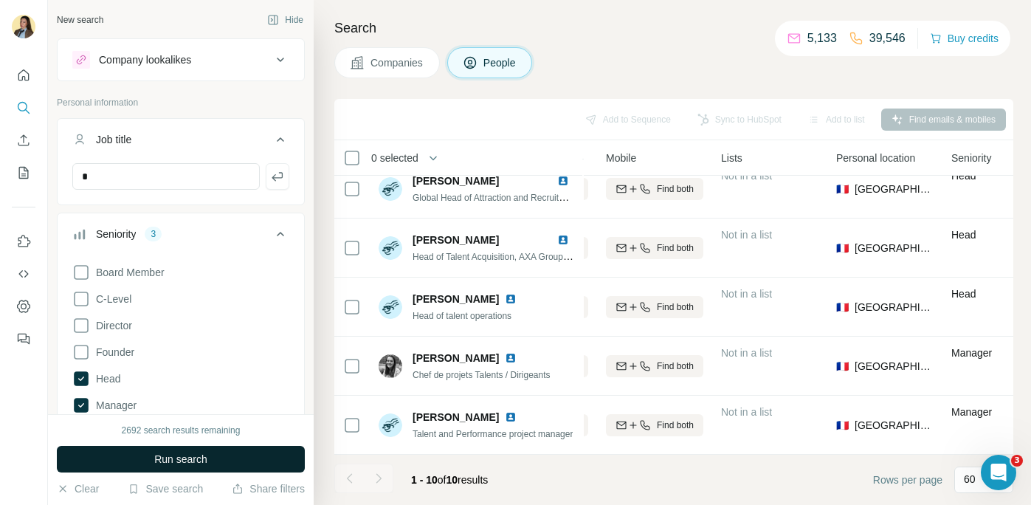
click at [197, 455] on span "Run search" at bounding box center [180, 459] width 53 height 15
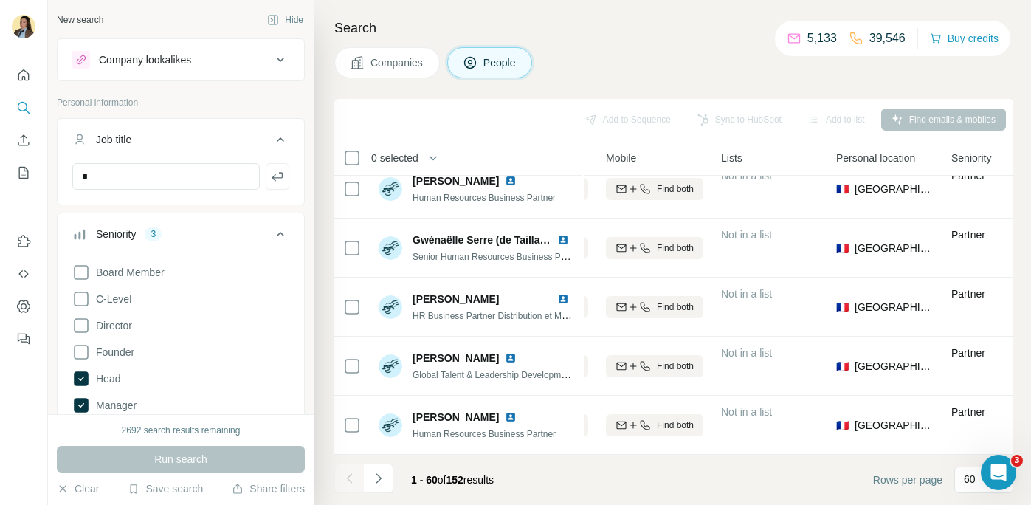
scroll to position [139, 0]
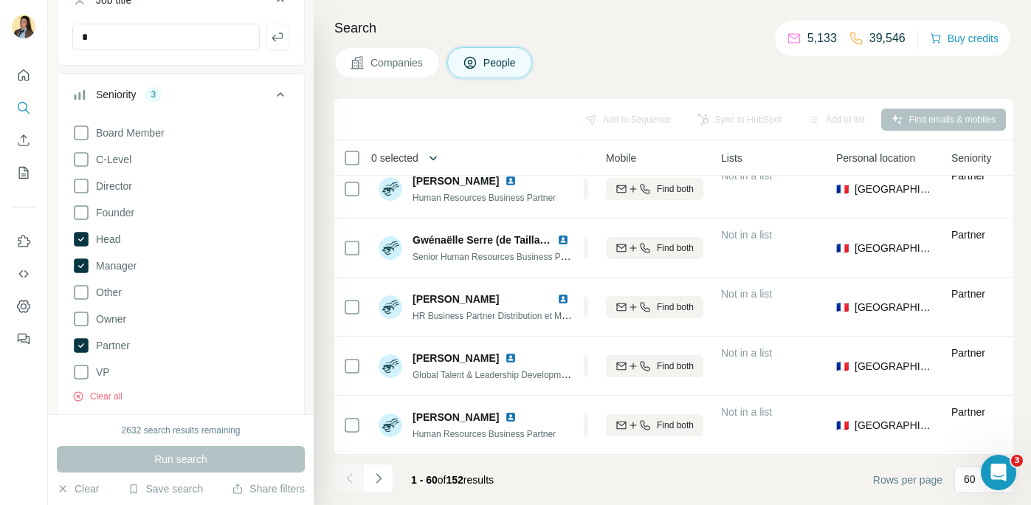
click at [432, 162] on icon "button" at bounding box center [433, 158] width 15 height 15
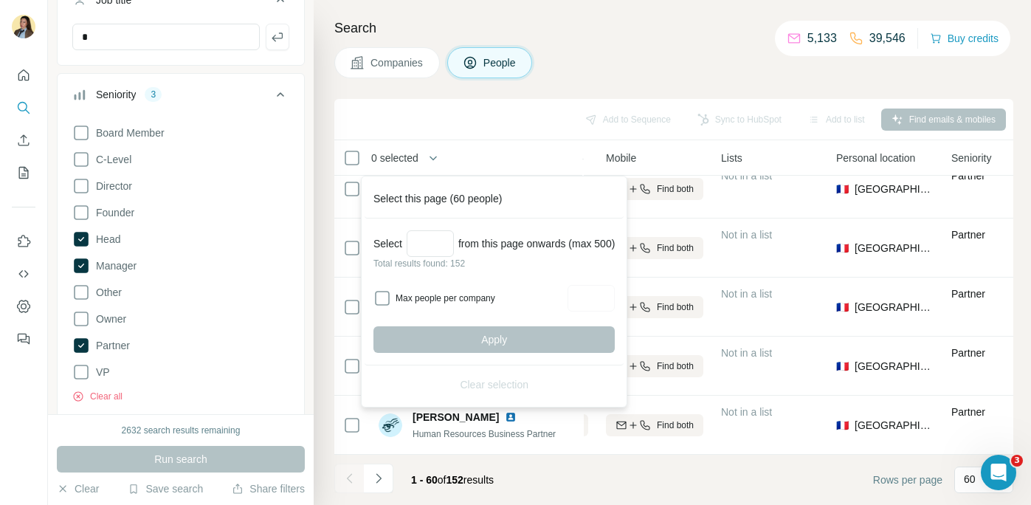
click at [433, 228] on div "Select from this page onwards (max 500) Total results found: 152 Max people per…" at bounding box center [494, 291] width 259 height 147
click at [429, 238] on input "Select a number (up to 500)" at bounding box center [430, 243] width 47 height 27
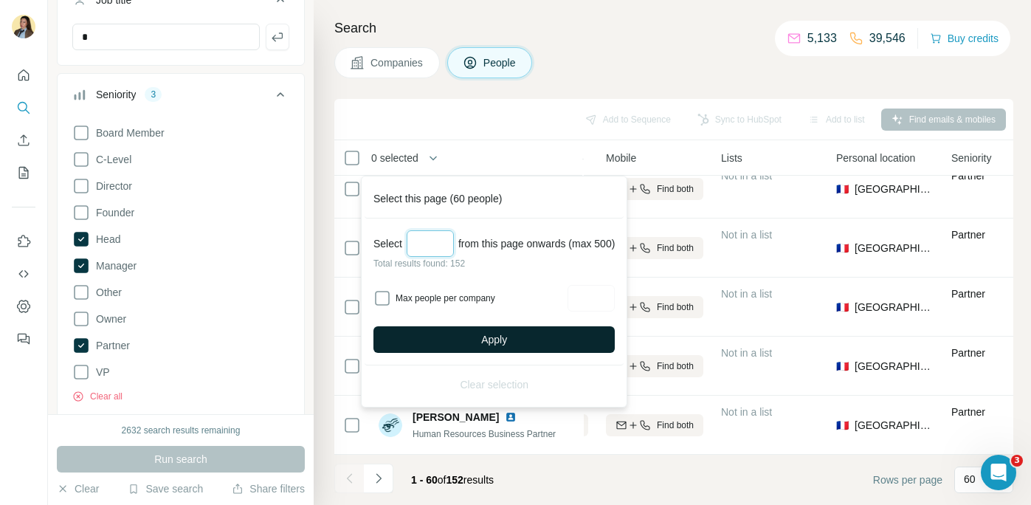
type input "***"
click at [564, 337] on button "Apply" at bounding box center [493, 339] width 241 height 27
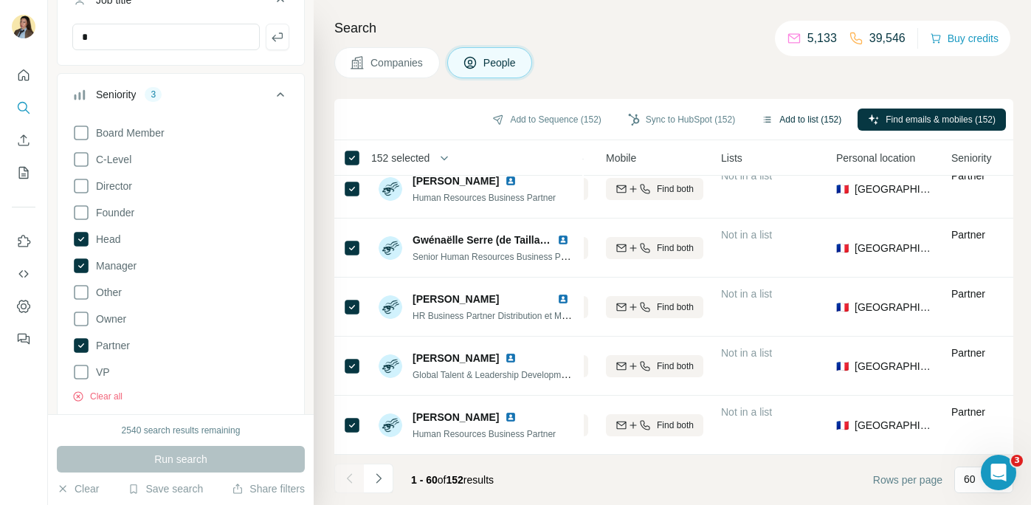
click at [817, 113] on button "Add to list (152)" at bounding box center [801, 119] width 100 height 22
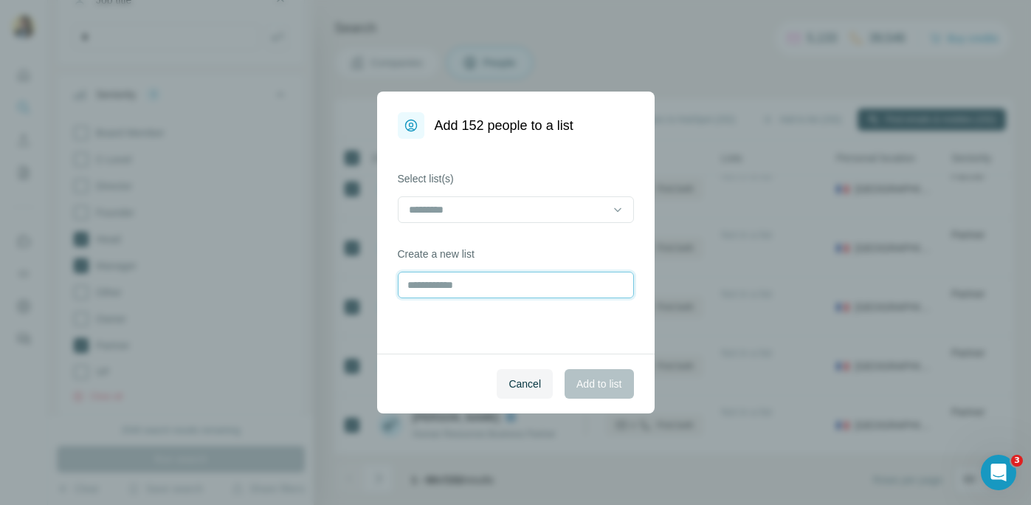
click at [497, 284] on input "text" at bounding box center [516, 285] width 236 height 27
type input "***"
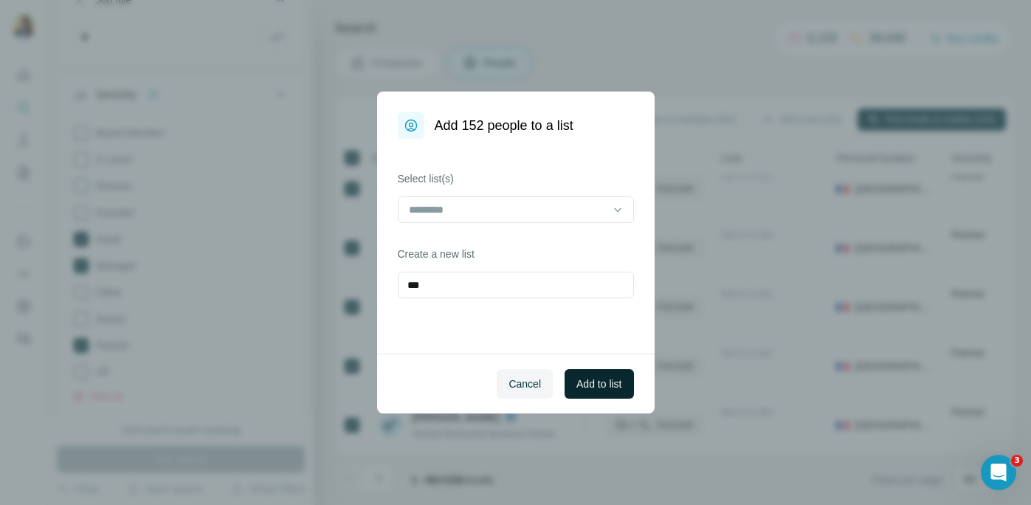
click at [590, 381] on span "Add to list" at bounding box center [598, 383] width 45 height 15
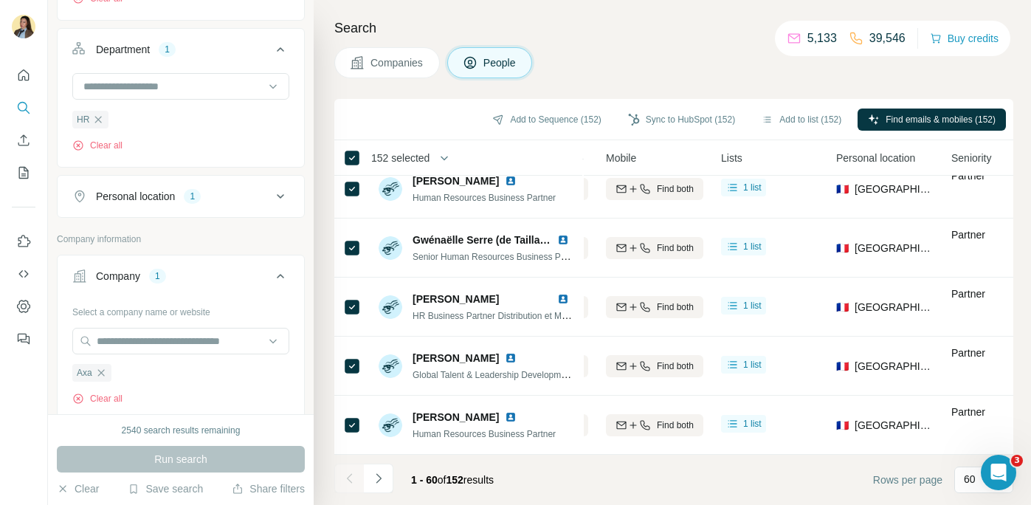
scroll to position [582, 0]
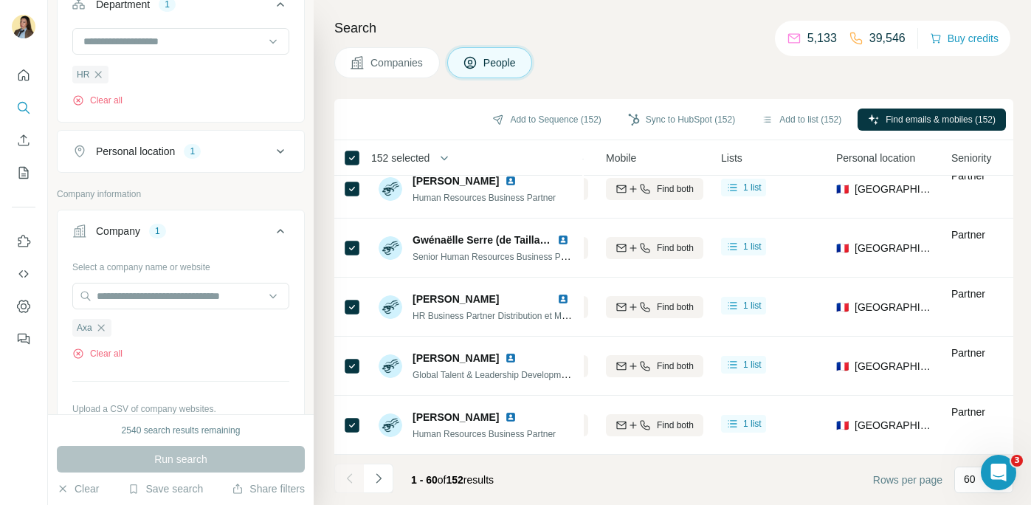
click at [178, 226] on div "Company 1" at bounding box center [171, 231] width 199 height 15
click at [161, 242] on button "Company 1" at bounding box center [181, 230] width 247 height 35
click at [103, 332] on icon "button" at bounding box center [101, 328] width 12 height 12
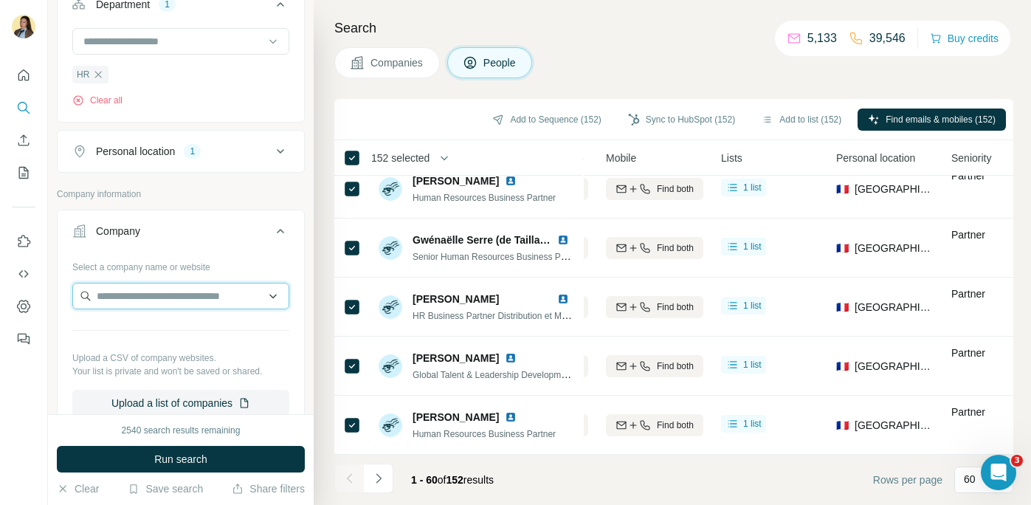
click at [116, 297] on input "text" at bounding box center [180, 296] width 217 height 27
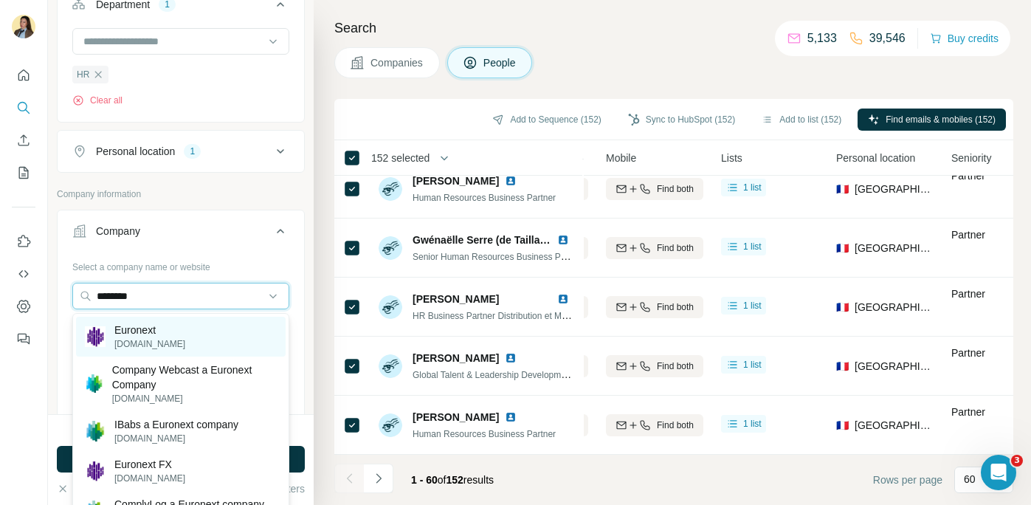
type input "********"
click at [191, 334] on div "Euronext euronext.com" at bounding box center [181, 337] width 210 height 40
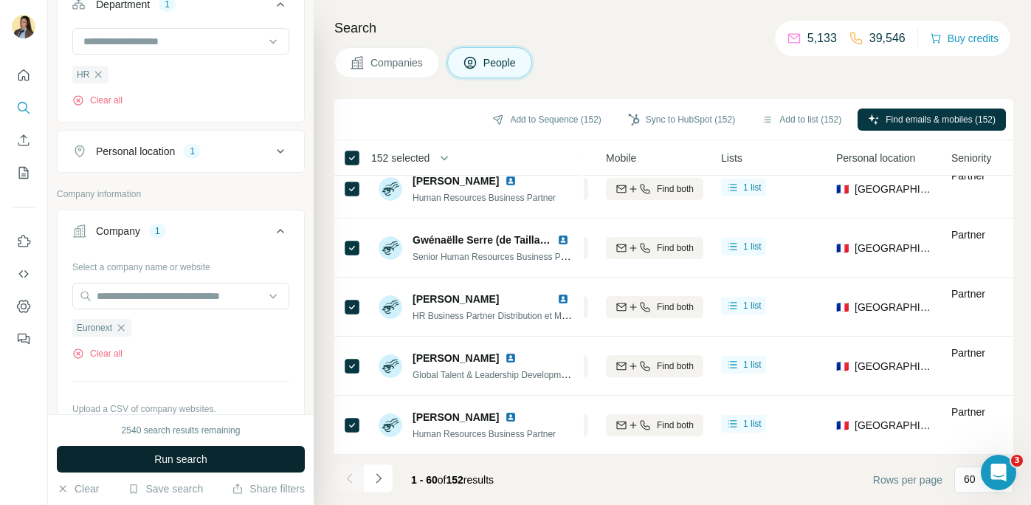
click at [151, 462] on button "Run search" at bounding box center [181, 459] width 248 height 27
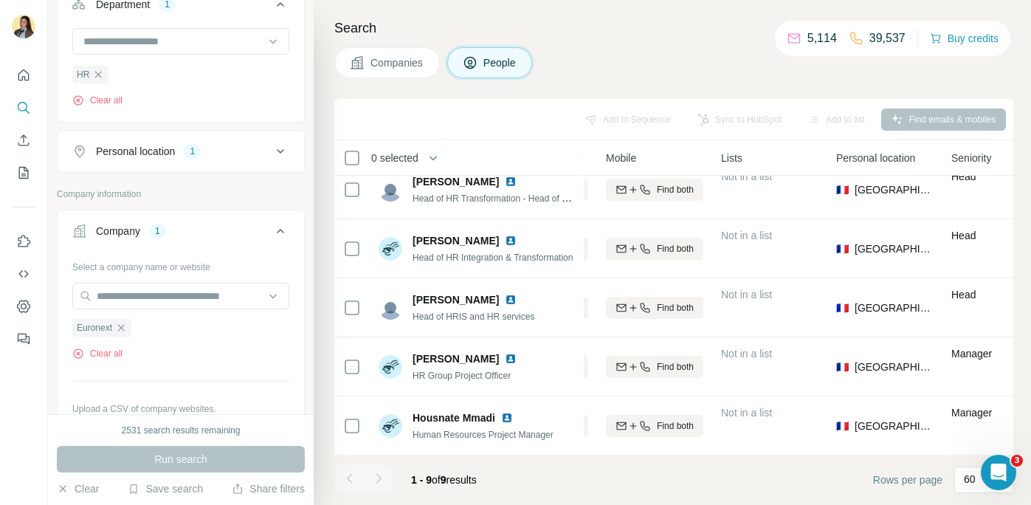
scroll to position [0, 266]
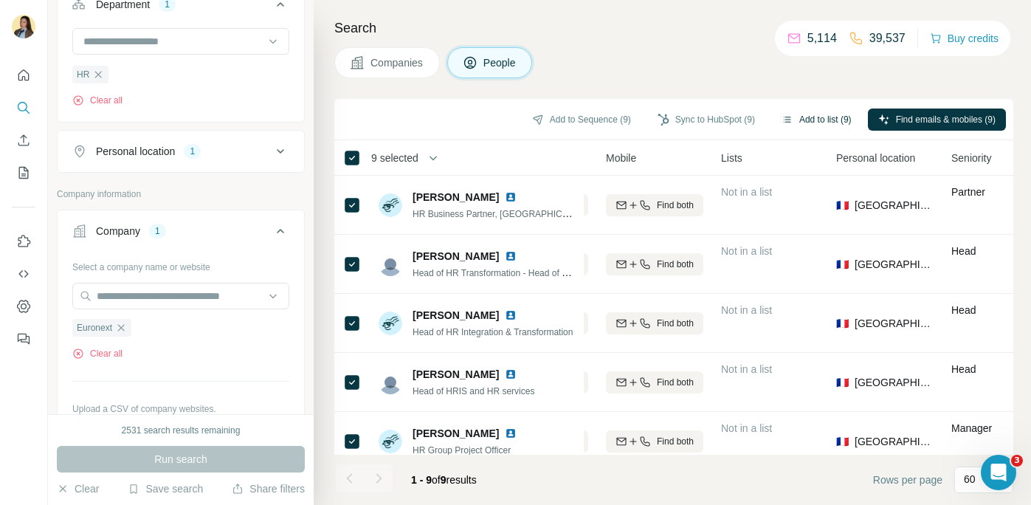
click at [821, 115] on button "Add to list (9)" at bounding box center [816, 119] width 91 height 22
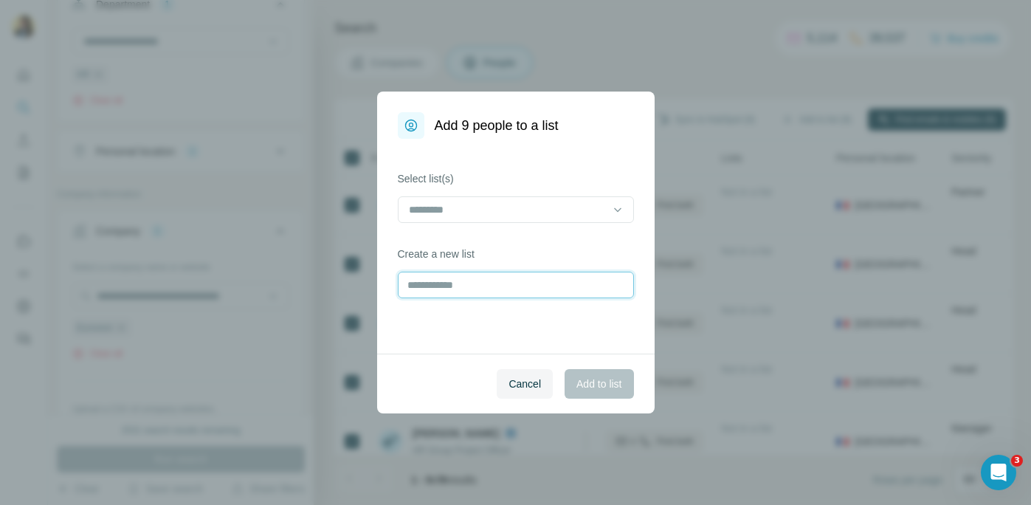
click at [469, 283] on input "text" at bounding box center [516, 285] width 236 height 27
type input "********"
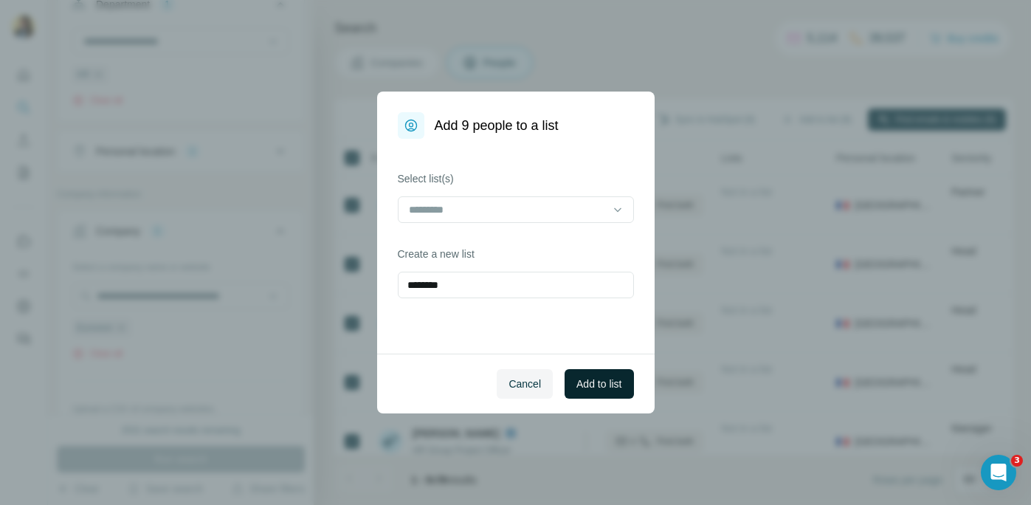
click at [580, 383] on span "Add to list" at bounding box center [598, 383] width 45 height 15
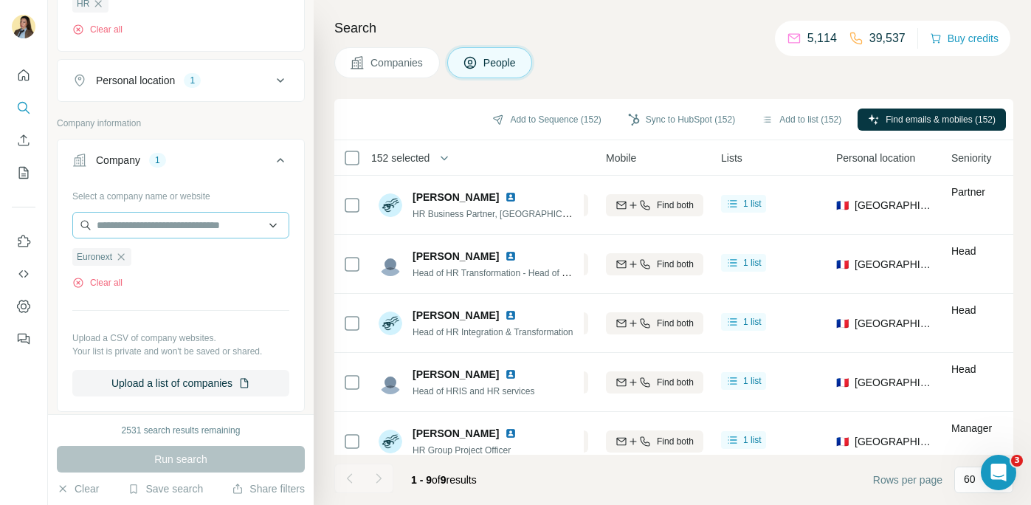
scroll to position [662, 0]
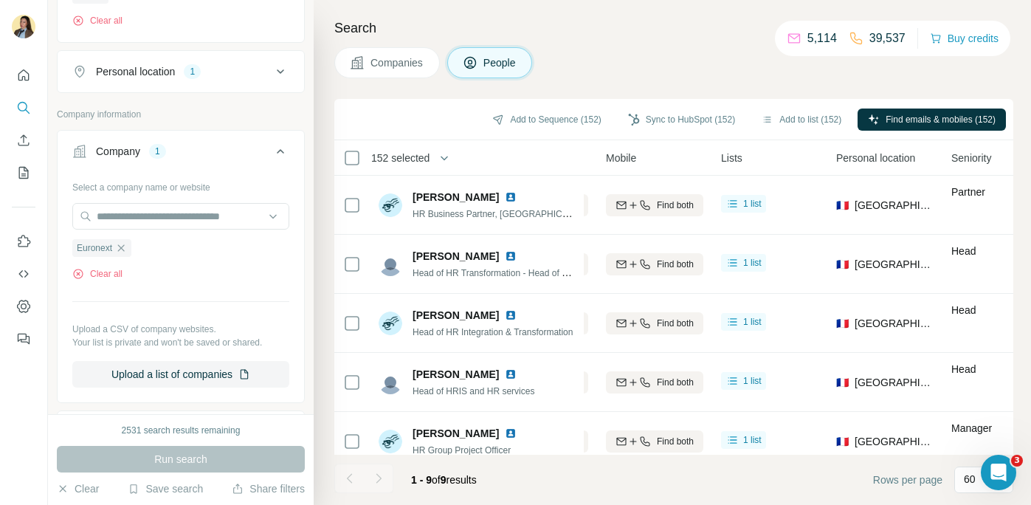
click at [125, 249] on icon "button" at bounding box center [121, 248] width 12 height 12
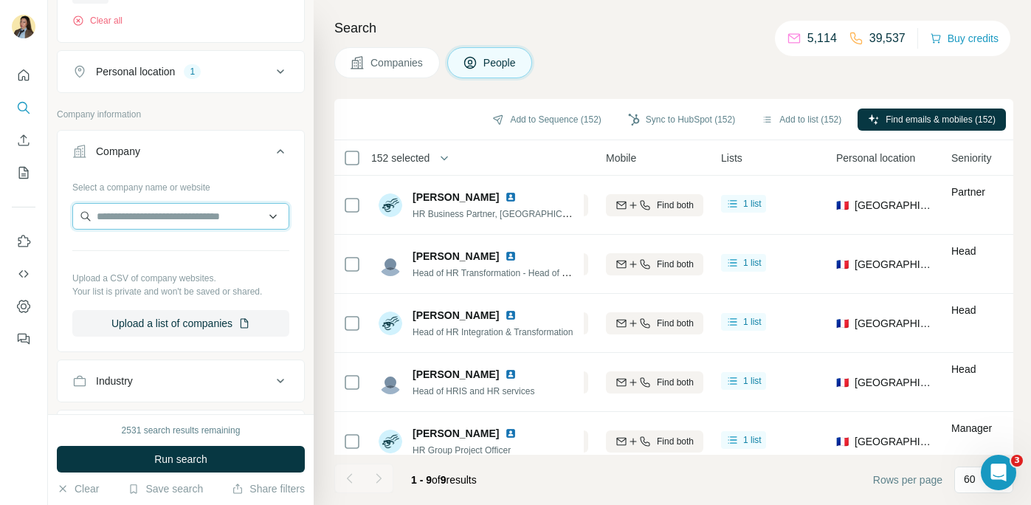
click at [133, 215] on input "text" at bounding box center [180, 216] width 217 height 27
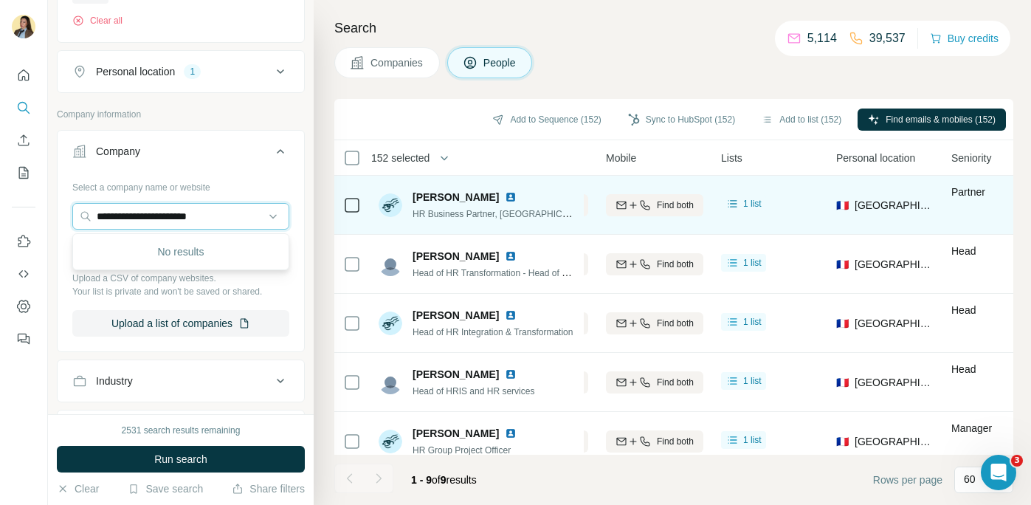
drag, startPoint x: 128, startPoint y: 216, endPoint x: 341, endPoint y: 227, distance: 212.8
click at [341, 227] on div "**********" at bounding box center [539, 252] width 983 height 505
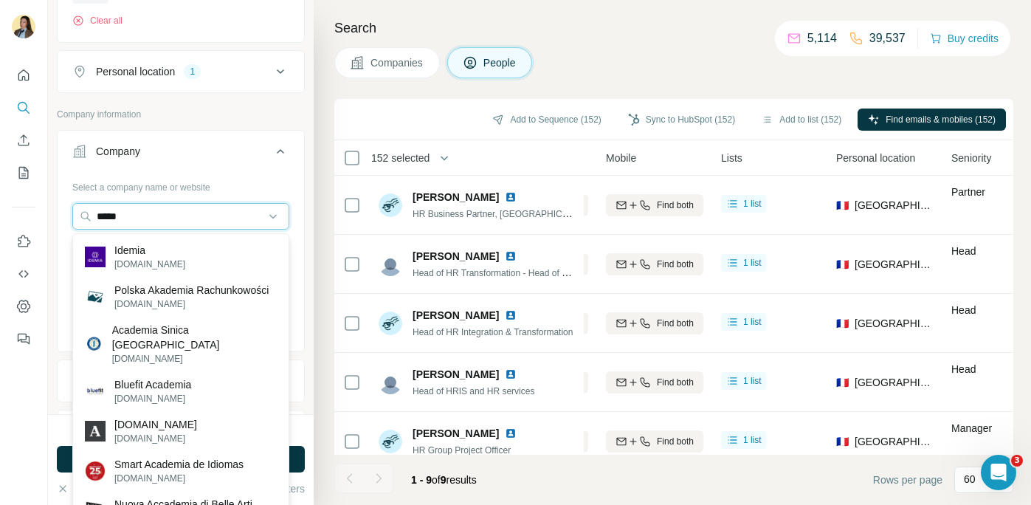
type input "*****"
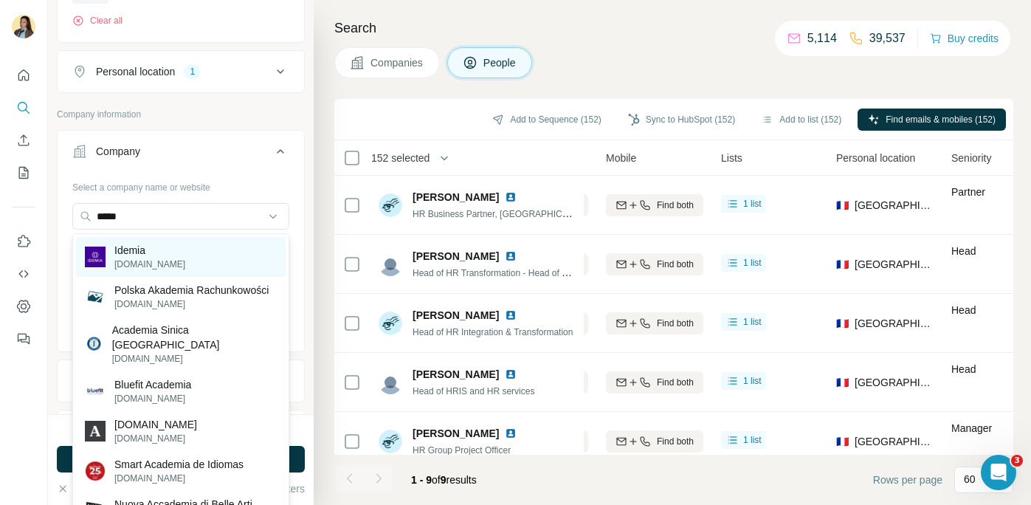
click at [211, 263] on div "Idemia [DOMAIN_NAME]" at bounding box center [181, 257] width 210 height 40
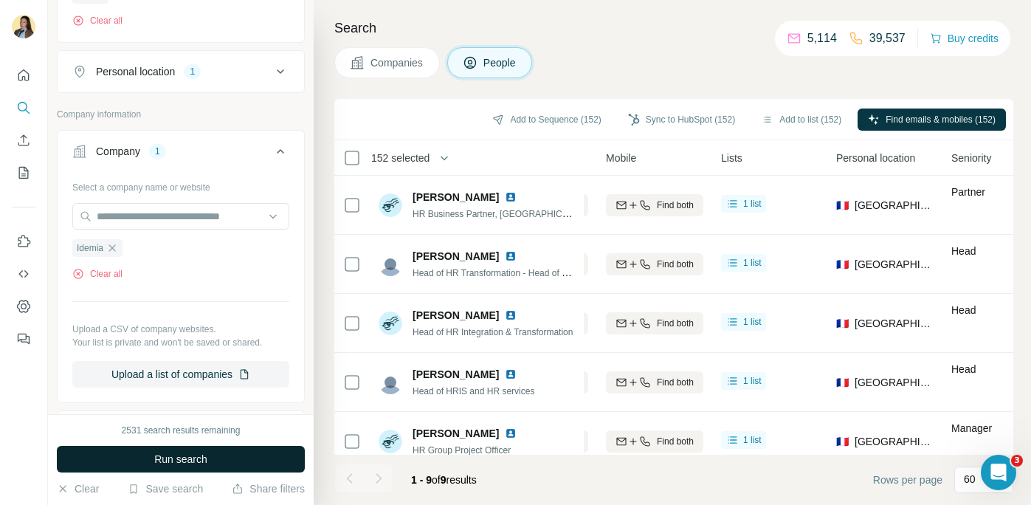
click at [216, 449] on button "Run search" at bounding box center [181, 459] width 248 height 27
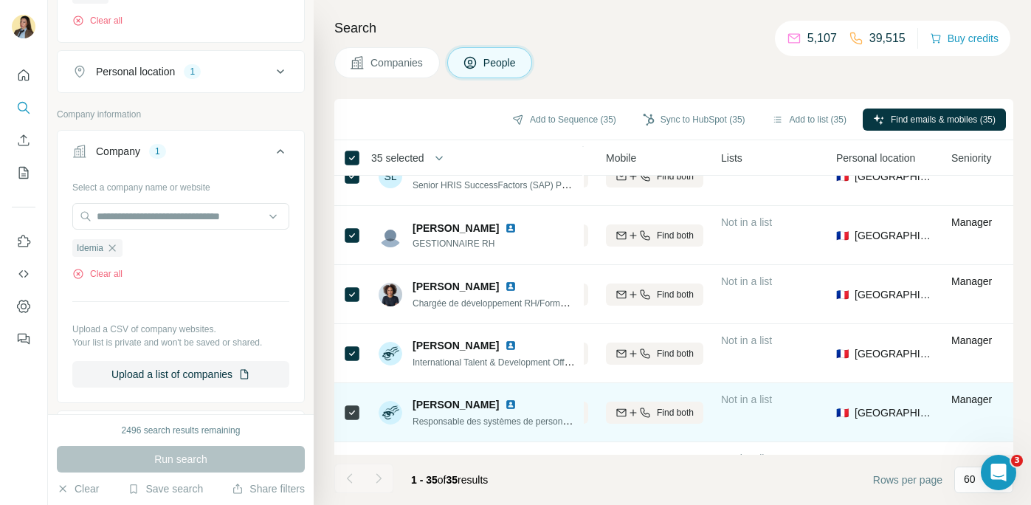
scroll to position [1743, 266]
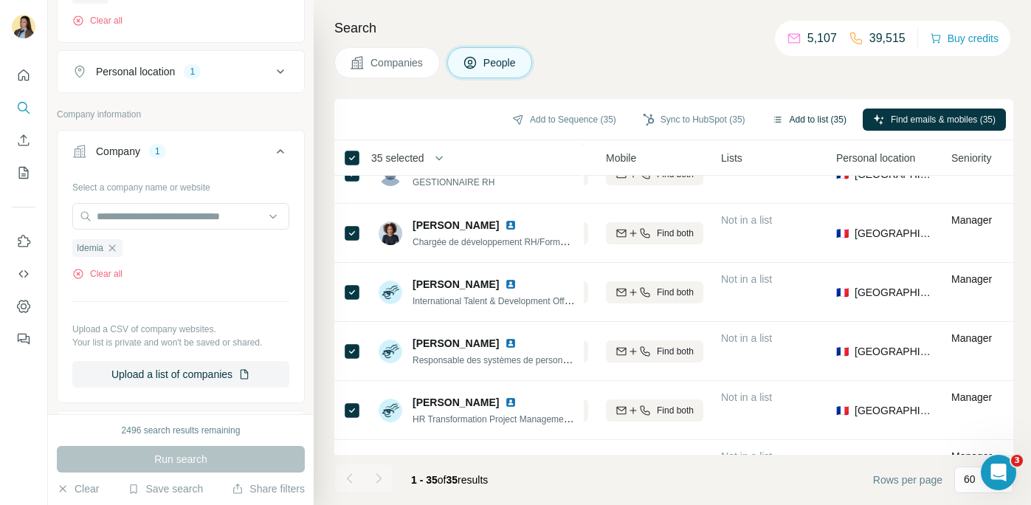
click at [794, 127] on button "Add to list (35)" at bounding box center [809, 119] width 95 height 22
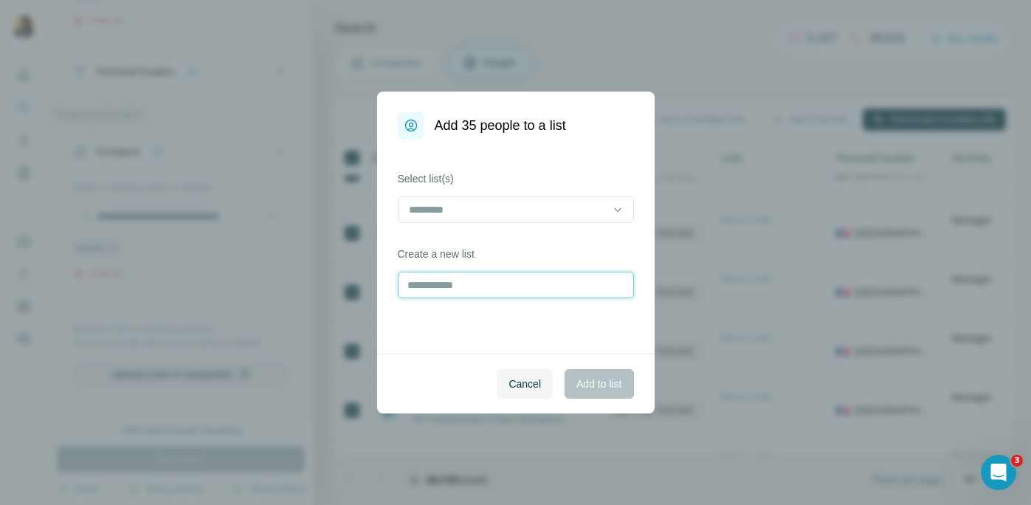
click at [461, 284] on input "text" at bounding box center [516, 285] width 236 height 27
paste input "**********"
click at [407, 285] on input "**********" at bounding box center [516, 285] width 236 height 27
type input "**********"
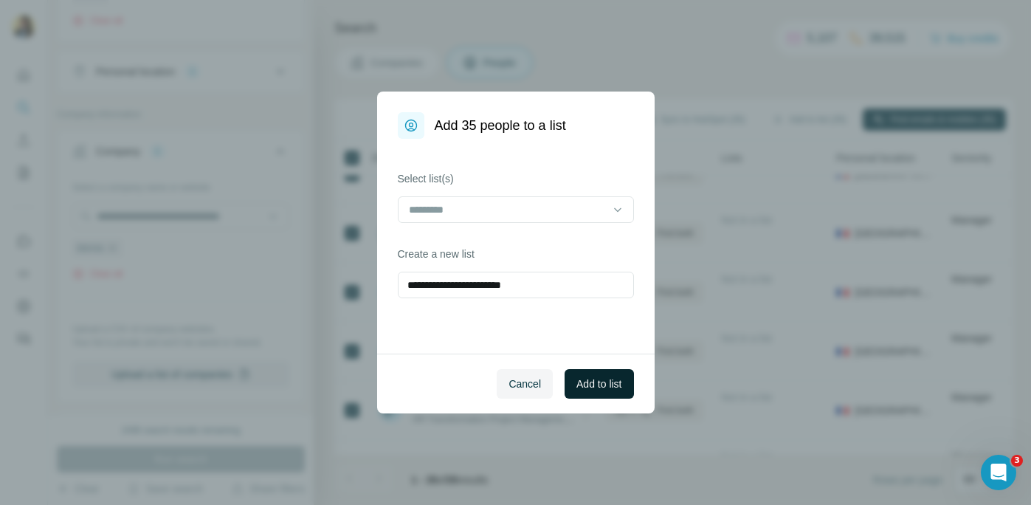
click at [588, 382] on span "Add to list" at bounding box center [598, 383] width 45 height 15
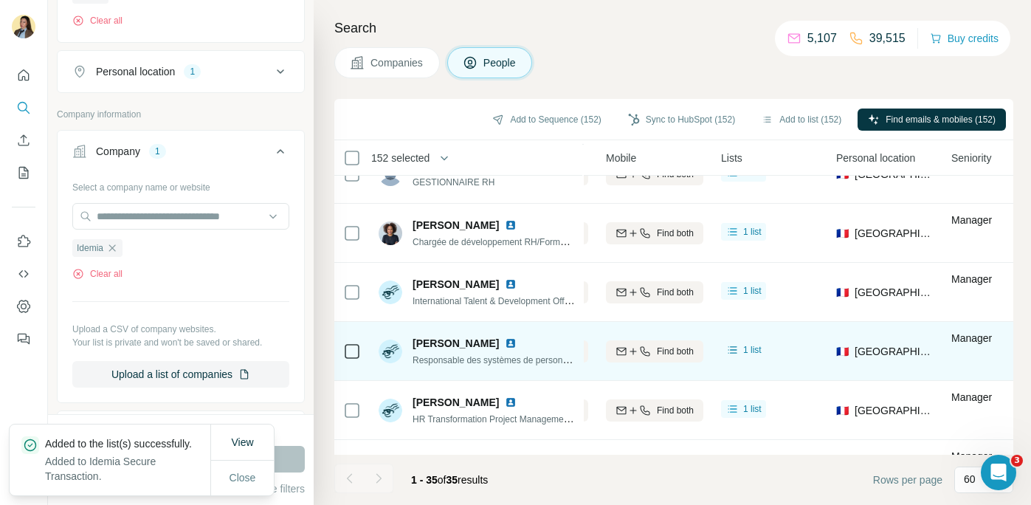
scroll to position [1788, 266]
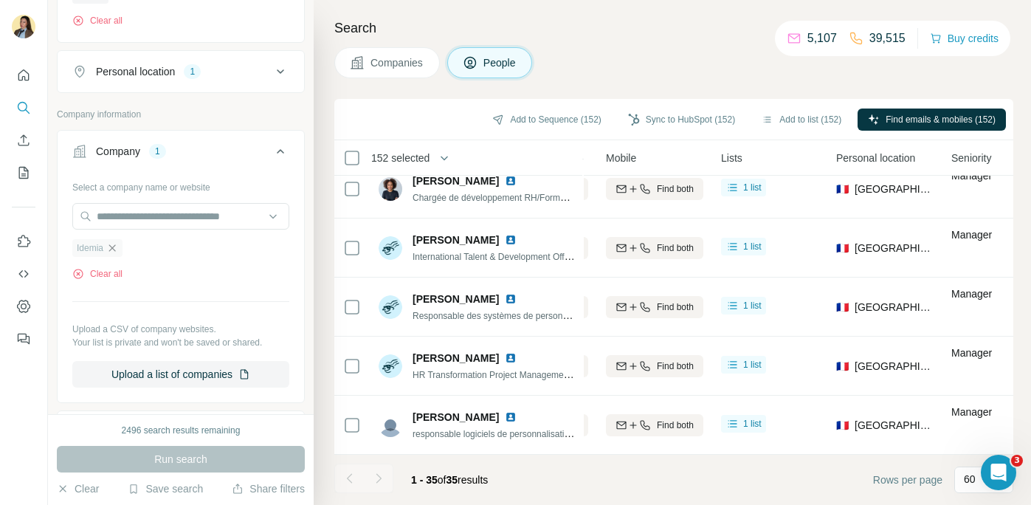
click at [111, 252] on icon "button" at bounding box center [112, 248] width 12 height 12
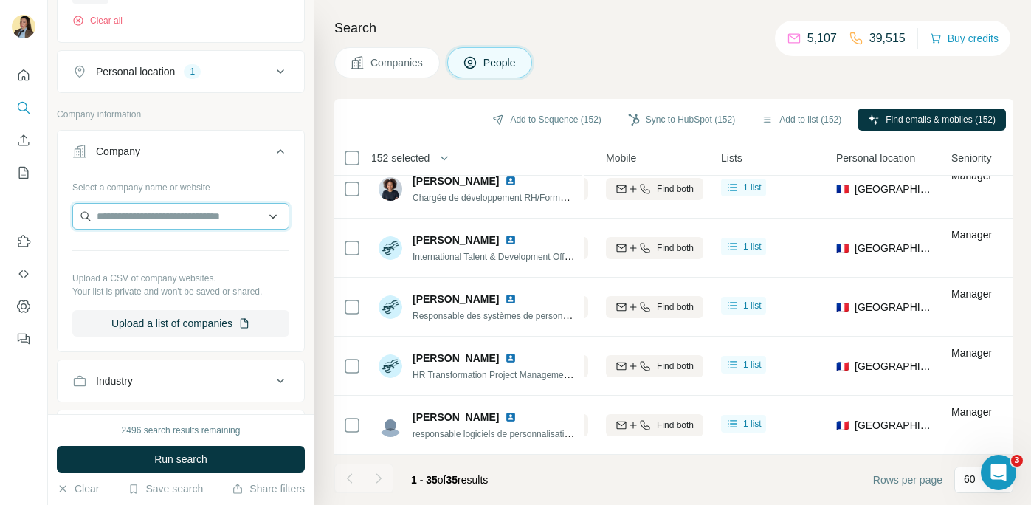
click at [117, 218] on input "text" at bounding box center [180, 216] width 217 height 27
click at [120, 216] on input "**********" at bounding box center [180, 216] width 217 height 27
drag, startPoint x: 167, startPoint y: 219, endPoint x: 125, endPoint y: 213, distance: 42.6
click at [125, 213] on input "**********" at bounding box center [180, 216] width 217 height 27
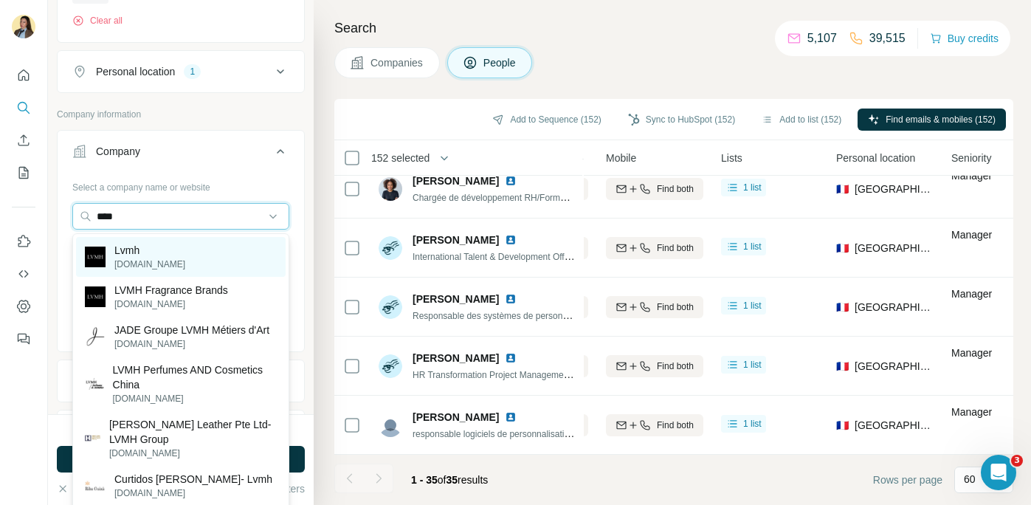
type input "****"
click at [151, 263] on p "[DOMAIN_NAME]" at bounding box center [149, 264] width 71 height 13
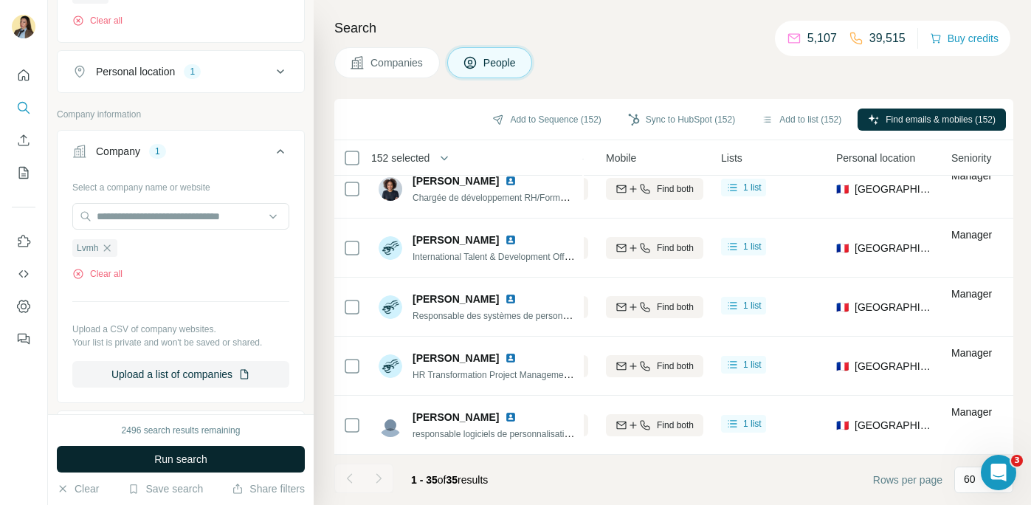
click at [211, 461] on button "Run search" at bounding box center [181, 459] width 248 height 27
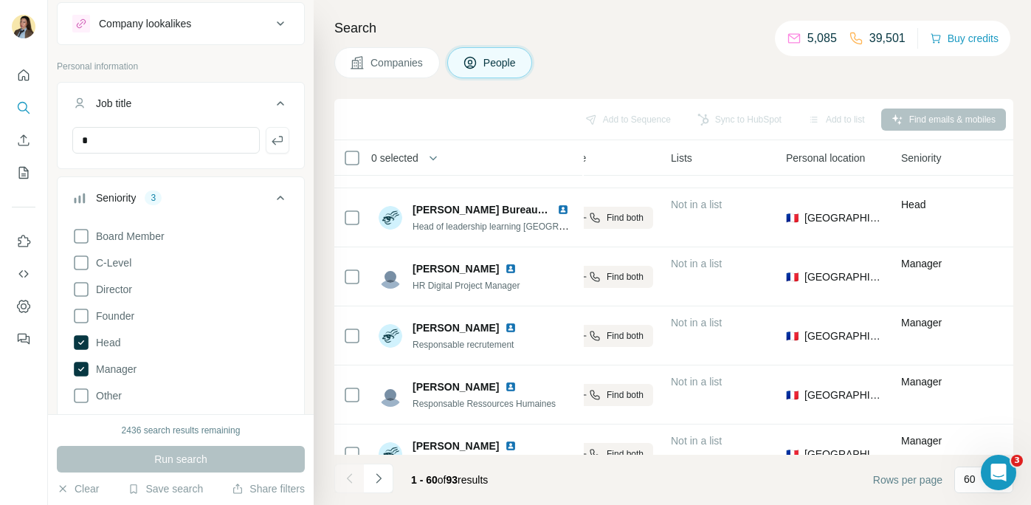
scroll to position [35, 0]
click at [151, 141] on input "text" at bounding box center [165, 141] width 187 height 27
type input "**********"
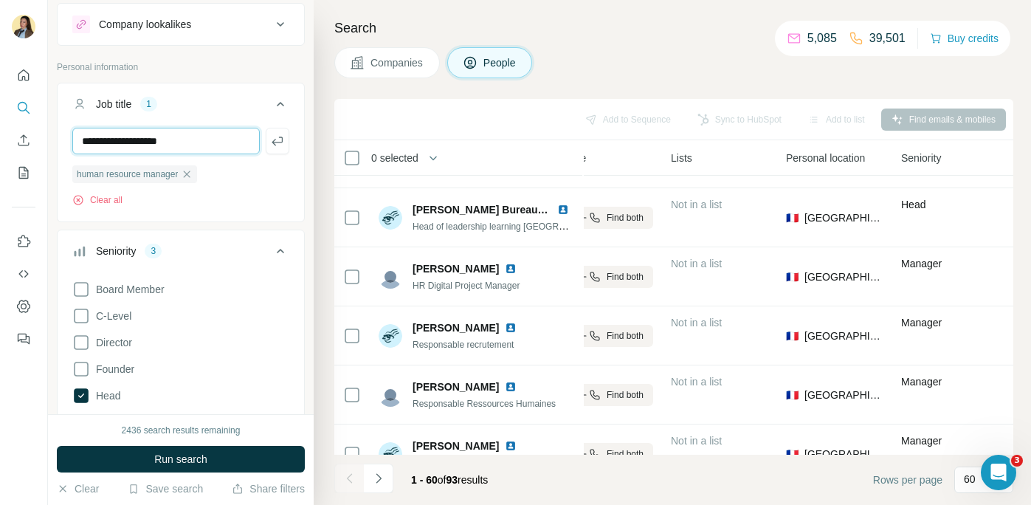
type input "**********"
type input "*********"
type input "**********"
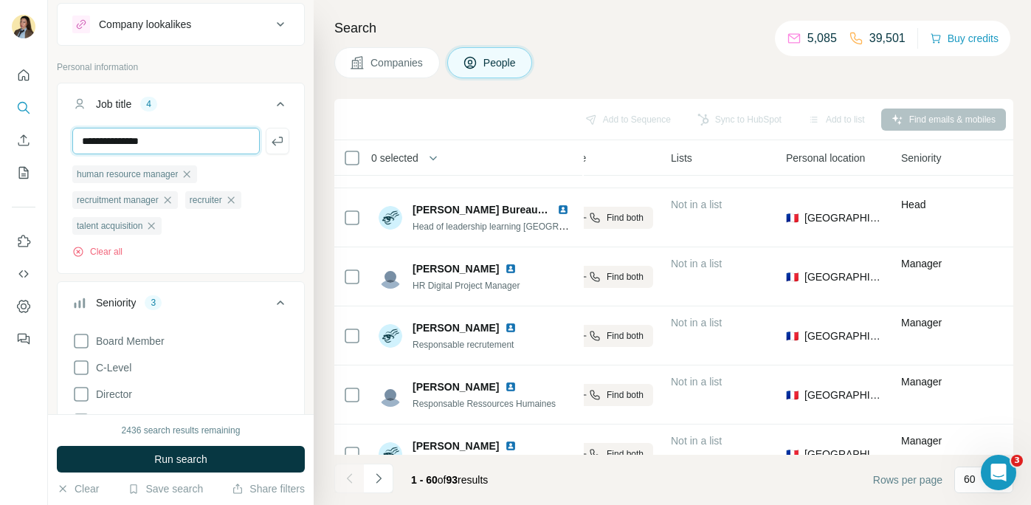
type input "**********"
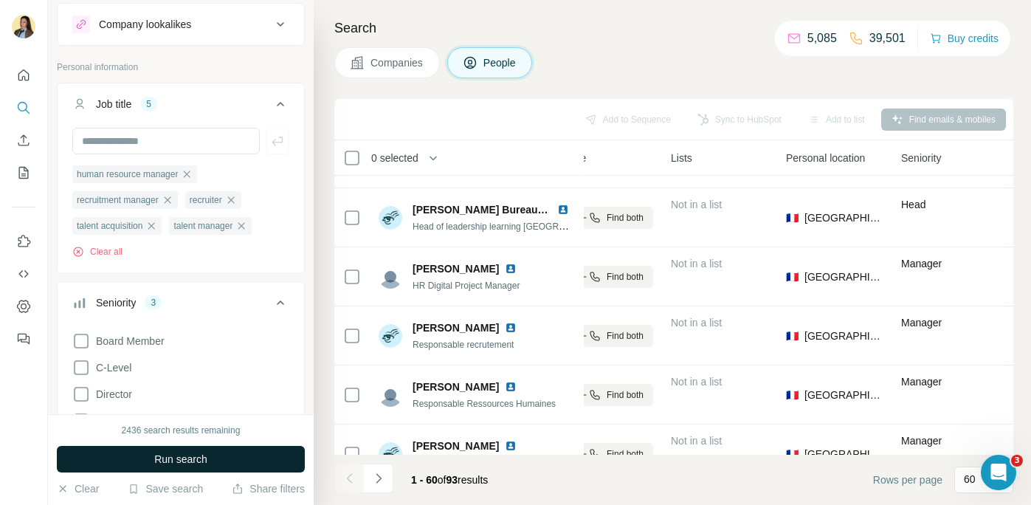
click at [204, 455] on span "Run search" at bounding box center [180, 459] width 53 height 15
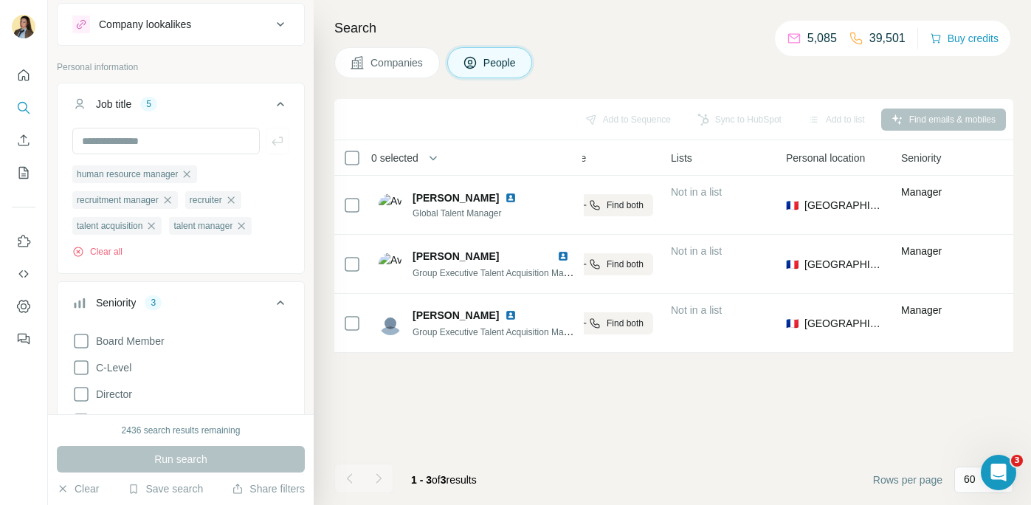
scroll to position [0, 316]
click at [247, 230] on icon "button" at bounding box center [241, 226] width 12 height 12
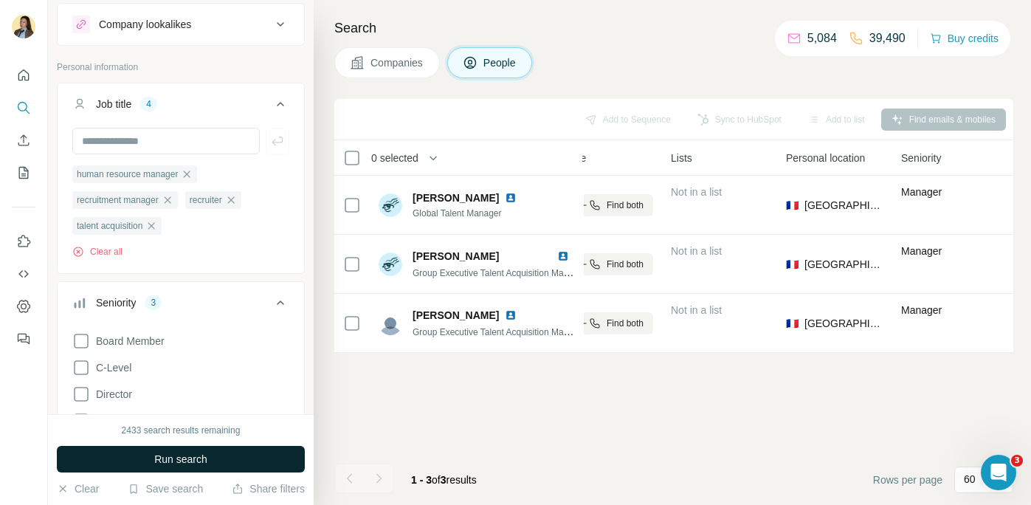
click at [153, 461] on button "Run search" at bounding box center [181, 459] width 248 height 27
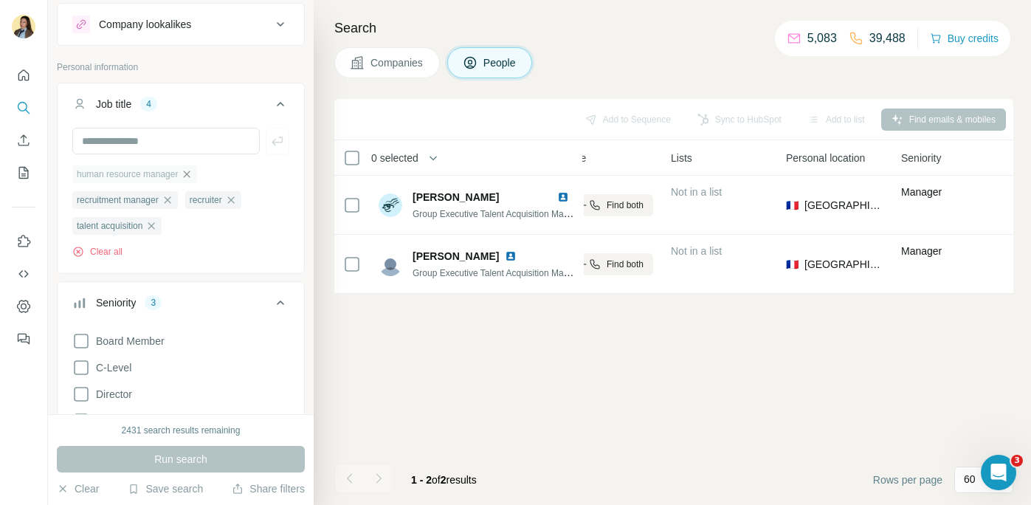
click at [188, 177] on icon "button" at bounding box center [187, 174] width 12 height 12
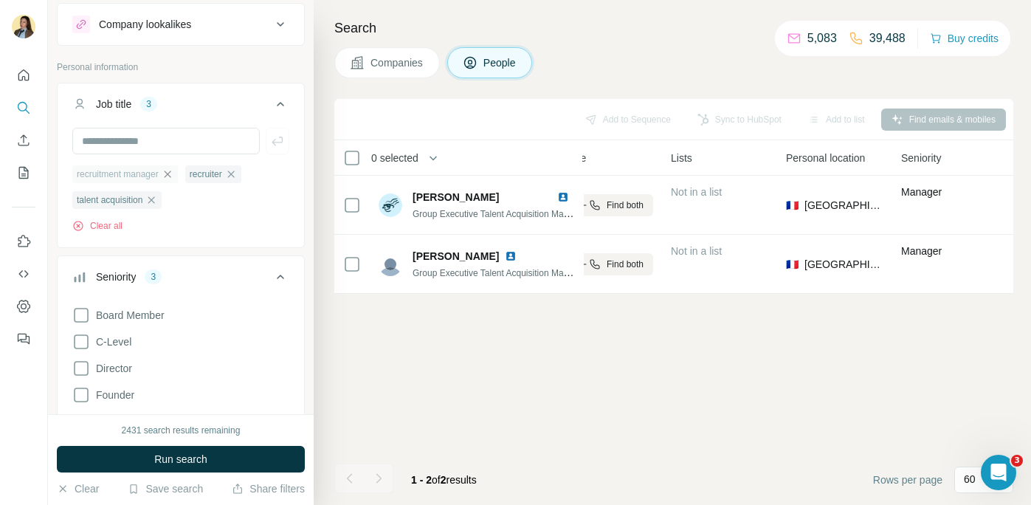
click at [173, 170] on icon "button" at bounding box center [168, 174] width 12 height 12
click at [176, 170] on span "talent acquisition" at bounding box center [173, 174] width 66 height 13
click at [114, 175] on icon "button" at bounding box center [118, 174] width 12 height 12
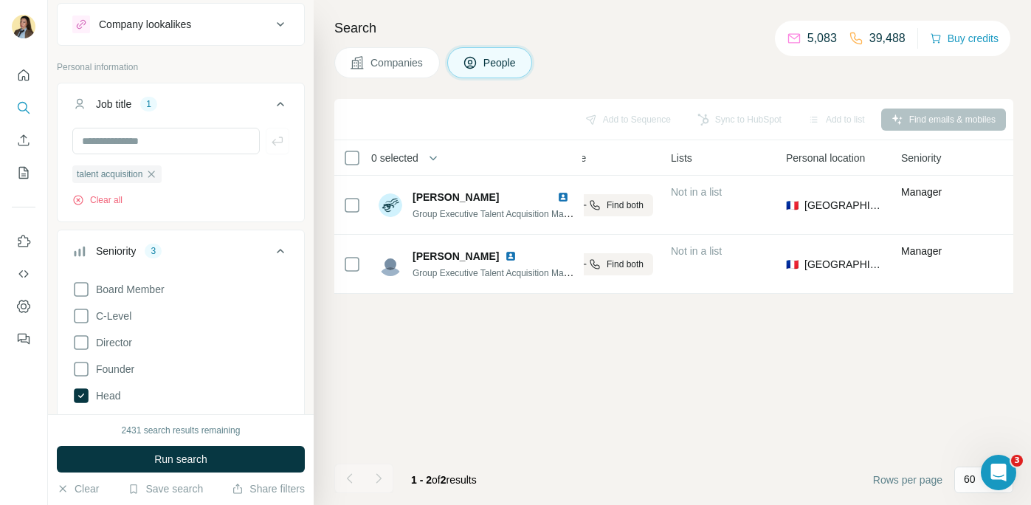
click at [167, 185] on div "talent acquisition Clear all" at bounding box center [180, 186] width 217 height 42
click at [183, 455] on span "Run search" at bounding box center [180, 459] width 53 height 15
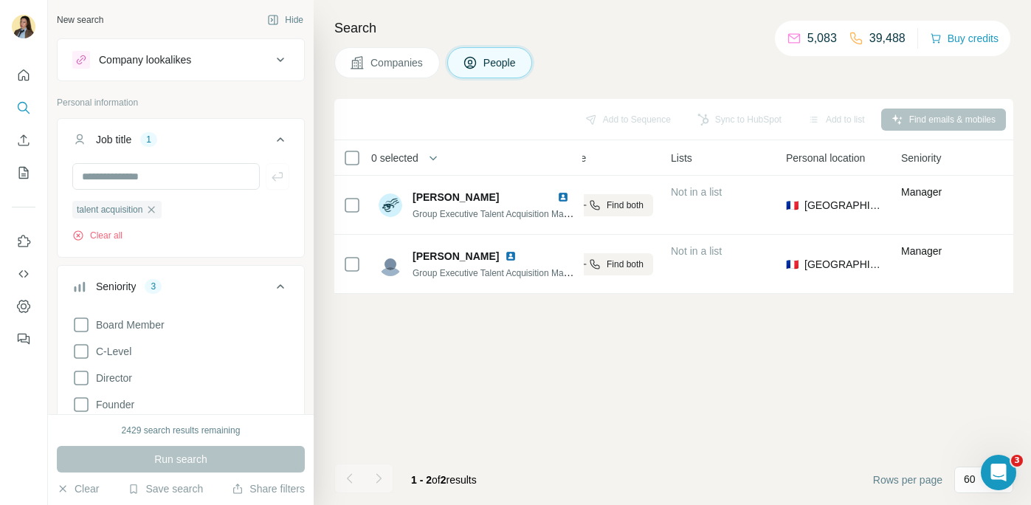
click at [155, 208] on icon "button" at bounding box center [151, 209] width 7 height 7
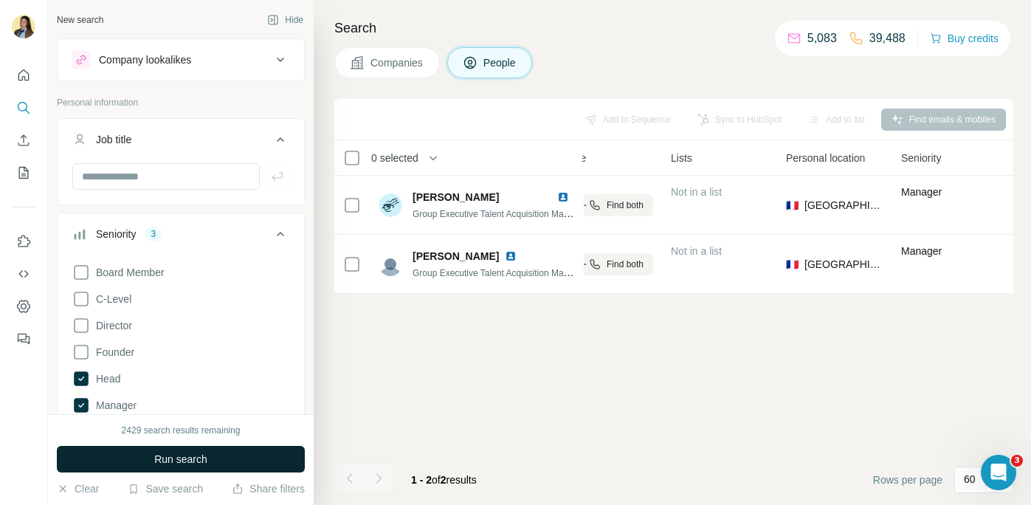
click at [185, 457] on span "Run search" at bounding box center [180, 459] width 53 height 15
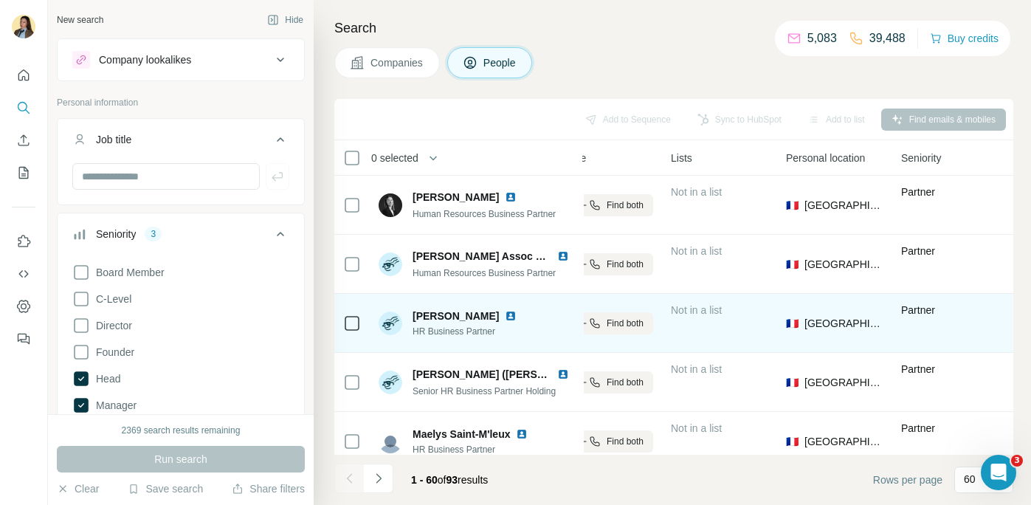
scroll to position [10, 316]
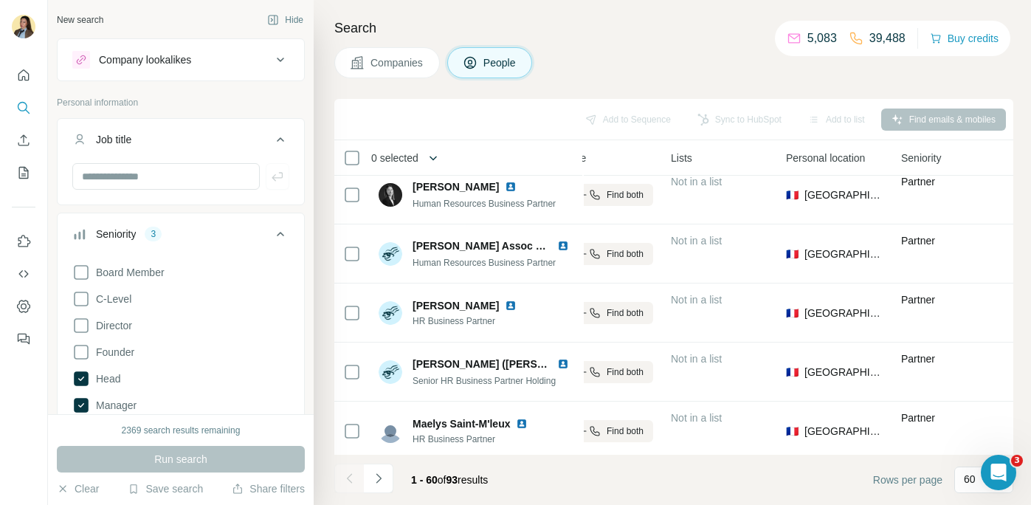
click at [438, 162] on icon "button" at bounding box center [433, 158] width 15 height 15
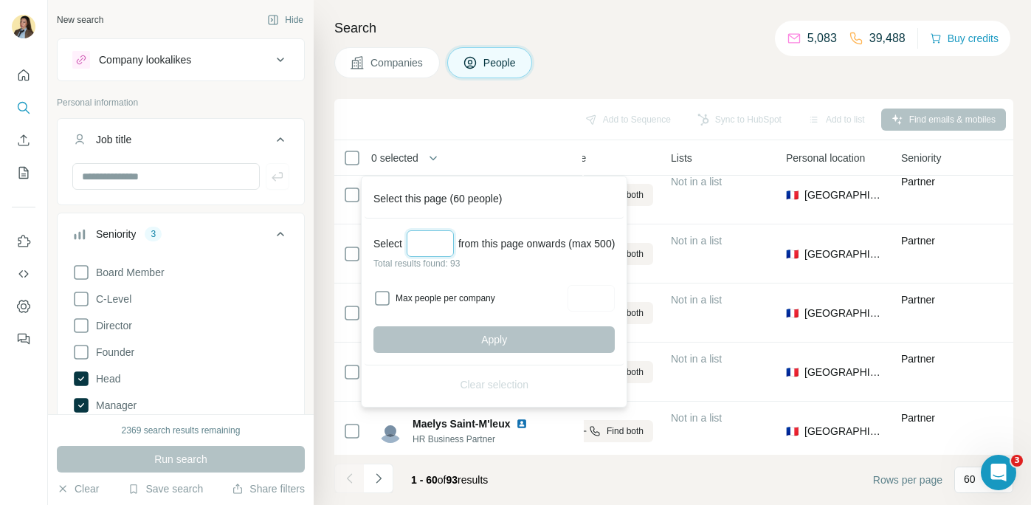
click at [438, 246] on input "Select a number (up to 500)" at bounding box center [430, 243] width 47 height 27
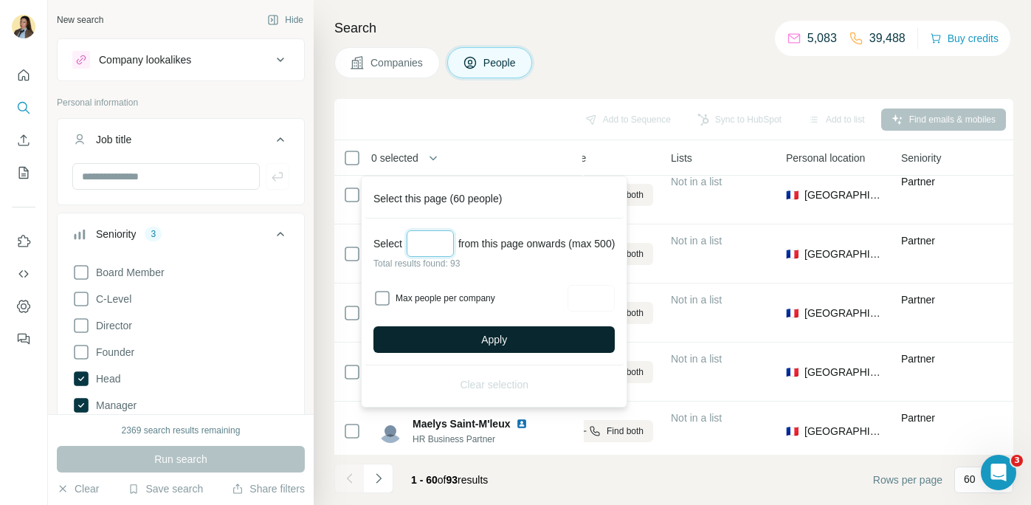
type input "**"
click at [531, 338] on button "Apply" at bounding box center [493, 339] width 241 height 27
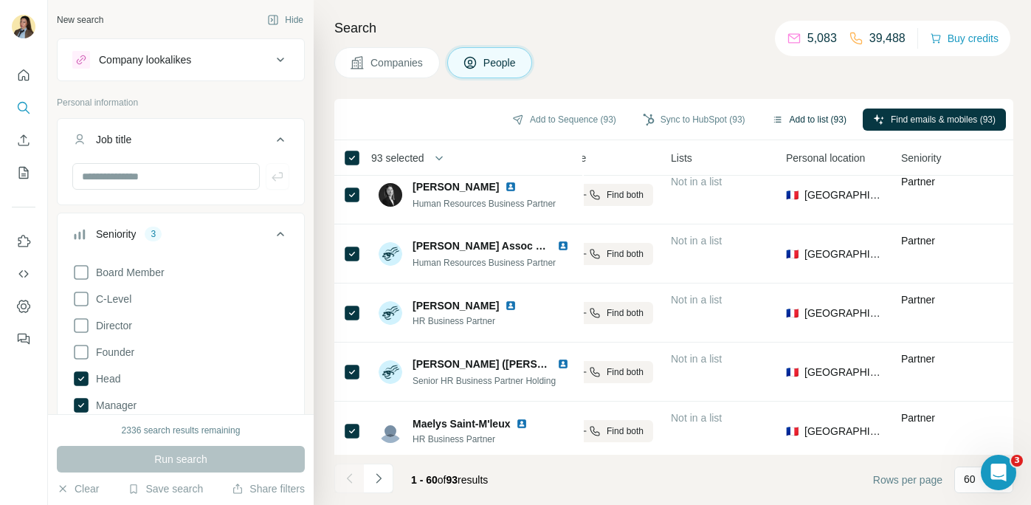
click at [800, 120] on button "Add to list (93)" at bounding box center [809, 119] width 95 height 22
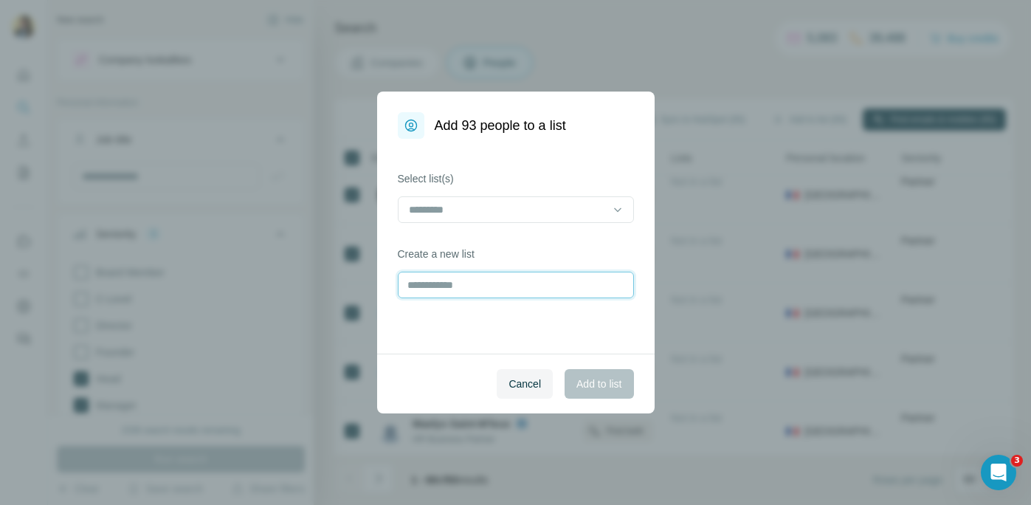
click at [449, 279] on input "text" at bounding box center [516, 285] width 236 height 27
type input "****"
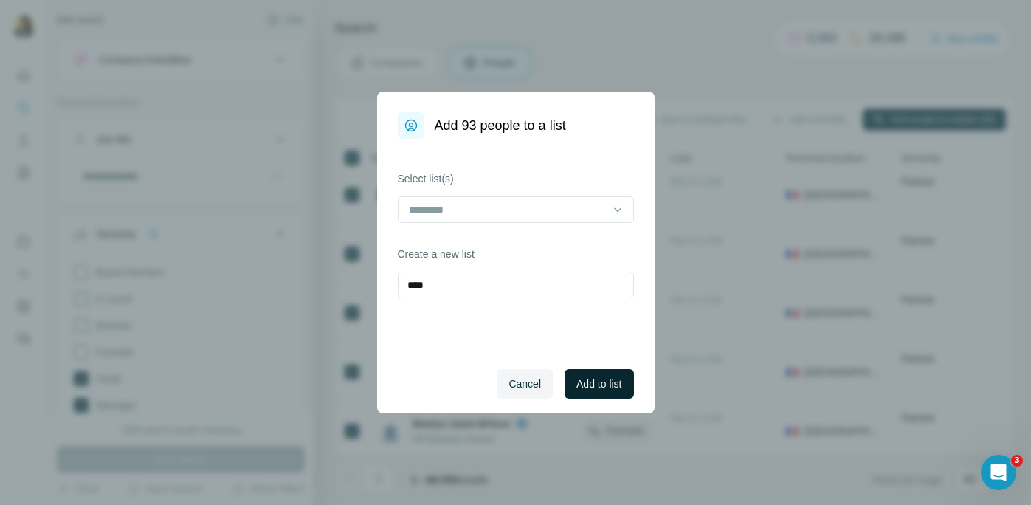
click at [582, 383] on span "Add to list" at bounding box center [598, 383] width 45 height 15
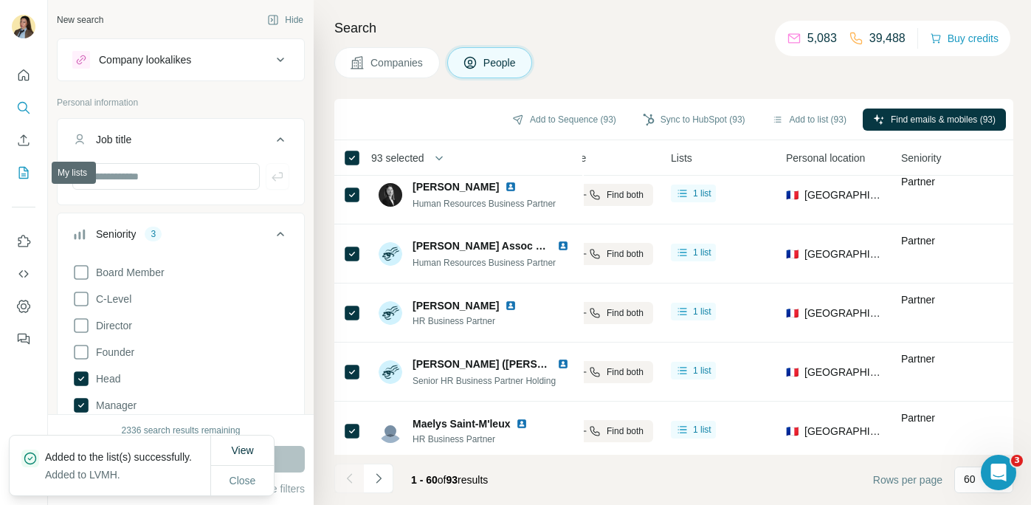
click at [23, 171] on icon "My lists" at bounding box center [23, 172] width 15 height 15
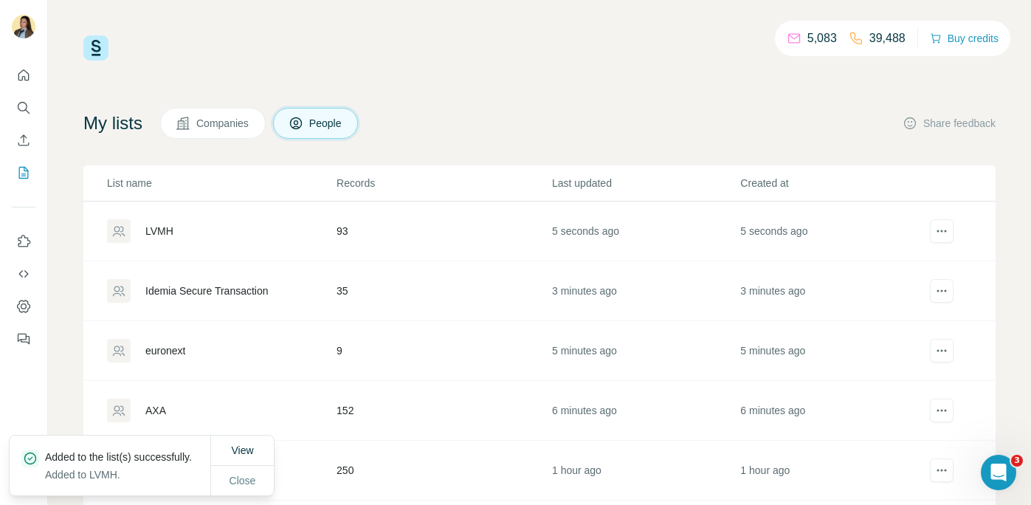
click at [156, 235] on div "LVMH" at bounding box center [159, 231] width 28 height 15
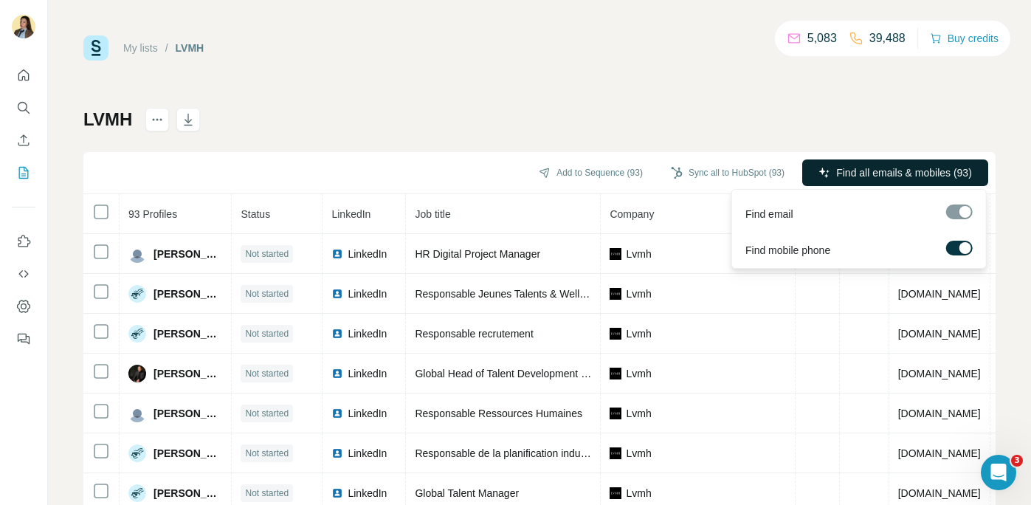
click at [897, 167] on span "Find all emails & mobiles (93)" at bounding box center [904, 172] width 136 height 15
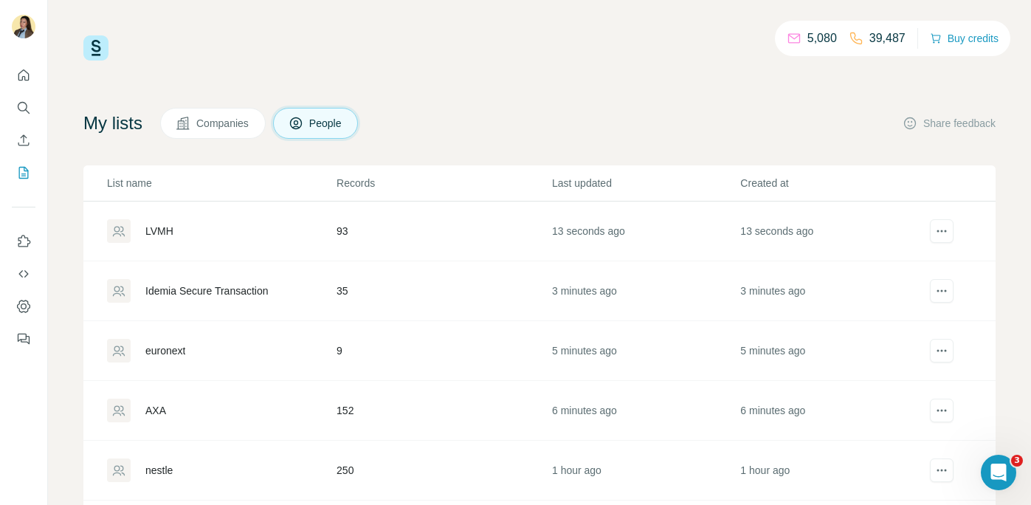
scroll to position [32, 0]
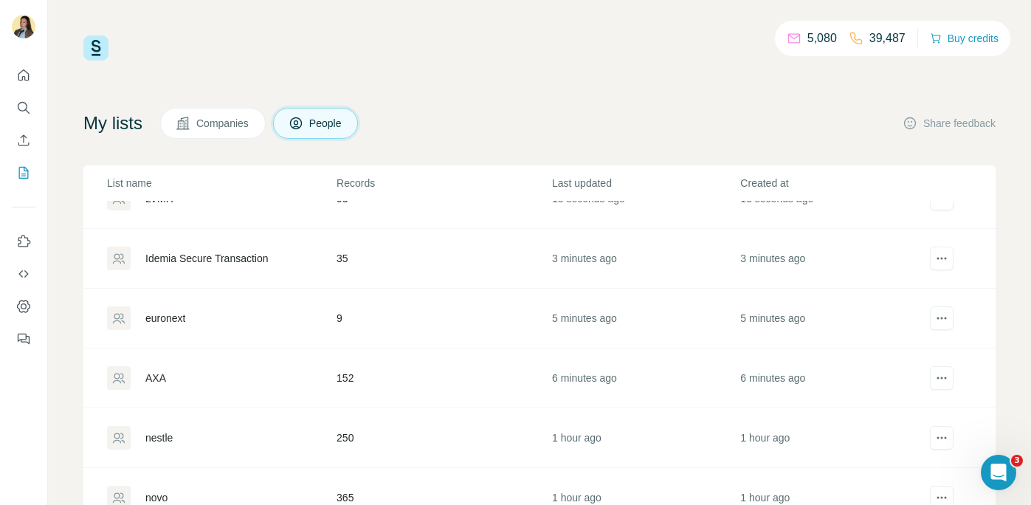
click at [174, 323] on div "euronext" at bounding box center [165, 318] width 40 height 15
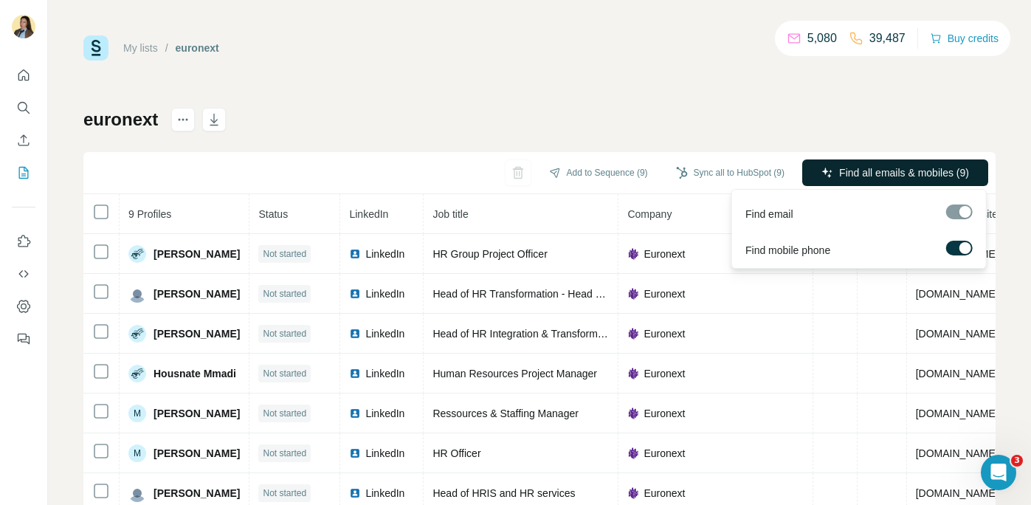
click at [916, 170] on span "Find all emails & mobiles (9)" at bounding box center [904, 172] width 130 height 15
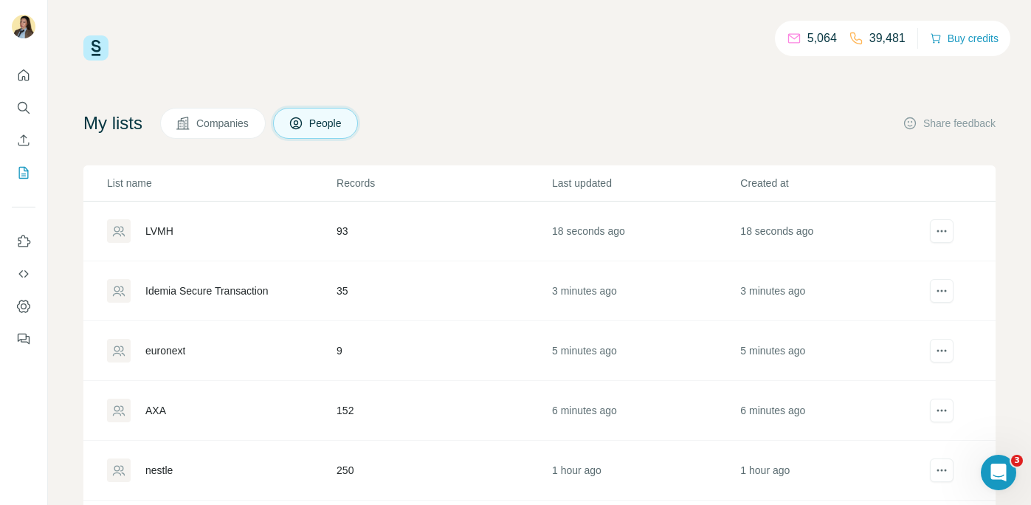
click at [169, 286] on div "Idemia Secure Transaction" at bounding box center [206, 290] width 123 height 15
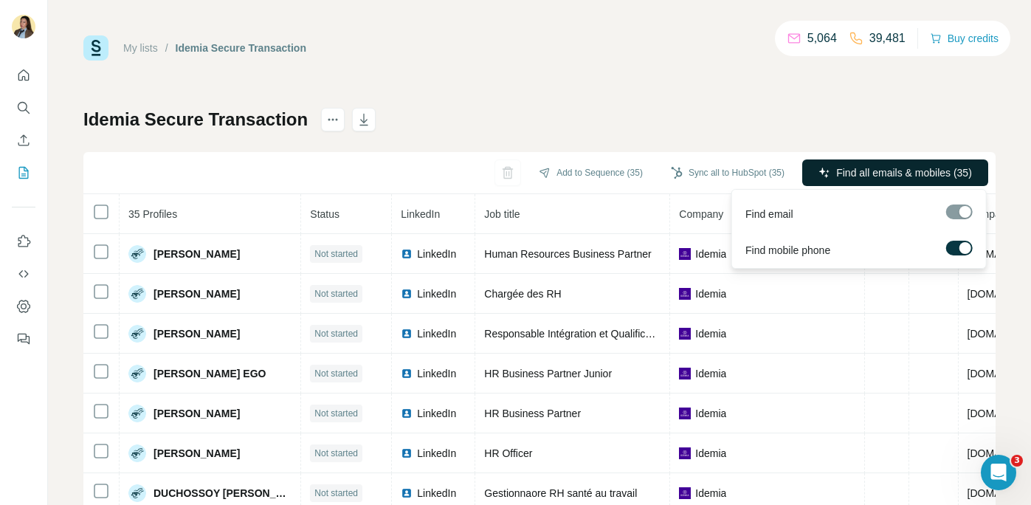
click at [844, 171] on span "Find all emails & mobiles (35)" at bounding box center [904, 172] width 136 height 15
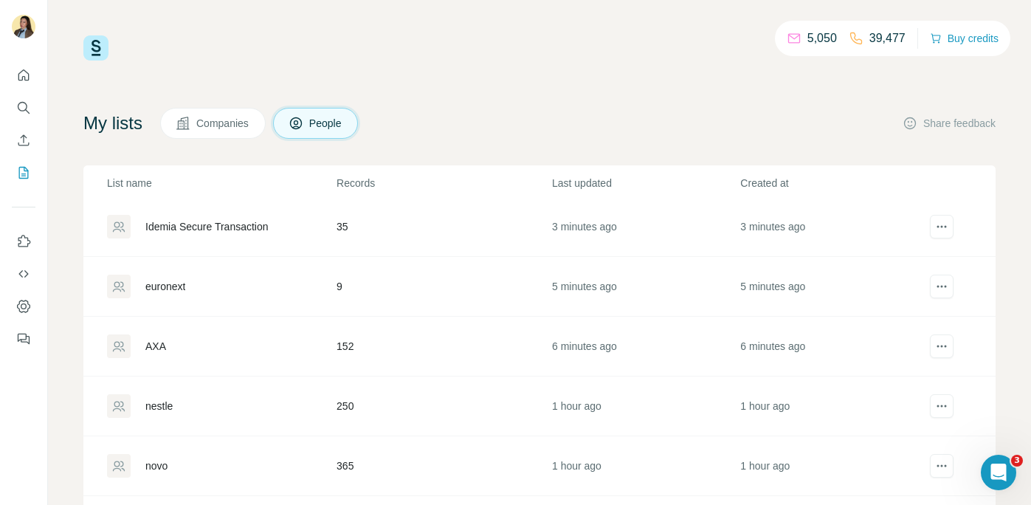
scroll to position [97, 0]
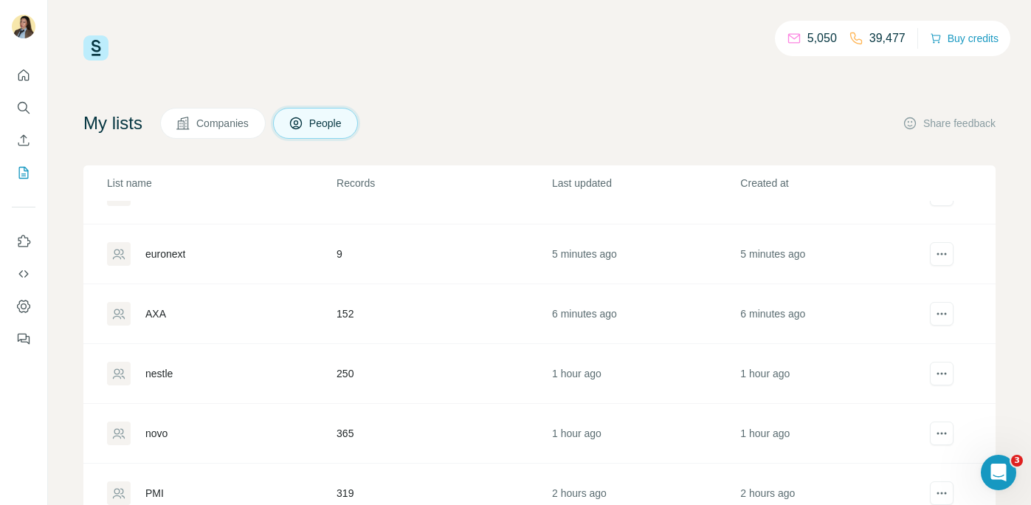
click at [165, 307] on div "AXA" at bounding box center [155, 313] width 21 height 15
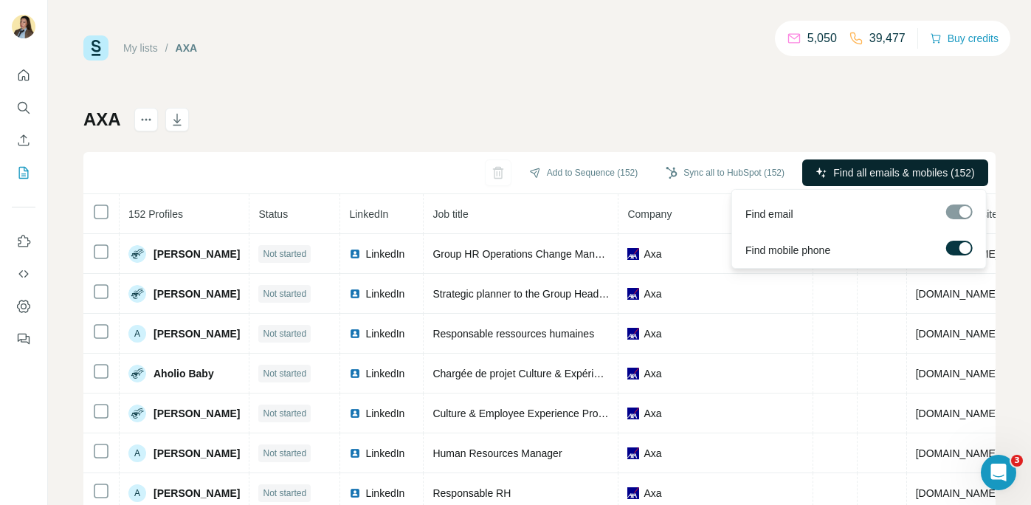
click at [847, 167] on span "Find all emails & mobiles (152)" at bounding box center [903, 172] width 141 height 15
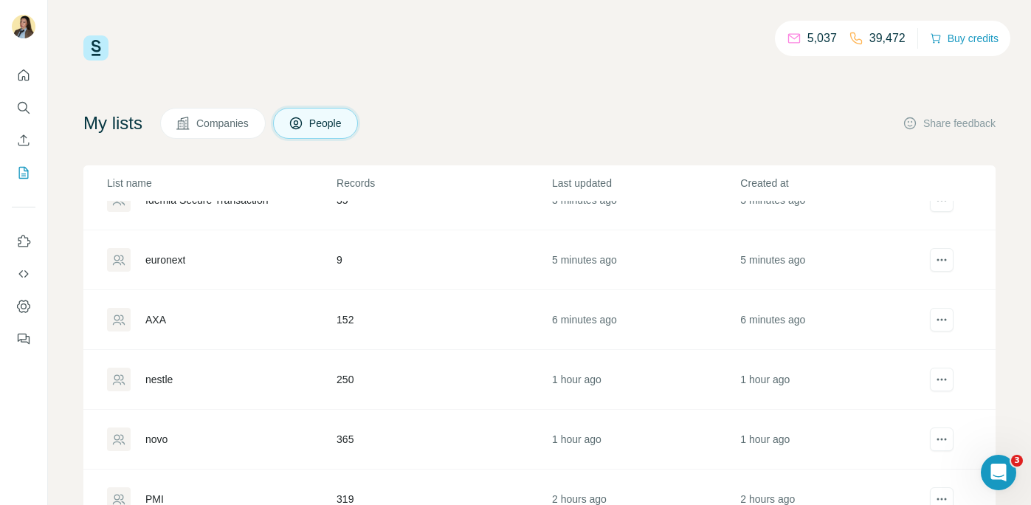
scroll to position [125, 0]
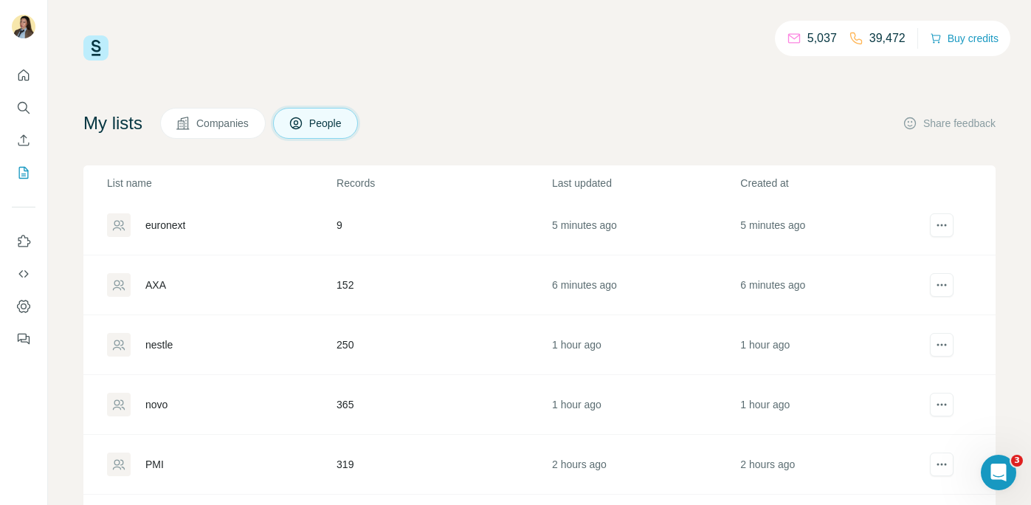
click at [170, 343] on div "nestle" at bounding box center [158, 344] width 27 height 15
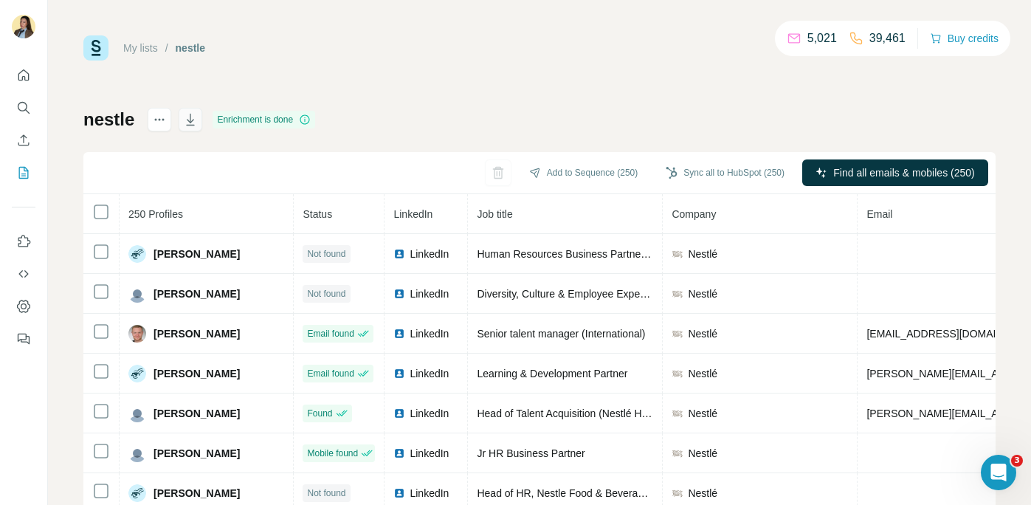
click at [190, 120] on icon "button" at bounding box center [190, 121] width 7 height 4
click at [185, 156] on div "Delete list" at bounding box center [245, 151] width 183 height 27
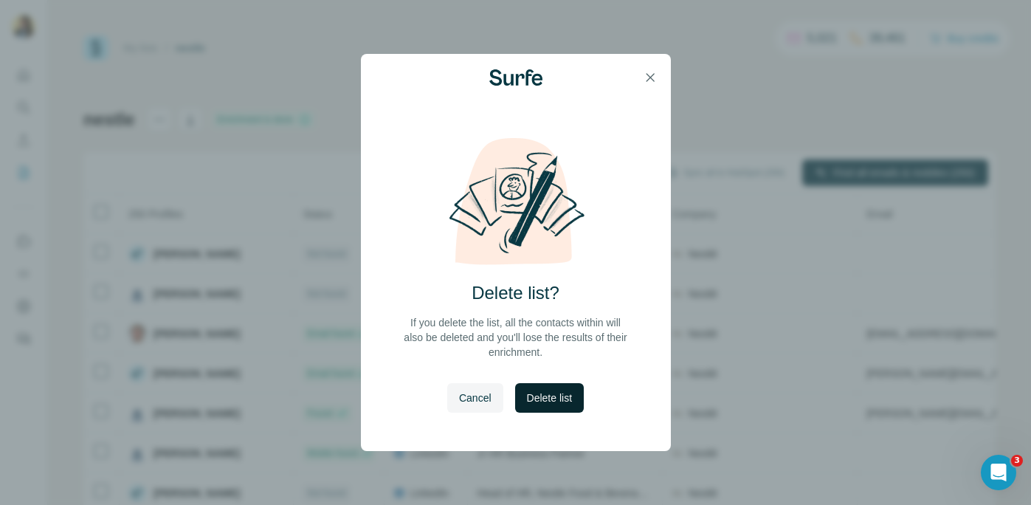
click at [551, 399] on span "Delete list" at bounding box center [549, 397] width 45 height 15
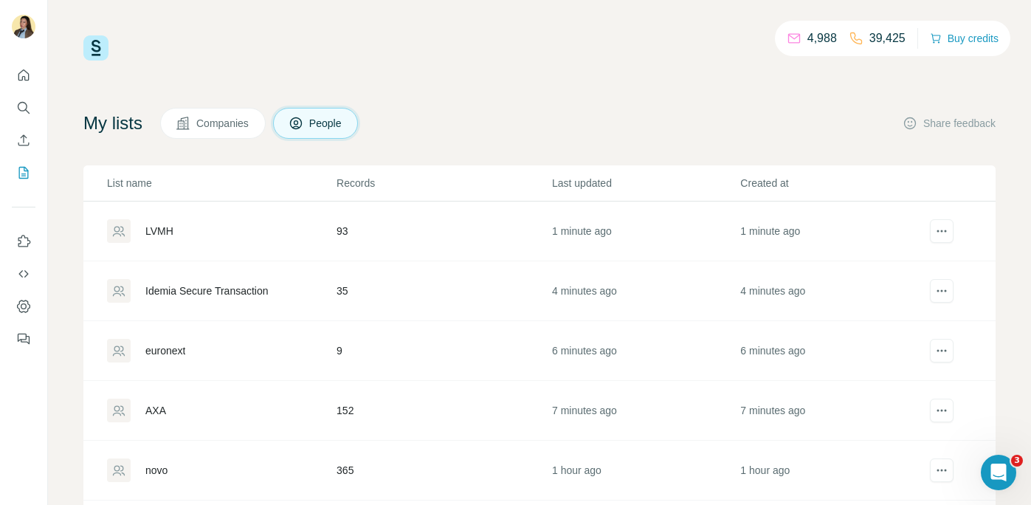
scroll to position [84, 0]
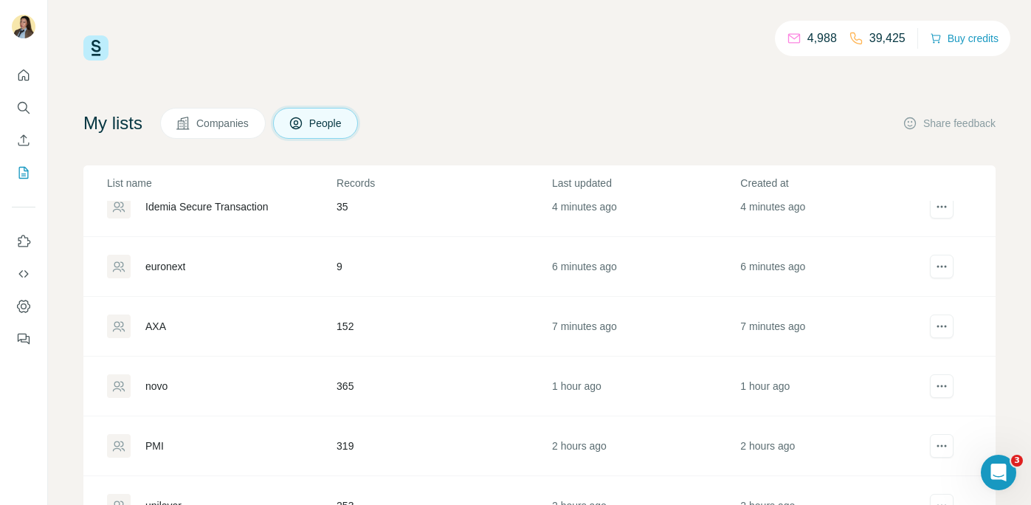
click at [157, 332] on div "AXA" at bounding box center [155, 326] width 21 height 15
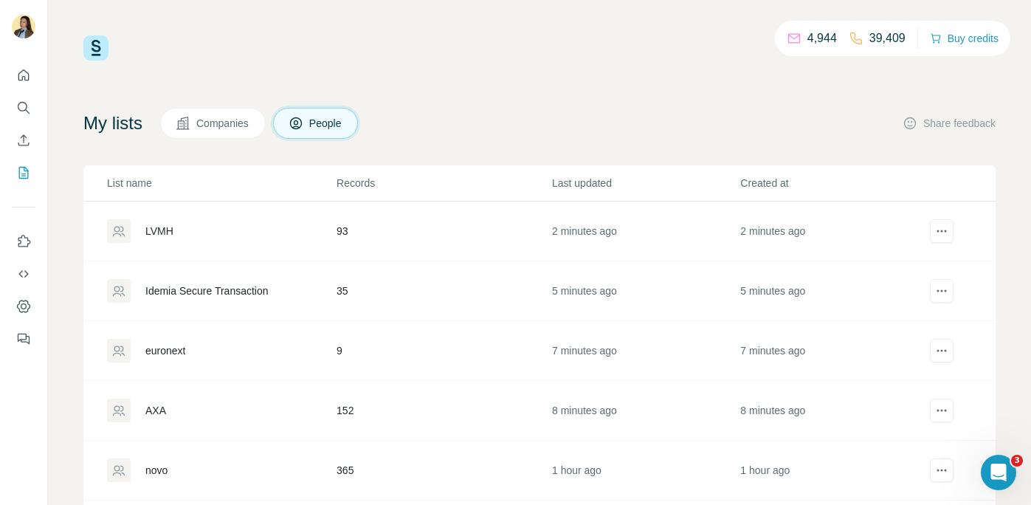
click at [164, 235] on div "LVMH" at bounding box center [159, 231] width 28 height 15
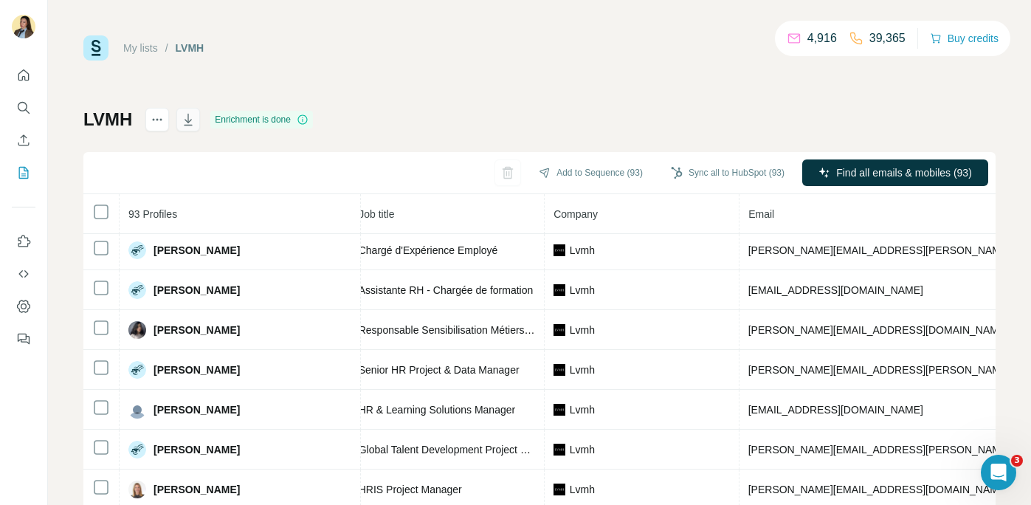
click at [190, 118] on icon "button" at bounding box center [189, 120] width 8 height 12
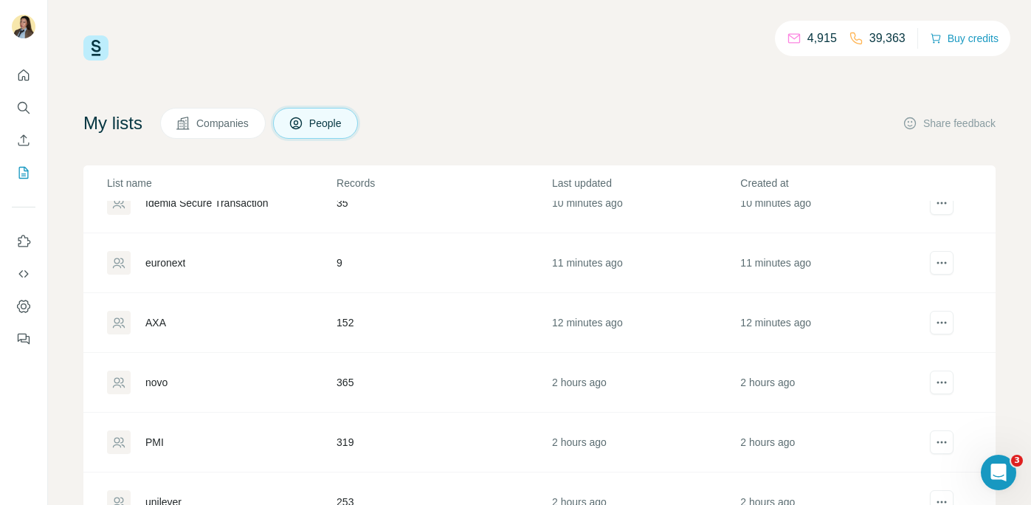
scroll to position [25, 0]
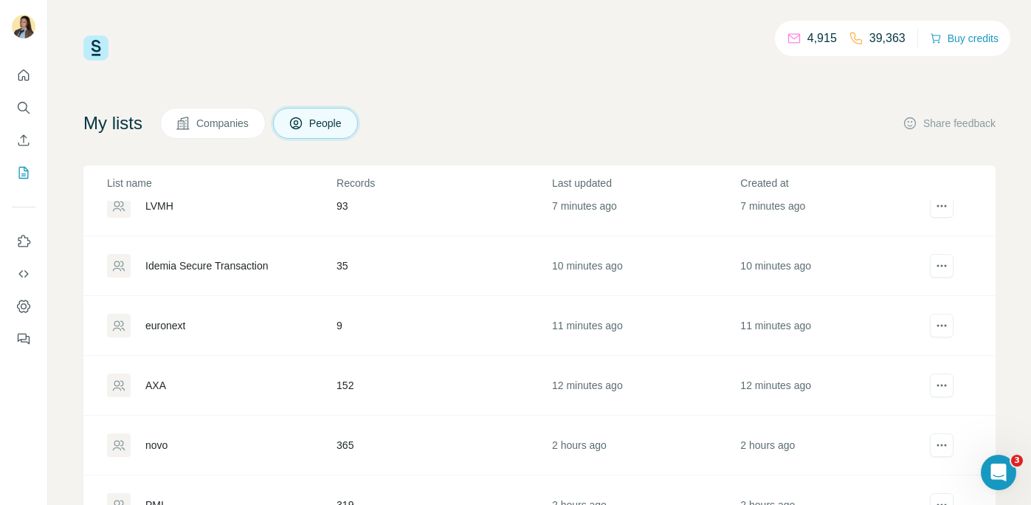
click at [151, 381] on div "AXA" at bounding box center [155, 385] width 21 height 15
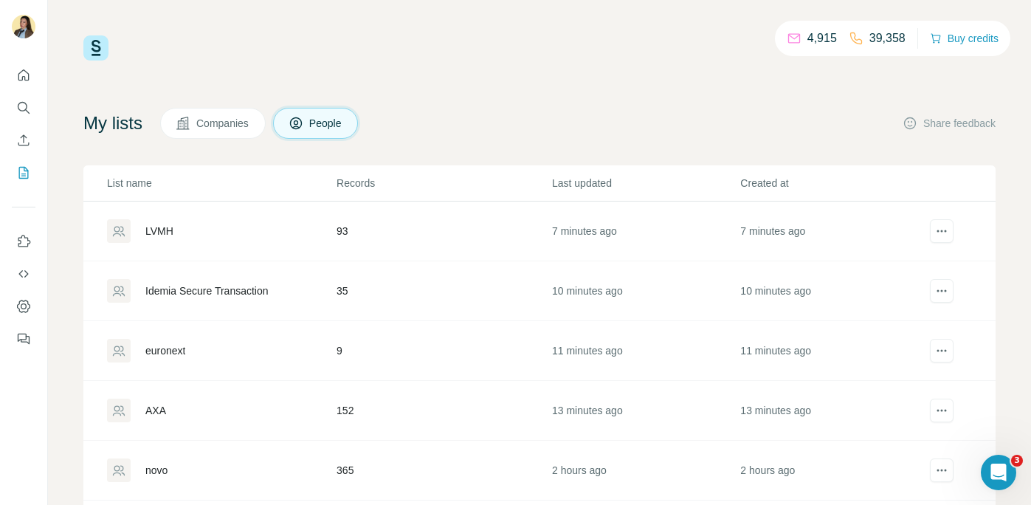
click at [170, 349] on div "euronext" at bounding box center [165, 350] width 40 height 15
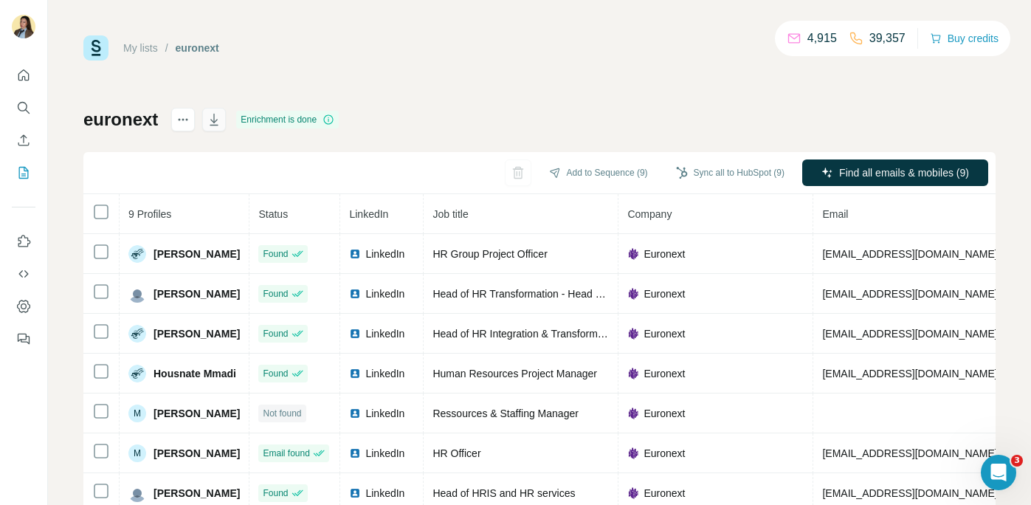
click at [213, 120] on icon "button" at bounding box center [214, 119] width 15 height 15
click at [198, 155] on icon at bounding box center [192, 151] width 15 height 15
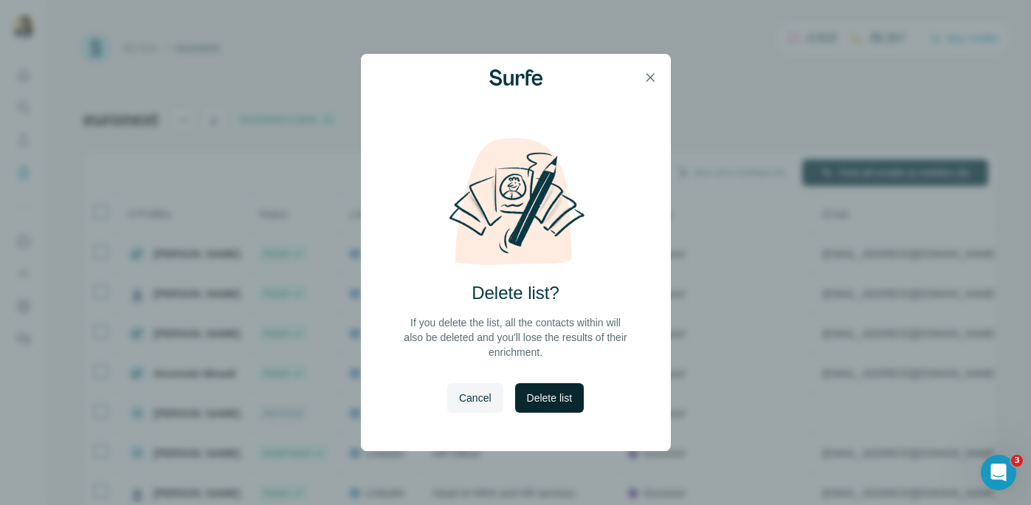
click at [546, 402] on span "Delete list" at bounding box center [549, 397] width 45 height 15
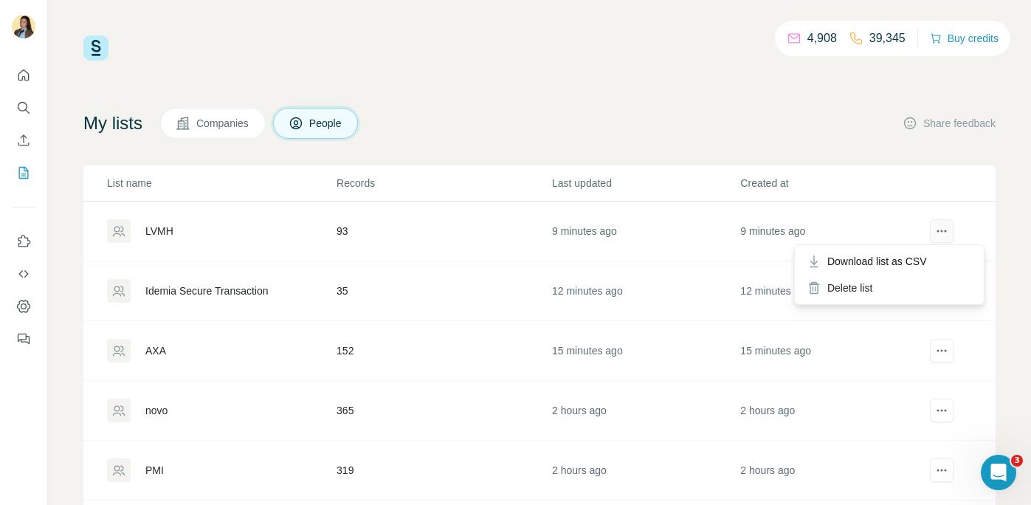
click at [947, 227] on icon "actions" at bounding box center [941, 231] width 15 height 15
click at [900, 299] on div "Delete list" at bounding box center [889, 288] width 183 height 27
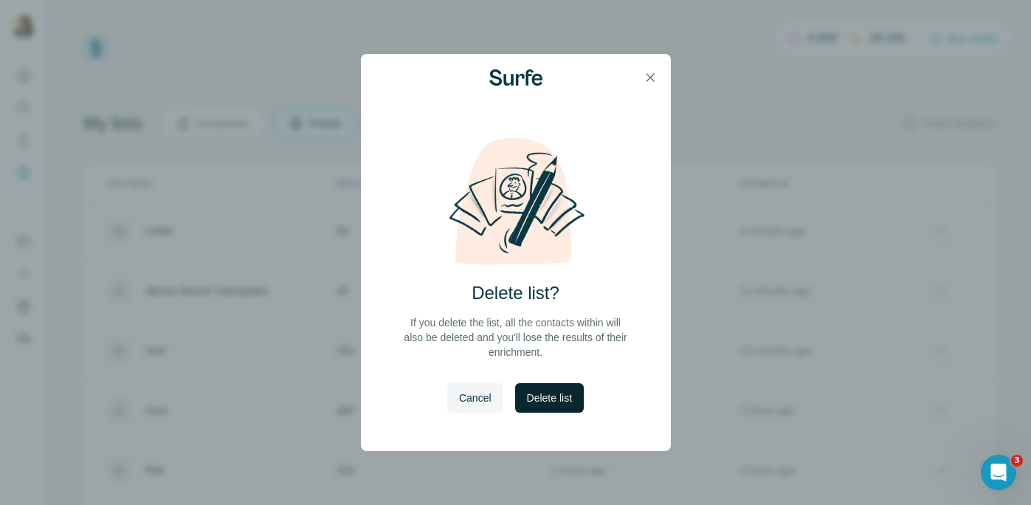
click at [571, 399] on span "Delete list" at bounding box center [549, 397] width 45 height 15
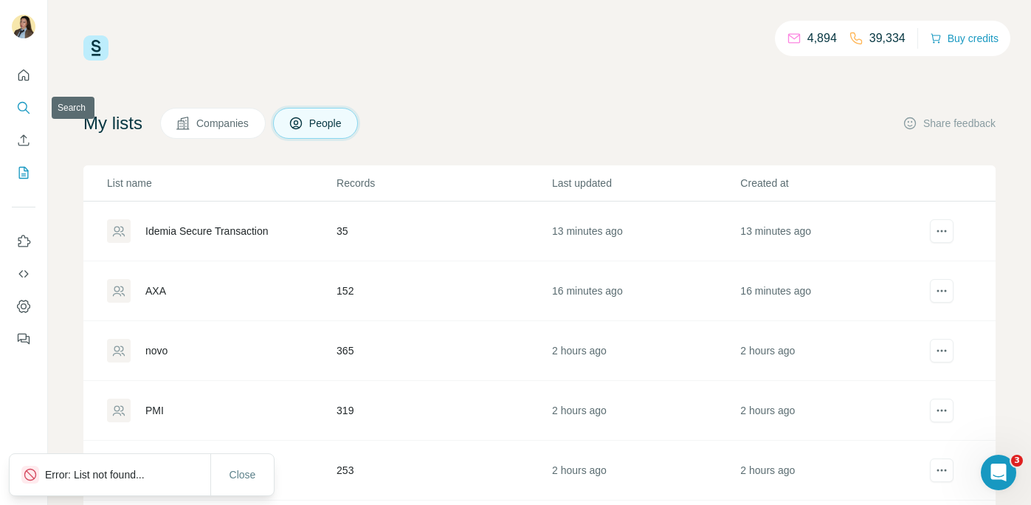
click at [19, 103] on icon "Search" at bounding box center [23, 107] width 10 height 10
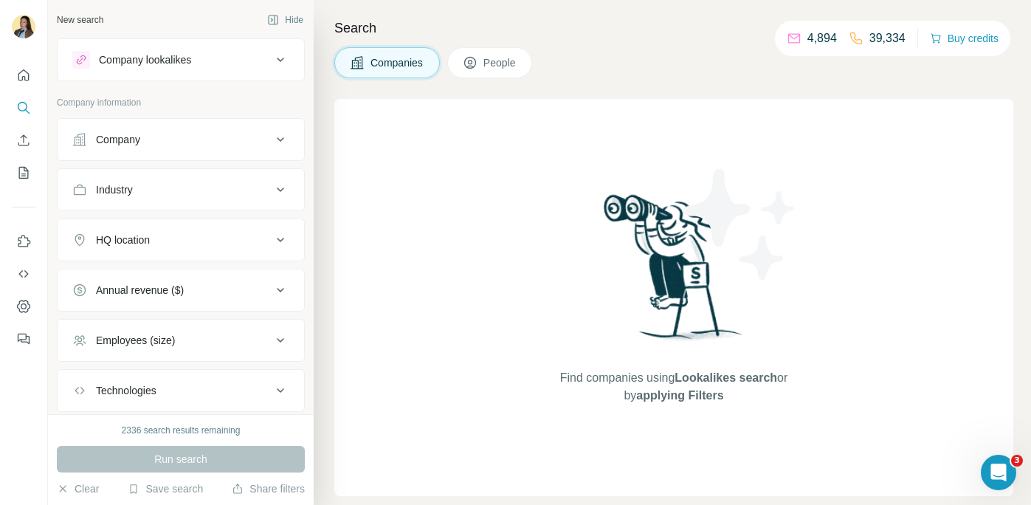
click at [201, 134] on div "Company" at bounding box center [171, 139] width 199 height 15
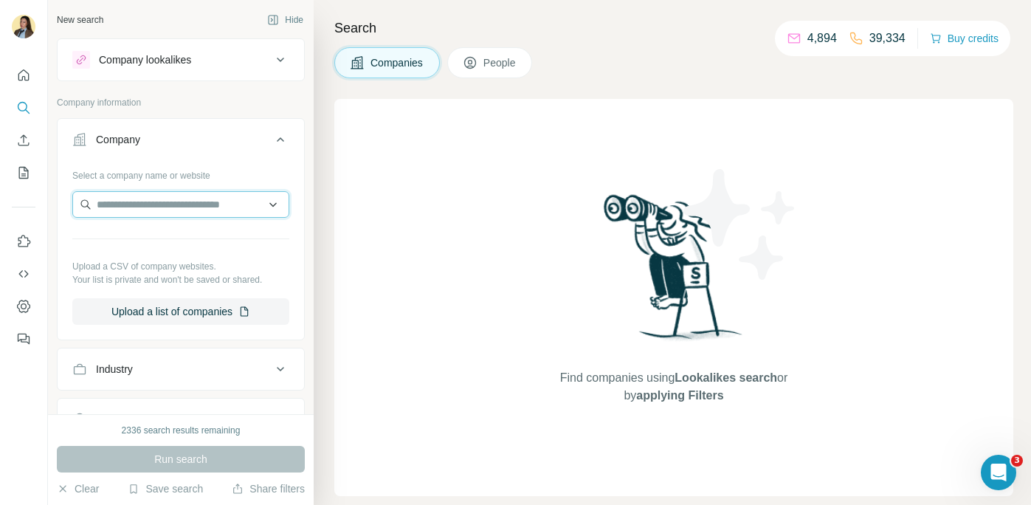
click at [162, 204] on input "text" at bounding box center [180, 204] width 217 height 27
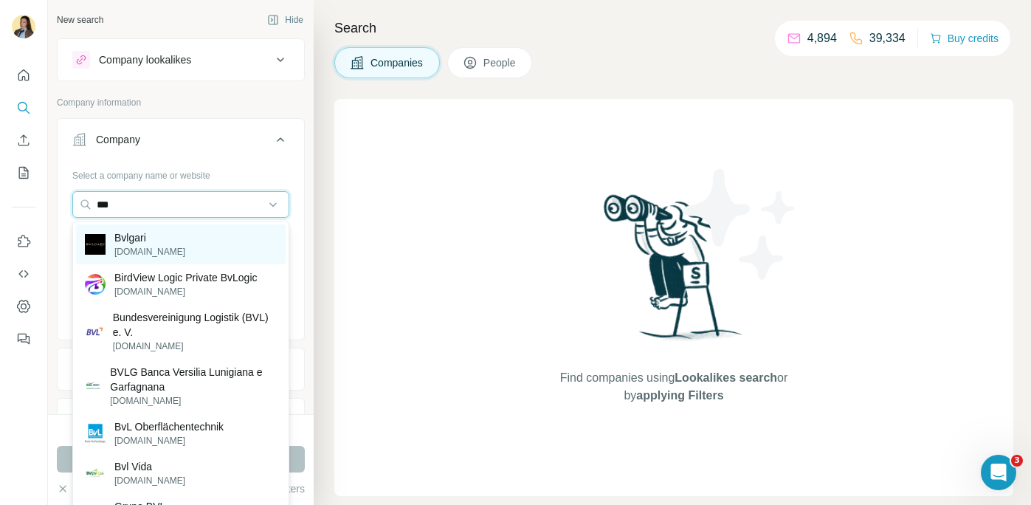
type input "***"
click at [163, 246] on div "Bvlgari [DOMAIN_NAME]" at bounding box center [181, 244] width 210 height 40
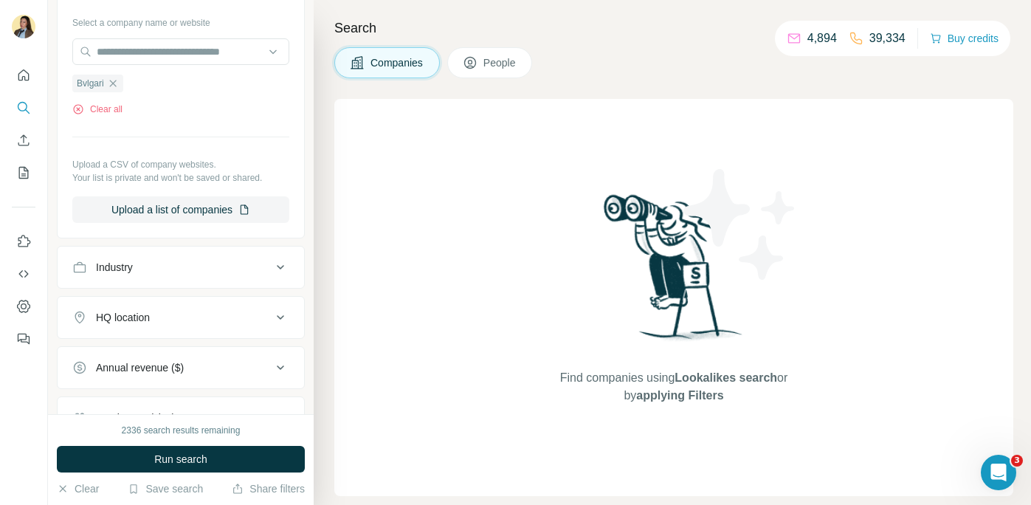
scroll to position [18, 0]
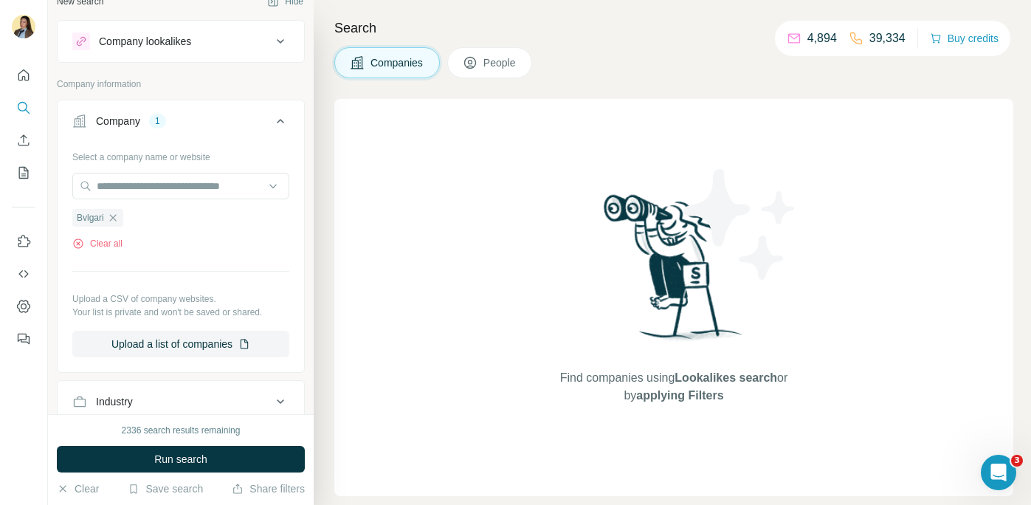
click at [506, 65] on span "People" at bounding box center [500, 62] width 34 height 15
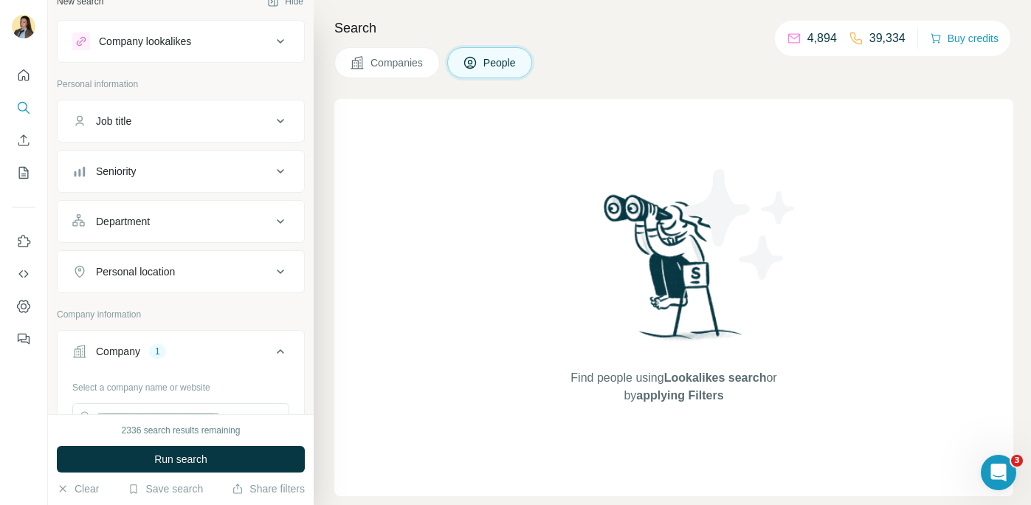
click at [199, 221] on div "Department" at bounding box center [171, 221] width 199 height 15
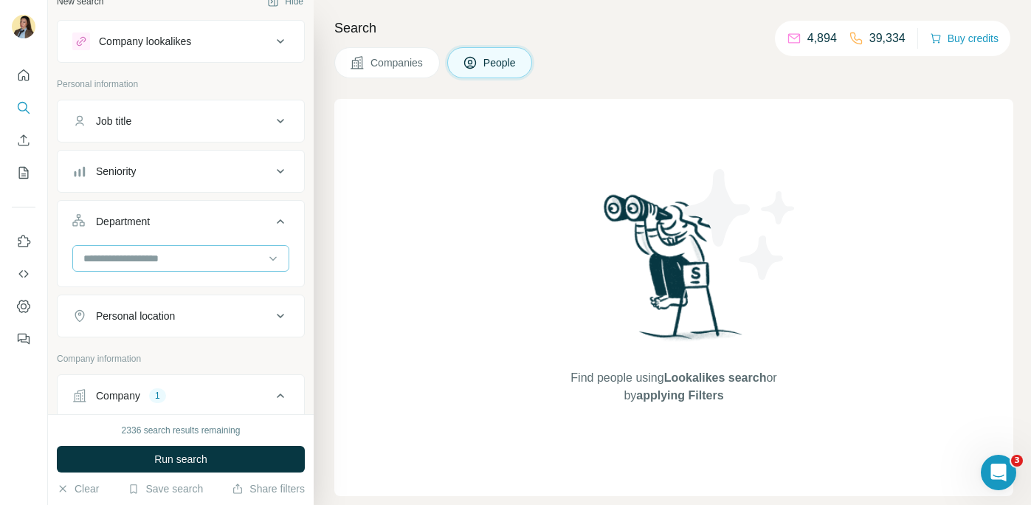
click at [182, 263] on input at bounding box center [173, 258] width 182 height 16
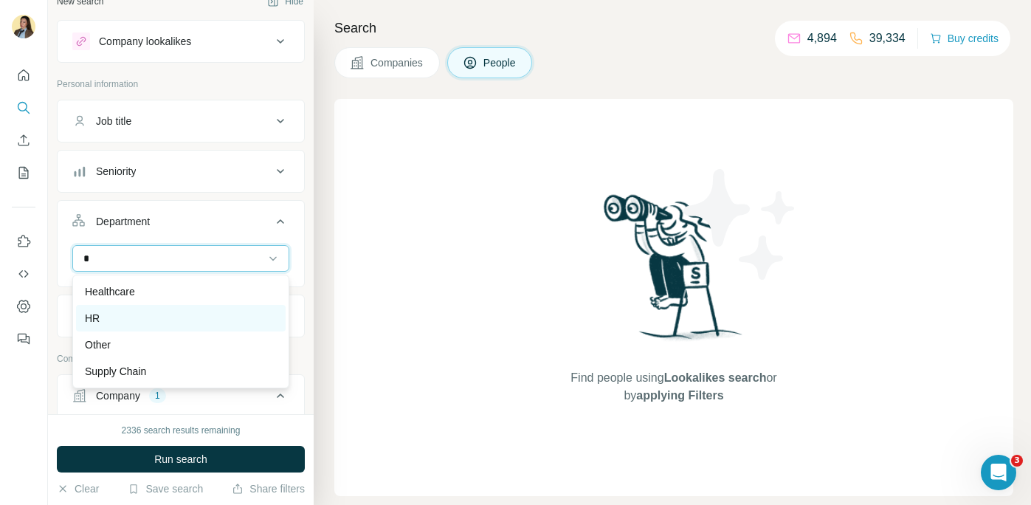
type input "*"
click at [169, 320] on div "HR" at bounding box center [181, 318] width 192 height 15
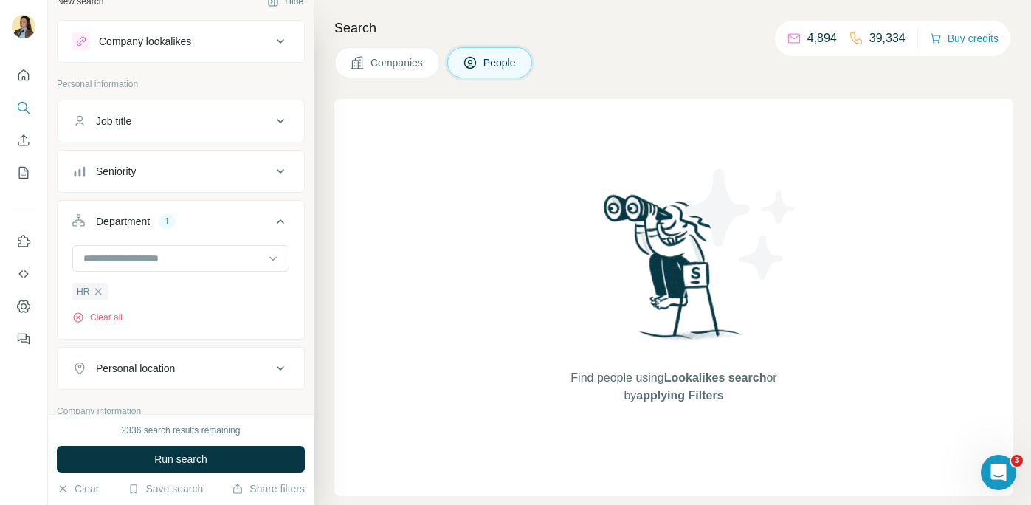
click at [176, 179] on button "Seniority" at bounding box center [181, 171] width 247 height 35
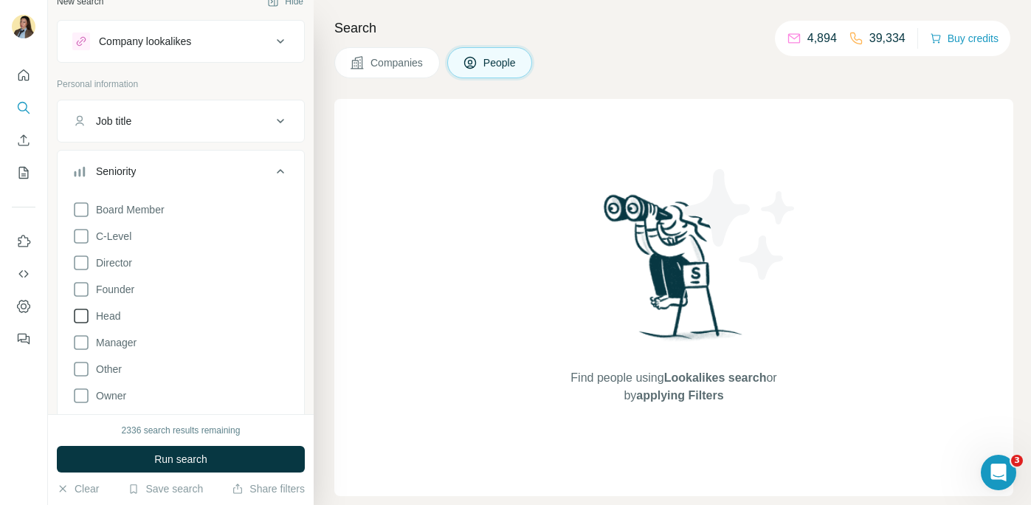
click at [109, 314] on span "Head" at bounding box center [105, 316] width 30 height 15
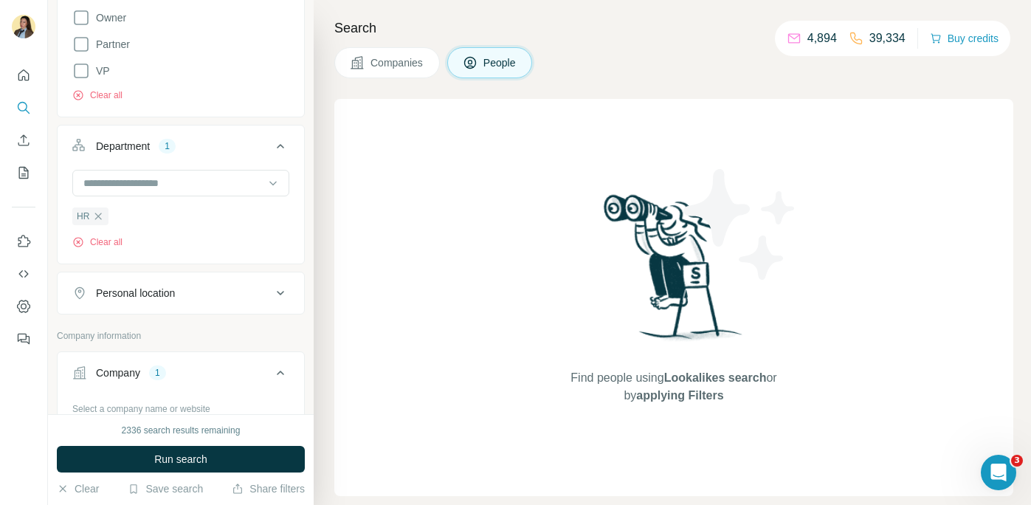
scroll to position [444, 0]
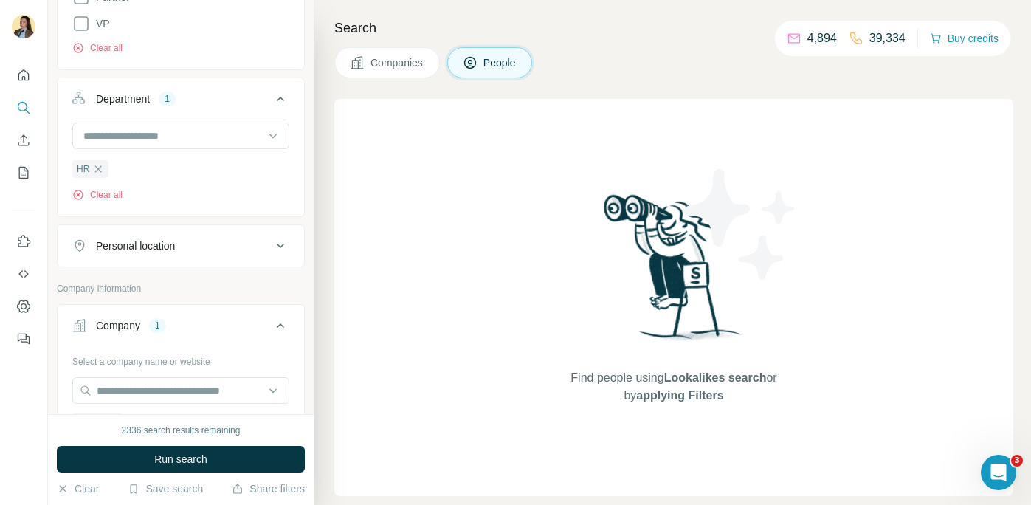
click at [202, 247] on div "Personal location" at bounding box center [171, 245] width 199 height 15
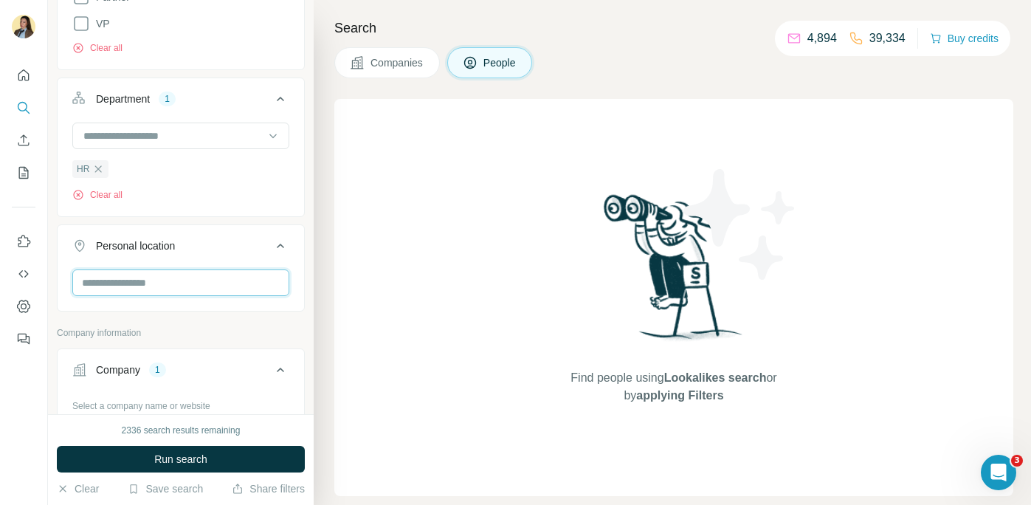
click at [158, 285] on input "text" at bounding box center [180, 282] width 217 height 27
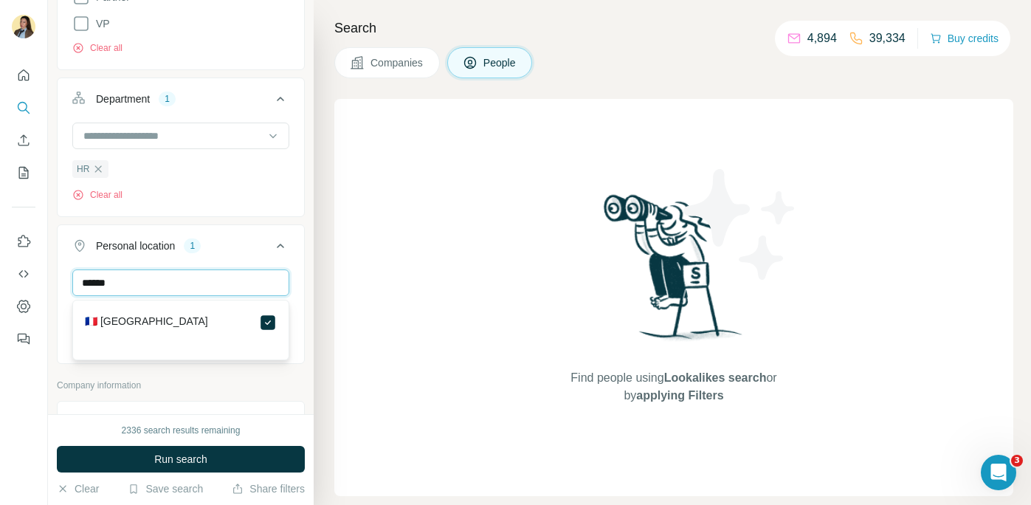
drag, startPoint x: 218, startPoint y: 286, endPoint x: 2, endPoint y: 287, distance: 216.2
click at [2, 287] on div "New search Hide Company lookalikes Personal information Job title Seniority 2 B…" at bounding box center [515, 252] width 1031 height 505
drag, startPoint x: 138, startPoint y: 283, endPoint x: 12, endPoint y: 283, distance: 126.2
click at [11, 283] on div "New search Hide Company lookalikes Personal information Job title Seniority 2 B…" at bounding box center [515, 252] width 1031 height 505
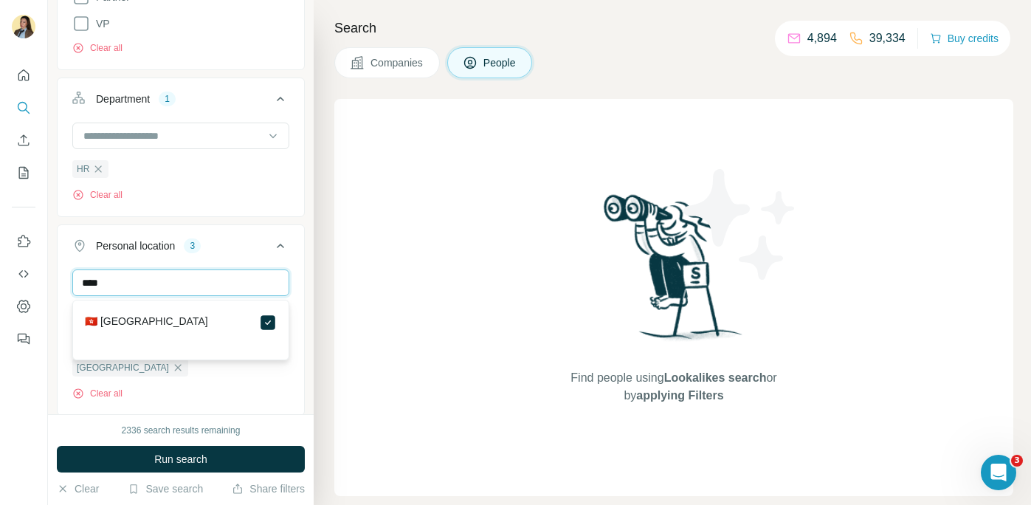
drag, startPoint x: 159, startPoint y: 289, endPoint x: 19, endPoint y: 277, distance: 140.0
click at [19, 277] on div "New search Hide Company lookalikes Personal information Job title Seniority 2 B…" at bounding box center [515, 252] width 1031 height 505
type input "***"
drag, startPoint x: 129, startPoint y: 283, endPoint x: 9, endPoint y: 283, distance: 120.3
click at [9, 283] on div "New search Hide Company lookalikes Personal information Job title Seniority 2 B…" at bounding box center [515, 252] width 1031 height 505
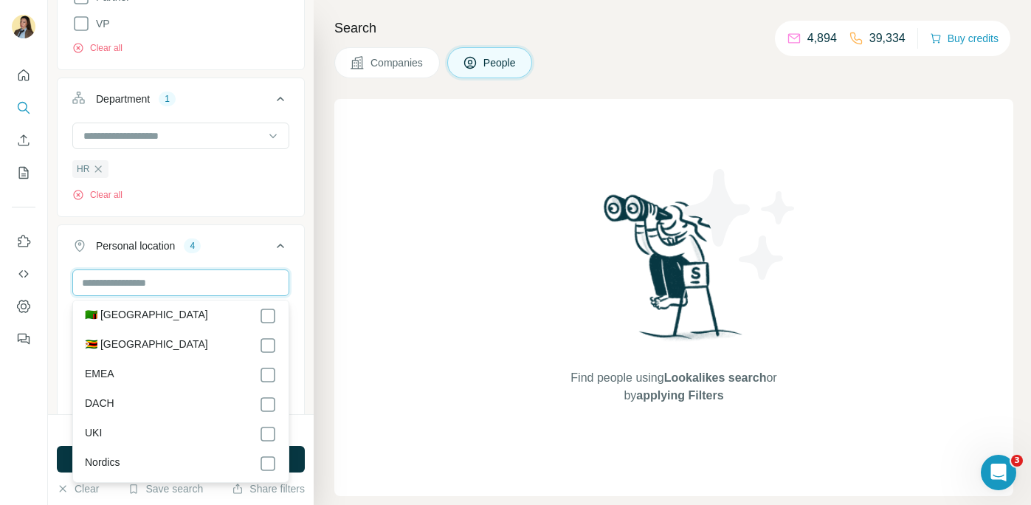
scroll to position [7418, 0]
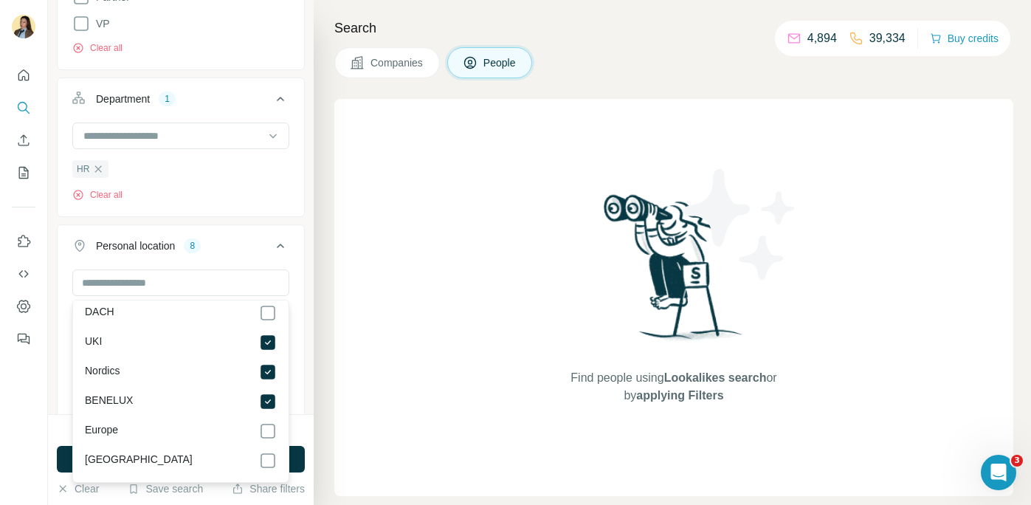
scroll to position [7493, 0]
click at [280, 246] on icon at bounding box center [281, 246] width 18 height 18
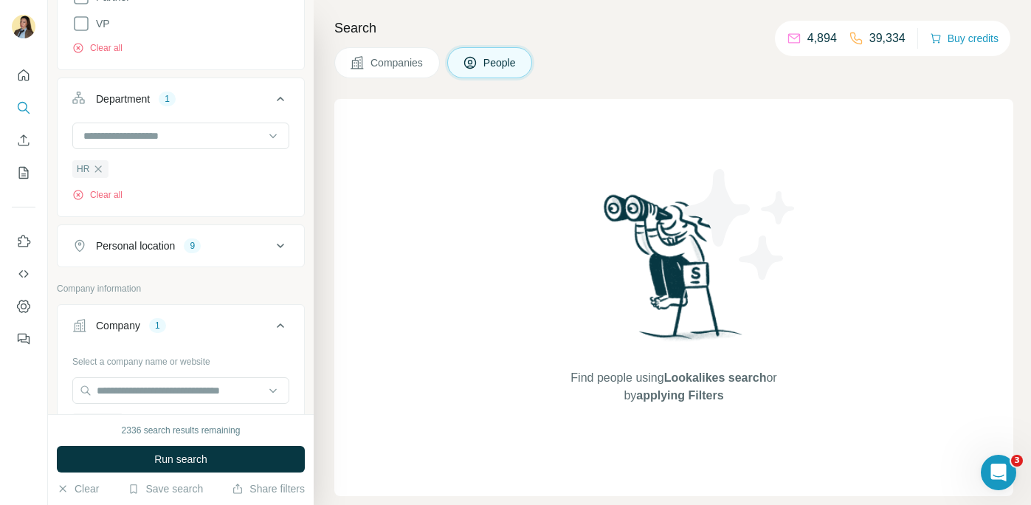
click at [253, 461] on button "Run search" at bounding box center [181, 459] width 248 height 27
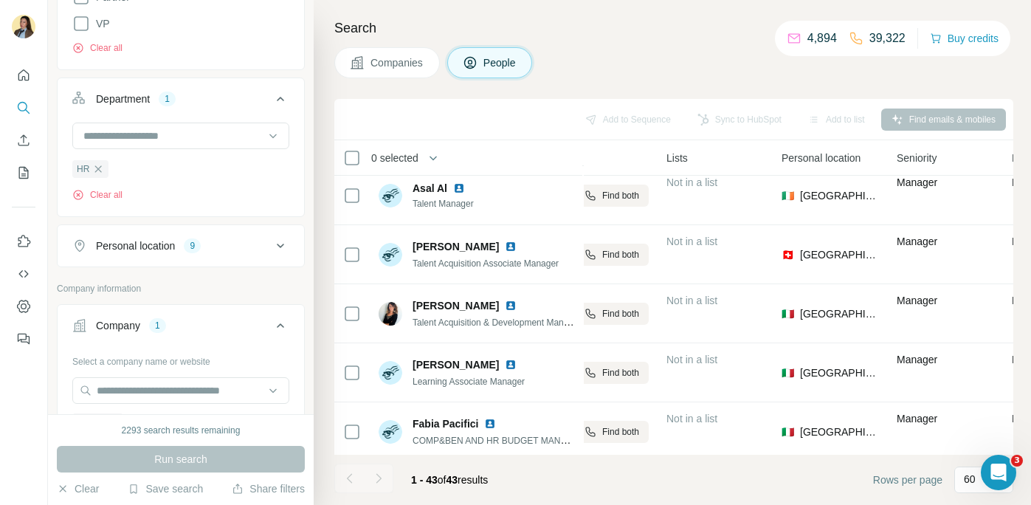
scroll to position [0, 320]
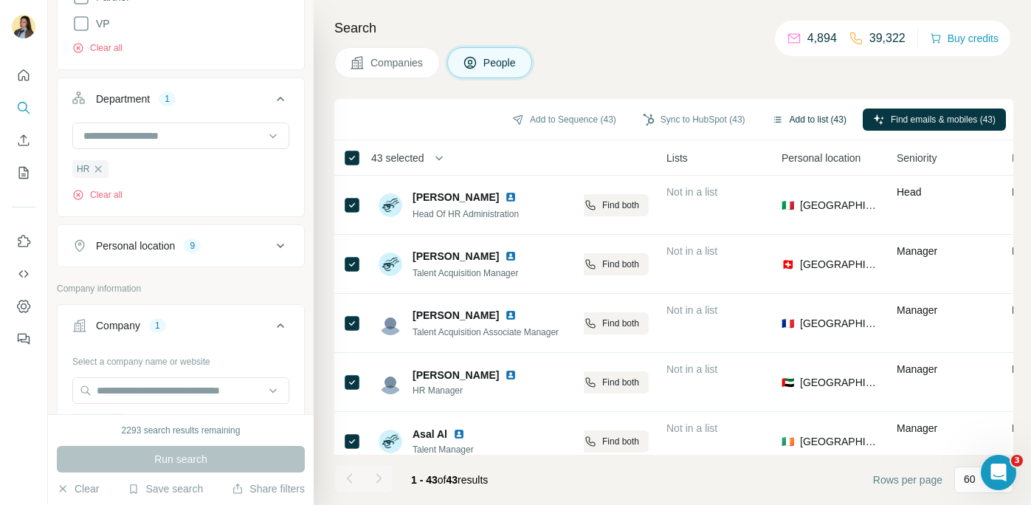
click at [796, 120] on button "Add to list (43)" at bounding box center [809, 119] width 95 height 22
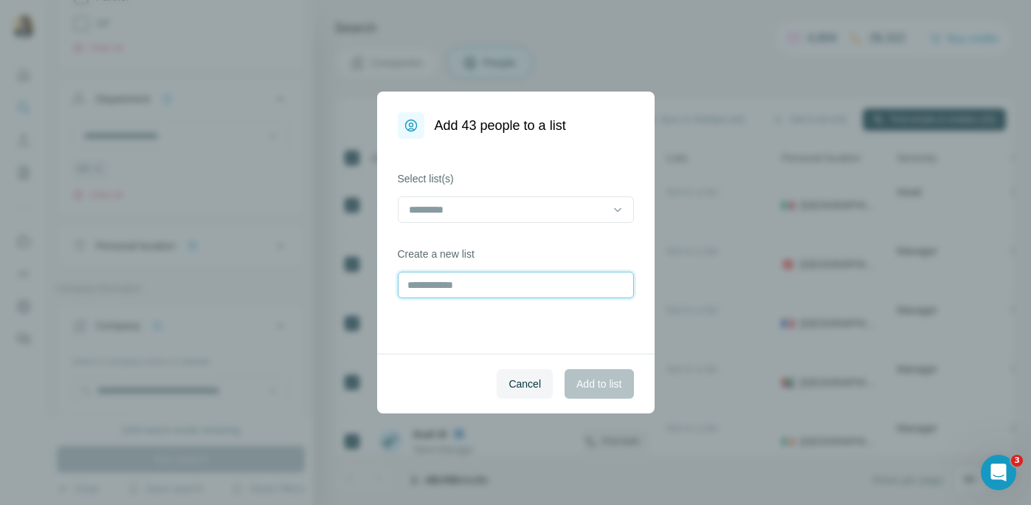
click at [469, 286] on input "text" at bounding box center [516, 285] width 236 height 27
type input "*******"
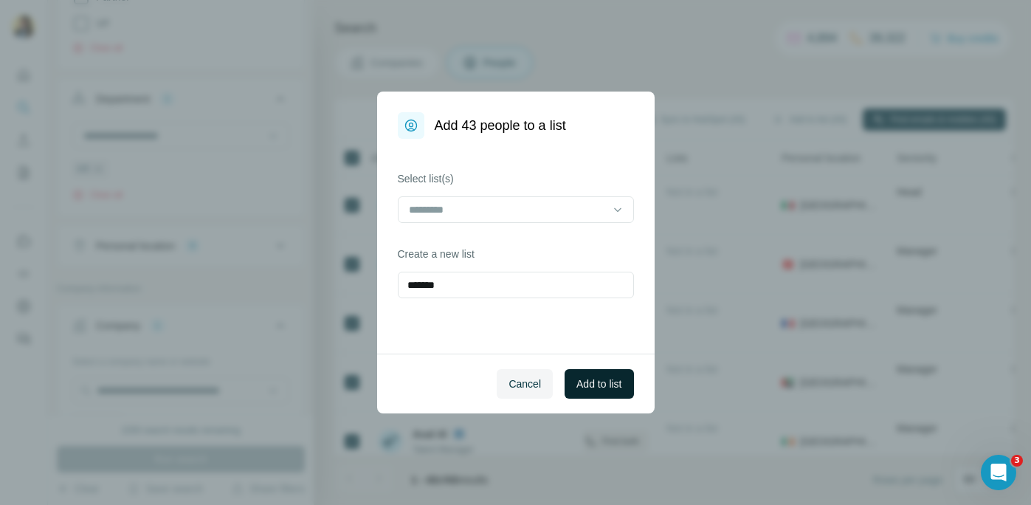
click at [600, 385] on span "Add to list" at bounding box center [598, 383] width 45 height 15
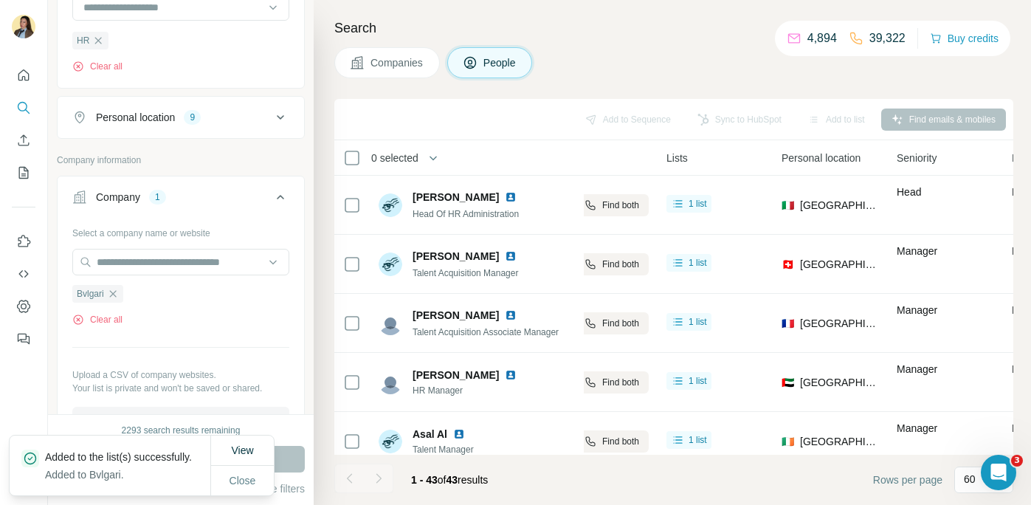
scroll to position [576, 0]
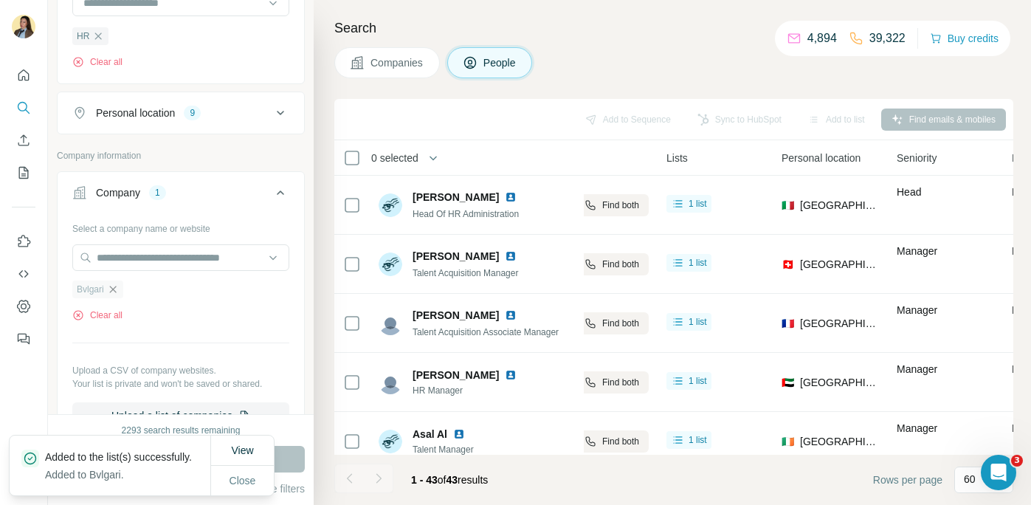
click at [116, 291] on icon "button" at bounding box center [113, 289] width 12 height 12
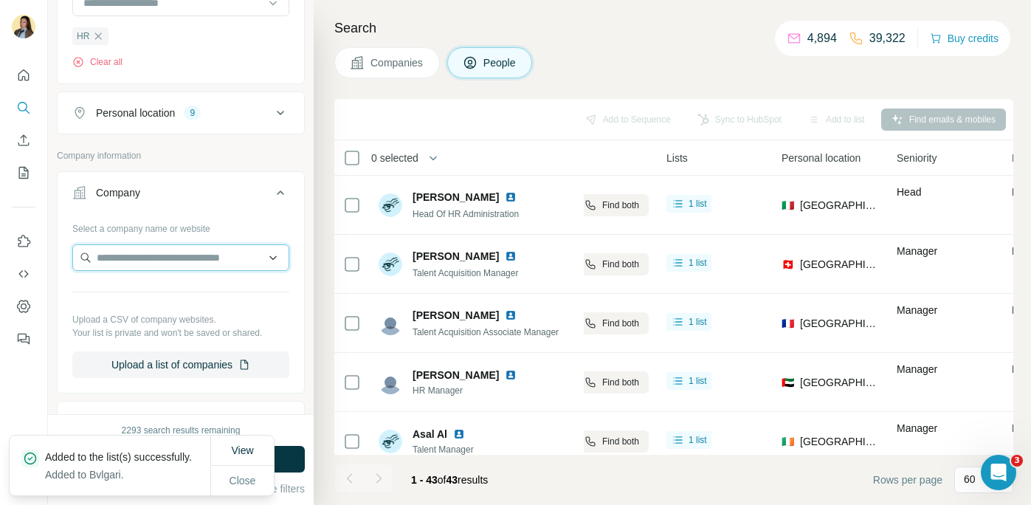
click at [134, 266] on input "text" at bounding box center [180, 257] width 217 height 27
type input "*******"
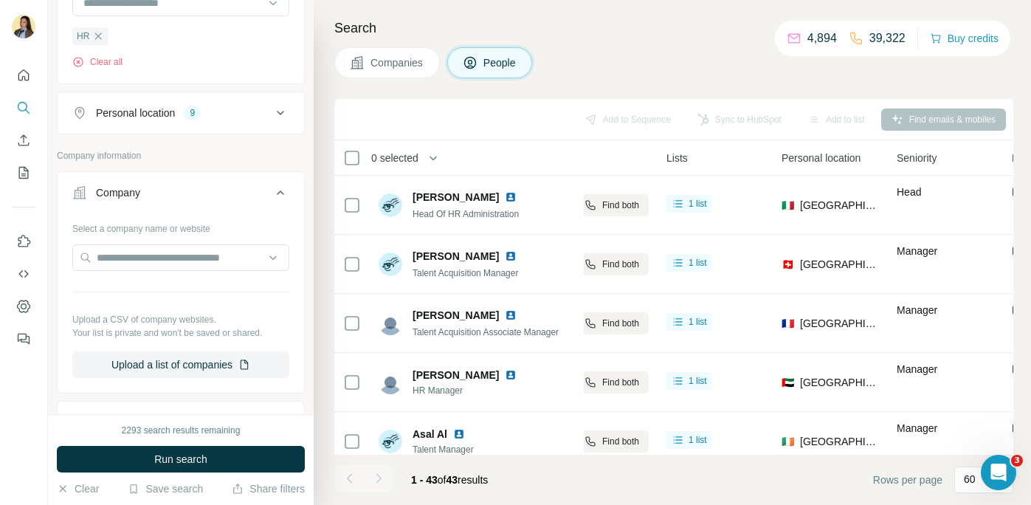
click at [230, 472] on div "View Close" at bounding box center [241, 480] width 63 height 60
click at [204, 266] on input "text" at bounding box center [180, 257] width 217 height 27
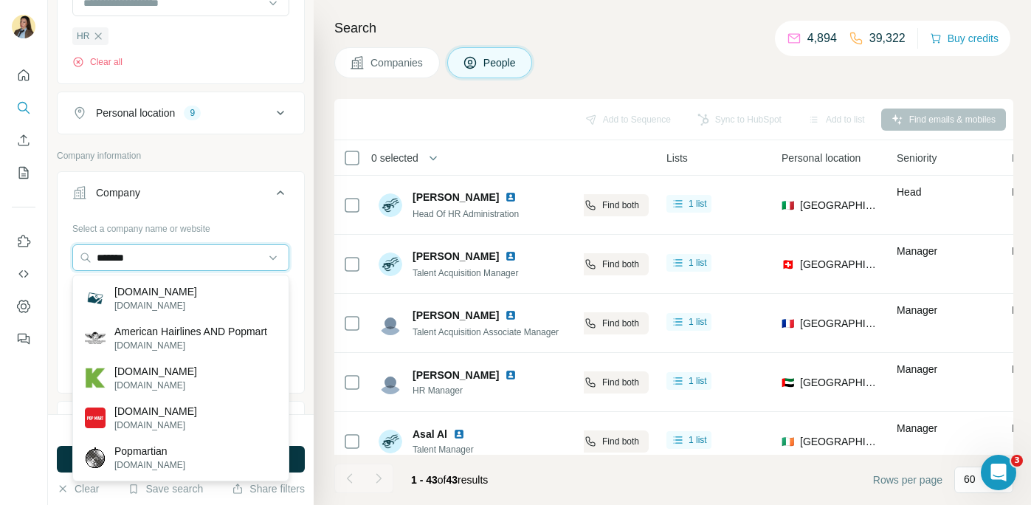
drag, startPoint x: 168, startPoint y: 259, endPoint x: 63, endPoint y: 245, distance: 105.7
click at [63, 245] on div "Select a company name or website ******* Upload a CSV of company websites. Your…" at bounding box center [181, 302] width 247 height 173
type input "*******"
drag, startPoint x: 202, startPoint y: 261, endPoint x: 65, endPoint y: 261, distance: 137.3
click at [65, 261] on div "Select a company name or website ******* Upload a CSV of company websites. Your…" at bounding box center [181, 302] width 247 height 173
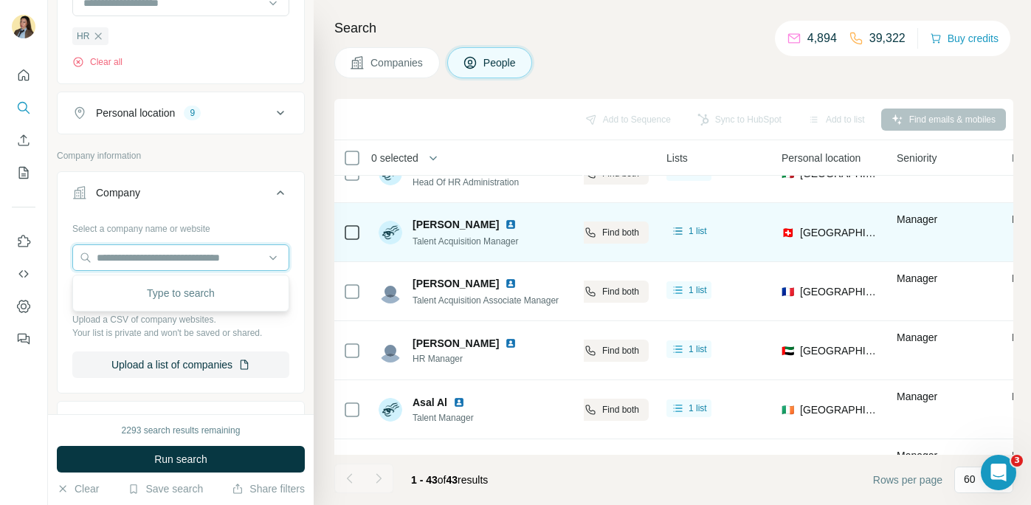
scroll to position [0, 320]
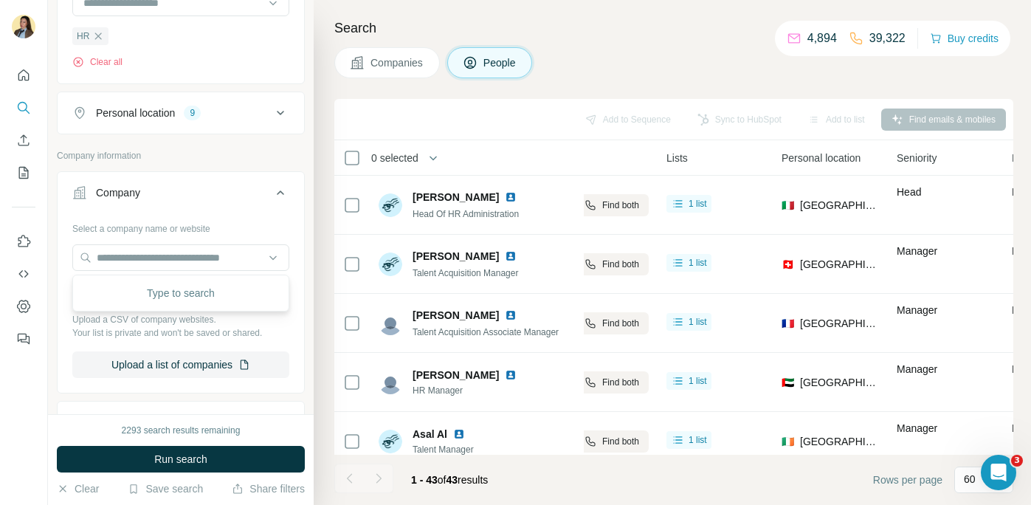
click at [246, 216] on div "Select a company name or website" at bounding box center [180, 225] width 217 height 19
click at [22, 180] on button "My lists" at bounding box center [24, 172] width 24 height 27
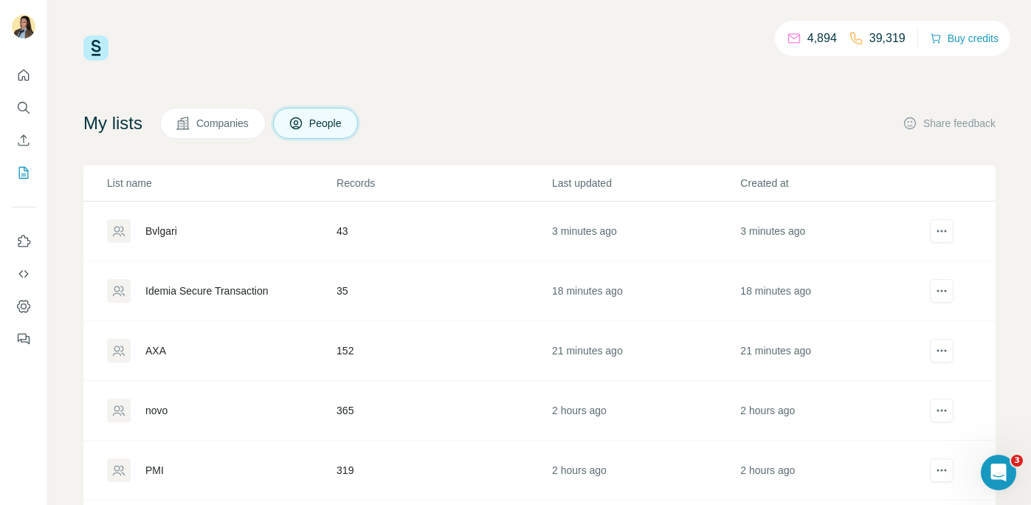
click at [186, 294] on div "Idemia Secure Transaction" at bounding box center [206, 290] width 123 height 15
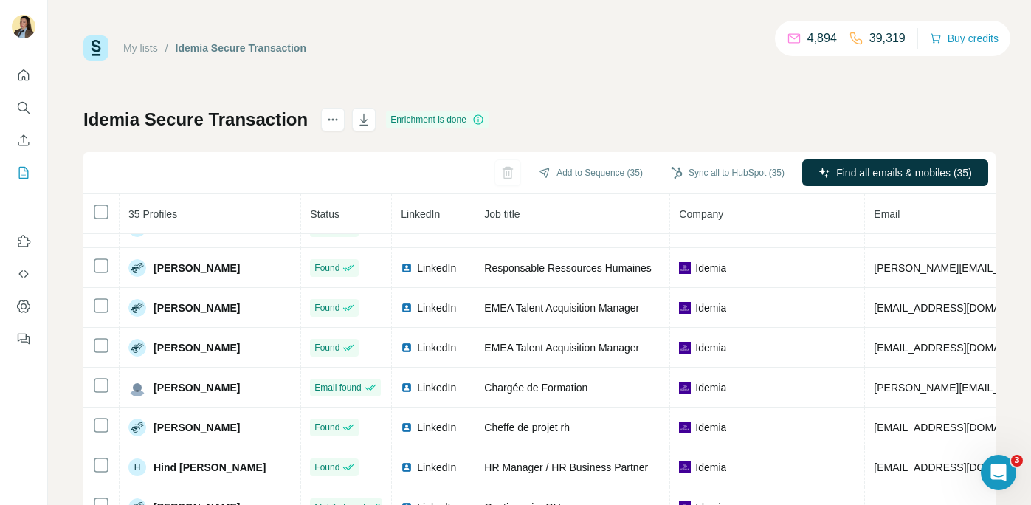
scroll to position [441, 0]
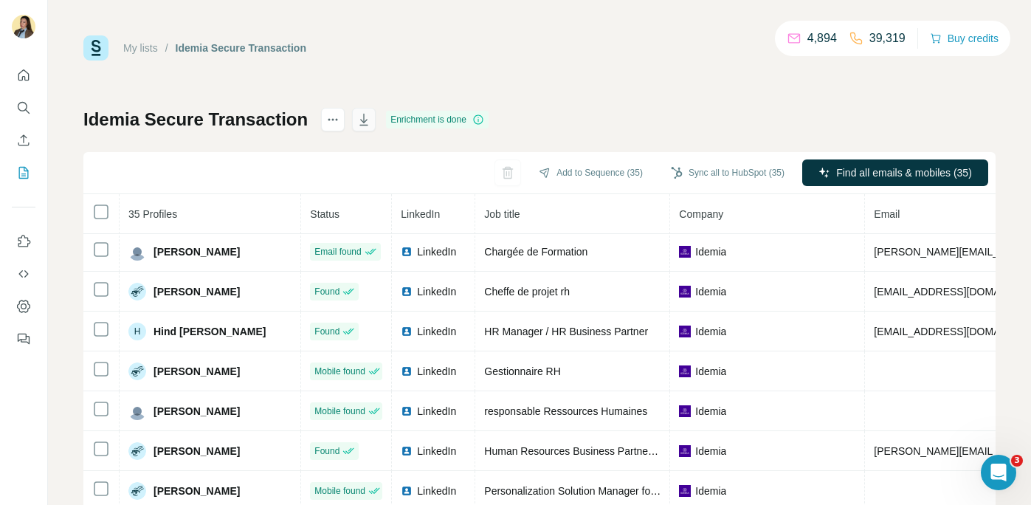
click at [362, 121] on icon "button" at bounding box center [363, 121] width 7 height 4
click at [348, 143] on div "Delete list" at bounding box center [414, 151] width 183 height 27
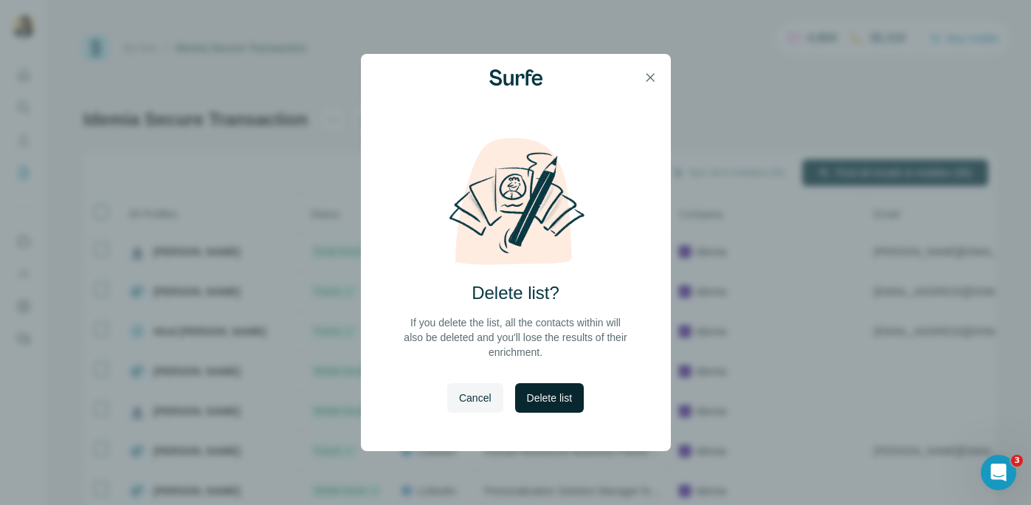
click at [545, 391] on span "Delete list" at bounding box center [549, 397] width 45 height 15
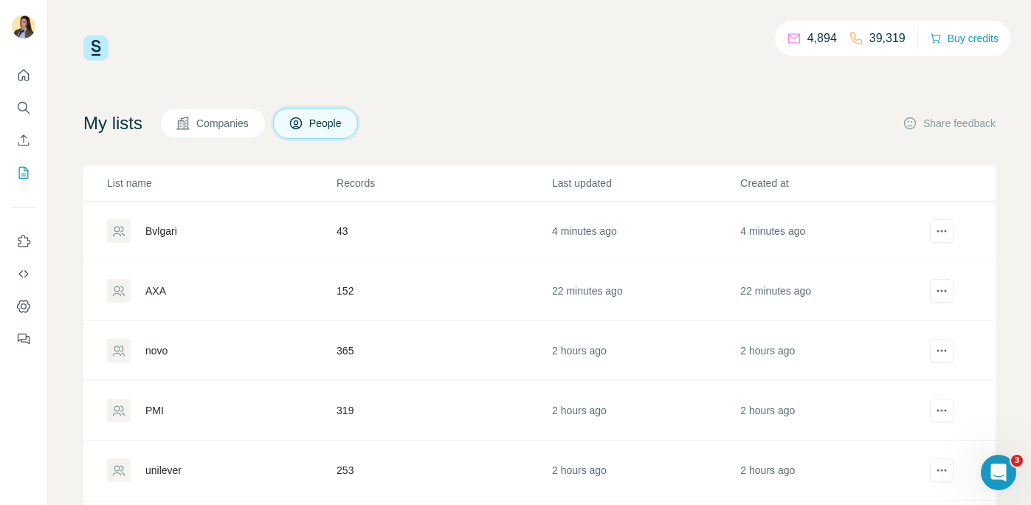
scroll to position [56, 0]
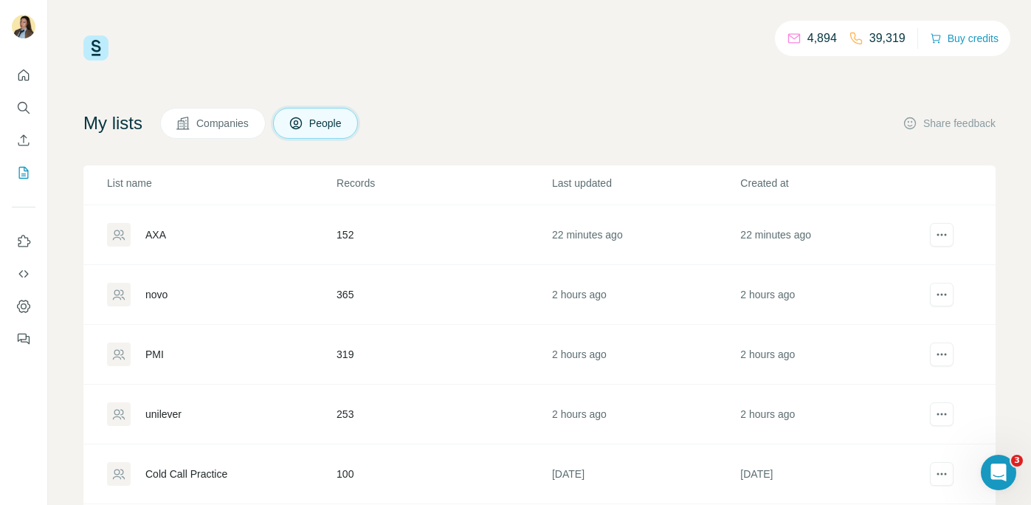
click at [163, 235] on div "AXA" at bounding box center [155, 234] width 21 height 15
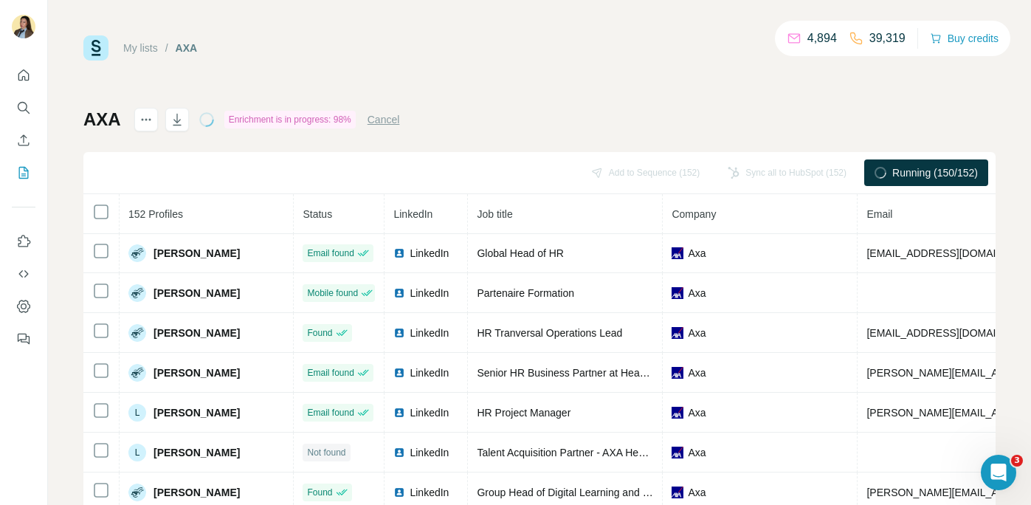
scroll to position [3237, 0]
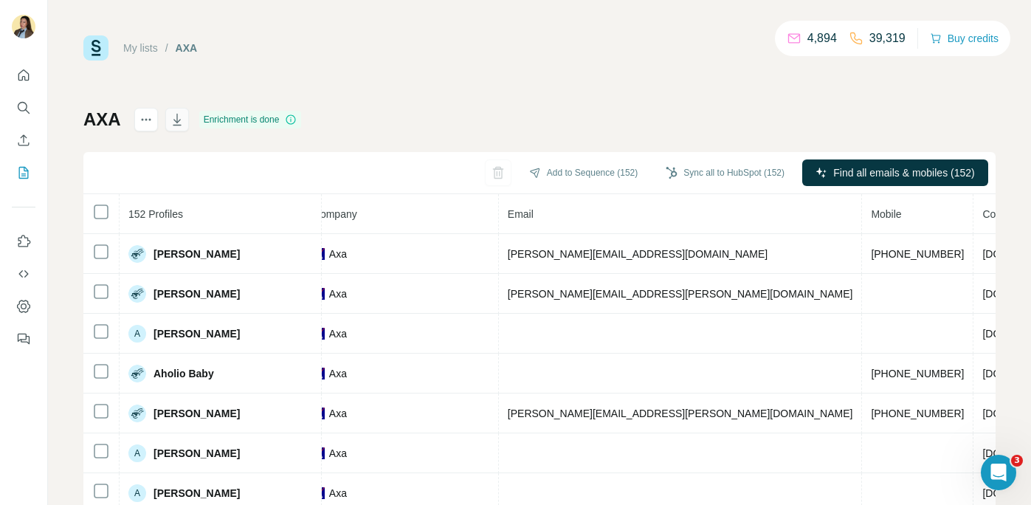
click at [171, 119] on icon "button" at bounding box center [177, 119] width 15 height 15
click at [179, 158] on div "Delete list" at bounding box center [228, 151] width 183 height 27
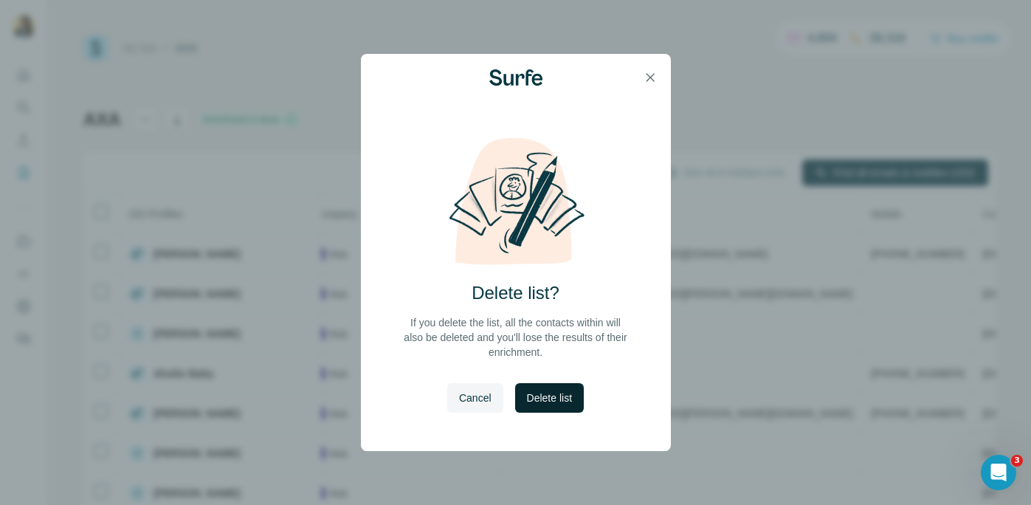
click at [534, 399] on span "Delete list" at bounding box center [549, 397] width 45 height 15
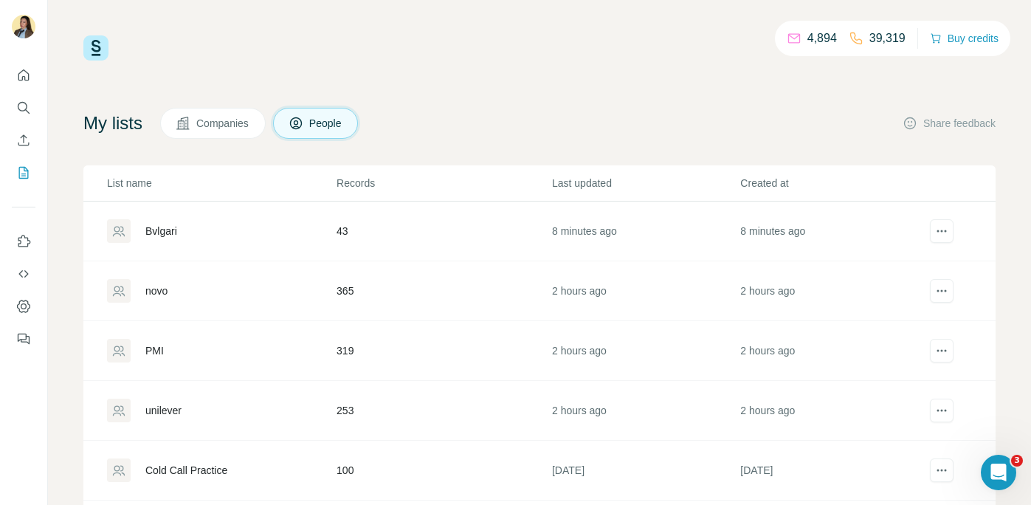
click at [163, 237] on div "Bvlgari" at bounding box center [161, 231] width 32 height 15
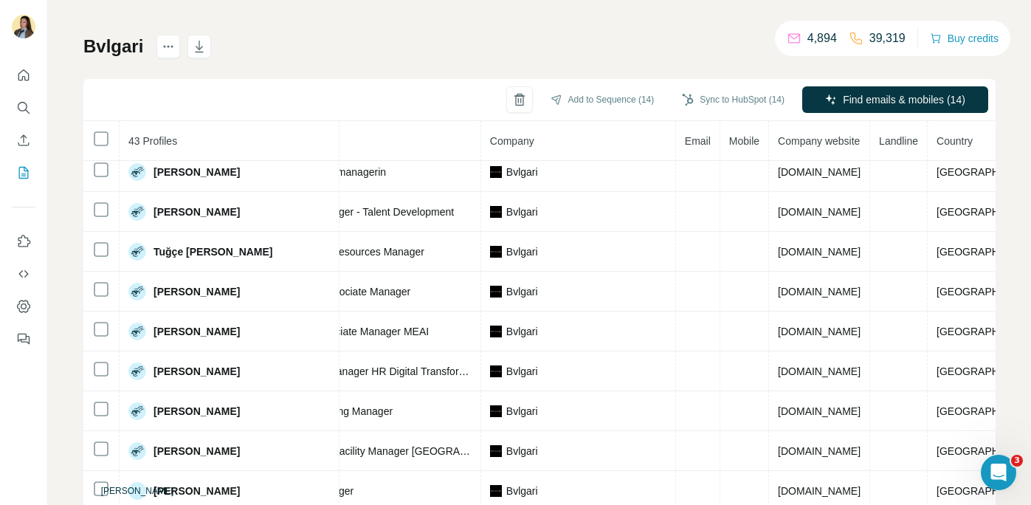
scroll to position [114, 0]
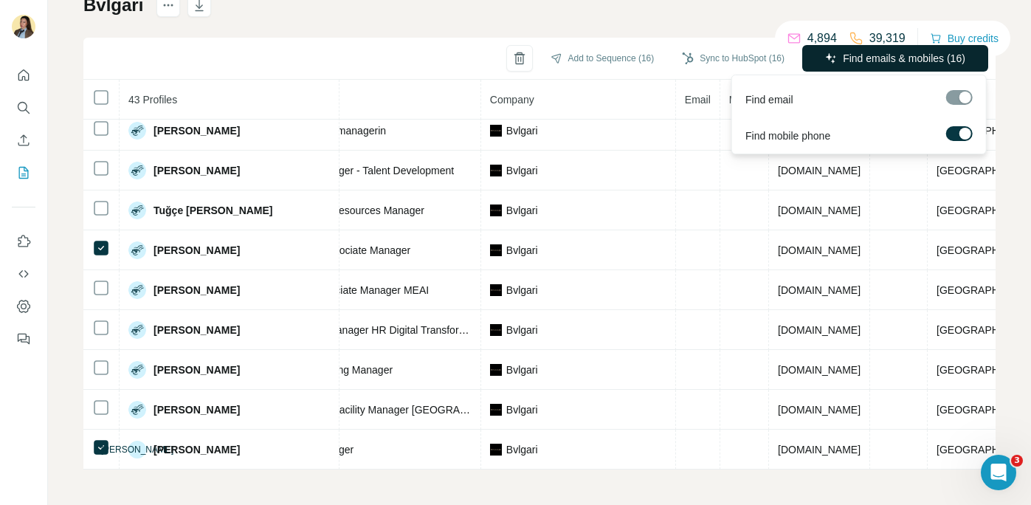
click at [892, 63] on span "Find emails & mobiles (16)" at bounding box center [904, 58] width 123 height 15
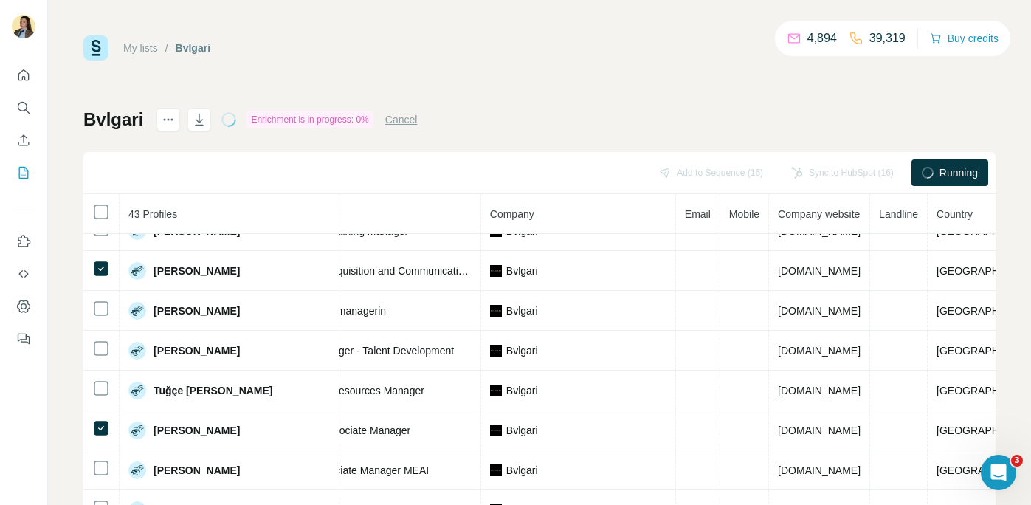
scroll to position [1364, 227]
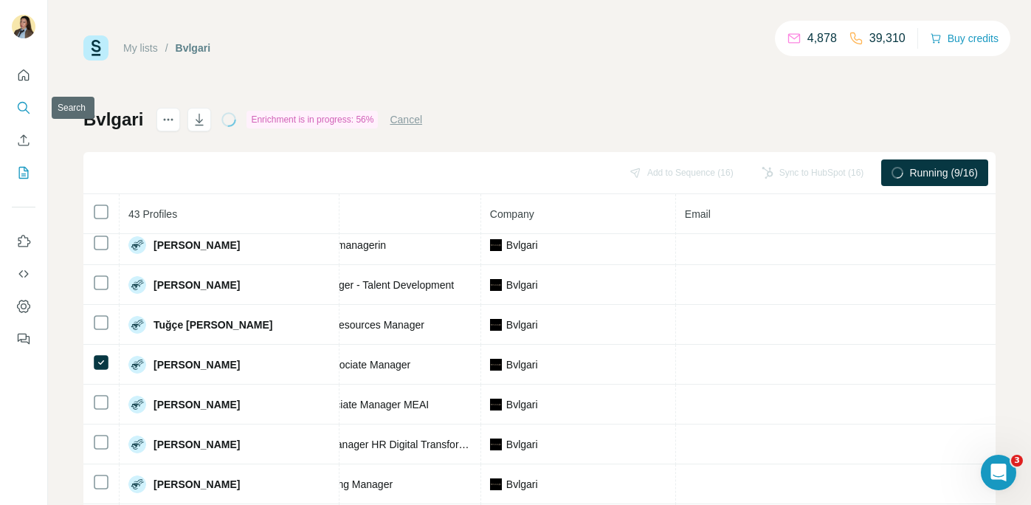
click at [26, 108] on icon "Search" at bounding box center [23, 107] width 10 height 10
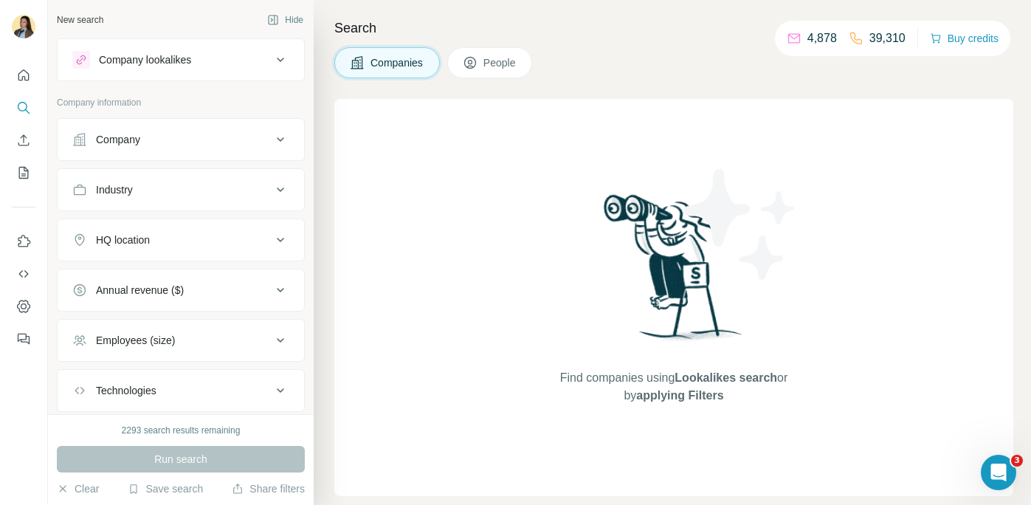
click at [194, 142] on div "Company" at bounding box center [171, 139] width 199 height 15
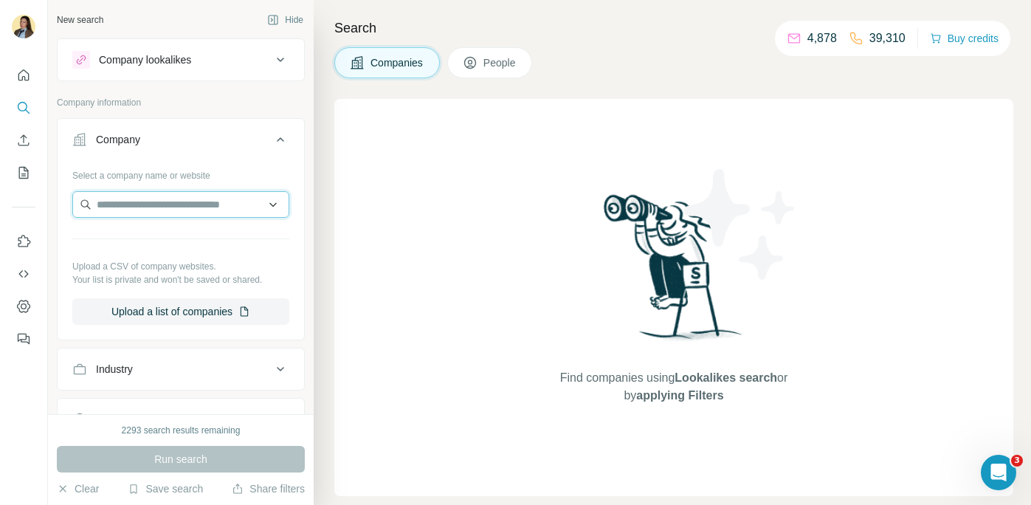
click at [174, 208] on input "text" at bounding box center [180, 204] width 217 height 27
type input "******"
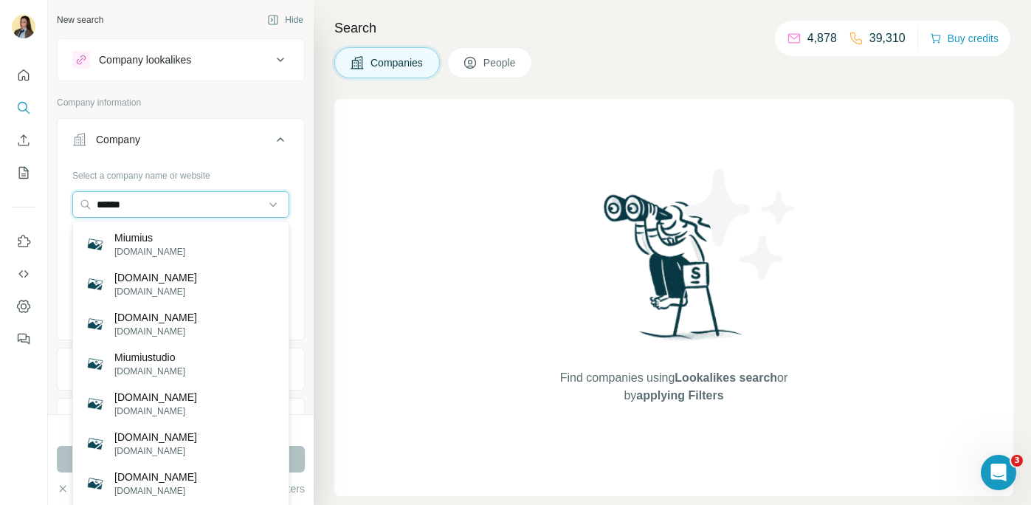
drag, startPoint x: 156, startPoint y: 202, endPoint x: 2, endPoint y: 202, distance: 153.5
click at [2, 202] on div "New search Hide Company lookalikes Company information Company Select a company…" at bounding box center [515, 252] width 1031 height 505
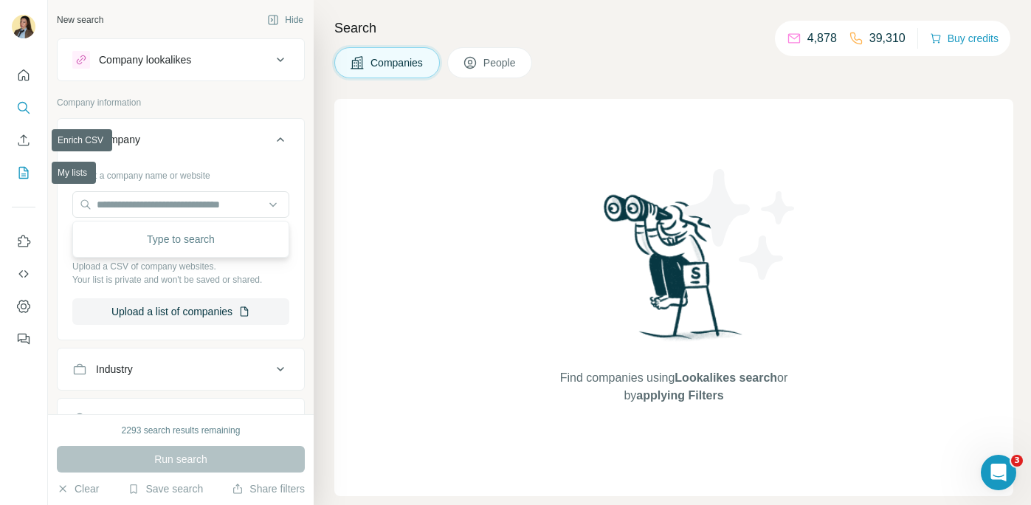
click at [21, 168] on icon "My lists" at bounding box center [23, 172] width 15 height 15
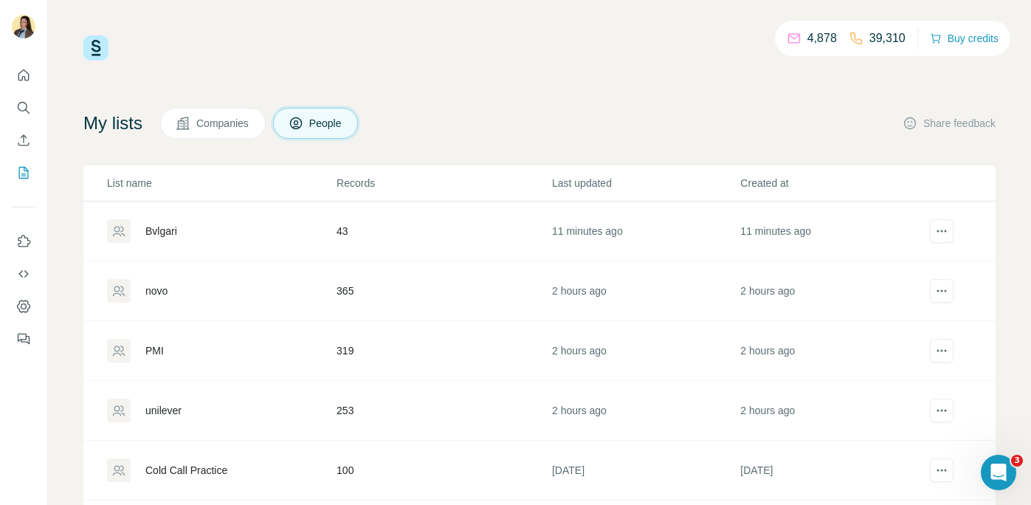
click at [173, 239] on div "Bvlgari" at bounding box center [221, 231] width 228 height 24
click at [165, 232] on div "Bvlgari" at bounding box center [161, 231] width 32 height 15
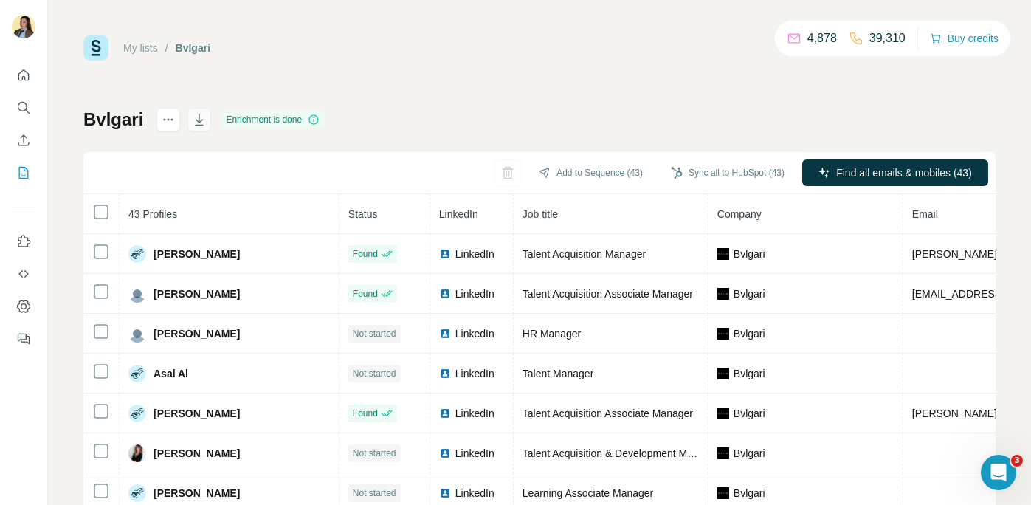
click at [202, 119] on icon "button" at bounding box center [199, 121] width 7 height 4
click at [197, 162] on div "Delete list" at bounding box center [251, 151] width 183 height 27
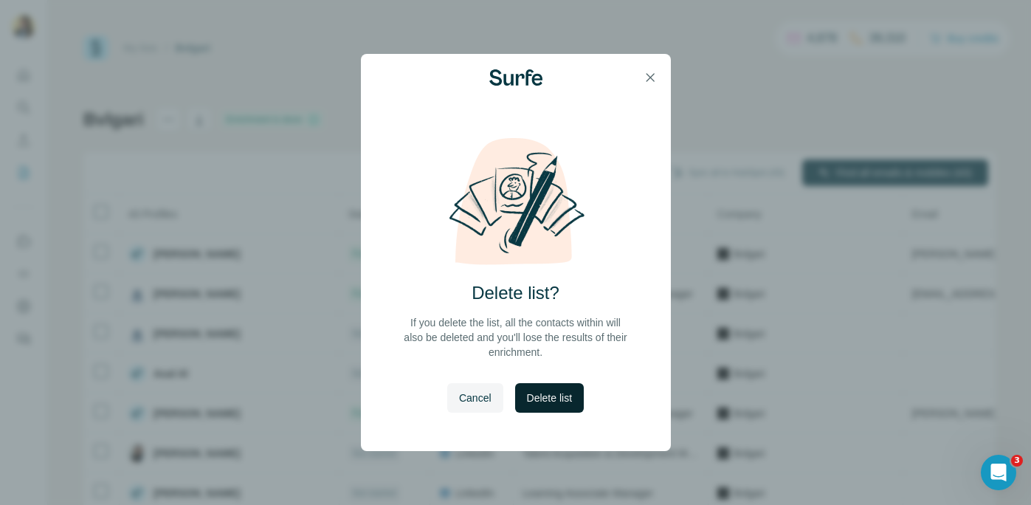
click at [545, 407] on button "Delete list" at bounding box center [549, 398] width 69 height 30
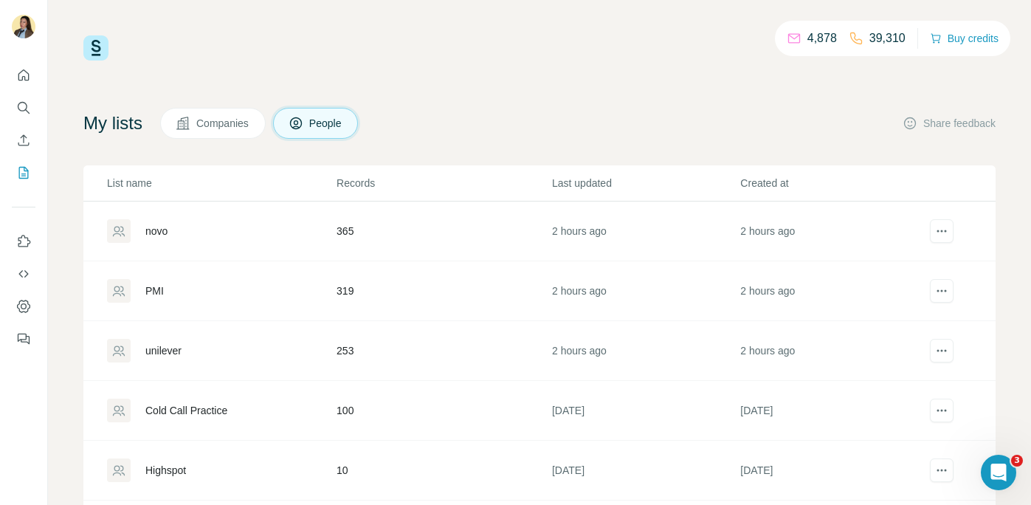
scroll to position [23, 0]
